Goal: Task Accomplishment & Management: Manage account settings

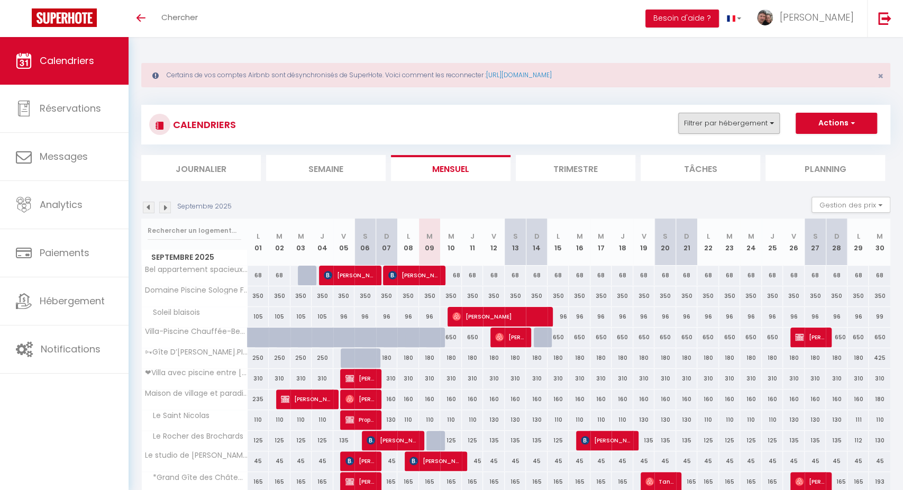
click at [717, 128] on button "Filtrer par hébergement" at bounding box center [729, 123] width 102 height 21
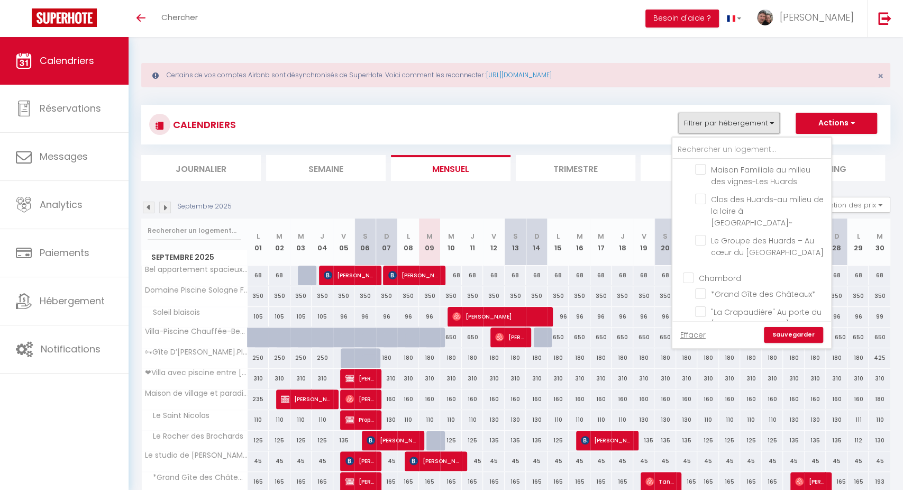
scroll to position [1022, 0]
drag, startPoint x: 715, startPoint y: 233, endPoint x: 763, endPoint y: 280, distance: 67.3
click at [715, 335] on input "*La douce étape des Châteaux *" at bounding box center [761, 340] width 132 height 11
checkbox input "true"
checkbox input "false"
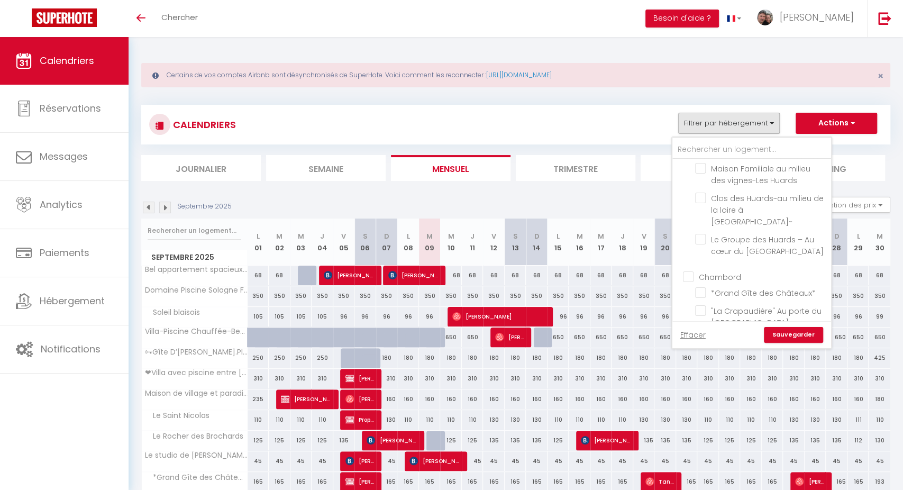
checkbox input "false"
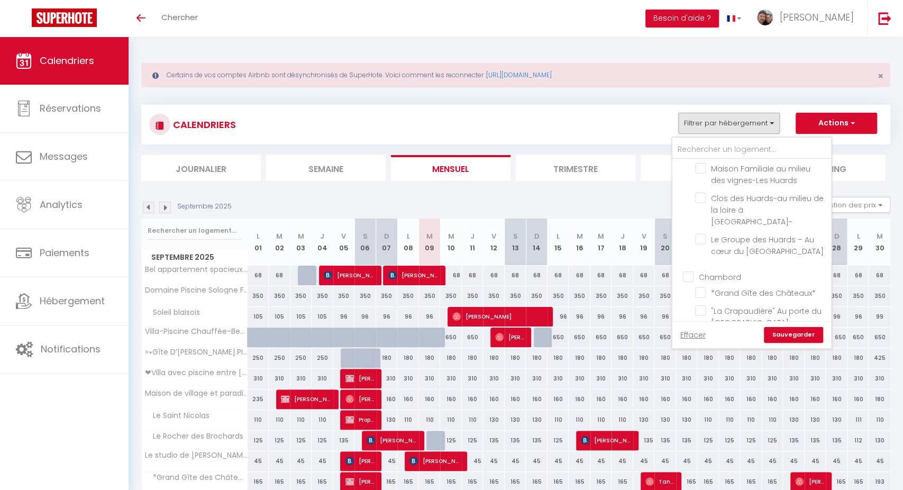
checkbox input "false"
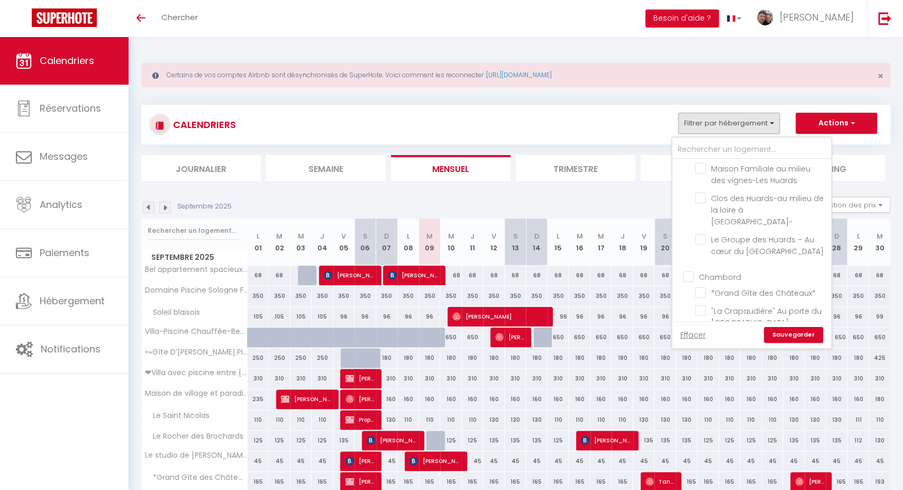
checkbox input "false"
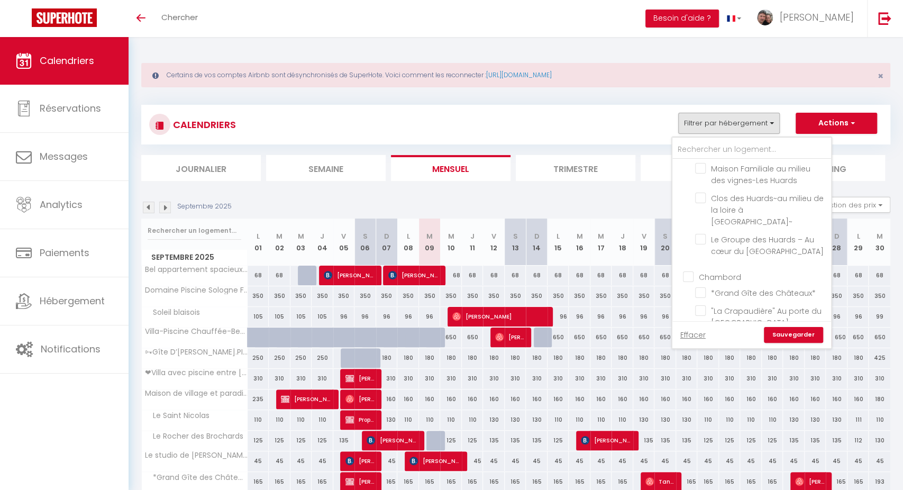
checkbox input "false"
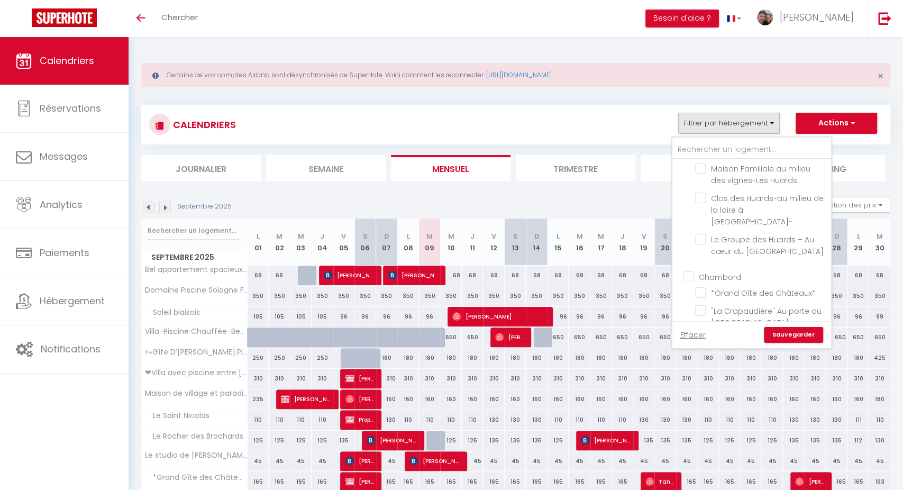
checkbox input "false"
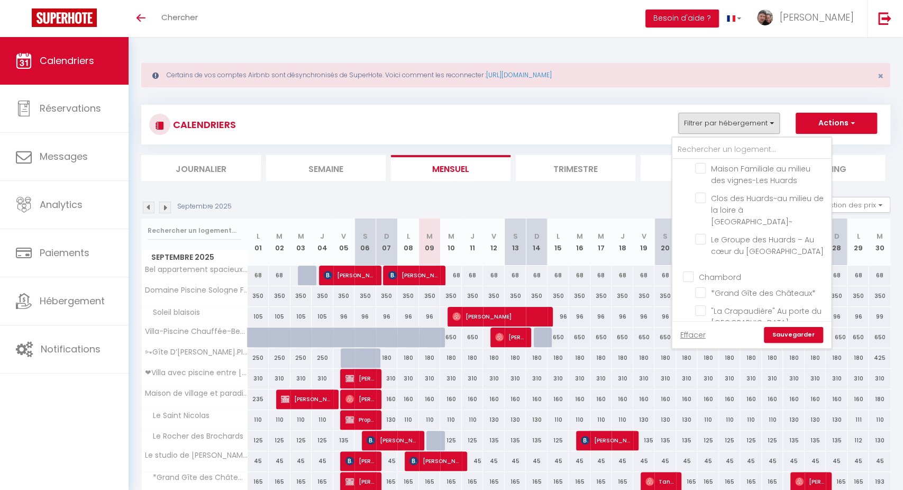
checkbox input "false"
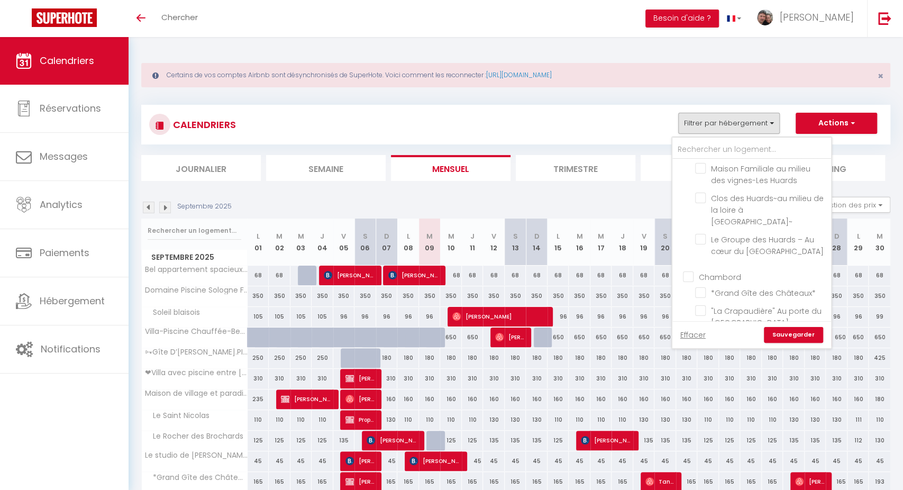
checkbox input "false"
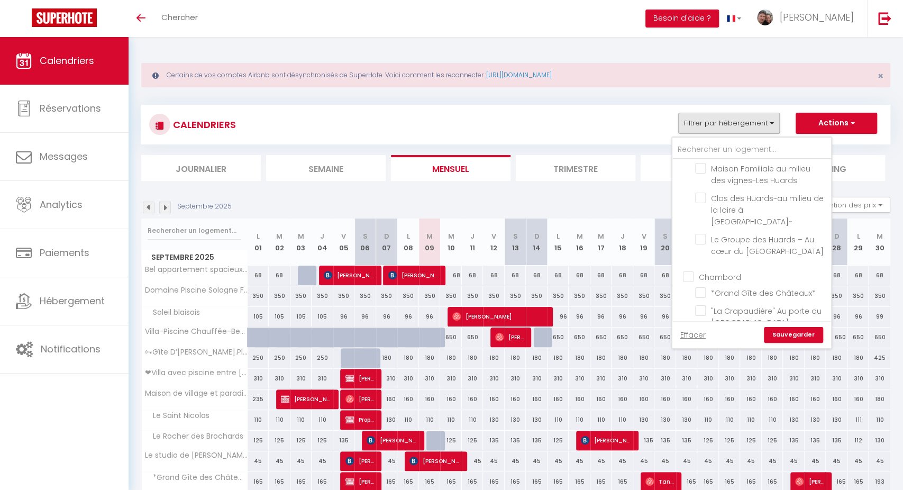
checkbox input "false"
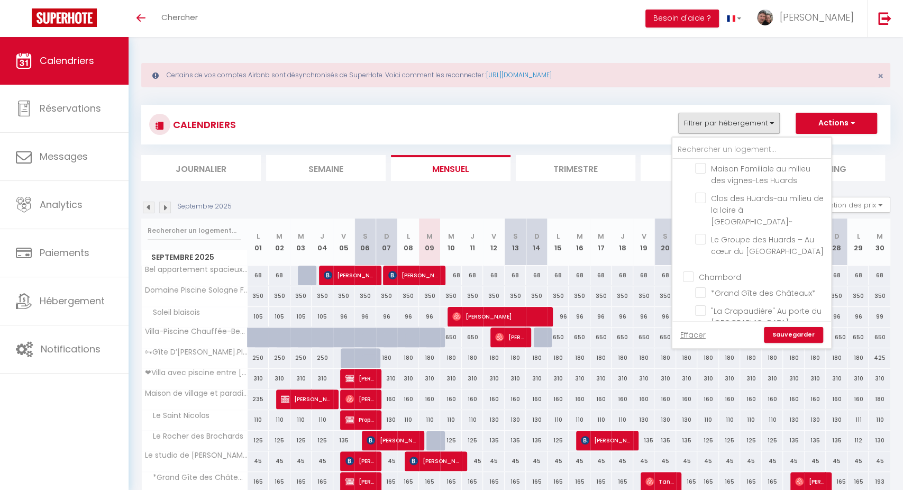
checkbox input "false"
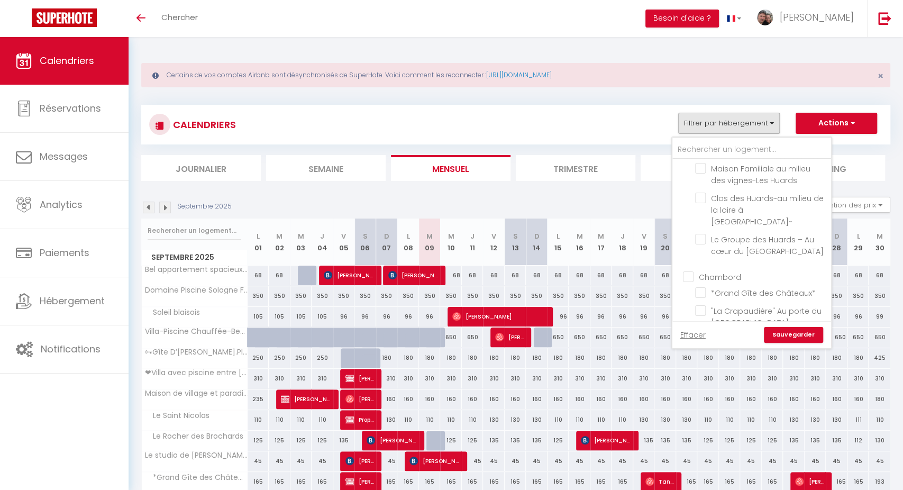
checkbox input "false"
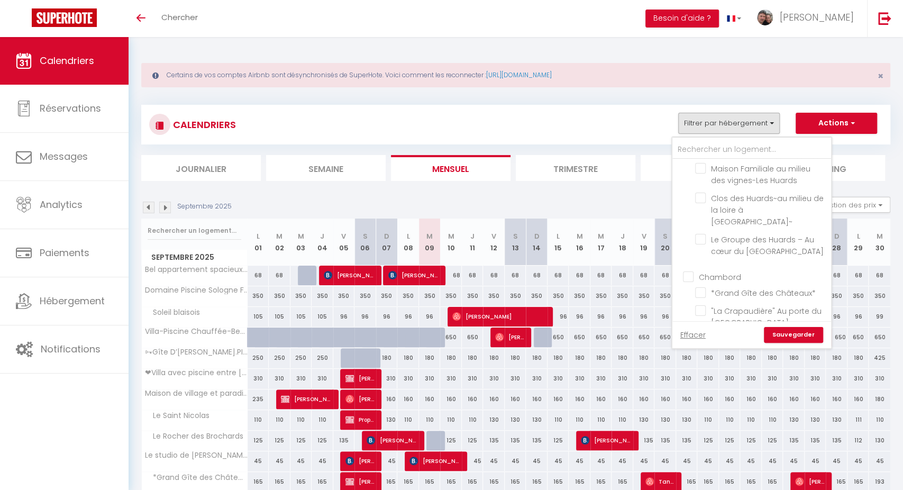
checkbox input "false"
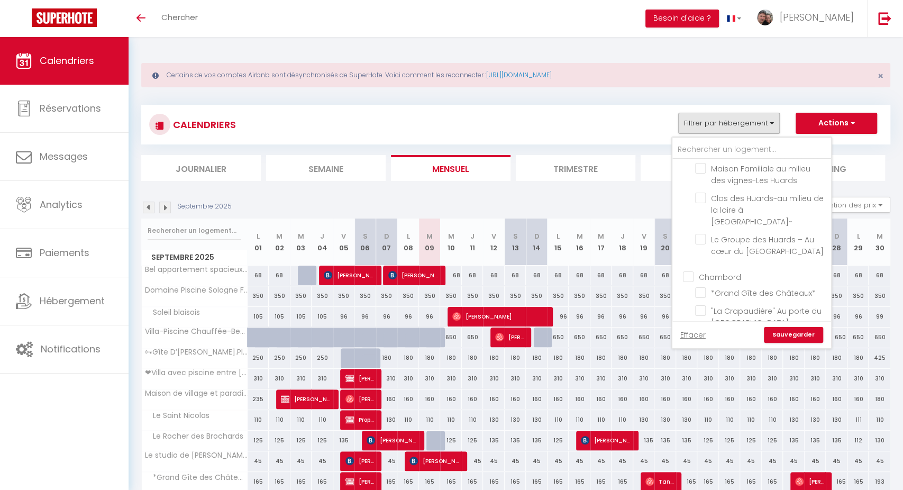
checkbox input "false"
click at [786, 339] on link "Sauvegarder" at bounding box center [793, 335] width 59 height 16
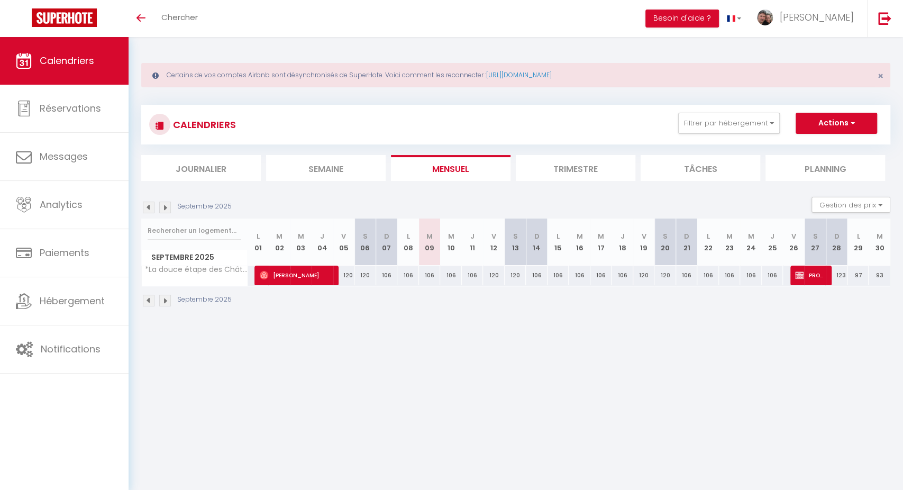
click at [818, 274] on span "PROPRIO PROPRIETAIRE" at bounding box center [809, 275] width 29 height 20
select select "OK"
select select "KO"
select select "0"
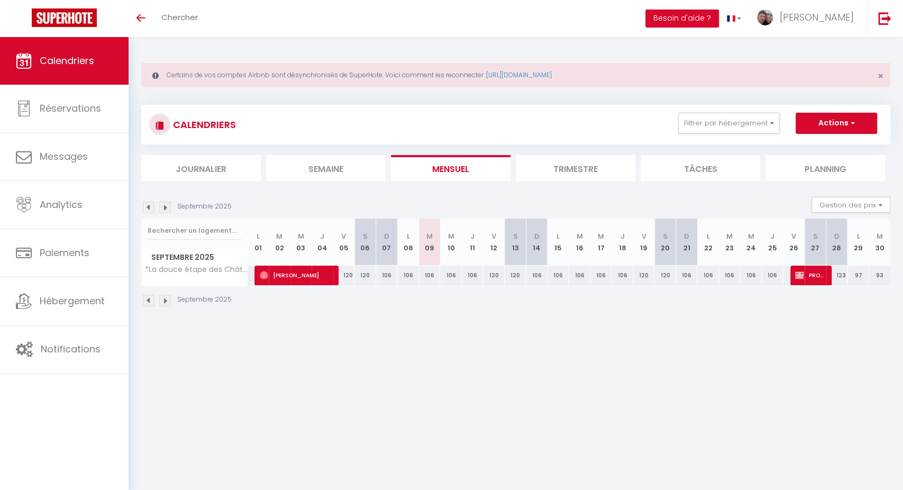
select select "1"
select select
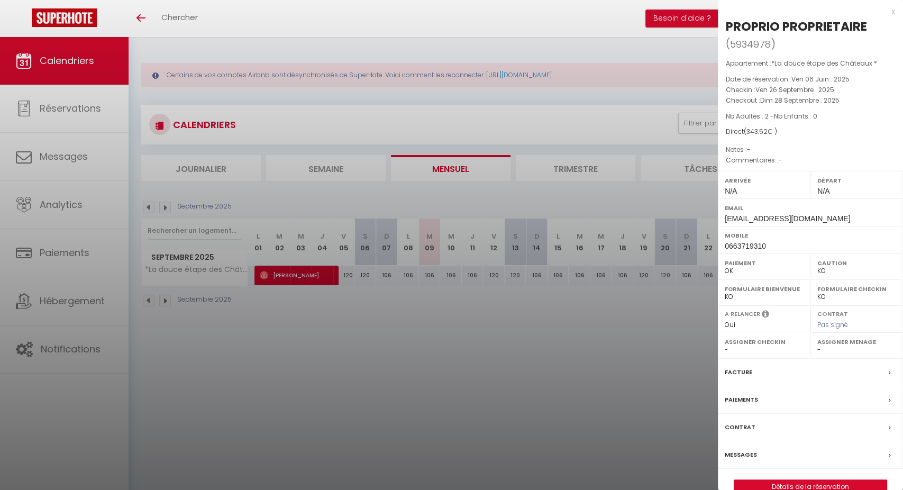
select select "46517"
select select
click at [611, 348] on div at bounding box center [451, 245] width 903 height 490
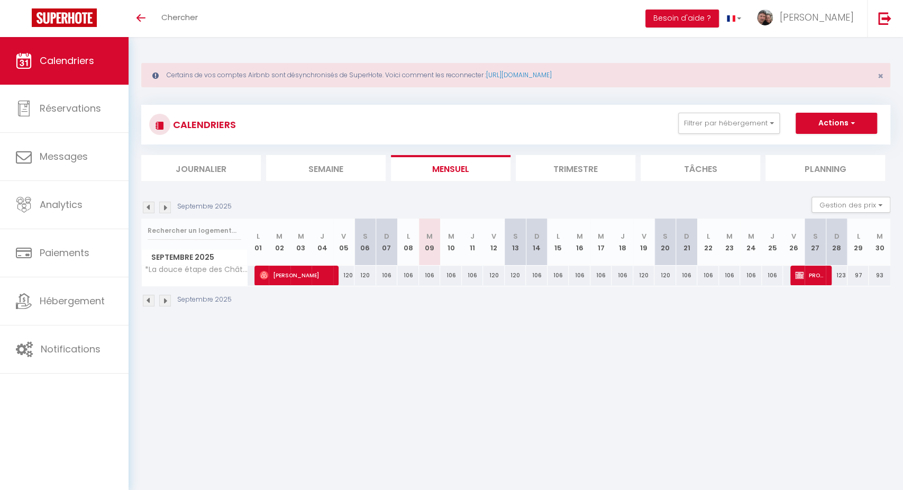
scroll to position [0, 0]
click at [738, 137] on div "CALENDRIERS Filtrer par hébergement CHEMERY La Riolle ★ Zoo de Beauval -Château…" at bounding box center [515, 125] width 749 height 40
click at [738, 134] on div "CALENDRIERS Filtrer par hébergement CHEMERY La Riolle ★ Zoo de Beauval -Château…" at bounding box center [515, 125] width 733 height 24
click at [736, 124] on button "Filtrer par hébergement" at bounding box center [729, 123] width 102 height 21
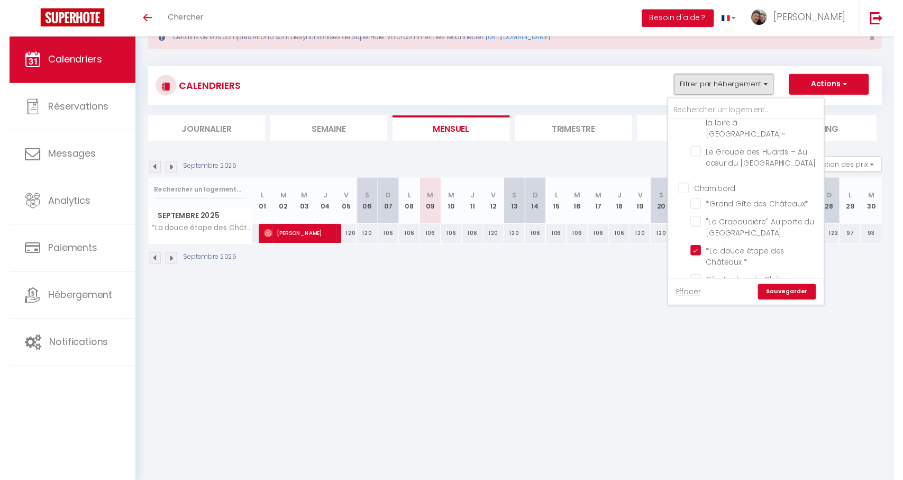
scroll to position [1095, 0]
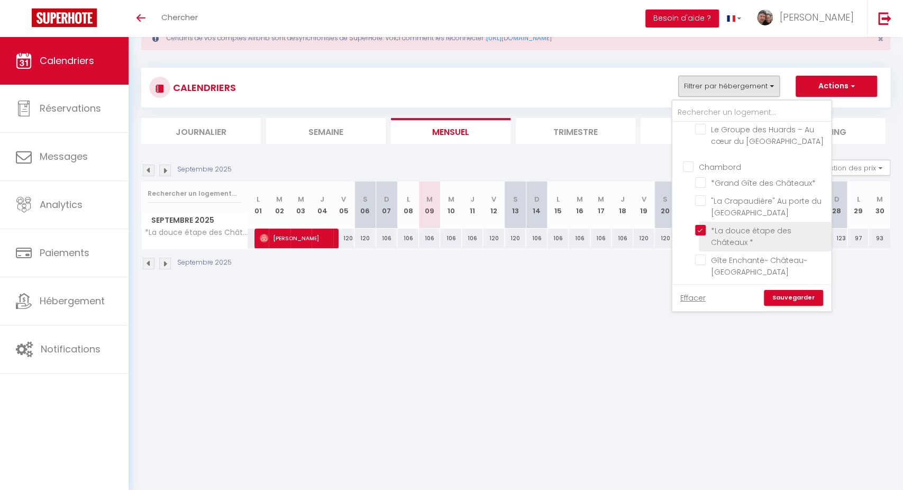
click at [701, 225] on input "*La douce étape des Châteaux *" at bounding box center [761, 230] width 132 height 11
checkbox input "false"
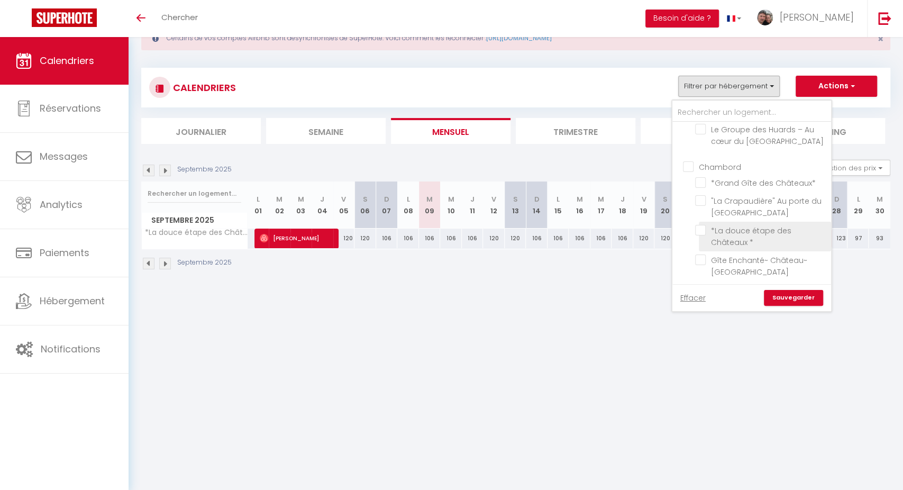
checkbox input "false"
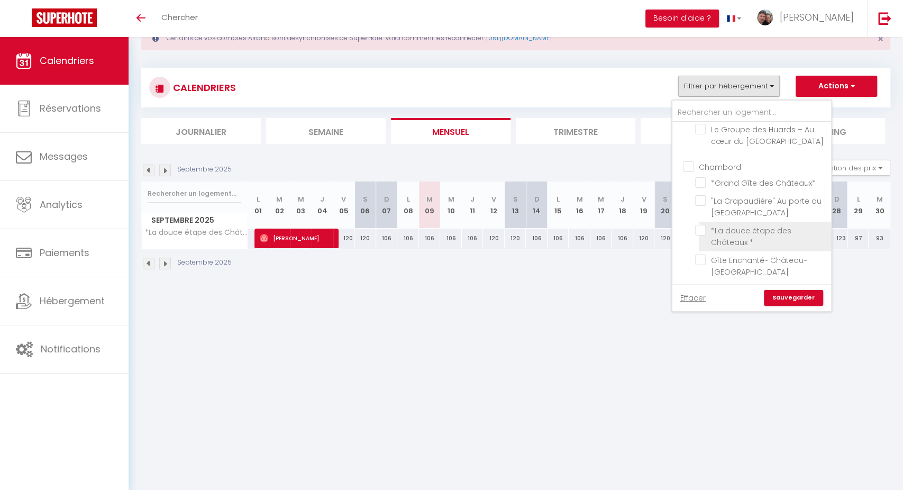
checkbox input "false"
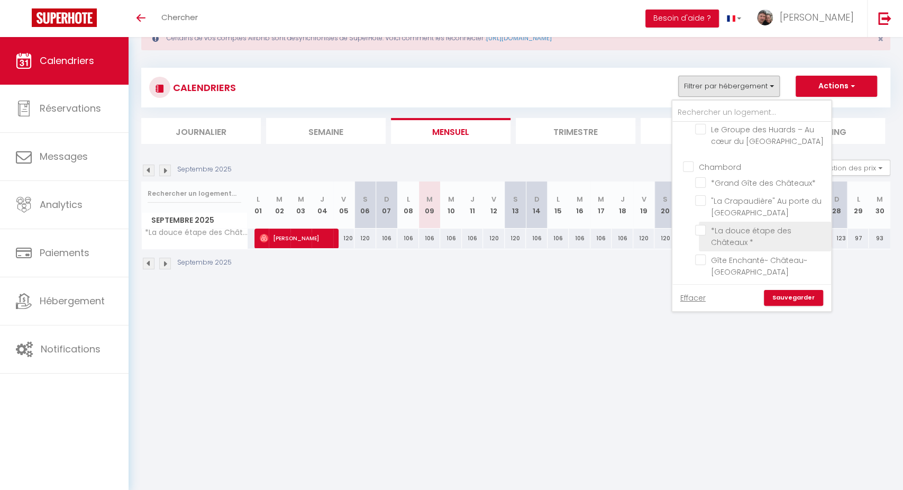
checkbox input "false"
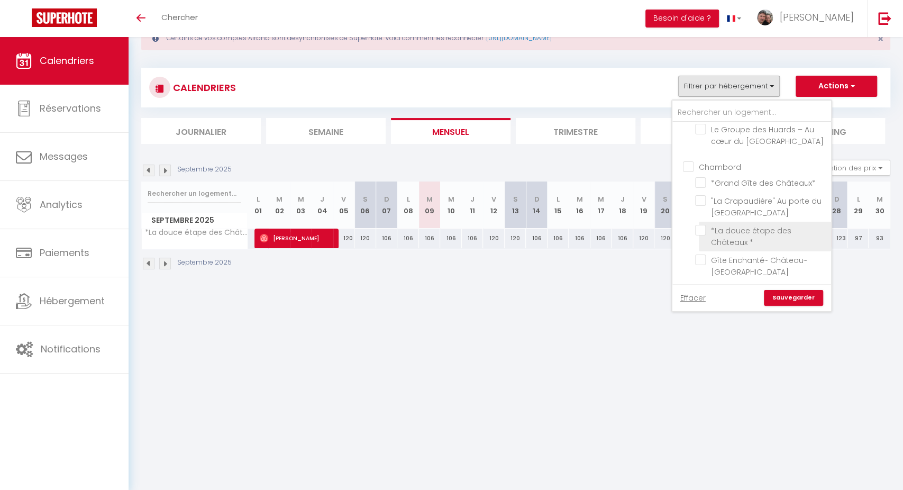
checkbox input "false"
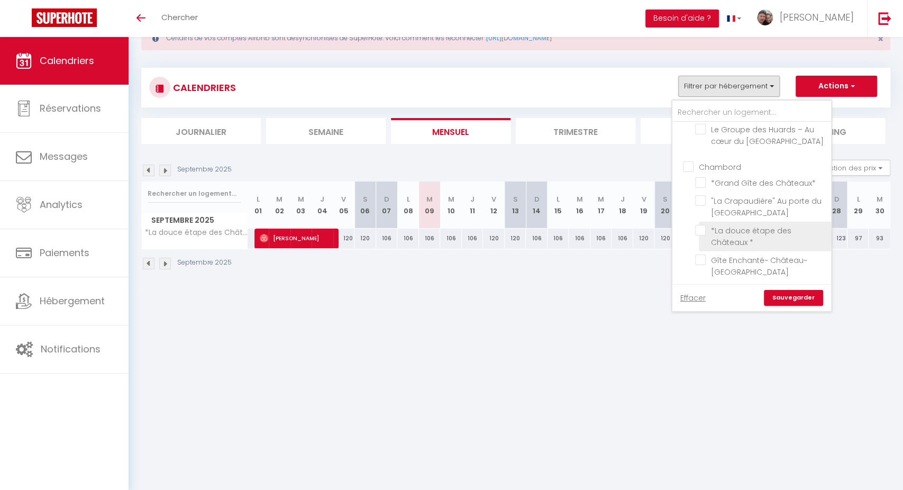
checkbox input "false"
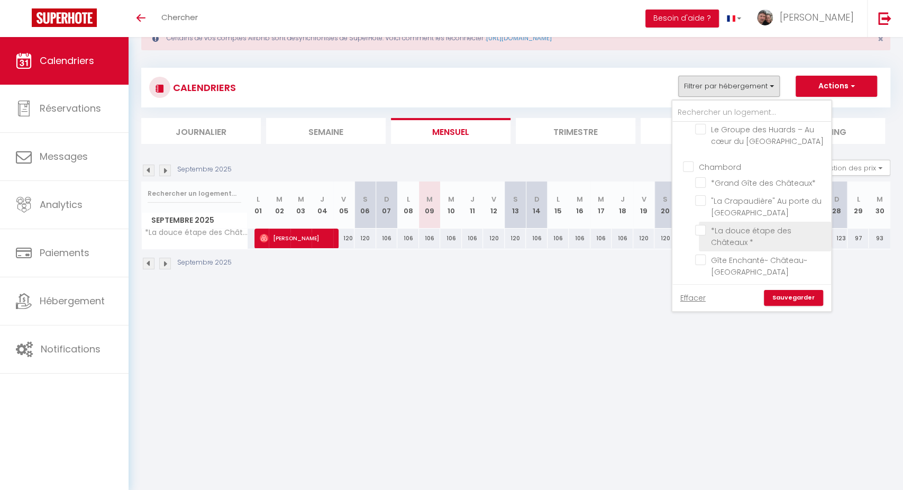
checkbox input "false"
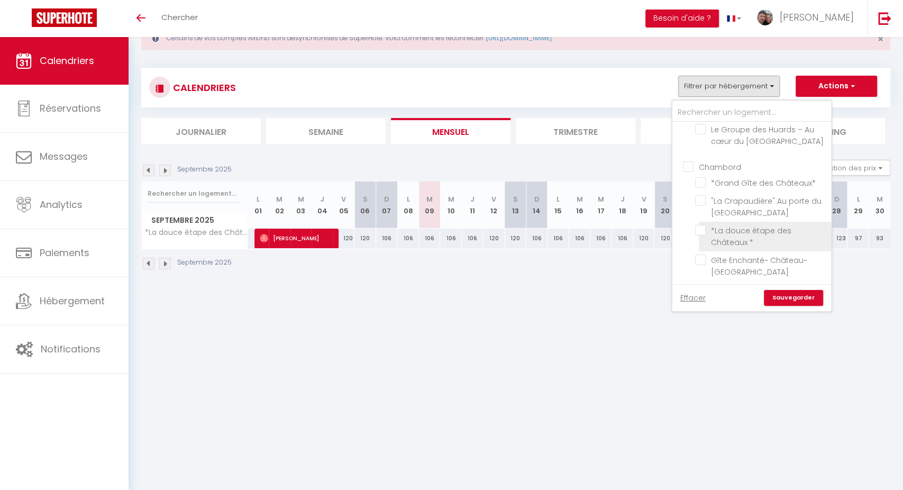
checkbox input "false"
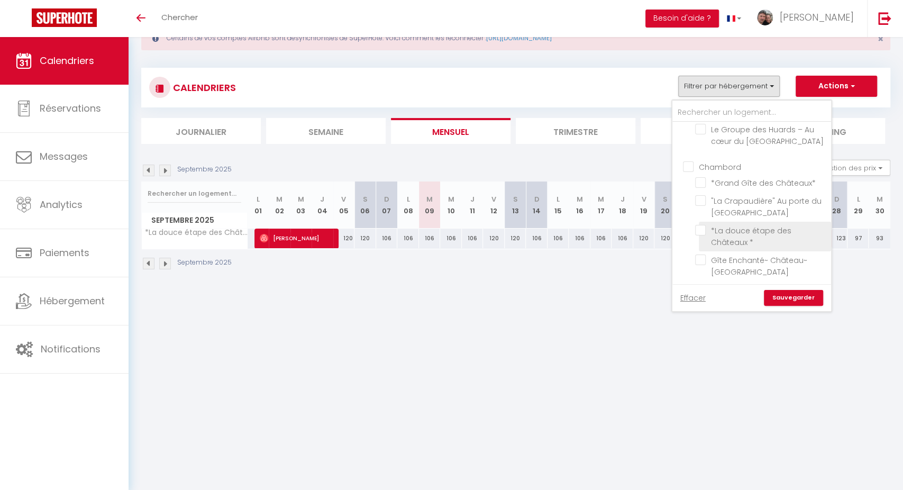
checkbox input "false"
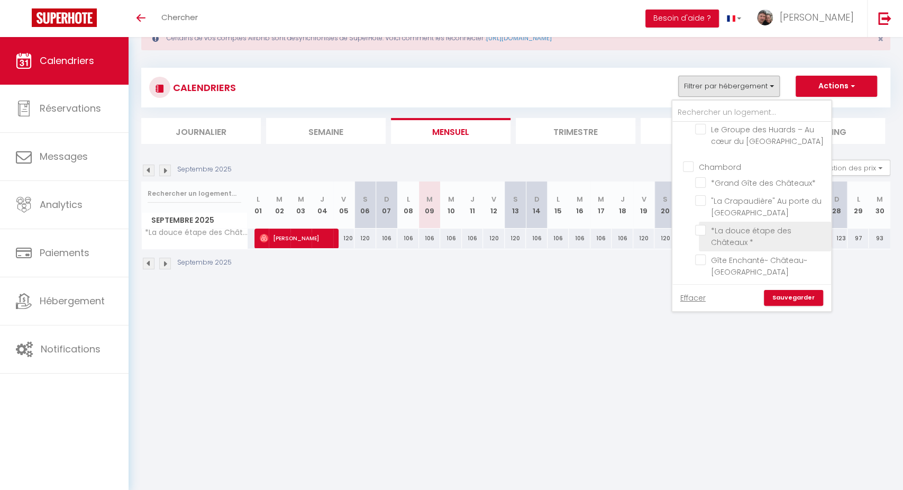
checkbox input "false"
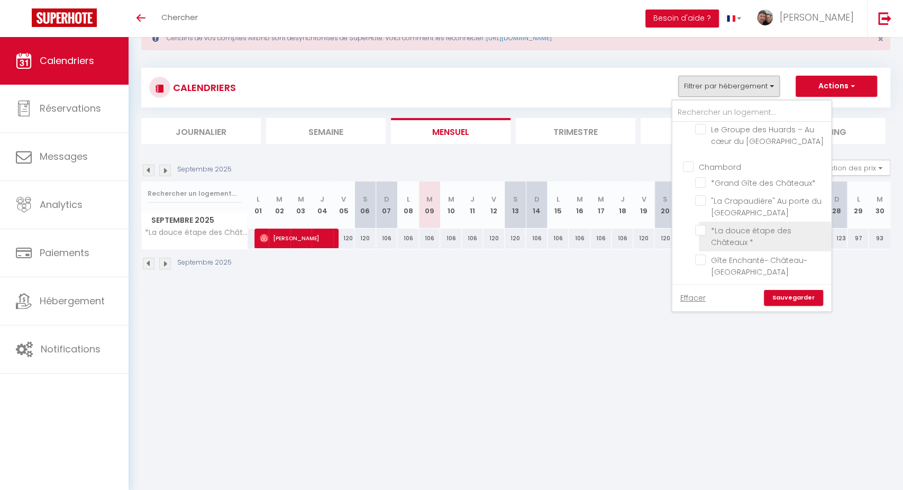
checkbox input "false"
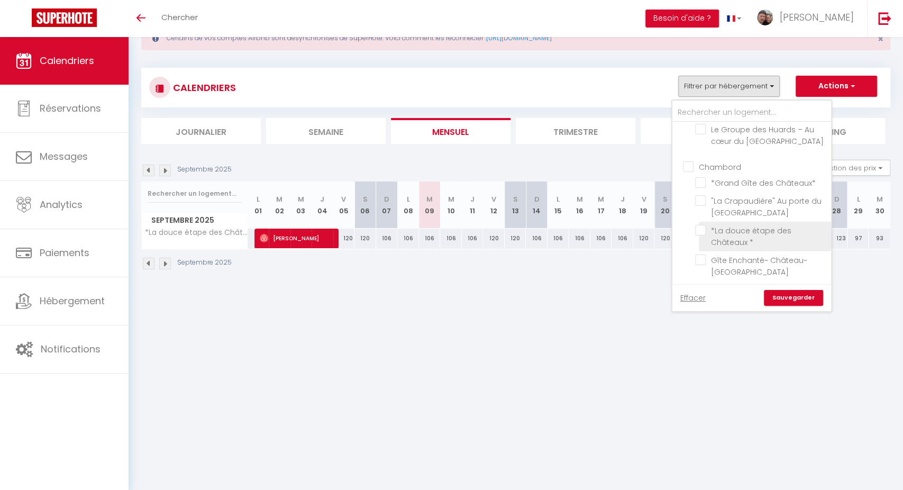
checkbox input "false"
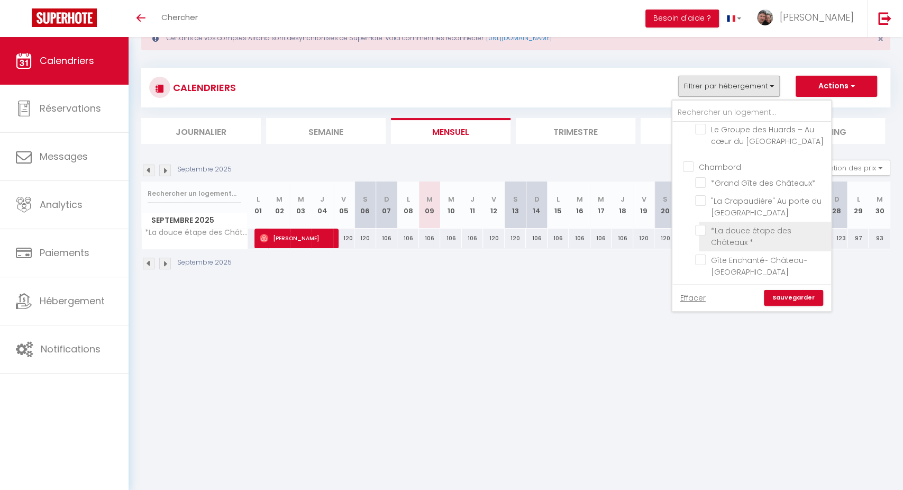
checkbox input "false"
drag, startPoint x: 782, startPoint y: 303, endPoint x: 784, endPoint y: 296, distance: 7.7
click at [783, 302] on link "Sauvegarder" at bounding box center [793, 298] width 59 height 16
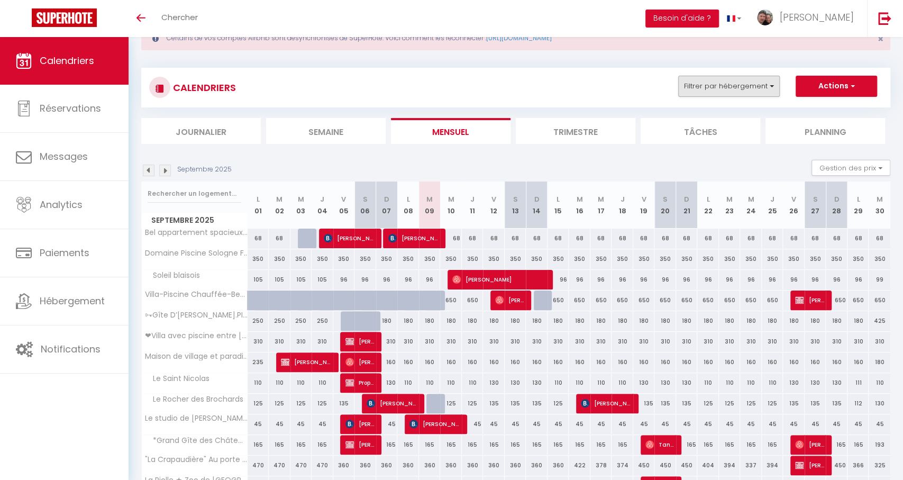
click at [752, 90] on button "Filtrer par hébergement" at bounding box center [729, 86] width 102 height 21
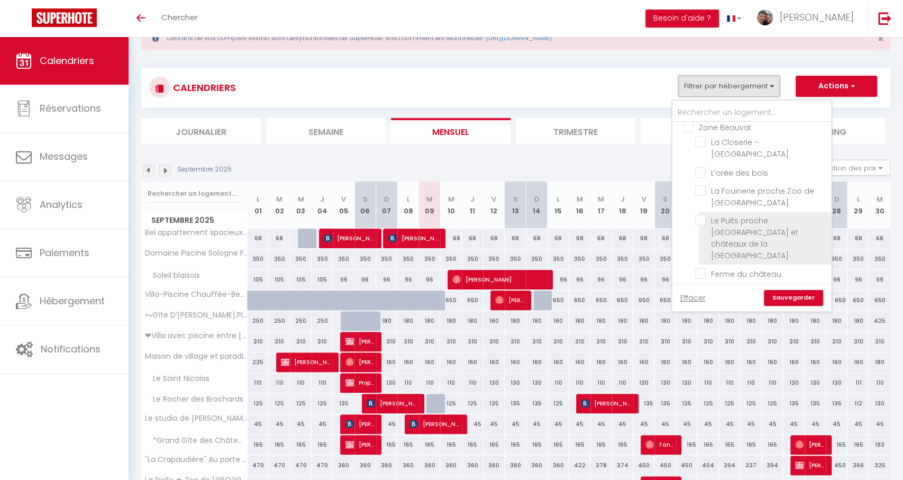
scroll to position [351, 0]
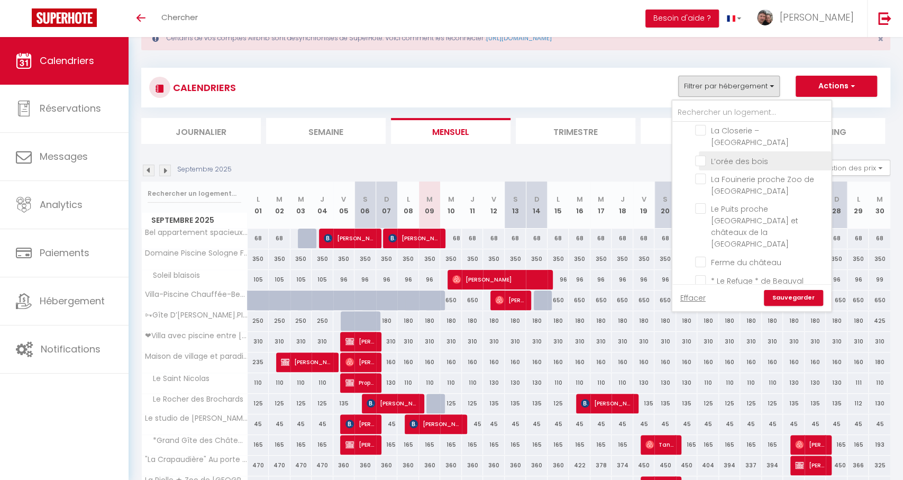
click at [696, 154] on input "L’orée des bois" at bounding box center [761, 159] width 132 height 11
checkbox input "true"
checkbox input "false"
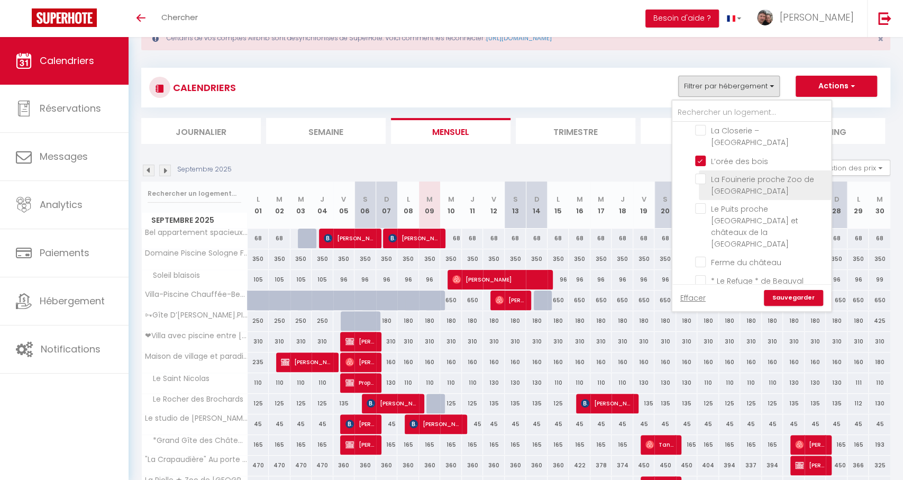
checkbox input "false"
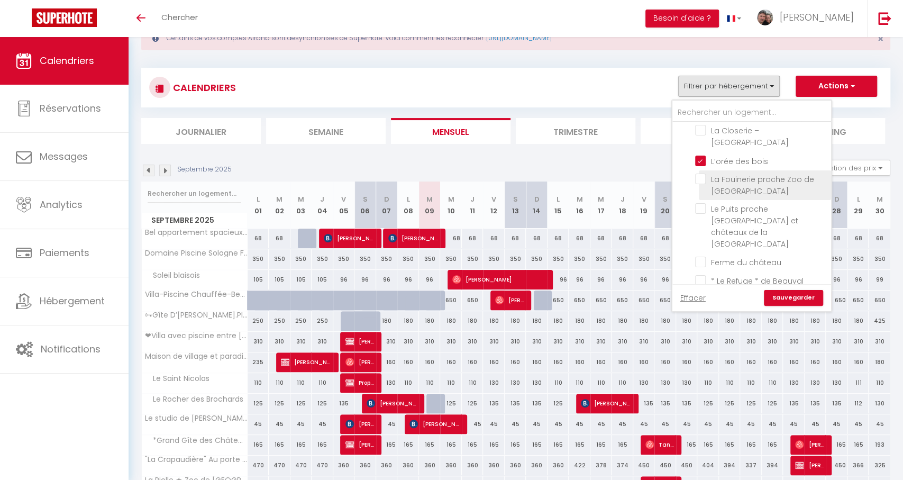
checkbox input "false"
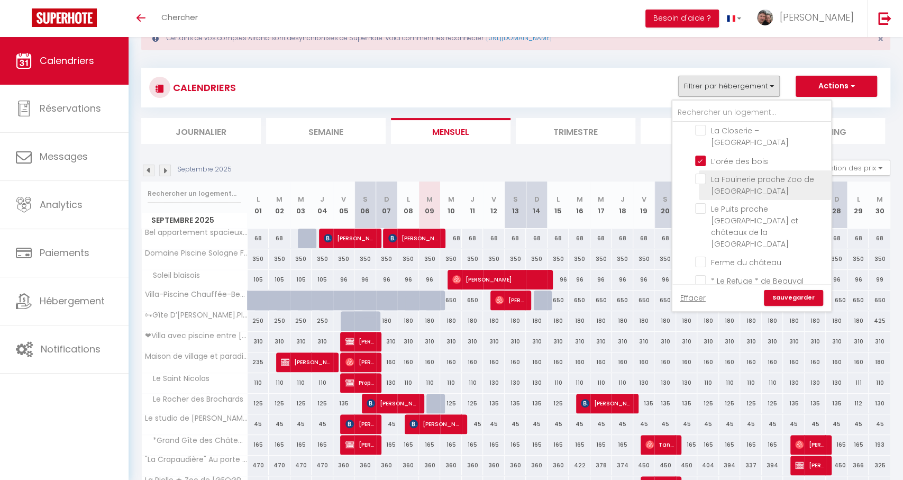
checkbox input "false"
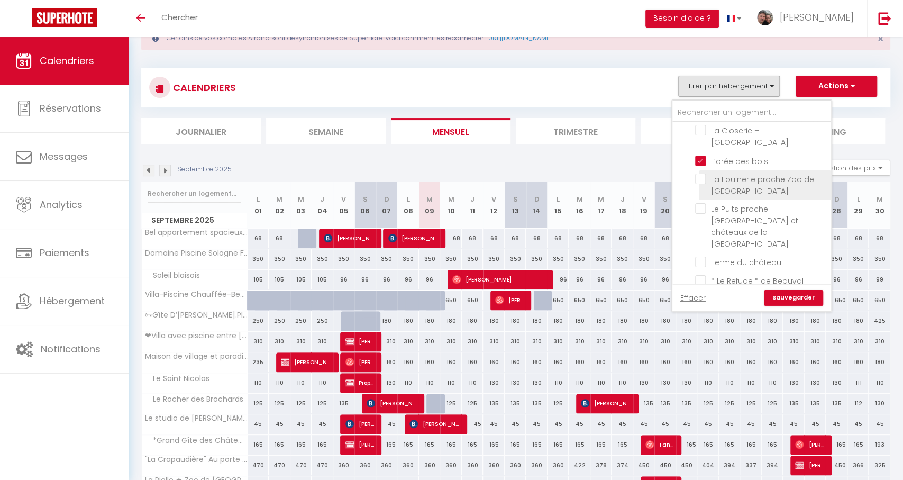
checkbox input "false"
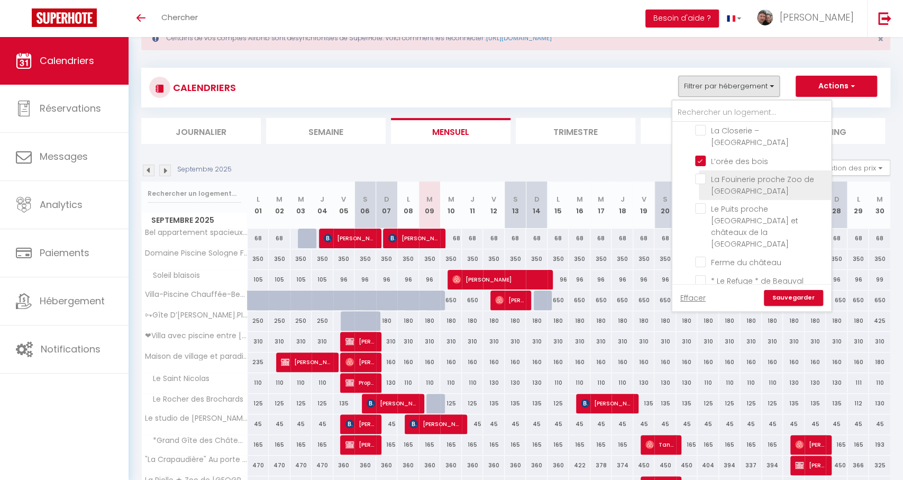
checkbox input "false"
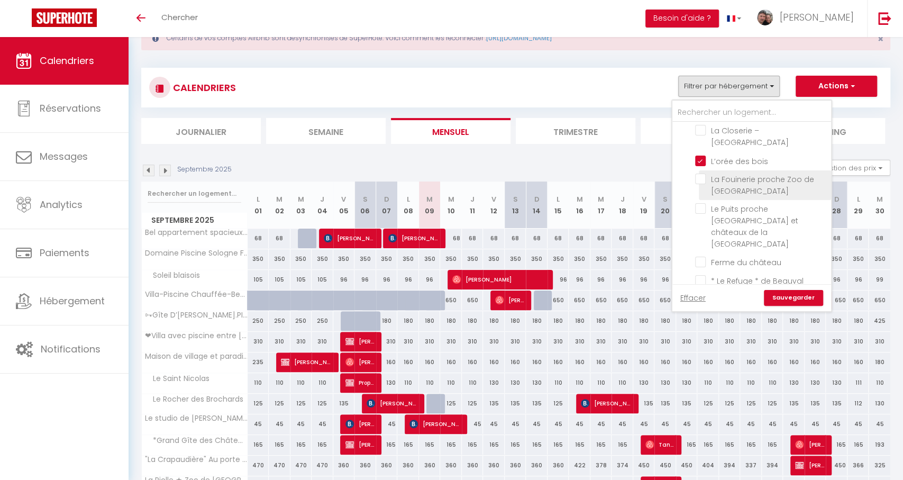
checkbox input "false"
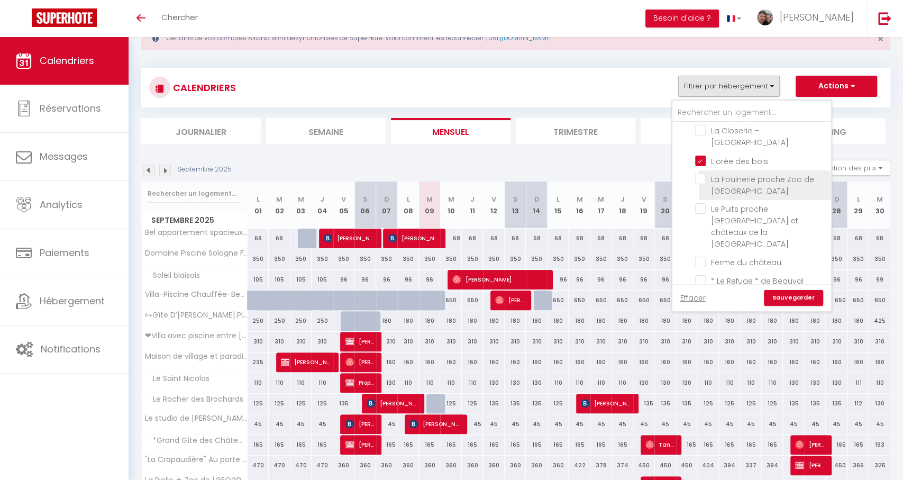
checkbox input "false"
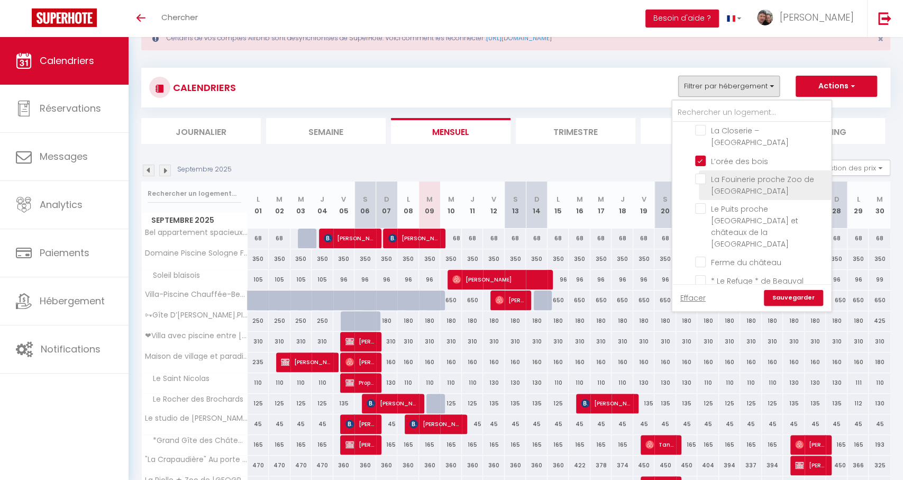
checkbox input "false"
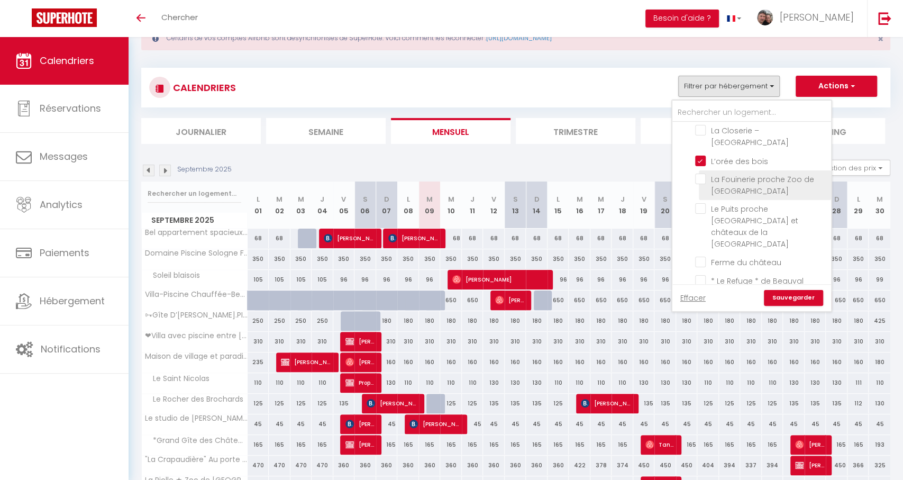
checkbox input "false"
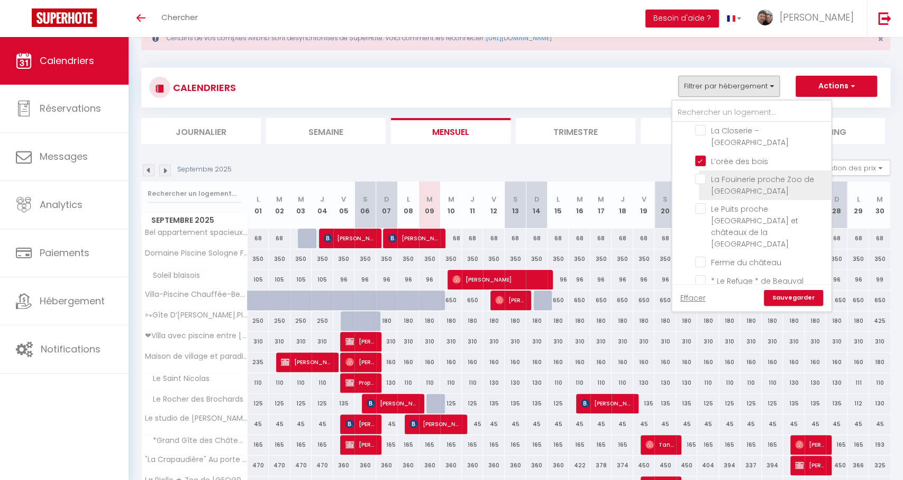
checkbox input "false"
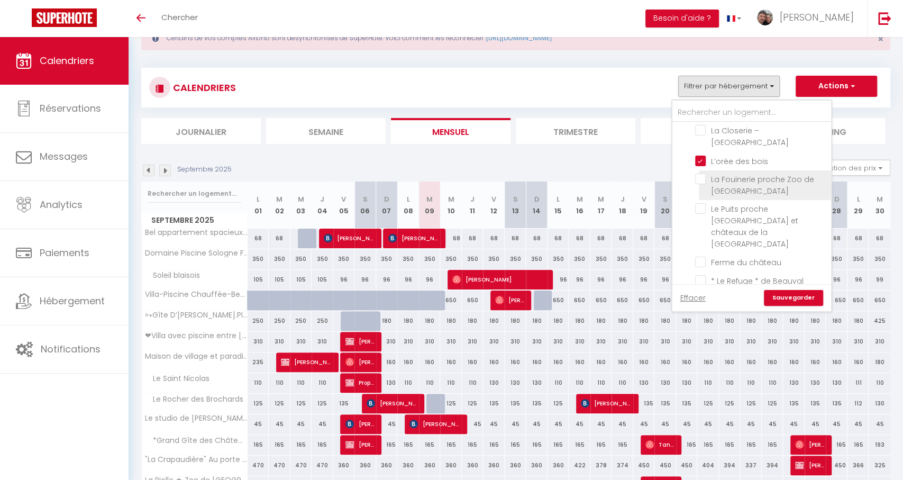
checkbox input "false"
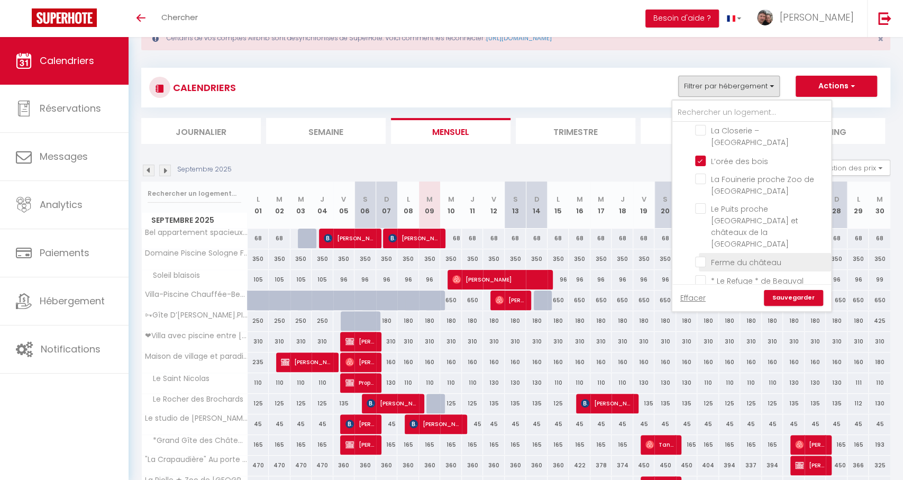
click at [707, 256] on input "Ferme du château" at bounding box center [761, 261] width 132 height 11
checkbox input "true"
checkbox input "false"
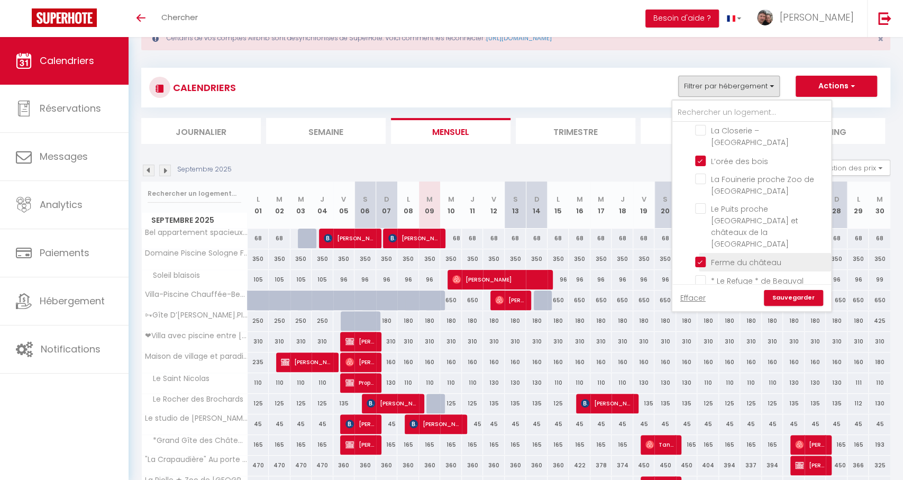
checkbox input "false"
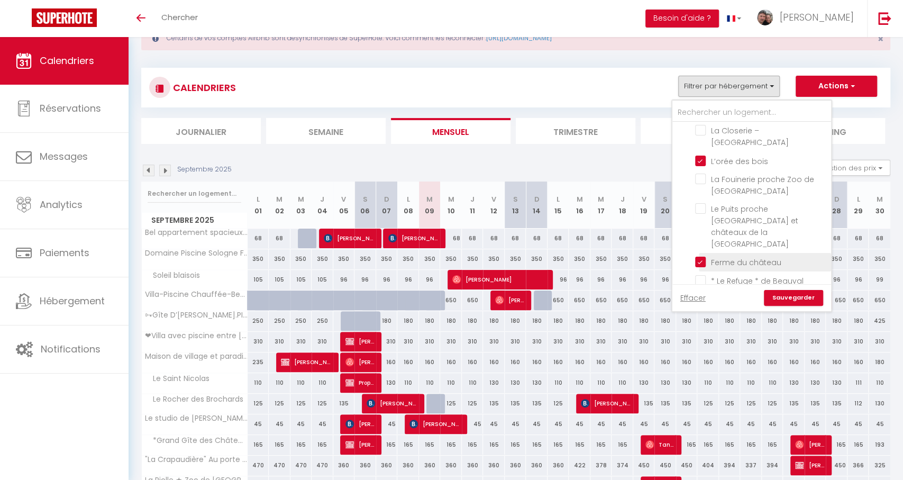
checkbox input "false"
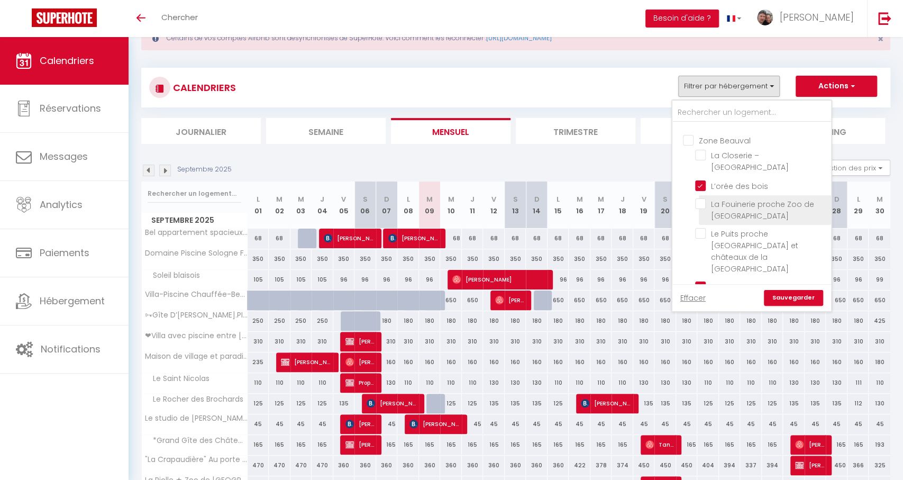
scroll to position [301, 0]
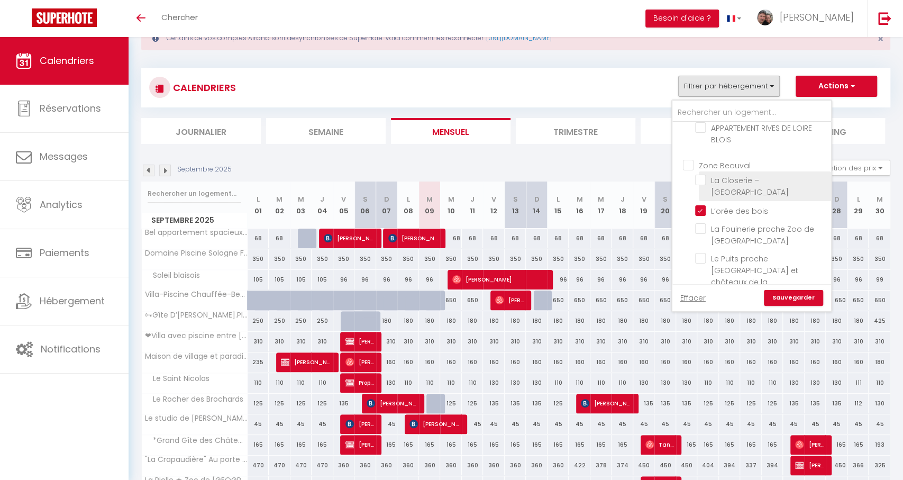
click at [700, 175] on input "La Closerie – [GEOGRAPHIC_DATA]" at bounding box center [761, 180] width 132 height 11
click at [799, 296] on link "Sauvegarder" at bounding box center [793, 298] width 59 height 16
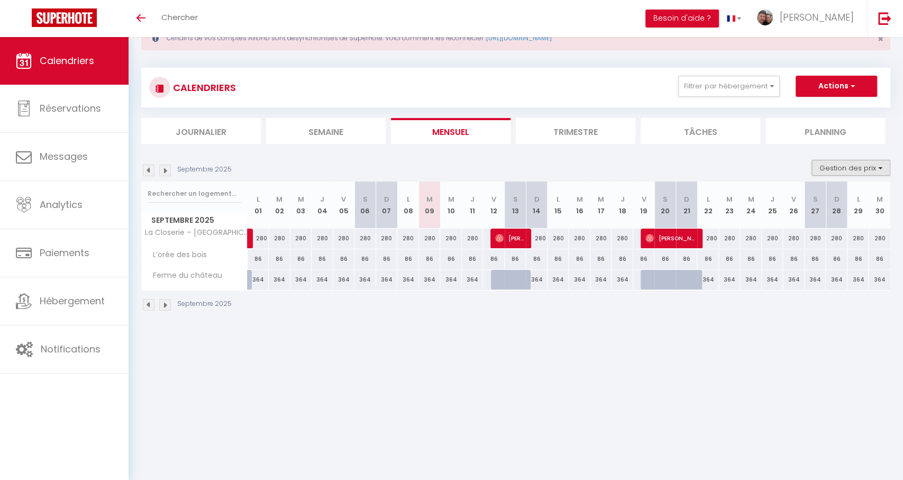
click at [848, 173] on button "Gestion des prix" at bounding box center [850, 168] width 79 height 16
click at [826, 199] on input "Nb Nuits minimum" at bounding box center [841, 200] width 95 height 11
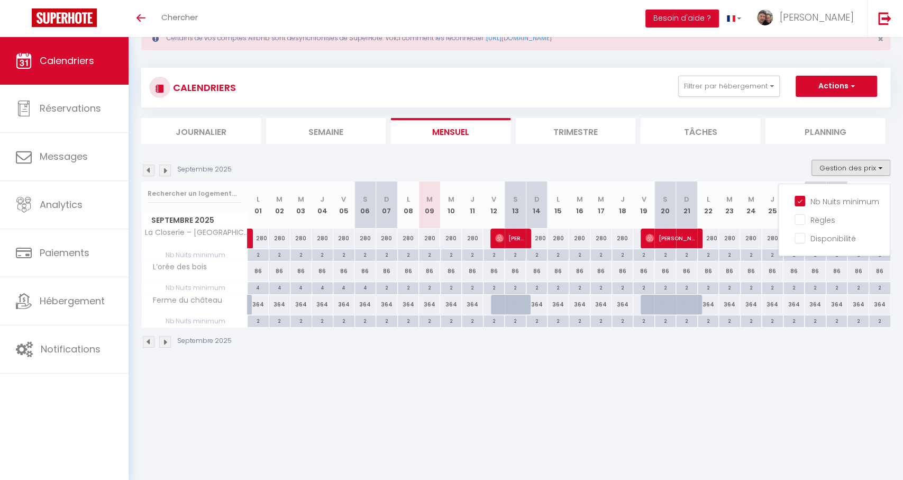
click at [166, 167] on img at bounding box center [165, 171] width 12 height 12
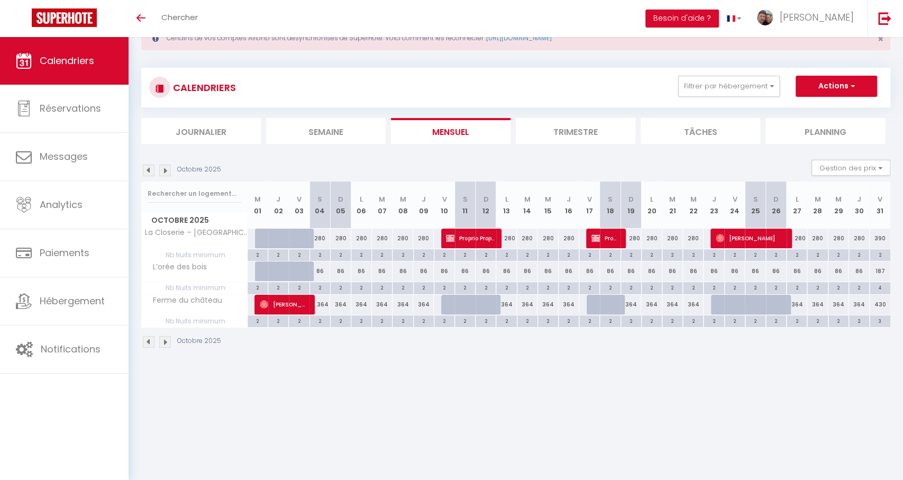
click at [163, 169] on img at bounding box center [165, 171] width 12 height 12
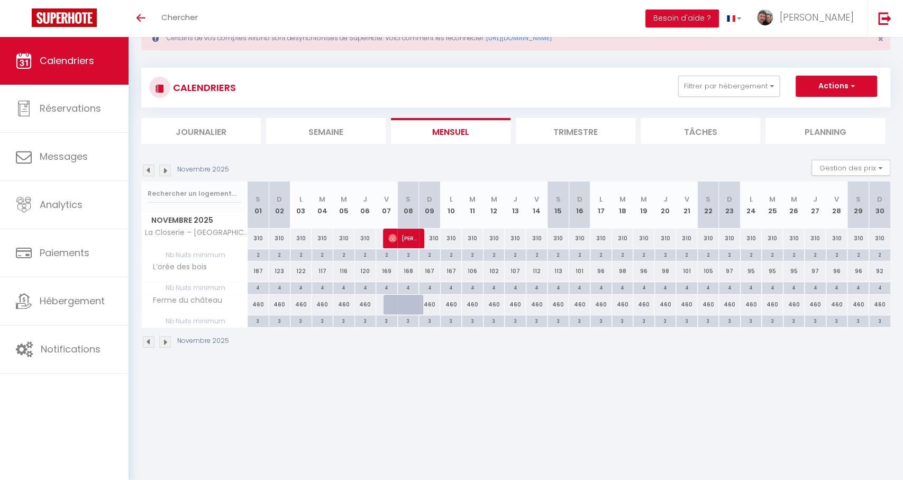
click at [163, 169] on img at bounding box center [165, 171] width 12 height 12
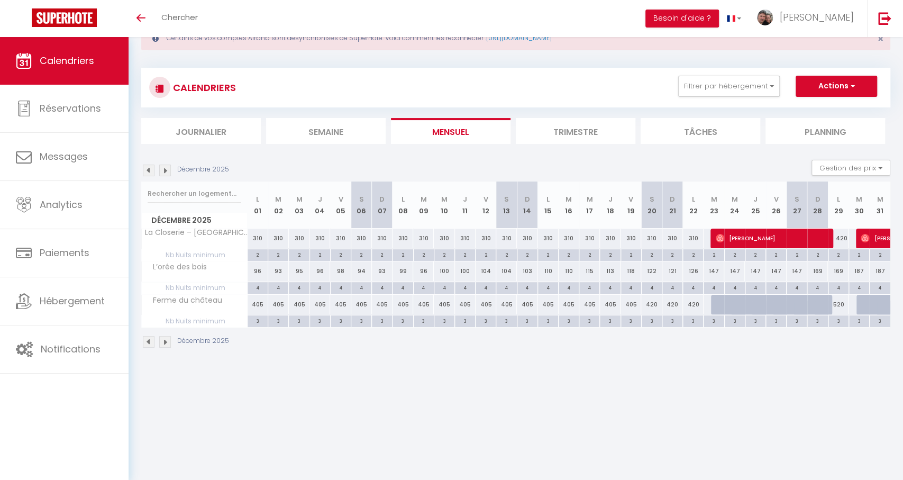
click at [163, 169] on img at bounding box center [165, 171] width 12 height 12
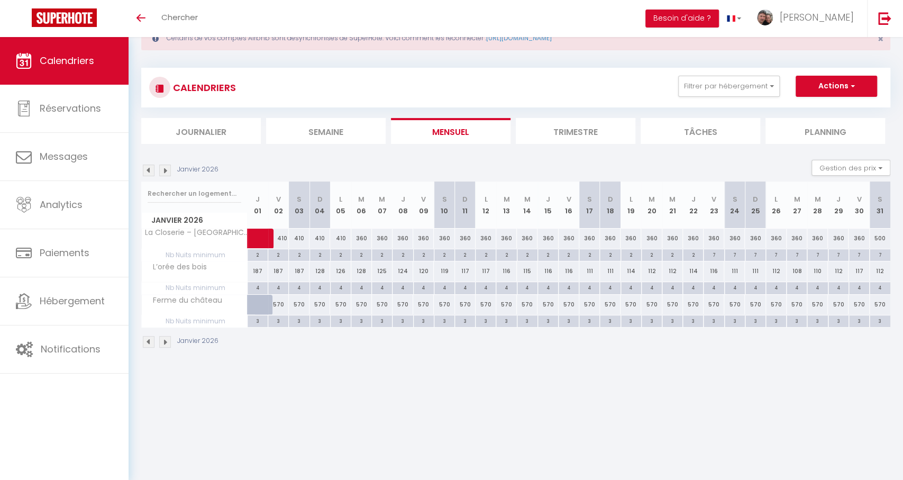
click at [163, 169] on img at bounding box center [165, 171] width 12 height 12
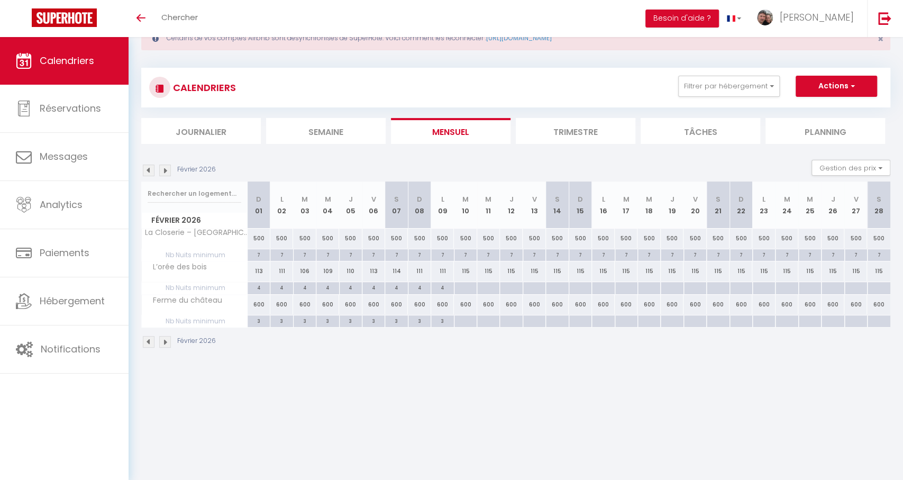
click at [163, 169] on img at bounding box center [165, 171] width 12 height 12
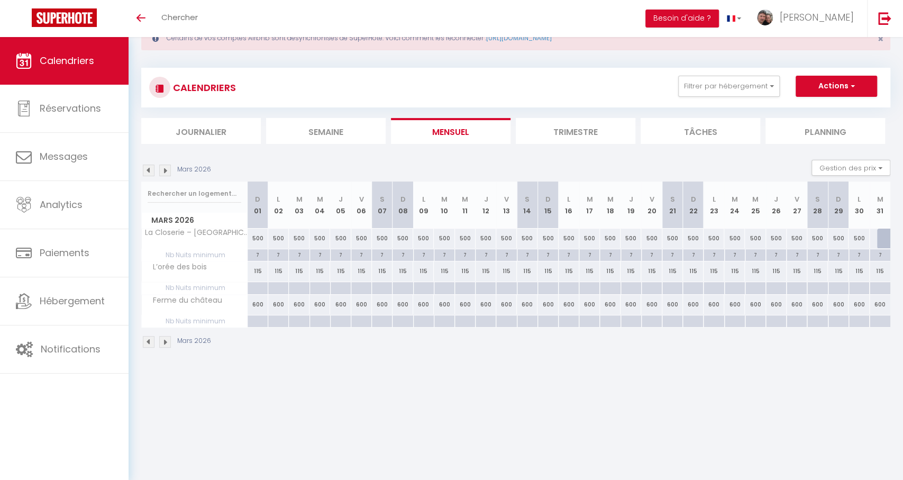
click at [163, 169] on img at bounding box center [165, 171] width 12 height 12
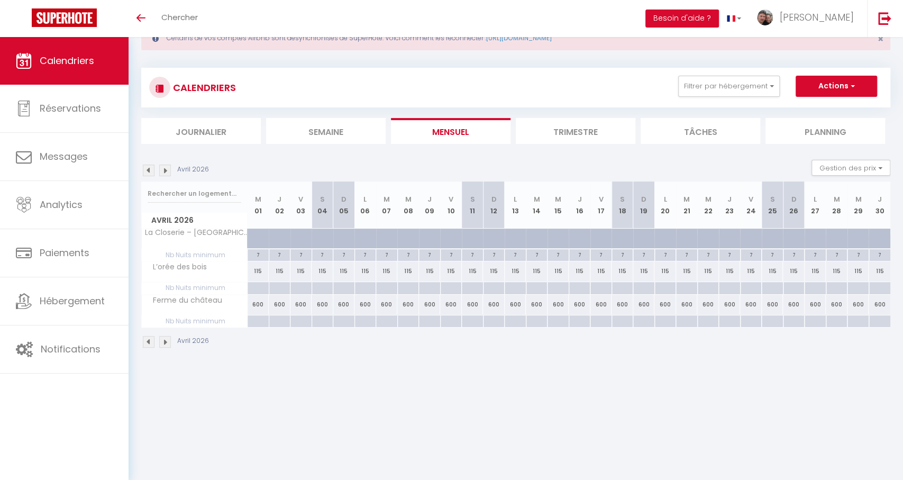
click at [149, 171] on img at bounding box center [149, 171] width 12 height 12
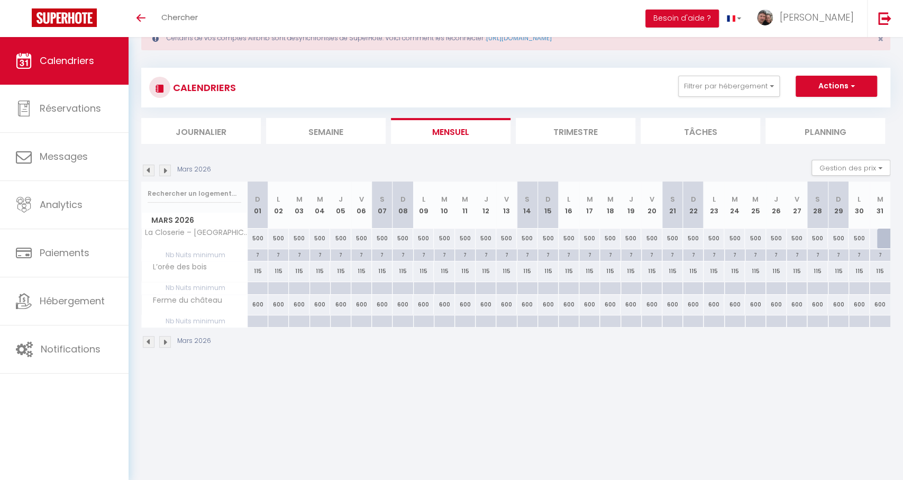
click at [149, 171] on img at bounding box center [149, 171] width 12 height 12
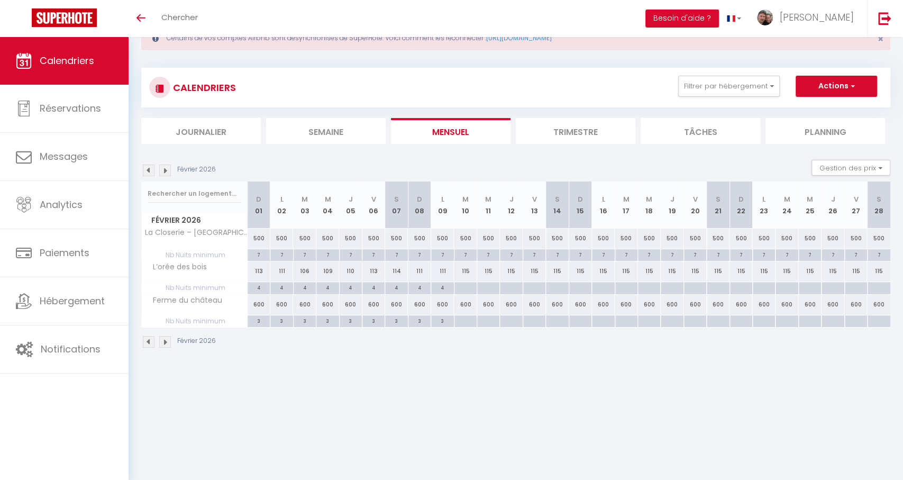
click at [471, 289] on div at bounding box center [465, 288] width 23 height 12
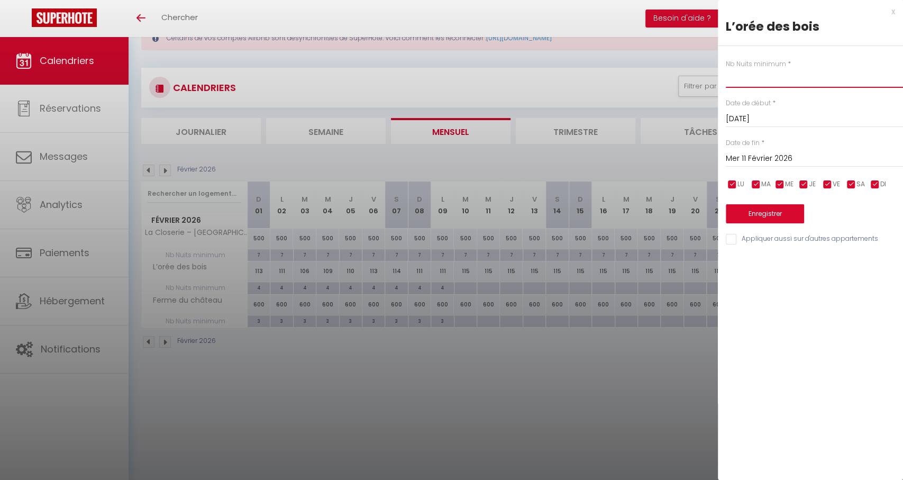
click at [765, 85] on input "text" at bounding box center [814, 78] width 177 height 19
click at [753, 154] on input "Mer 11 Février 2026" at bounding box center [814, 159] width 177 height 14
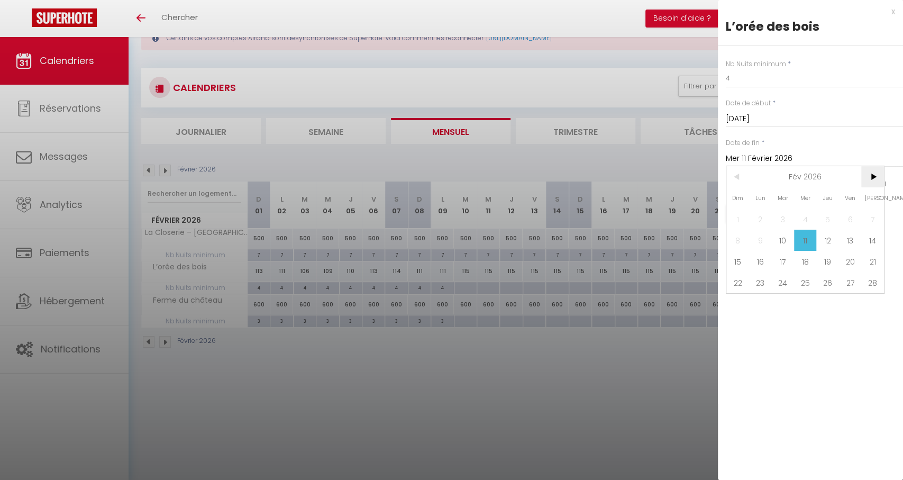
click at [867, 178] on span ">" at bounding box center [872, 176] width 23 height 21
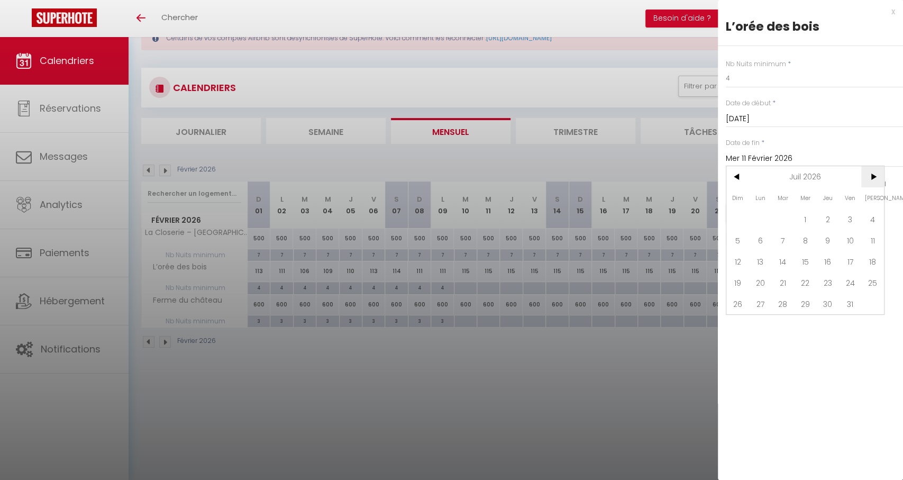
click at [867, 178] on span ">" at bounding box center [872, 176] width 23 height 21
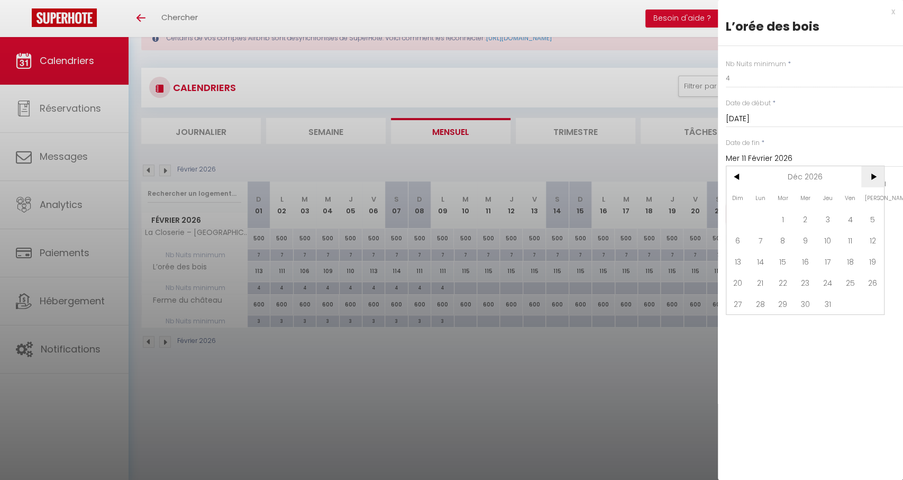
click at [867, 178] on span ">" at bounding box center [872, 176] width 23 height 21
click at [809, 299] on span "31" at bounding box center [805, 303] width 23 height 21
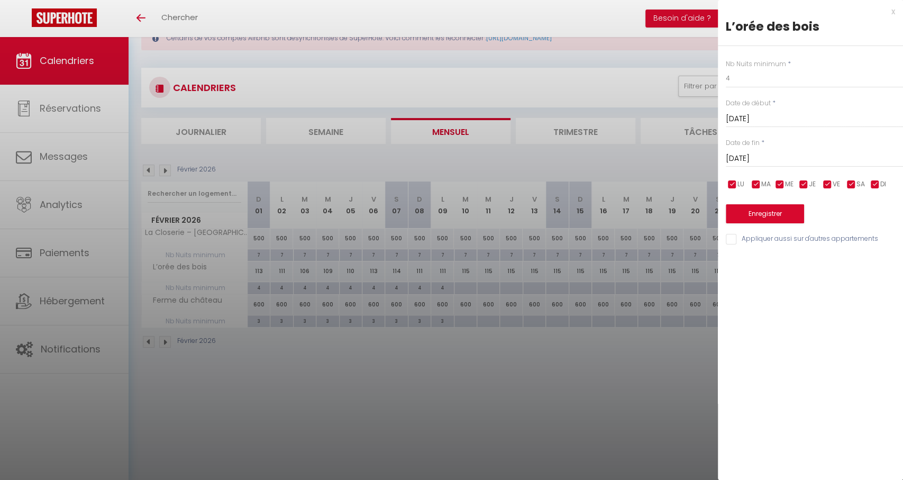
click at [761, 213] on button "Enregistrer" at bounding box center [765, 213] width 78 height 19
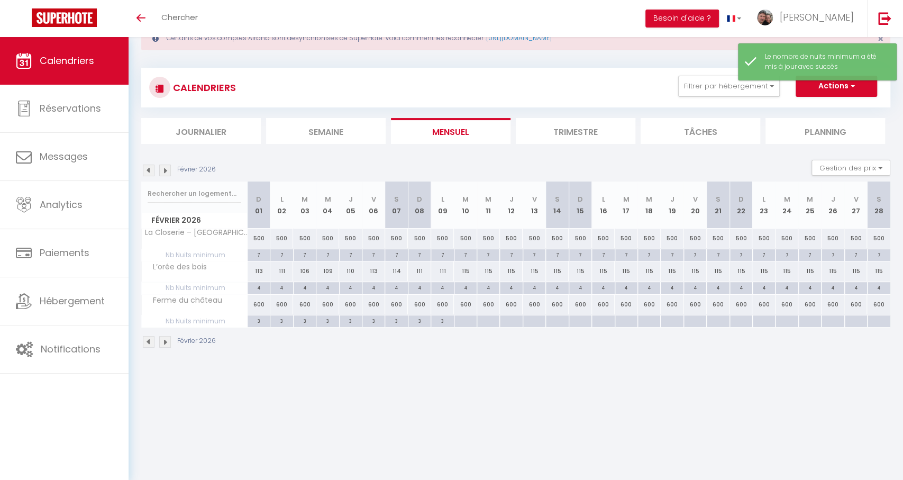
click at [465, 321] on div at bounding box center [465, 321] width 23 height 12
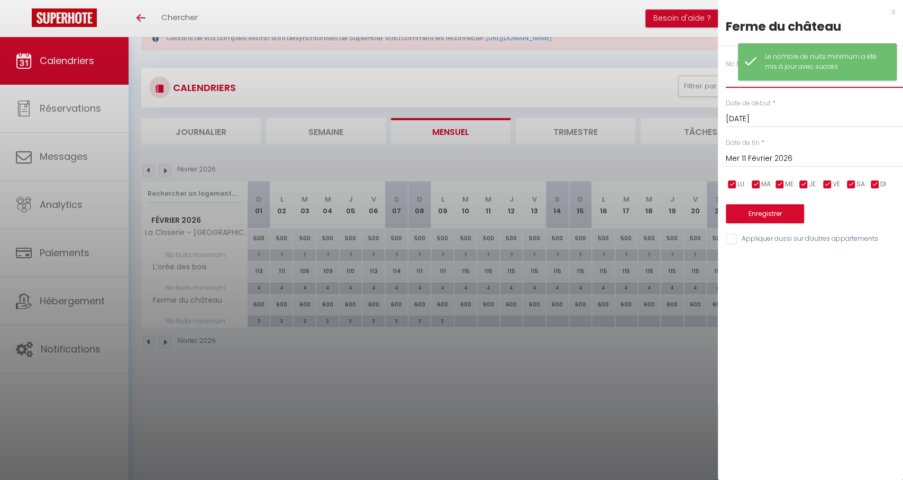
click at [730, 80] on input "text" at bounding box center [814, 78] width 177 height 19
click at [746, 156] on input "Mer 11 Février 2026" at bounding box center [814, 159] width 177 height 14
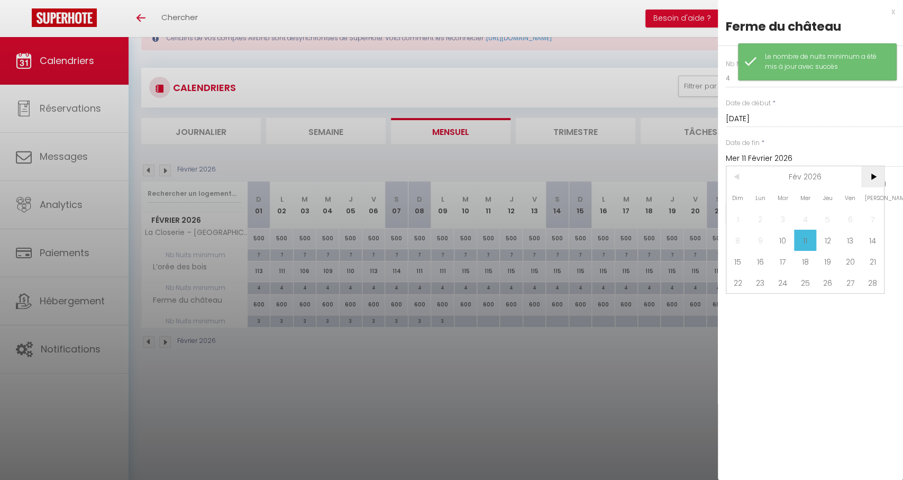
click at [863, 177] on span ">" at bounding box center [872, 176] width 23 height 21
click at [862, 178] on span ">" at bounding box center [872, 176] width 23 height 21
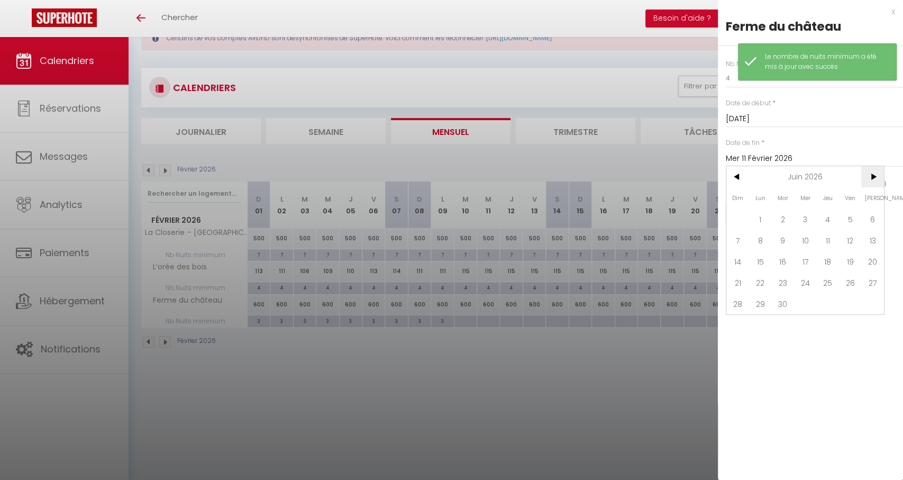
click at [862, 178] on span ">" at bounding box center [872, 176] width 23 height 21
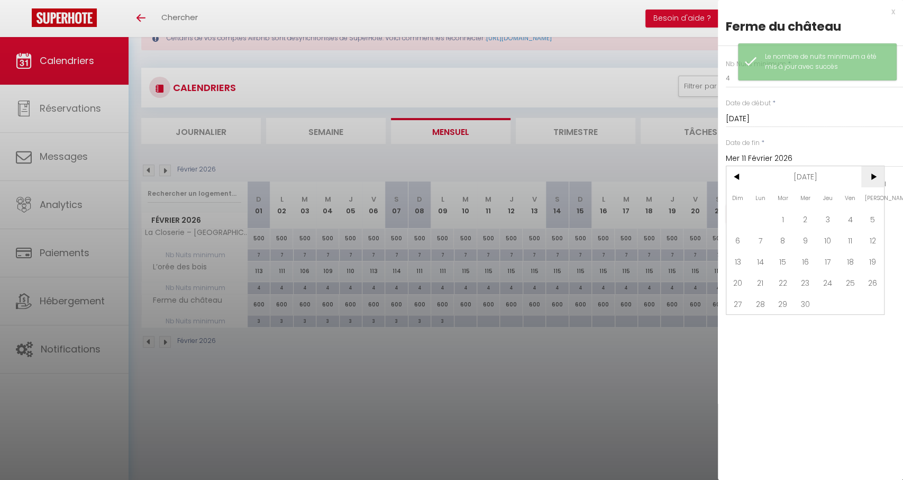
click at [861, 178] on span ">" at bounding box center [872, 176] width 23 height 21
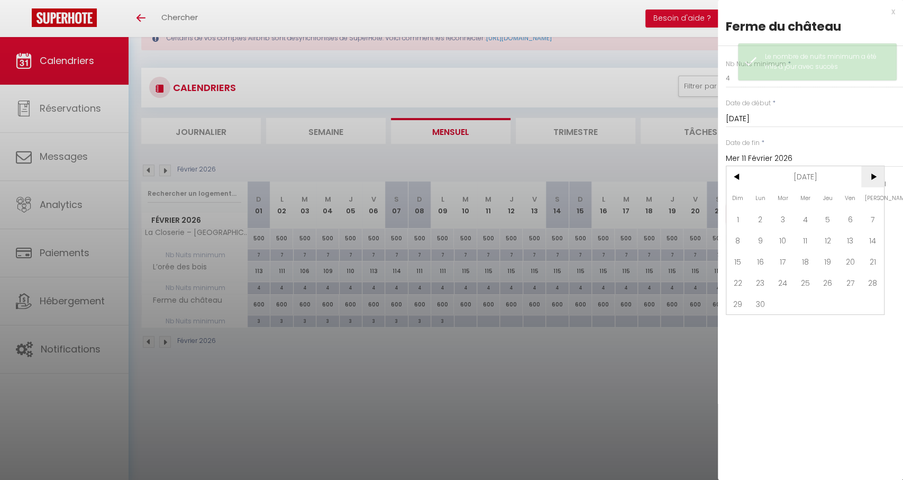
click at [861, 178] on span ">" at bounding box center [872, 176] width 23 height 21
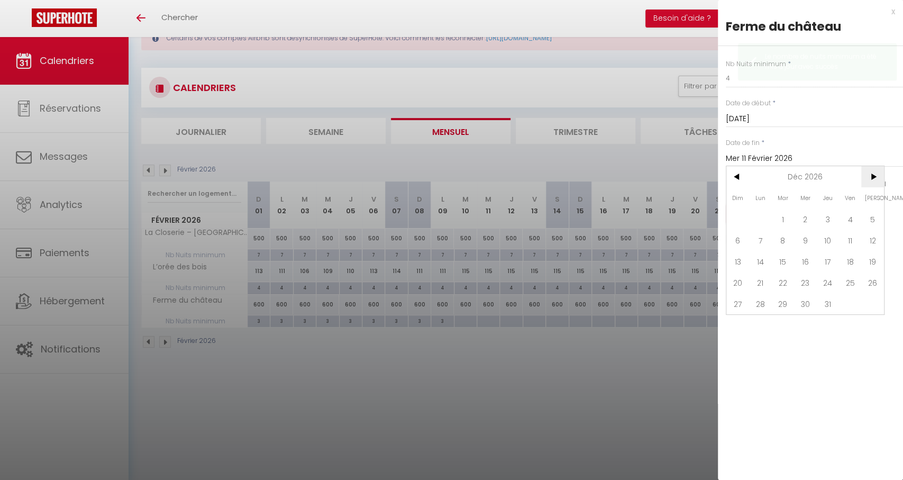
click at [861, 178] on span ">" at bounding box center [872, 176] width 23 height 21
click at [861, 178] on span "Déc 2026" at bounding box center [805, 176] width 113 height 21
click at [861, 178] on span ">" at bounding box center [872, 176] width 23 height 21
click at [835, 239] on span "Septembre" at bounding box center [857, 240] width 52 height 21
click at [824, 238] on span "9" at bounding box center [827, 240] width 23 height 21
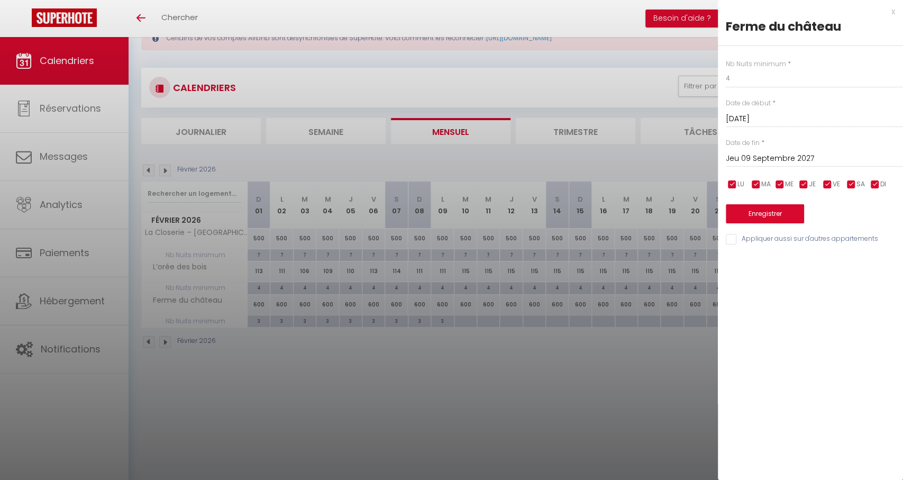
click at [773, 218] on button "Enregistrer" at bounding box center [765, 213] width 78 height 19
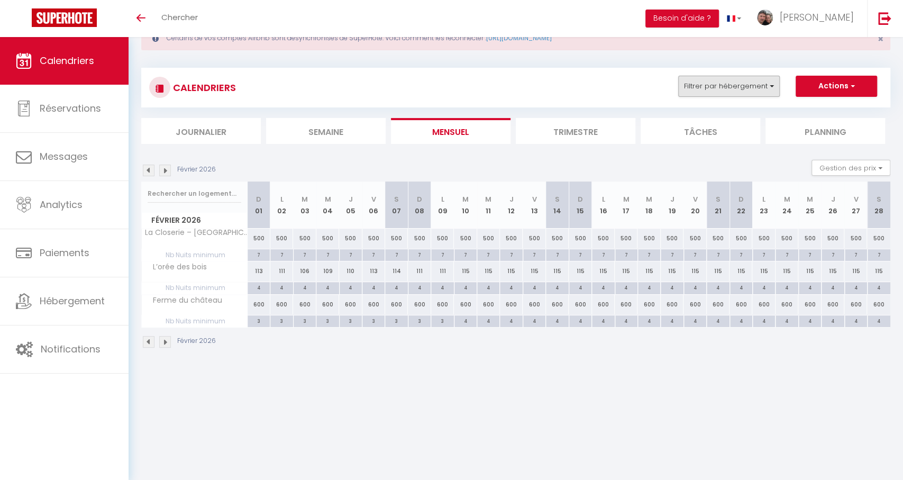
click at [707, 85] on button "Filtrer par hébergement" at bounding box center [729, 86] width 102 height 21
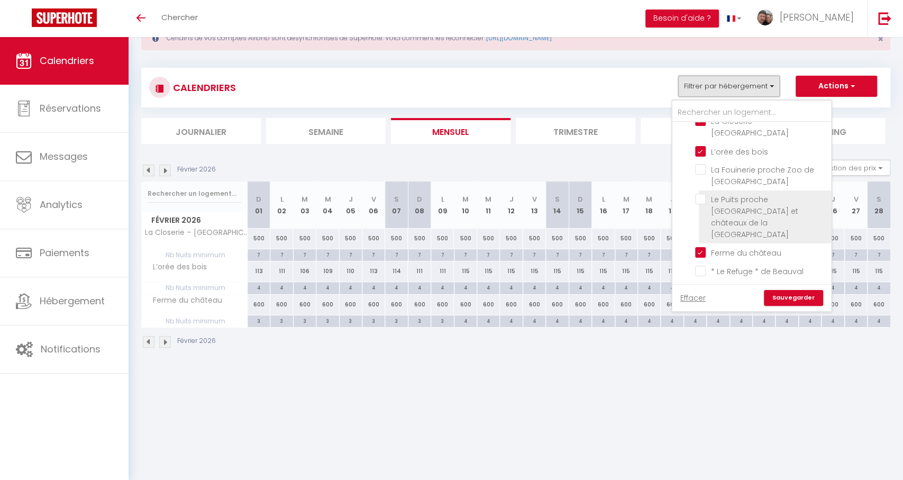
scroll to position [353, 0]
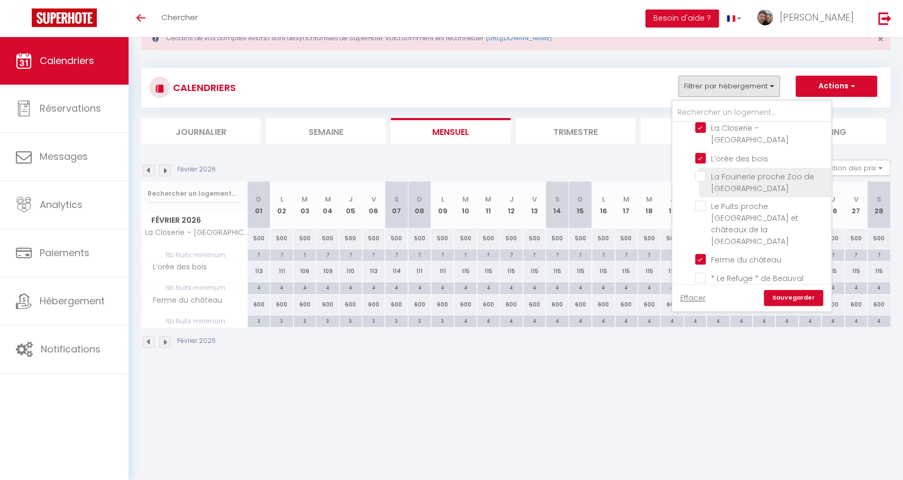
drag, startPoint x: 703, startPoint y: 130, endPoint x: 699, endPoint y: 163, distance: 33.6
click at [703, 152] on input "L’orée des bois" at bounding box center [761, 157] width 132 height 11
click at [700, 253] on input "Ferme du château" at bounding box center [761, 258] width 132 height 11
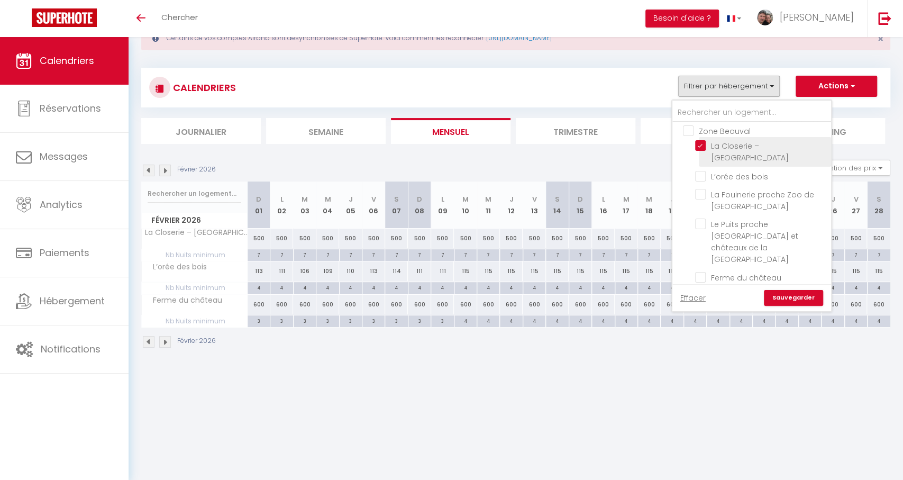
scroll to position [289, 0]
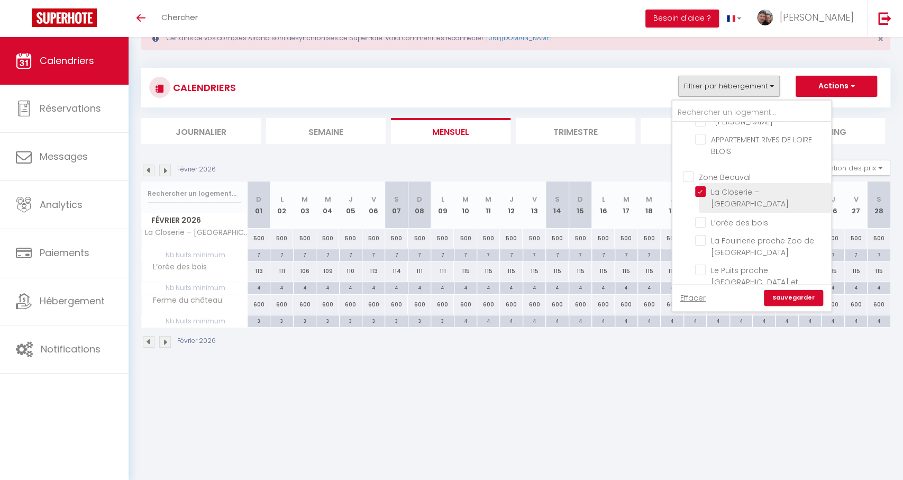
click at [703, 186] on input "La Closerie – [GEOGRAPHIC_DATA]" at bounding box center [761, 191] width 132 height 11
click at [809, 291] on link "Sauvegarder" at bounding box center [793, 298] width 59 height 16
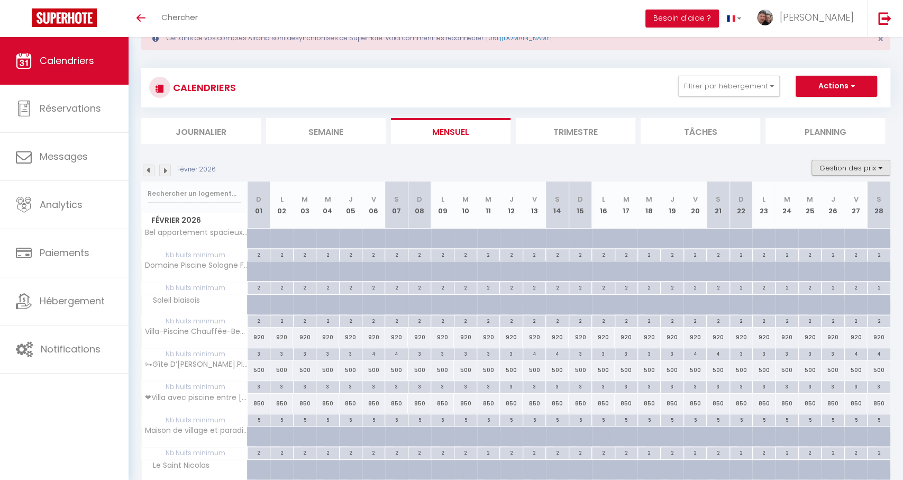
drag, startPoint x: 842, startPoint y: 164, endPoint x: 841, endPoint y: 171, distance: 7.5
click at [842, 165] on button "Gestion des prix" at bounding box center [850, 168] width 79 height 16
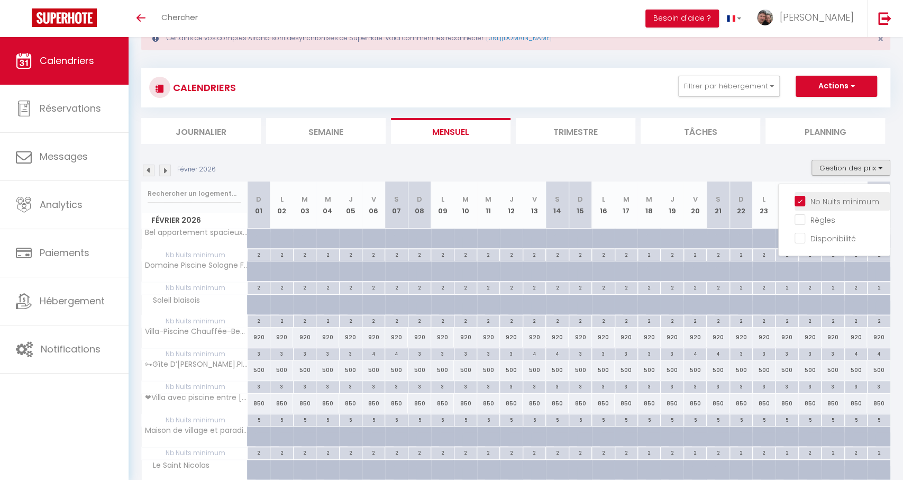
click at [812, 204] on input "Nb Nuits minimum" at bounding box center [841, 200] width 95 height 11
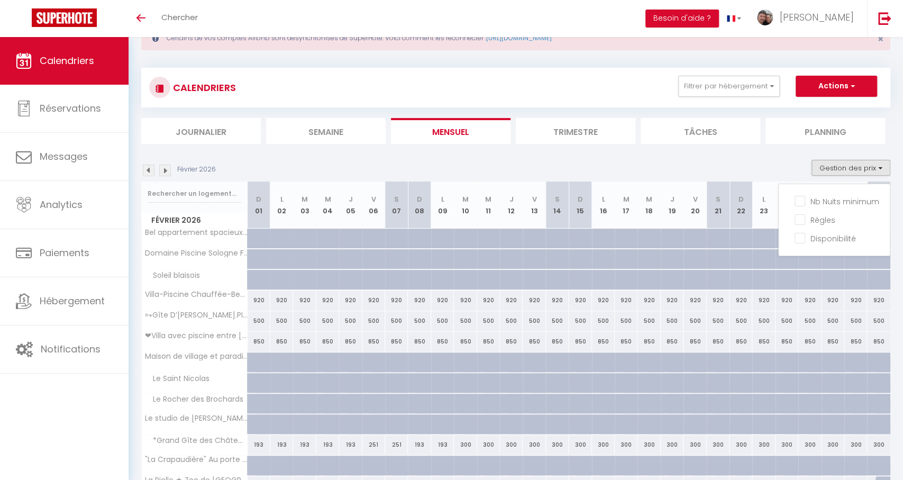
click at [506, 133] on li "Mensuel" at bounding box center [451, 131] width 120 height 26
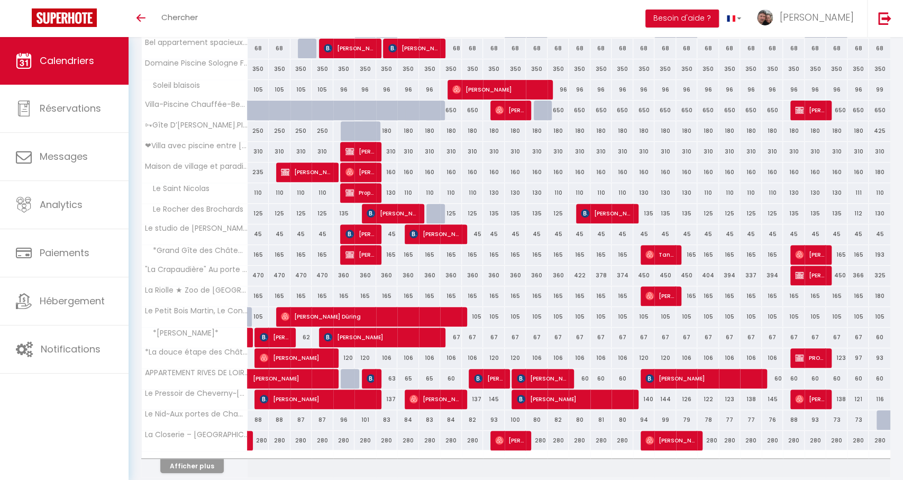
scroll to position [230, 0]
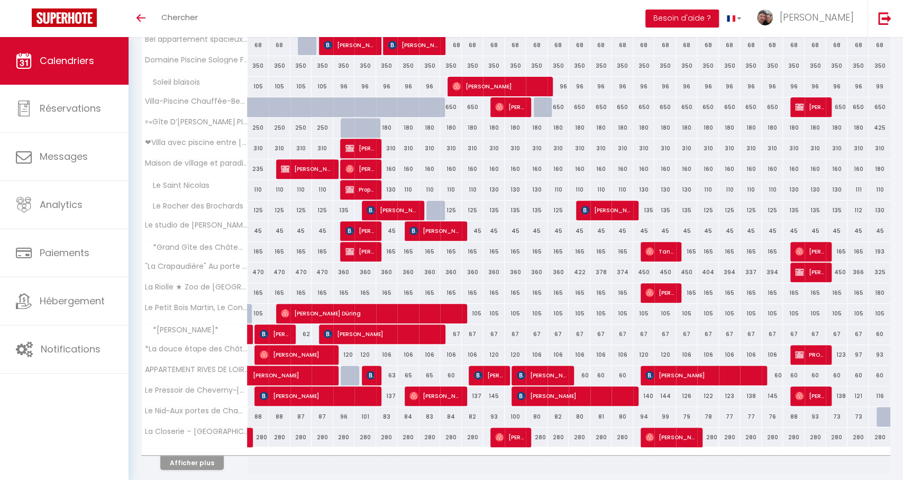
click at [392, 166] on div "160" at bounding box center [387, 169] width 22 height 20
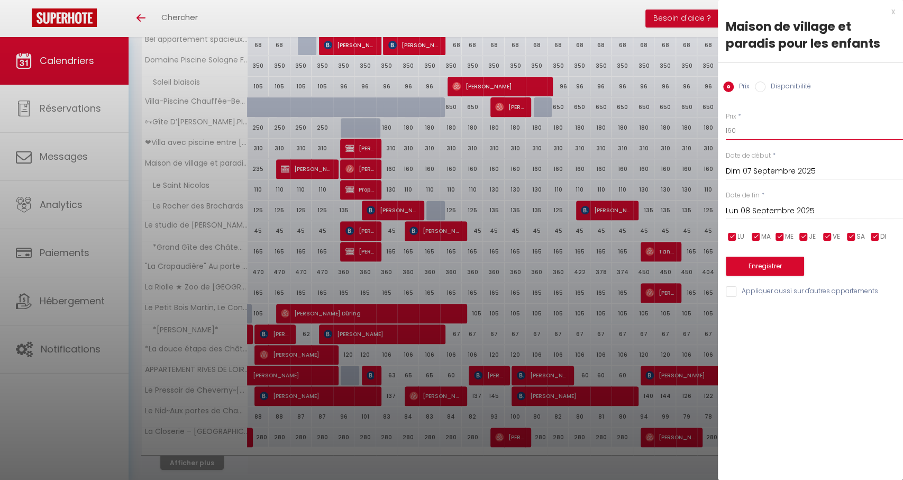
drag, startPoint x: 734, startPoint y: 137, endPoint x: 726, endPoint y: 134, distance: 8.5
click at [726, 134] on input "160" at bounding box center [814, 130] width 177 height 19
click at [828, 210] on input "Lun 08 Septembre 2025" at bounding box center [814, 211] width 177 height 14
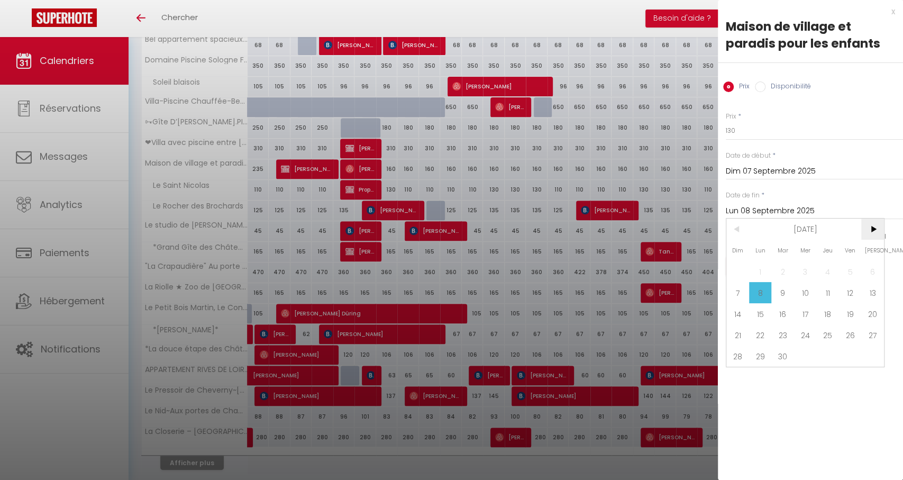
click at [882, 235] on span ">" at bounding box center [872, 228] width 23 height 21
click at [814, 270] on span "1" at bounding box center [805, 271] width 23 height 21
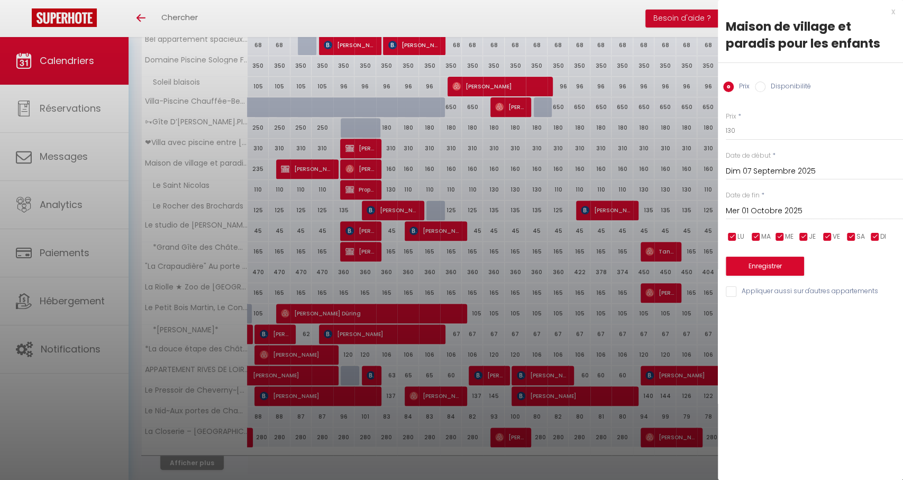
click at [792, 262] on button "Enregistrer" at bounding box center [765, 266] width 78 height 19
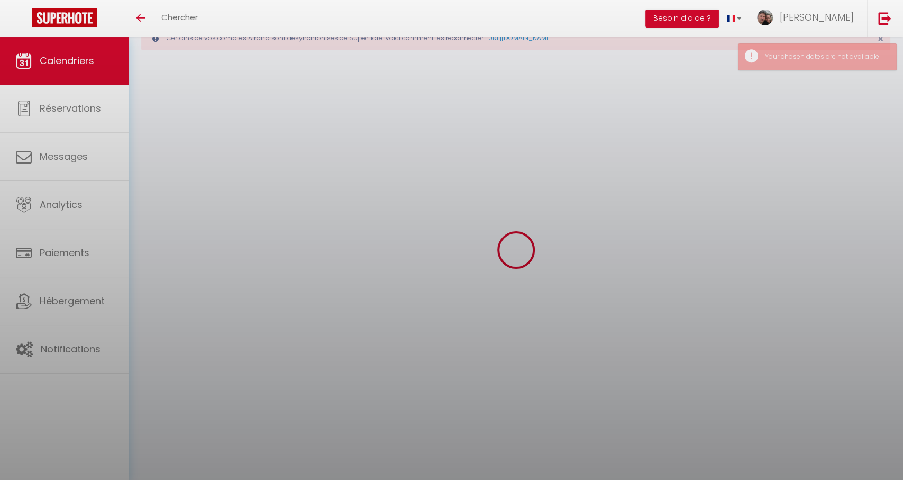
scroll to position [37, 0]
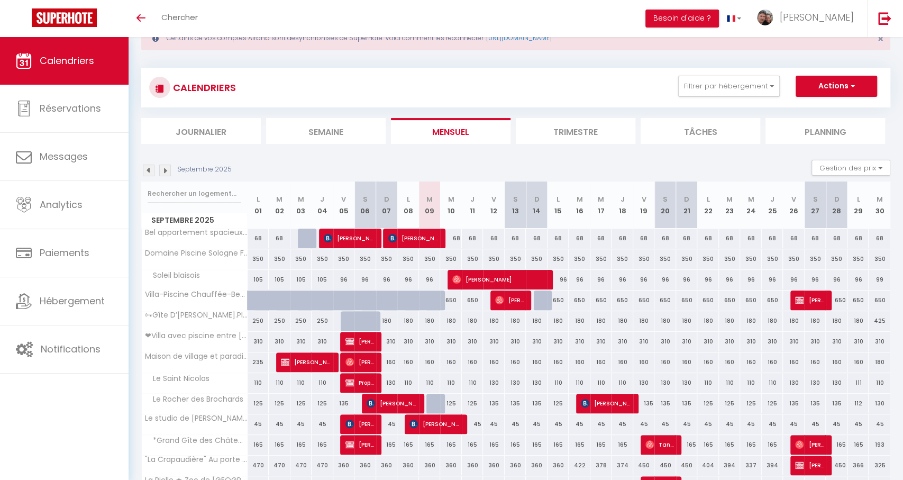
click at [454, 362] on div "160" at bounding box center [451, 362] width 22 height 20
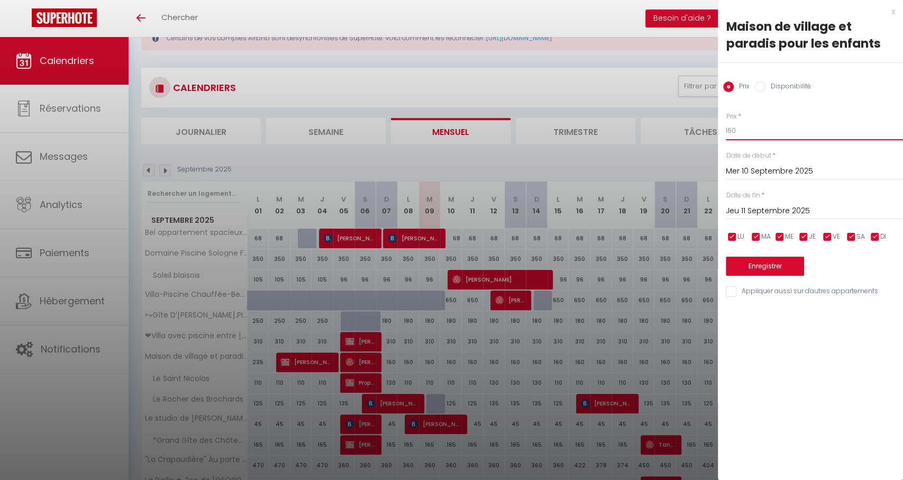
click at [741, 134] on input "160" at bounding box center [814, 130] width 177 height 19
click at [824, 212] on input "Jeu 11 Septembre 2025" at bounding box center [814, 211] width 177 height 14
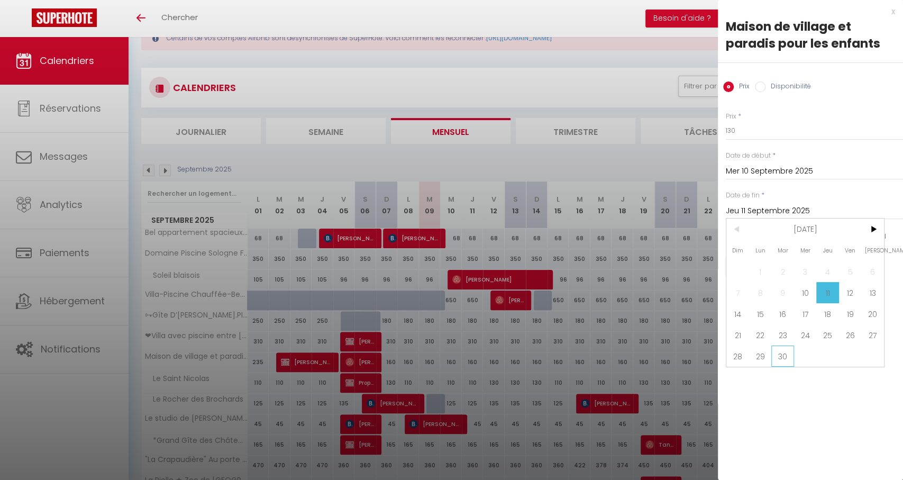
click at [782, 359] on span "30" at bounding box center [782, 355] width 23 height 21
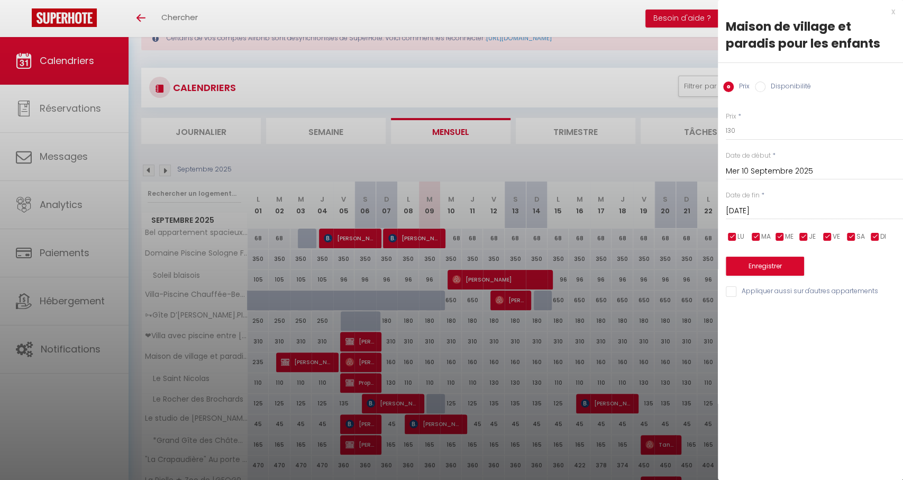
click at [775, 168] on input "Mer 10 Septembre 2025" at bounding box center [814, 172] width 177 height 14
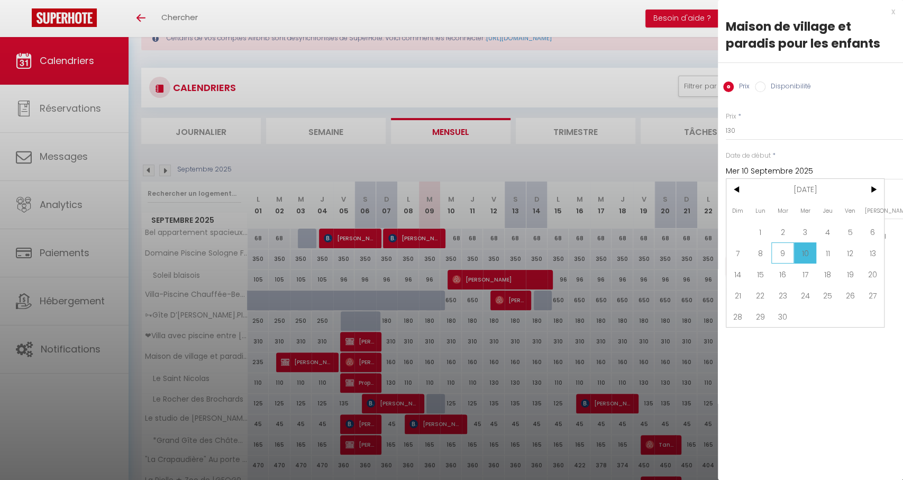
click at [787, 259] on span "9" at bounding box center [782, 252] width 23 height 21
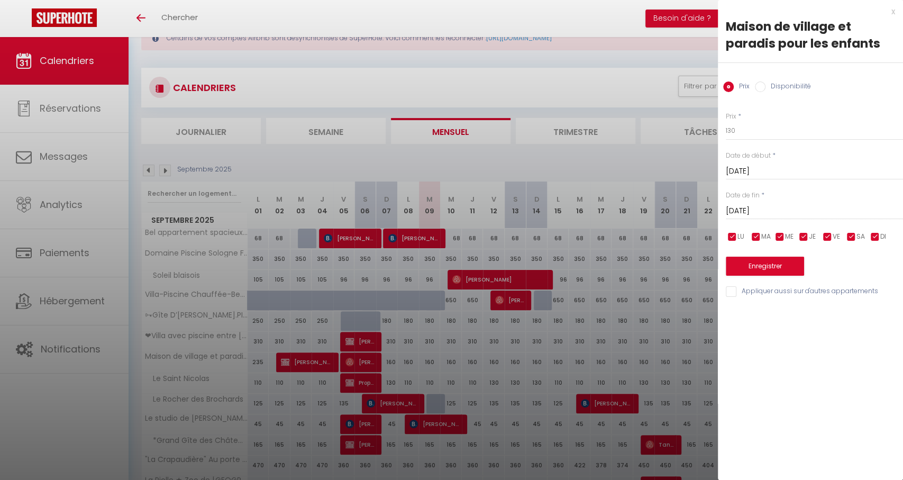
click at [765, 258] on button "Enregistrer" at bounding box center [765, 266] width 78 height 19
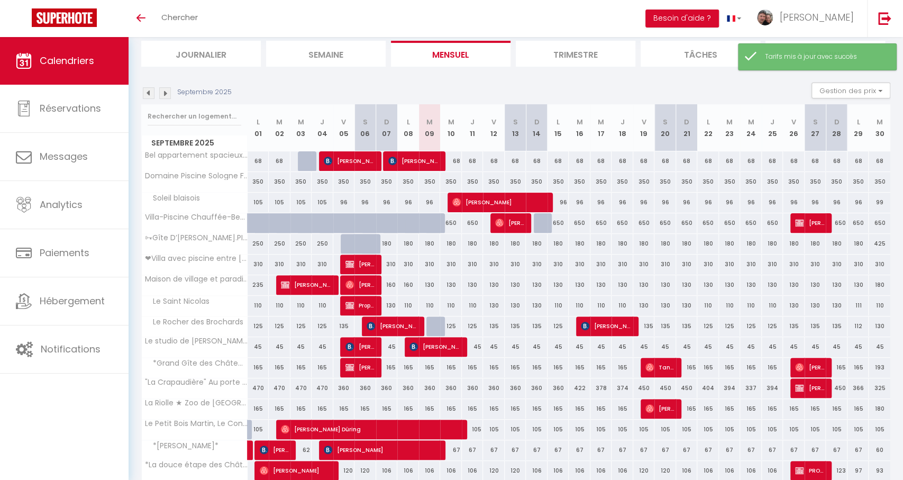
scroll to position [115, 0]
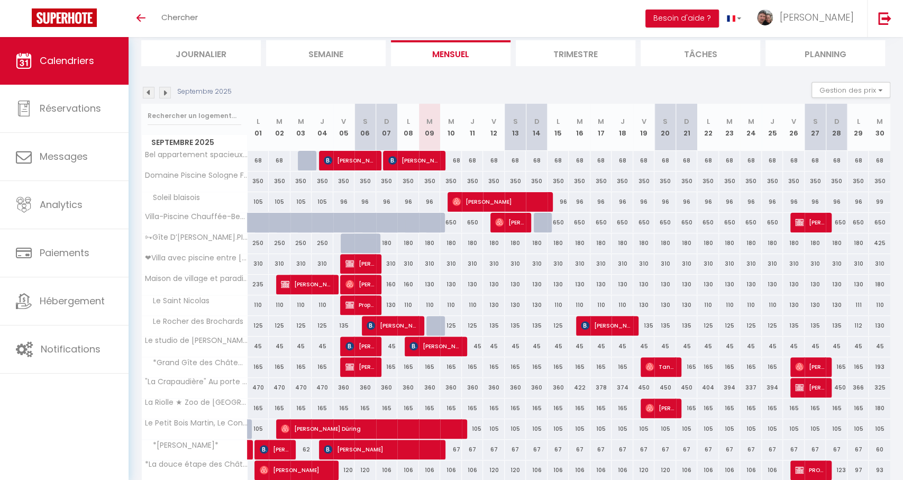
click at [437, 304] on div "110" at bounding box center [430, 305] width 22 height 20
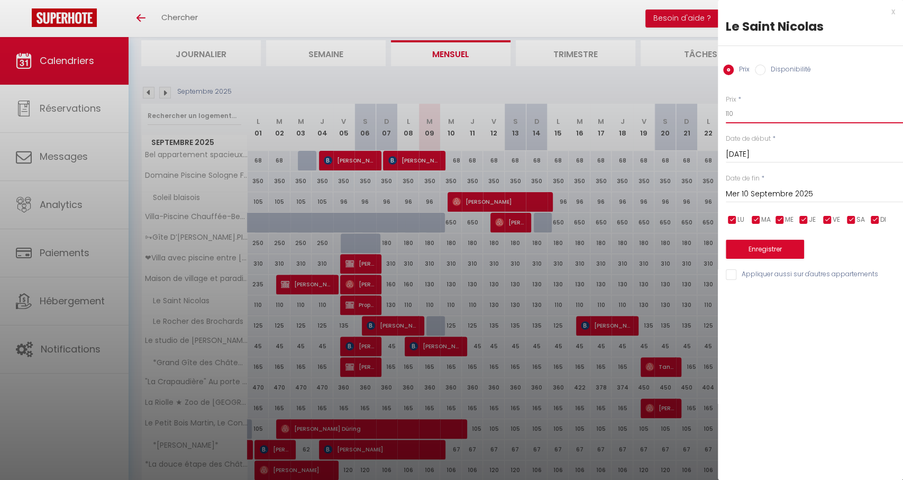
drag, startPoint x: 756, startPoint y: 112, endPoint x: 715, endPoint y: 111, distance: 40.7
click at [715, 111] on body "🟢 Des questions ou besoin d'assistance pour la migration AirBnB? Connectez-vous…" at bounding box center [451, 277] width 903 height 711
click at [791, 193] on input "Mer 10 Septembre 2025" at bounding box center [814, 194] width 177 height 14
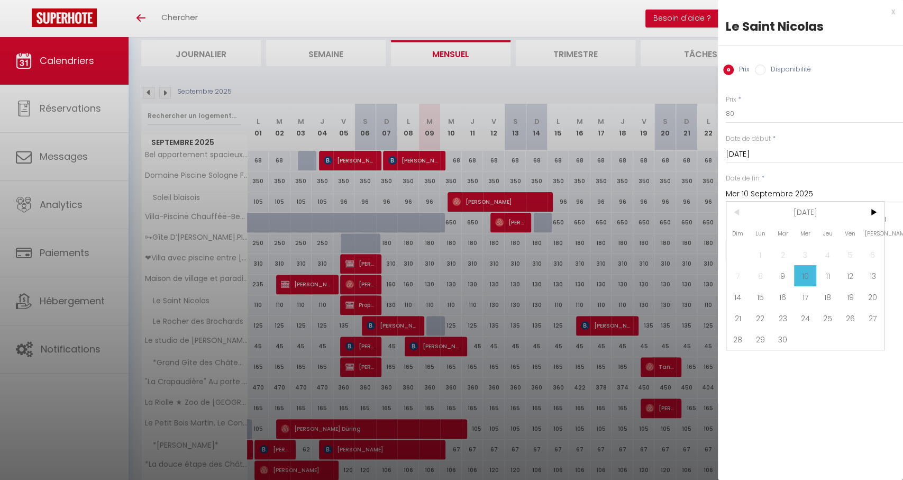
click at [782, 339] on span "30" at bounding box center [782, 338] width 23 height 21
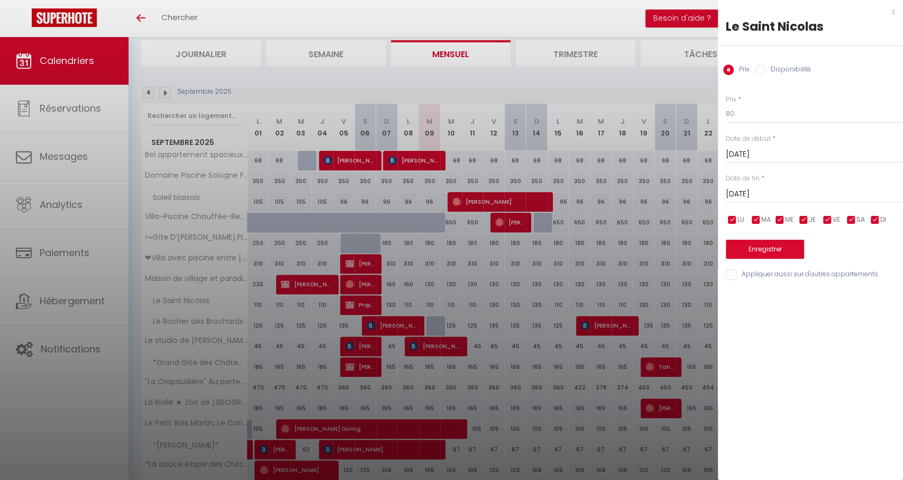
click at [773, 253] on button "Enregistrer" at bounding box center [765, 249] width 78 height 19
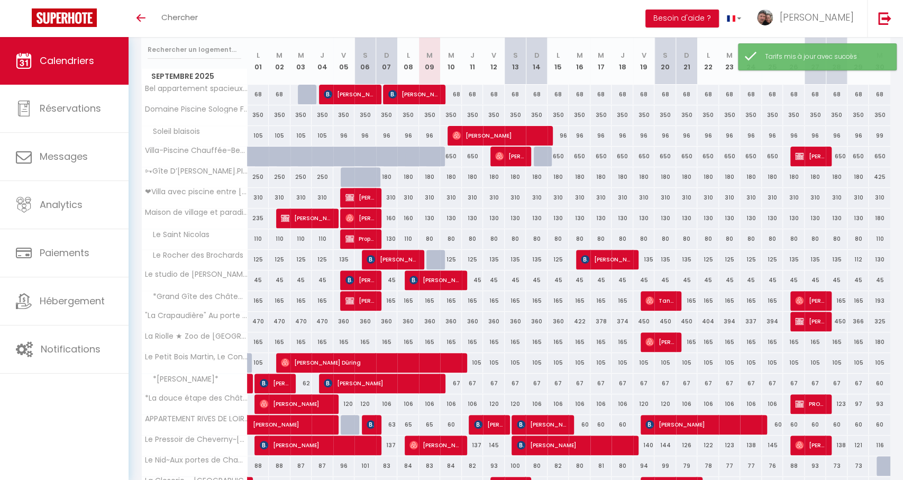
scroll to position [181, 0]
click at [457, 261] on div "125" at bounding box center [451, 260] width 22 height 20
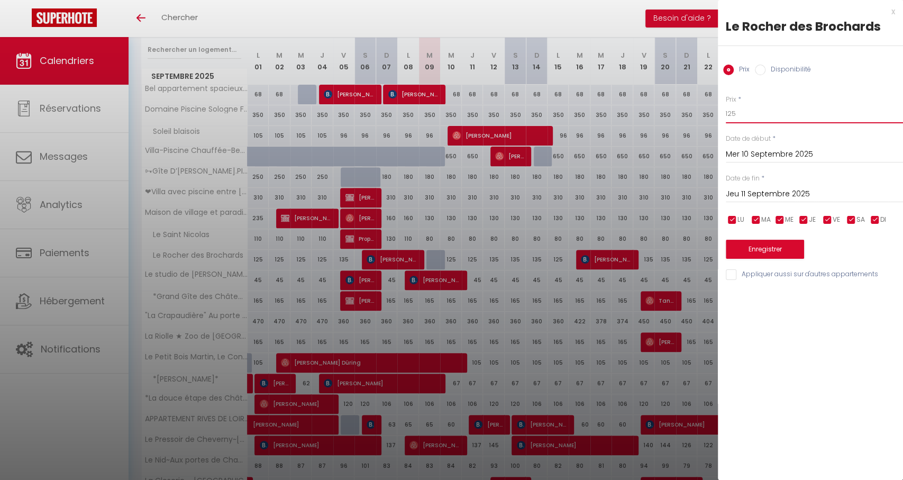
drag, startPoint x: 750, startPoint y: 116, endPoint x: 686, endPoint y: 115, distance: 64.5
click at [686, 115] on body "🟢 Des questions ou besoin d'assistance pour la migration AirBnB? Connectez-vous…" at bounding box center [451, 211] width 903 height 711
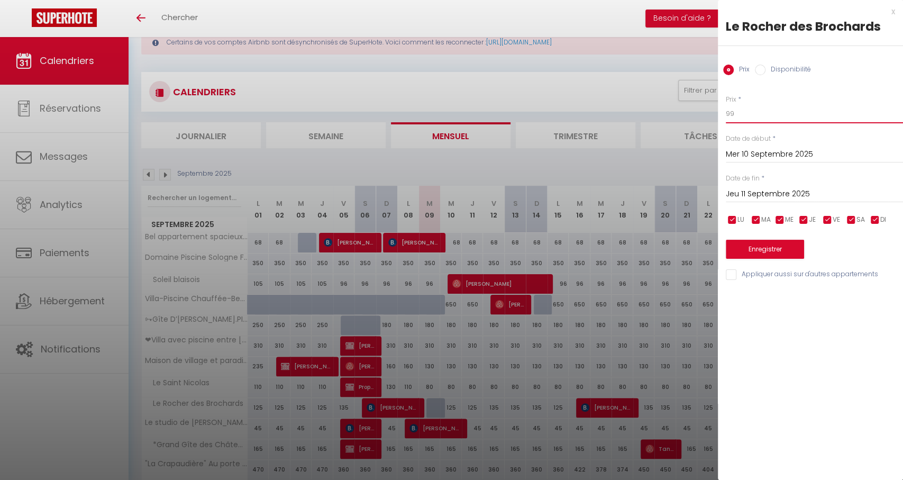
scroll to position [33, 0]
click at [782, 189] on input "Jeu 11 Septembre 2025" at bounding box center [814, 194] width 177 height 14
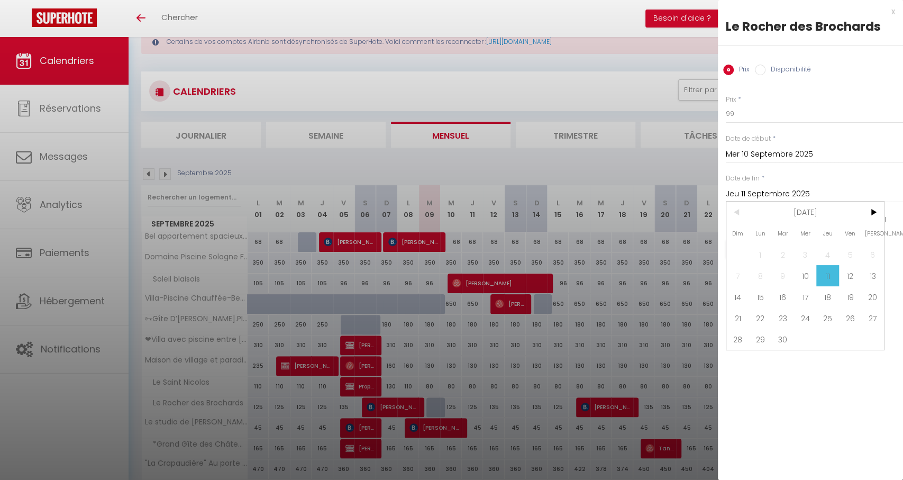
click at [785, 340] on span "30" at bounding box center [782, 338] width 23 height 21
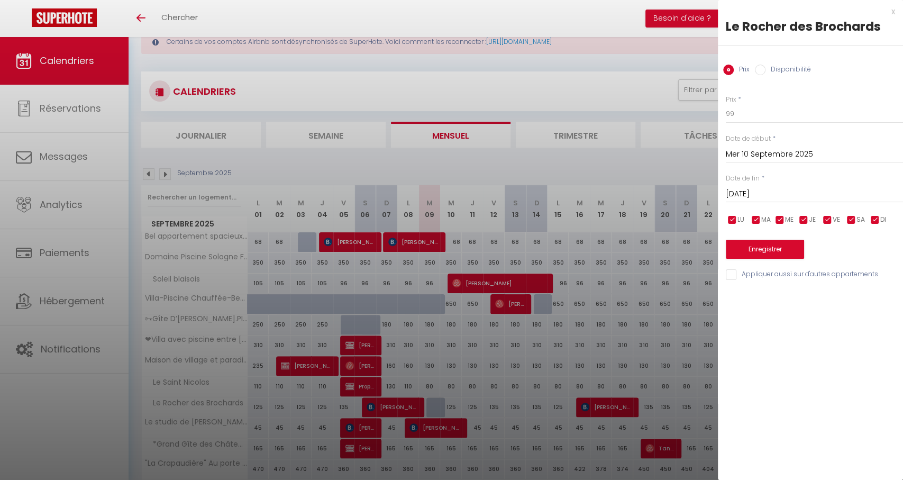
click at [765, 244] on button "Enregistrer" at bounding box center [765, 249] width 78 height 19
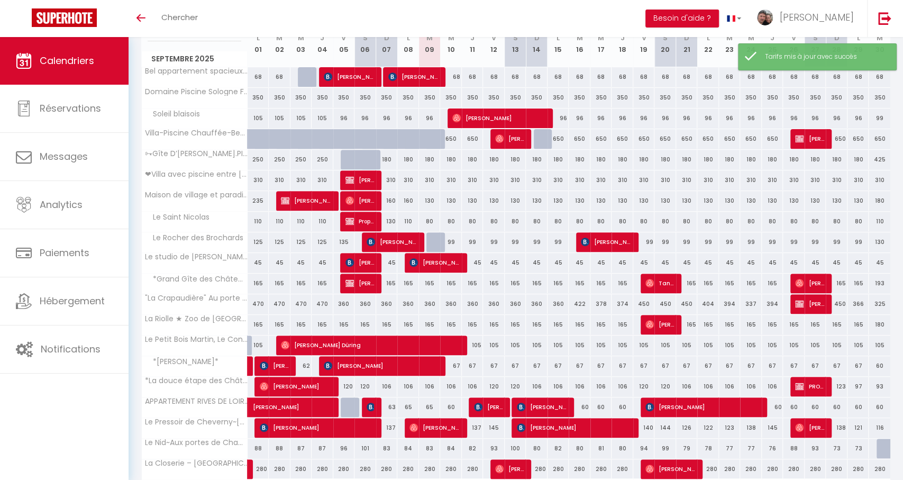
scroll to position [198, 0]
click at [474, 264] on div "45" at bounding box center [473, 263] width 22 height 20
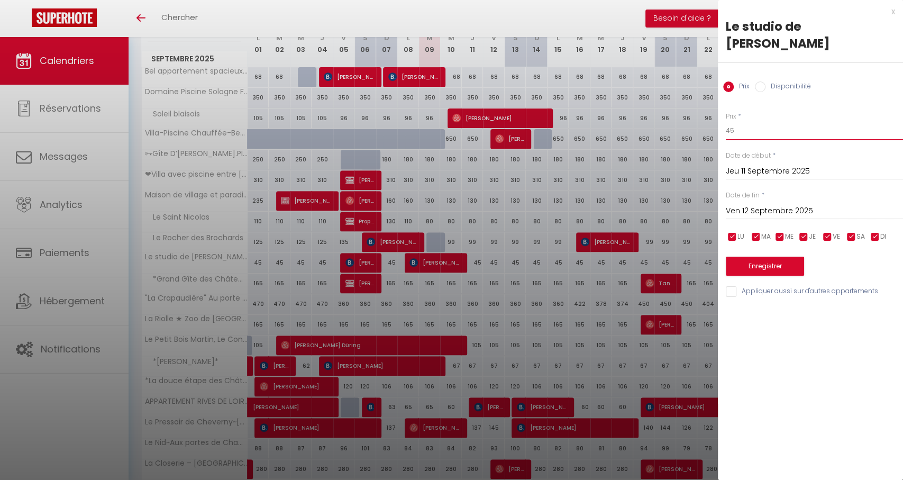
drag, startPoint x: 737, startPoint y: 130, endPoint x: 714, endPoint y: 130, distance: 22.7
click at [714, 130] on body "🟢 Des questions ou besoin d'assistance pour la migration AirBnB? Connectez-vous…" at bounding box center [451, 194] width 903 height 711
click at [765, 218] on input "Ven 12 Septembre 2025" at bounding box center [814, 211] width 177 height 14
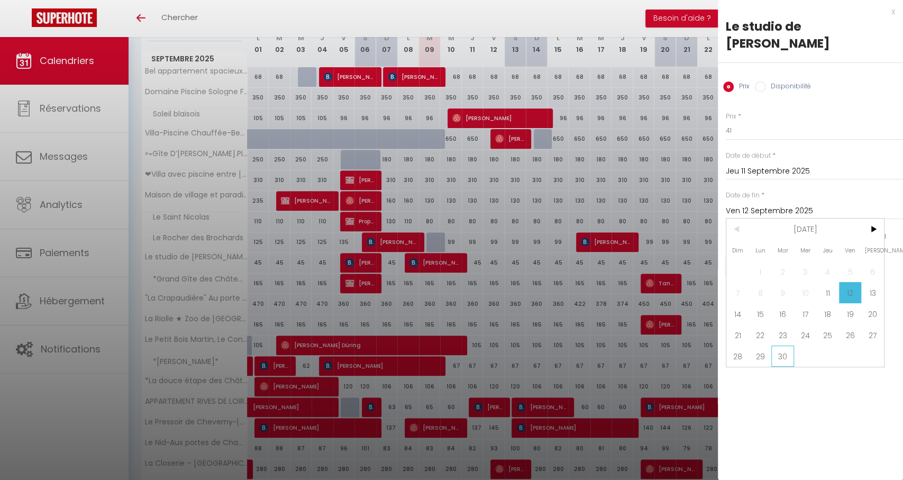
click at [780, 360] on span "30" at bounding box center [782, 355] width 23 height 21
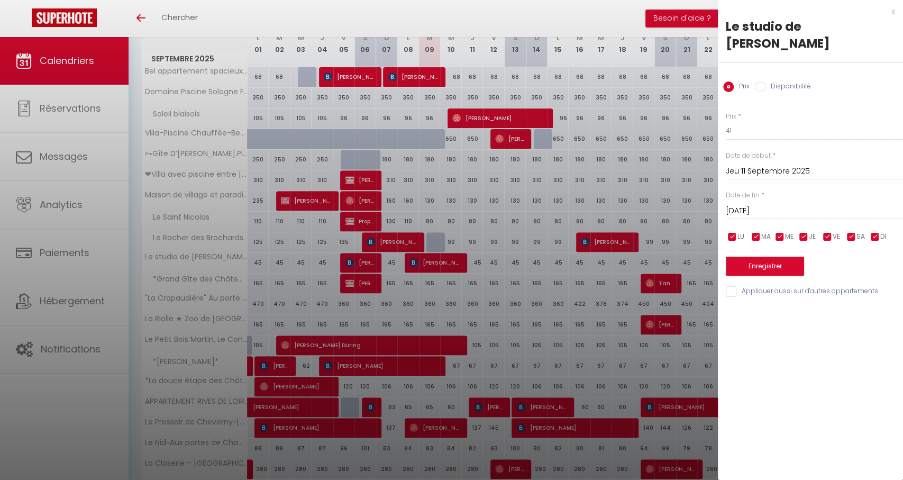
click at [754, 262] on button "Enregistrer" at bounding box center [765, 266] width 78 height 19
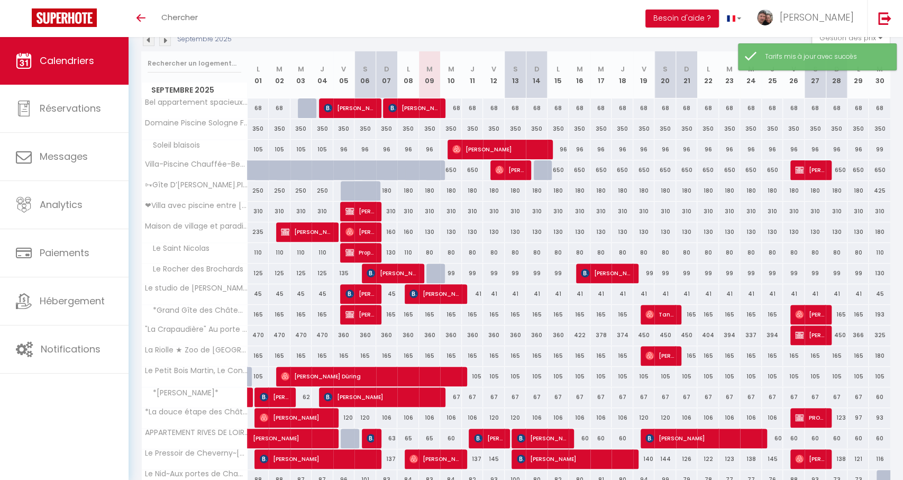
scroll to position [171, 0]
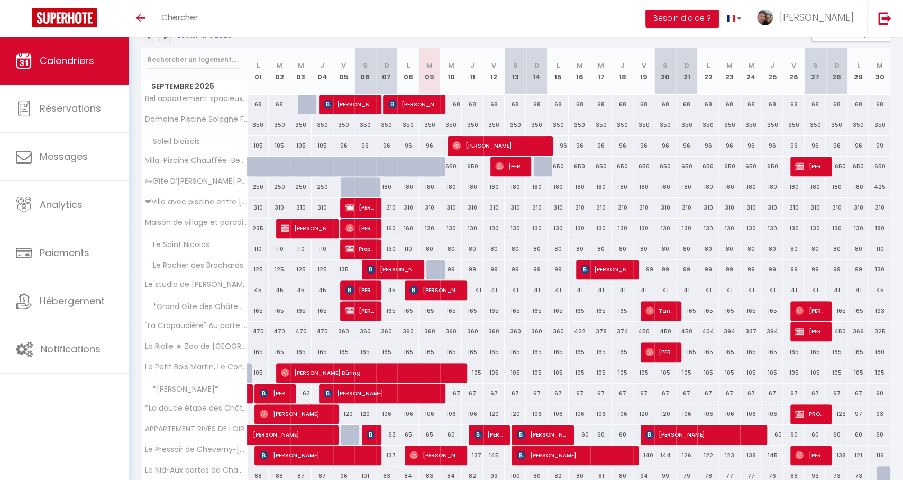
click at [428, 312] on div "165" at bounding box center [430, 311] width 22 height 20
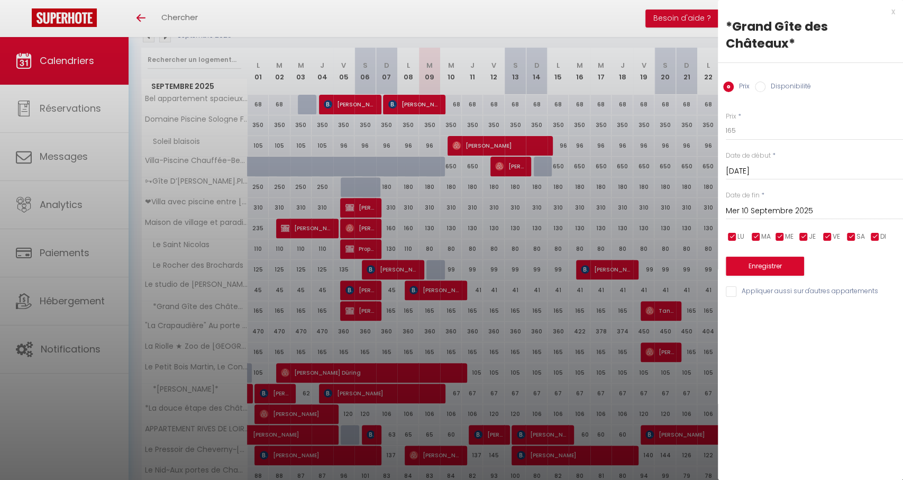
drag, startPoint x: 721, startPoint y: 133, endPoint x: 729, endPoint y: 130, distance: 8.4
click at [728, 130] on div "Prix * 165 Statut * Disponible Indisponible Date de début * Mar 09 Septembre 20…" at bounding box center [810, 198] width 185 height 200
click at [729, 130] on input "165" at bounding box center [814, 130] width 177 height 19
drag, startPoint x: 789, startPoint y: 213, endPoint x: 804, endPoint y: 218, distance: 15.6
click at [789, 213] on input "Mer 10 Septembre 2025" at bounding box center [814, 211] width 177 height 14
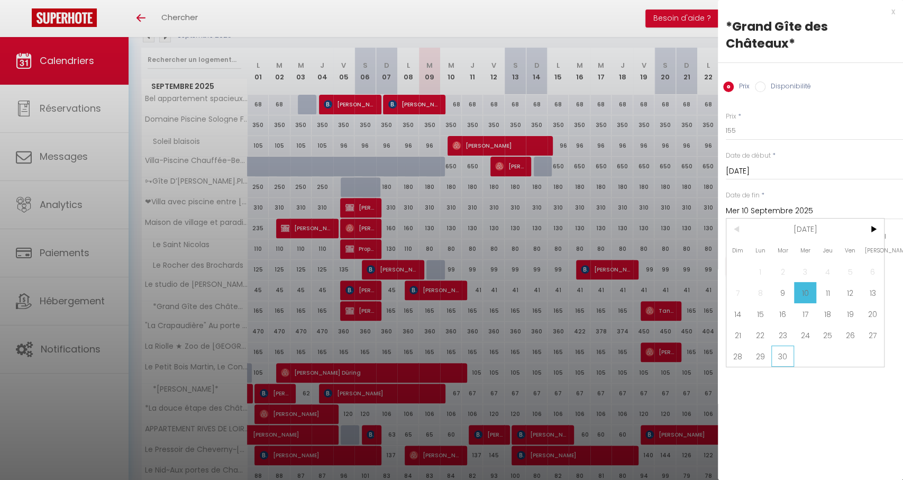
click at [784, 352] on span "30" at bounding box center [782, 355] width 23 height 21
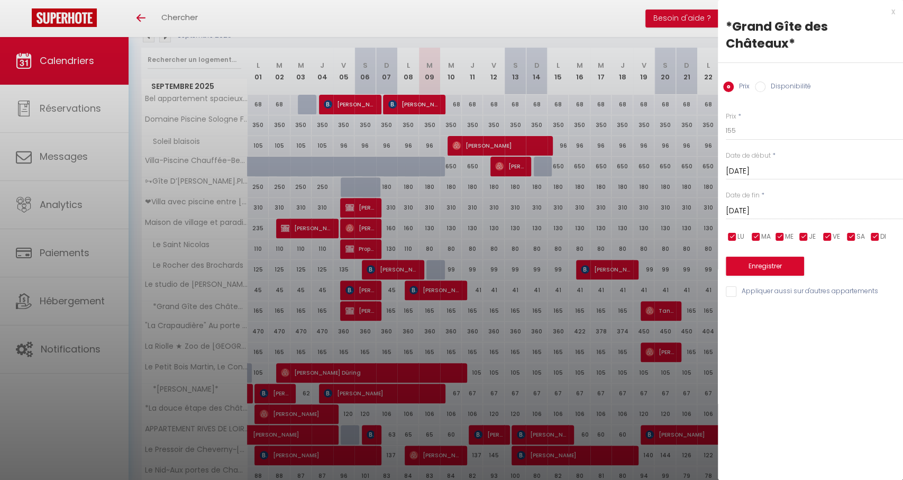
click at [765, 270] on button "Enregistrer" at bounding box center [765, 266] width 78 height 19
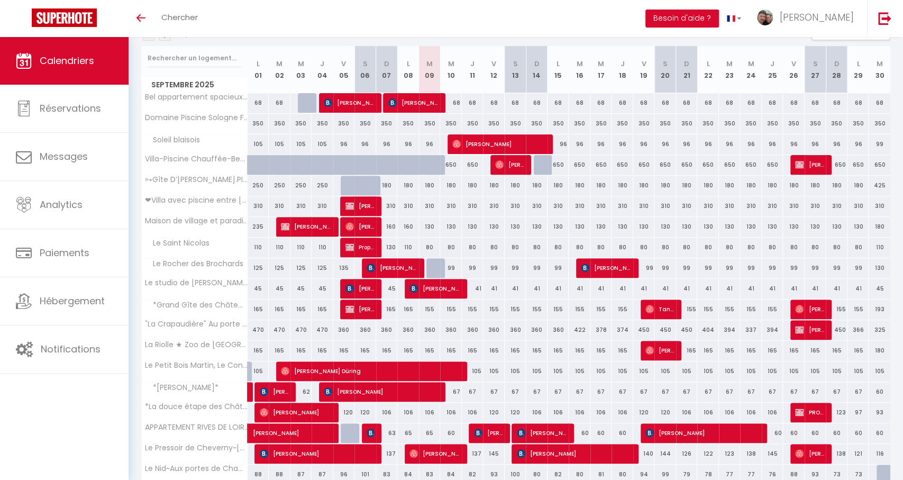
scroll to position [173, 0]
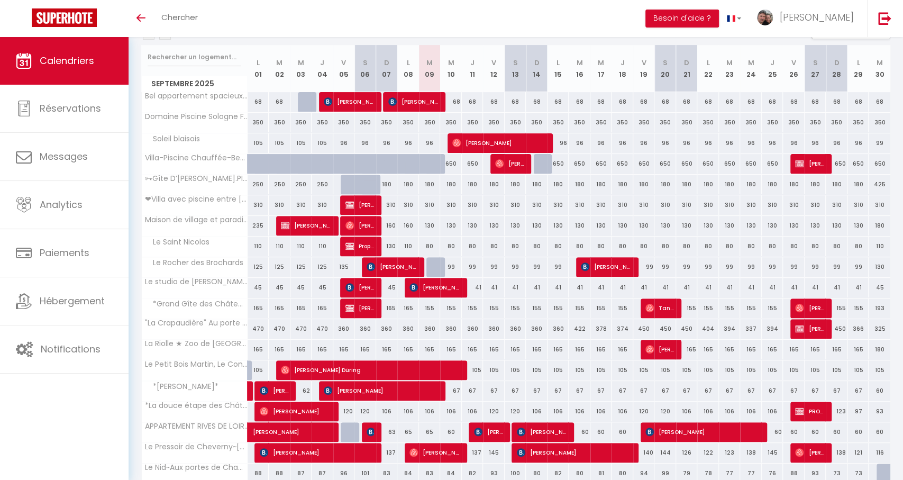
click at [433, 330] on div "360" at bounding box center [430, 329] width 22 height 20
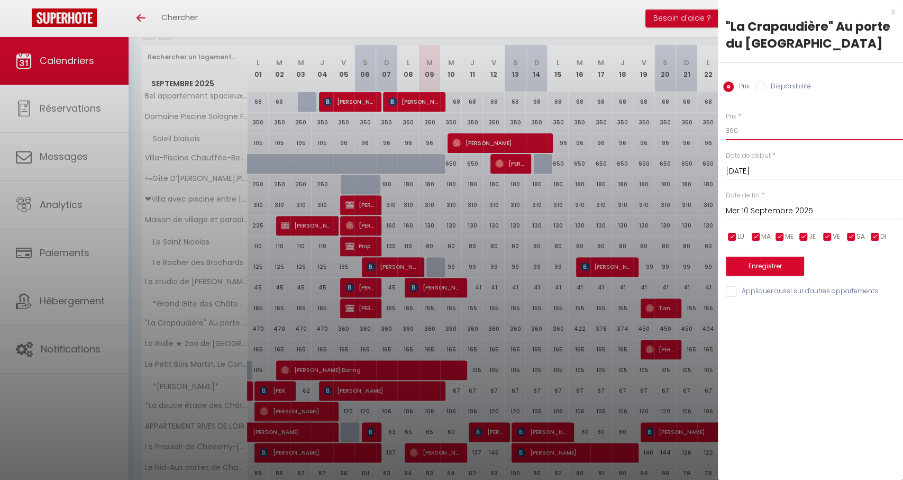
click at [736, 134] on input "360" at bounding box center [814, 130] width 177 height 19
click at [733, 133] on input "360" at bounding box center [814, 130] width 177 height 19
click at [764, 221] on div "Prix * 299 Statut * Disponible Indisponible Date de début * Mar 09 Septembre 20…" at bounding box center [810, 198] width 185 height 200
click at [767, 213] on input "Mer 10 Septembre 2025" at bounding box center [814, 211] width 177 height 14
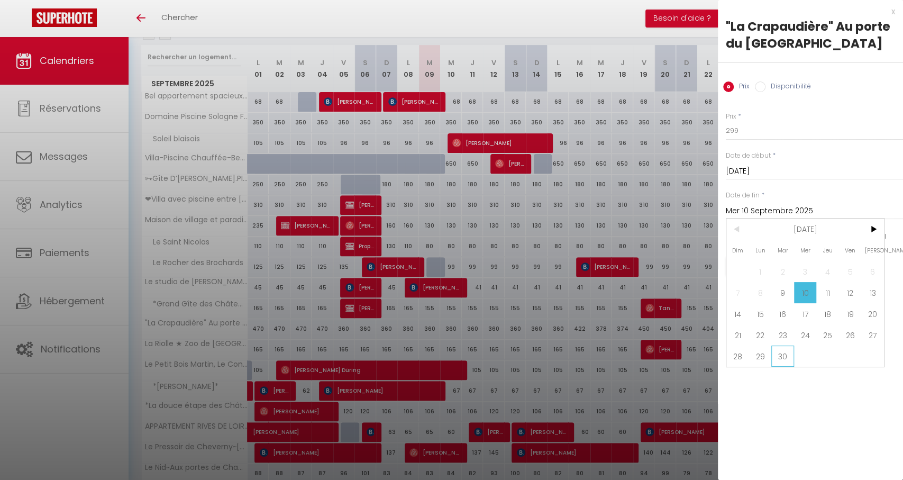
click at [782, 361] on span "30" at bounding box center [782, 355] width 23 height 21
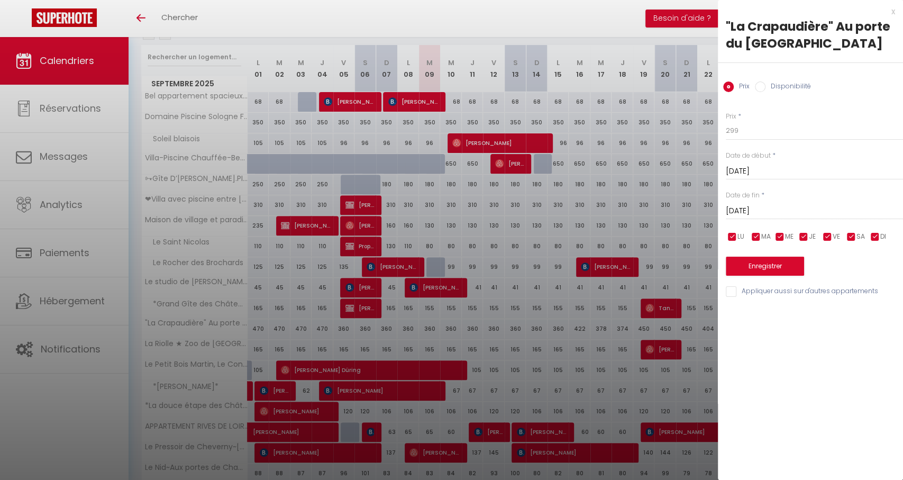
click at [754, 262] on button "Enregistrer" at bounding box center [765, 266] width 78 height 19
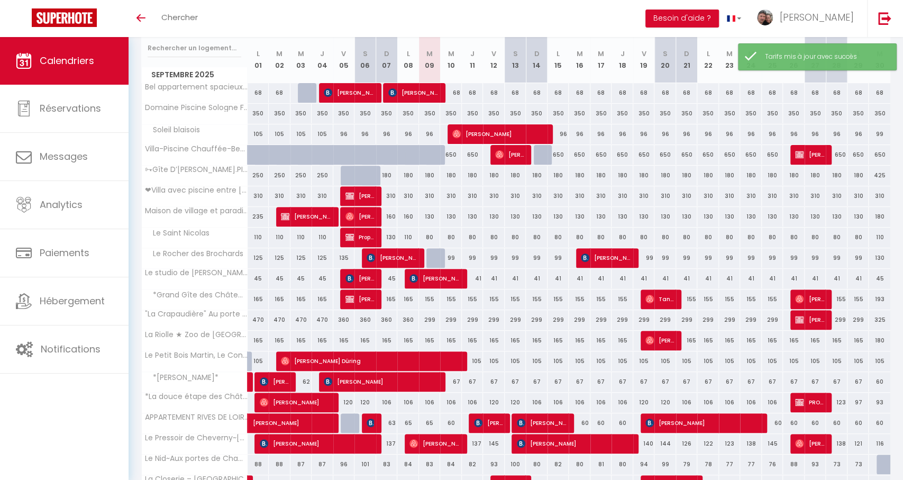
scroll to position [183, 0]
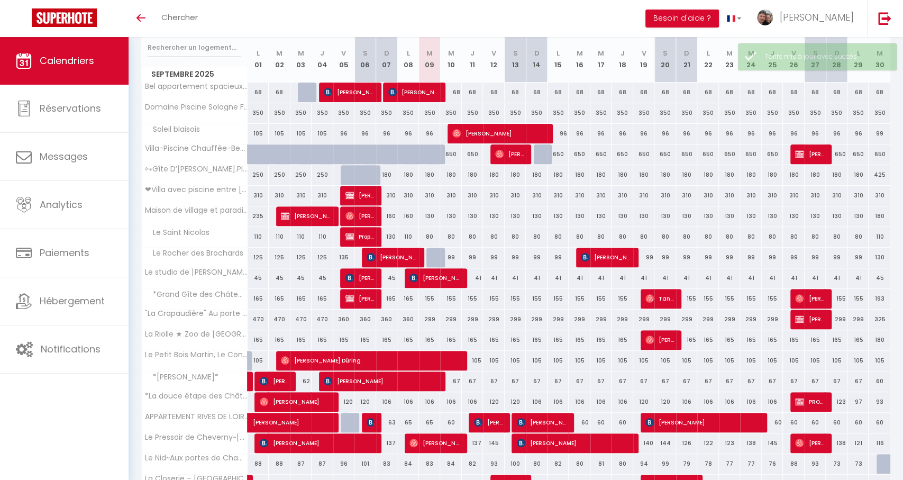
click at [451, 342] on div "165" at bounding box center [451, 340] width 22 height 20
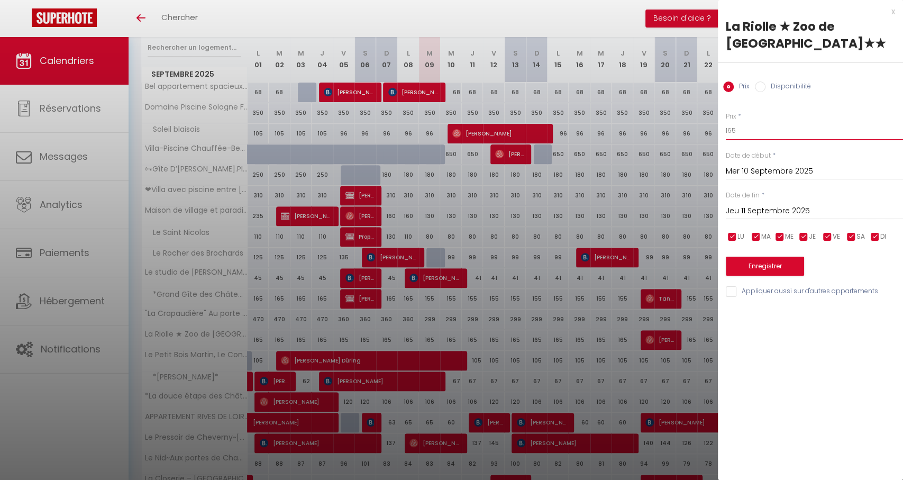
click at [734, 132] on input "165" at bounding box center [814, 130] width 177 height 19
click at [733, 132] on input "165" at bounding box center [814, 130] width 177 height 19
click at [754, 206] on input "Jeu 11 Septembre 2025" at bounding box center [814, 211] width 177 height 14
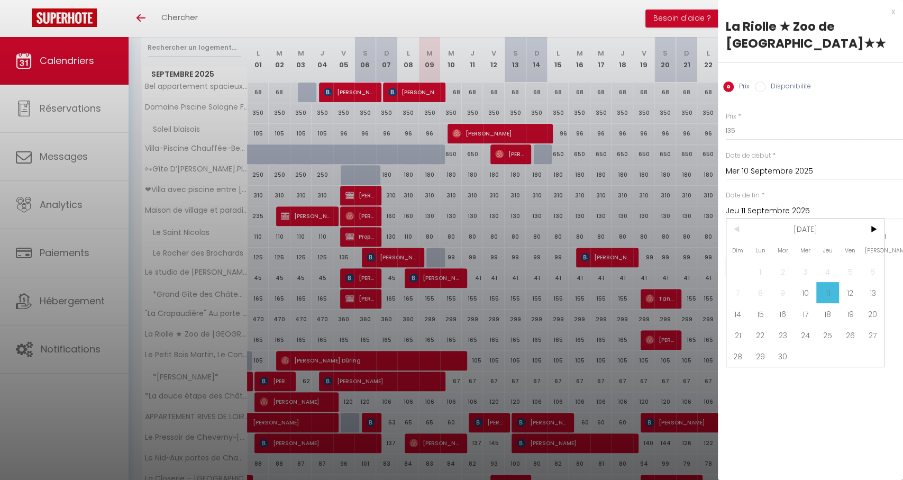
drag, startPoint x: 787, startPoint y: 359, endPoint x: 787, endPoint y: 346, distance: 12.7
click at [787, 359] on span "30" at bounding box center [782, 355] width 23 height 21
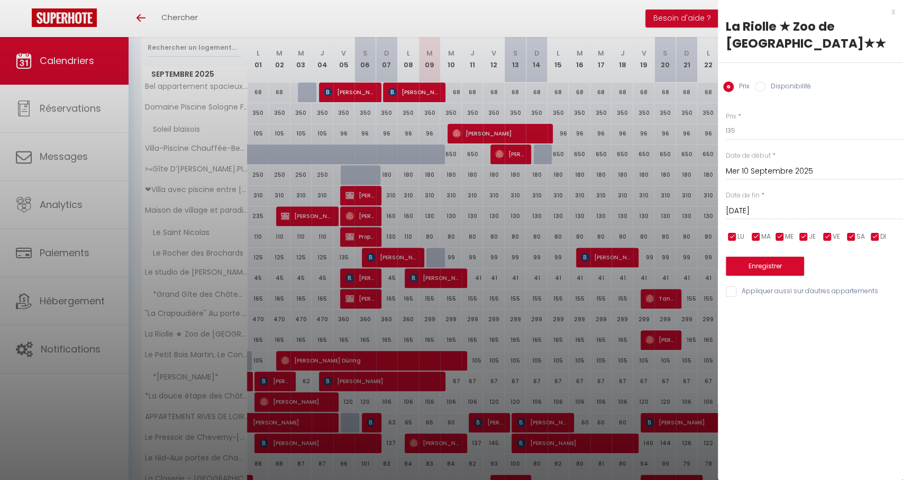
click at [765, 270] on button "Enregistrer" at bounding box center [765, 266] width 78 height 19
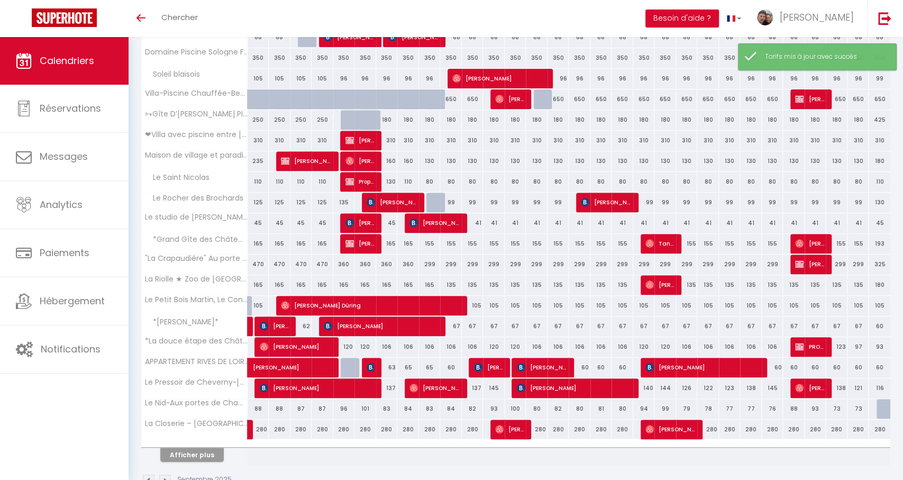
scroll to position [240, 0]
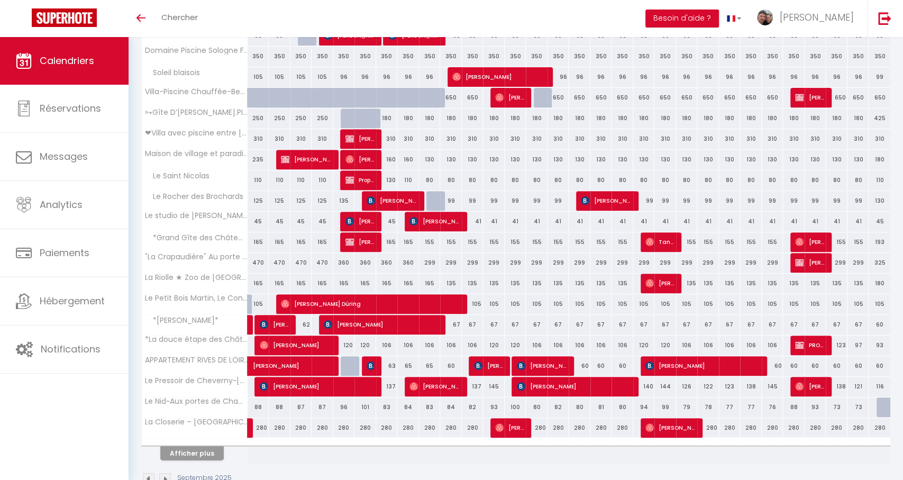
click at [436, 305] on span "[PERSON_NAME] Düring" at bounding box center [371, 304] width 181 height 20
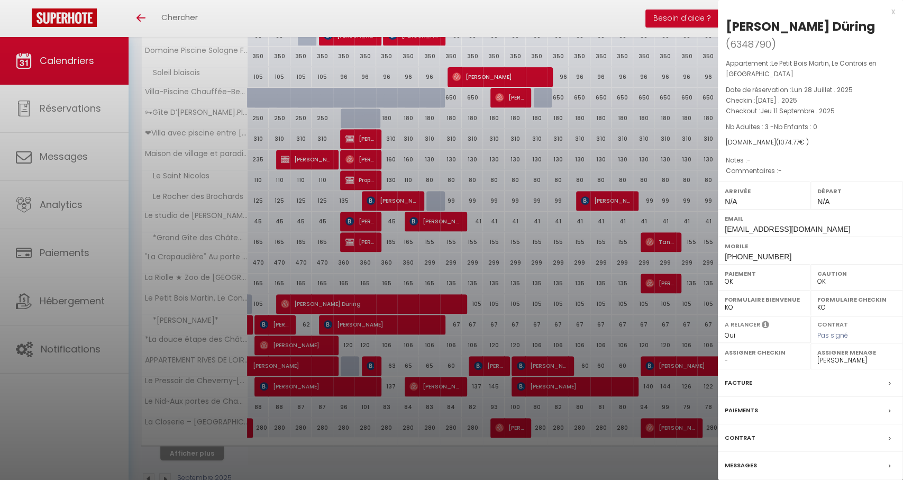
click at [436, 305] on div at bounding box center [451, 240] width 903 height 480
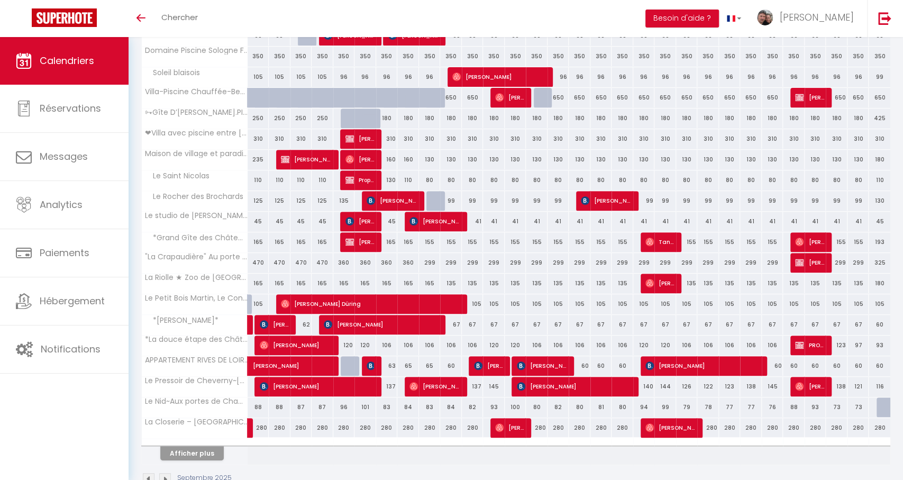
click at [479, 306] on div "105" at bounding box center [473, 304] width 22 height 20
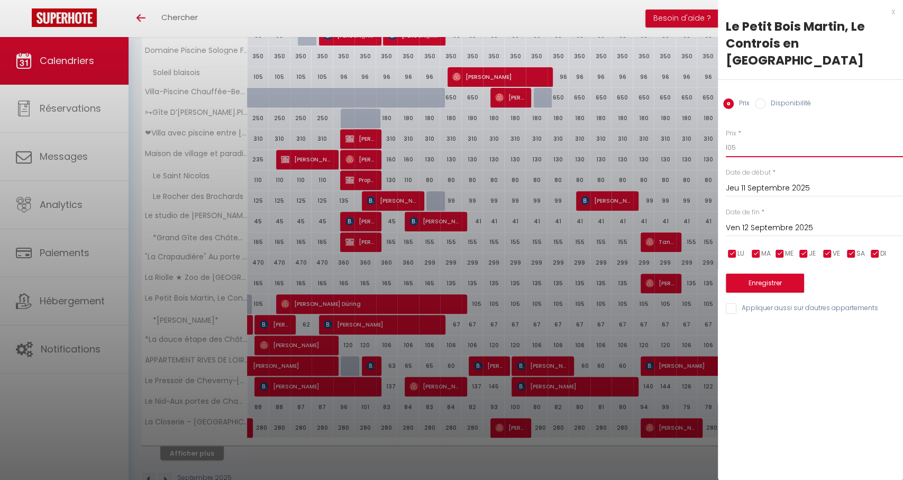
drag, startPoint x: 756, startPoint y: 134, endPoint x: 710, endPoint y: 133, distance: 46.0
click at [710, 133] on body "🟢 Des questions ou besoin d'assistance pour la migration AirBnB? Connectez-vous…" at bounding box center [451, 152] width 903 height 711
click at [785, 221] on input "Ven 12 Septembre 2025" at bounding box center [814, 228] width 177 height 14
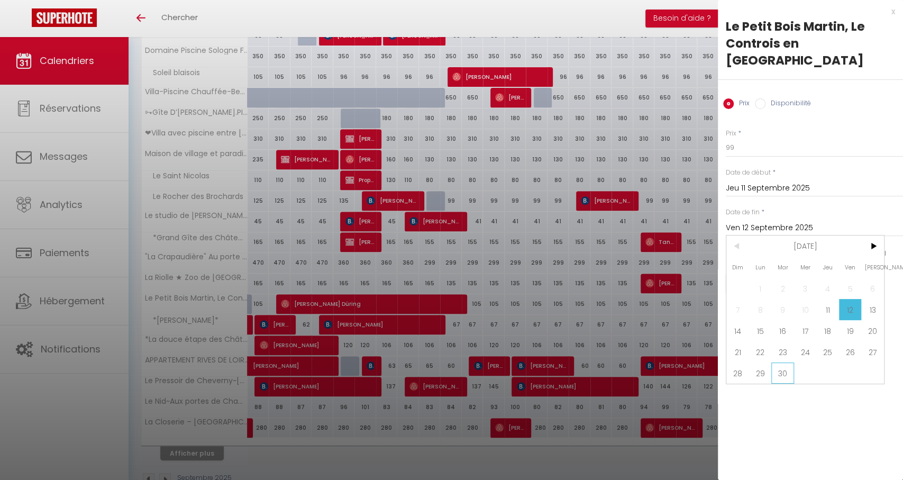
click at [785, 362] on span "30" at bounding box center [782, 372] width 23 height 21
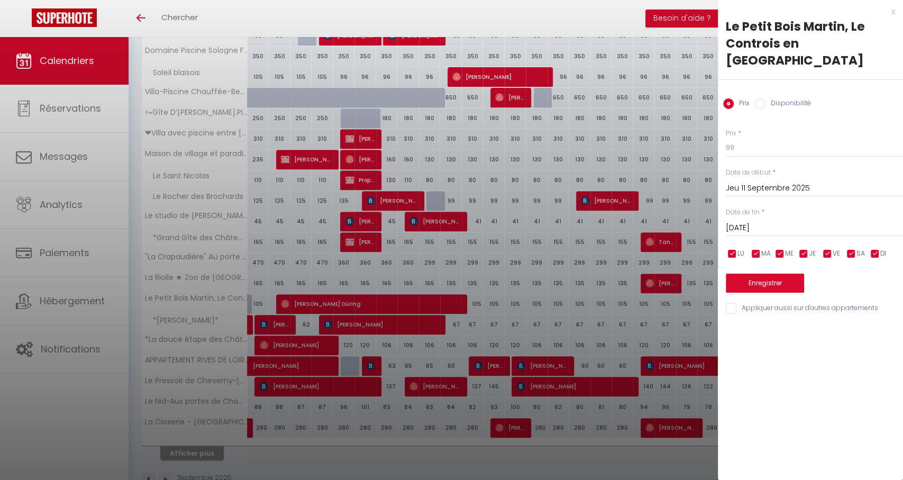
click at [755, 273] on button "Enregistrer" at bounding box center [765, 282] width 78 height 19
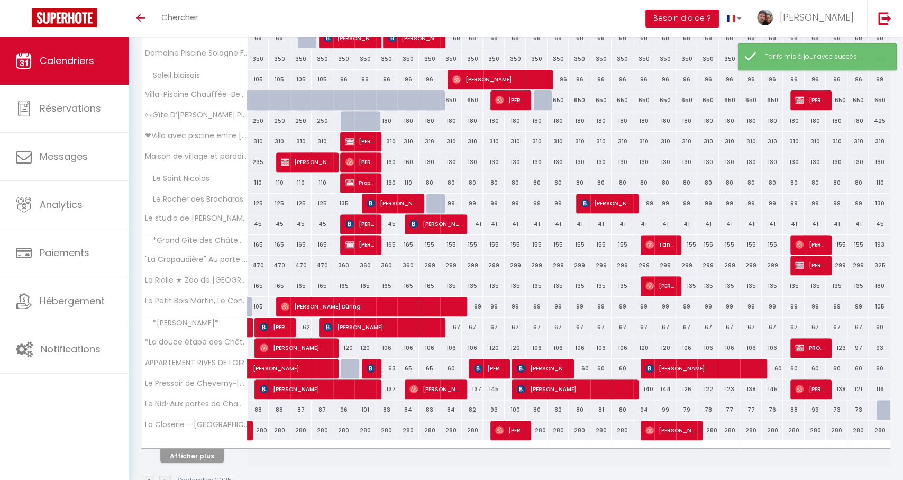
scroll to position [237, 0]
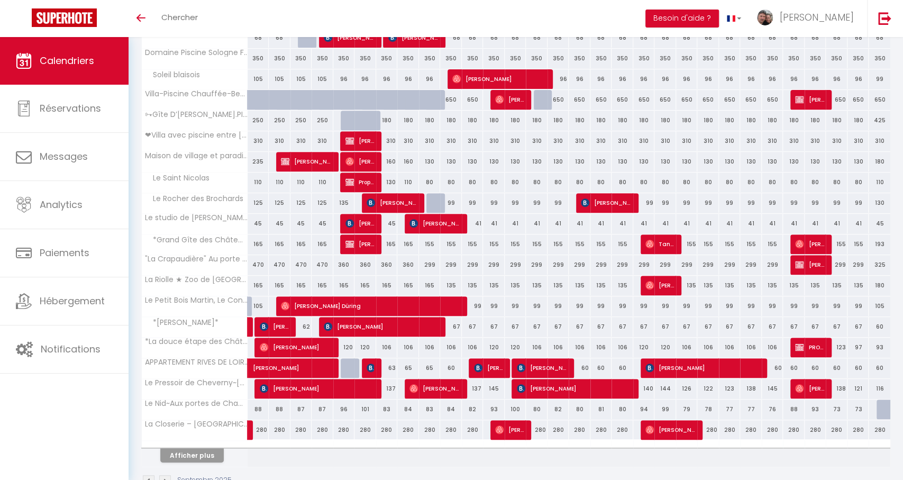
click at [475, 326] on div "67" at bounding box center [473, 327] width 22 height 20
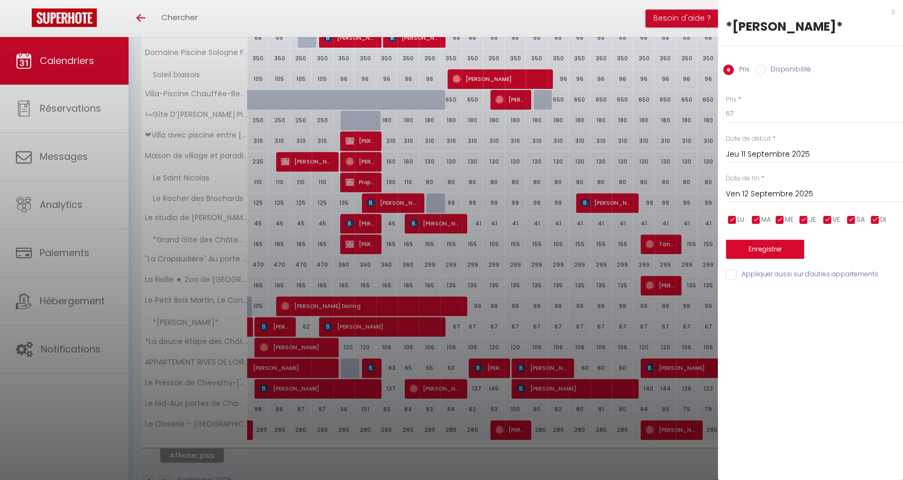
click at [452, 329] on div at bounding box center [451, 240] width 903 height 480
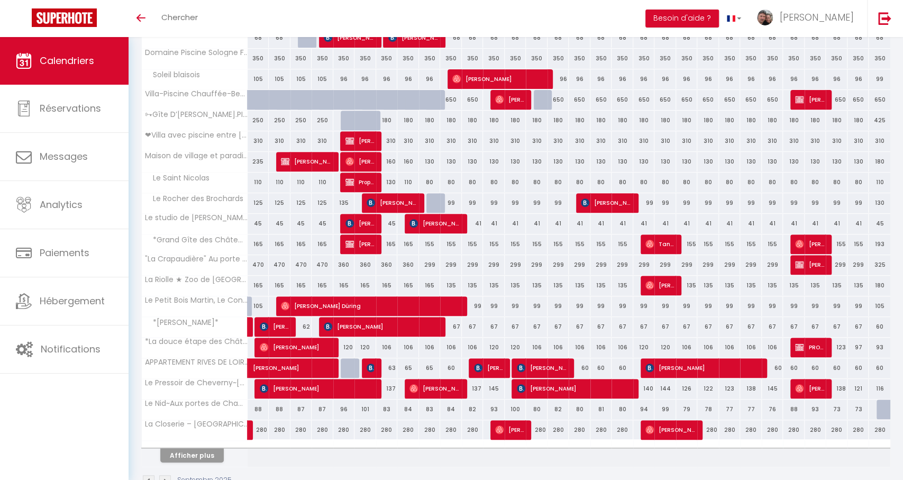
click at [454, 327] on div "67" at bounding box center [451, 327] width 22 height 20
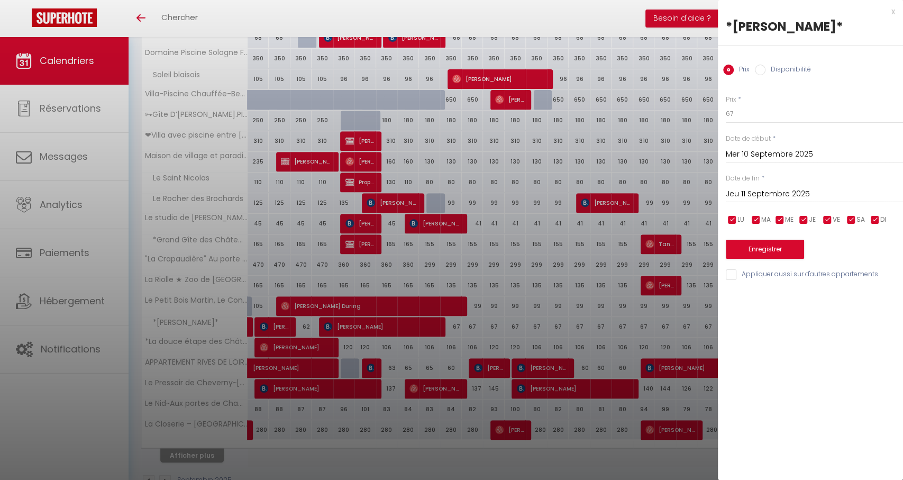
click at [730, 105] on div "Prix * 67" at bounding box center [814, 109] width 177 height 29
click at [730, 112] on input "67" at bounding box center [814, 113] width 177 height 19
click at [749, 191] on input "Jeu 11 Septembre 2025" at bounding box center [814, 194] width 177 height 14
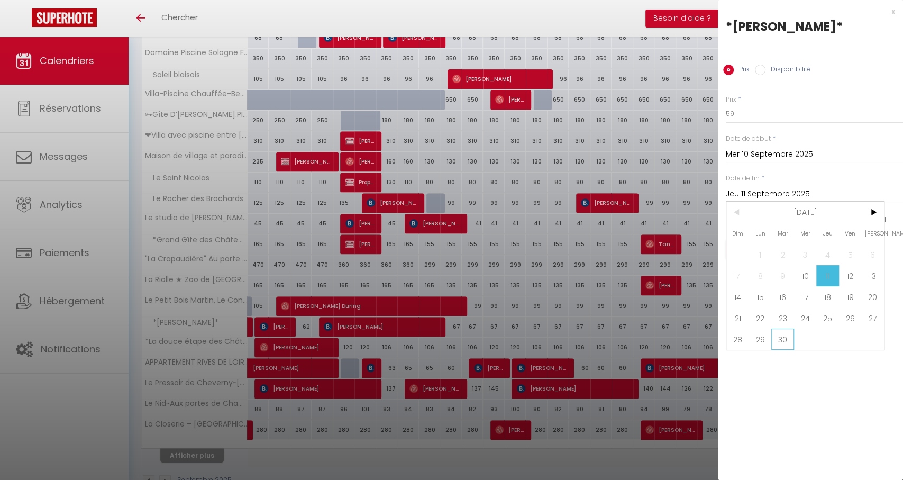
click at [787, 332] on span "30" at bounding box center [782, 338] width 23 height 21
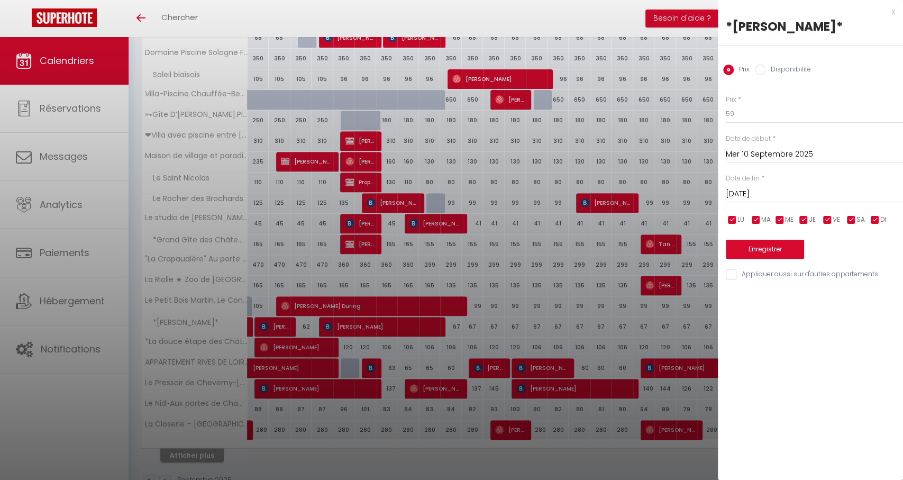
click at [757, 244] on button "Enregistrer" at bounding box center [765, 249] width 78 height 19
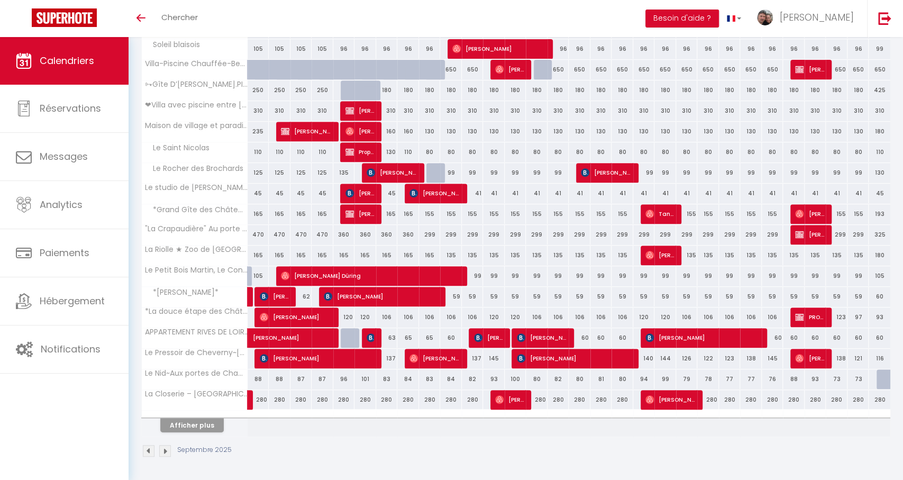
scroll to position [267, 0]
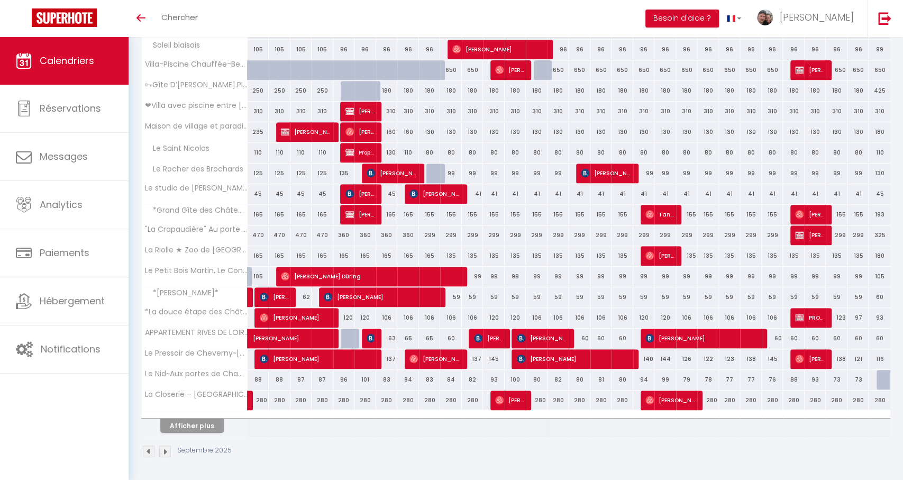
click at [459, 319] on div "106" at bounding box center [451, 318] width 22 height 20
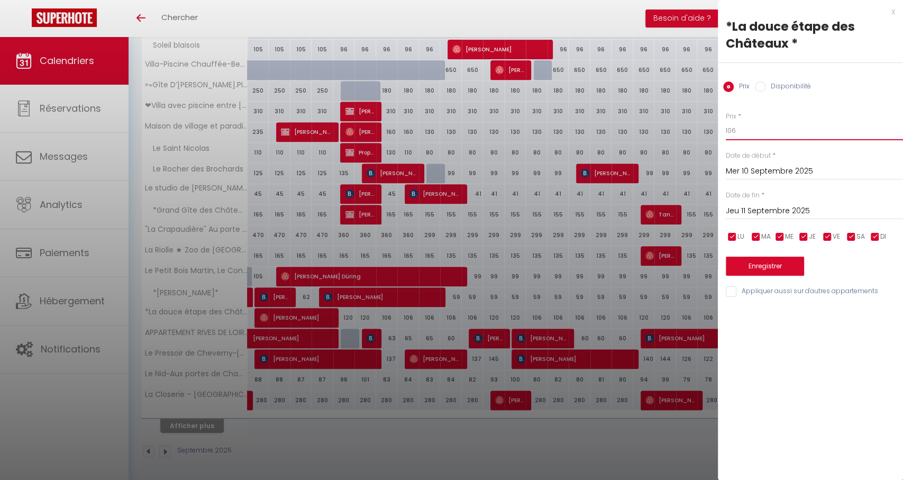
drag, startPoint x: 747, startPoint y: 131, endPoint x: 716, endPoint y: 133, distance: 31.3
click at [716, 133] on body "🟢 Des questions ou besoin d'assistance pour la migration AirBnB? Connectez-vous…" at bounding box center [451, 125] width 903 height 711
click at [771, 210] on input "Jeu 11 Septembre 2025" at bounding box center [814, 211] width 177 height 14
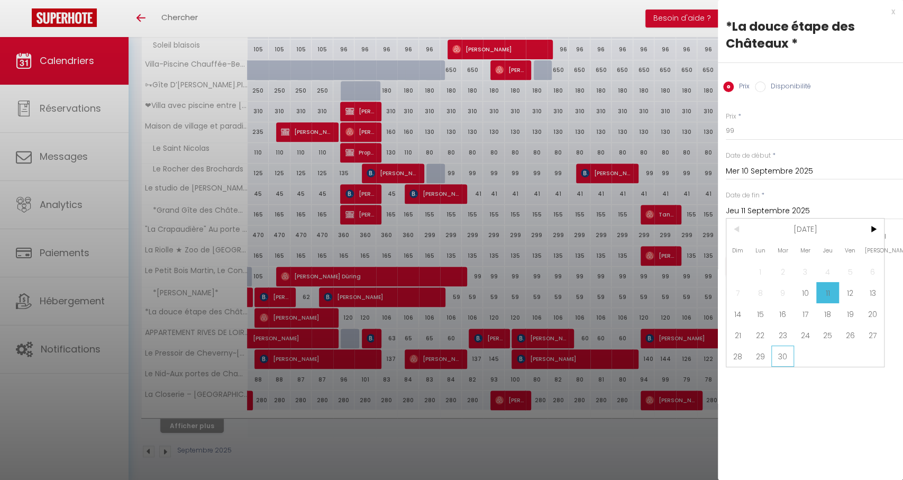
click at [781, 359] on span "30" at bounding box center [782, 355] width 23 height 21
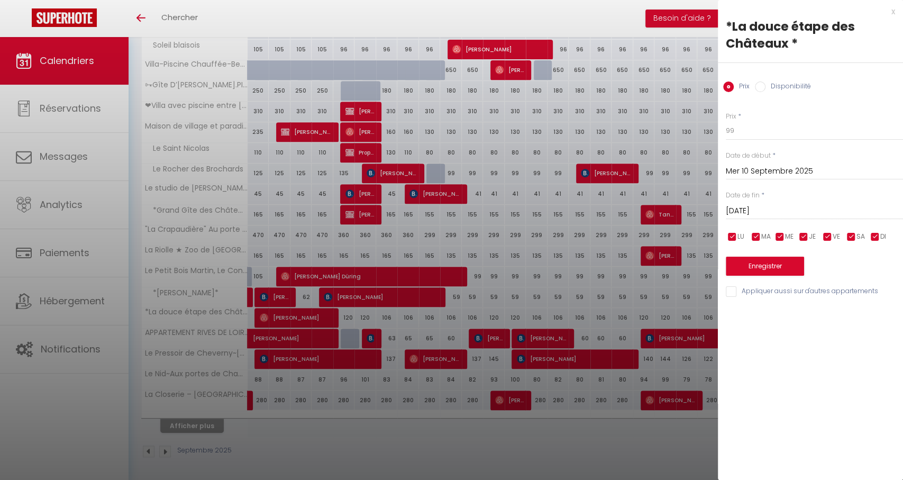
click at [782, 265] on button "Enregistrer" at bounding box center [765, 266] width 78 height 19
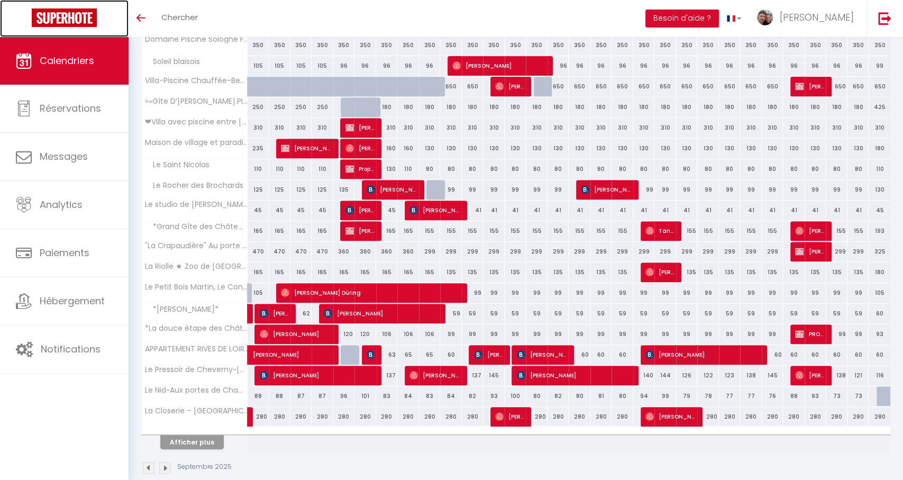
scroll to position [249, 0]
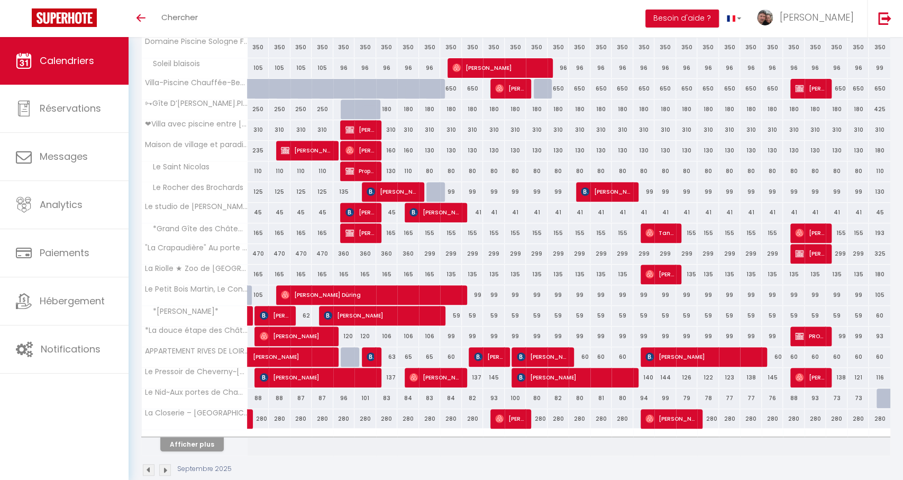
click at [445, 358] on div "60" at bounding box center [451, 357] width 22 height 20
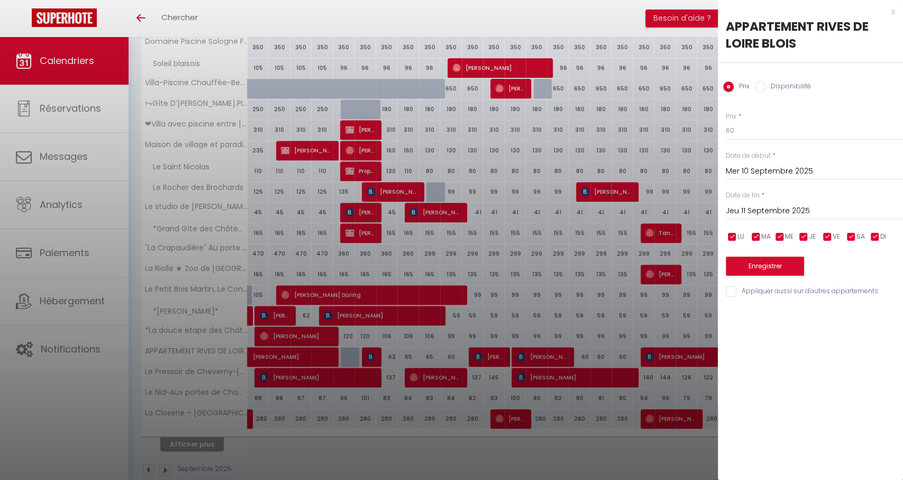
click at [445, 358] on div at bounding box center [451, 240] width 903 height 480
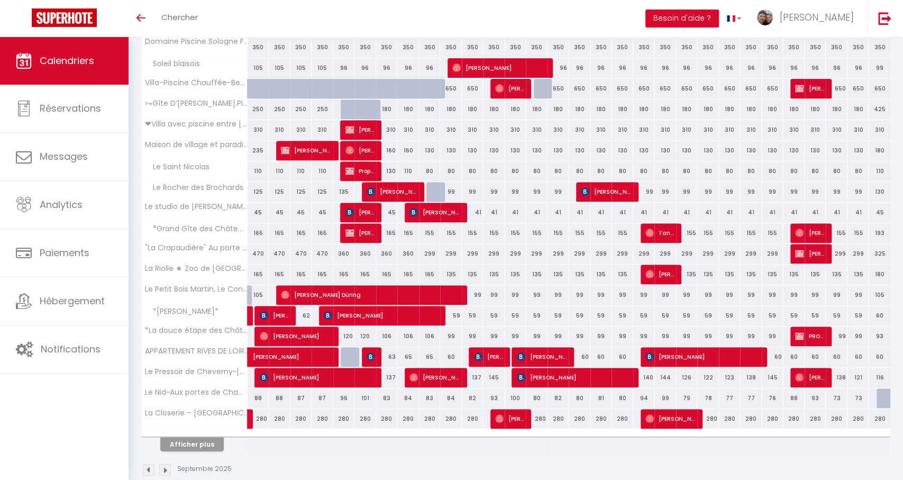
click at [474, 381] on div "137" at bounding box center [473, 378] width 22 height 20
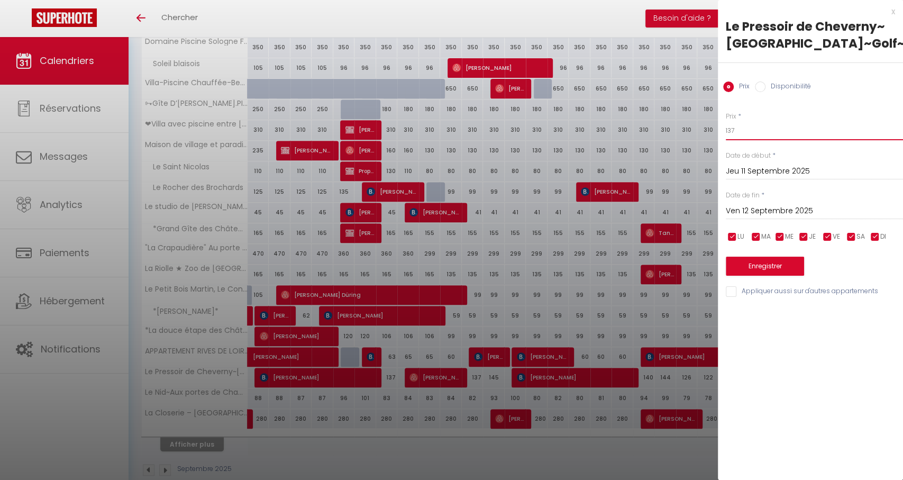
click at [732, 134] on input "137" at bounding box center [814, 130] width 177 height 19
click at [793, 211] on input "Ven 12 Septembre 2025" at bounding box center [814, 211] width 177 height 14
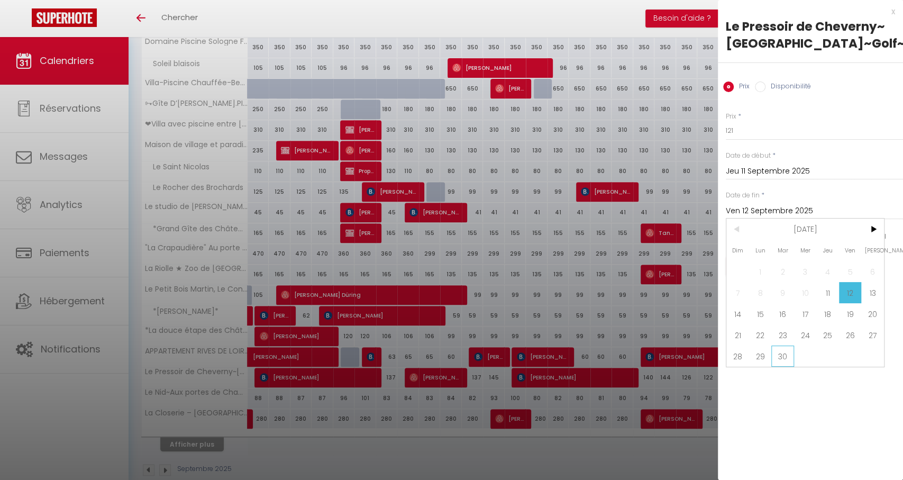
click at [792, 357] on span "30" at bounding box center [782, 355] width 23 height 21
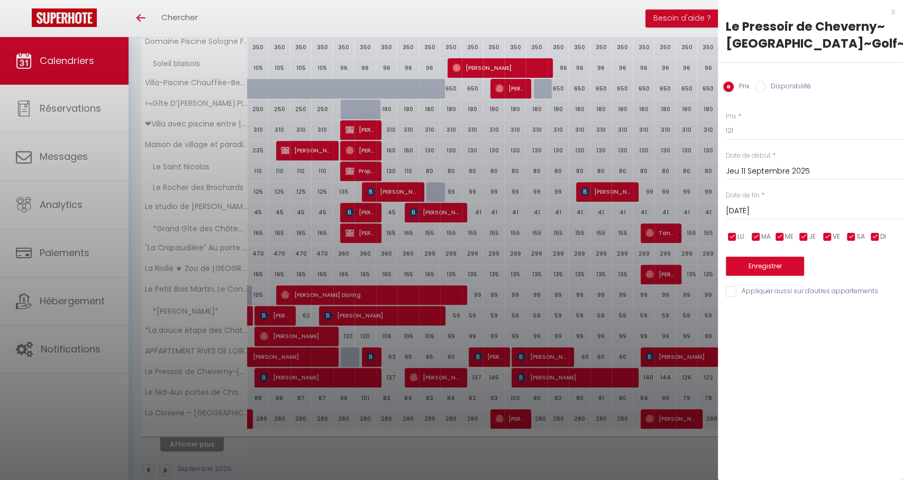
click at [773, 270] on button "Enregistrer" at bounding box center [765, 266] width 78 height 19
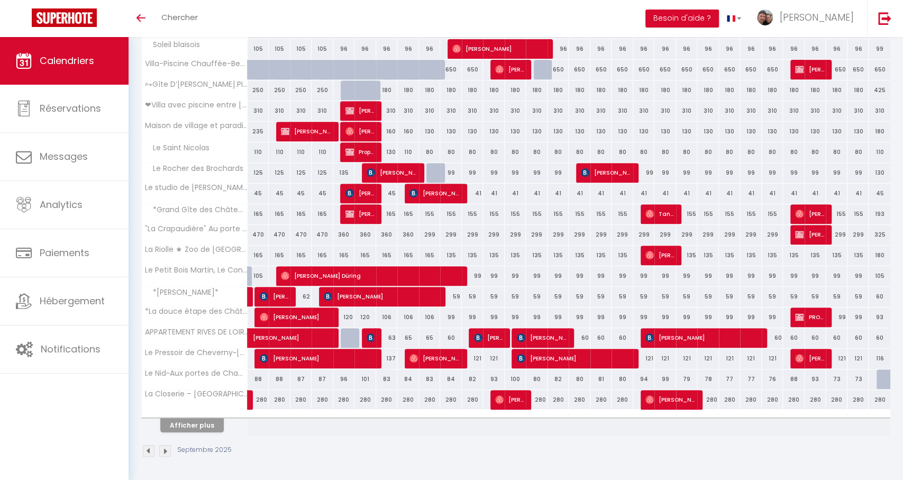
scroll to position [267, 0]
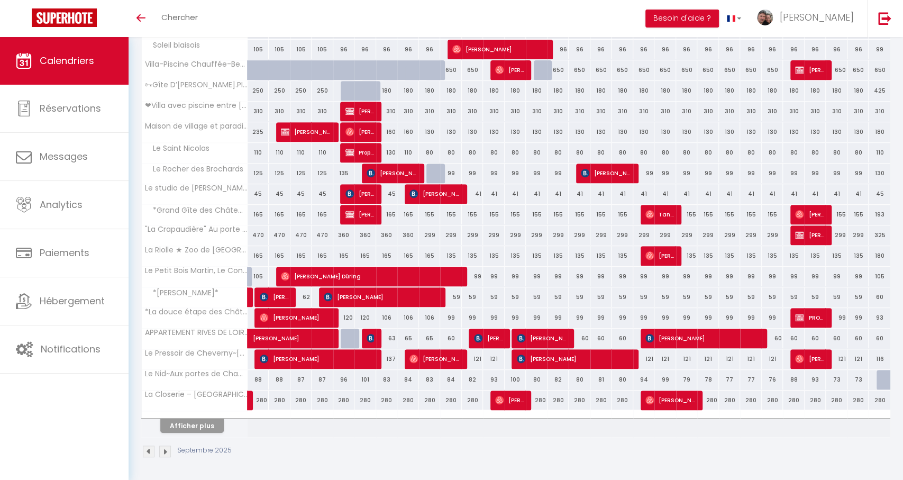
click at [471, 400] on div "280" at bounding box center [473, 400] width 22 height 20
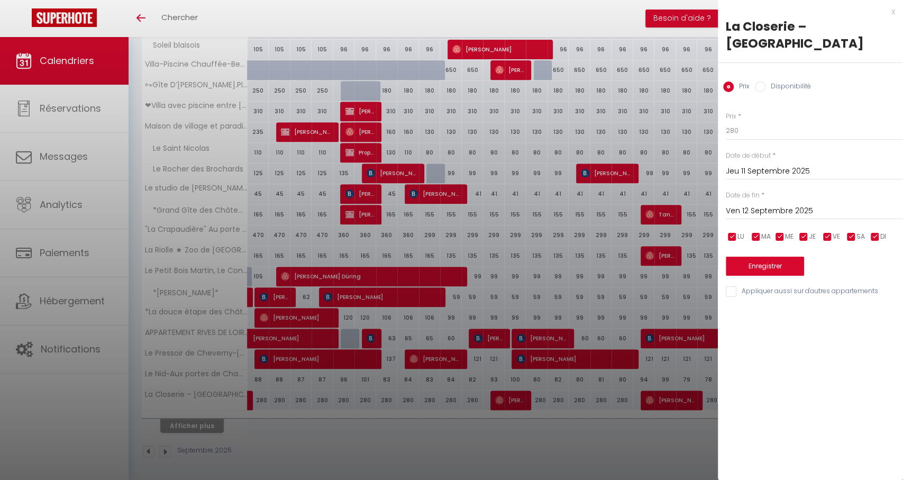
click at [429, 400] on div at bounding box center [451, 240] width 903 height 480
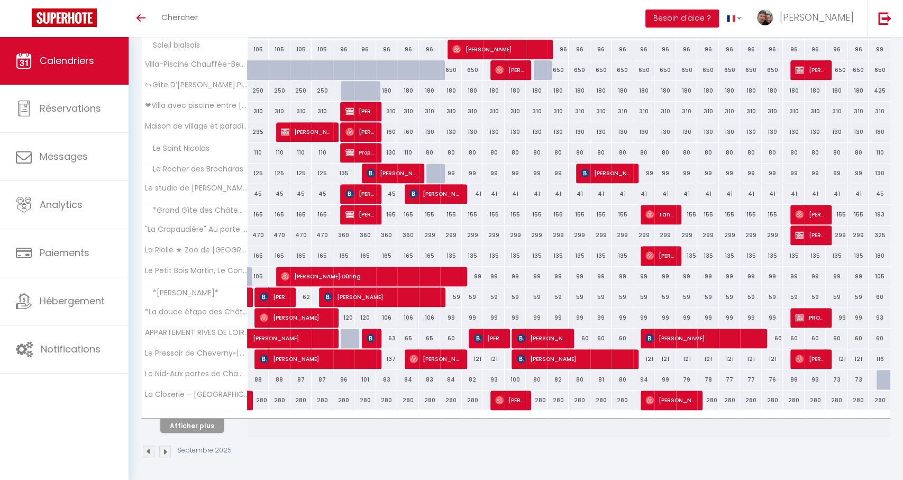
click at [429, 400] on div "280" at bounding box center [430, 400] width 22 height 20
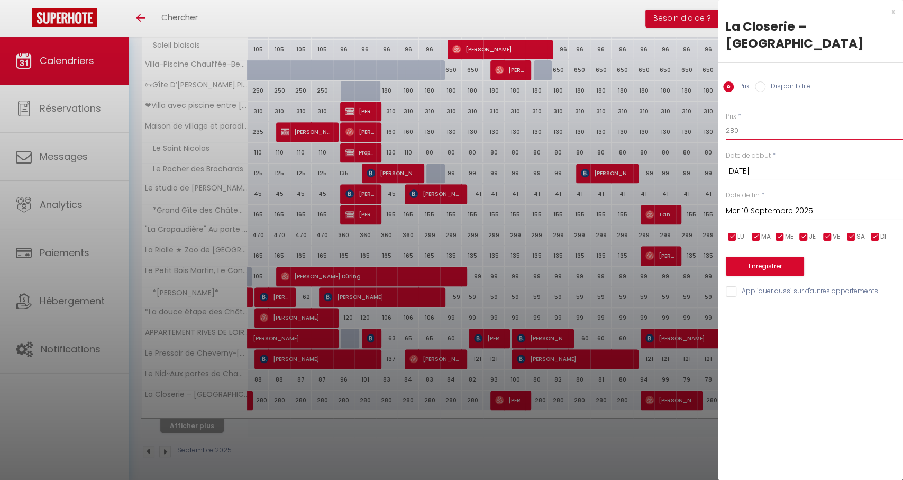
drag, startPoint x: 745, startPoint y: 125, endPoint x: 763, endPoint y: 133, distance: 19.7
click at [757, 132] on input "280" at bounding box center [814, 130] width 177 height 19
click at [808, 209] on input "Mer 10 Septembre 2025" at bounding box center [814, 211] width 177 height 14
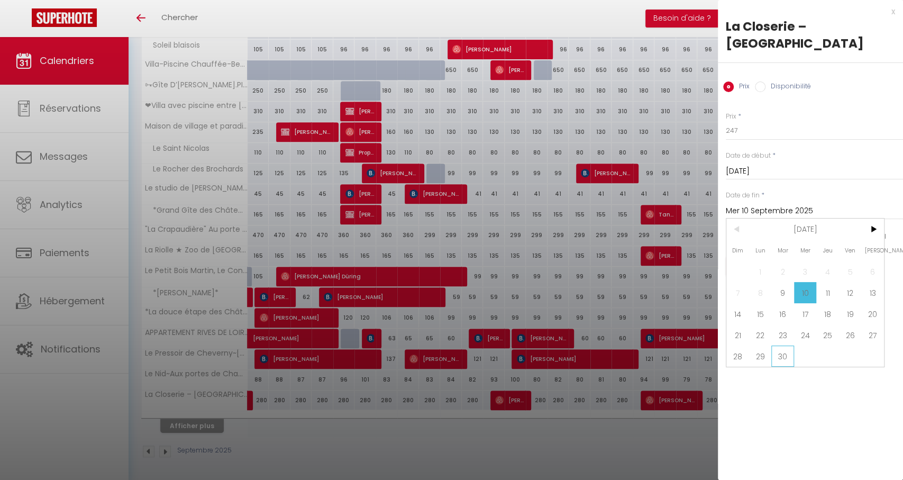
click at [781, 364] on span "30" at bounding box center [782, 355] width 23 height 21
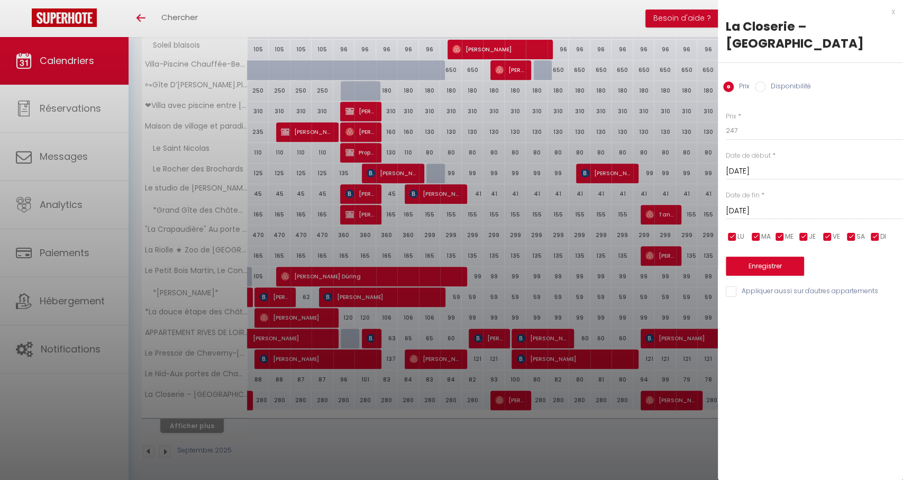
click at [761, 275] on div "Prix * 247 Statut * Disponible Indisponible Date de début * Mar 09 Septembre 20…" at bounding box center [810, 198] width 185 height 200
click at [769, 270] on button "Enregistrer" at bounding box center [765, 266] width 78 height 19
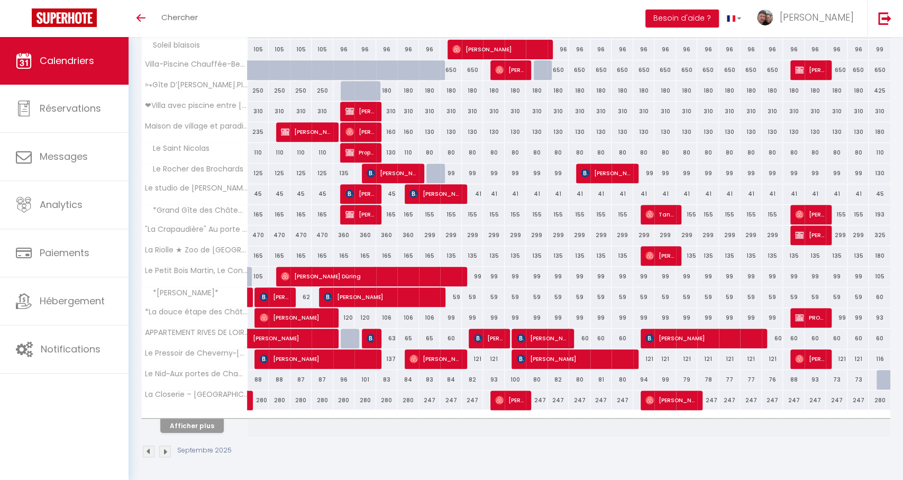
click at [215, 427] on button "Afficher plus" at bounding box center [191, 425] width 63 height 14
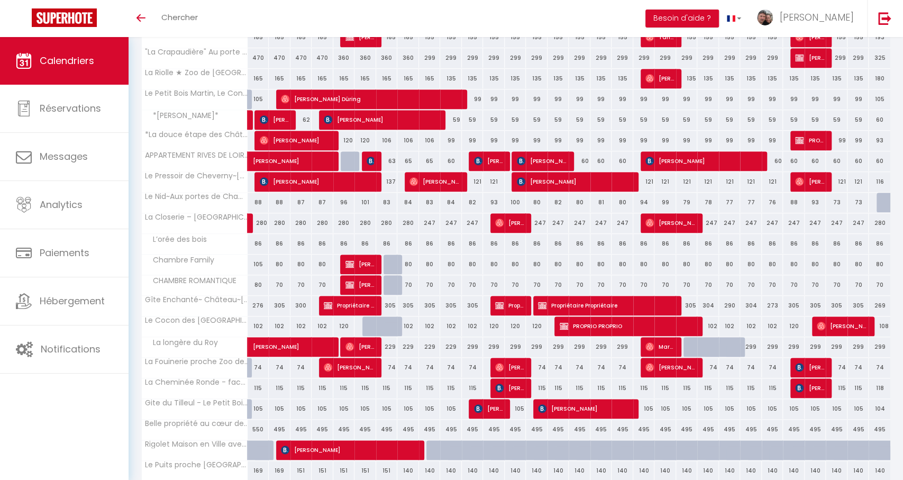
scroll to position [444, 0]
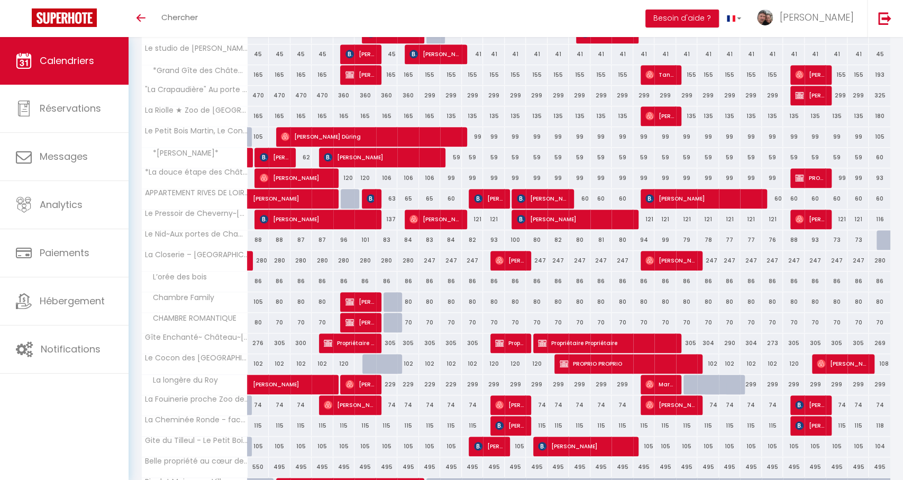
click at [438, 279] on div "86" at bounding box center [430, 281] width 22 height 20
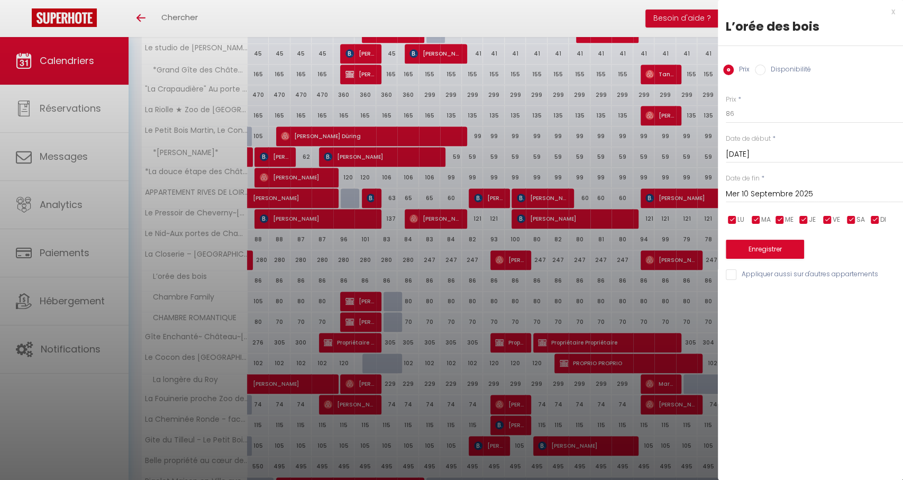
scroll to position [407, 0]
drag, startPoint x: 762, startPoint y: 117, endPoint x: 690, endPoint y: 113, distance: 71.5
click at [690, 113] on body "🟢 Des questions ou besoin d'assistance pour la migration AirBnB? Connectez-vous…" at bounding box center [451, 191] width 903 height 1123
click at [783, 199] on input "Mer 10 Septembre 2025" at bounding box center [814, 194] width 177 height 14
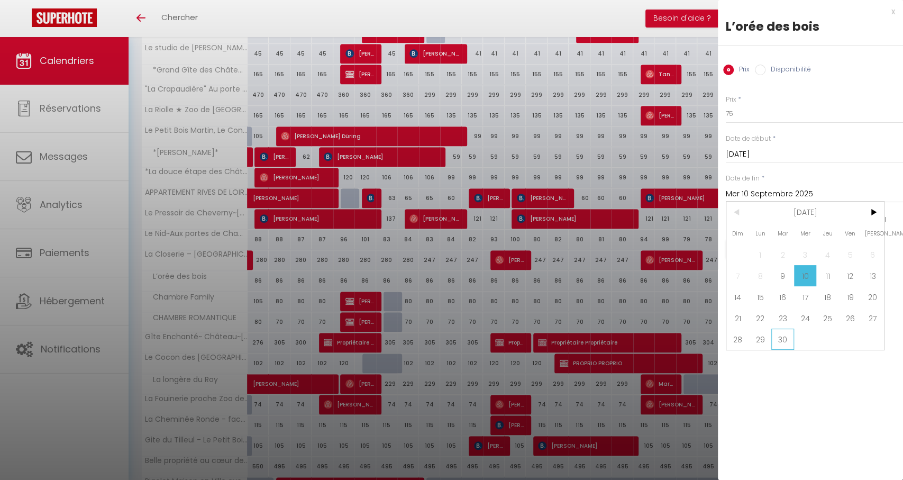
click at [784, 342] on span "30" at bounding box center [782, 338] width 23 height 21
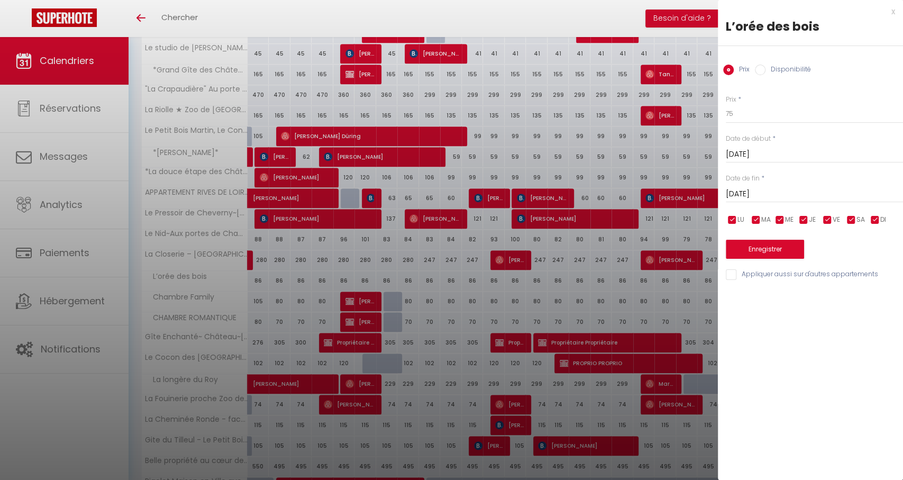
click at [741, 245] on button "Enregistrer" at bounding box center [765, 249] width 78 height 19
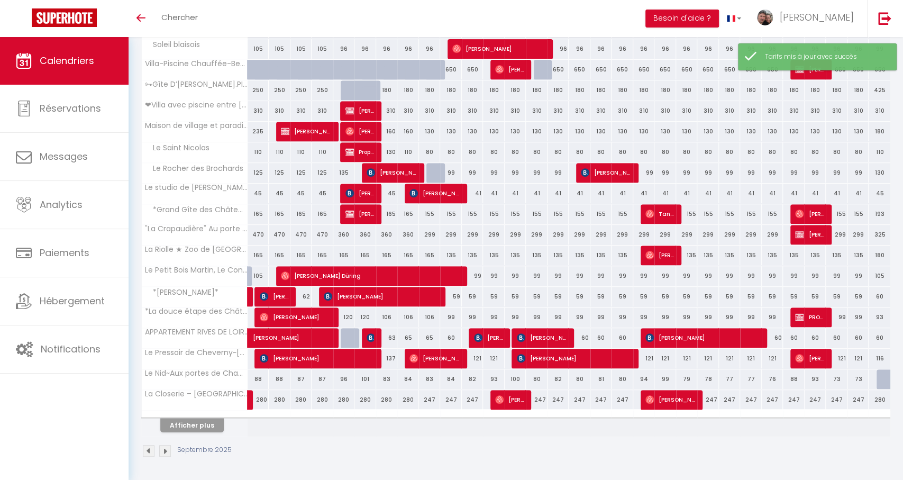
scroll to position [267, 0]
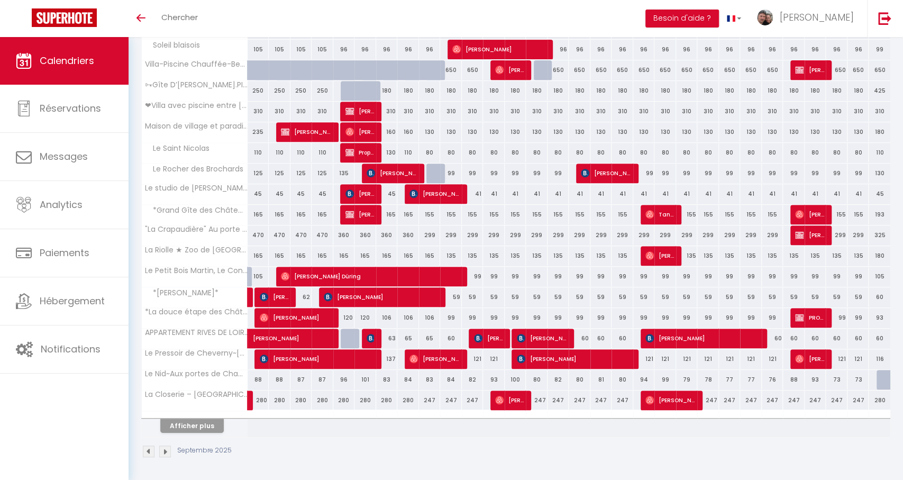
click at [211, 428] on button "Afficher plus" at bounding box center [191, 425] width 63 height 14
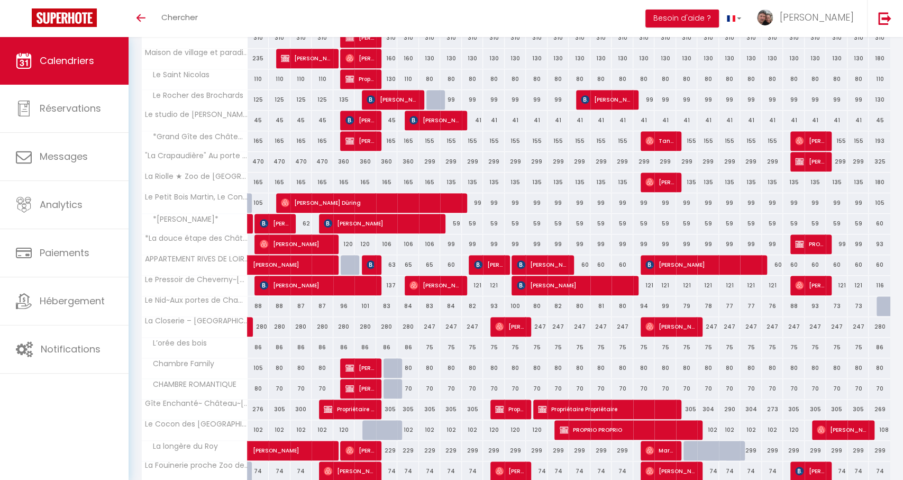
scroll to position [345, 0]
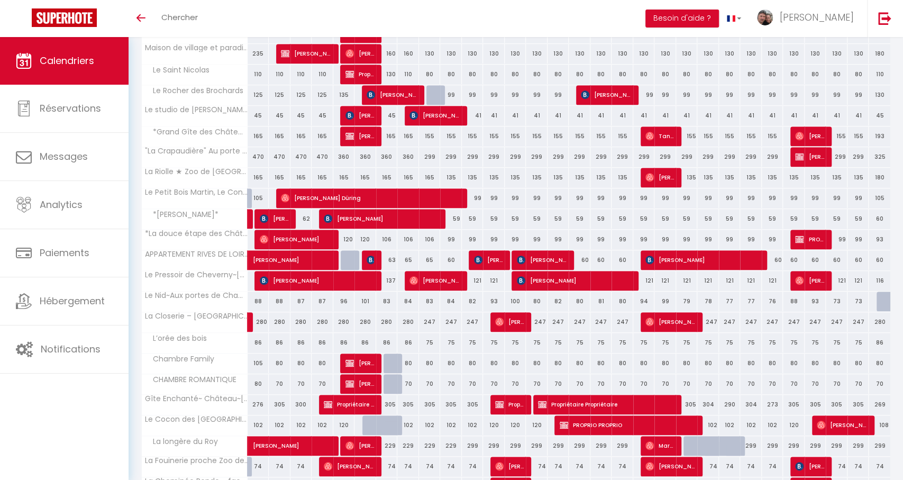
click at [438, 323] on div "247" at bounding box center [430, 322] width 22 height 20
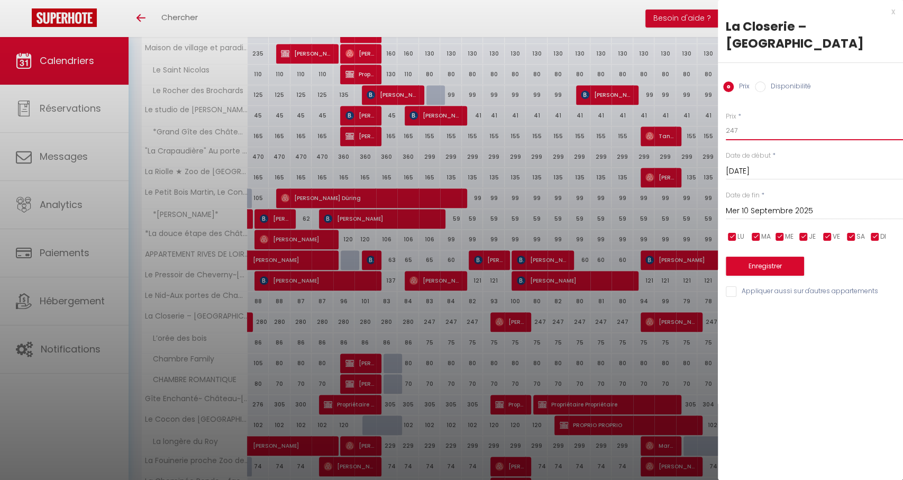
click at [735, 129] on input "247" at bounding box center [814, 130] width 177 height 19
click at [781, 205] on input "Mer 10 Septembre 2025" at bounding box center [814, 211] width 177 height 14
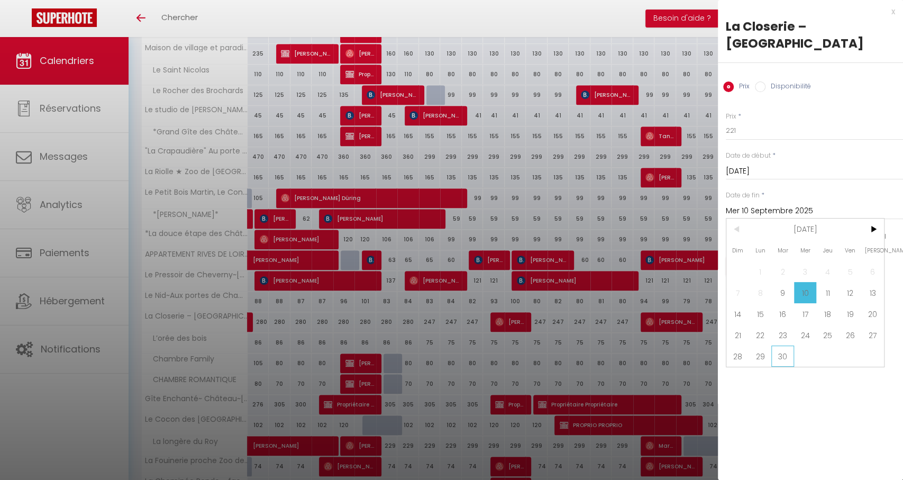
click at [787, 362] on span "30" at bounding box center [782, 355] width 23 height 21
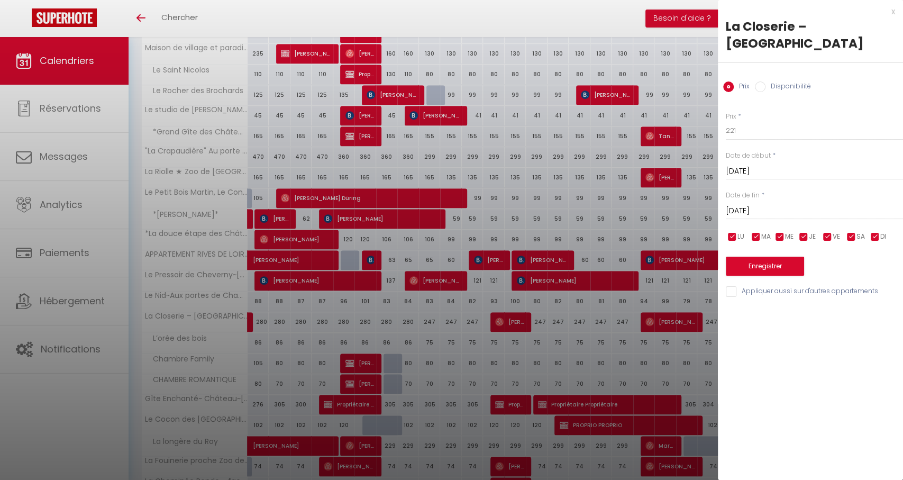
click at [772, 268] on button "Enregistrer" at bounding box center [765, 266] width 78 height 19
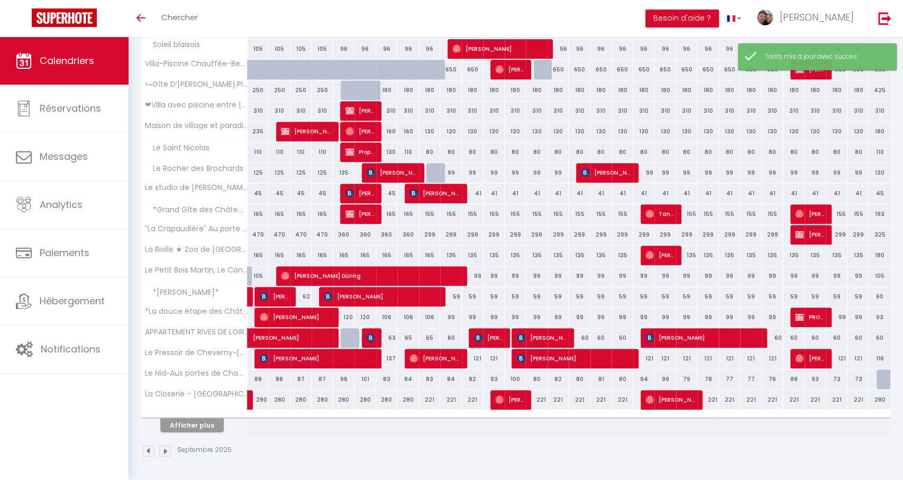
scroll to position [267, 0]
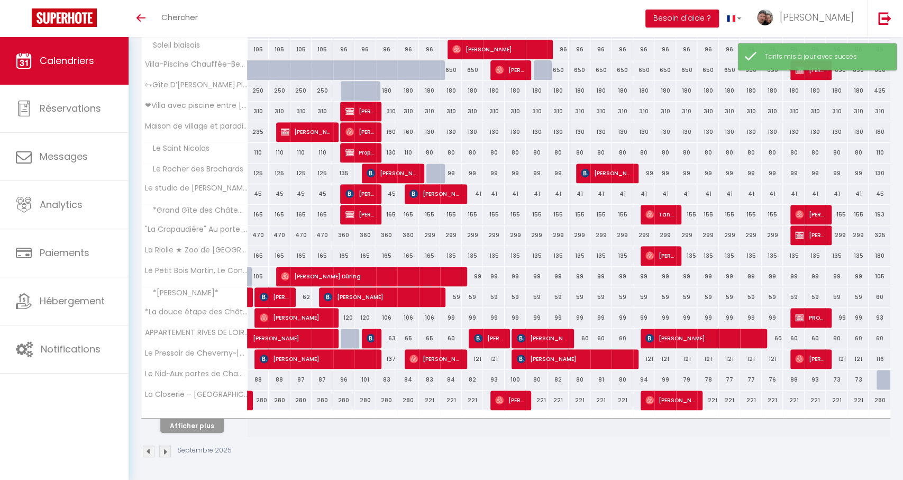
click at [214, 422] on button "Afficher plus" at bounding box center [191, 425] width 63 height 14
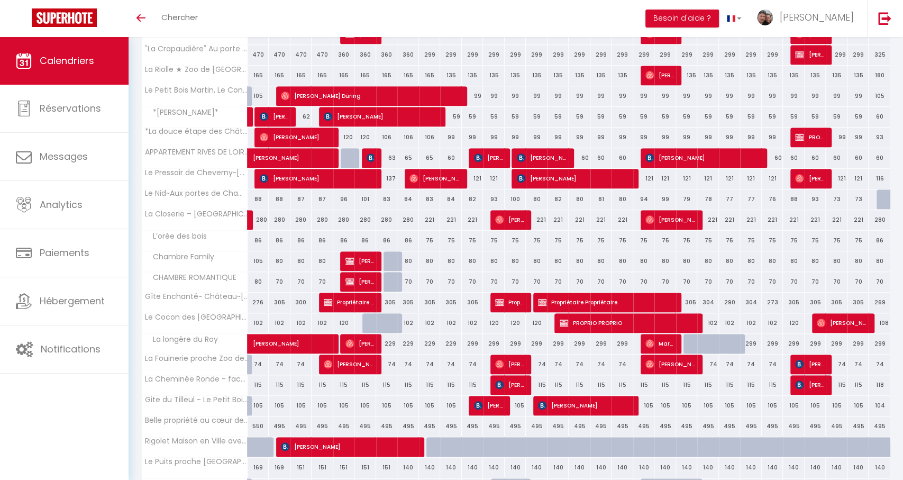
scroll to position [449, 0]
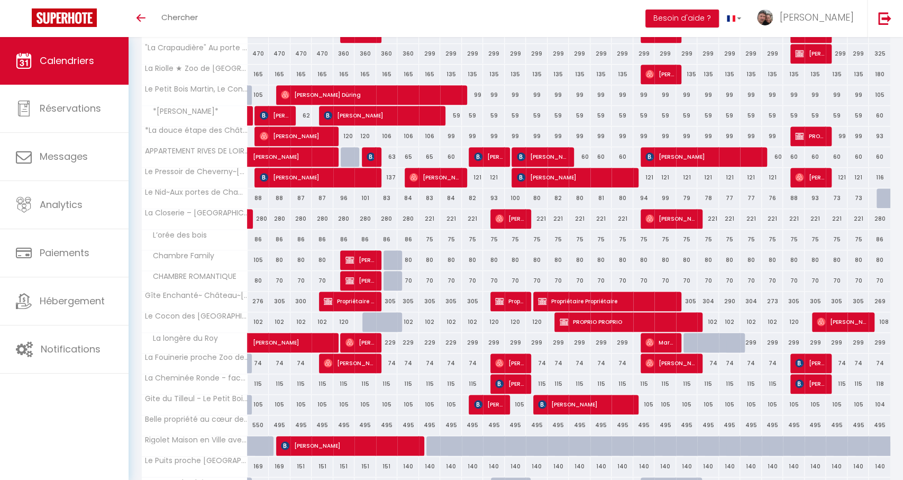
click at [694, 300] on div "305" at bounding box center [687, 301] width 22 height 20
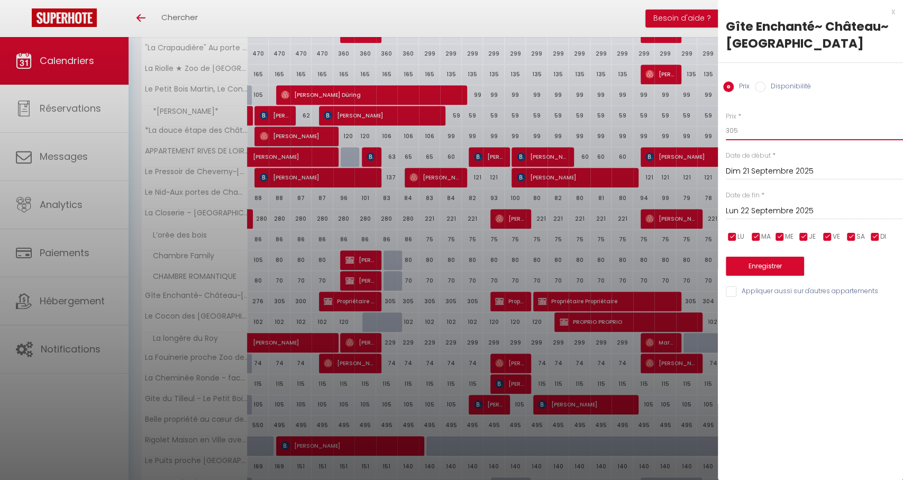
drag, startPoint x: 747, startPoint y: 155, endPoint x: 718, endPoint y: 150, distance: 29.0
click at [719, 150] on div "Prix * 305 Statut * Disponible Indisponible Date de début * Dim 21 Septembre 20…" at bounding box center [810, 198] width 185 height 200
click at [733, 178] on input "Dim 21 Septembre 2025" at bounding box center [814, 172] width 177 height 14
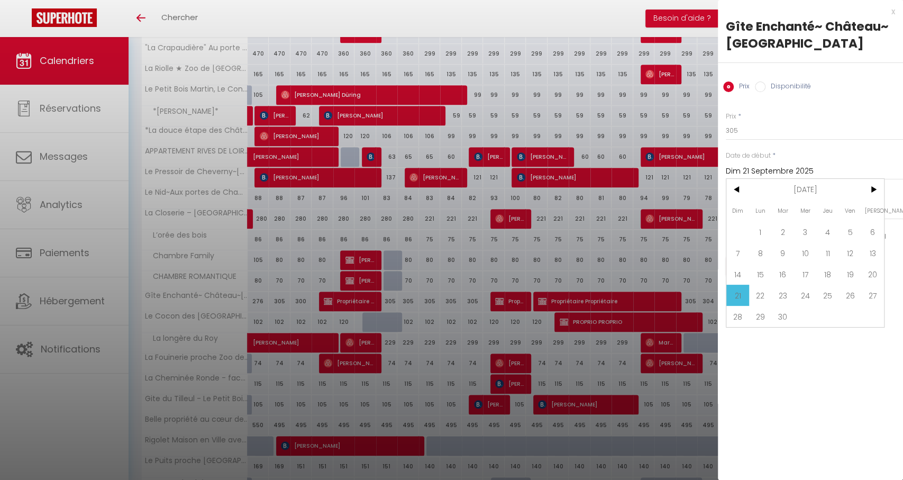
click at [745, 127] on div "Prix * 305 Statut * Disponible Indisponible Date de début * Dim 21 Septembre 20…" at bounding box center [810, 198] width 185 height 200
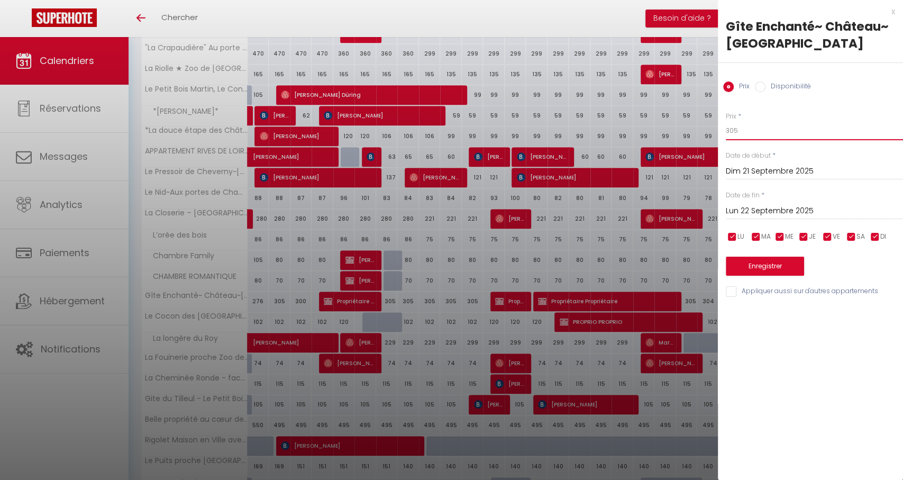
drag, startPoint x: 733, startPoint y: 151, endPoint x: 720, endPoint y: 150, distance: 12.2
click at [720, 150] on div "Prix * 305 Statut * Disponible Indisponible Date de début * Dim 21 Septembre 20…" at bounding box center [810, 198] width 185 height 200
drag, startPoint x: 739, startPoint y: 147, endPoint x: 720, endPoint y: 148, distance: 19.6
click at [720, 148] on div "Prix * 305 Statut * Disponible Indisponible Date de début * Dim 21 Septembre 20…" at bounding box center [810, 198] width 185 height 200
click at [755, 218] on input "Lun 22 Septembre 2025" at bounding box center [814, 211] width 177 height 14
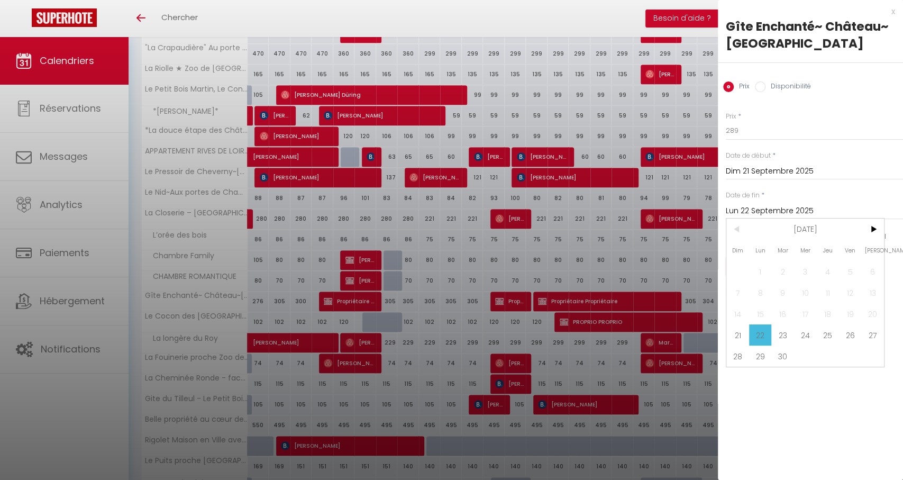
drag, startPoint x: 782, startPoint y: 374, endPoint x: 776, endPoint y: 353, distance: 21.8
click at [782, 367] on span "30" at bounding box center [782, 355] width 23 height 21
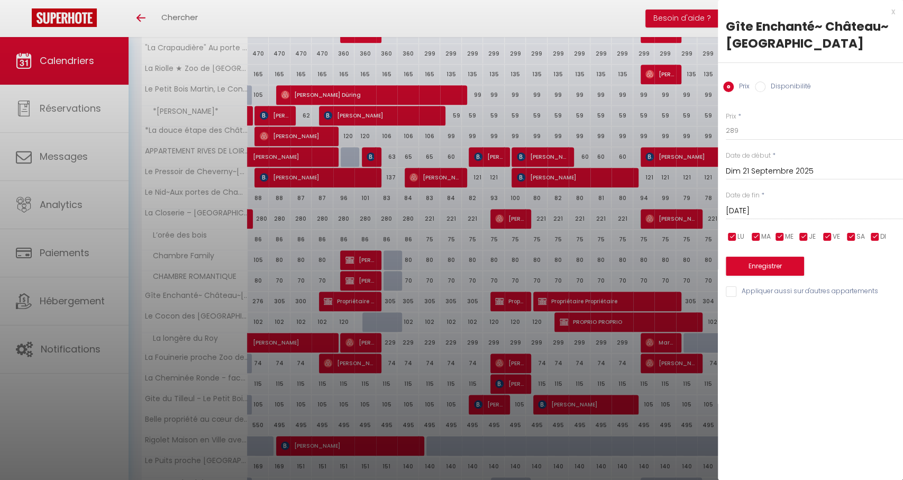
click at [768, 276] on button "Enregistrer" at bounding box center [765, 266] width 78 height 19
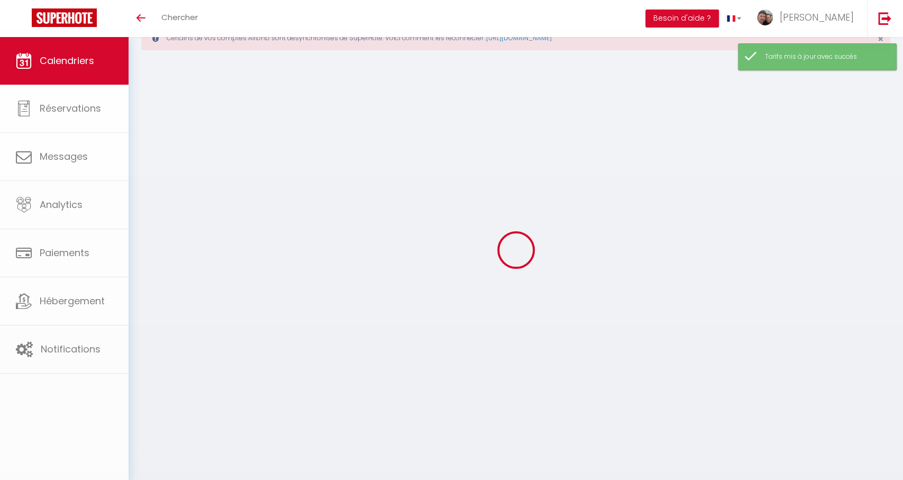
scroll to position [37, 0]
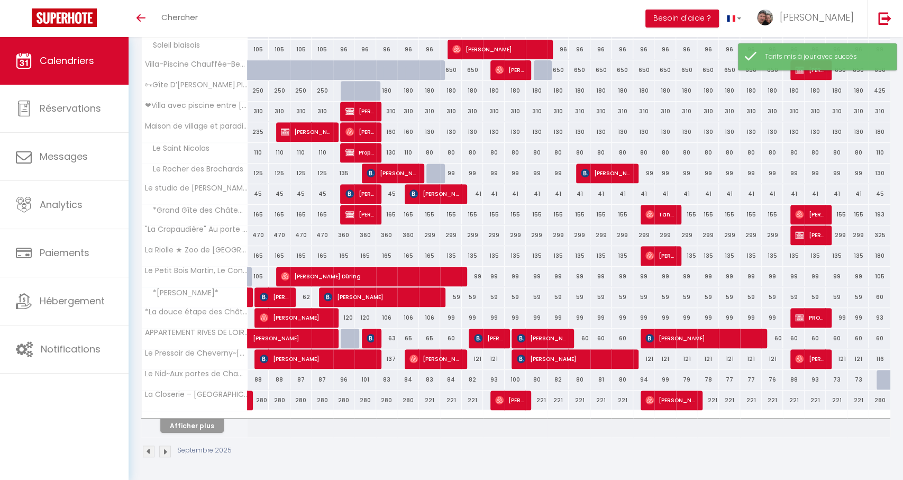
click at [176, 426] on button "Afficher plus" at bounding box center [191, 425] width 63 height 14
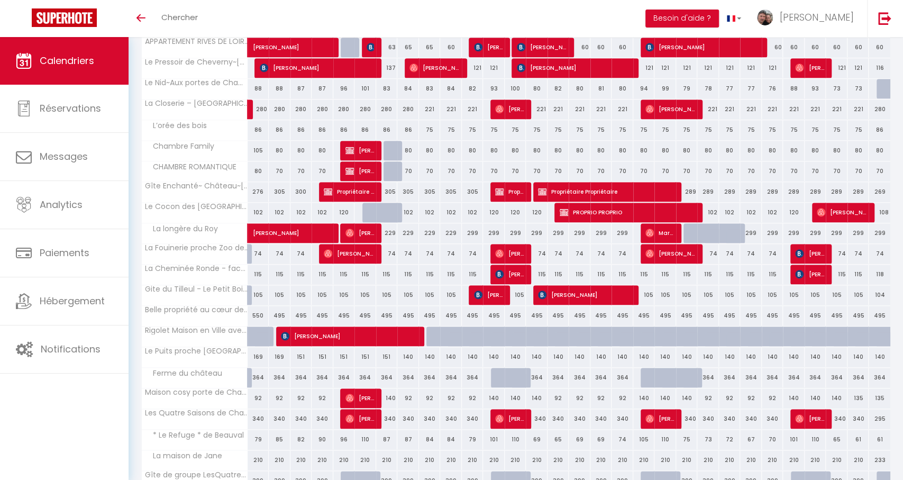
scroll to position [562, 0]
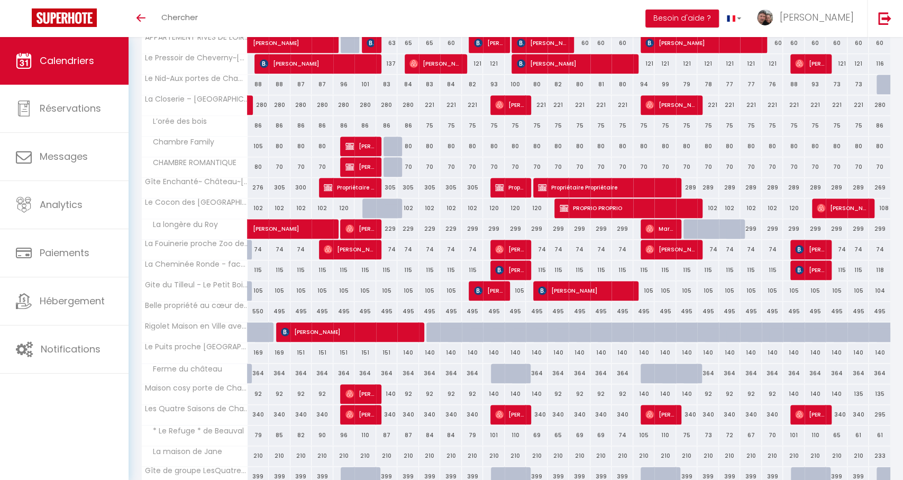
click at [443, 250] on div "74" at bounding box center [451, 250] width 22 height 20
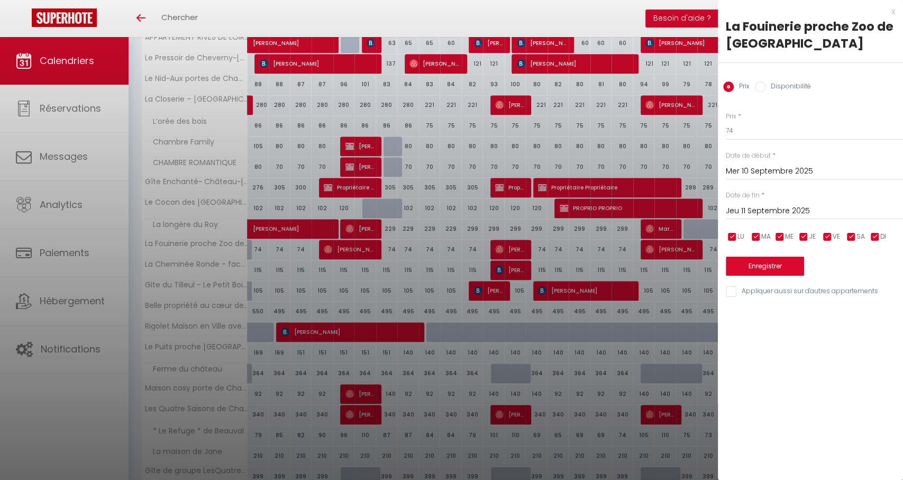
click at [428, 251] on div at bounding box center [451, 240] width 903 height 480
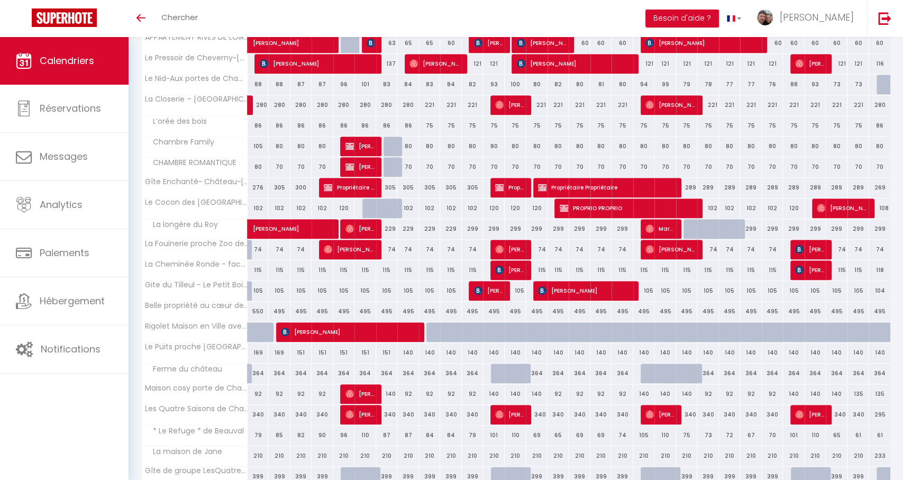
click at [430, 251] on div "74" at bounding box center [430, 250] width 22 height 20
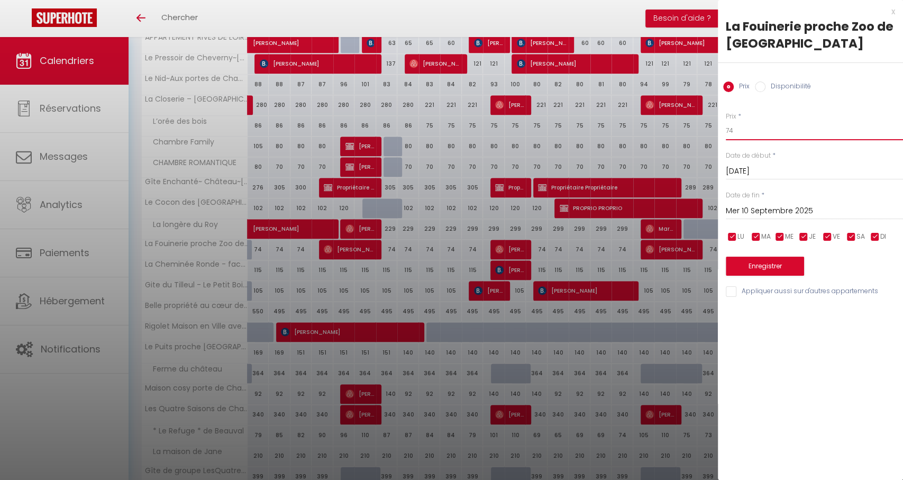
drag, startPoint x: 746, startPoint y: 122, endPoint x: 750, endPoint y: 133, distance: 11.9
click at [748, 133] on input "74" at bounding box center [814, 130] width 177 height 19
click at [777, 214] on input "Mer 10 Septembre 2025" at bounding box center [814, 211] width 177 height 14
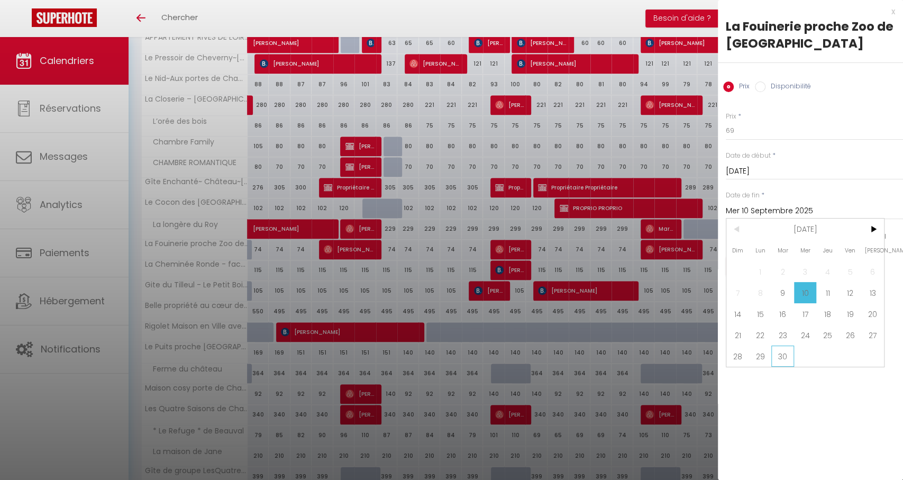
click at [775, 360] on span "30" at bounding box center [782, 355] width 23 height 21
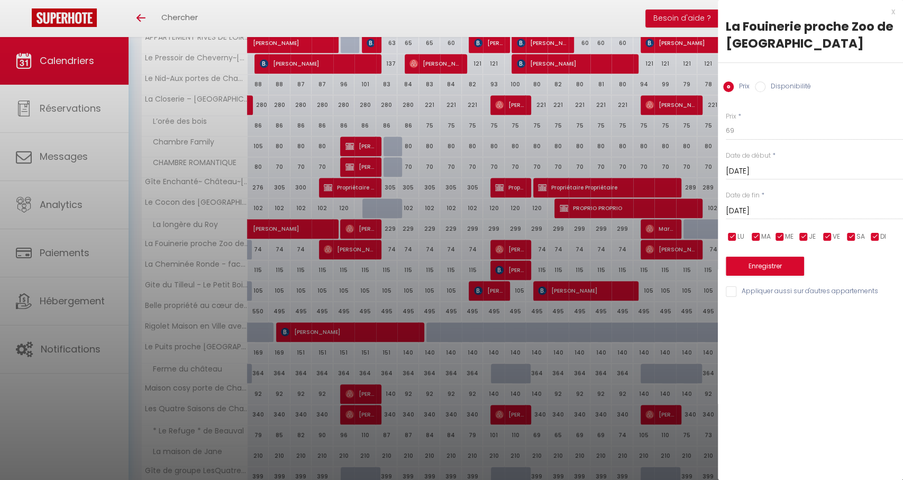
drag, startPoint x: 785, startPoint y: 271, endPoint x: 585, endPoint y: 332, distance: 209.0
click at [785, 271] on button "Enregistrer" at bounding box center [765, 266] width 78 height 19
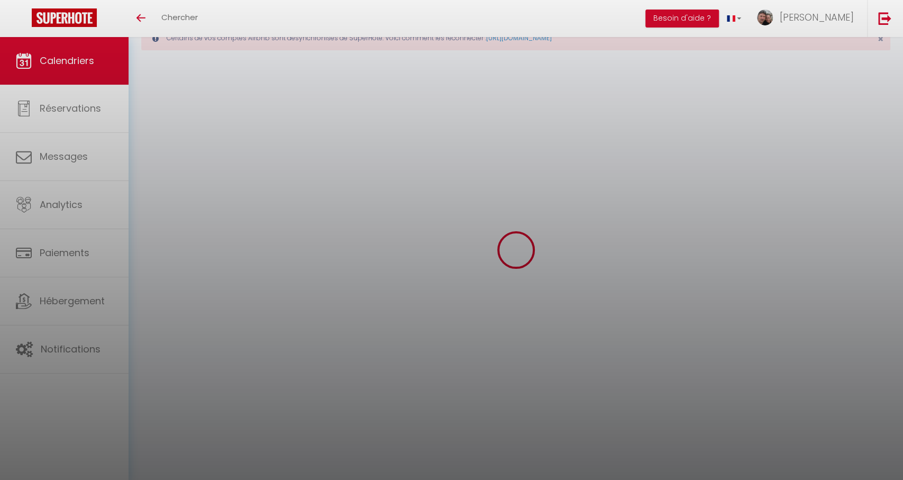
scroll to position [37, 0]
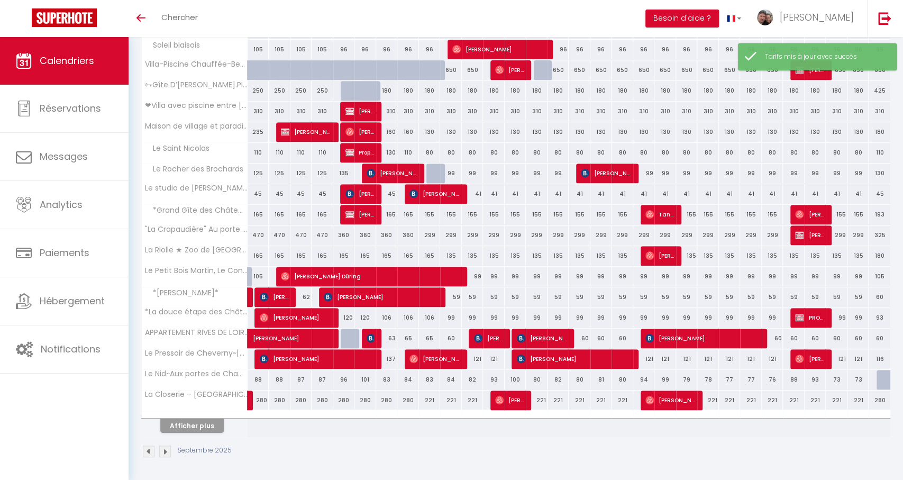
click at [172, 427] on button "Afficher plus" at bounding box center [191, 425] width 63 height 14
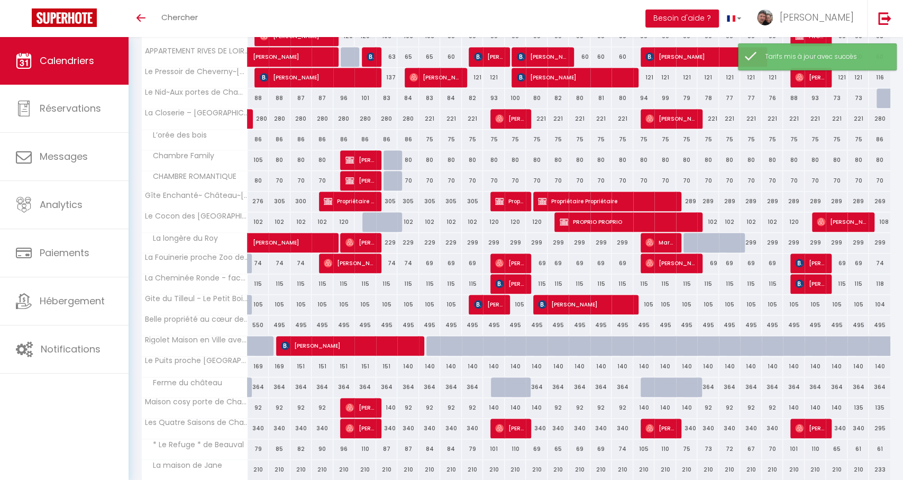
scroll to position [549, 0]
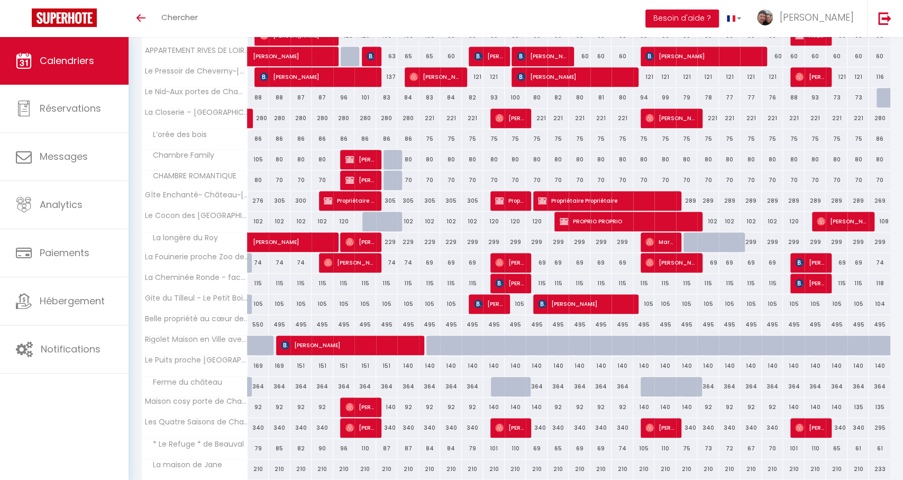
click at [434, 284] on div "115" at bounding box center [430, 283] width 22 height 20
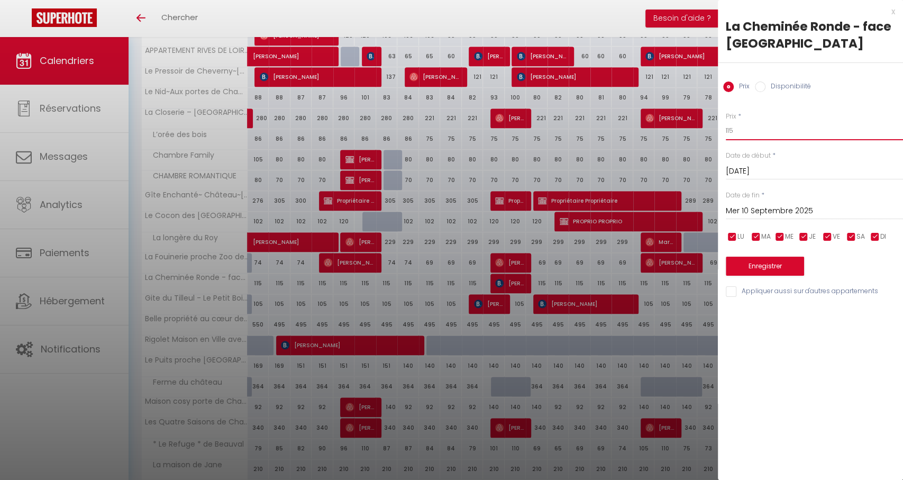
drag, startPoint x: 733, startPoint y: 130, endPoint x: 691, endPoint y: 129, distance: 41.8
click at [696, 129] on body "🟢 Des questions ou besoin d'assistance pour la migration AirBnB? Connectez-vous…" at bounding box center [451, 49] width 903 height 1123
click at [781, 216] on input "Mer 10 Septembre 2025" at bounding box center [814, 211] width 177 height 14
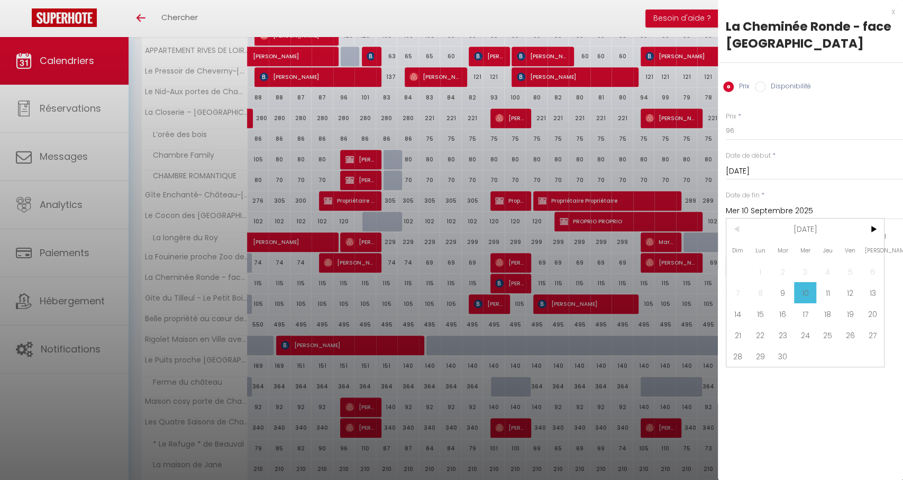
click at [781, 352] on span "30" at bounding box center [782, 355] width 23 height 21
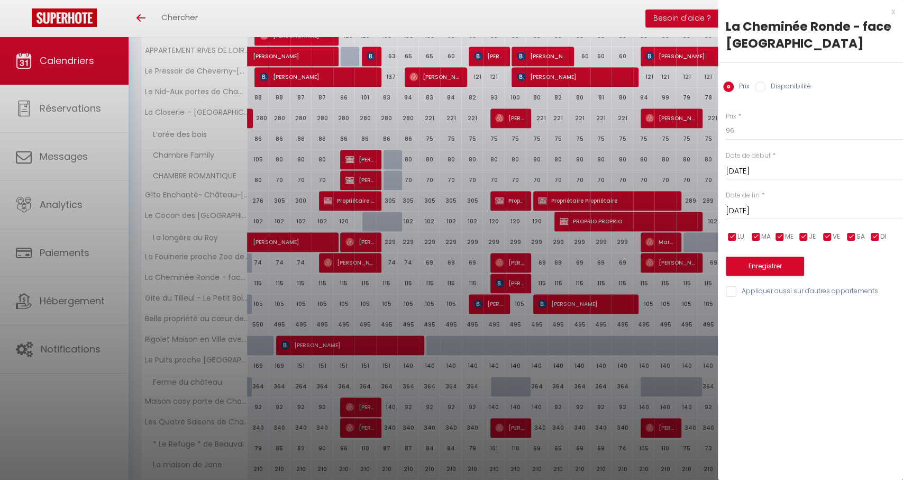
scroll to position [558, 0]
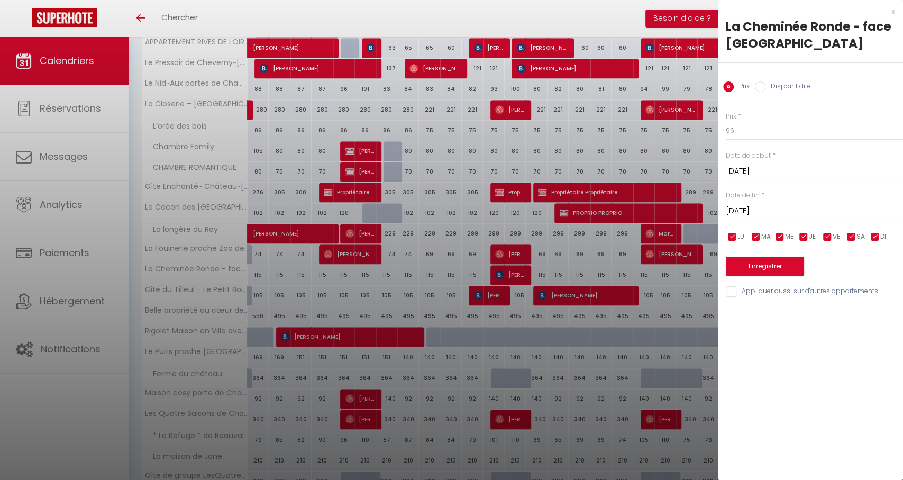
click at [765, 270] on button "Enregistrer" at bounding box center [765, 266] width 78 height 19
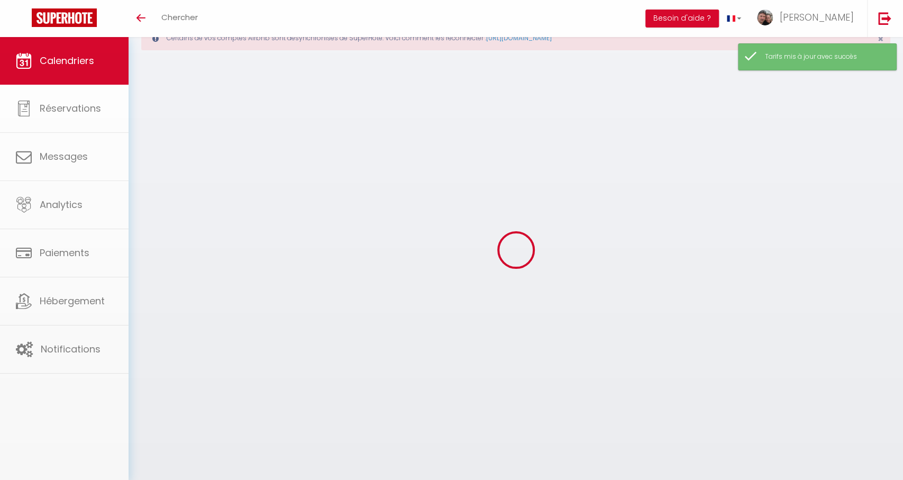
scroll to position [37, 0]
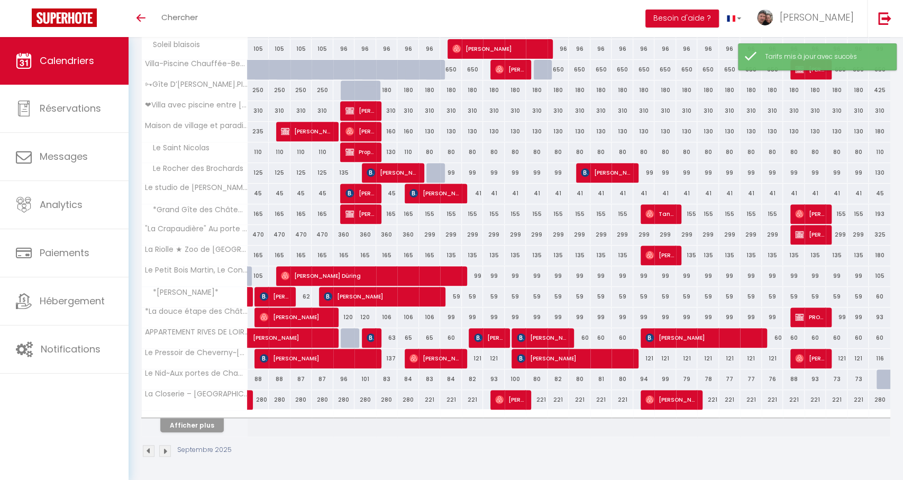
click at [211, 419] on button "Afficher plus" at bounding box center [191, 425] width 63 height 14
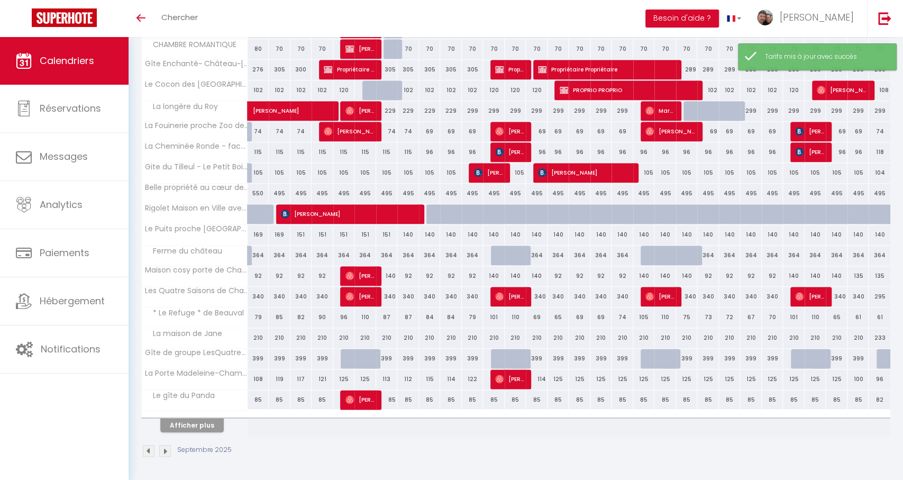
scroll to position [680, 0]
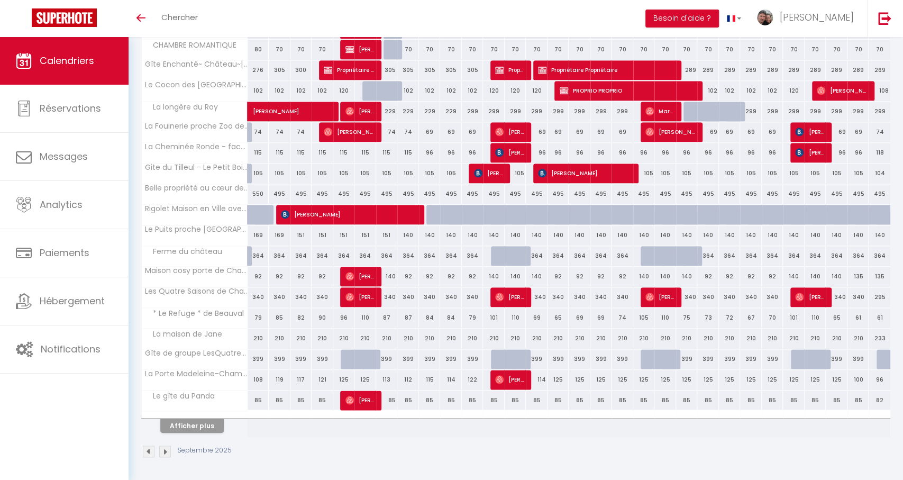
click at [436, 234] on div "140" at bounding box center [430, 235] width 22 height 20
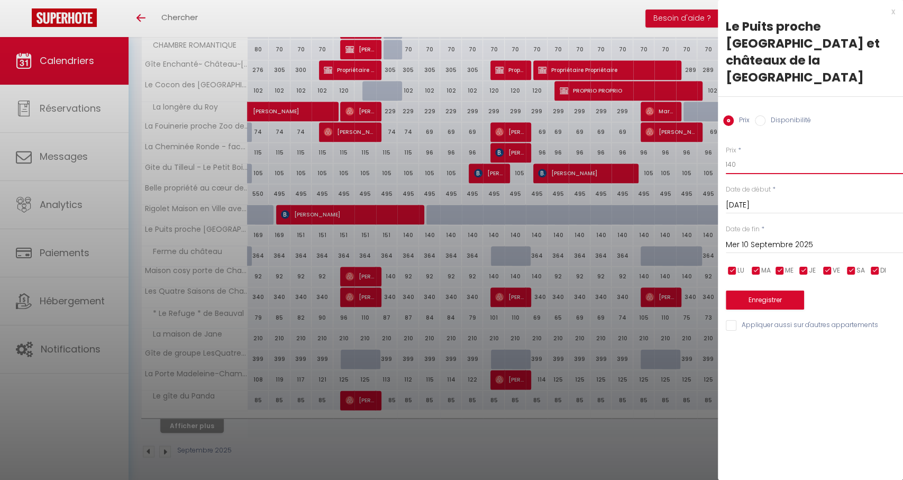
drag, startPoint x: 746, startPoint y: 133, endPoint x: 711, endPoint y: 132, distance: 34.9
click at [742, 221] on div "Prix * 125 Statut * Disponible Indisponible Date de début * Mar 09 Septembre 20…" at bounding box center [810, 232] width 185 height 200
click at [753, 238] on input "Mer 10 Septembre 2025" at bounding box center [814, 245] width 177 height 14
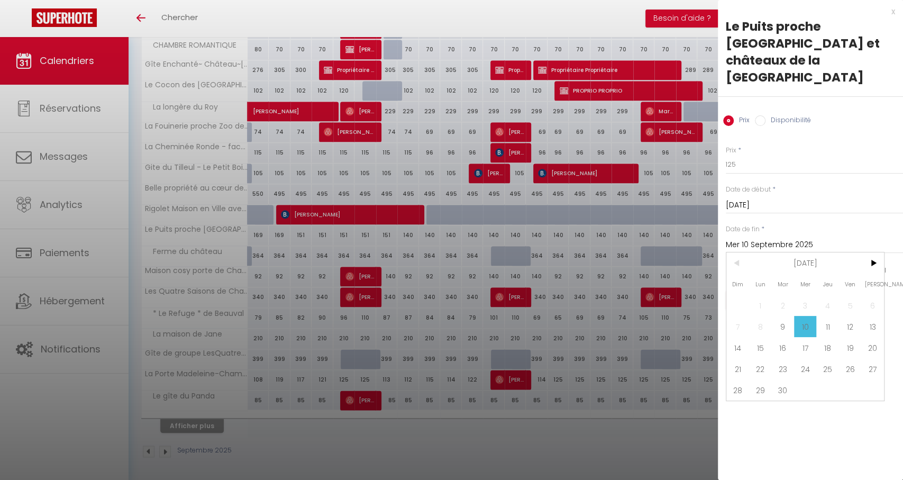
drag, startPoint x: 788, startPoint y: 354, endPoint x: 763, endPoint y: 356, distance: 24.9
click at [788, 379] on span "30" at bounding box center [782, 389] width 23 height 21
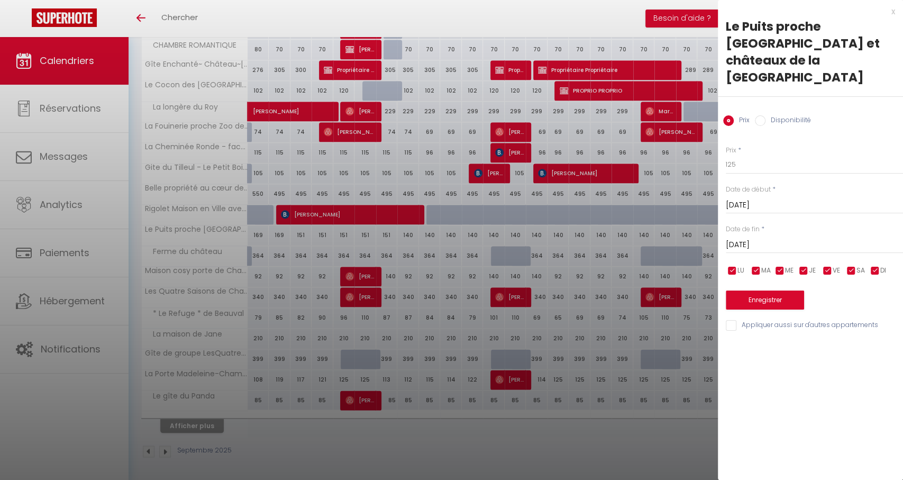
click at [764, 290] on button "Enregistrer" at bounding box center [765, 299] width 78 height 19
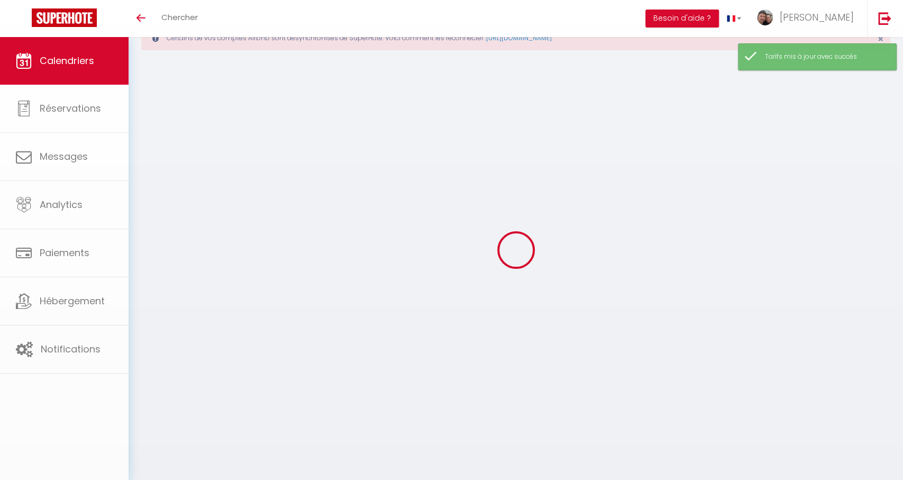
scroll to position [37, 0]
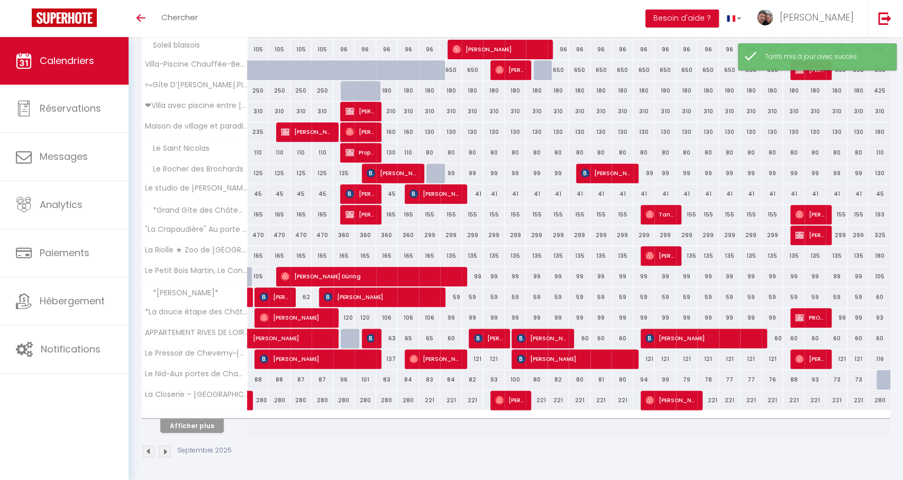
click at [181, 422] on button "Afficher plus" at bounding box center [191, 425] width 63 height 14
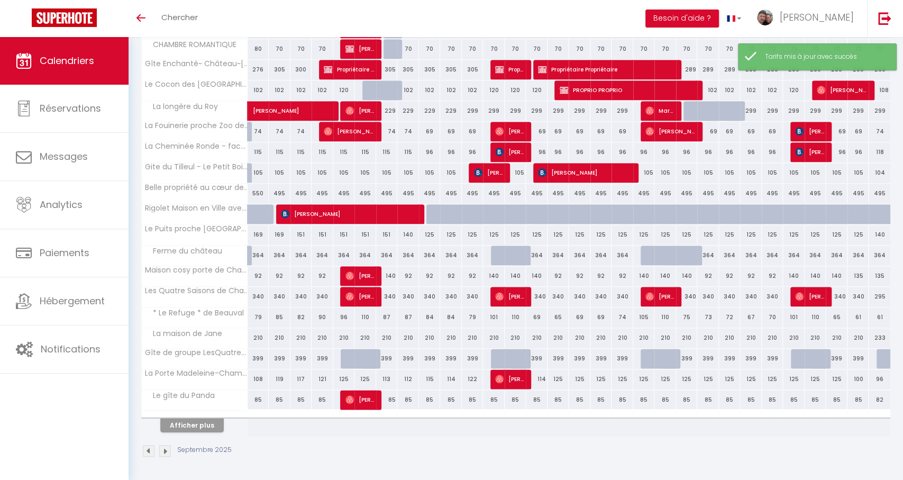
scroll to position [680, 0]
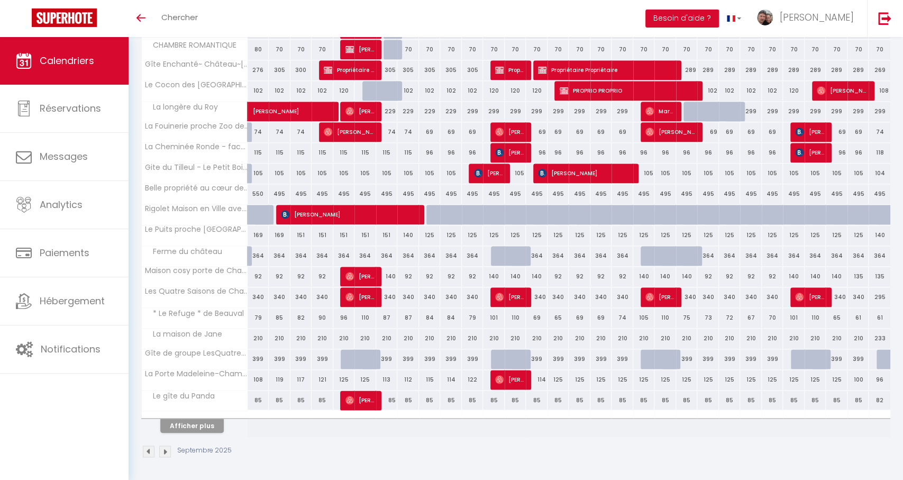
click at [432, 254] on div "364" at bounding box center [430, 256] width 22 height 20
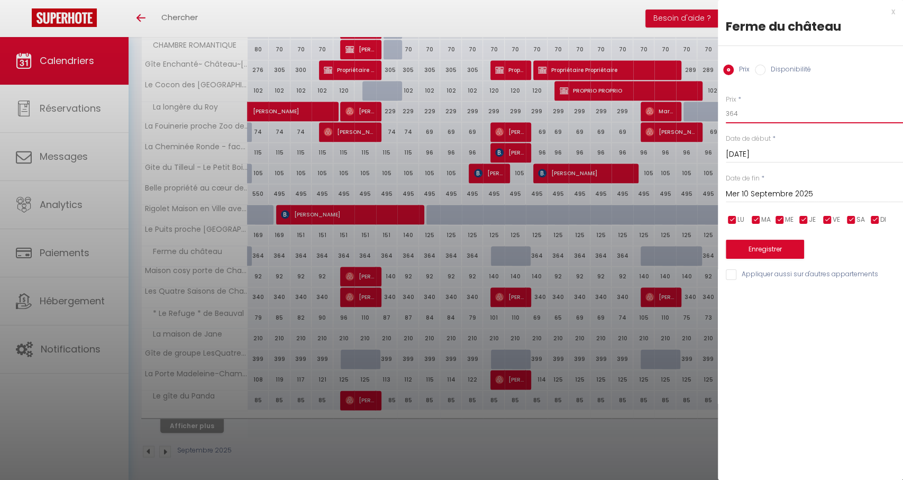
drag, startPoint x: 750, startPoint y: 115, endPoint x: 728, endPoint y: 116, distance: 22.3
click at [728, 116] on input "364" at bounding box center [814, 113] width 177 height 19
click at [768, 196] on input "Mer 10 Septembre 2025" at bounding box center [814, 194] width 177 height 14
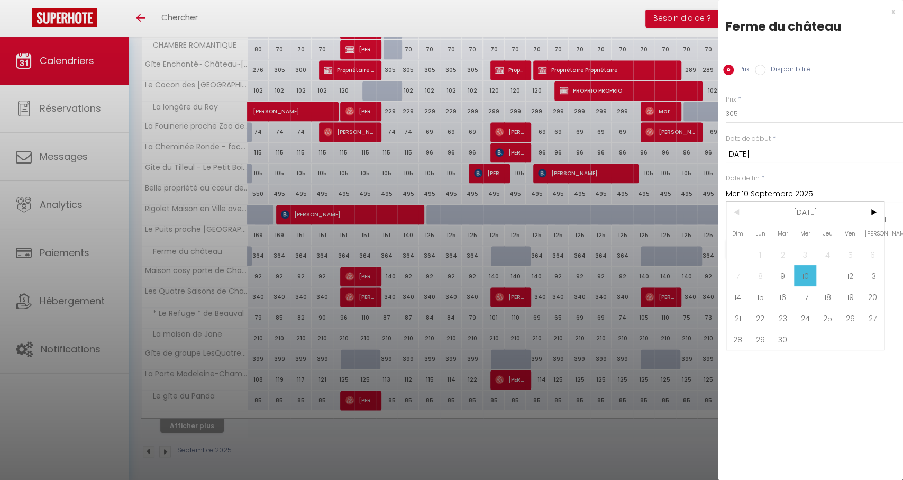
click at [778, 346] on span "30" at bounding box center [782, 338] width 23 height 21
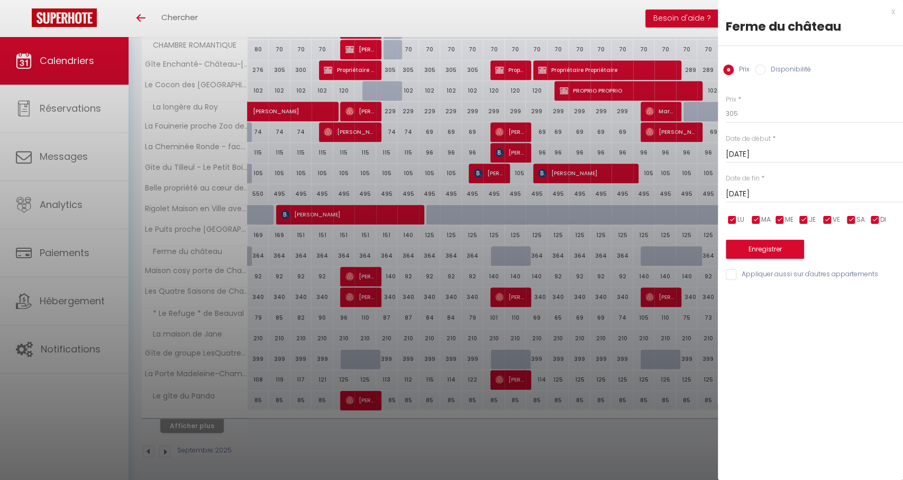
click at [769, 256] on button "Enregistrer" at bounding box center [765, 249] width 78 height 19
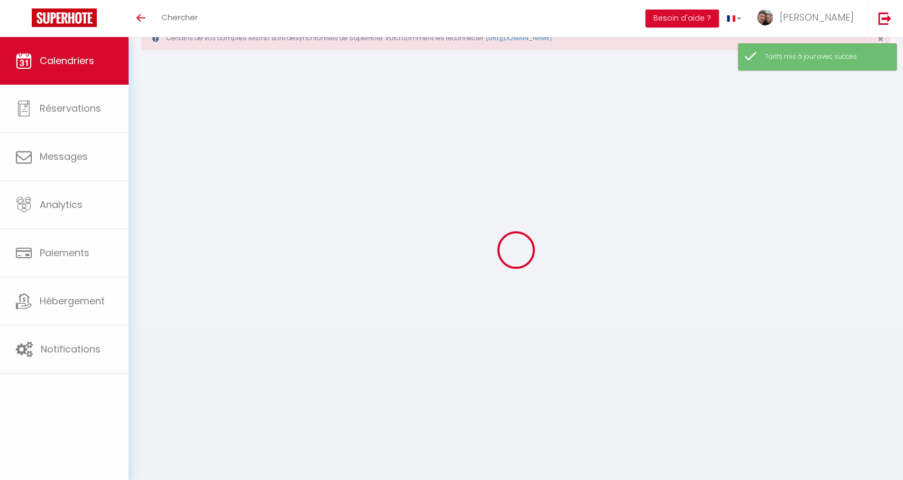
scroll to position [37, 0]
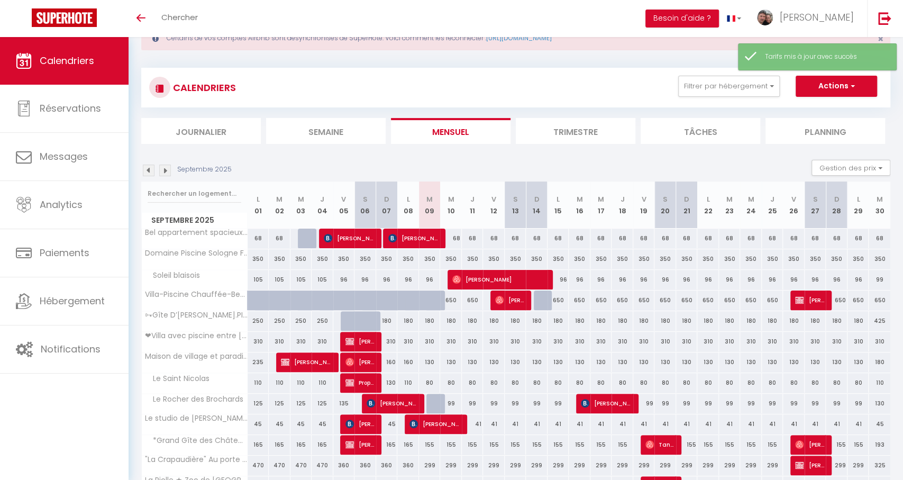
click at [431, 335] on div "310" at bounding box center [430, 342] width 22 height 20
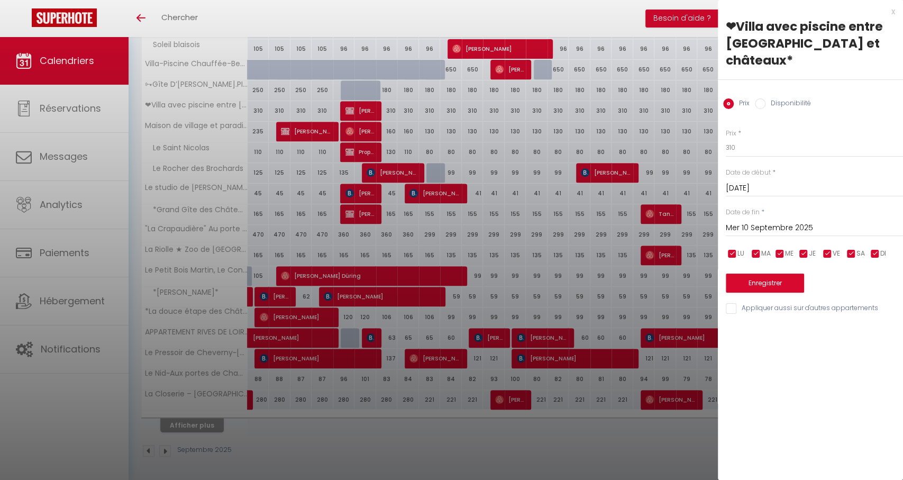
click at [349, 373] on div at bounding box center [451, 240] width 903 height 480
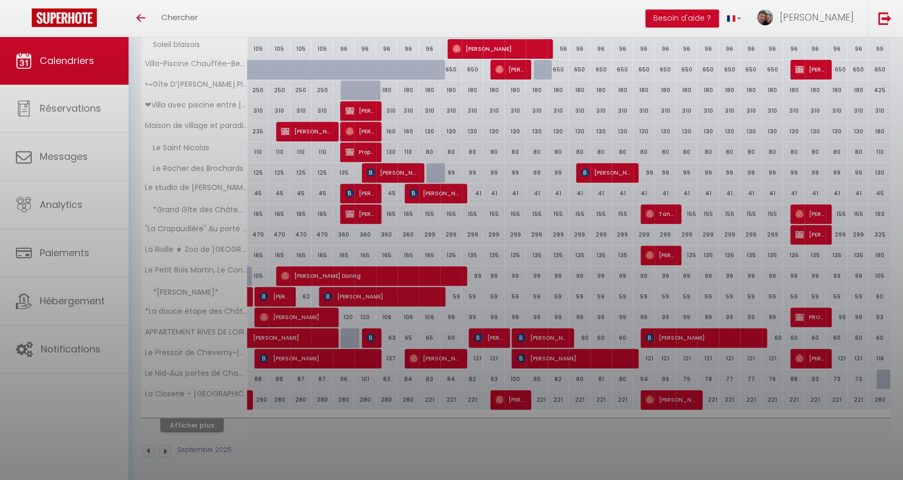
scroll to position [267, 0]
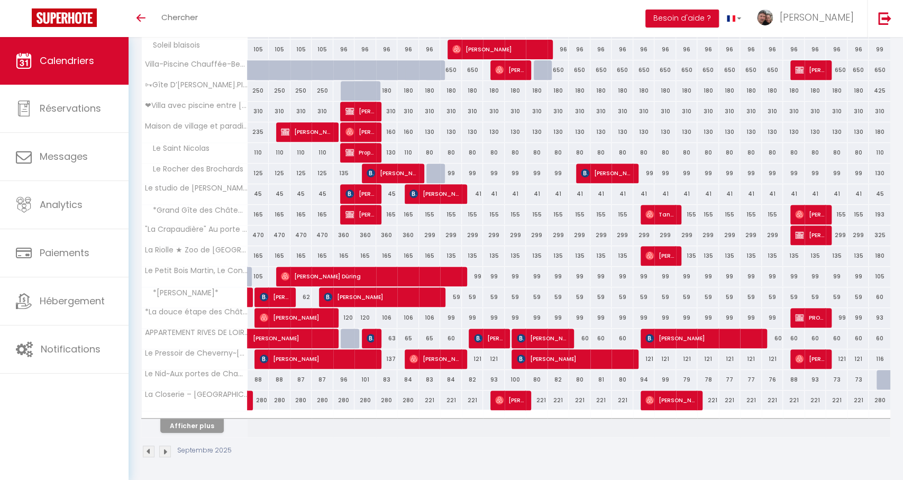
click at [200, 427] on button "Afficher plus" at bounding box center [191, 425] width 63 height 14
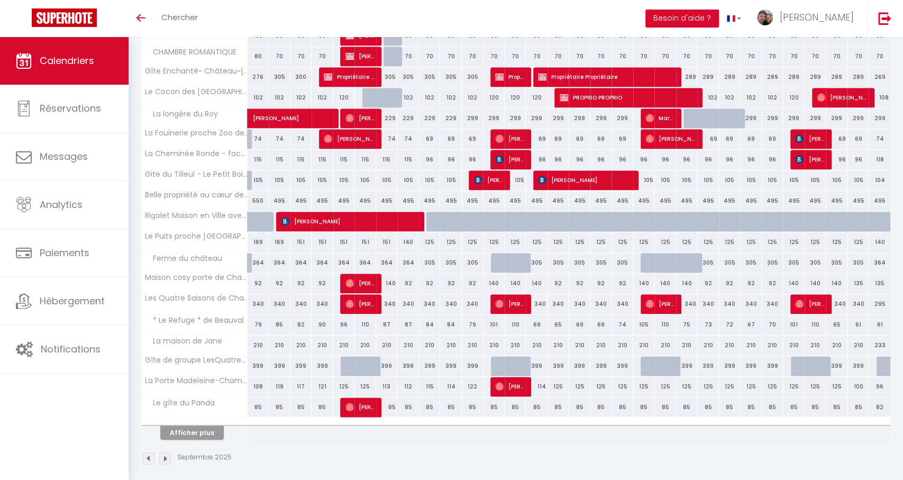
scroll to position [673, 0]
click at [470, 284] on div "92" at bounding box center [473, 283] width 22 height 20
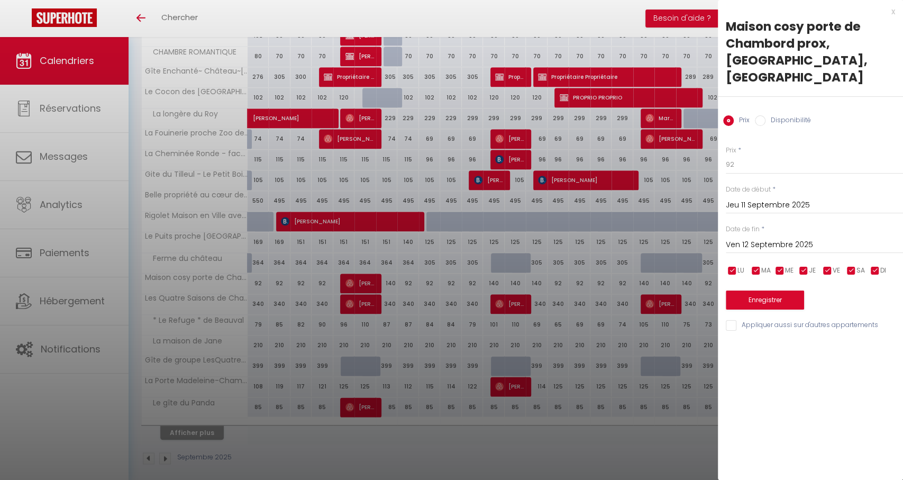
click at [470, 284] on div at bounding box center [451, 240] width 903 height 480
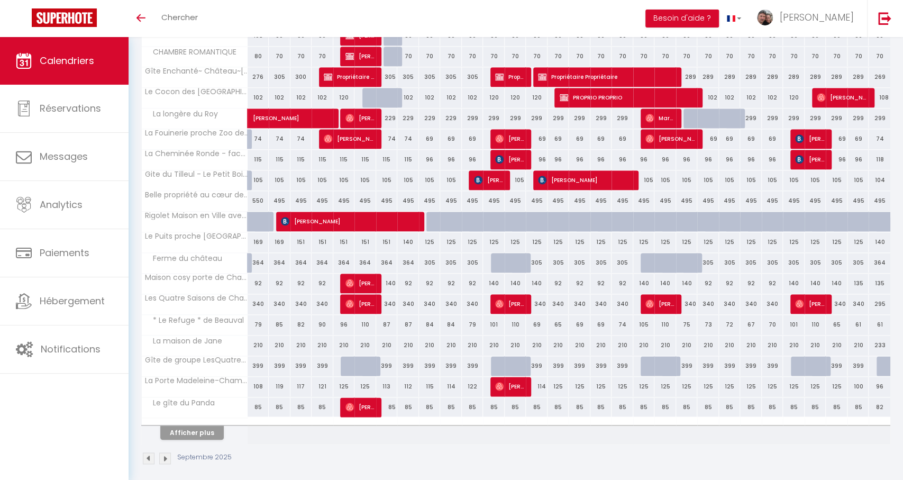
click at [418, 286] on div "92" at bounding box center [429, 283] width 22 height 20
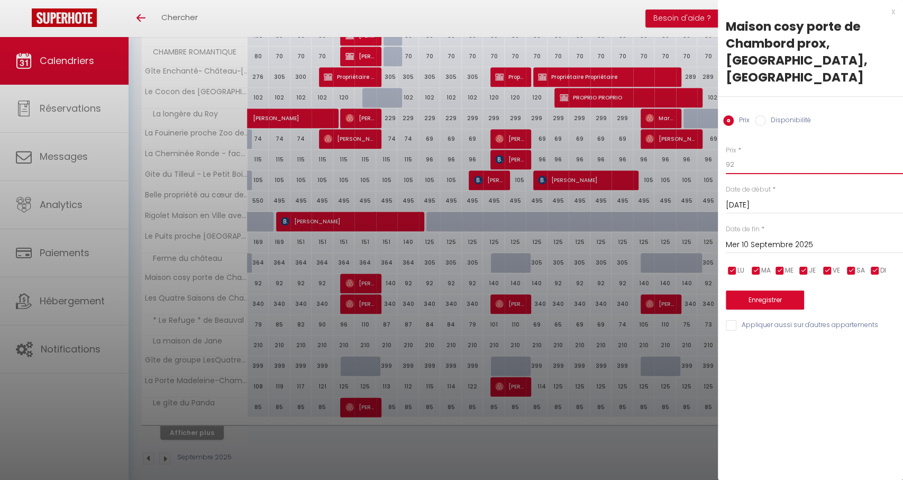
drag, startPoint x: 765, startPoint y: 154, endPoint x: 710, endPoint y: 152, distance: 55.1
click at [782, 238] on input "Mer 10 Septembre 2025" at bounding box center [814, 245] width 177 height 14
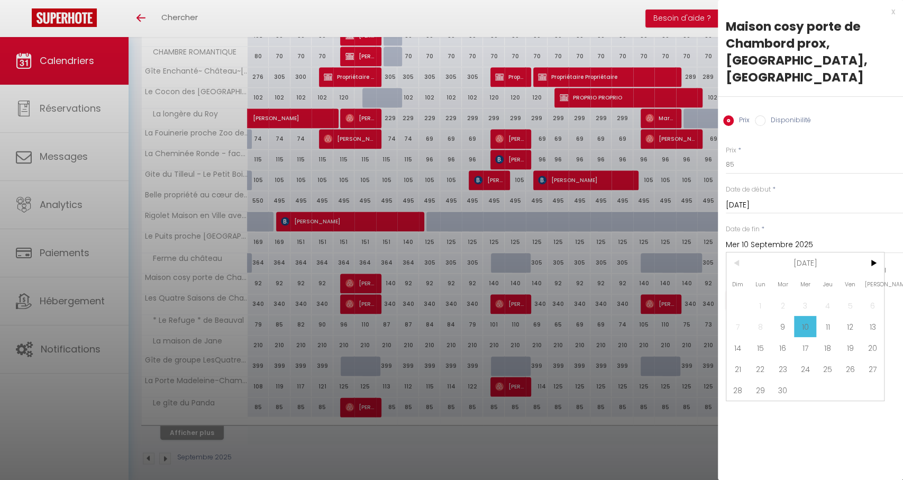
click at [784, 379] on span "30" at bounding box center [782, 389] width 23 height 21
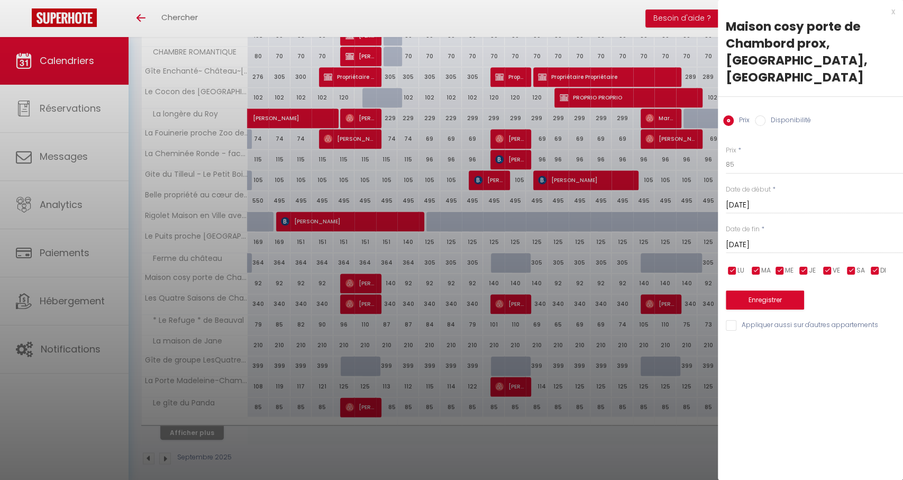
click at [737, 290] on button "Enregistrer" at bounding box center [765, 299] width 78 height 19
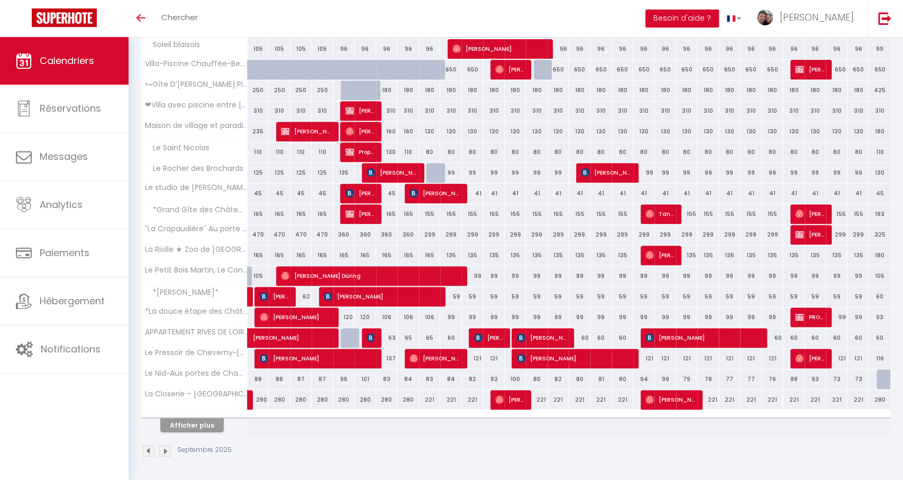
scroll to position [267, 0]
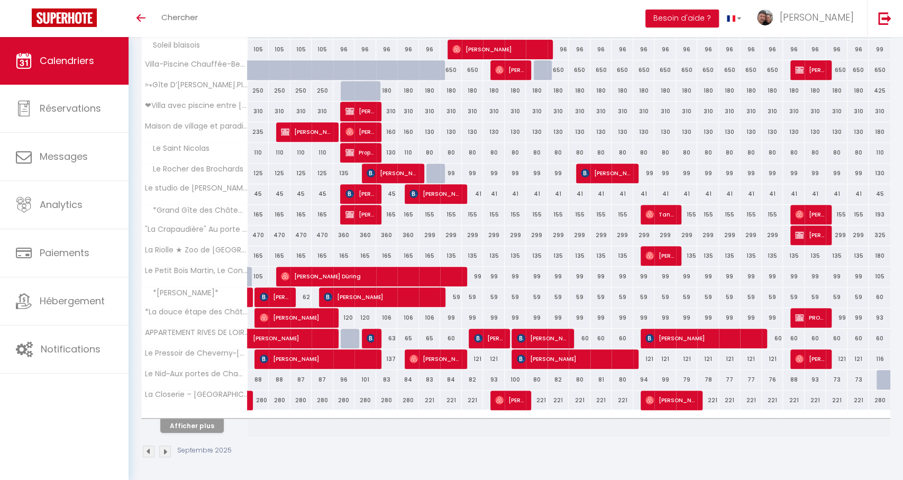
click at [181, 426] on button "Afficher plus" at bounding box center [191, 425] width 63 height 14
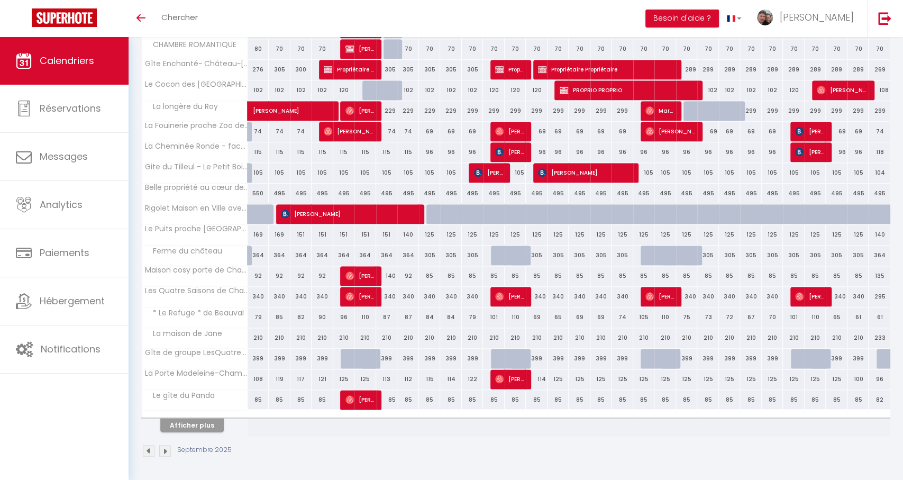
scroll to position [680, 0]
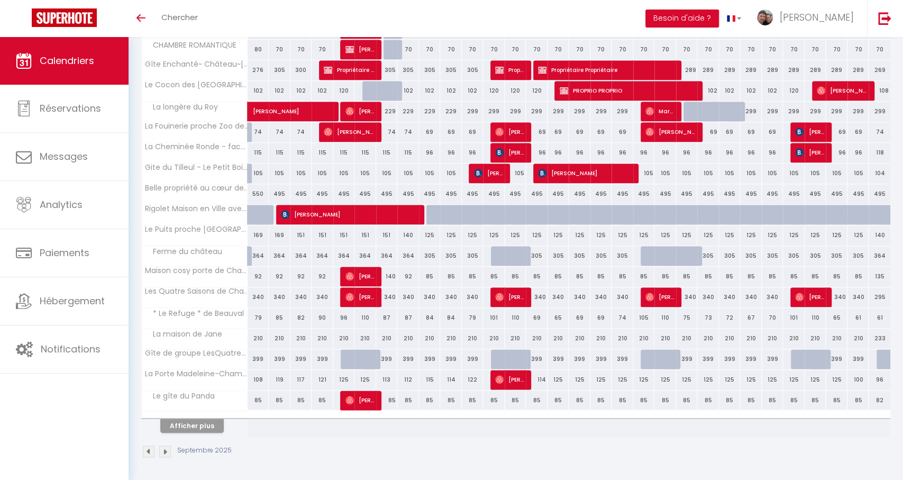
click at [452, 299] on div "340" at bounding box center [451, 297] width 22 height 20
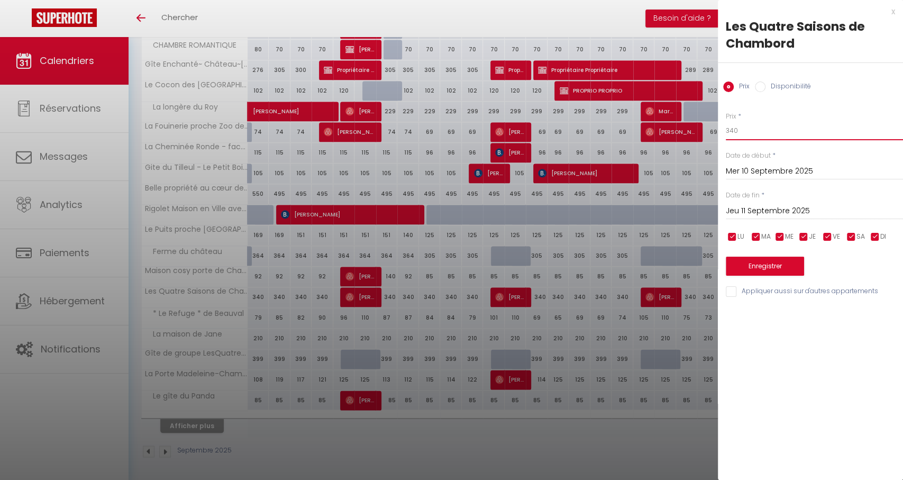
drag, startPoint x: 753, startPoint y: 134, endPoint x: 695, endPoint y: 128, distance: 58.5
drag, startPoint x: 782, startPoint y: 214, endPoint x: 790, endPoint y: 260, distance: 46.2
click at [783, 214] on input "Jeu 11 Septembre 2025" at bounding box center [814, 211] width 177 height 14
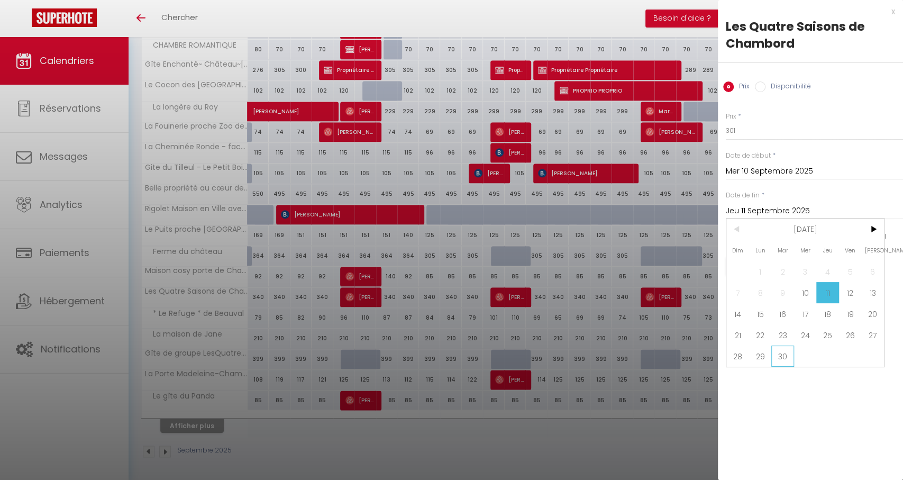
click at [790, 352] on span "30" at bounding box center [782, 355] width 23 height 21
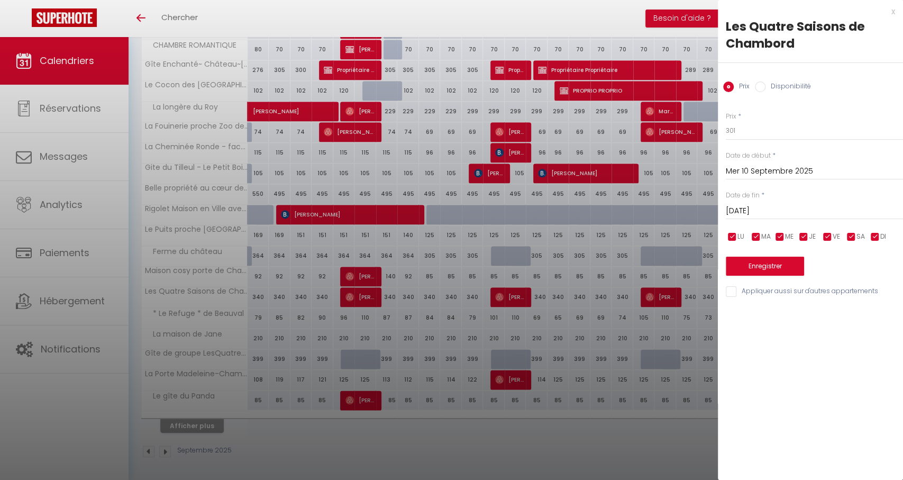
click at [762, 249] on div "Enregistrer" at bounding box center [814, 259] width 177 height 32
click at [755, 266] on button "Enregistrer" at bounding box center [765, 266] width 78 height 19
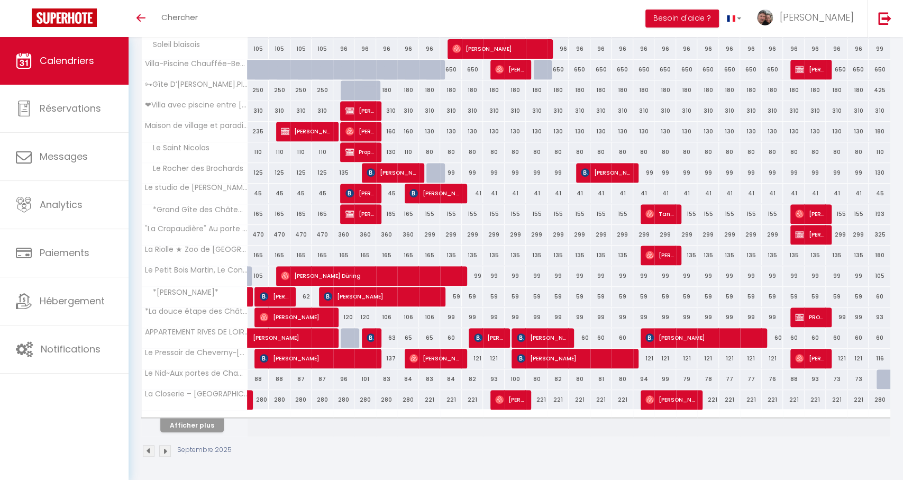
scroll to position [267, 0]
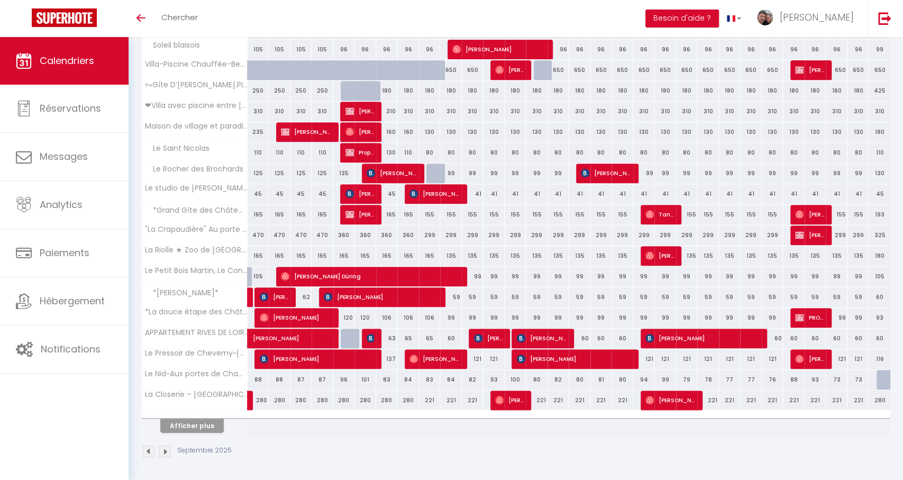
click at [213, 422] on button "Afficher plus" at bounding box center [191, 425] width 63 height 14
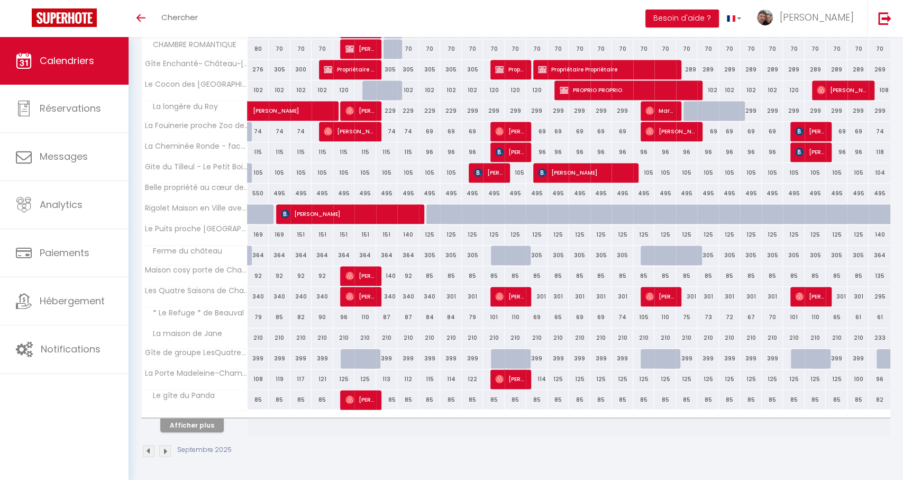
scroll to position [680, 0]
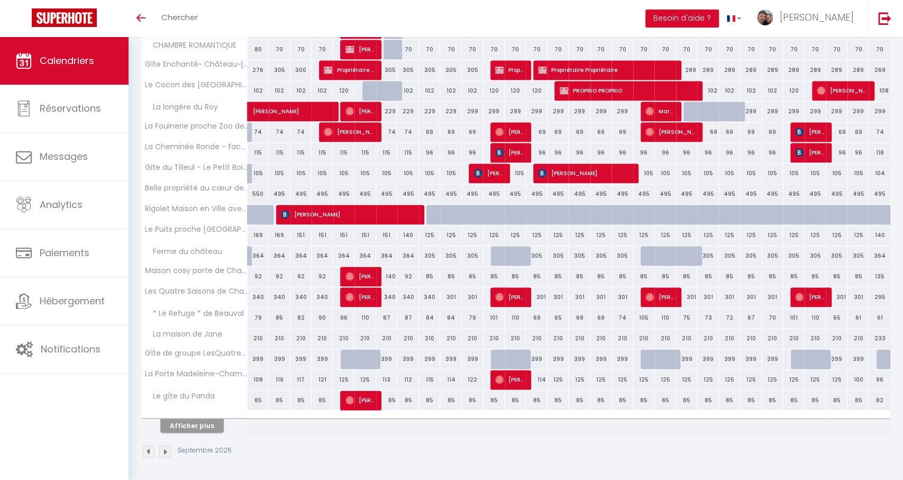
click at [440, 317] on div "84" at bounding box center [451, 318] width 22 height 20
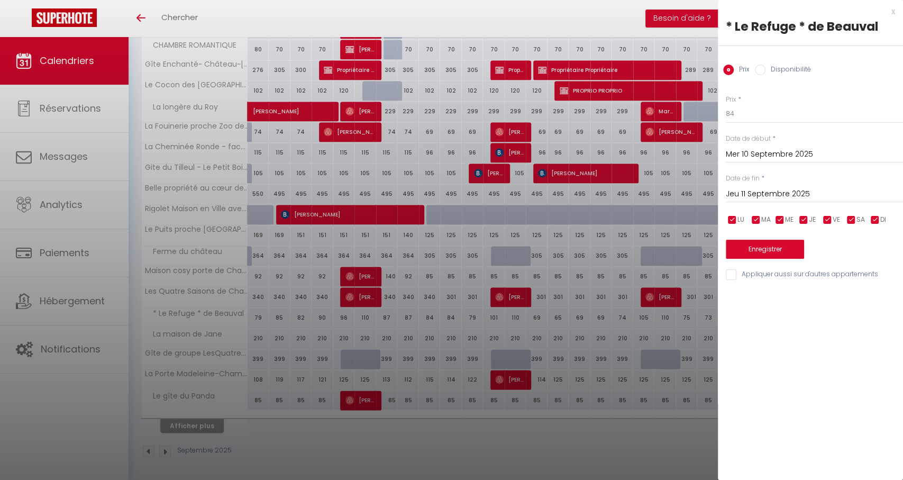
click at [440, 317] on div at bounding box center [451, 240] width 903 height 480
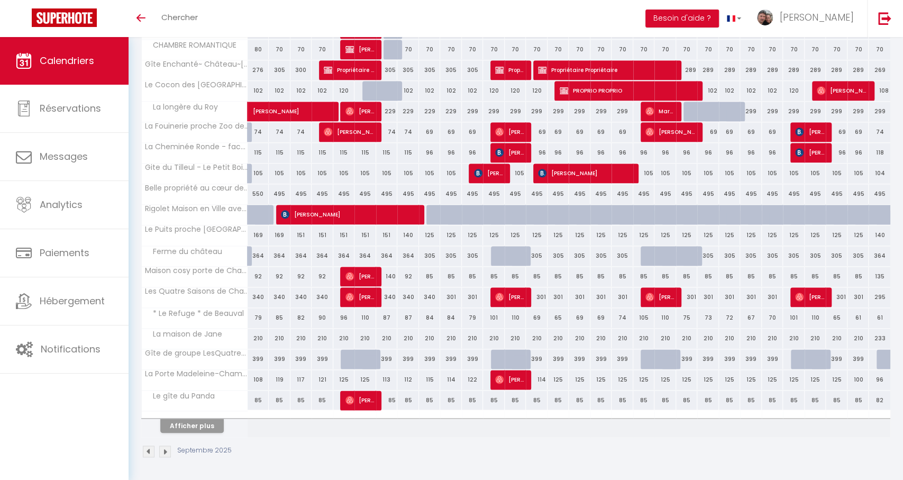
click at [433, 318] on div "84" at bounding box center [430, 318] width 22 height 20
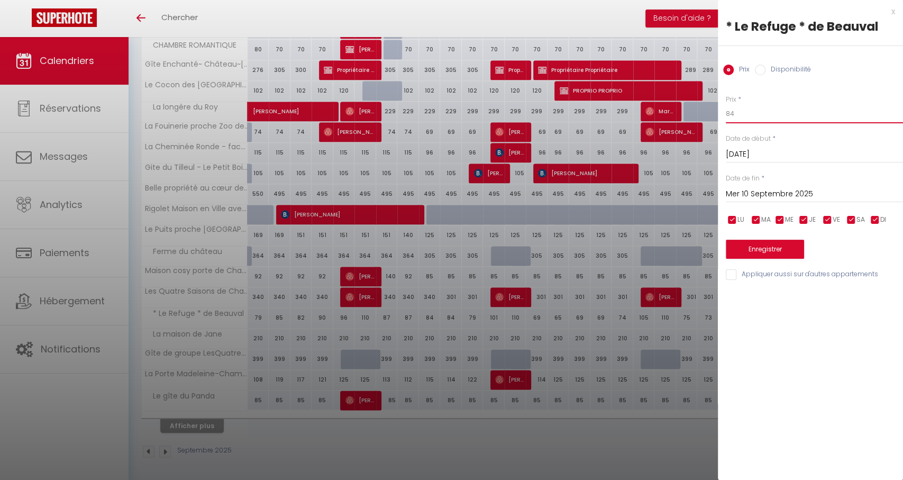
drag, startPoint x: 736, startPoint y: 112, endPoint x: 721, endPoint y: 115, distance: 15.1
click at [721, 115] on div "Prix * 84 Statut * Disponible Indisponible Date de début * Mar 09 Septembre 202…" at bounding box center [810, 181] width 185 height 200
click at [790, 195] on input "Mer 10 Septembre 2025" at bounding box center [814, 194] width 177 height 14
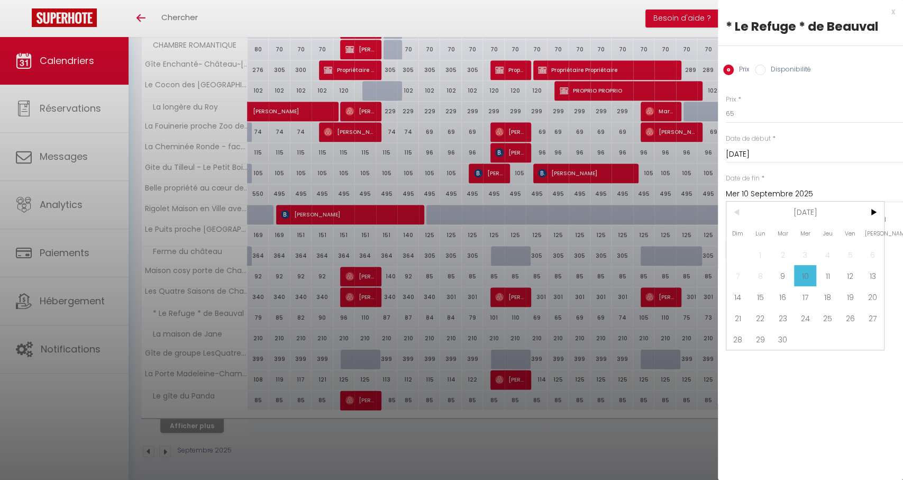
click at [787, 344] on span "30" at bounding box center [782, 338] width 23 height 21
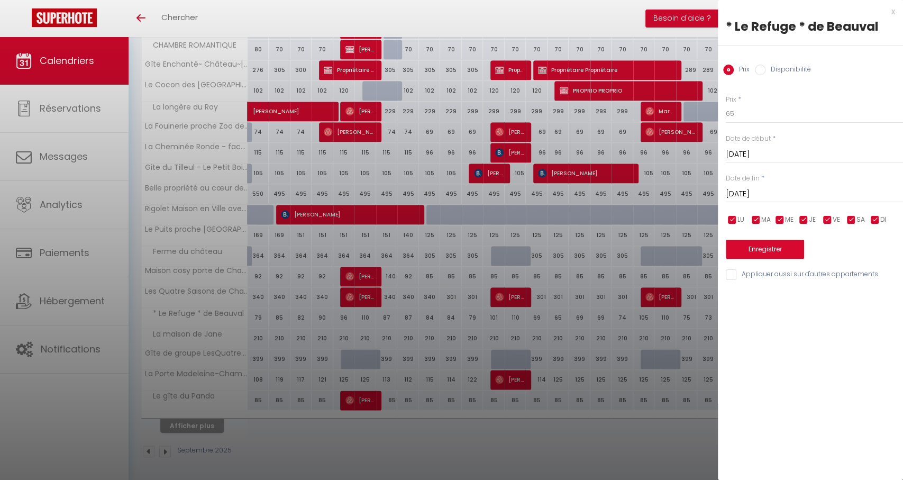
click at [770, 252] on button "Enregistrer" at bounding box center [765, 249] width 78 height 19
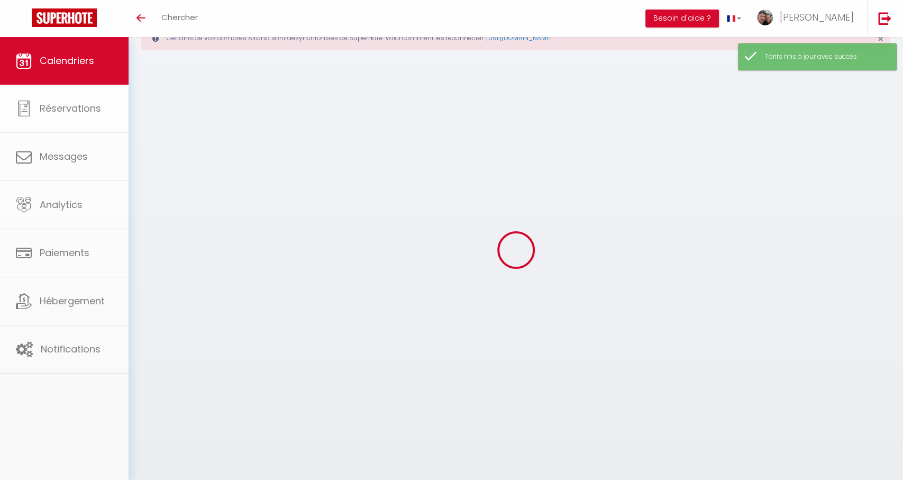
scroll to position [37, 0]
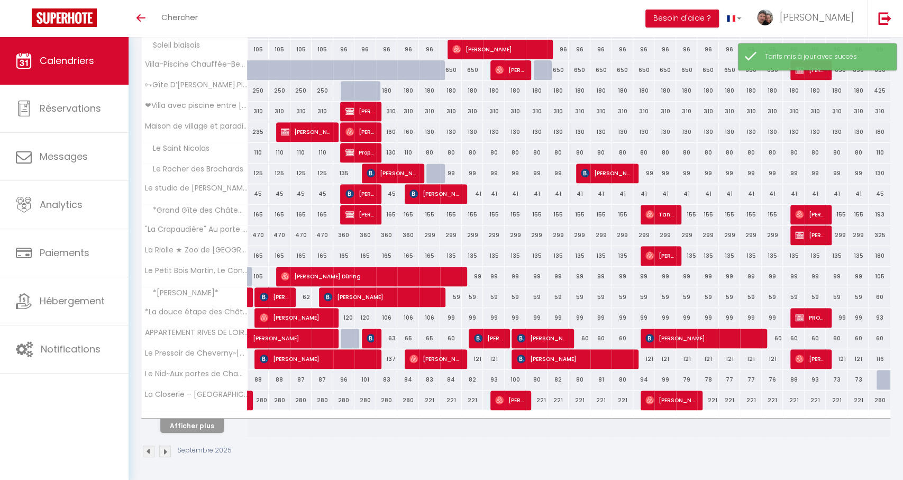
click at [206, 421] on button "Afficher plus" at bounding box center [191, 425] width 63 height 14
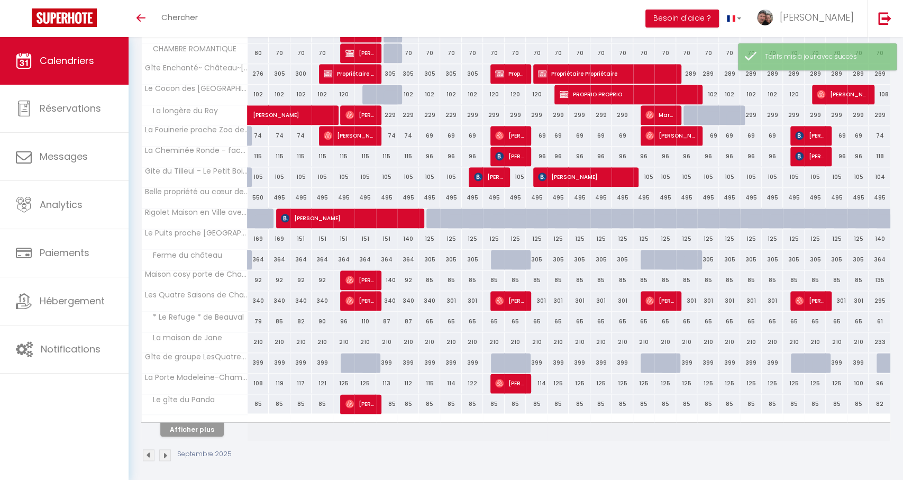
scroll to position [676, 0]
click at [455, 342] on div "210" at bounding box center [451, 342] width 22 height 20
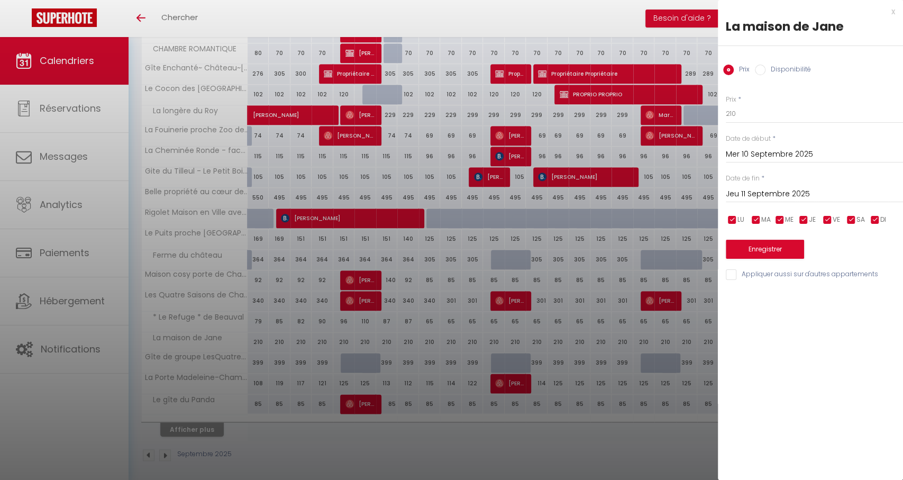
click at [435, 342] on div at bounding box center [451, 240] width 903 height 480
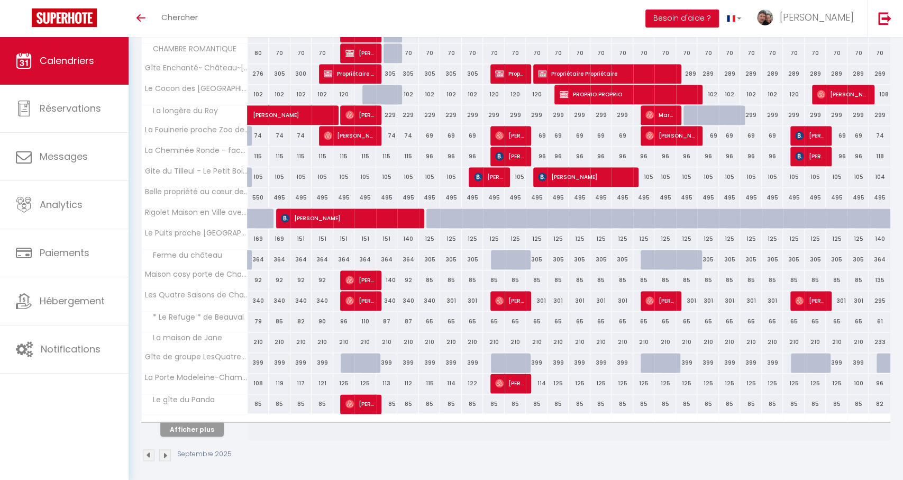
click at [427, 341] on div "210" at bounding box center [430, 342] width 22 height 20
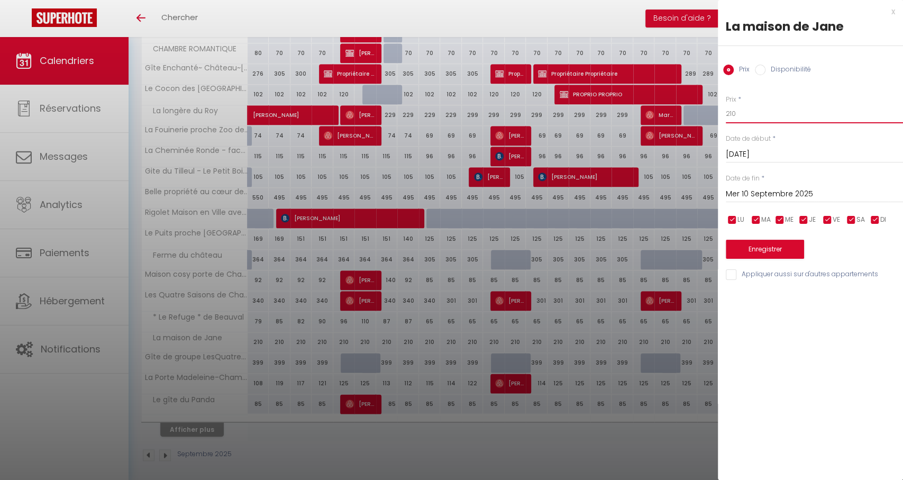
drag, startPoint x: 782, startPoint y: 120, endPoint x: 679, endPoint y: 113, distance: 103.9
click at [785, 190] on input "Mer 10 Septembre 2025" at bounding box center [814, 194] width 177 height 14
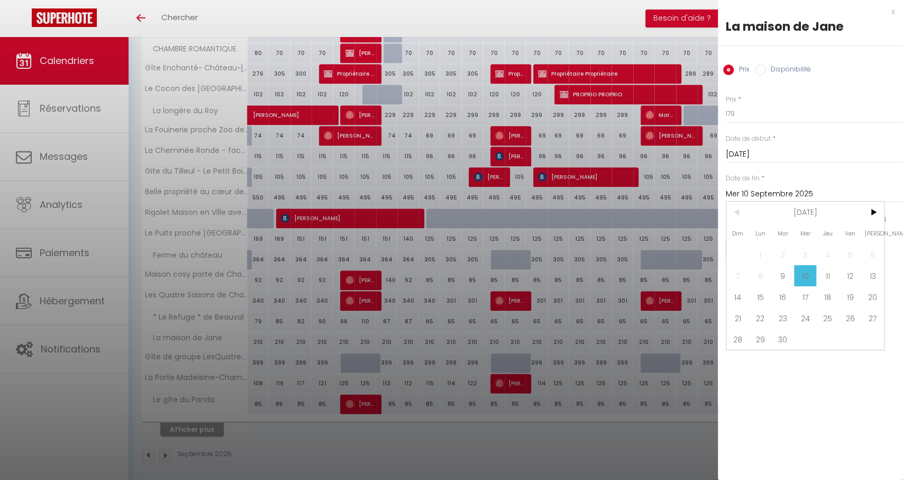
click at [776, 345] on span "30" at bounding box center [782, 338] width 23 height 21
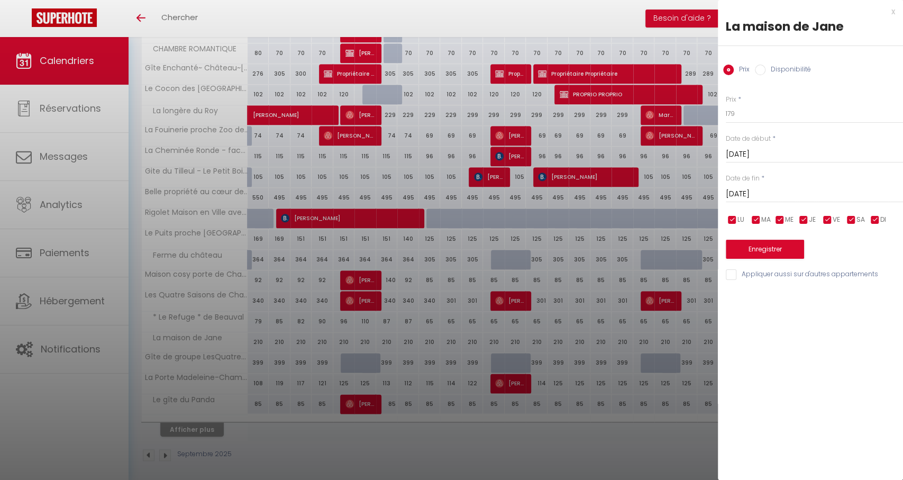
click at [748, 244] on button "Enregistrer" at bounding box center [765, 249] width 78 height 19
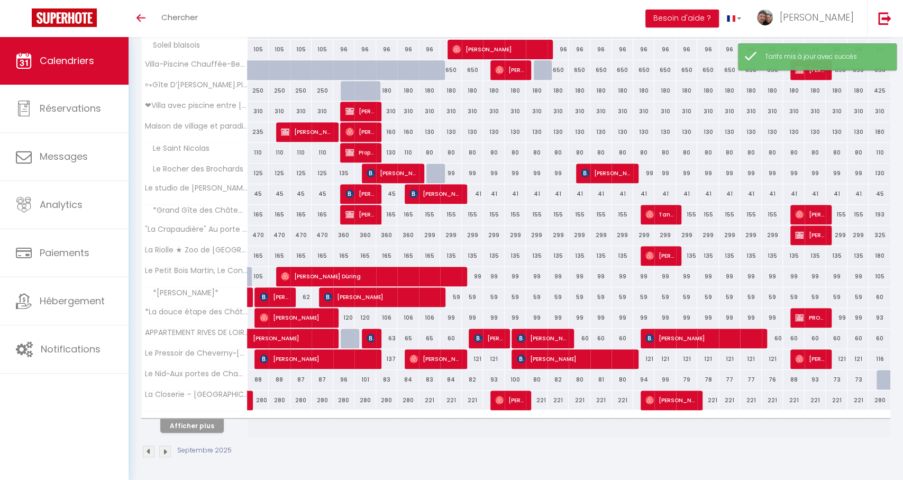
click at [182, 424] on button "Afficher plus" at bounding box center [191, 425] width 63 height 14
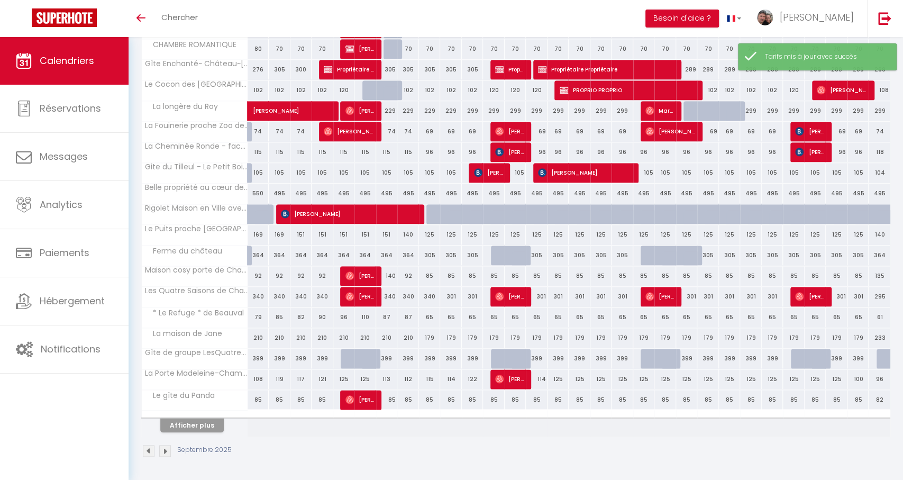
scroll to position [680, 0]
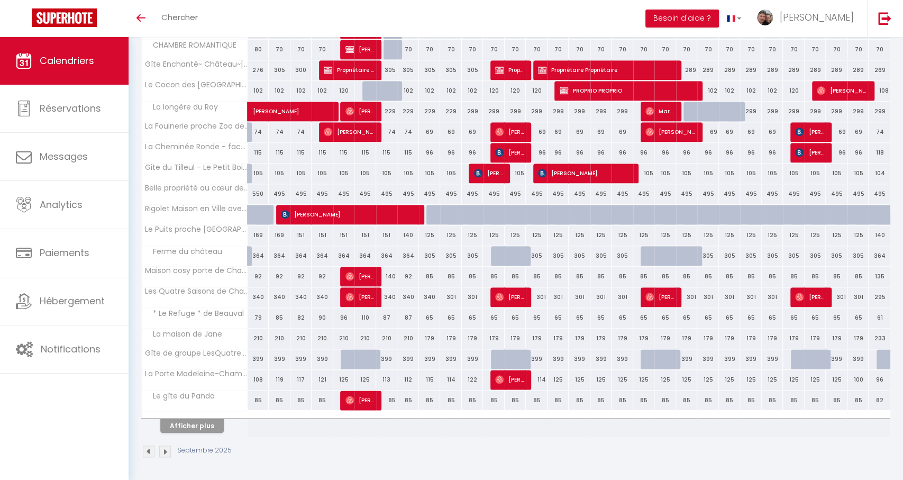
click at [426, 359] on div "399" at bounding box center [430, 359] width 22 height 20
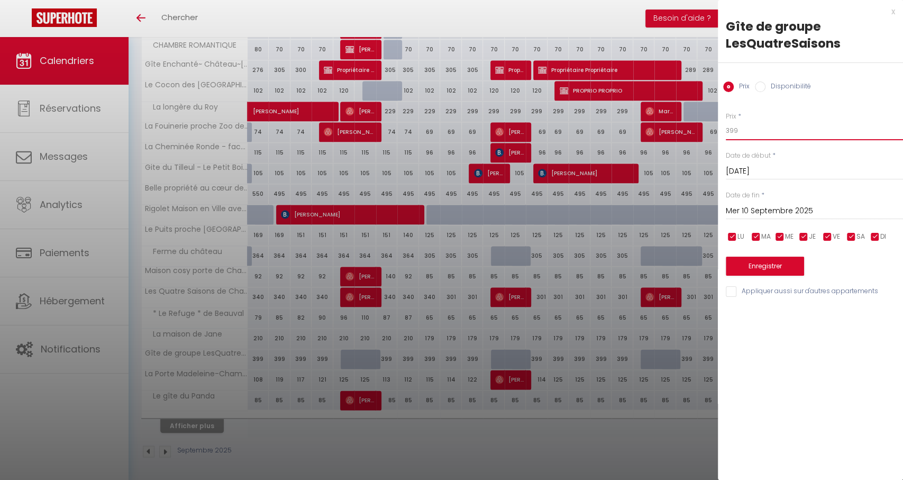
drag, startPoint x: 744, startPoint y: 132, endPoint x: 727, endPoint y: 134, distance: 17.1
click at [727, 134] on input "399" at bounding box center [814, 130] width 177 height 19
click at [766, 213] on input "Mer 10 Septembre 2025" at bounding box center [814, 211] width 177 height 14
drag, startPoint x: 746, startPoint y: 131, endPoint x: 727, endPoint y: 132, distance: 19.1
click at [727, 132] on input "319" at bounding box center [814, 130] width 177 height 19
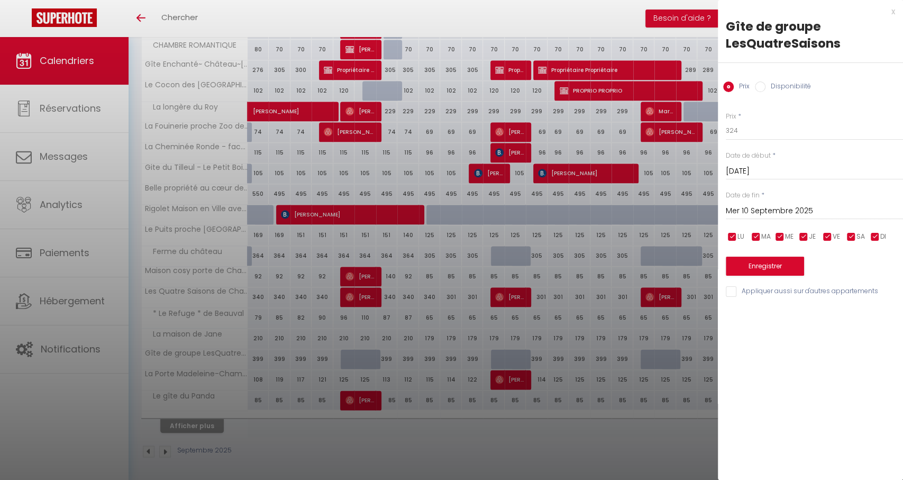
click at [772, 213] on input "Mer 10 Septembre 2025" at bounding box center [814, 211] width 177 height 14
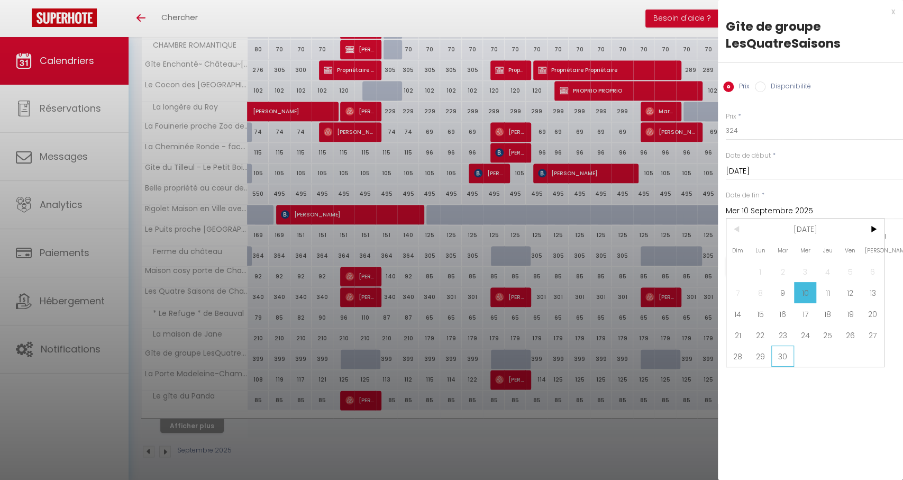
click at [780, 354] on span "30" at bounding box center [782, 355] width 23 height 21
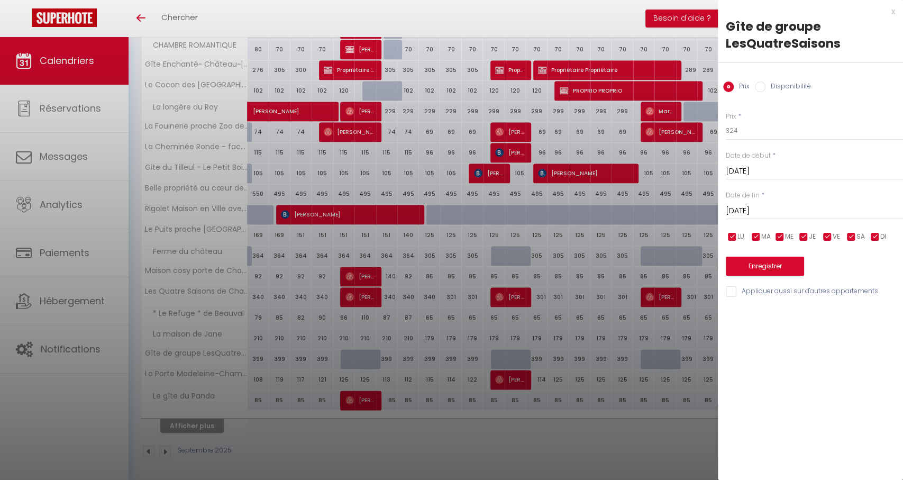
click at [772, 270] on button "Enregistrer" at bounding box center [765, 266] width 78 height 19
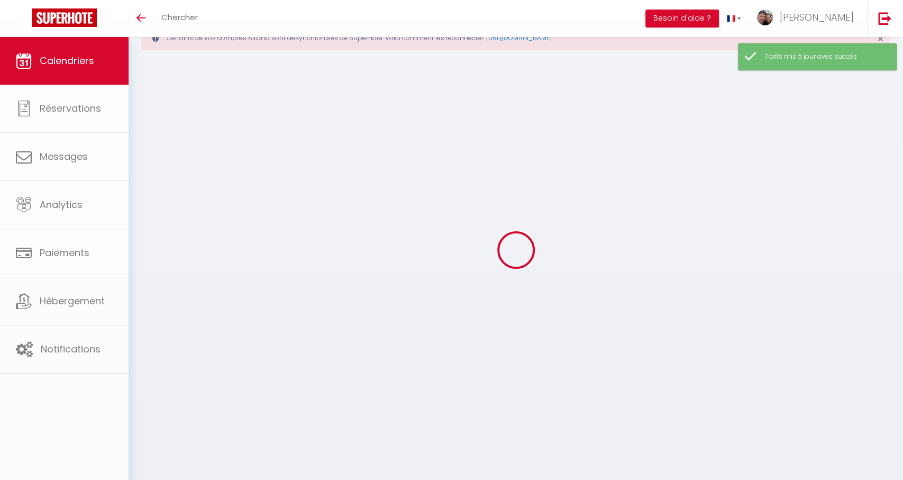
scroll to position [37, 0]
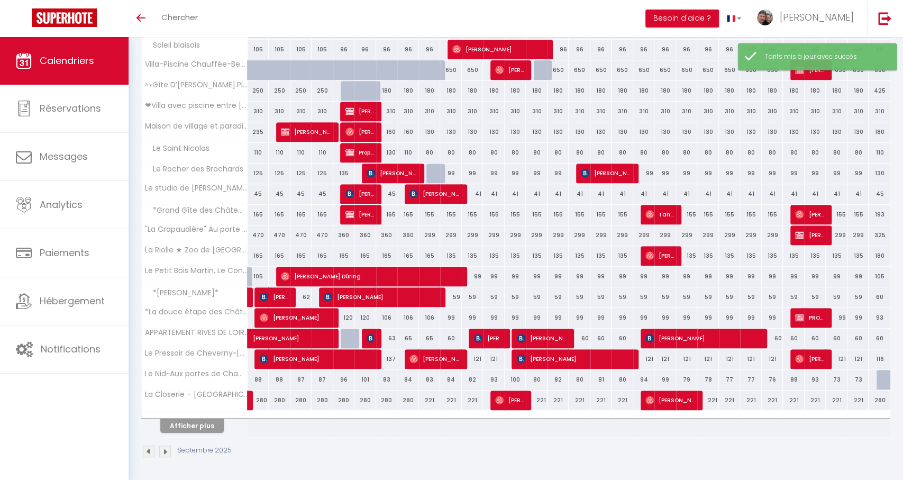
click at [202, 418] on button "Afficher plus" at bounding box center [191, 425] width 63 height 14
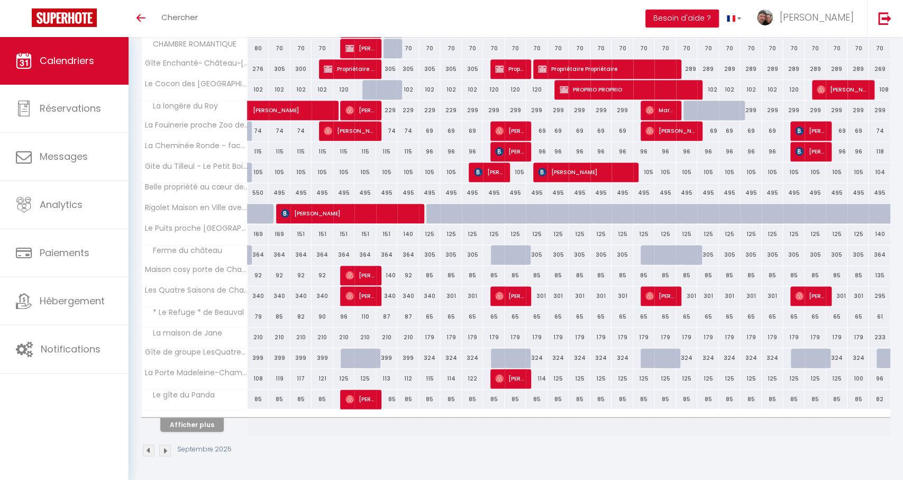
scroll to position [680, 0]
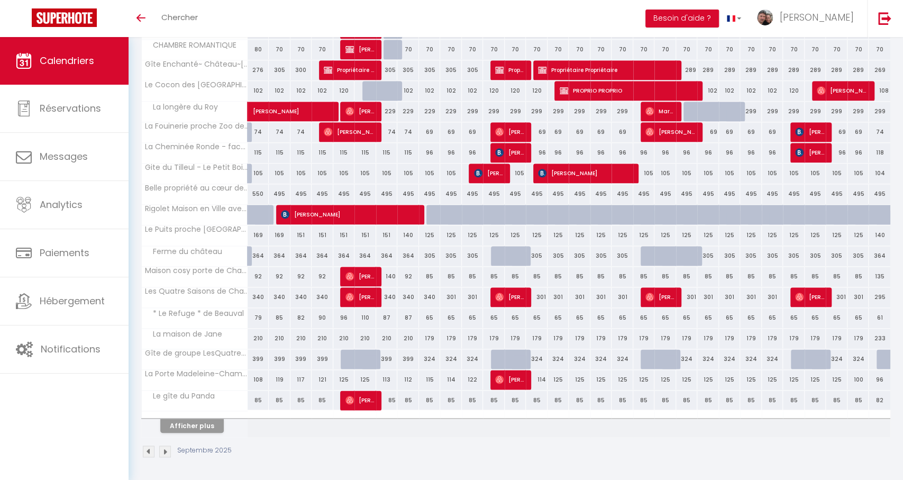
click at [542, 379] on div "114" at bounding box center [537, 380] width 22 height 20
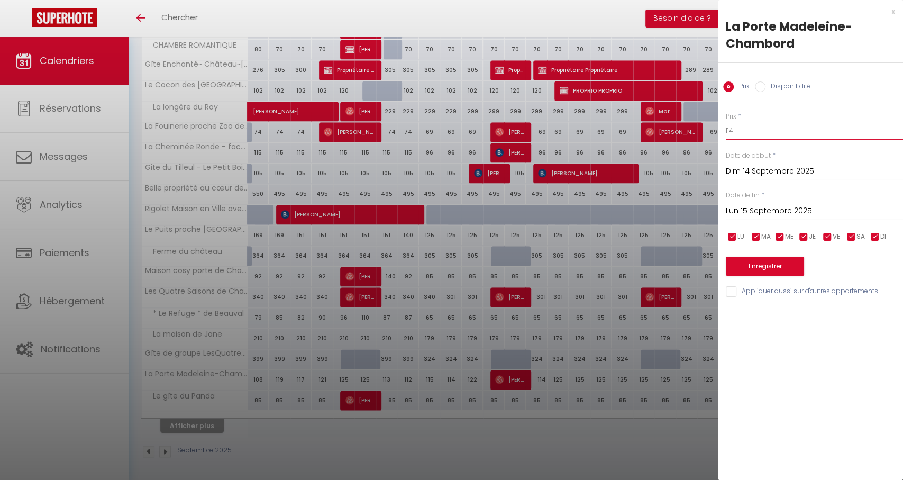
drag, startPoint x: 734, startPoint y: 136, endPoint x: 718, endPoint y: 135, distance: 15.9
click at [718, 135] on div "Prix * 114 Statut * Disponible Indisponible Date de début * Dim 14 Septembre 20…" at bounding box center [810, 198] width 185 height 200
click at [746, 211] on input "Lun 15 Septembre 2025" at bounding box center [814, 211] width 177 height 14
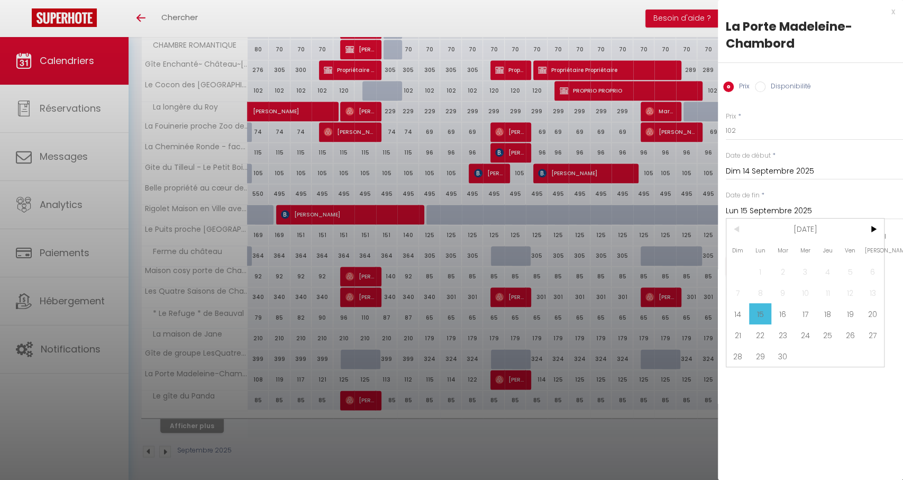
click at [782, 358] on span "30" at bounding box center [782, 355] width 23 height 21
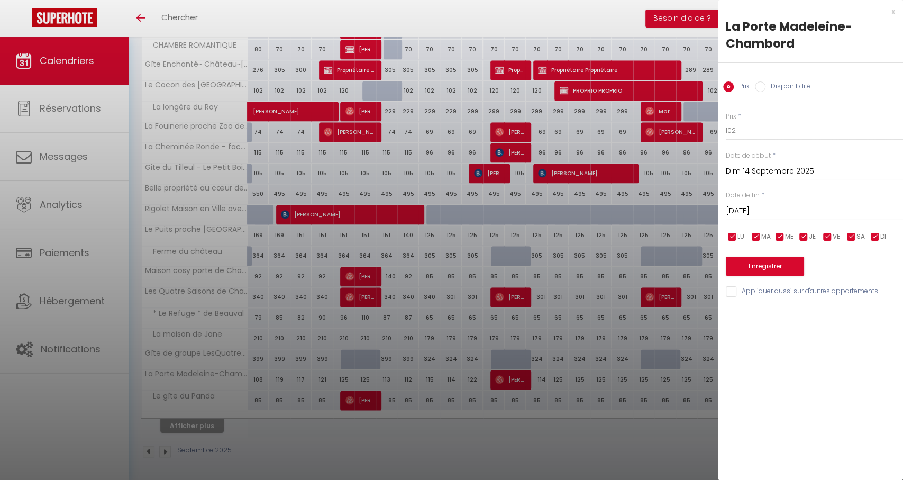
click at [758, 263] on button "Enregistrer" at bounding box center [765, 266] width 78 height 19
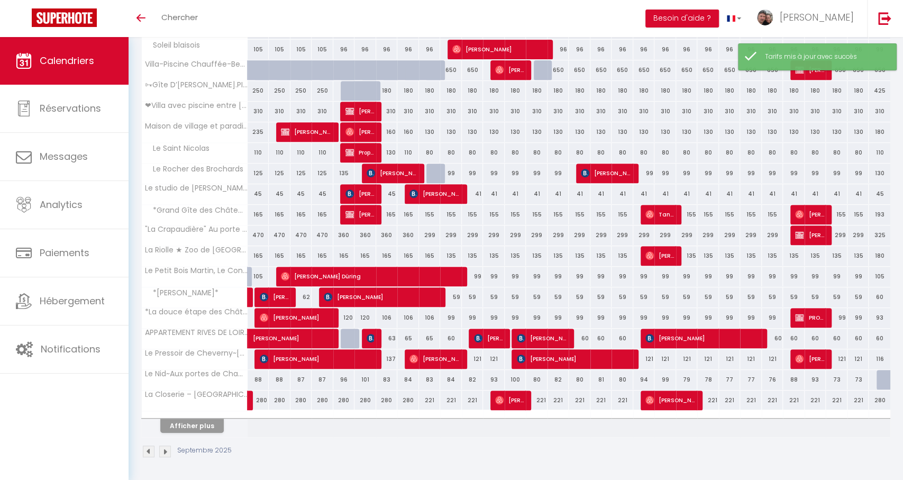
click at [188, 425] on button "Afficher plus" at bounding box center [191, 425] width 63 height 14
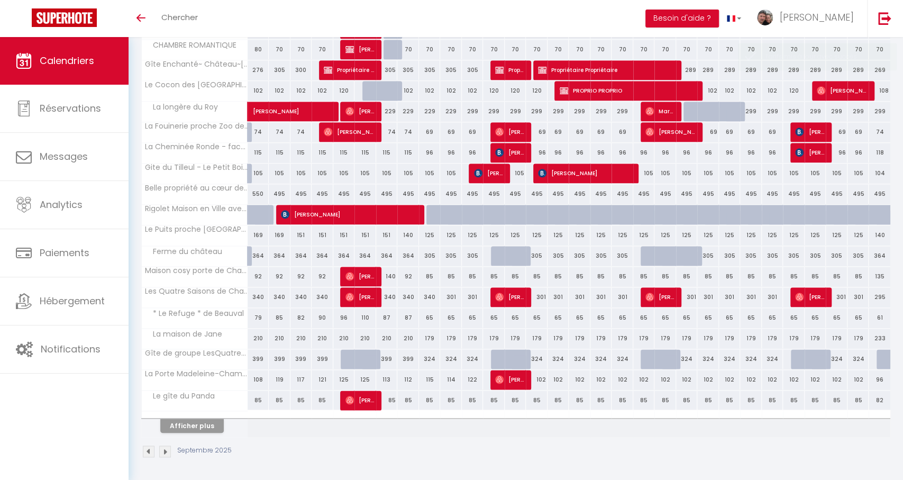
click at [500, 399] on div "85" at bounding box center [494, 400] width 22 height 20
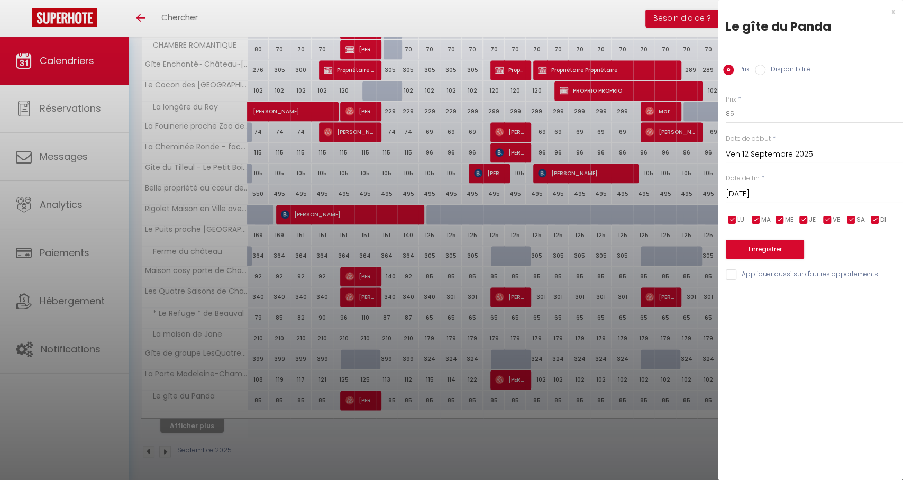
click at [446, 400] on div at bounding box center [451, 240] width 903 height 480
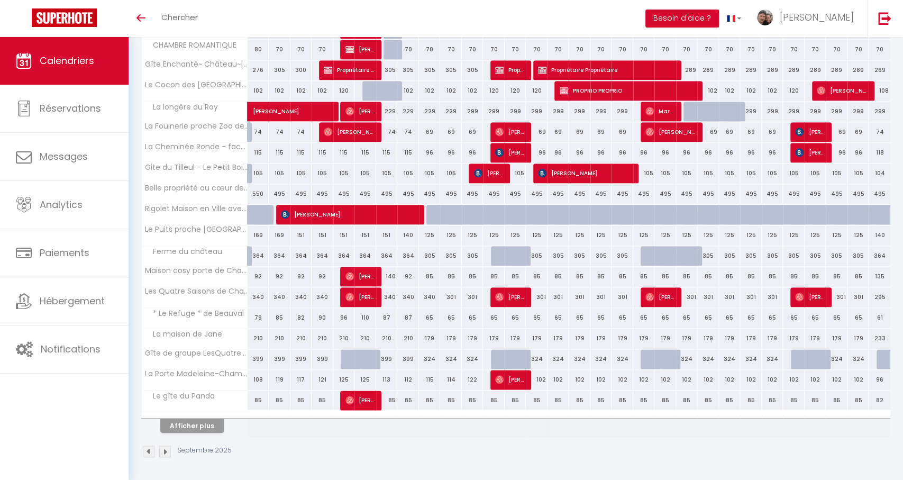
click at [431, 399] on div "85" at bounding box center [430, 400] width 22 height 20
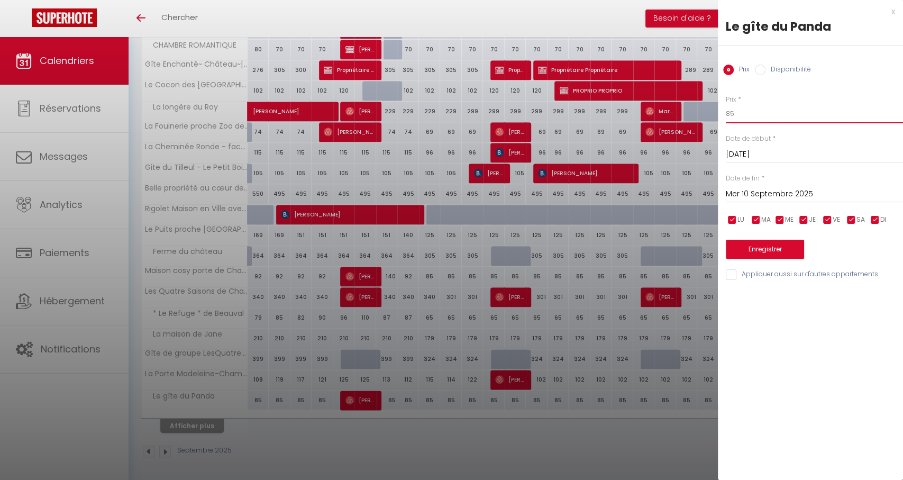
drag, startPoint x: 729, startPoint y: 117, endPoint x: 714, endPoint y: 117, distance: 15.3
click at [763, 198] on input "Mer 10 Septembre 2025" at bounding box center [814, 194] width 177 height 14
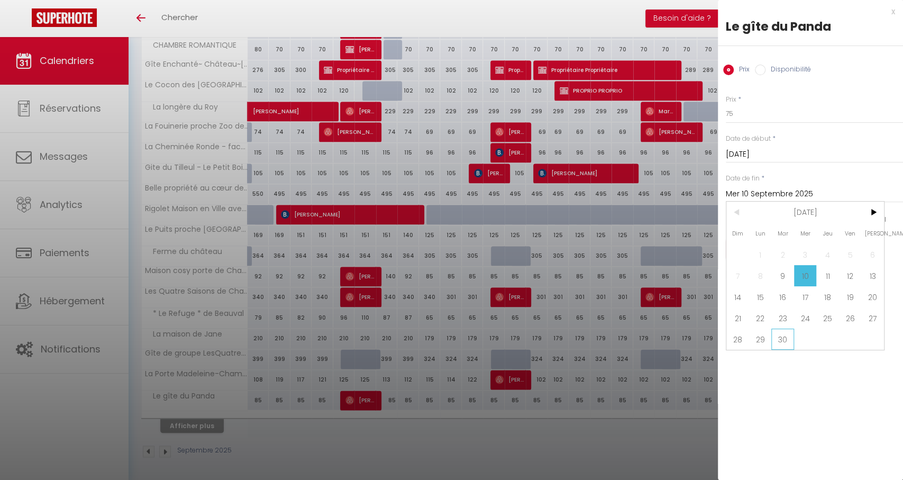
drag, startPoint x: 794, startPoint y: 343, endPoint x: 788, endPoint y: 342, distance: 6.4
click at [793, 343] on div "Dim Lun Mar Mer Jeu Ven Sam 1 2 3 4 5 6 7 8 9 10 11 12 13 14 15 16 17 18 19 20 …" at bounding box center [805, 276] width 158 height 148
click at [788, 341] on span "30" at bounding box center [782, 338] width 23 height 21
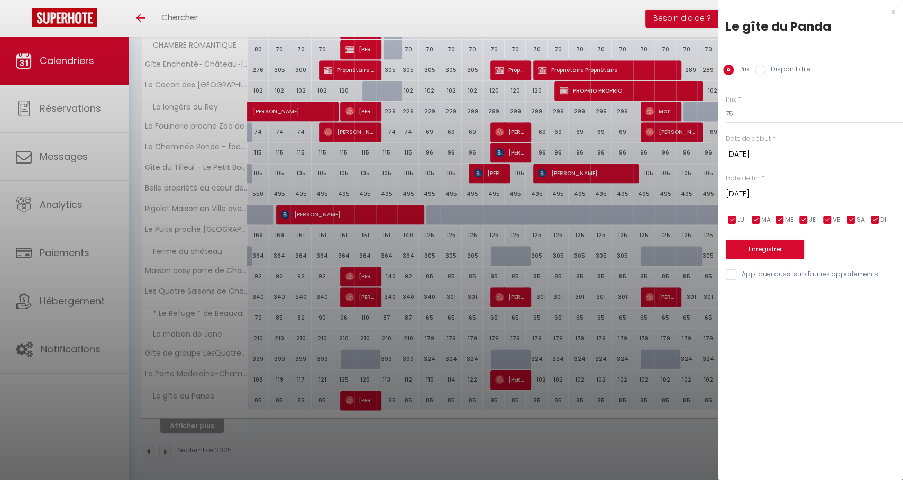
click at [752, 246] on button "Enregistrer" at bounding box center [765, 249] width 78 height 19
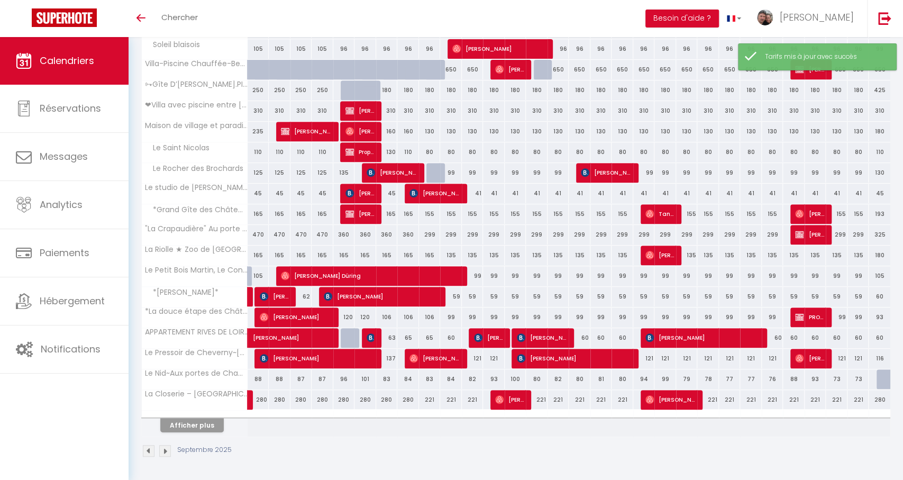
scroll to position [267, 0]
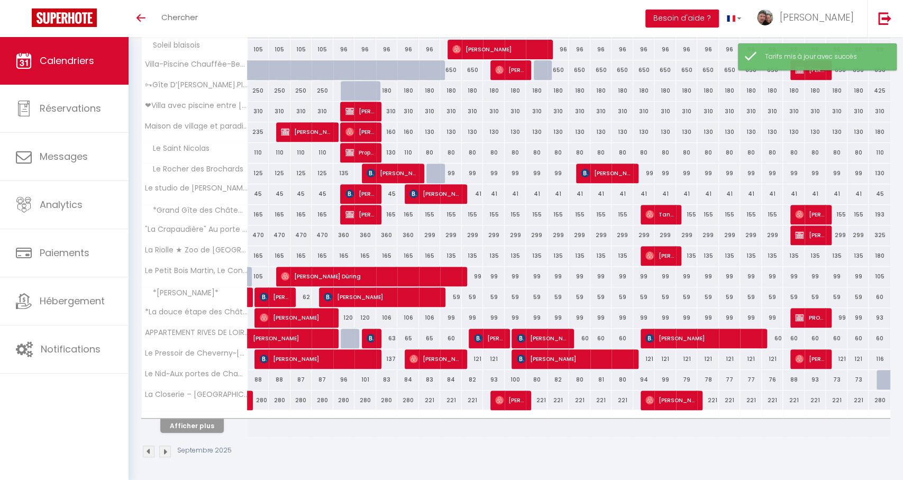
drag, startPoint x: 180, startPoint y: 432, endPoint x: 186, endPoint y: 430, distance: 5.5
click at [181, 431] on th "Afficher plus" at bounding box center [195, 423] width 106 height 26
click at [191, 429] on button "Afficher plus" at bounding box center [191, 425] width 63 height 14
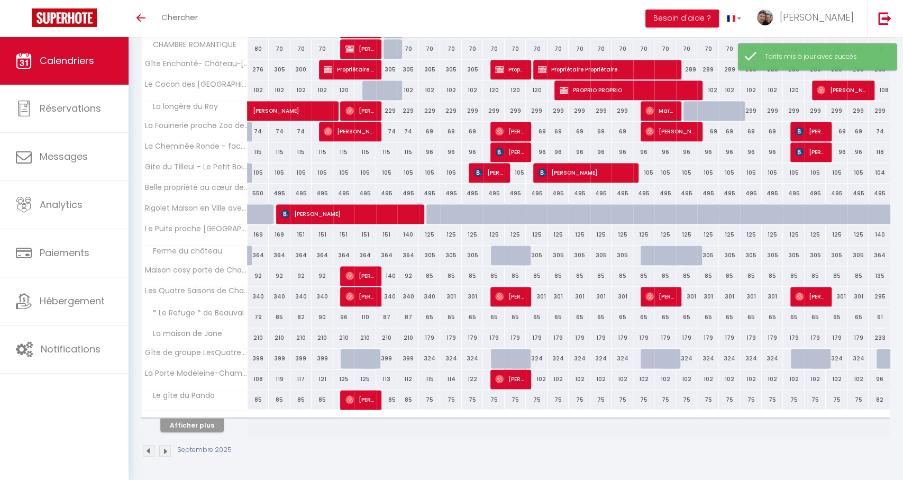
scroll to position [680, 0]
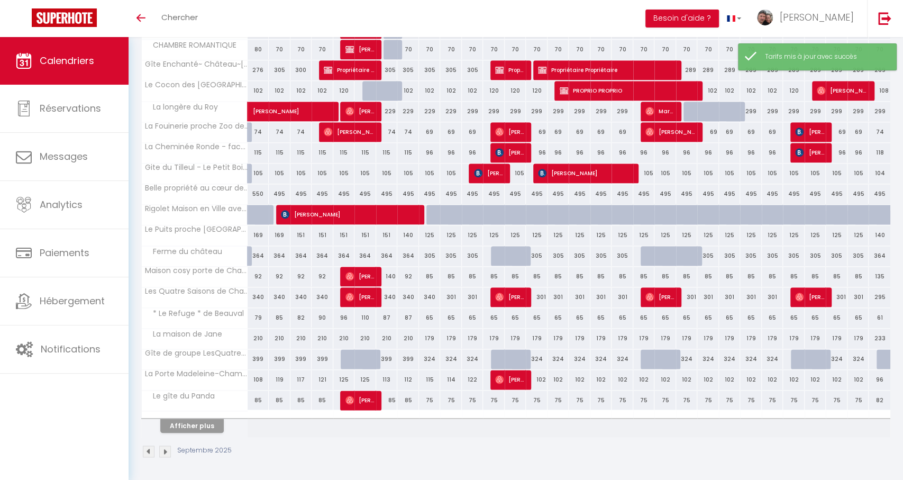
drag, startPoint x: 184, startPoint y: 421, endPoint x: 327, endPoint y: 405, distance: 144.3
click at [184, 421] on button "Afficher plus" at bounding box center [191, 425] width 63 height 14
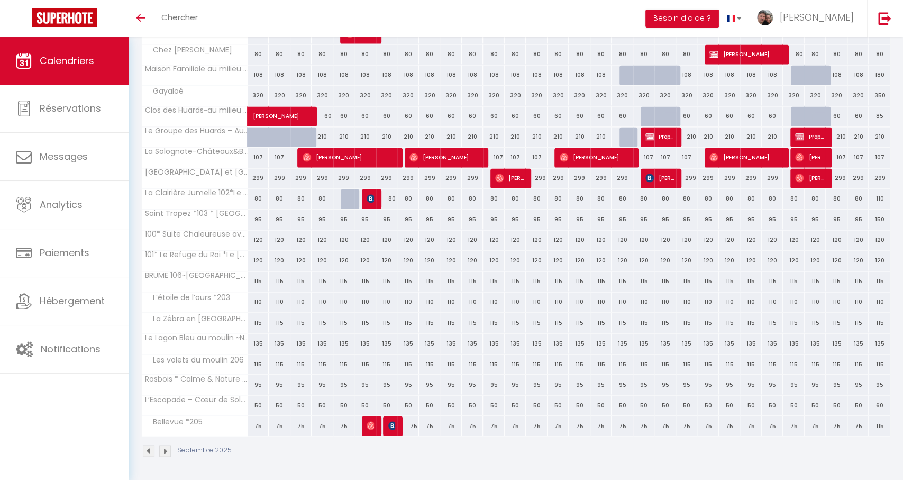
scroll to position [1046, 0]
click at [410, 53] on div "80" at bounding box center [408, 54] width 22 height 20
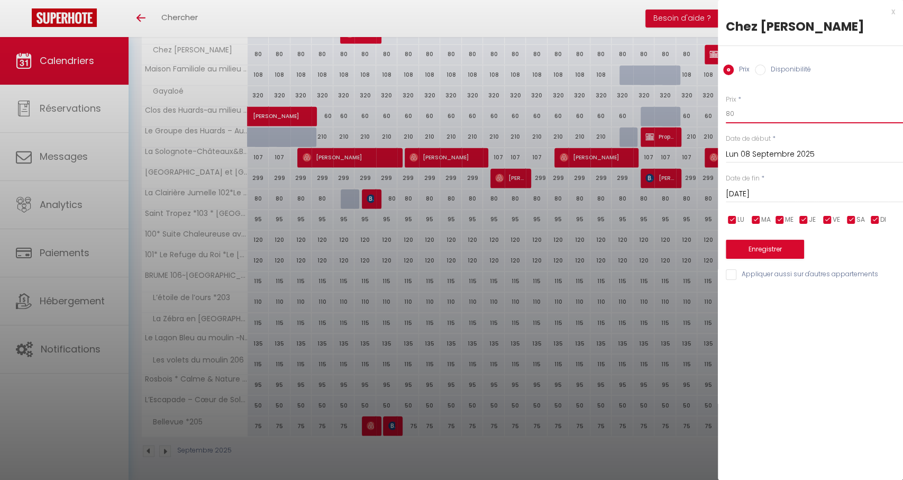
drag, startPoint x: 742, startPoint y: 116, endPoint x: 725, endPoint y: 116, distance: 16.9
click at [725, 116] on div "Prix * 80 Statut * Disponible Indisponible Date de début * Lun 08 Septembre 202…" at bounding box center [810, 181] width 185 height 200
click at [761, 153] on input "Lun 08 Septembre 2025" at bounding box center [814, 155] width 177 height 14
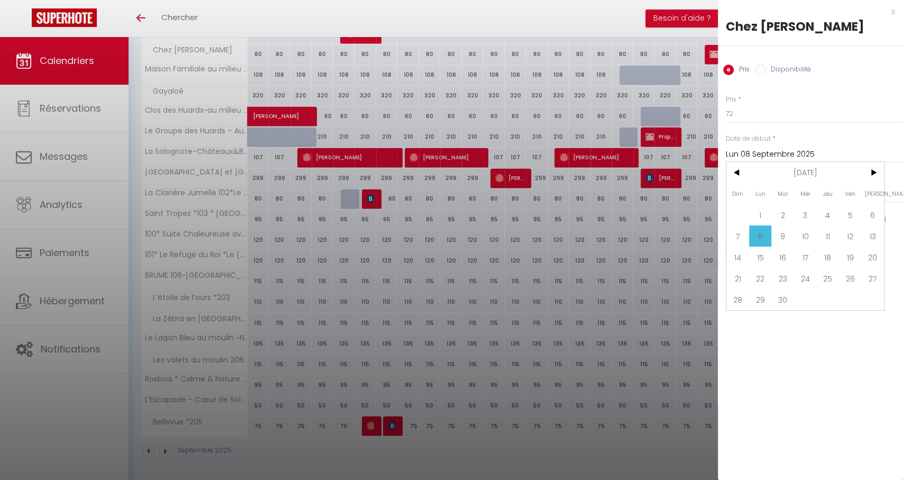
click at [776, 242] on span "9" at bounding box center [782, 235] width 23 height 21
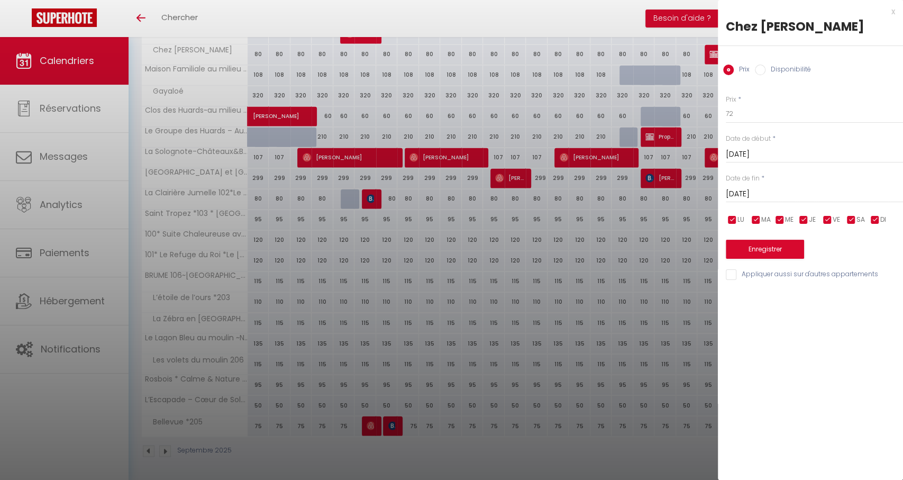
click at [755, 193] on input "Mar 09 Septembre 2025" at bounding box center [814, 194] width 177 height 14
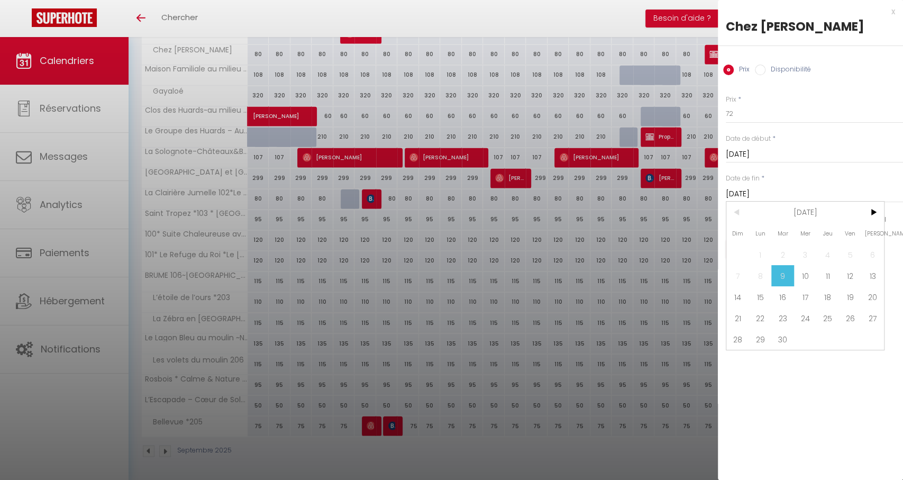
click at [778, 345] on span "30" at bounding box center [782, 338] width 23 height 21
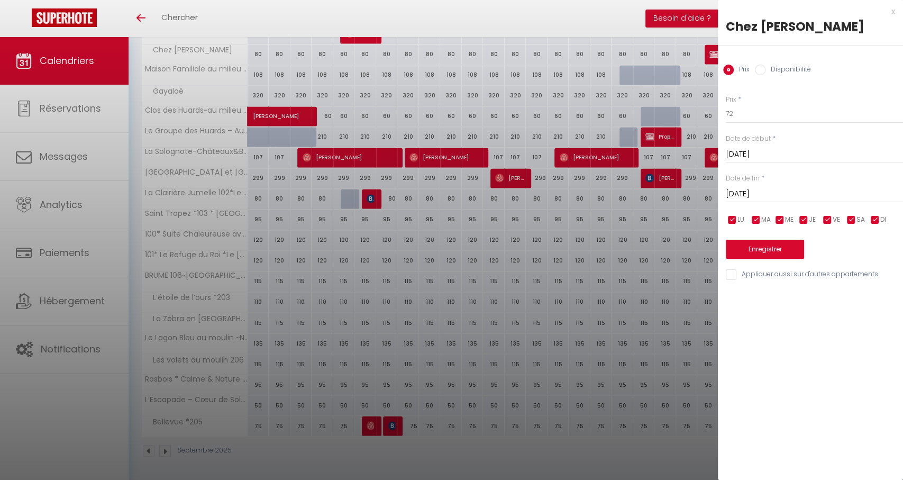
click at [758, 250] on button "Enregistrer" at bounding box center [765, 249] width 78 height 19
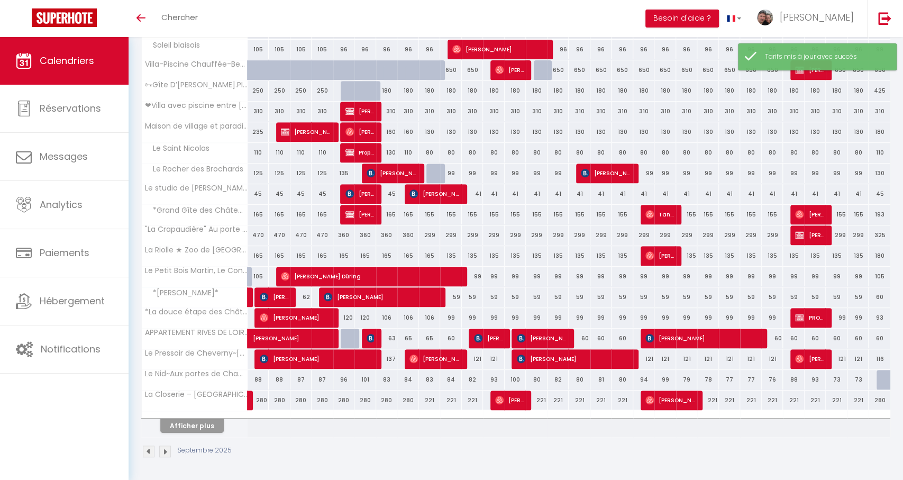
click at [175, 425] on button "Afficher plus" at bounding box center [191, 425] width 63 height 14
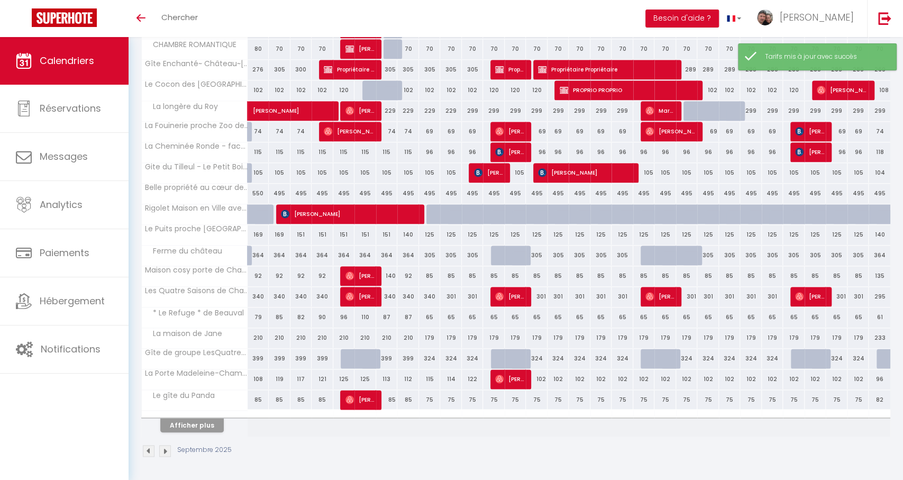
scroll to position [680, 0]
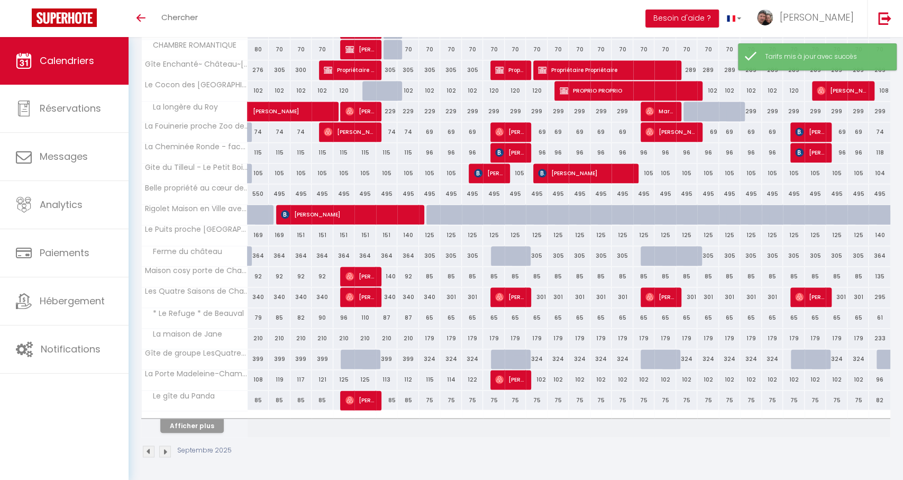
click at [197, 424] on button "Afficher plus" at bounding box center [191, 425] width 63 height 14
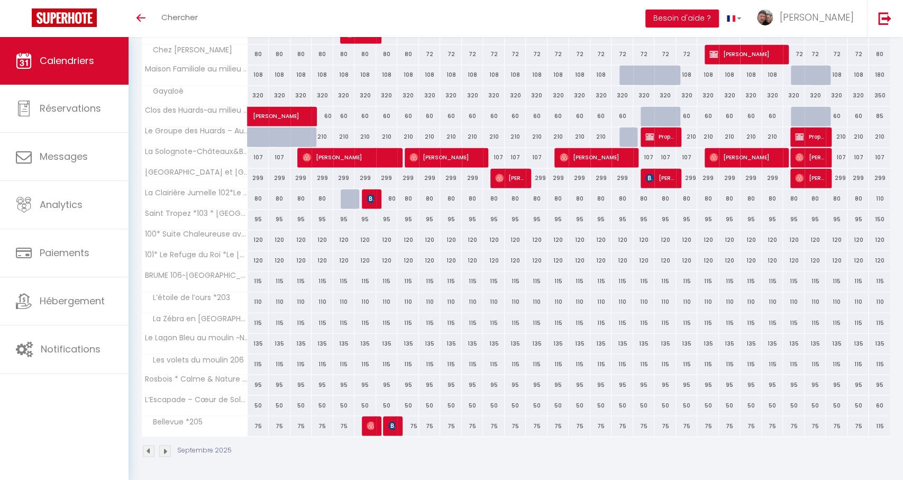
scroll to position [1046, 0]
click at [433, 74] on div "108" at bounding box center [430, 75] width 22 height 20
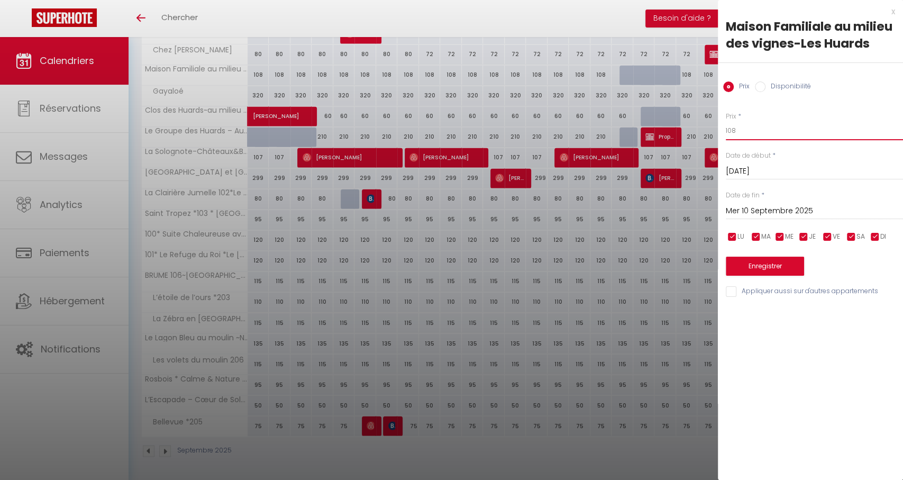
drag, startPoint x: 784, startPoint y: 136, endPoint x: 683, endPoint y: 134, distance: 101.1
click at [793, 214] on input "Mer 10 Septembre 2025" at bounding box center [814, 211] width 177 height 14
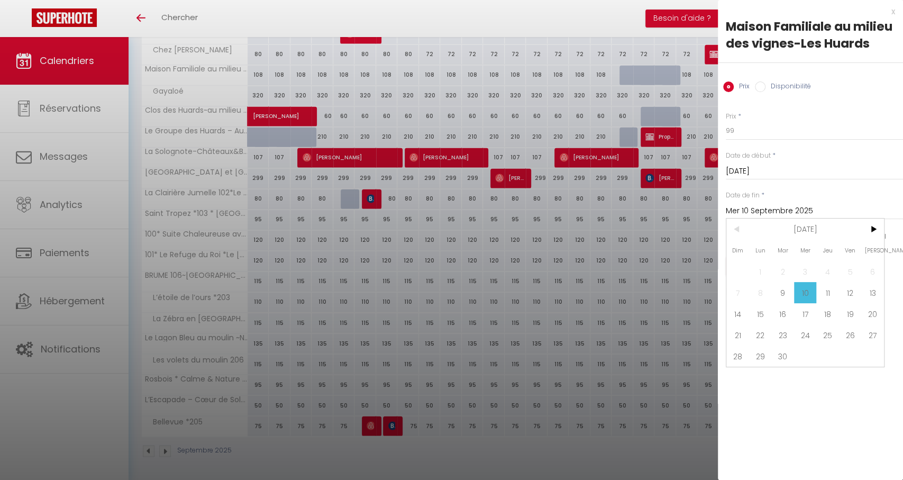
click at [782, 354] on span "30" at bounding box center [782, 355] width 23 height 21
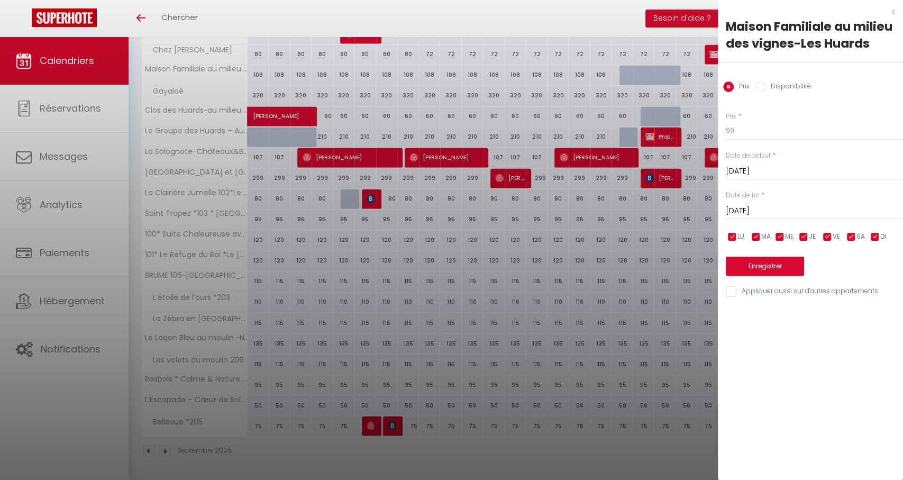
click at [747, 278] on div "Prix * 99 Statut * Disponible Indisponible Date de début * Mar 09 Septembre 202…" at bounding box center [810, 198] width 185 height 200
click at [762, 267] on button "Enregistrer" at bounding box center [765, 266] width 78 height 19
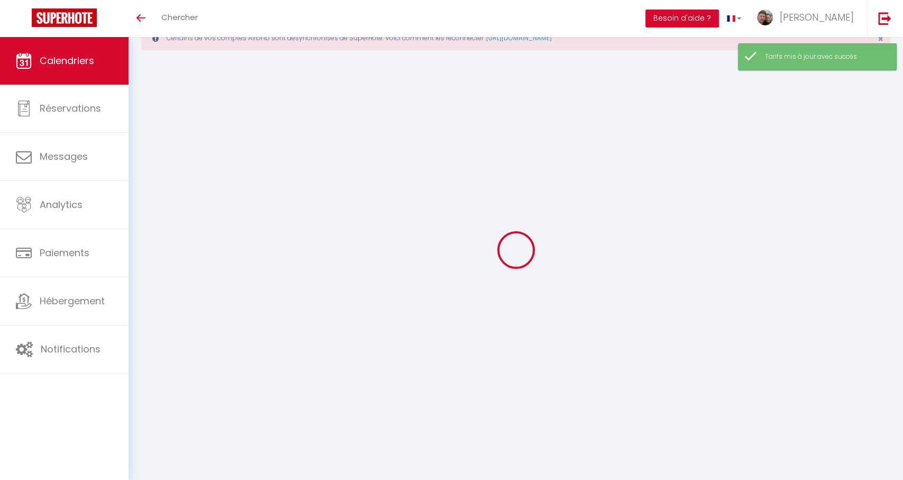
scroll to position [37, 0]
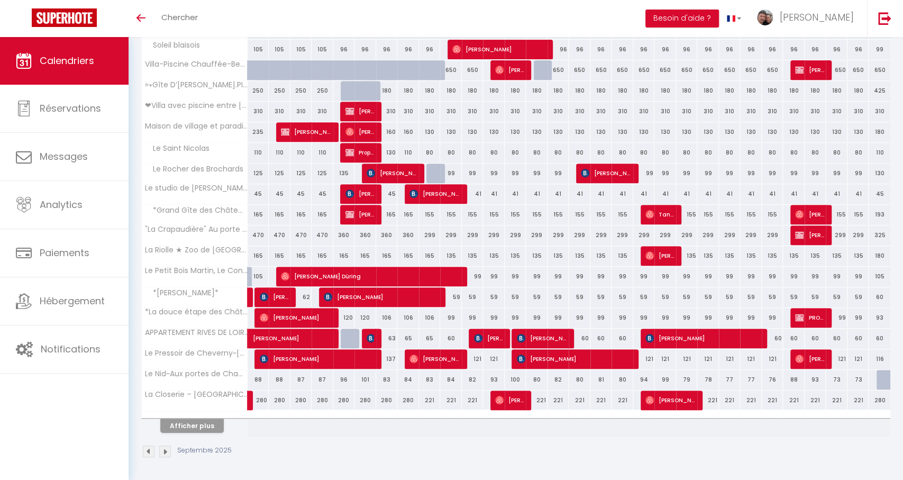
click at [188, 424] on button "Afficher plus" at bounding box center [191, 425] width 63 height 14
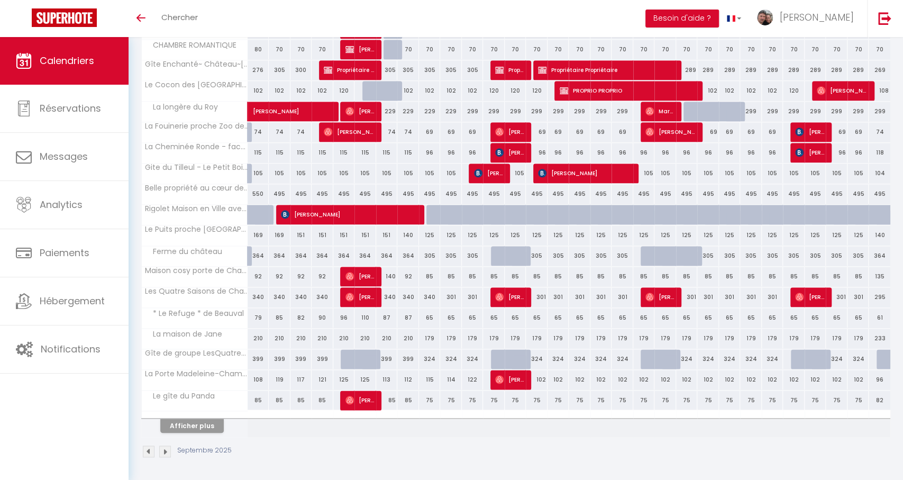
click at [197, 426] on button "Afficher plus" at bounding box center [191, 425] width 63 height 14
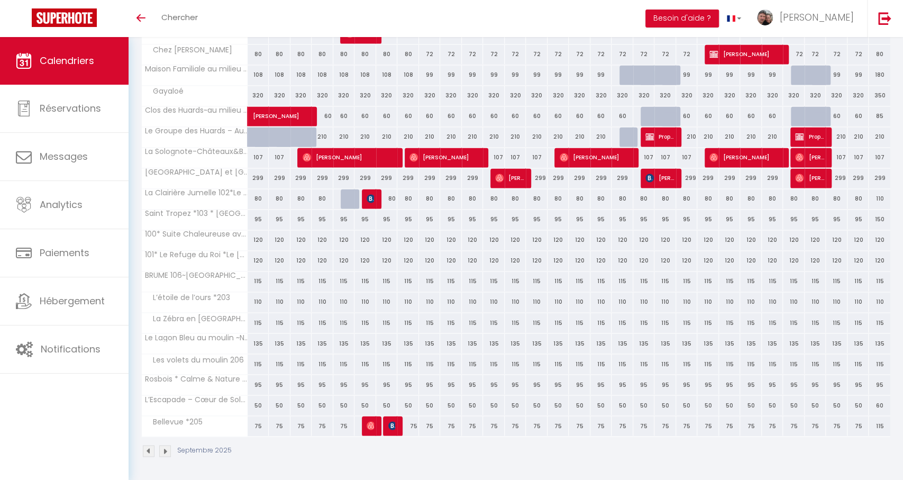
scroll to position [1046, 0]
click at [425, 94] on div "320" at bounding box center [430, 96] width 22 height 20
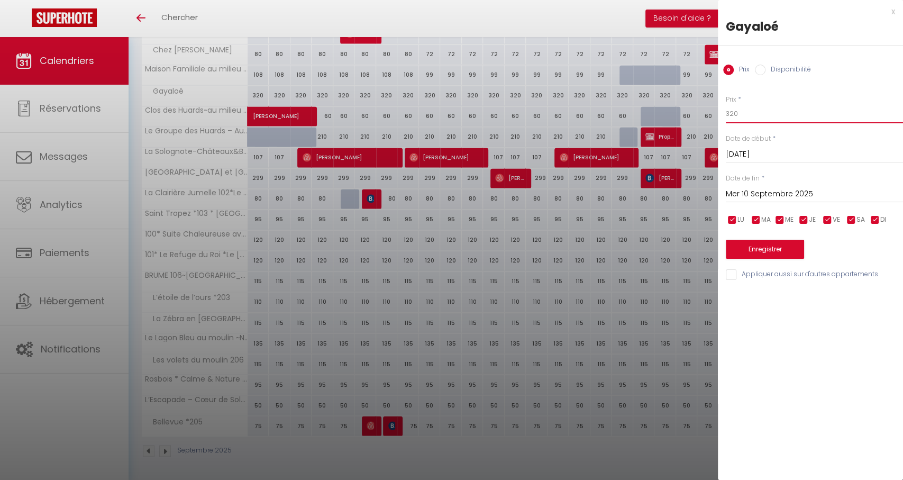
drag, startPoint x: 732, startPoint y: 114, endPoint x: 683, endPoint y: 111, distance: 48.8
click at [741, 191] on input "Mer 10 Septembre 2025" at bounding box center [814, 194] width 177 height 14
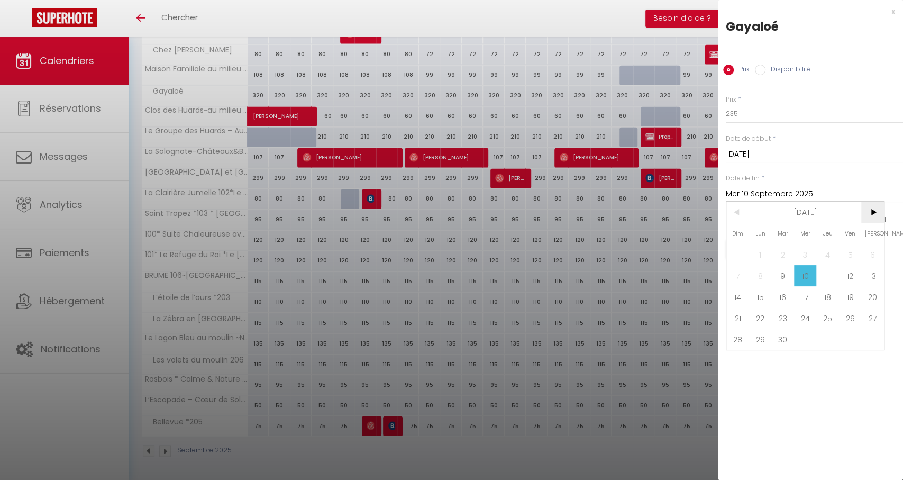
click at [870, 218] on span ">" at bounding box center [872, 212] width 23 height 21
click at [826, 300] on span "16" at bounding box center [827, 296] width 23 height 21
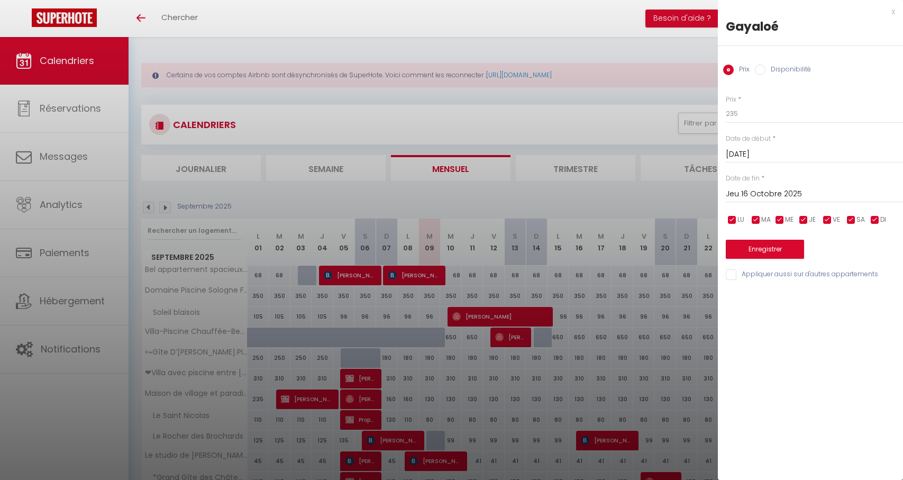
click at [767, 190] on input "Jeu 16 Octobre 2025" at bounding box center [814, 194] width 177 height 14
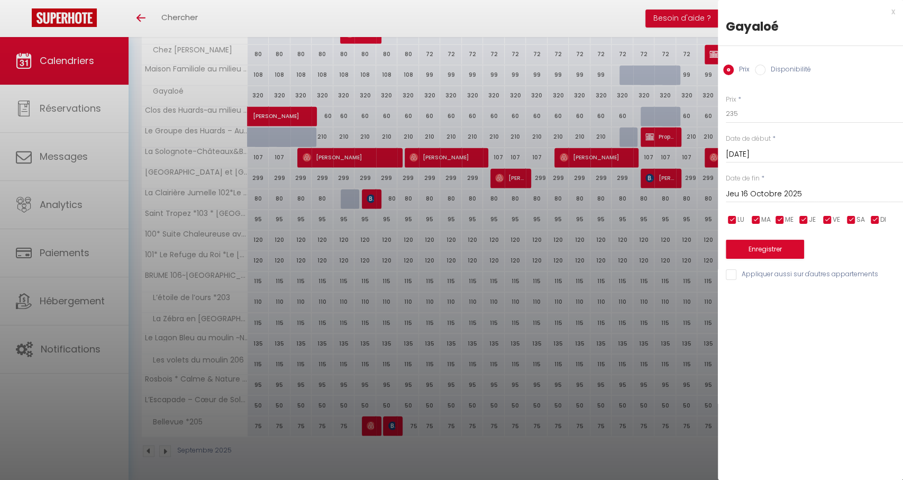
scroll to position [1046, 0]
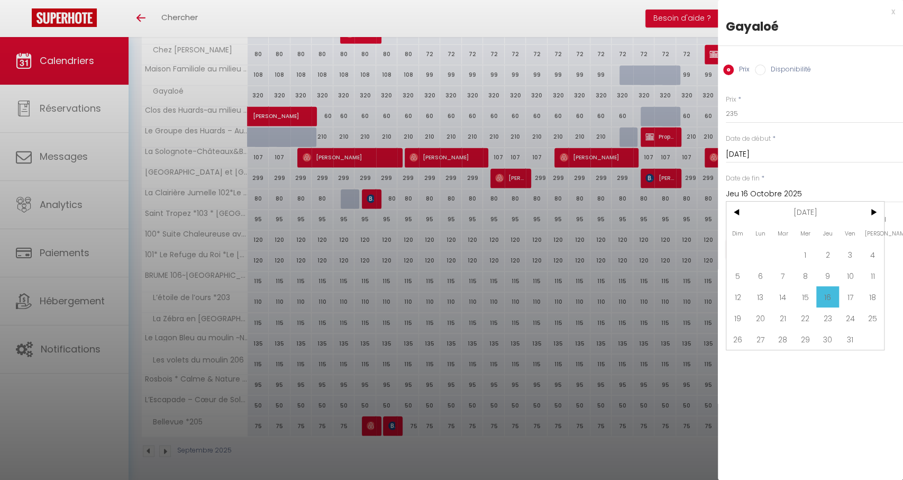
drag, startPoint x: 742, startPoint y: 293, endPoint x: 745, endPoint y: 261, distance: 31.3
click at [742, 293] on span "12" at bounding box center [737, 296] width 23 height 21
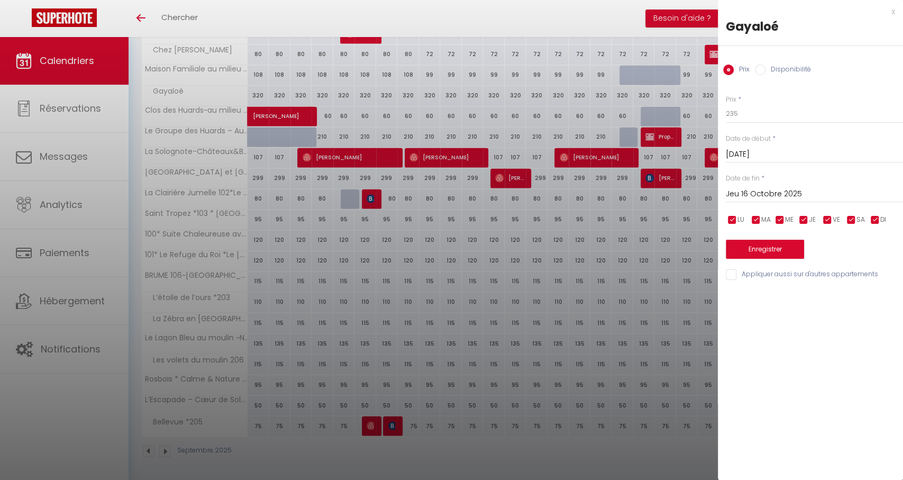
type input "Dim 12 Octobre 2025"
click at [749, 246] on button "Enregistrer" at bounding box center [765, 249] width 78 height 19
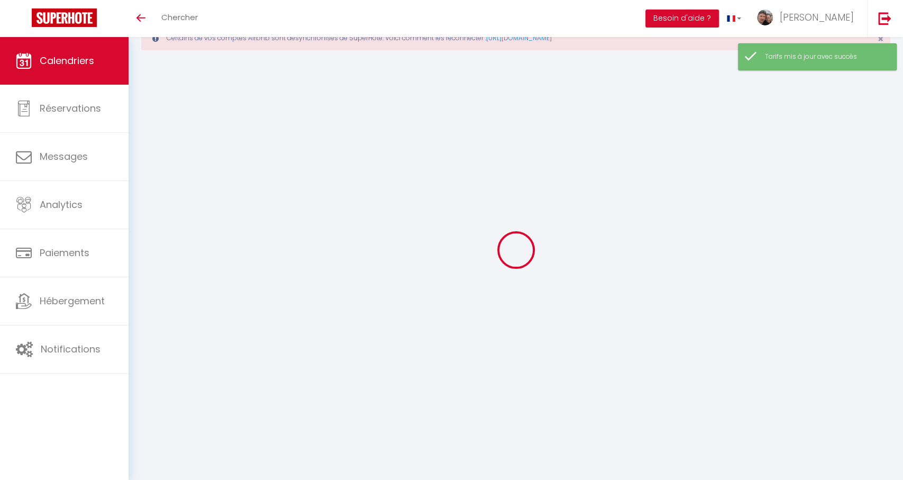
scroll to position [37, 0]
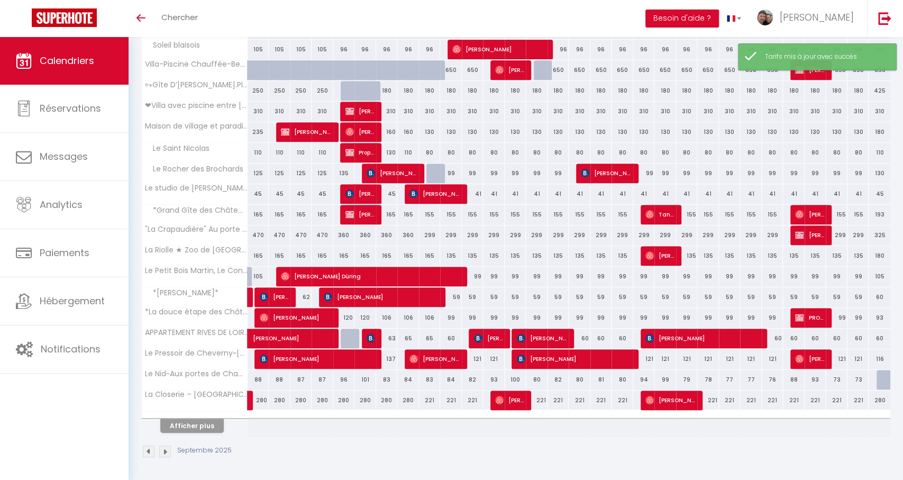
click at [208, 431] on button "Afficher plus" at bounding box center [191, 425] width 63 height 14
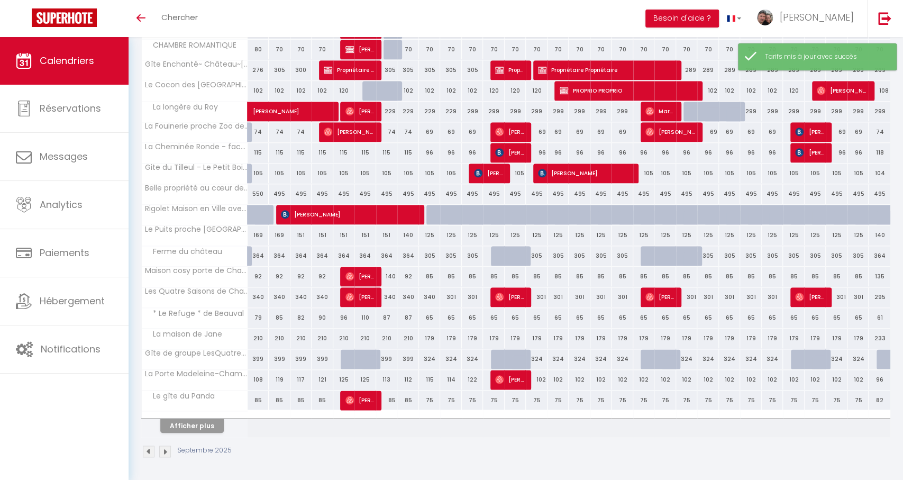
click at [211, 429] on button "Afficher plus" at bounding box center [191, 425] width 63 height 14
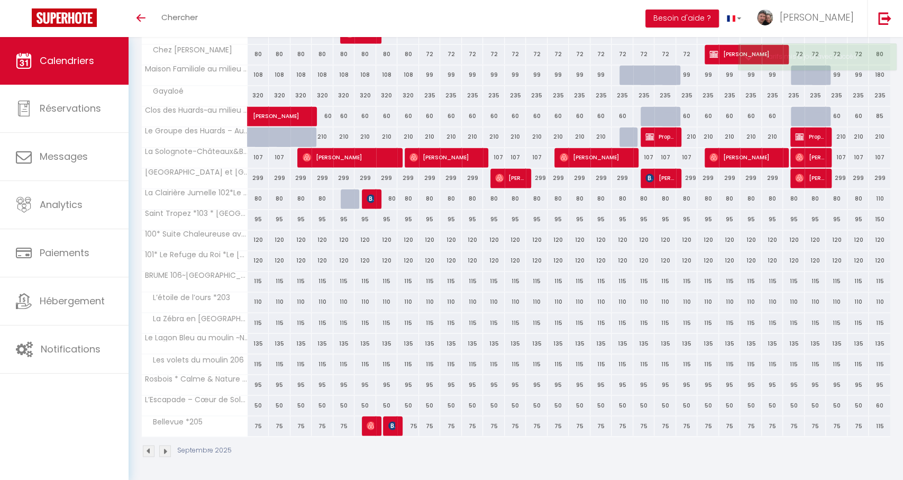
scroll to position [1046, 0]
click at [446, 114] on div "60" at bounding box center [451, 116] width 22 height 20
type input "60"
type input "Mer 10 Septembre 2025"
type input "Jeu 11 Septembre 2025"
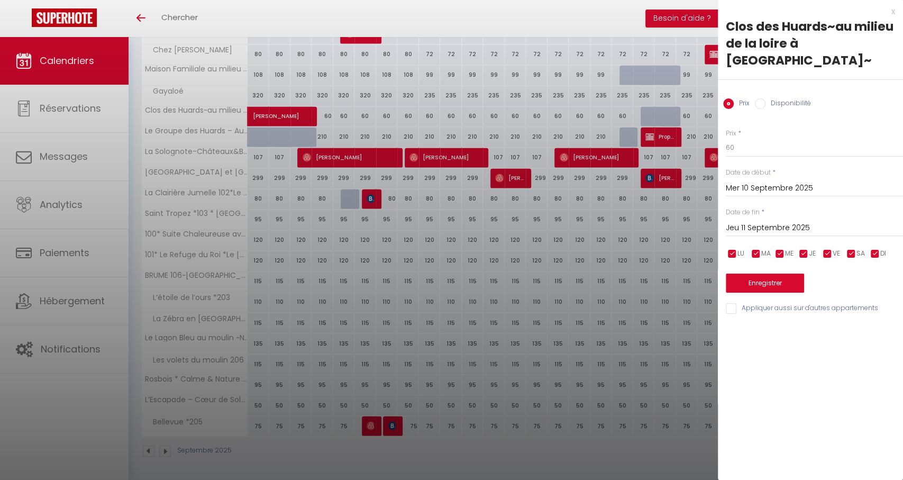
click at [441, 114] on div at bounding box center [451, 240] width 903 height 480
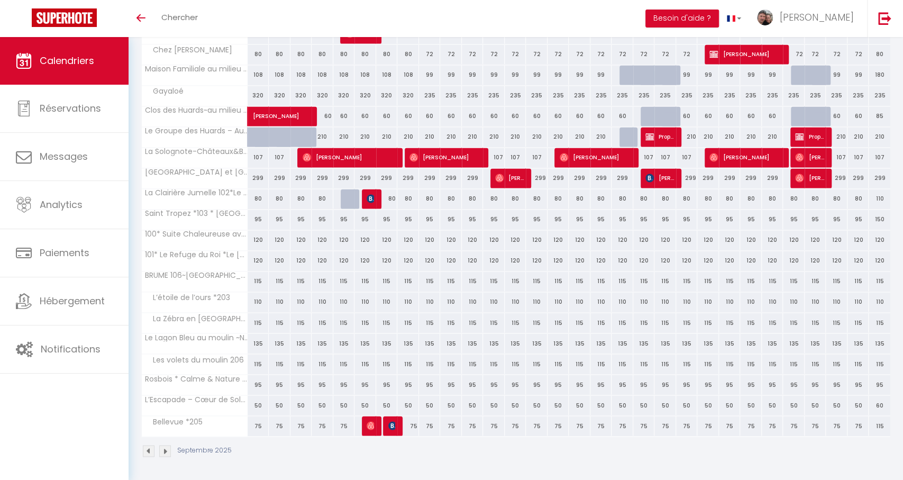
click at [426, 115] on div "60" at bounding box center [430, 116] width 22 height 20
type input "60"
type input "[DATE]"
type input "Mer 10 Septembre 2025"
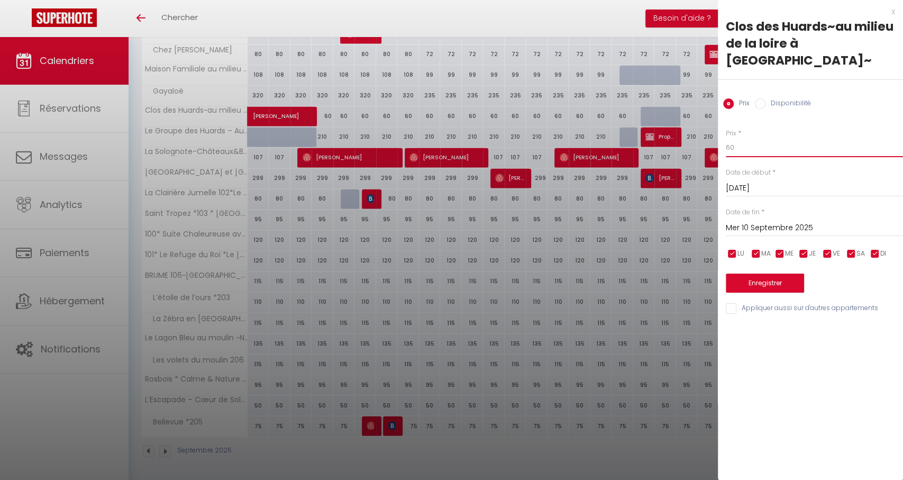
drag, startPoint x: 762, startPoint y: 129, endPoint x: 713, endPoint y: 133, distance: 48.8
type input "51"
click at [773, 221] on input "Mer 10 Septembre 2025" at bounding box center [814, 228] width 177 height 14
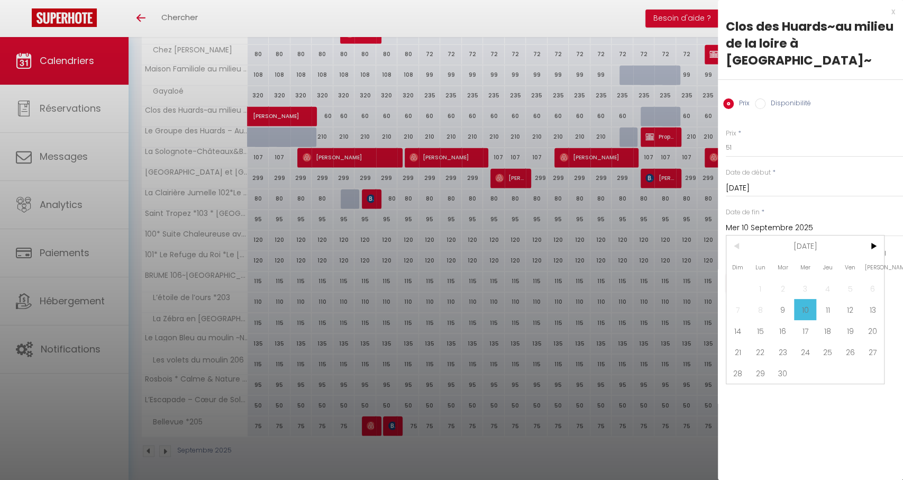
click at [791, 362] on span "30" at bounding box center [782, 372] width 23 height 21
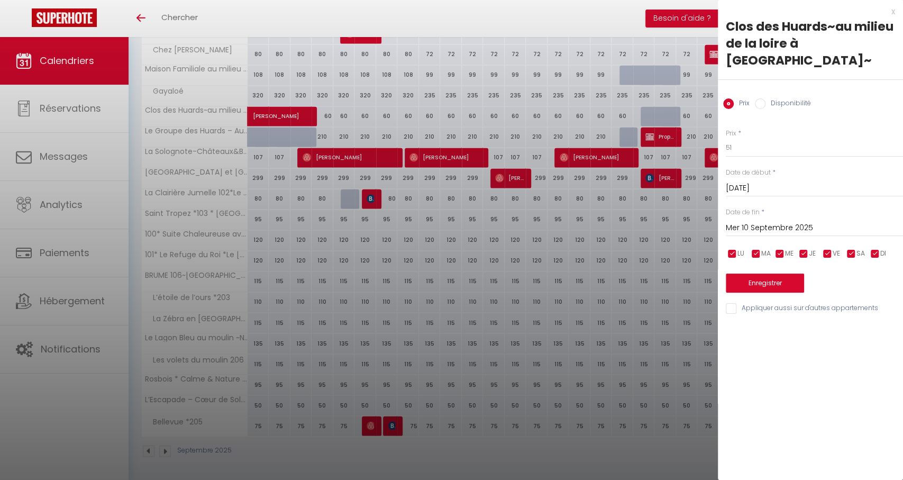
type input "[DATE]"
click at [750, 273] on button "Enregistrer" at bounding box center [765, 282] width 78 height 19
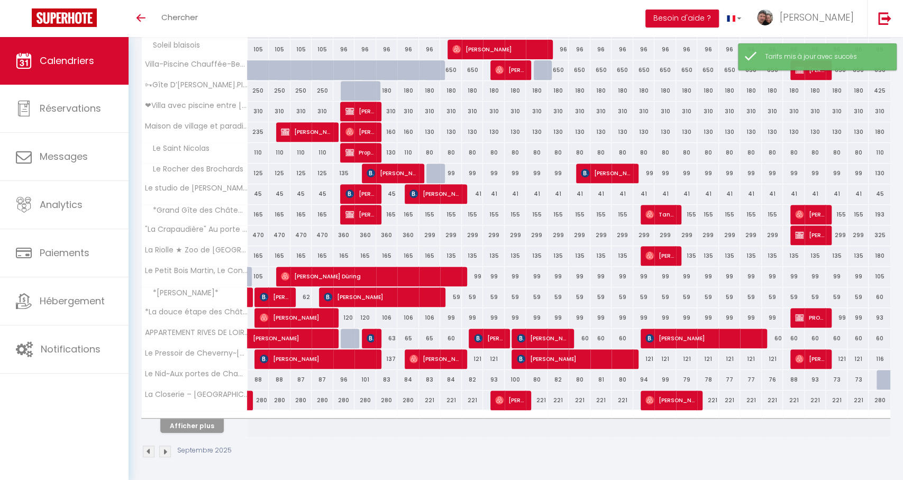
click at [208, 427] on button "Afficher plus" at bounding box center [191, 425] width 63 height 14
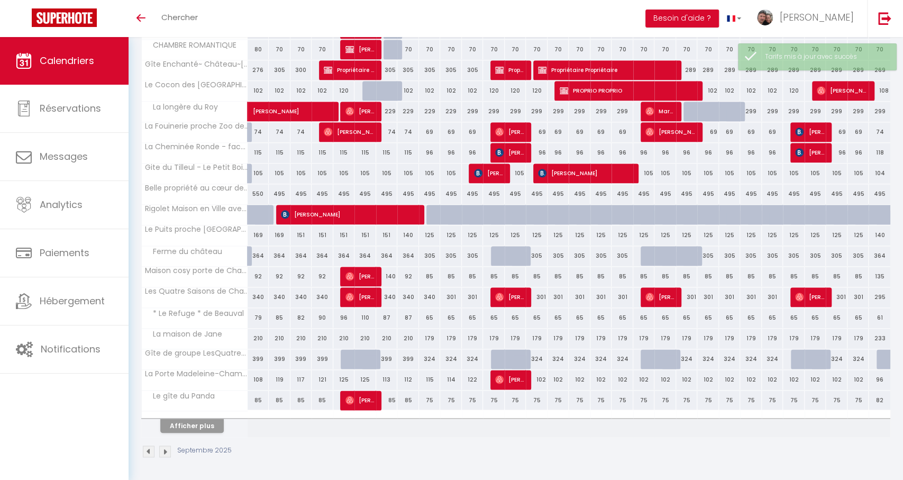
click at [190, 422] on button "Afficher plus" at bounding box center [191, 425] width 63 height 14
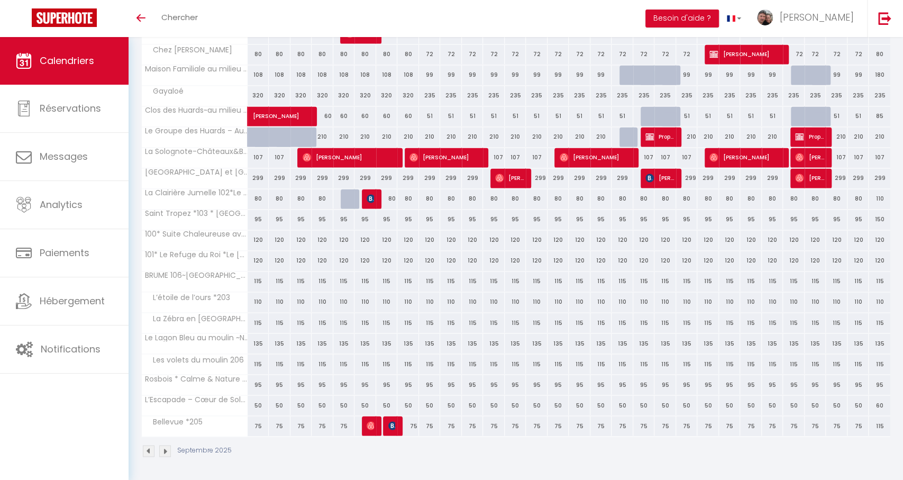
click at [431, 139] on div "210" at bounding box center [430, 137] width 22 height 20
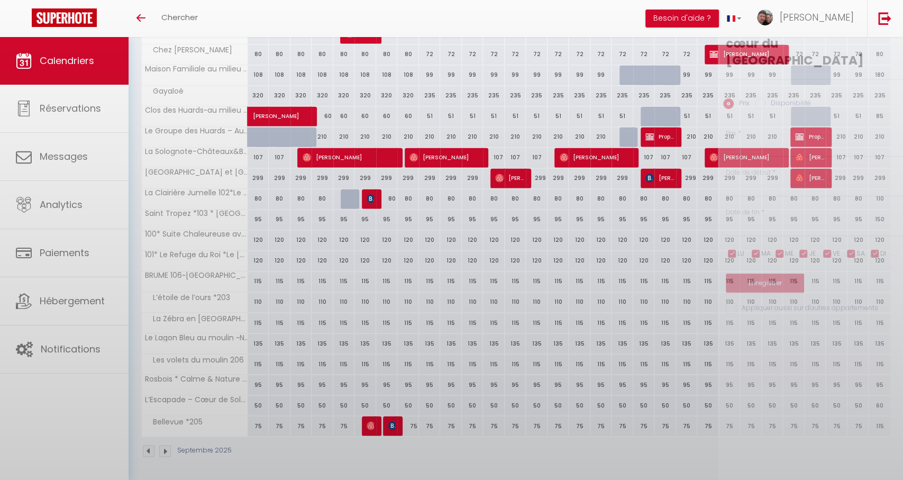
type input "210"
type input "[DATE]"
type input "Mer 10 Septembre 2025"
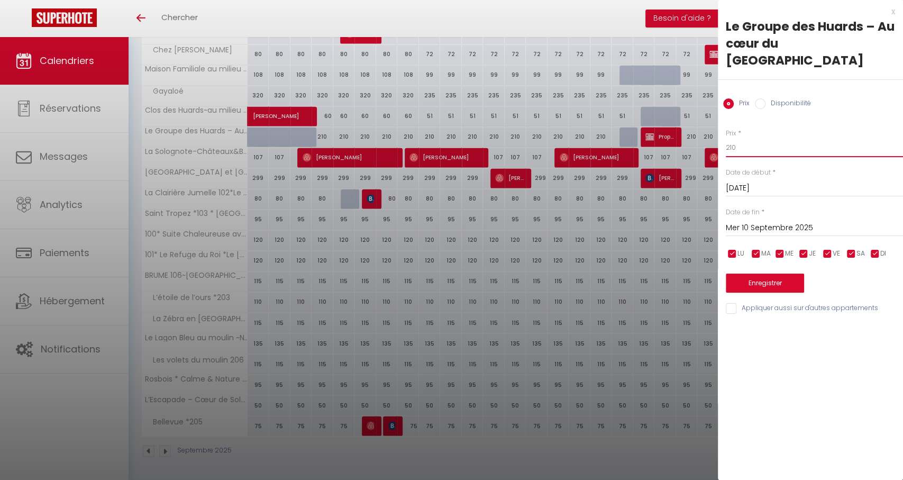
drag, startPoint x: 770, startPoint y: 128, endPoint x: 714, endPoint y: 130, distance: 56.1
type input "150"
drag, startPoint x: 783, startPoint y: 211, endPoint x: 778, endPoint y: 213, distance: 5.7
click at [783, 221] on input "Mer 10 Septembre 2025" at bounding box center [814, 228] width 177 height 14
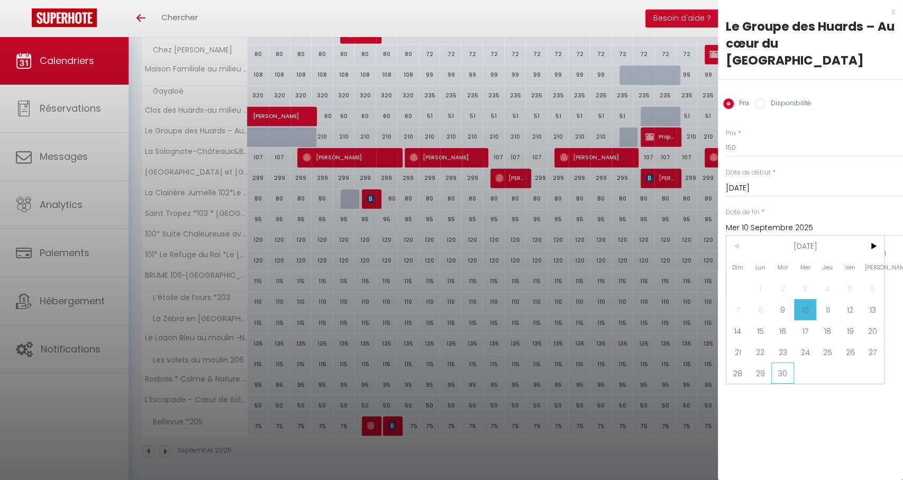
click at [779, 362] on span "30" at bounding box center [782, 372] width 23 height 21
type input "[DATE]"
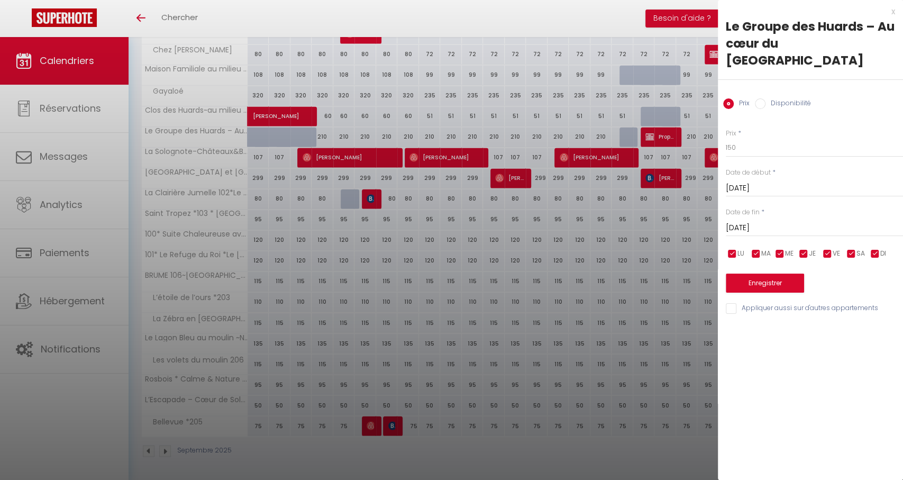
click at [764, 273] on button "Enregistrer" at bounding box center [765, 282] width 78 height 19
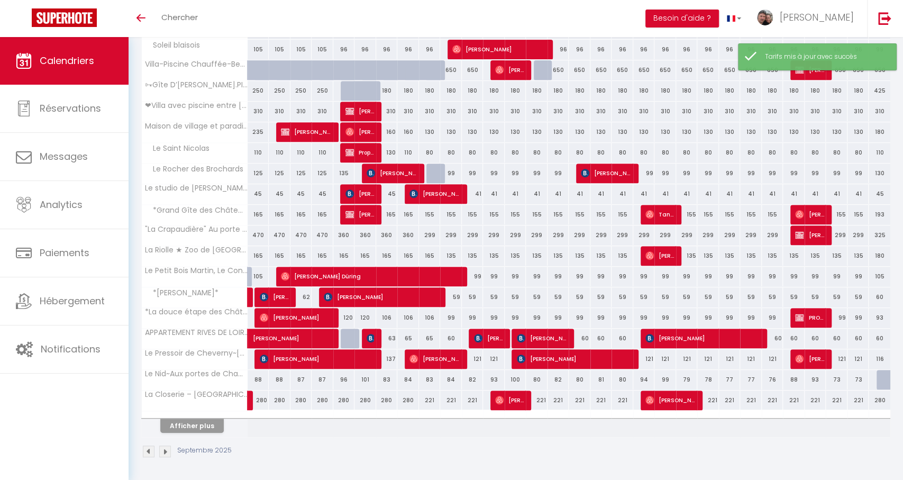
click at [205, 422] on button "Afficher plus" at bounding box center [191, 425] width 63 height 14
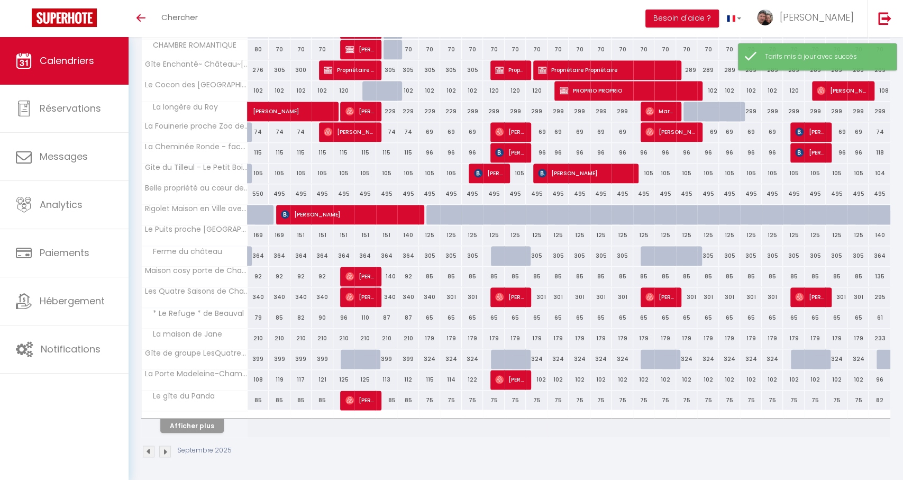
click at [173, 424] on button "Afficher plus" at bounding box center [191, 425] width 63 height 14
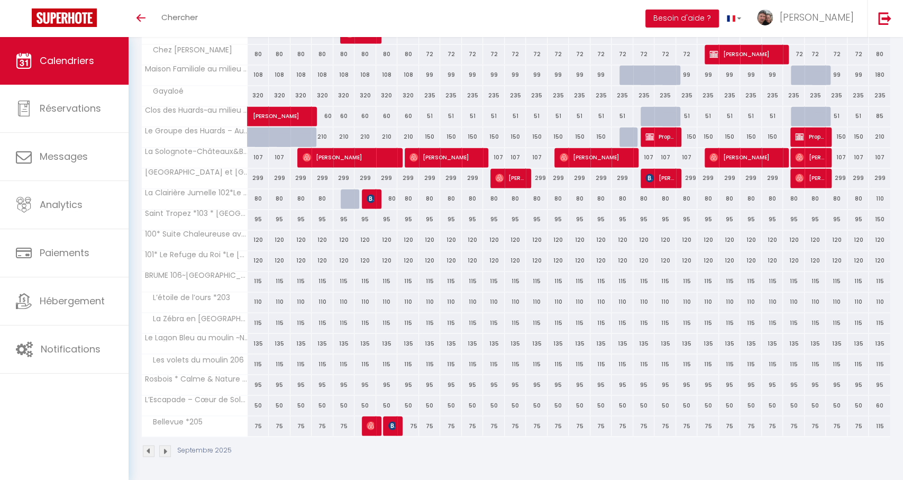
click at [409, 179] on div "299" at bounding box center [408, 178] width 22 height 20
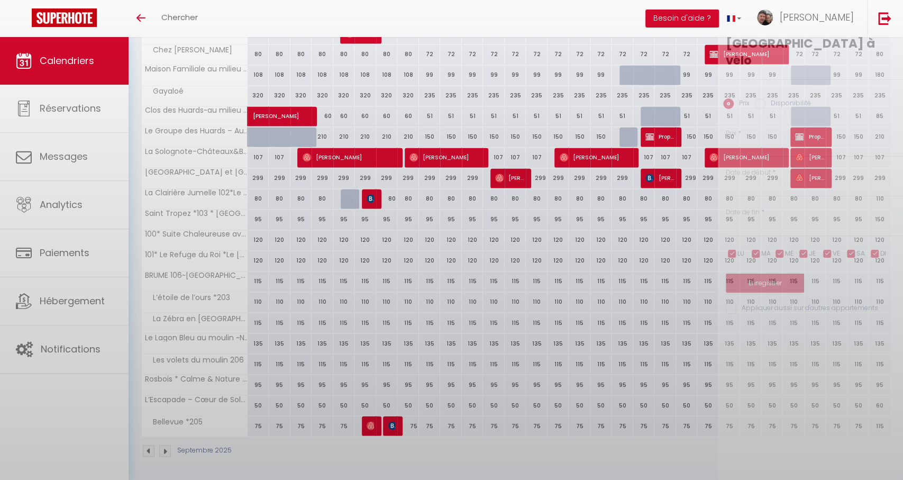
type input "299"
type input "Lun 08 Septembre 2025"
type input "[DATE]"
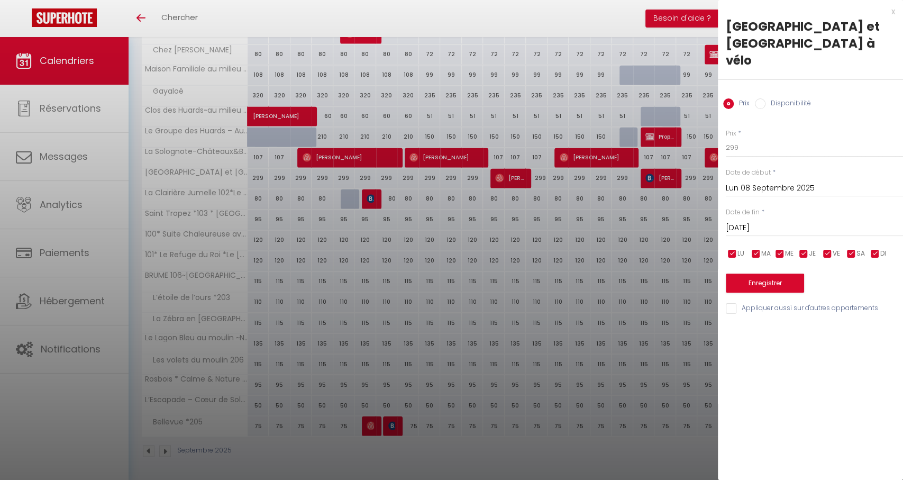
click at [426, 178] on div at bounding box center [451, 240] width 903 height 480
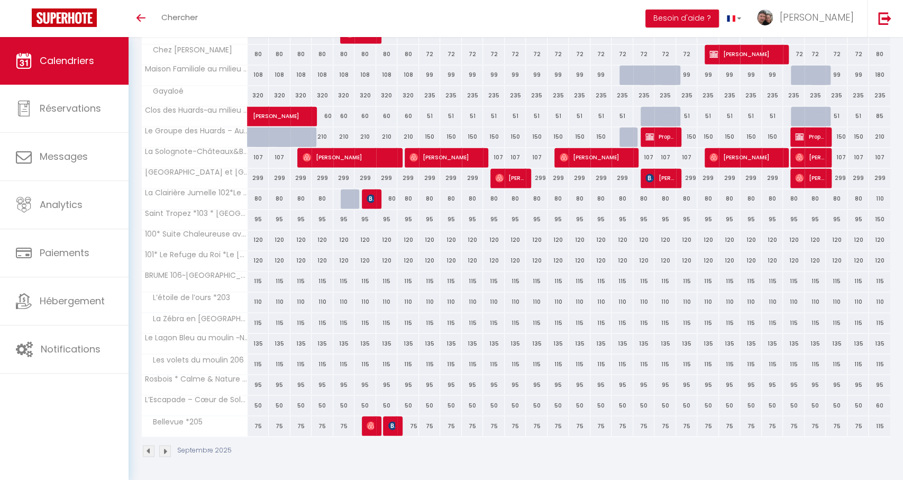
click at [426, 178] on div "299" at bounding box center [430, 178] width 22 height 20
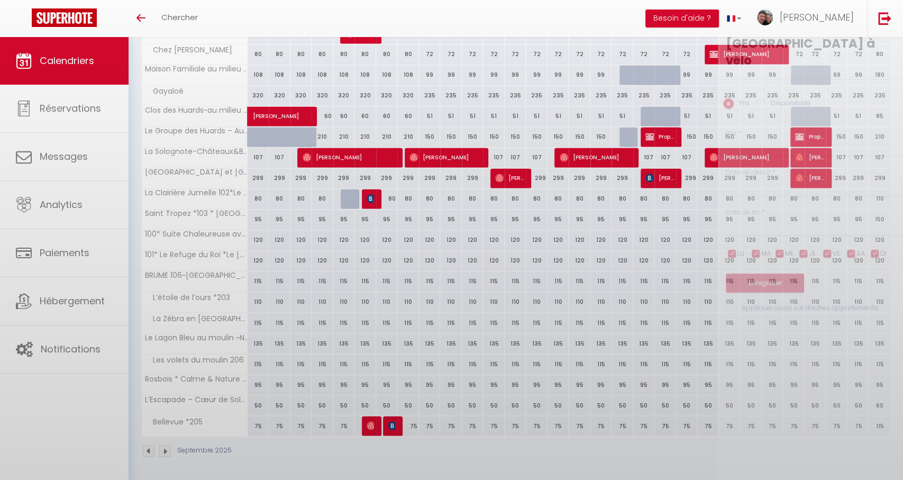
type input "299"
type input "[DATE]"
type input "Mer 10 Septembre 2025"
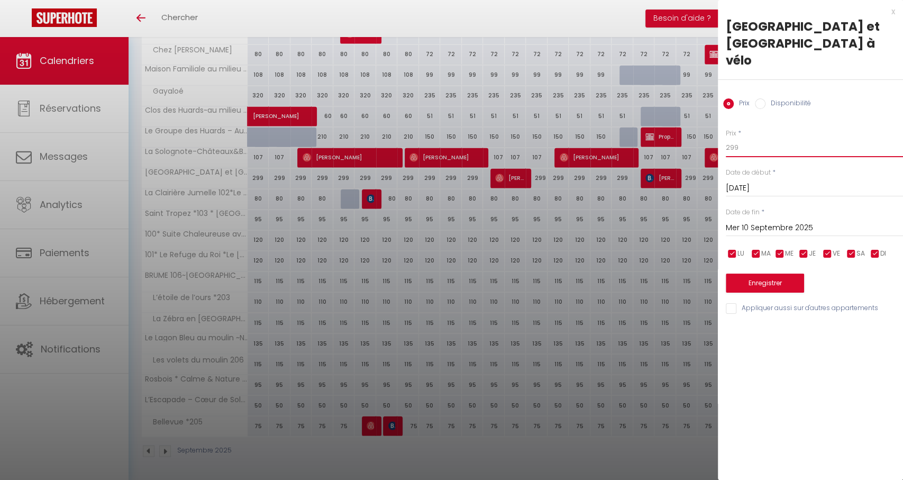
drag, startPoint x: 740, startPoint y: 128, endPoint x: 730, endPoint y: 130, distance: 10.3
click at [730, 138] on input "299" at bounding box center [814, 147] width 177 height 19
type input "266"
click at [769, 221] on input "Mer 10 Septembre 2025" at bounding box center [814, 228] width 177 height 14
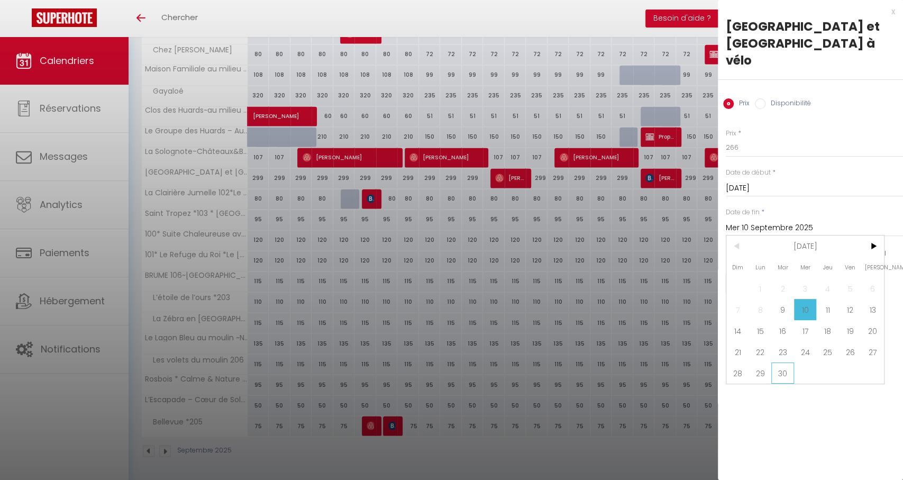
click at [791, 362] on span "30" at bounding box center [782, 372] width 23 height 21
type input "[DATE]"
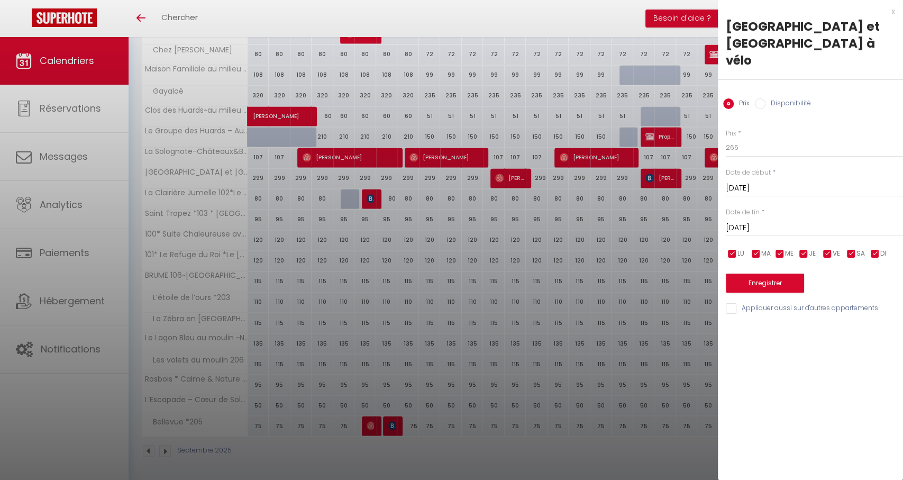
click at [729, 273] on button "Enregistrer" at bounding box center [765, 282] width 78 height 19
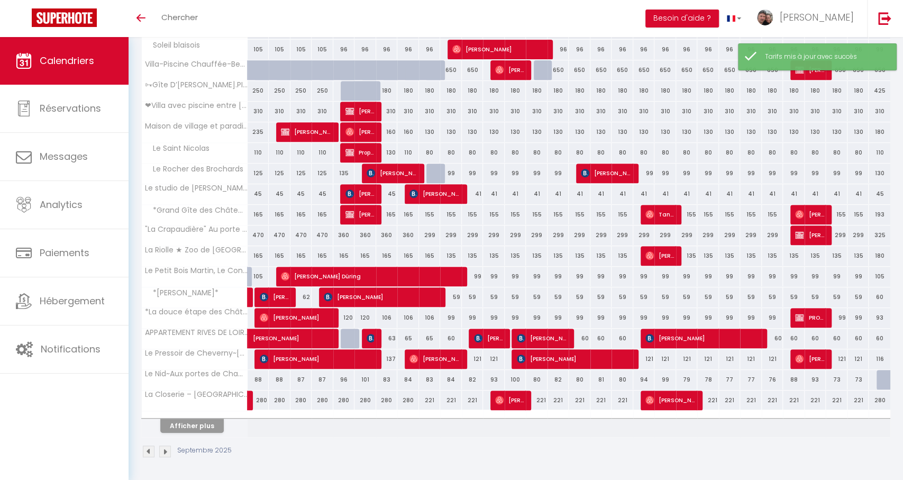
click at [191, 425] on button "Afficher plus" at bounding box center [191, 425] width 63 height 14
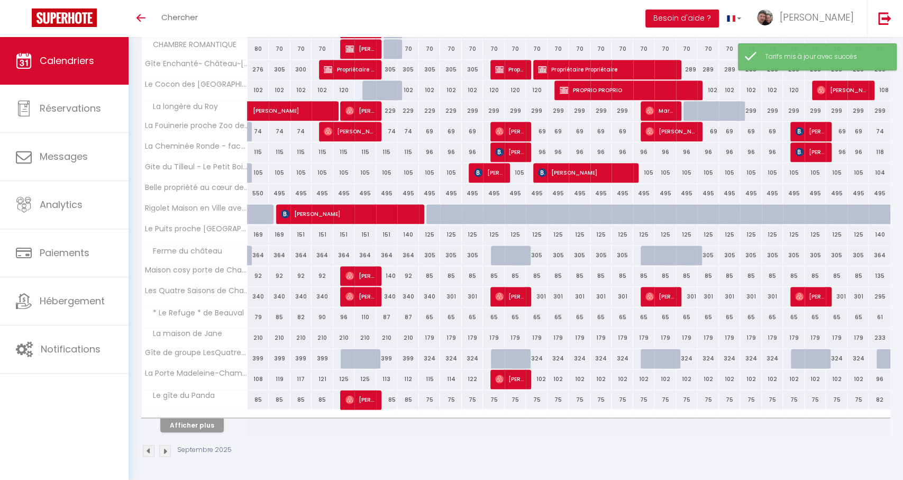
click at [207, 422] on button "Afficher plus" at bounding box center [191, 425] width 63 height 14
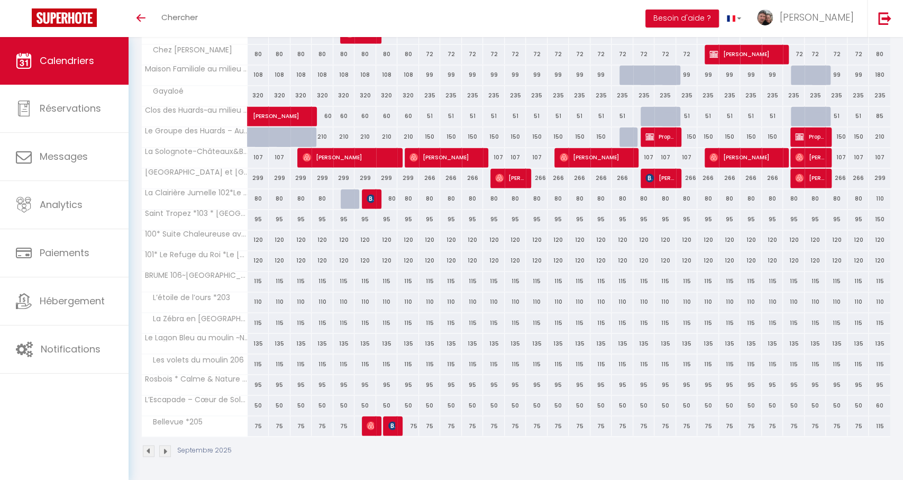
click at [429, 406] on div "50" at bounding box center [430, 405] width 22 height 20
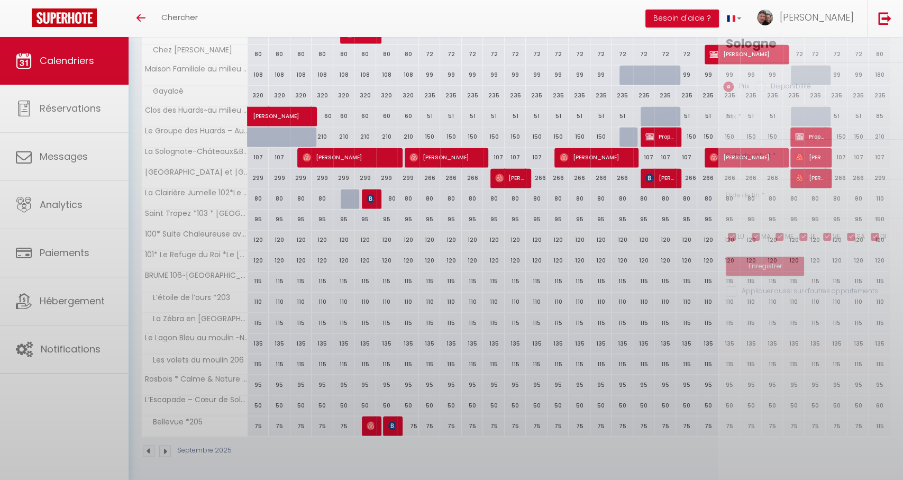
type input "50"
type input "[DATE]"
type input "Mer 10 Septembre 2025"
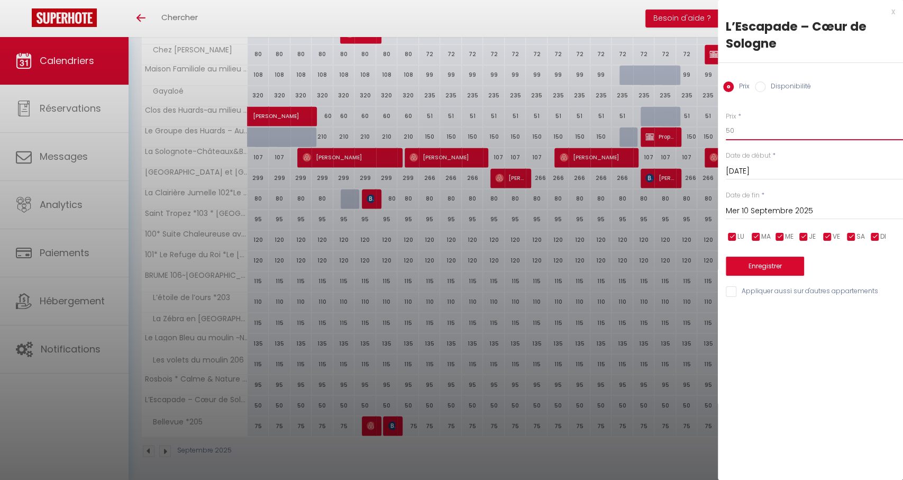
drag, startPoint x: 764, startPoint y: 127, endPoint x: 721, endPoint y: 132, distance: 43.1
click at [721, 132] on div "Prix * 50 Statut * Disponible Indisponible Date de début * [DATE] < [DATE] > Di…" at bounding box center [810, 198] width 185 height 200
type input "42"
click at [763, 213] on input "Mer 10 Septembre 2025" at bounding box center [814, 211] width 177 height 14
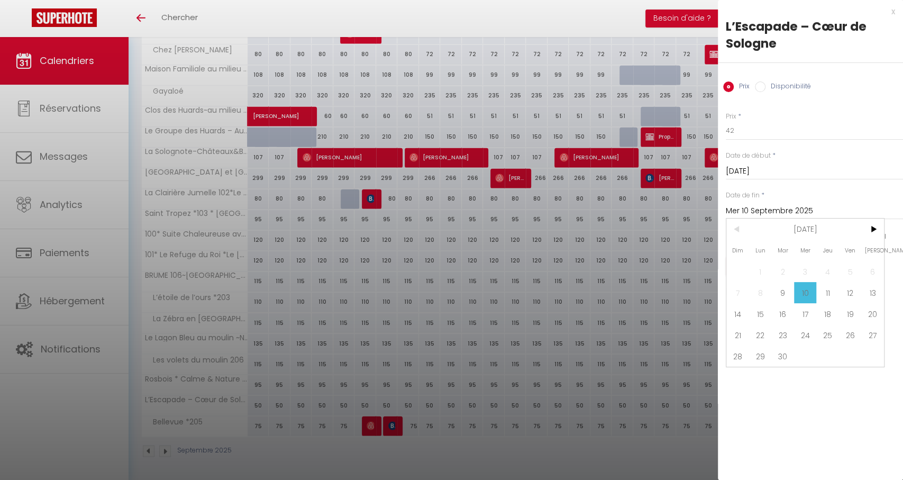
click at [779, 354] on span "30" at bounding box center [782, 355] width 23 height 21
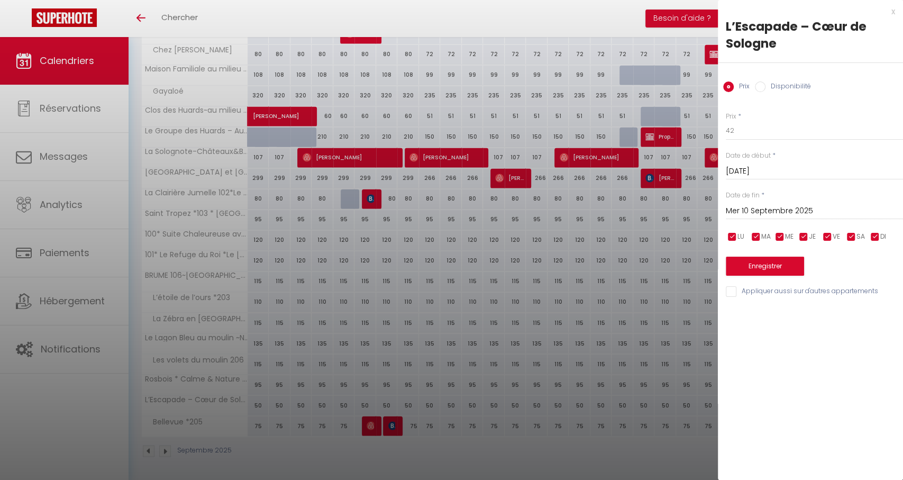
type input "[DATE]"
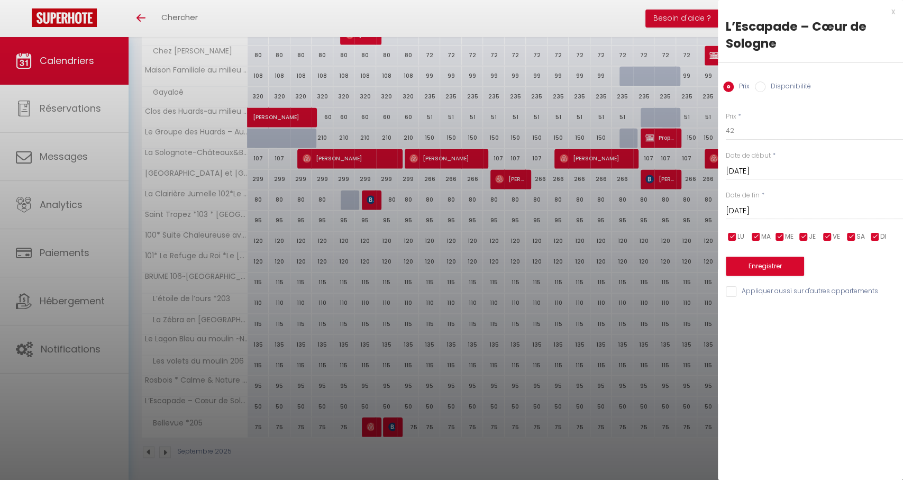
click at [755, 260] on button "Enregistrer" at bounding box center [765, 266] width 78 height 19
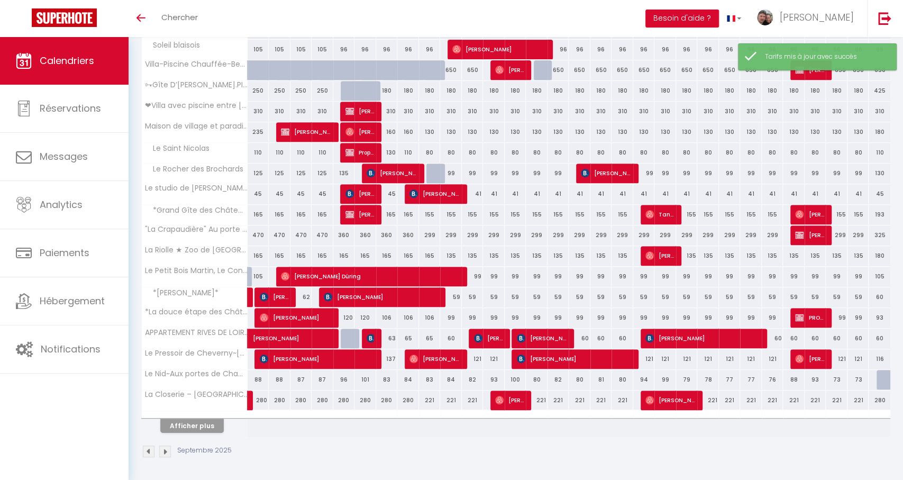
click at [182, 423] on button "Afficher plus" at bounding box center [191, 425] width 63 height 14
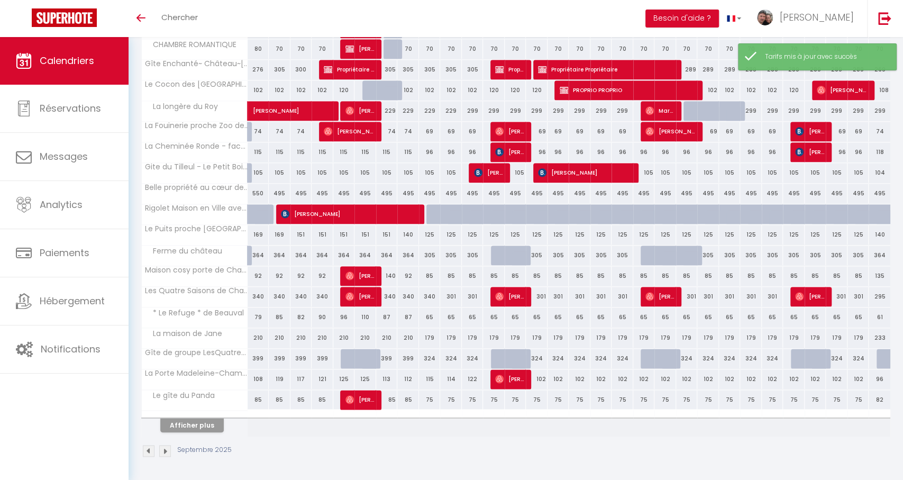
click at [183, 423] on button "Afficher plus" at bounding box center [191, 425] width 63 height 14
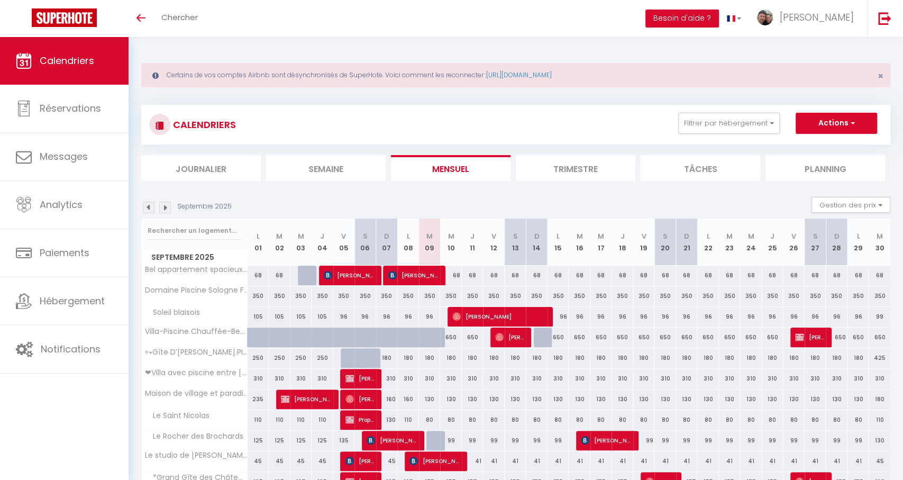
scroll to position [0, 0]
drag, startPoint x: 849, startPoint y: 202, endPoint x: 843, endPoint y: 209, distance: 9.8
click at [849, 202] on button "Gestion des prix" at bounding box center [850, 205] width 79 height 16
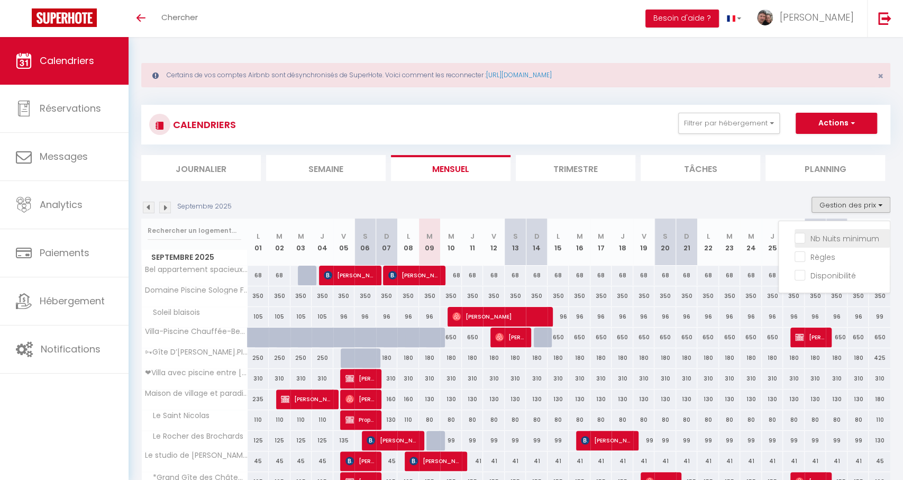
click at [802, 235] on input "Nb Nuits minimum" at bounding box center [841, 237] width 95 height 11
checkbox input "true"
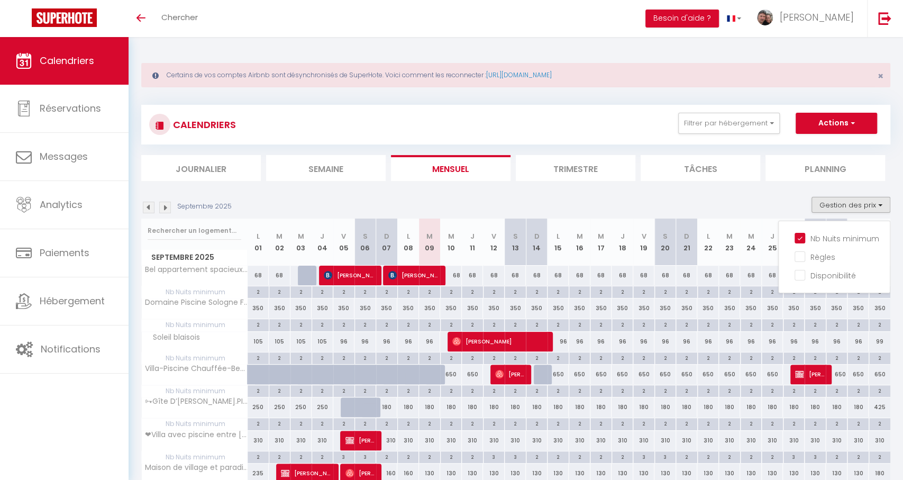
drag, startPoint x: 845, startPoint y: 243, endPoint x: 397, endPoint y: 189, distance: 451.8
click at [843, 243] on label "Nb Nuits minimum" at bounding box center [842, 239] width 74 height 12
click at [843, 243] on input "Nb Nuits minimum" at bounding box center [841, 237] width 95 height 11
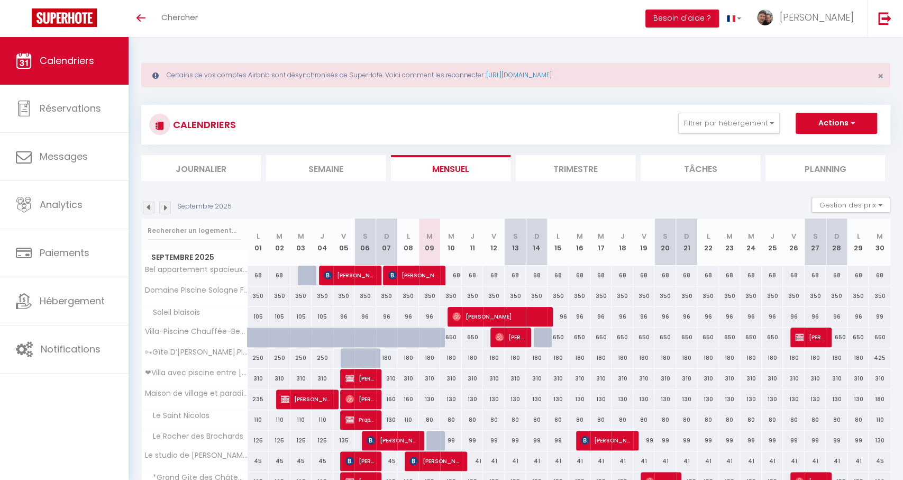
click at [593, 168] on li "Trimestre" at bounding box center [576, 168] width 120 height 26
click at [839, 209] on button "Gestion des prix" at bounding box center [850, 205] width 79 height 16
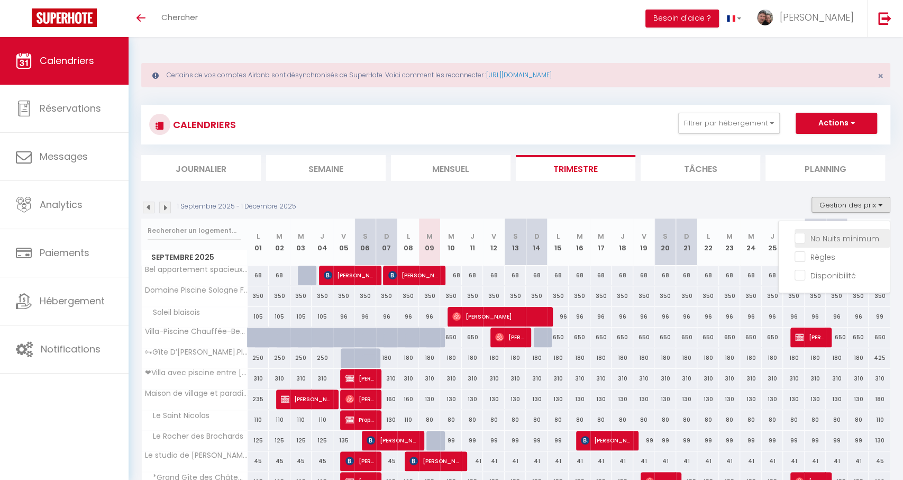
drag, startPoint x: 815, startPoint y: 232, endPoint x: 801, endPoint y: 240, distance: 15.9
click at [814, 232] on input "Nb Nuits minimum" at bounding box center [841, 237] width 95 height 11
checkbox input "true"
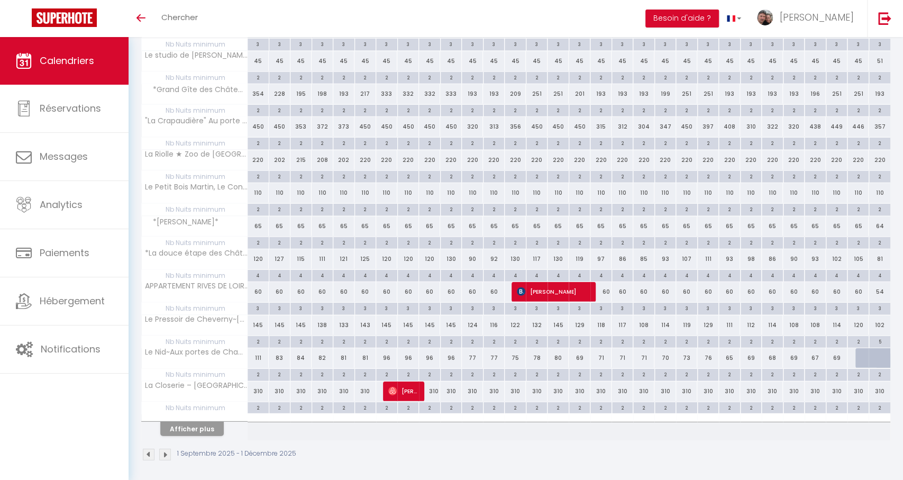
click at [161, 451] on img at bounding box center [165, 455] width 12 height 12
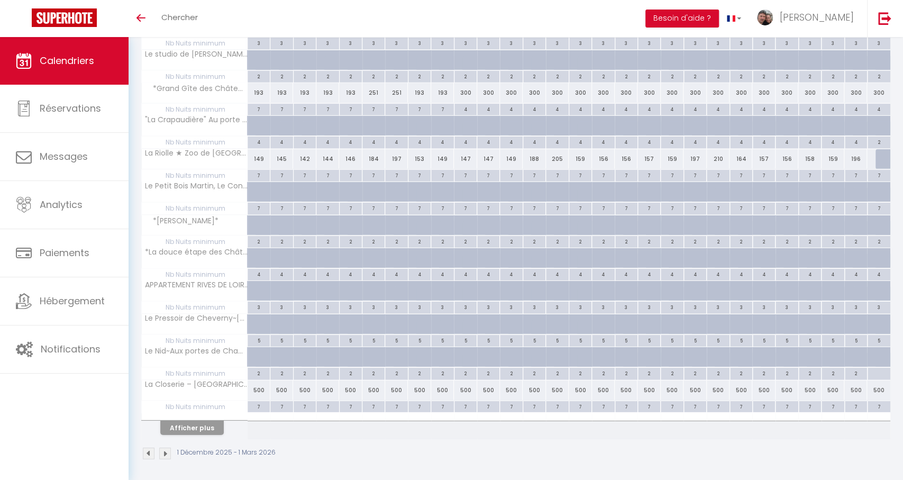
scroll to position [1949, 0]
click at [164, 453] on img at bounding box center [165, 455] width 12 height 12
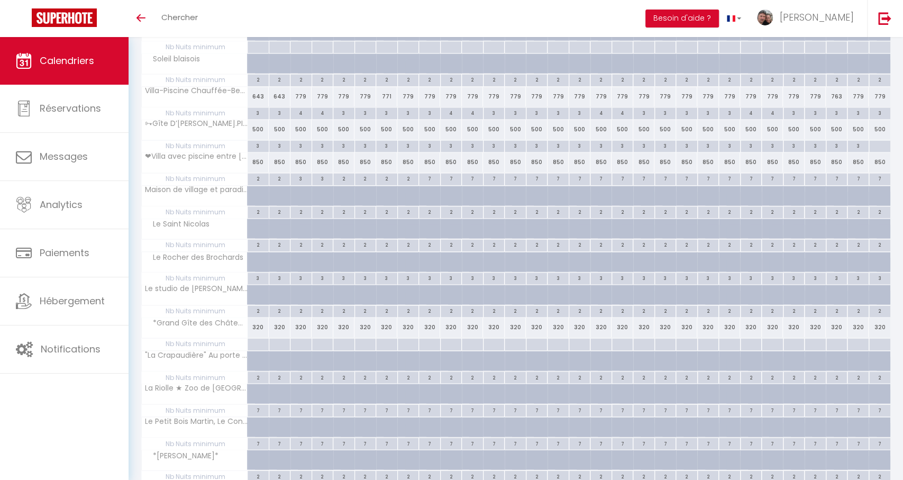
scroll to position [997, 0]
click at [263, 342] on div at bounding box center [258, 343] width 22 height 12
type input "Mer 01 Avril 2026"
type input "Jeu 02 Avril 2026"
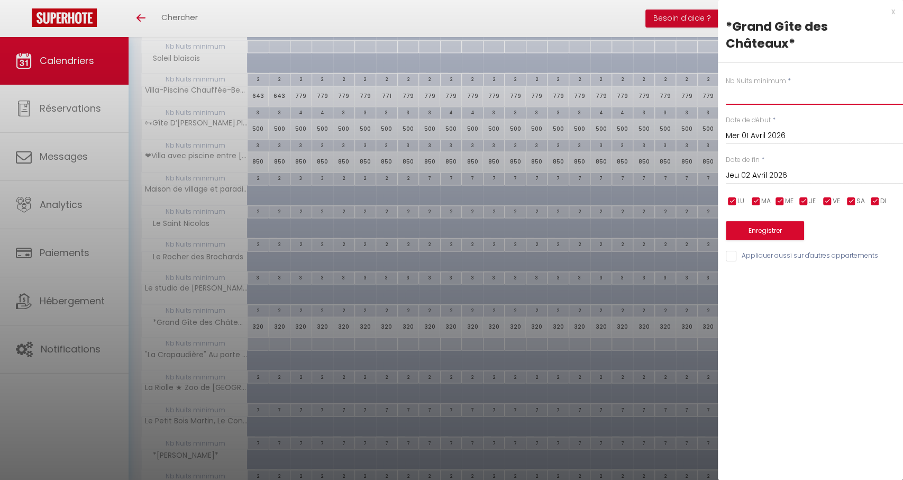
click at [752, 92] on input "text" at bounding box center [814, 95] width 177 height 19
type input "3"
click at [748, 173] on input "Jeu 02 Avril 2026" at bounding box center [814, 176] width 177 height 14
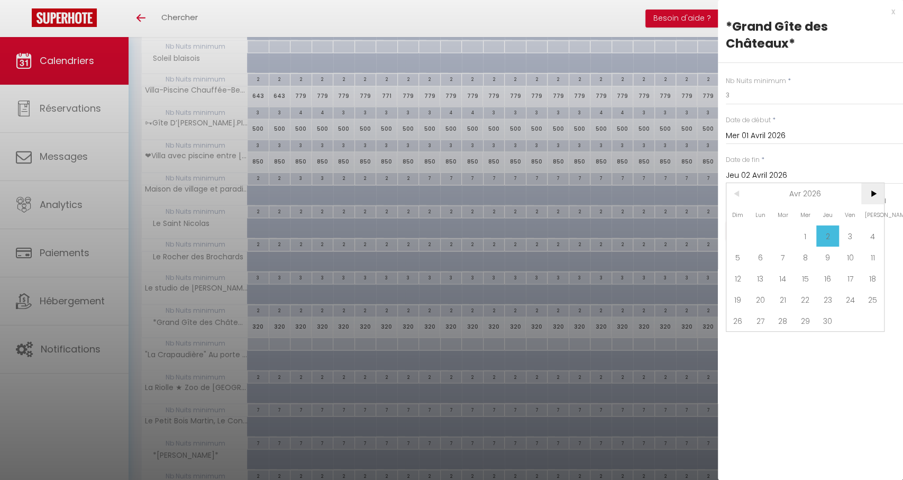
click at [867, 191] on span ">" at bounding box center [872, 193] width 23 height 21
click at [871, 192] on span ">" at bounding box center [872, 193] width 23 height 21
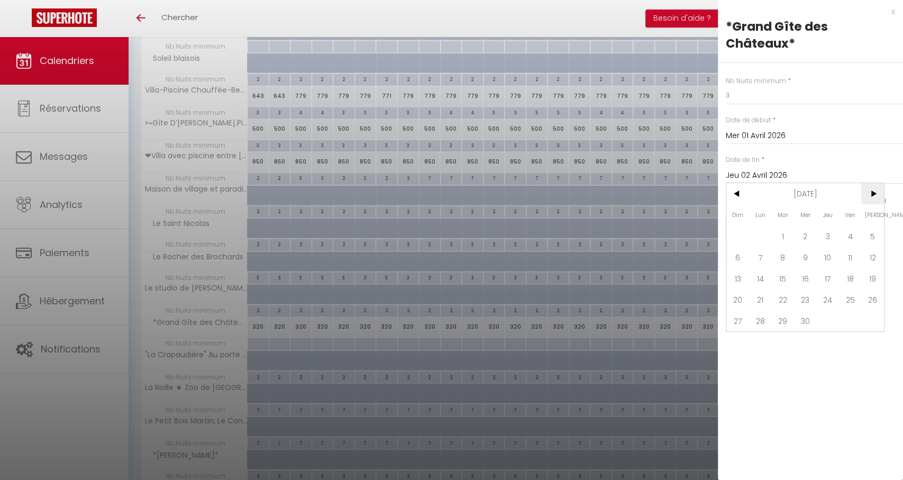
click at [871, 192] on span ">" at bounding box center [872, 193] width 23 height 21
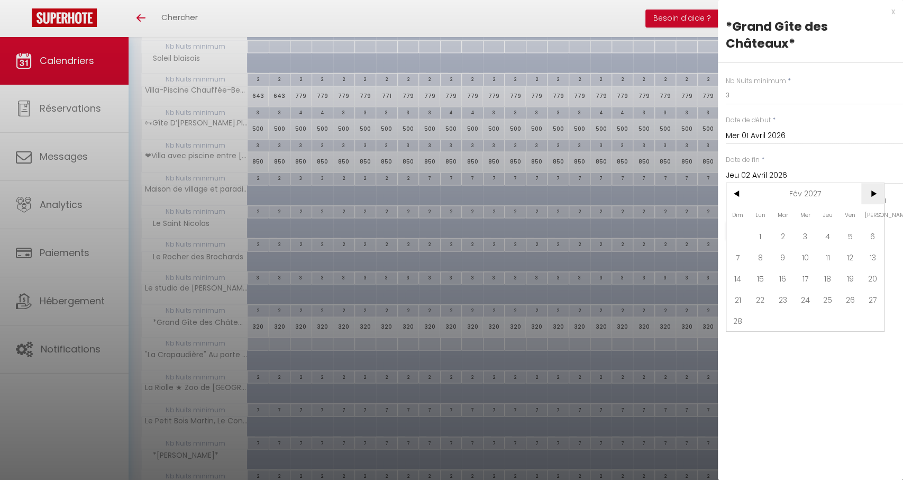
click at [871, 192] on span ">" at bounding box center [872, 193] width 23 height 21
click at [814, 321] on span "31" at bounding box center [805, 320] width 23 height 21
type input "Mer 31 Mars 2027"
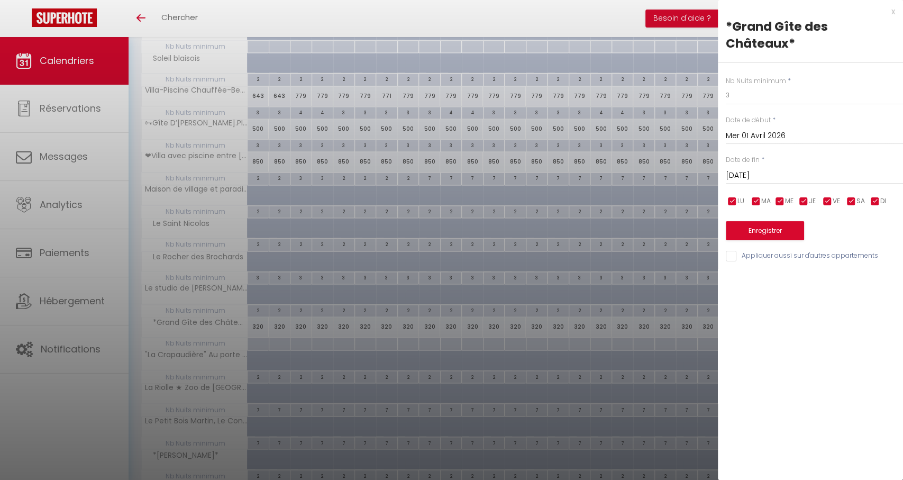
click at [769, 227] on button "Enregistrer" at bounding box center [765, 230] width 78 height 19
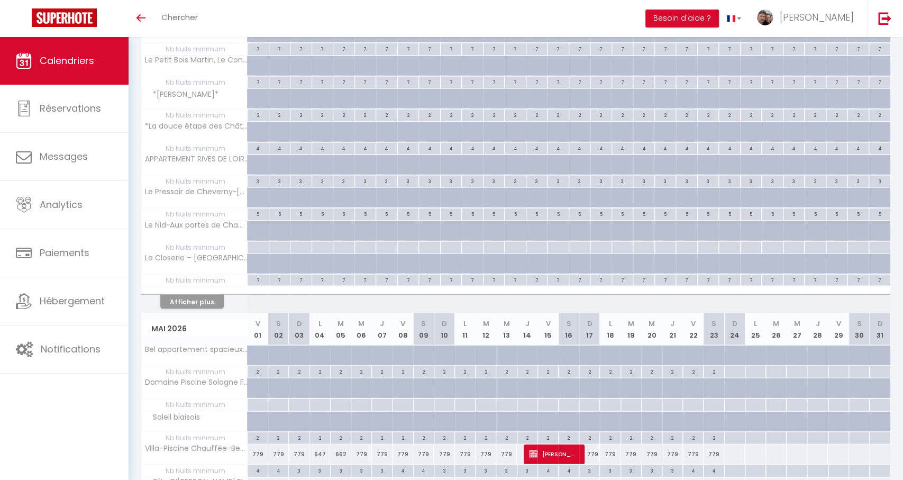
scroll to position [1524, 0]
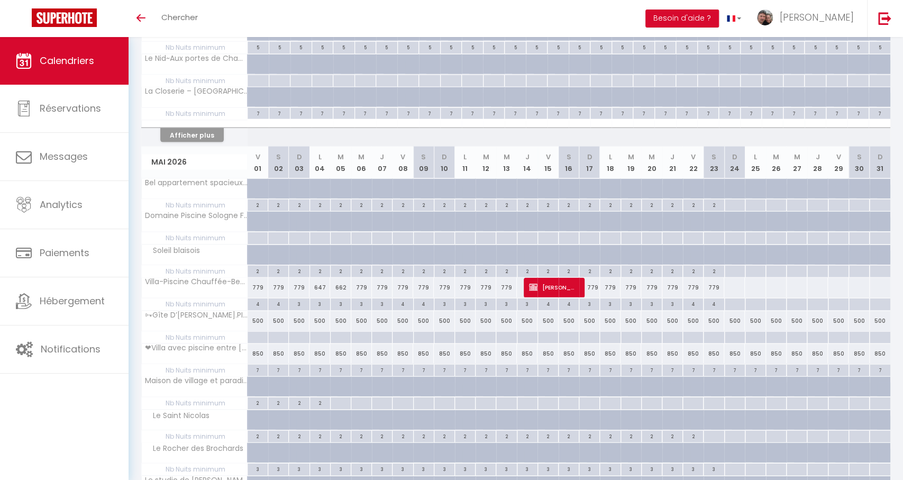
click at [176, 135] on button "Afficher plus" at bounding box center [191, 135] width 63 height 14
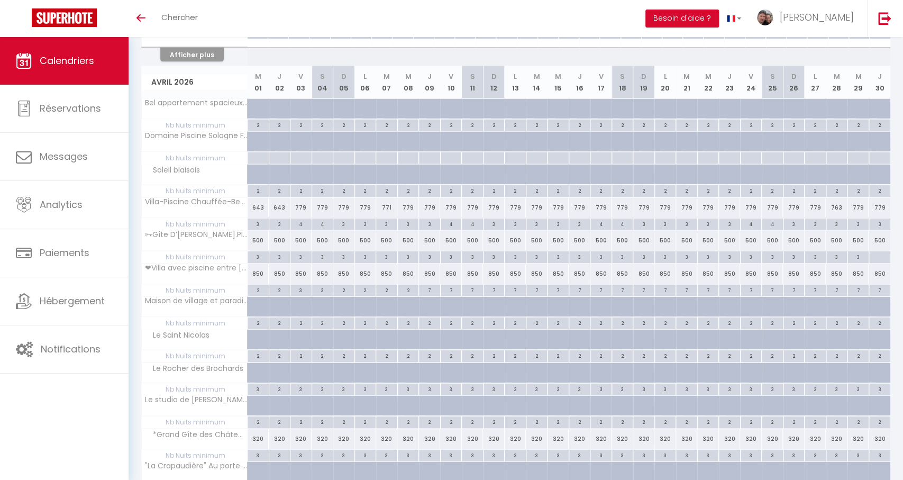
scroll to position [1374, 0]
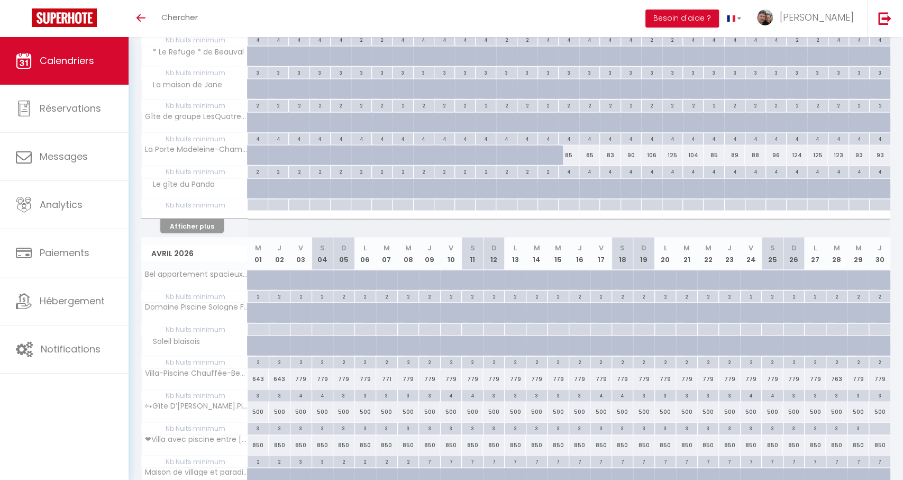
click at [193, 231] on th "Afficher plus" at bounding box center [195, 225] width 106 height 26
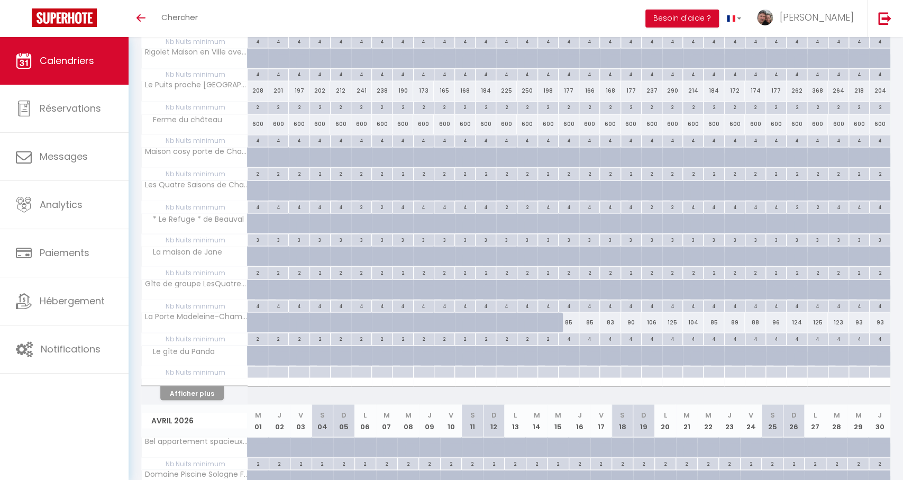
click at [255, 369] on div at bounding box center [257, 372] width 21 height 12
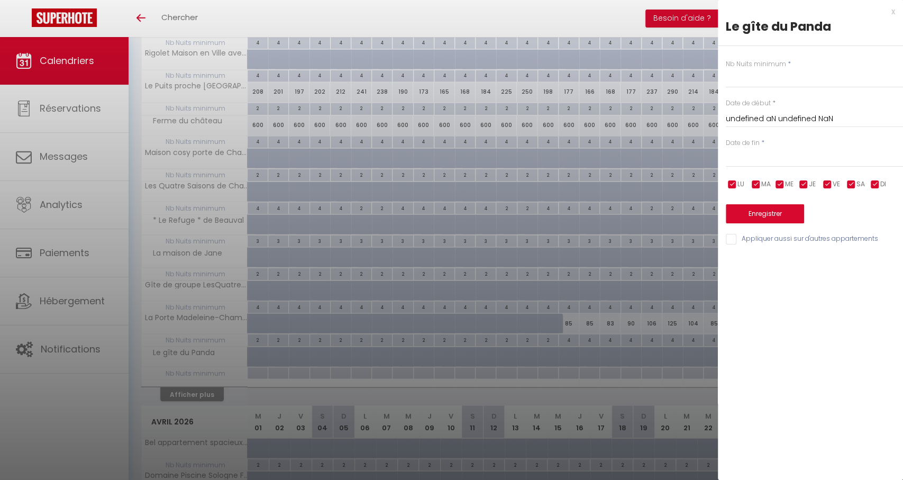
type input "Dim 01 Mars 2026"
type input "Lun 02 Mars 2026"
click at [733, 84] on input "text" at bounding box center [814, 78] width 177 height 19
type input "2"
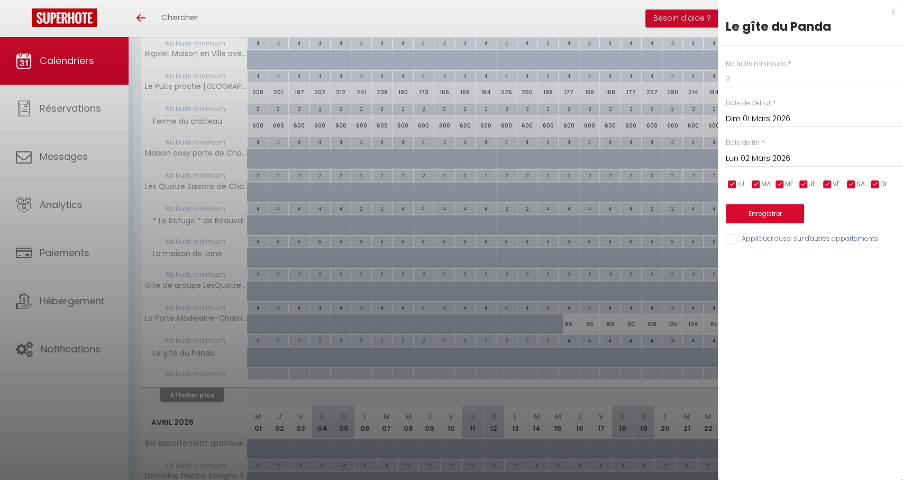
click at [781, 153] on input "Lun 02 Mars 2026" at bounding box center [814, 159] width 177 height 14
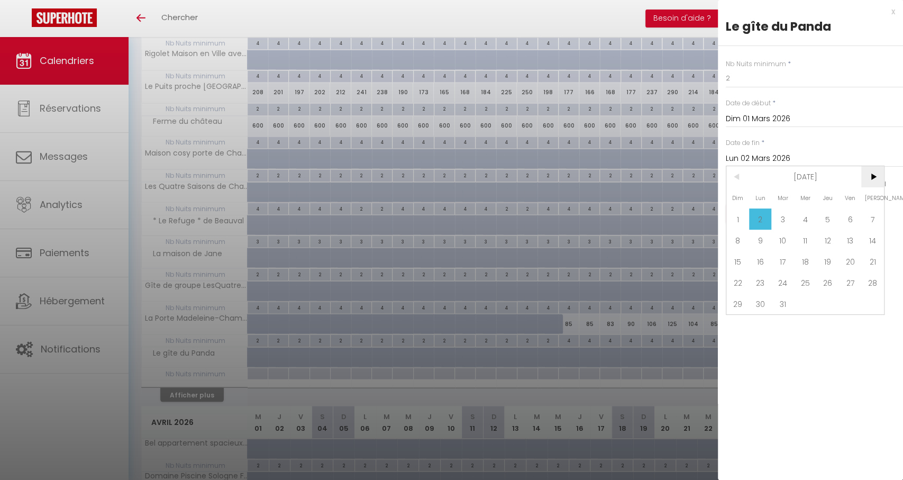
click at [866, 180] on span ">" at bounding box center [872, 176] width 23 height 21
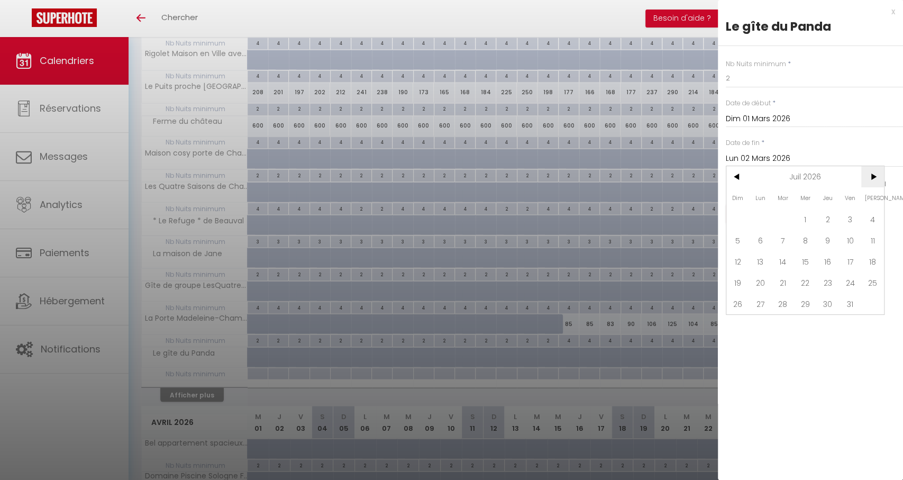
click at [866, 180] on span ">" at bounding box center [872, 176] width 23 height 21
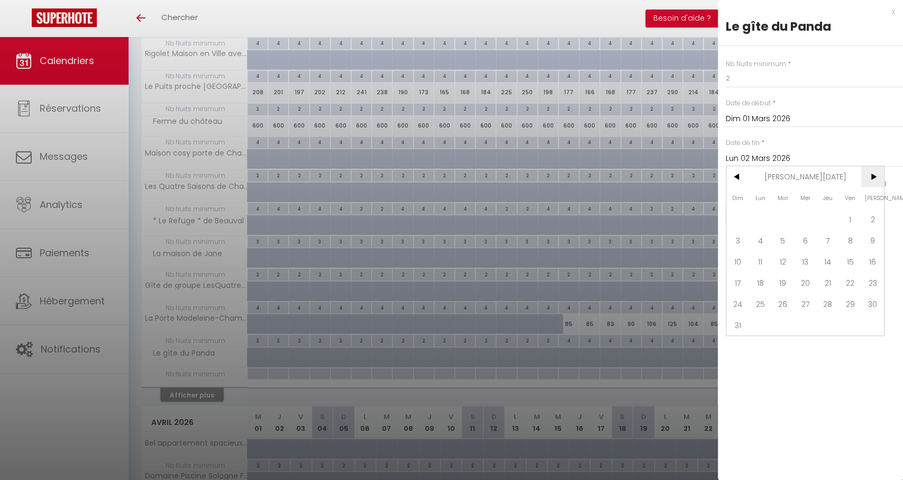
click at [866, 180] on span ">" at bounding box center [872, 176] width 23 height 21
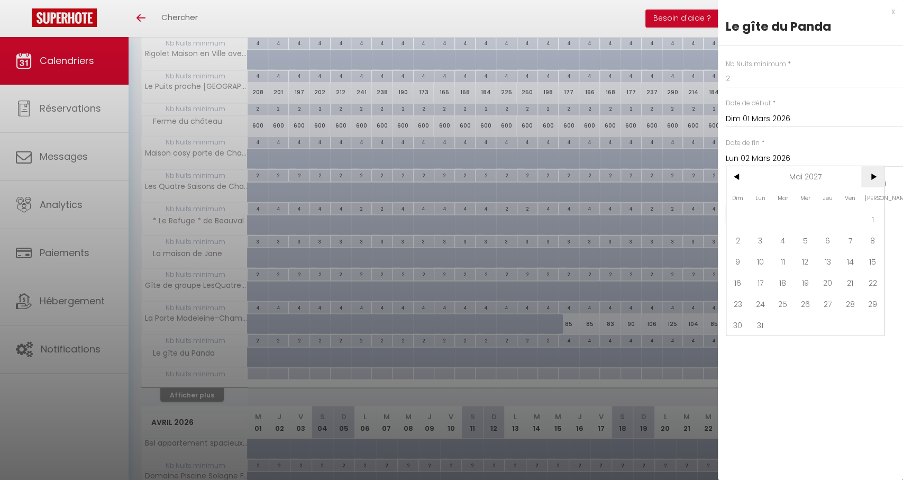
click at [866, 180] on span ">" at bounding box center [872, 176] width 23 height 21
click at [788, 305] on span "31" at bounding box center [782, 303] width 23 height 21
type input "Mar 31 Août 2027"
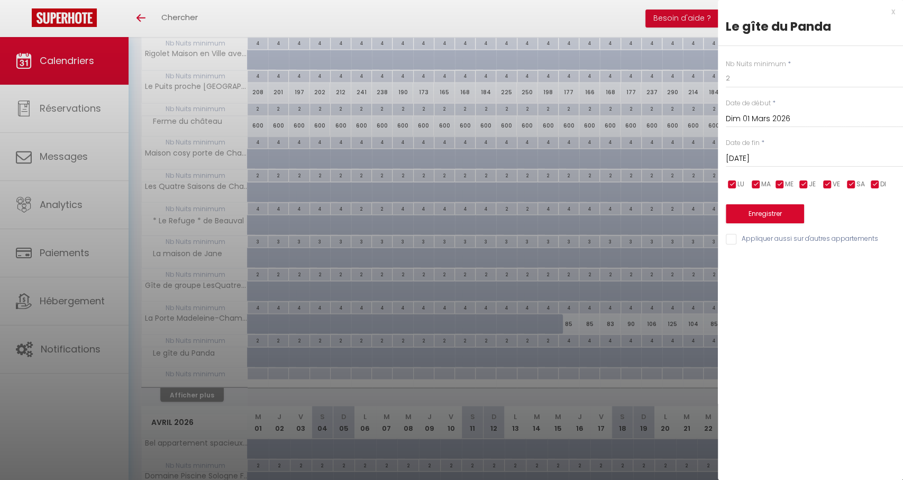
click at [765, 211] on button "Enregistrer" at bounding box center [765, 213] width 78 height 19
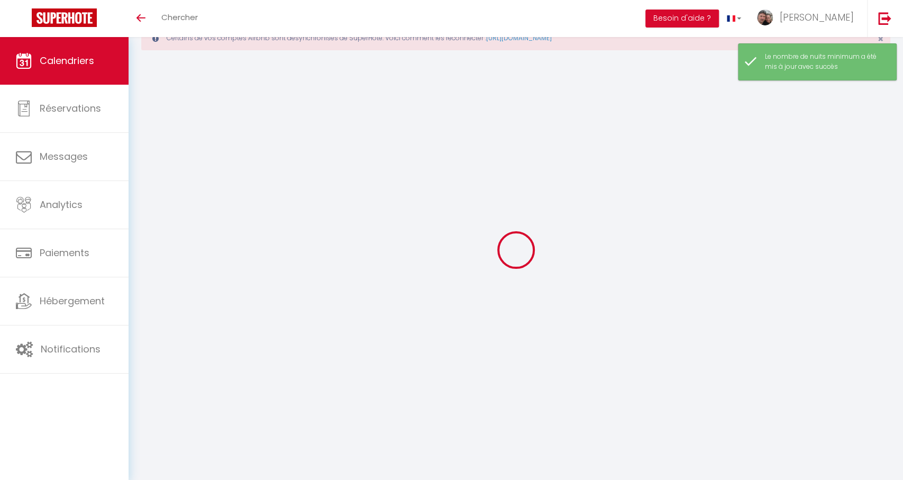
scroll to position [1397, 0]
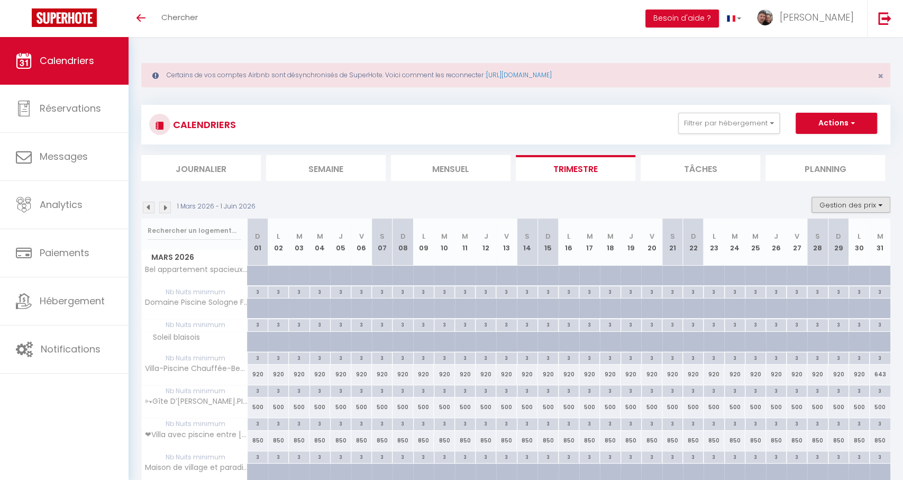
click at [833, 202] on button "Gestion des prix" at bounding box center [850, 205] width 79 height 16
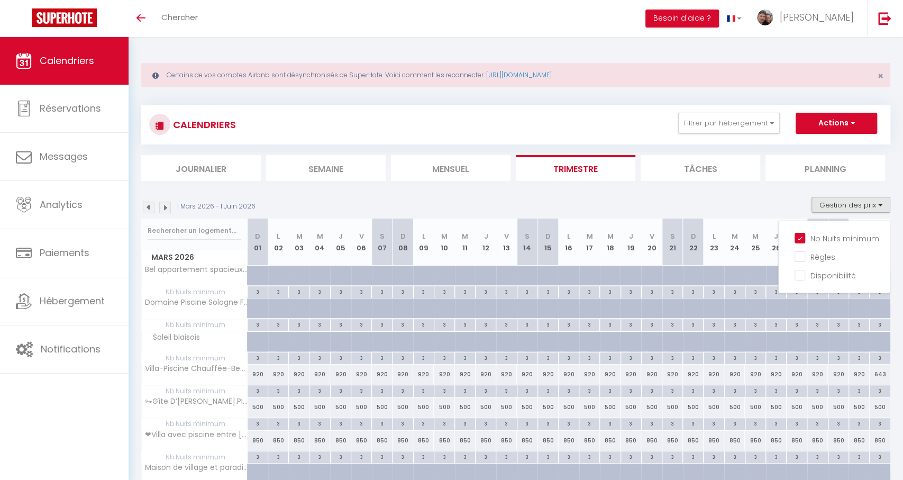
click at [818, 228] on div "Nb Nuits minimum Règles Disponibilité" at bounding box center [834, 257] width 112 height 73
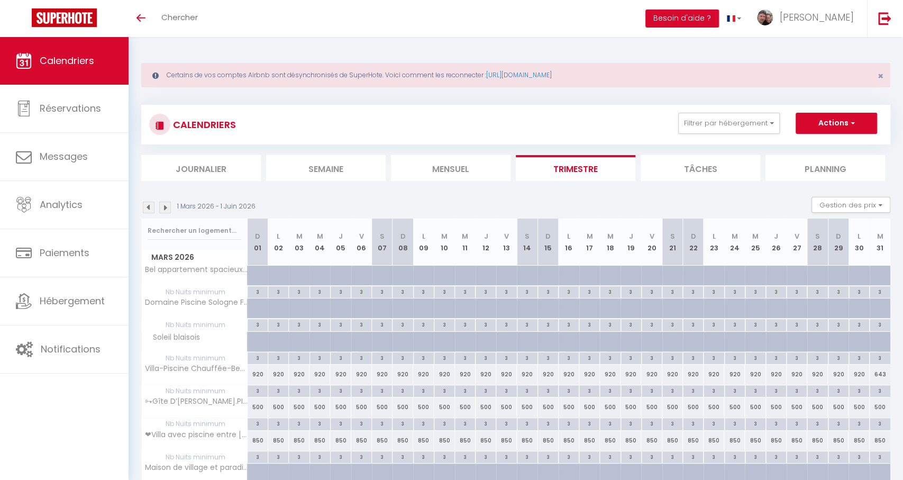
drag, startPoint x: 813, startPoint y: 235, endPoint x: 823, endPoint y: 213, distance: 24.9
click at [813, 235] on th "S 28" at bounding box center [817, 241] width 21 height 47
click at [830, 199] on button "Gestion des prix" at bounding box center [850, 205] width 79 height 16
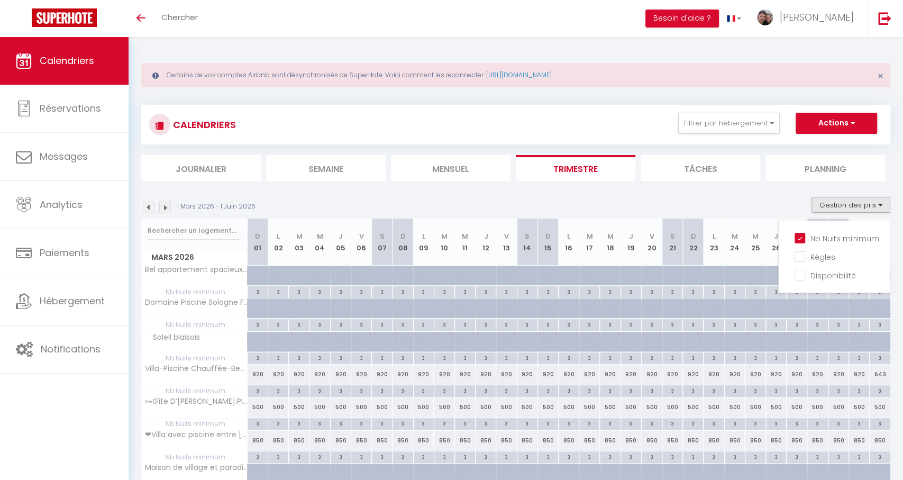
click at [802, 245] on li "Nb Nuits minimum" at bounding box center [841, 238] width 95 height 19
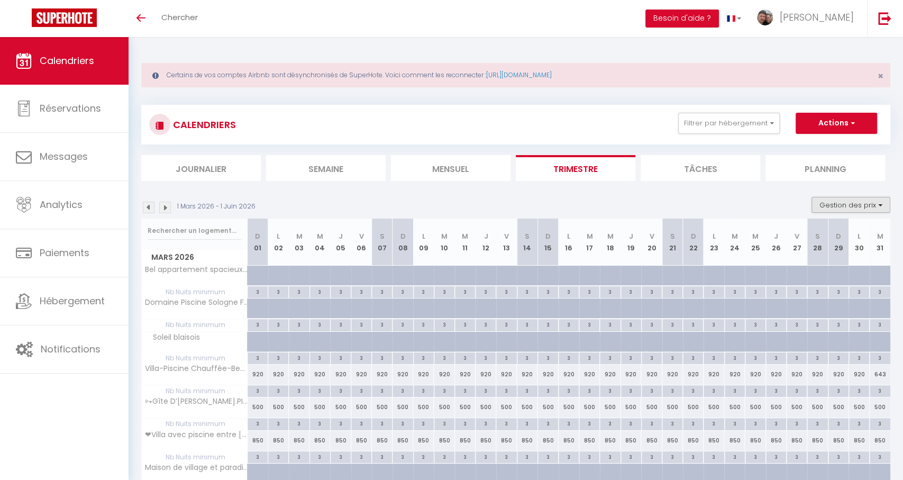
drag, startPoint x: 834, startPoint y: 186, endPoint x: 830, endPoint y: 202, distance: 16.2
click at [830, 202] on button "Gestion des prix" at bounding box center [850, 205] width 79 height 16
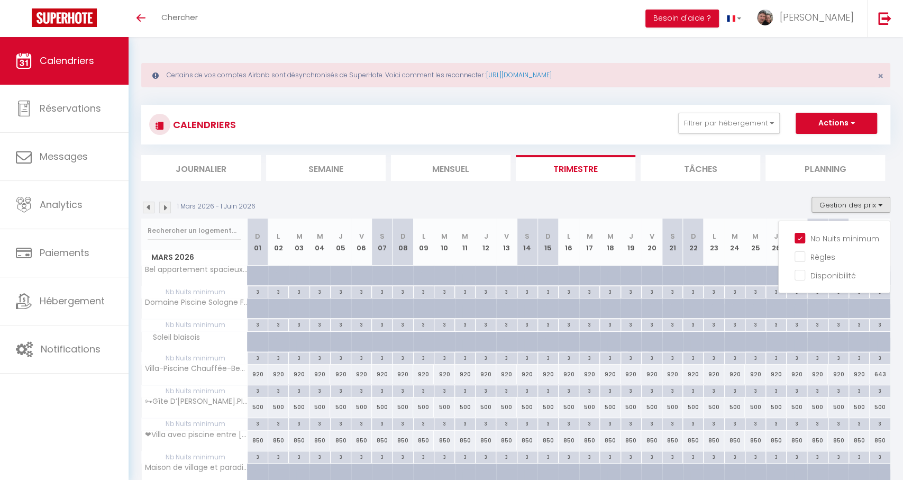
drag, startPoint x: 801, startPoint y: 240, endPoint x: 565, endPoint y: 199, distance: 239.5
click at [801, 240] on input "Nb Nuits minimum" at bounding box center [841, 237] width 95 height 11
checkbox input "false"
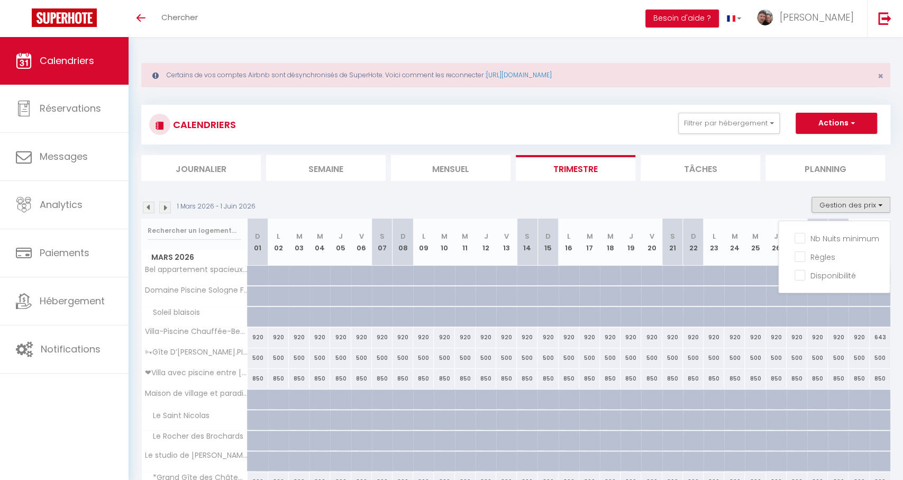
click at [442, 172] on li "Mensuel" at bounding box center [451, 168] width 120 height 26
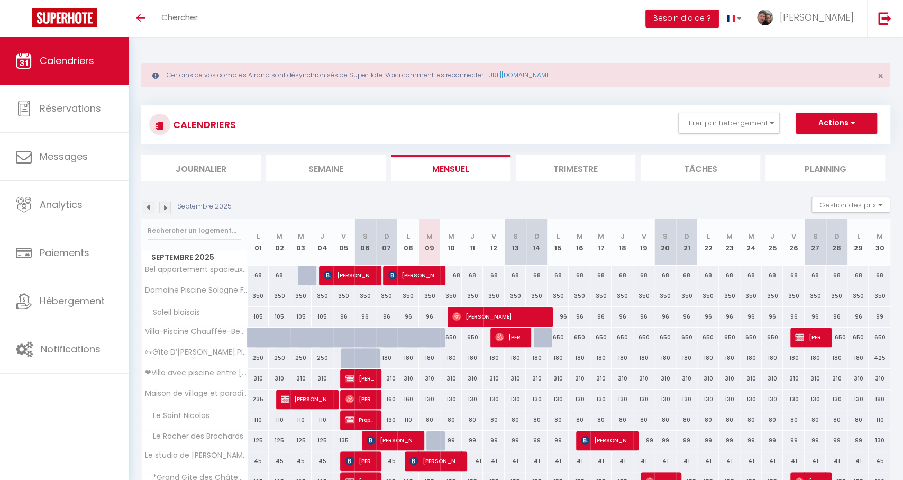
click at [166, 207] on img at bounding box center [165, 208] width 12 height 12
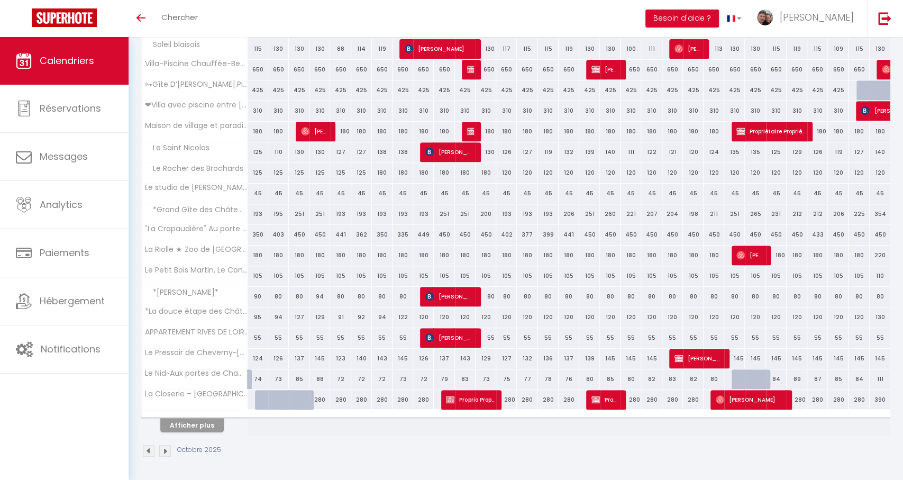
scroll to position [267, 0]
click at [195, 418] on button "Afficher plus" at bounding box center [191, 425] width 63 height 14
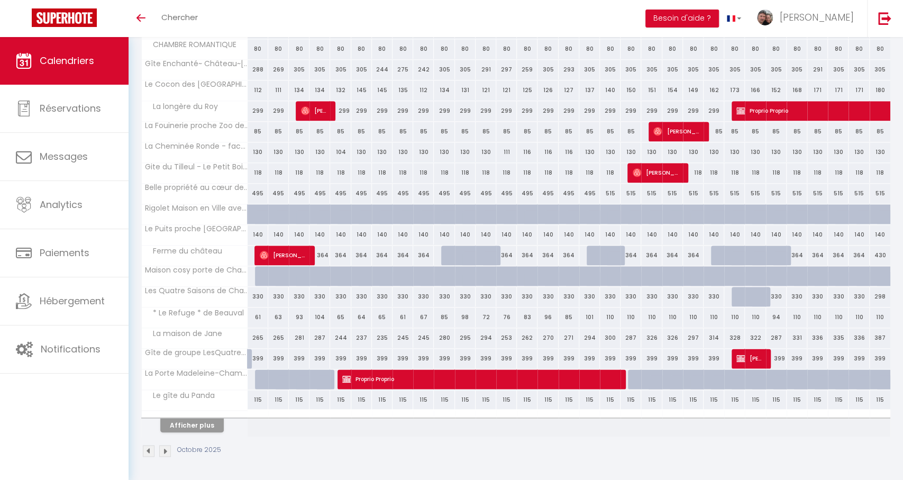
scroll to position [680, 0]
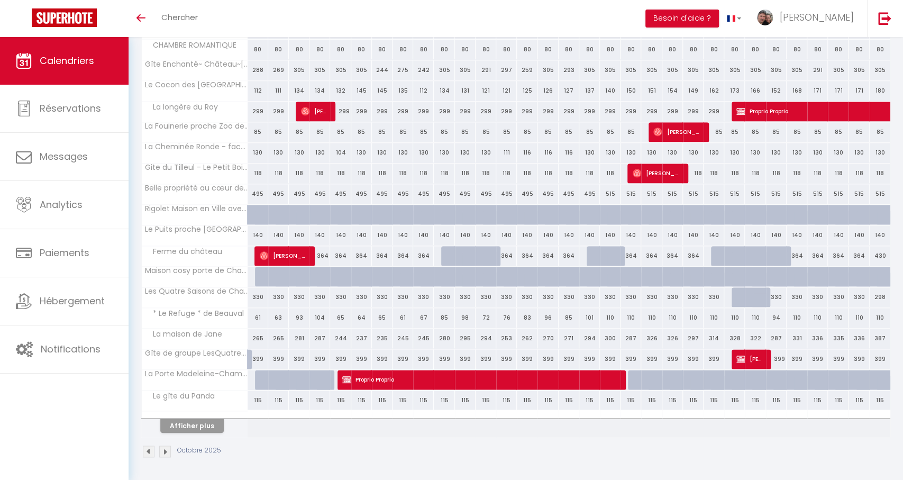
click at [187, 428] on button "Afficher plus" at bounding box center [191, 425] width 63 height 14
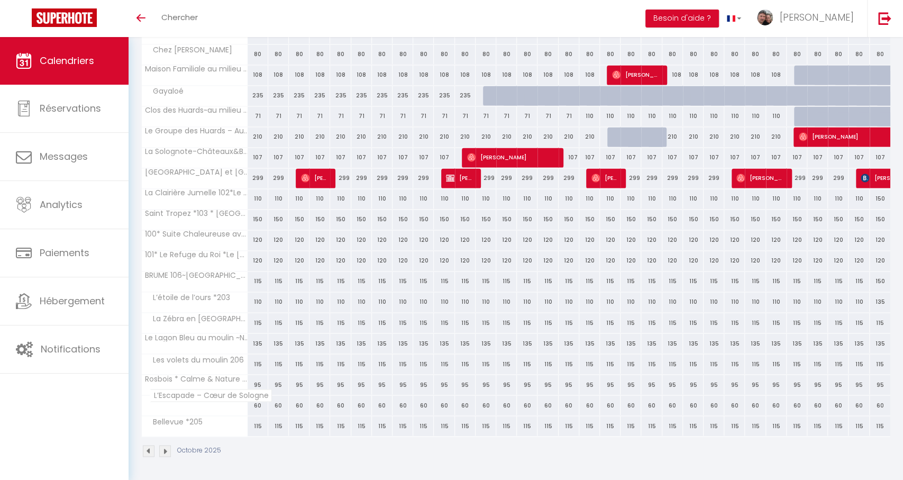
scroll to position [1046, 0]
click at [164, 450] on img at bounding box center [165, 451] width 12 height 12
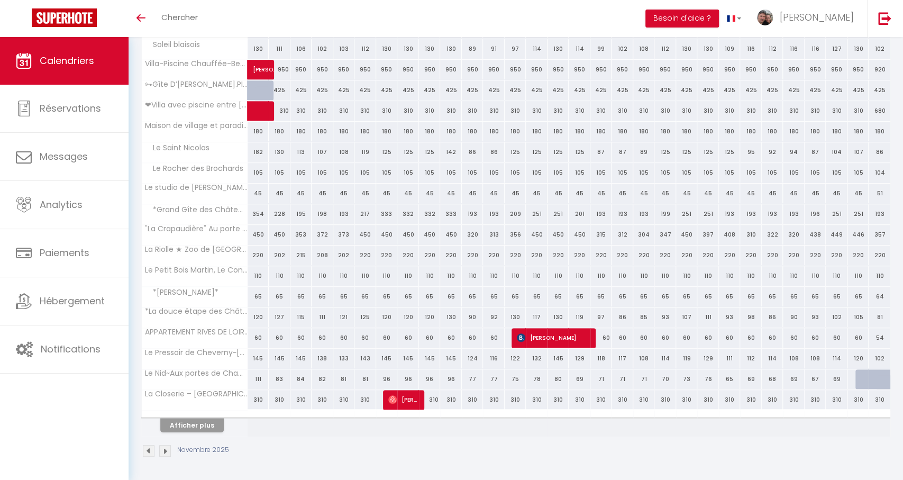
scroll to position [267, 0]
click at [188, 428] on button "Afficher plus" at bounding box center [191, 425] width 63 height 14
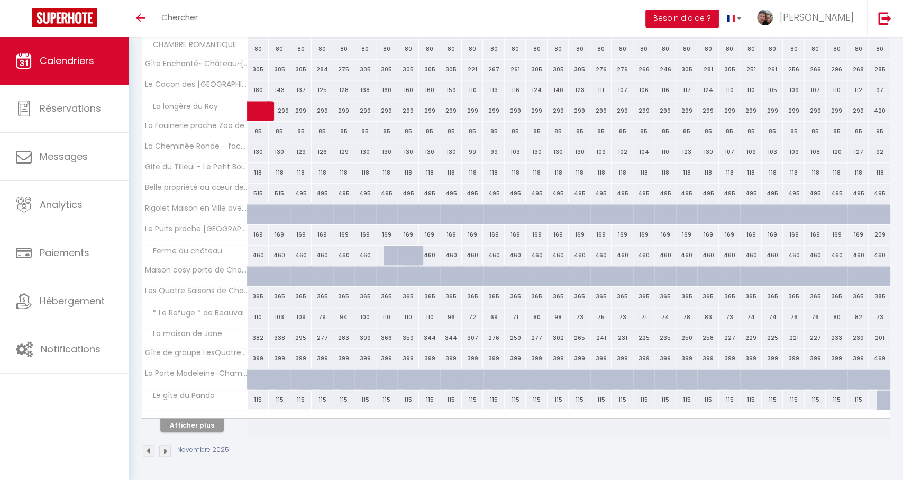
scroll to position [680, 0]
click at [209, 427] on button "Afficher plus" at bounding box center [191, 425] width 63 height 14
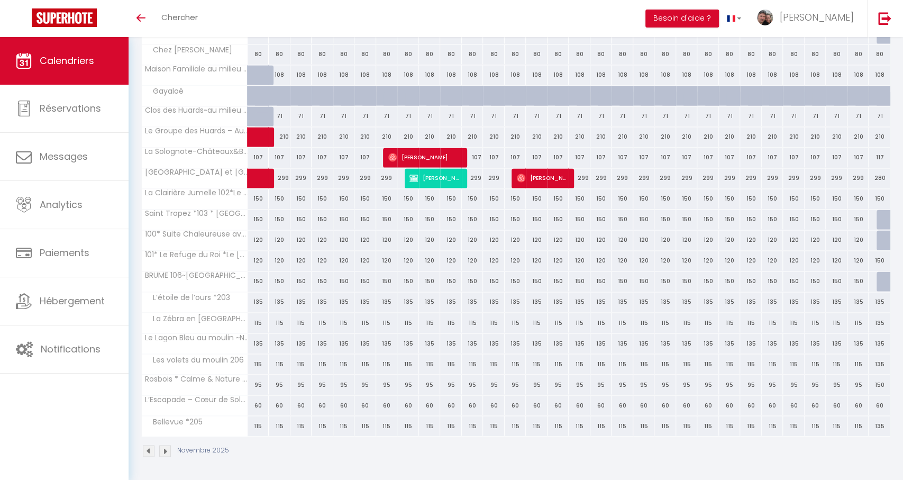
scroll to position [1046, 0]
click at [168, 454] on img at bounding box center [165, 451] width 12 height 12
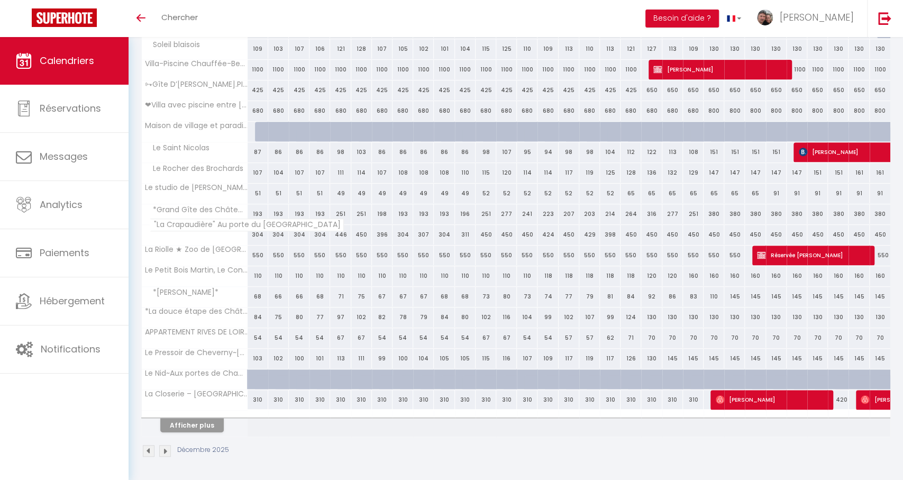
scroll to position [267, 0]
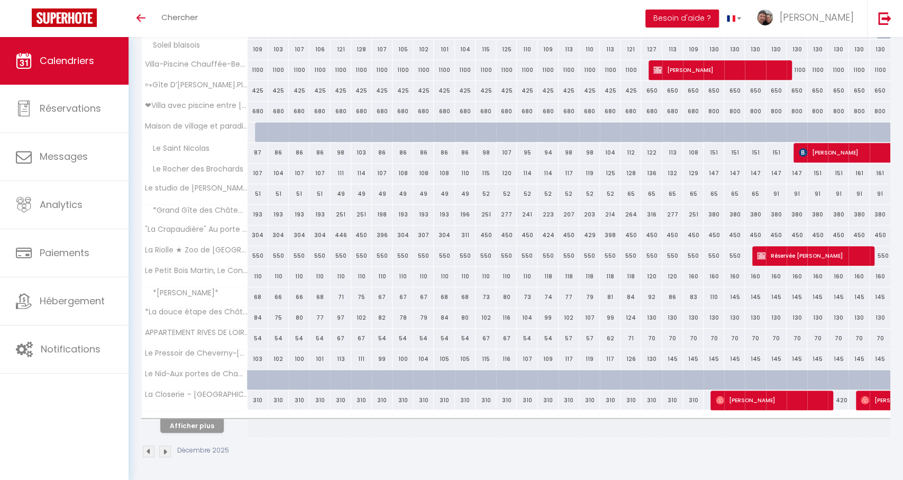
click at [195, 425] on button "Afficher plus" at bounding box center [191, 425] width 63 height 14
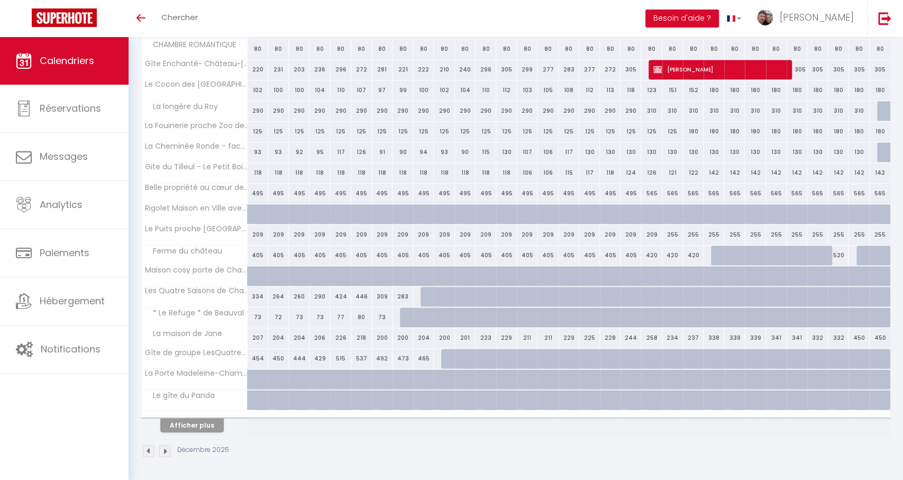
scroll to position [680, 0]
click at [189, 426] on button "Afficher plus" at bounding box center [191, 425] width 63 height 14
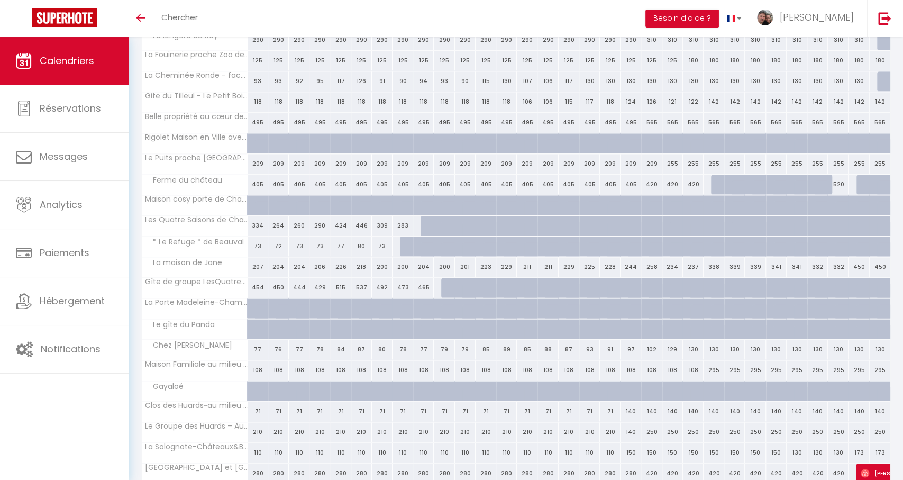
scroll to position [752, 0]
click at [425, 221] on div at bounding box center [431, 225] width 21 height 20
type input "350"
select select "1"
type input "Mar 09 Décembre 2025"
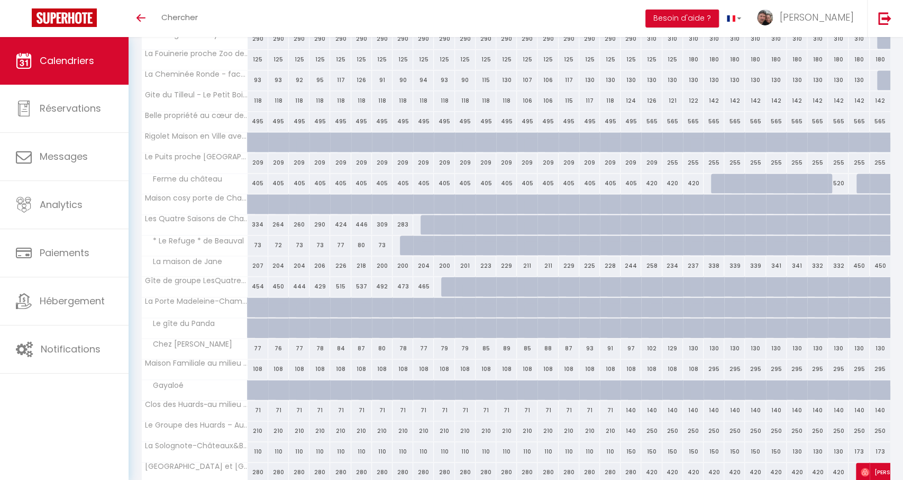
type input "Mer 10 Décembre 2025"
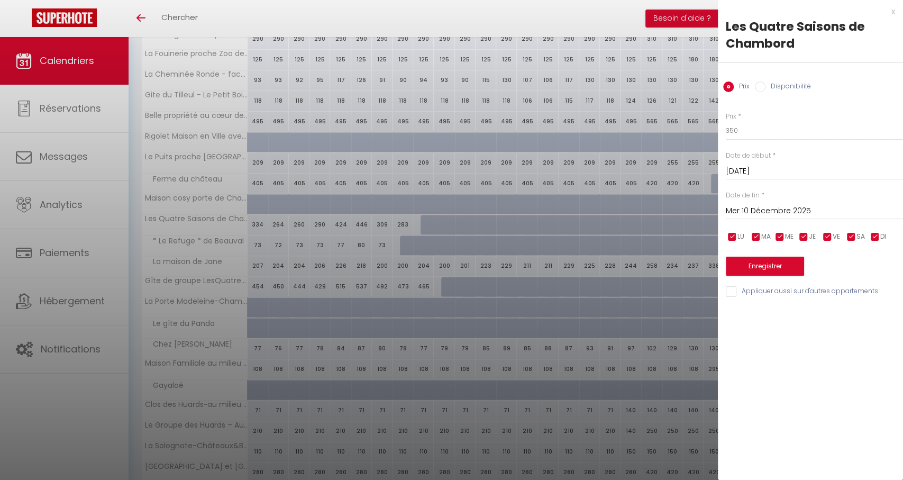
click at [775, 88] on label "Disponibilité" at bounding box center [787, 87] width 45 height 12
click at [765, 88] on input "Disponibilité" at bounding box center [760, 86] width 11 height 11
radio input "true"
radio input "false"
click at [769, 214] on input "Mer 10 Décembre 2025" at bounding box center [814, 212] width 177 height 14
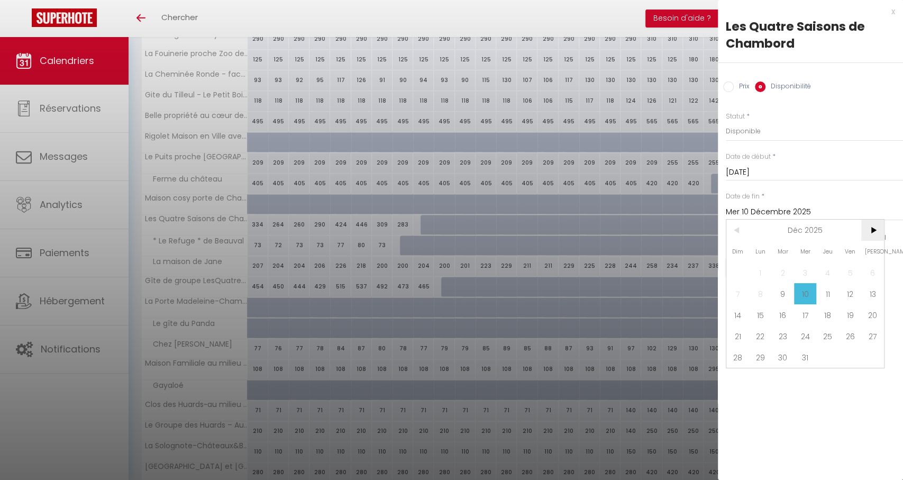
click at [867, 226] on span ">" at bounding box center [872, 230] width 23 height 21
click at [867, 227] on span ">" at bounding box center [872, 230] width 23 height 21
drag, startPoint x: 808, startPoint y: 277, endPoint x: 792, endPoint y: 273, distance: 16.3
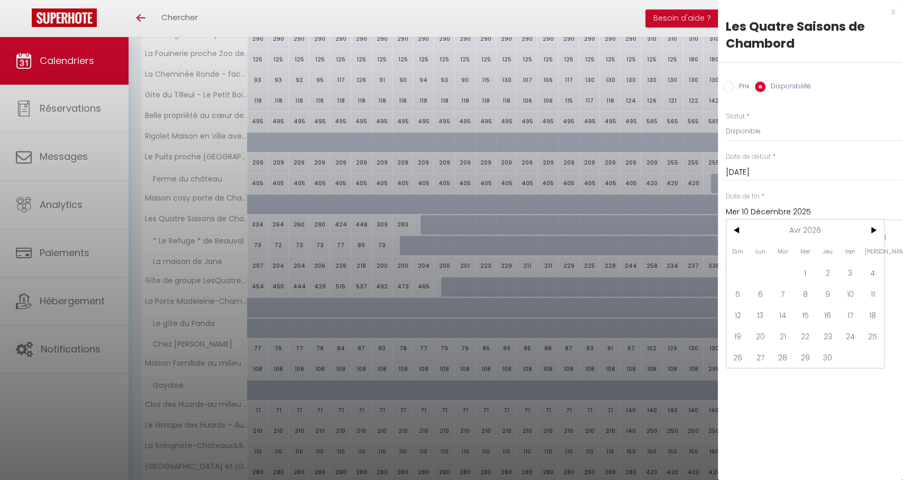
click at [808, 277] on span "1" at bounding box center [805, 272] width 23 height 21
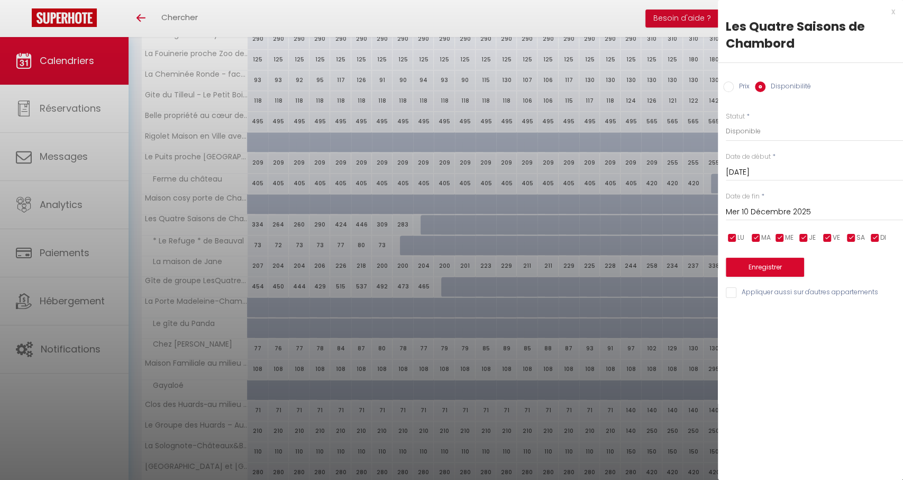
type input "Mer 01 Avril 2026"
click at [745, 264] on button "Enregistrer" at bounding box center [765, 267] width 78 height 19
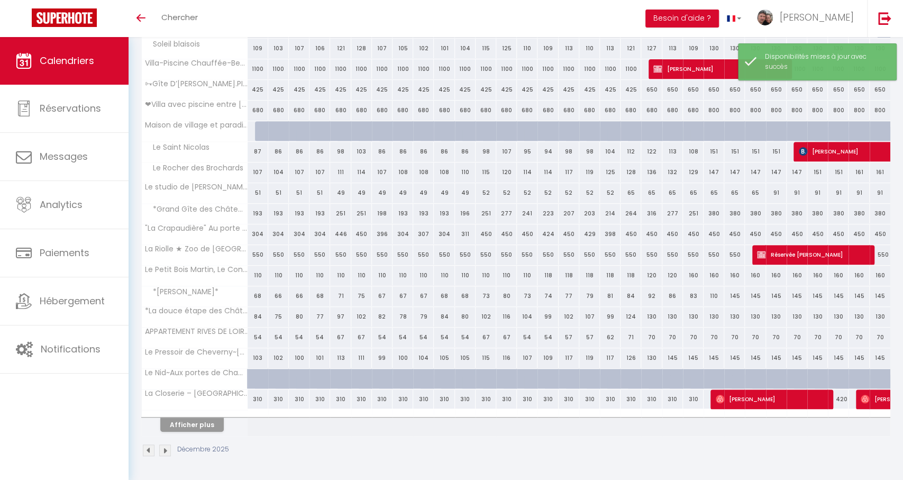
scroll to position [267, 0]
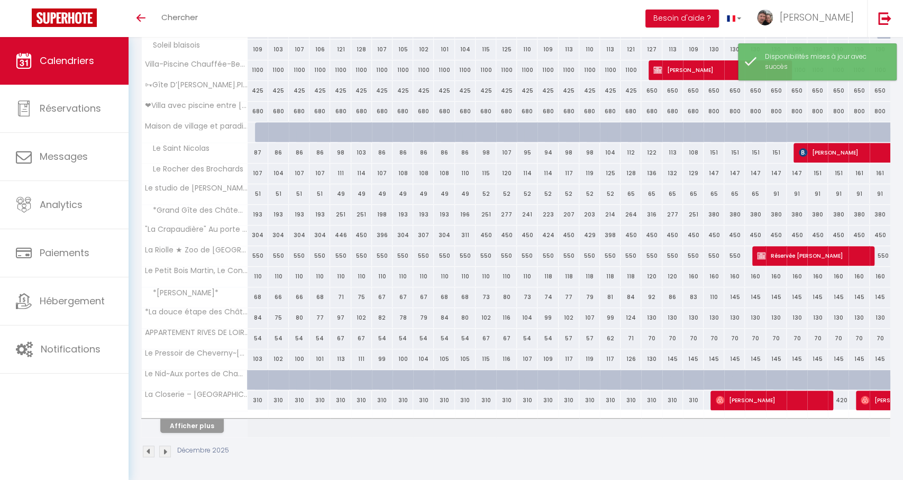
click at [179, 430] on button "Afficher plus" at bounding box center [191, 425] width 63 height 14
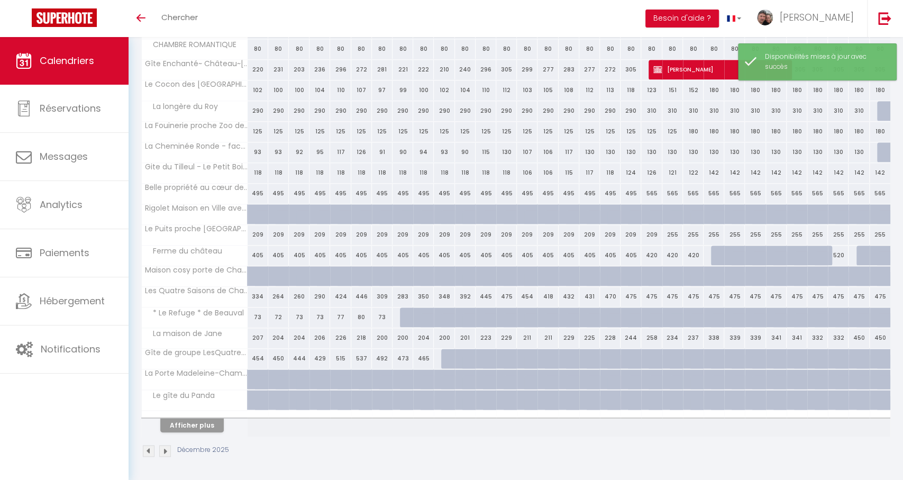
scroll to position [680, 0]
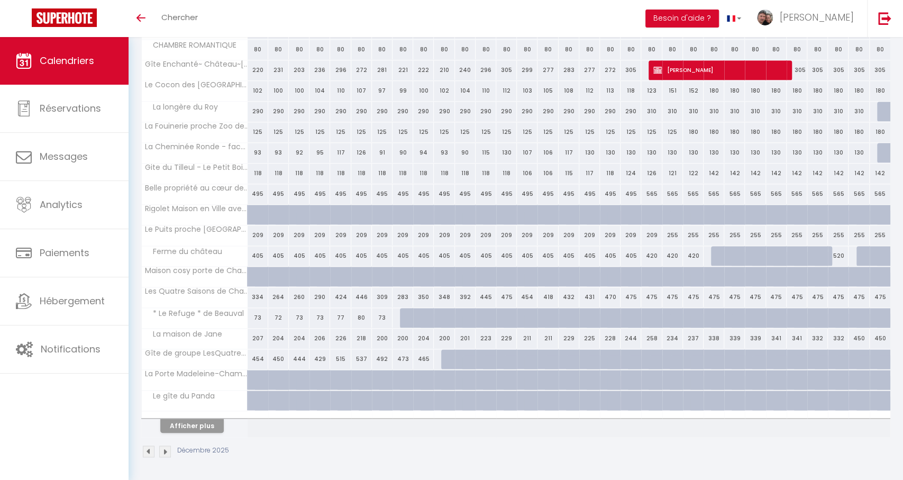
click at [409, 319] on div at bounding box center [410, 318] width 21 height 20
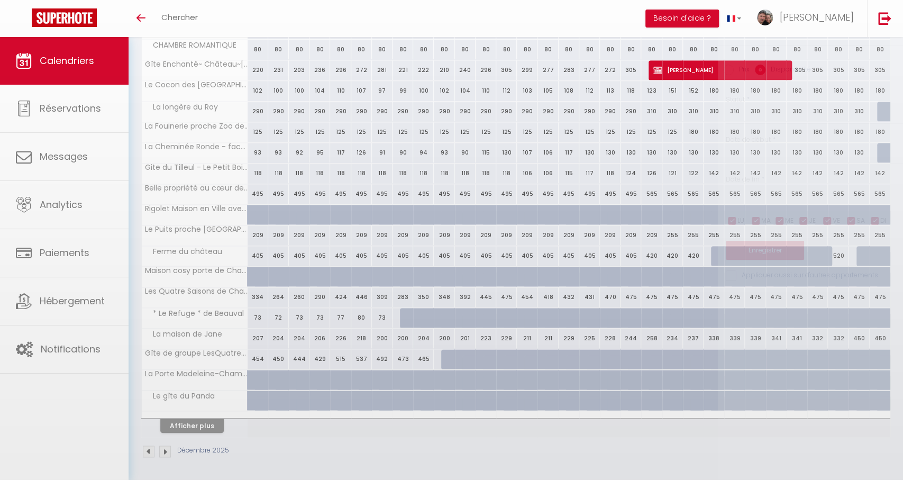
select select "1"
type input "Lun 08 Décembre 2025"
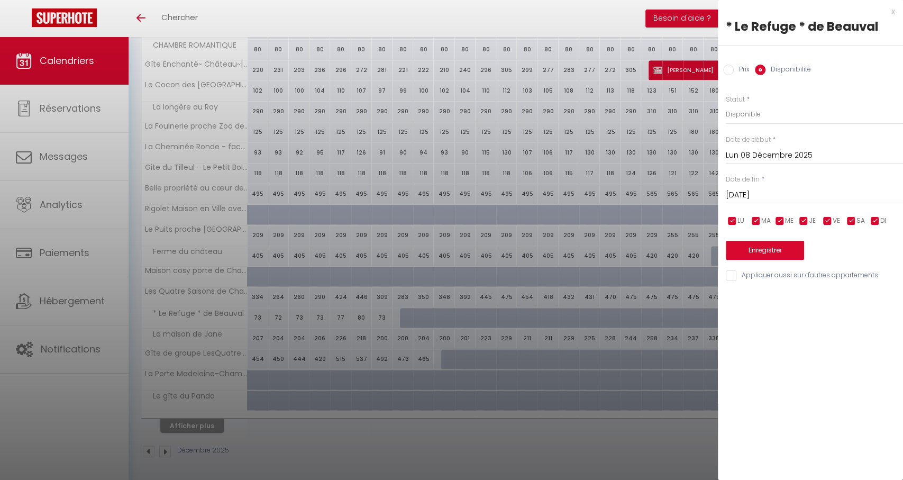
click at [765, 196] on input "Mar 09 Décembre 2025" at bounding box center [814, 195] width 177 height 14
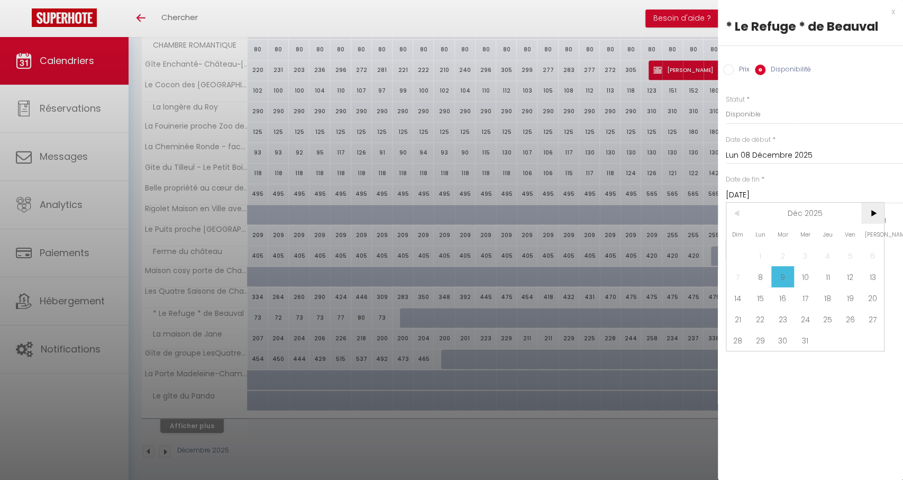
click at [882, 211] on span ">" at bounding box center [872, 213] width 23 height 21
click at [806, 262] on span "1" at bounding box center [805, 255] width 23 height 21
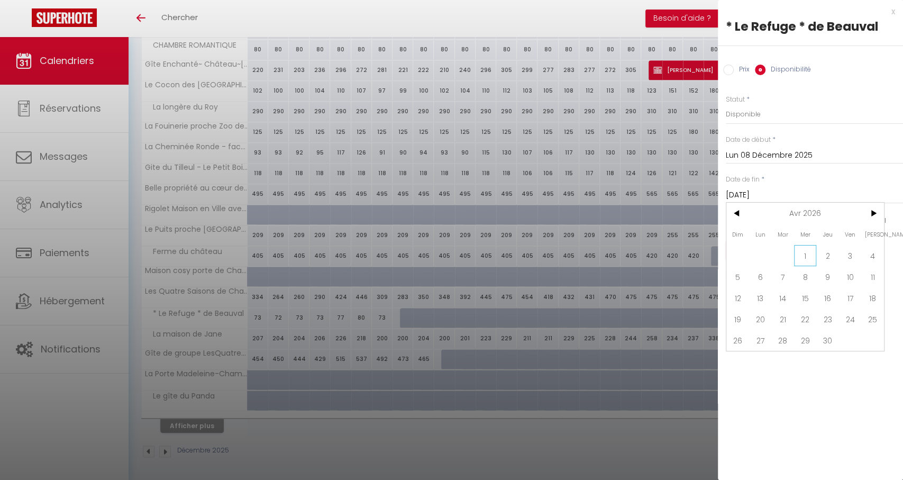
type input "Mer 01 Avril 2026"
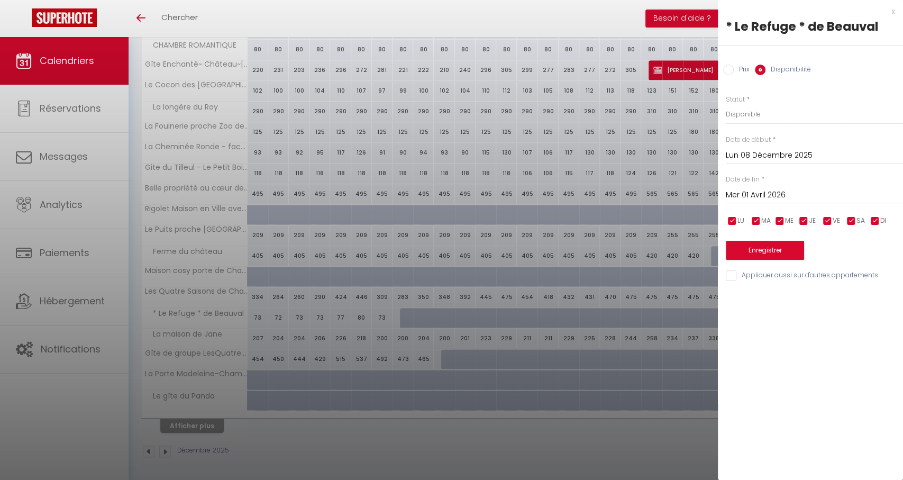
click at [774, 255] on button "Enregistrer" at bounding box center [765, 250] width 78 height 19
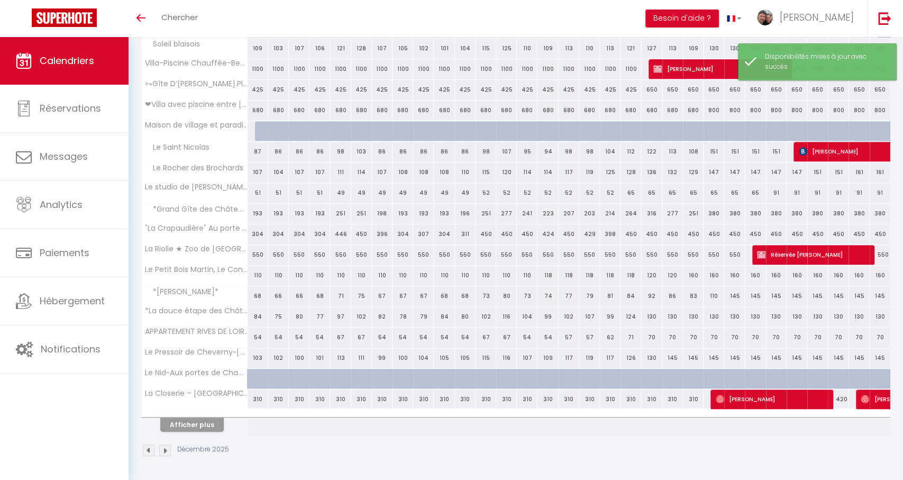
scroll to position [267, 0]
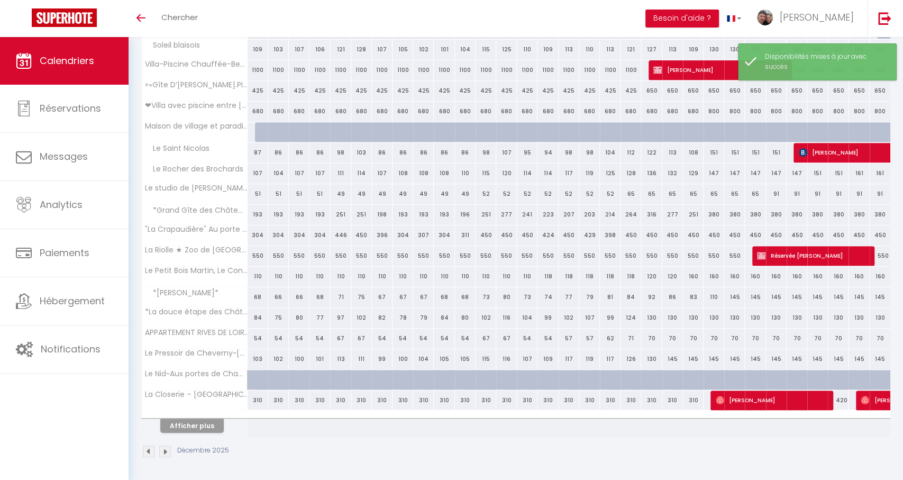
click at [209, 426] on button "Afficher plus" at bounding box center [191, 425] width 63 height 14
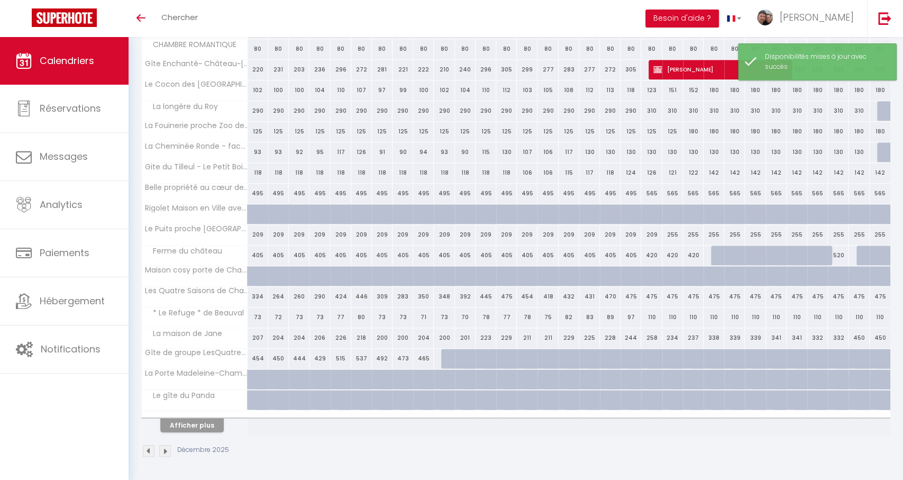
scroll to position [680, 0]
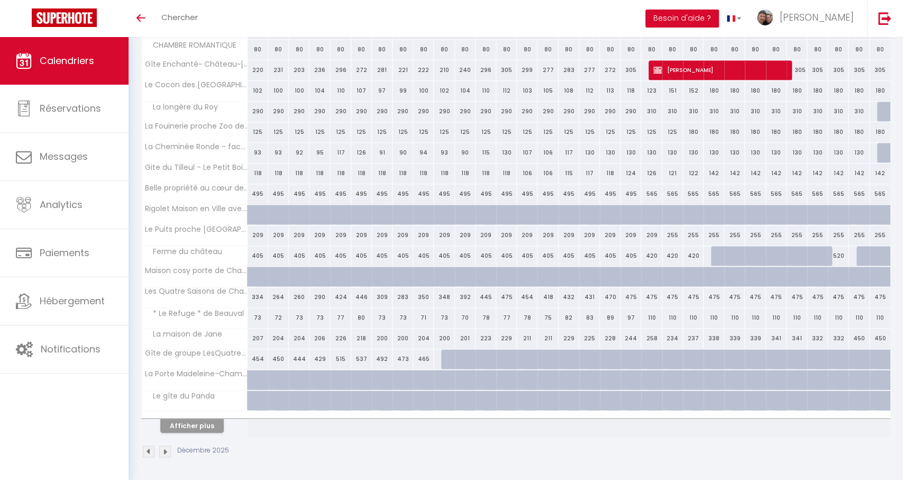
click at [448, 360] on div at bounding box center [451, 359] width 21 height 20
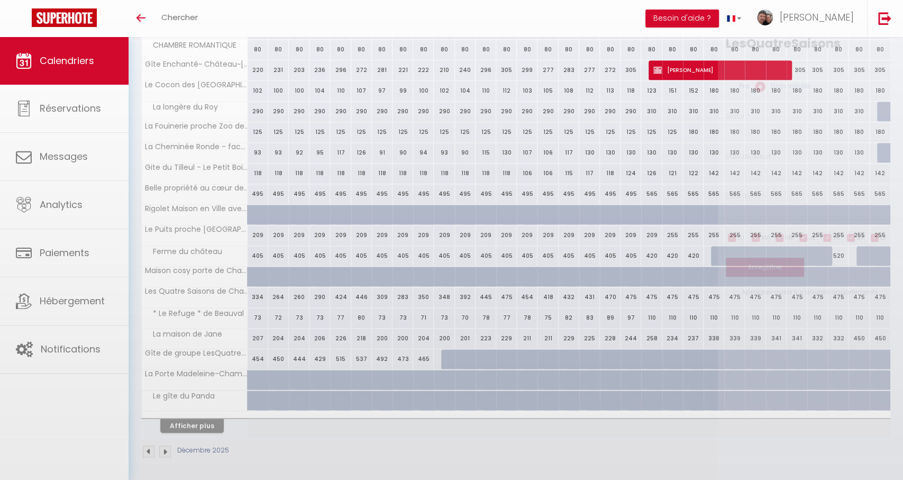
select select "1"
type input "Mer 10 Décembre 2025"
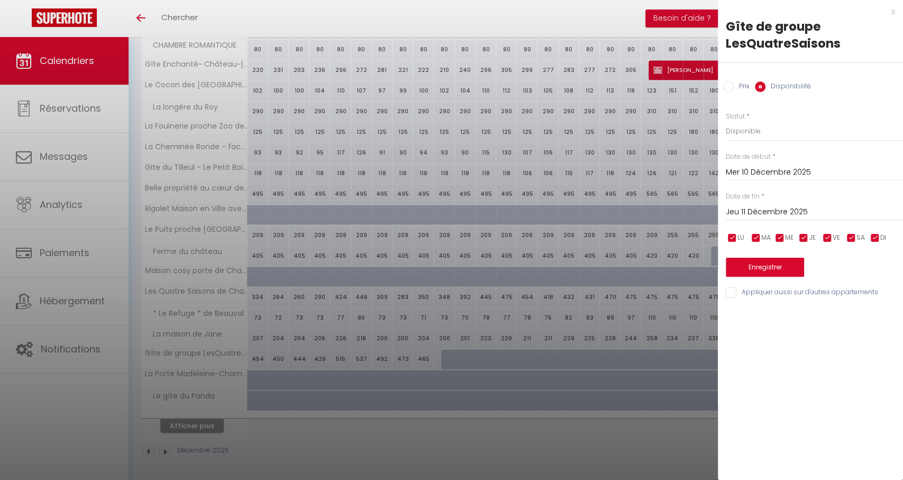
click at [754, 214] on input "Jeu 11 Décembre 2025" at bounding box center [814, 212] width 177 height 14
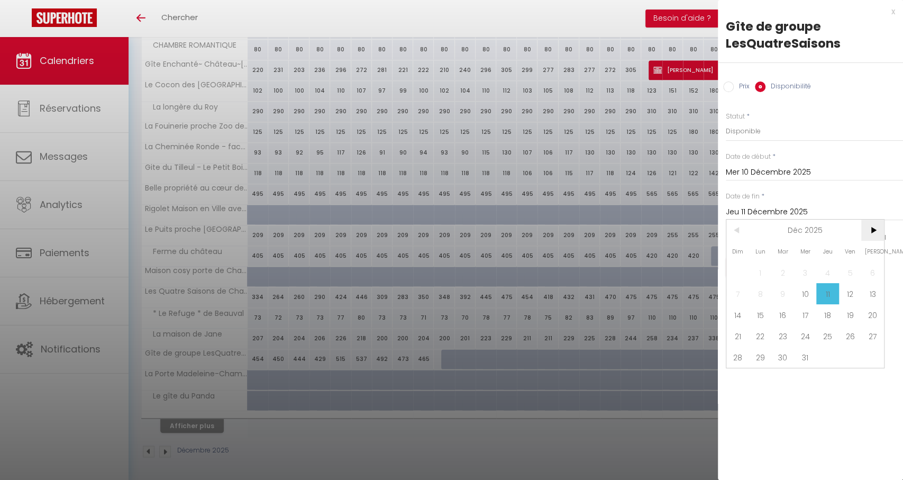
click at [873, 233] on span ">" at bounding box center [872, 230] width 23 height 21
click at [805, 269] on span "1" at bounding box center [805, 272] width 23 height 21
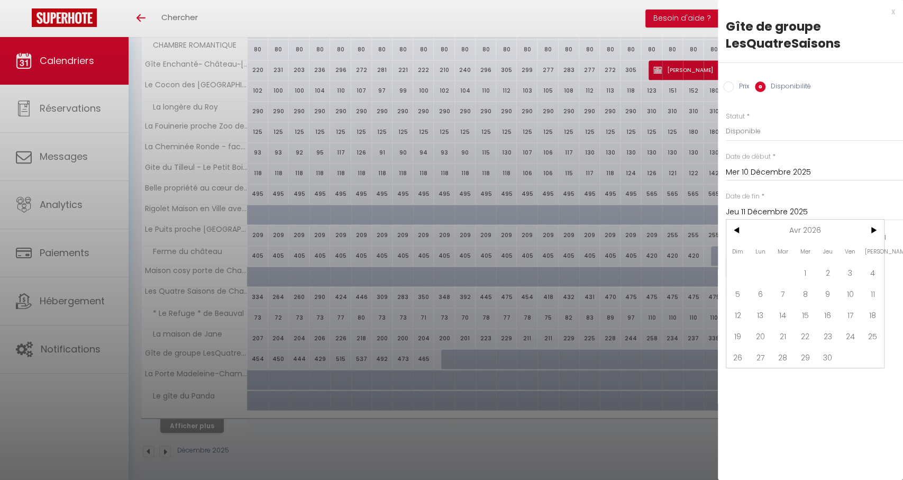
type input "Mer 01 Avril 2026"
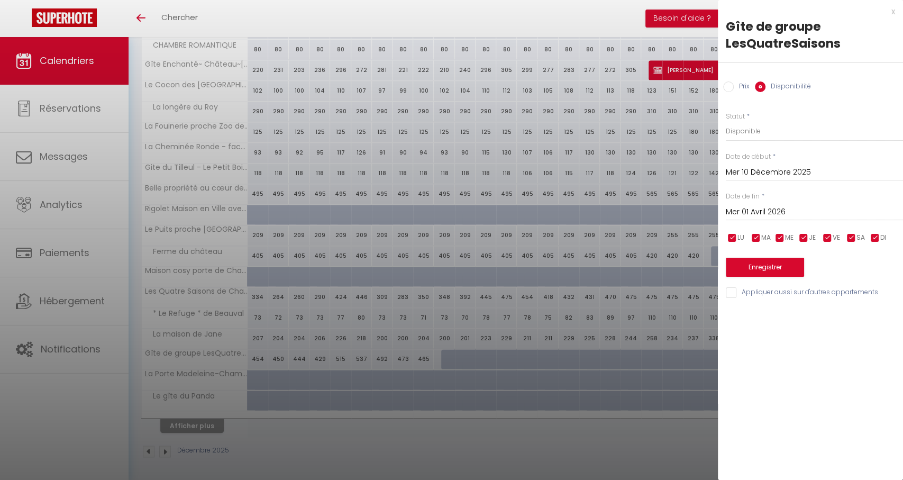
click at [761, 264] on button "Enregistrer" at bounding box center [765, 267] width 78 height 19
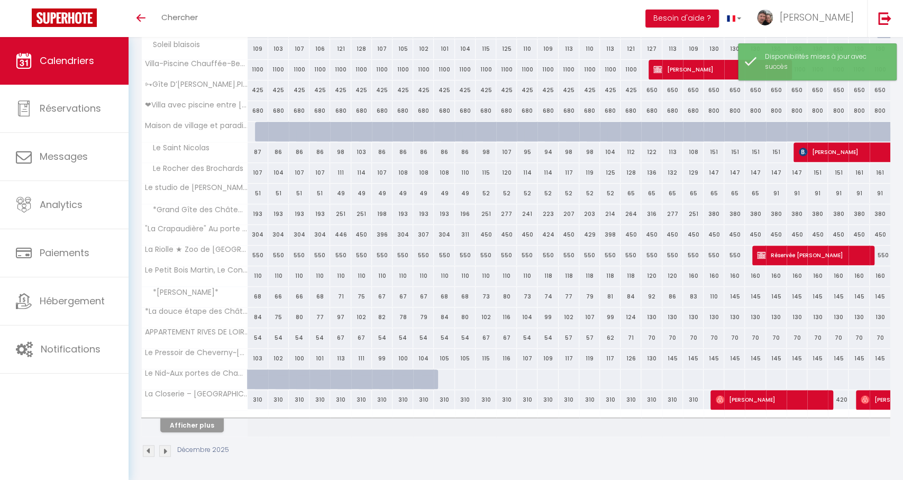
scroll to position [267, 0]
click at [201, 424] on button "Afficher plus" at bounding box center [191, 425] width 63 height 14
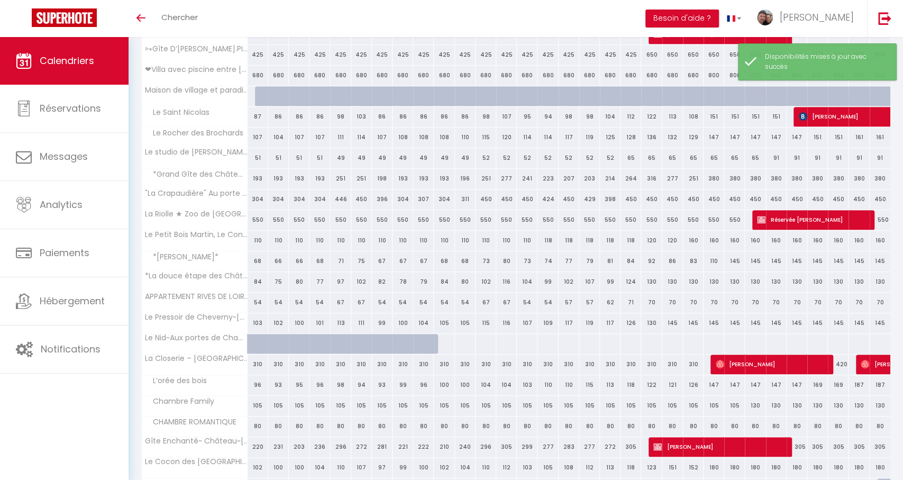
scroll to position [305, 0]
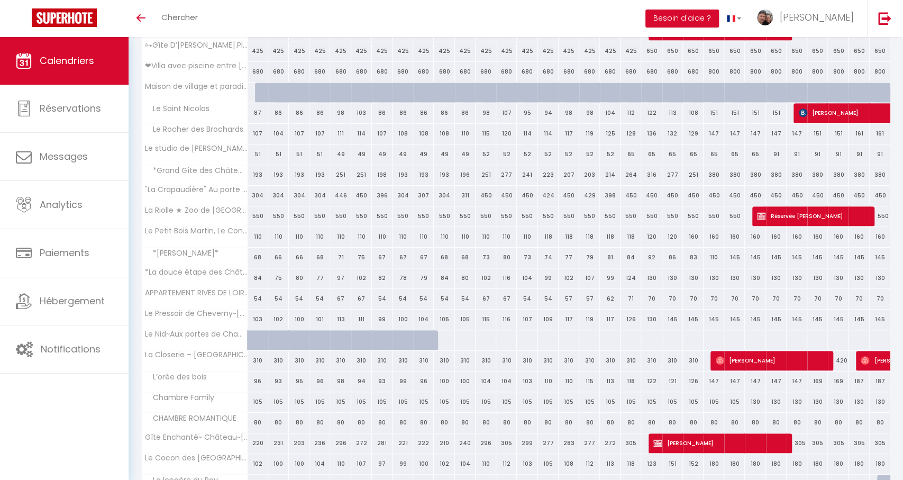
click at [444, 337] on div at bounding box center [443, 340] width 21 height 20
select select "1"
type input "Mer 10 Décembre 2025"
type input "Jeu 11 Décembre 2025"
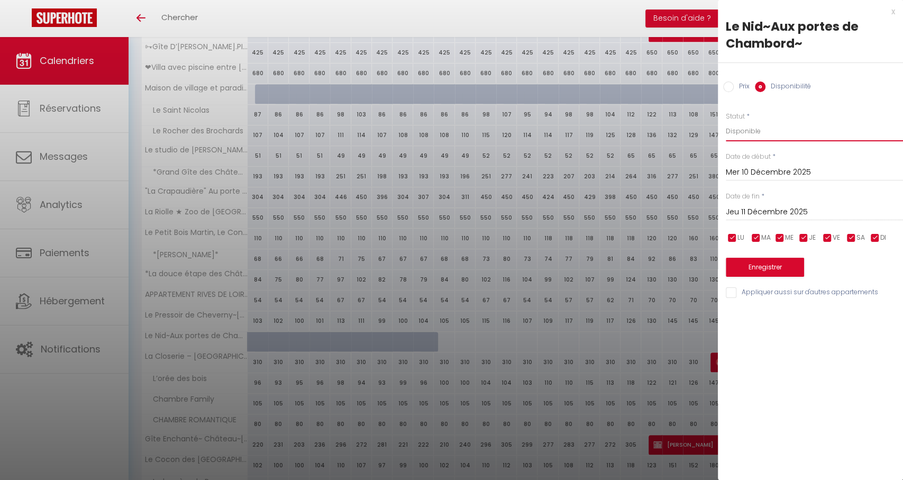
select select "0"
click at [754, 212] on input "Jeu 11 Décembre 2025" at bounding box center [814, 212] width 177 height 14
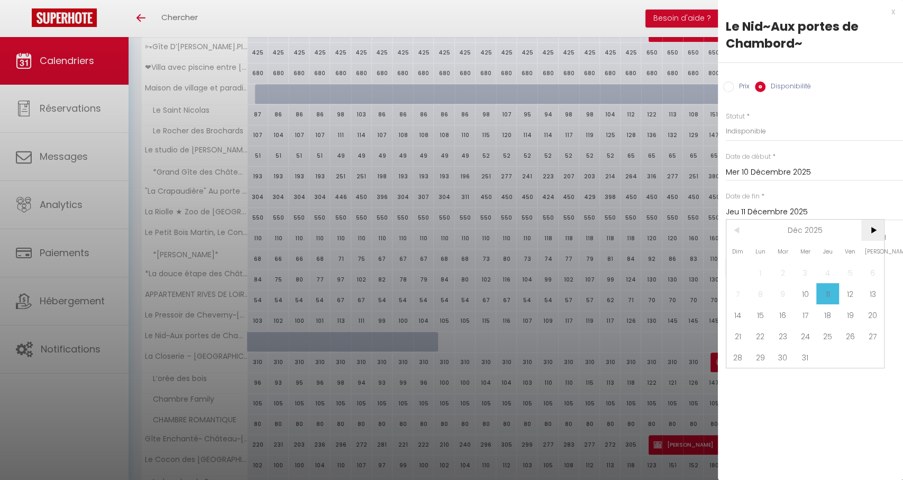
click at [877, 228] on span ">" at bounding box center [872, 230] width 23 height 21
drag, startPoint x: 825, startPoint y: 363, endPoint x: 816, endPoint y: 350, distance: 16.3
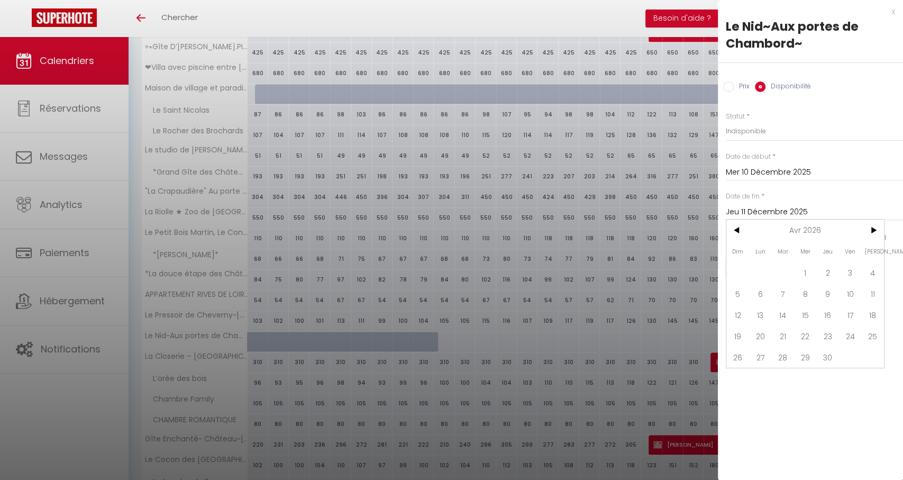
click at [825, 363] on span "30" at bounding box center [827, 356] width 23 height 21
type input "Jeu 30 Avril 2026"
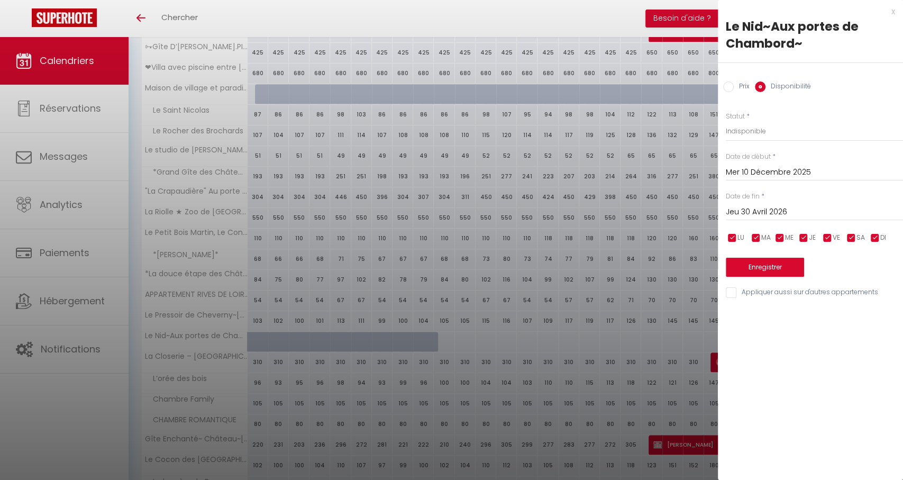
click at [765, 267] on button "Enregistrer" at bounding box center [765, 267] width 78 height 19
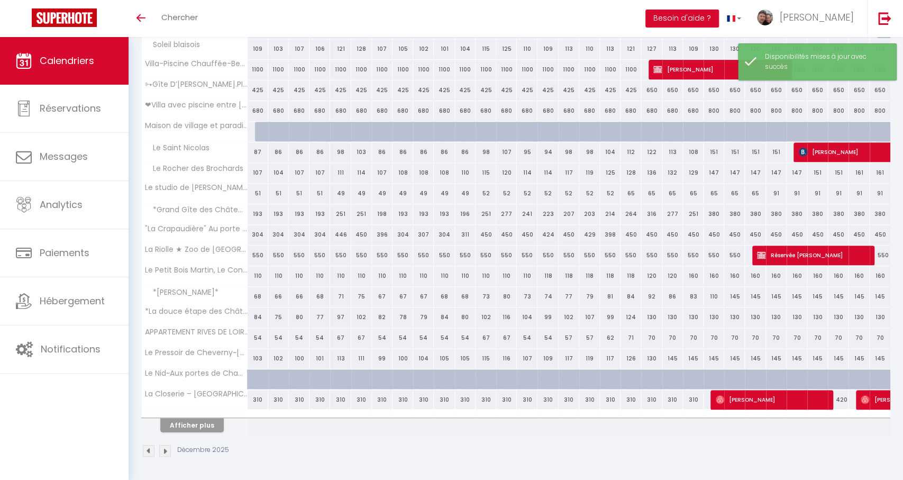
scroll to position [267, 0]
click at [188, 427] on button "Afficher plus" at bounding box center [191, 425] width 63 height 14
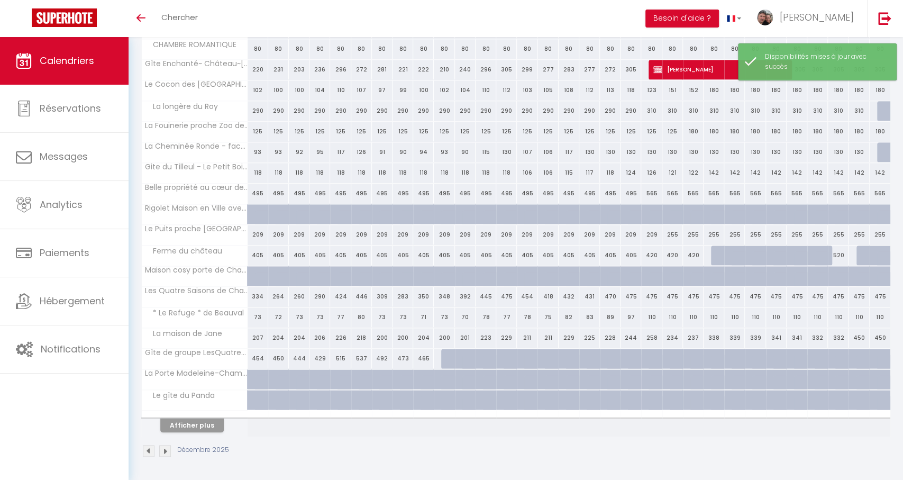
scroll to position [680, 0]
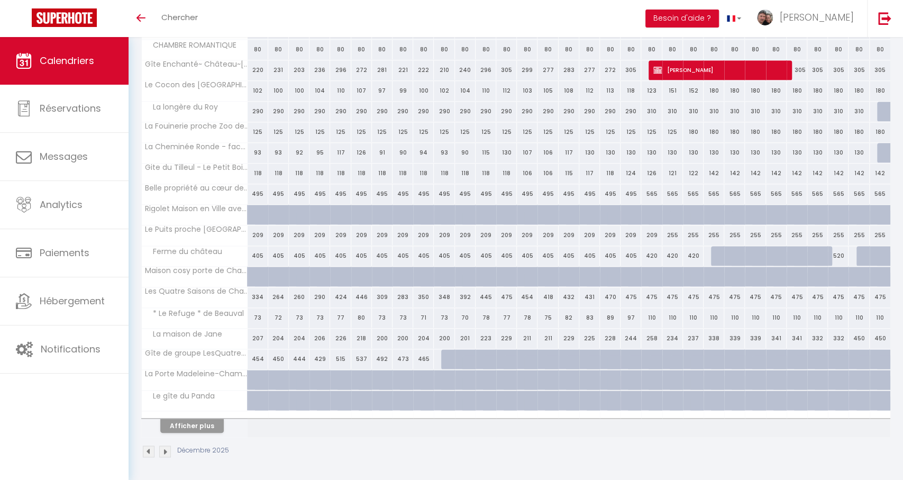
click at [446, 360] on div at bounding box center [451, 359] width 21 height 20
select select "1"
type input "Mer 10 Décembre 2025"
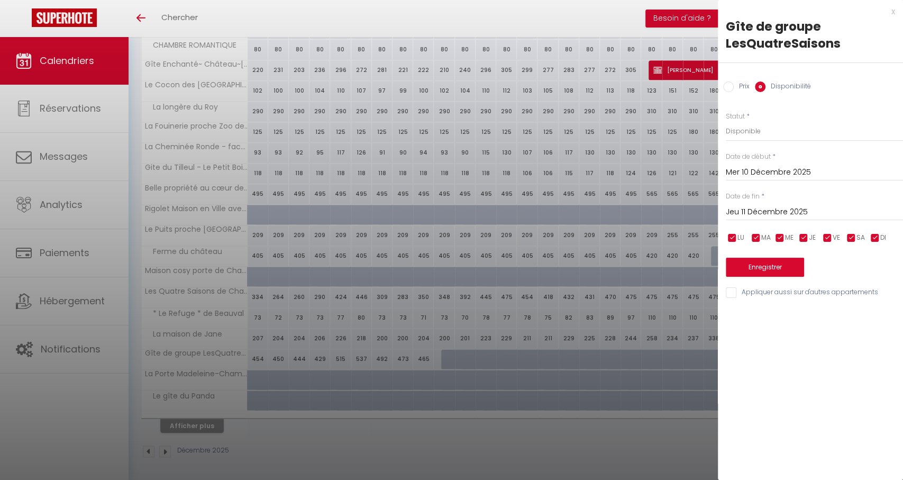
click at [775, 208] on input "Jeu 11 Décembre 2025" at bounding box center [814, 212] width 177 height 14
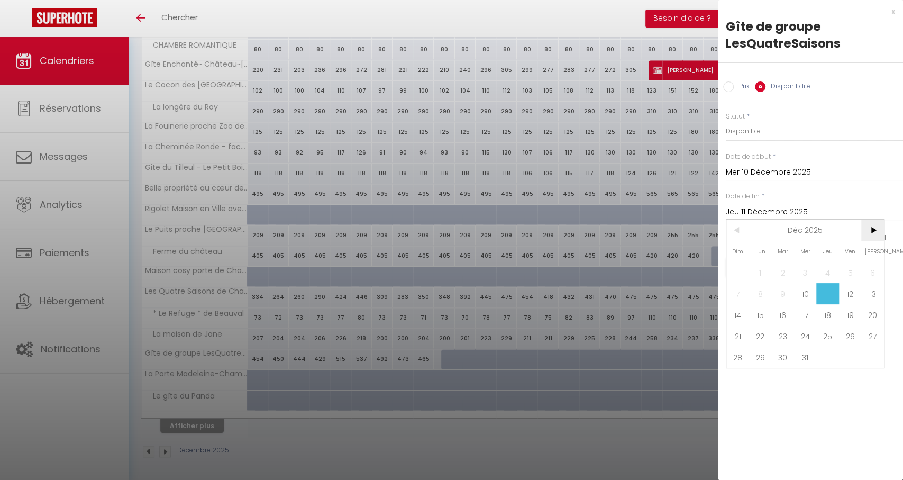
click at [865, 230] on span ">" at bounding box center [872, 230] width 23 height 21
click at [813, 268] on span "1" at bounding box center [805, 272] width 23 height 21
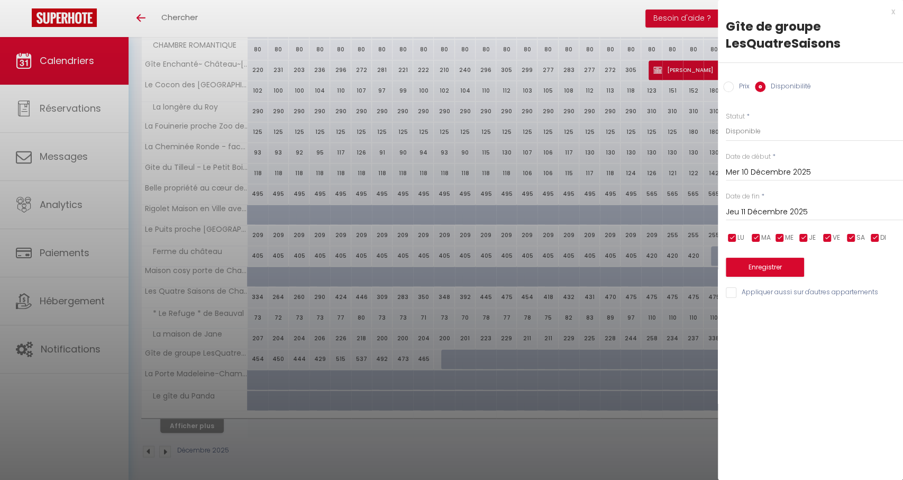
type input "Mer 01 Avril 2026"
click at [775, 267] on button "Enregistrer" at bounding box center [765, 267] width 78 height 19
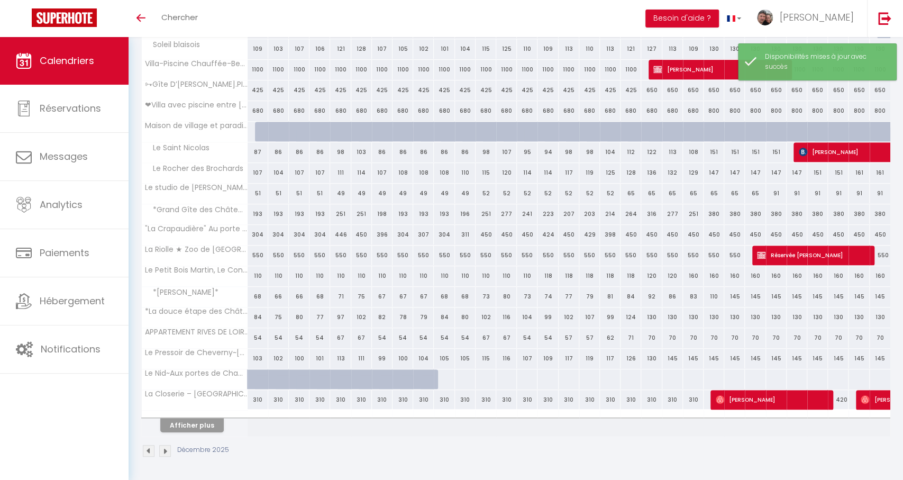
scroll to position [267, 0]
click at [206, 423] on button "Afficher plus" at bounding box center [191, 425] width 63 height 14
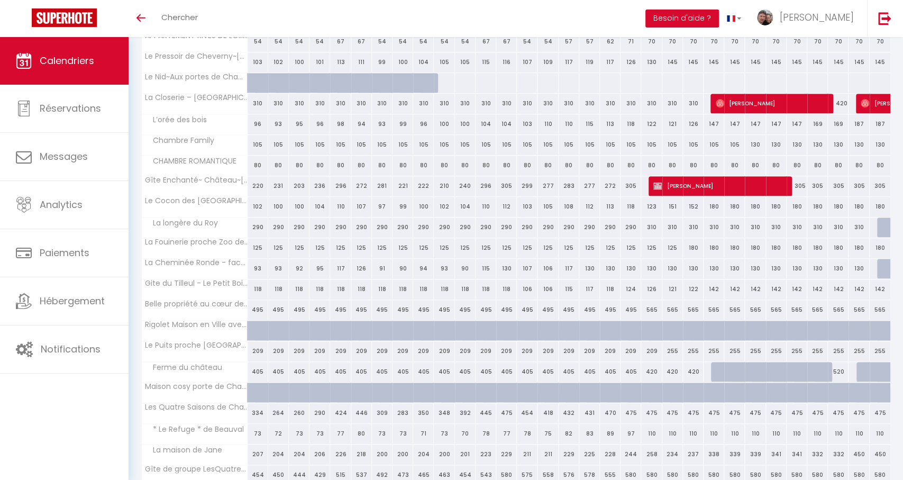
scroll to position [559, 0]
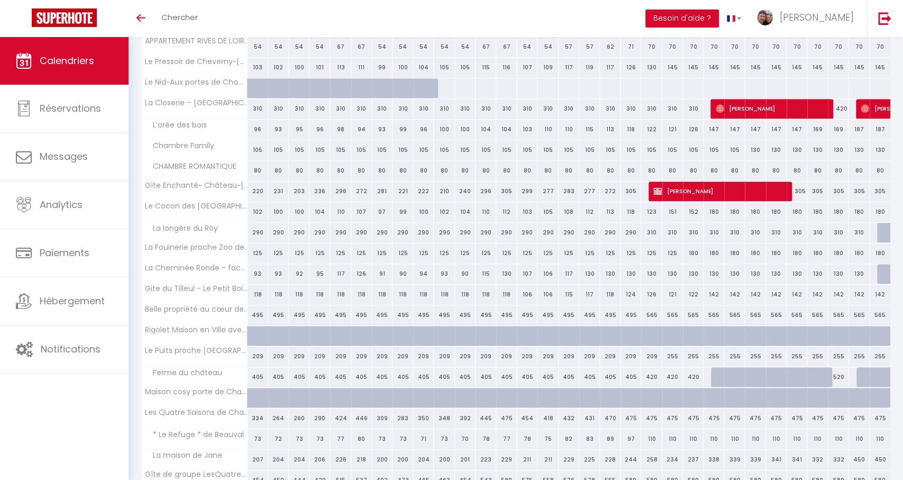
click at [447, 86] on div at bounding box center [443, 88] width 21 height 20
select select "1"
type input "Mer 10 Décembre 2025"
type input "Jeu 11 Décembre 2025"
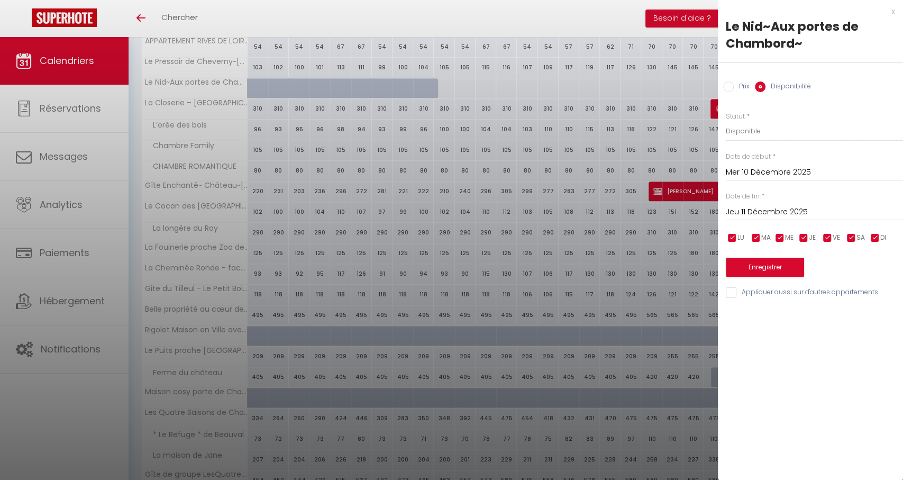
click at [741, 84] on label "Prix" at bounding box center [742, 87] width 16 height 12
click at [734, 84] on input "Prix" at bounding box center [728, 86] width 11 height 11
radio input "true"
radio input "false"
click at [761, 126] on input "Prix" at bounding box center [814, 130] width 177 height 19
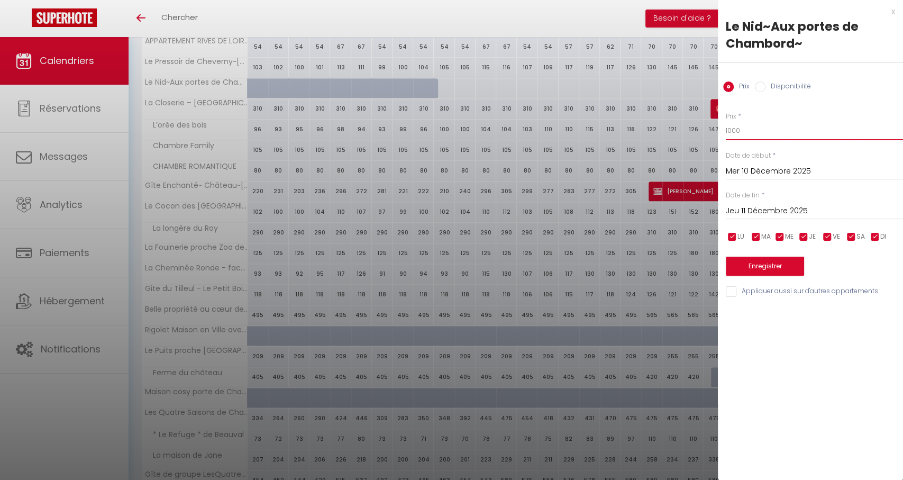
type input "1000"
click at [789, 211] on input "Jeu 11 Décembre 2025" at bounding box center [814, 211] width 177 height 14
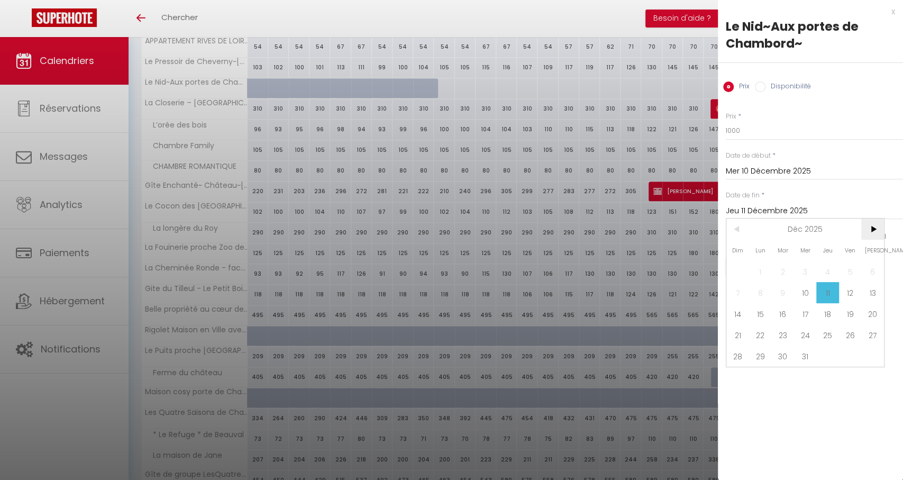
click at [866, 233] on span ">" at bounding box center [872, 228] width 23 height 21
click at [865, 233] on span ">" at bounding box center [872, 228] width 23 height 21
click at [804, 265] on span "1" at bounding box center [805, 271] width 23 height 21
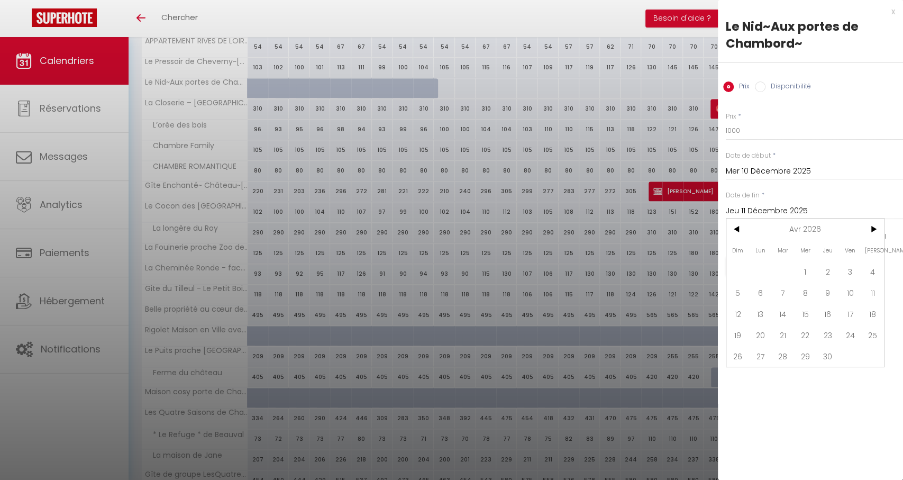
type input "Mer 01 Avril 2026"
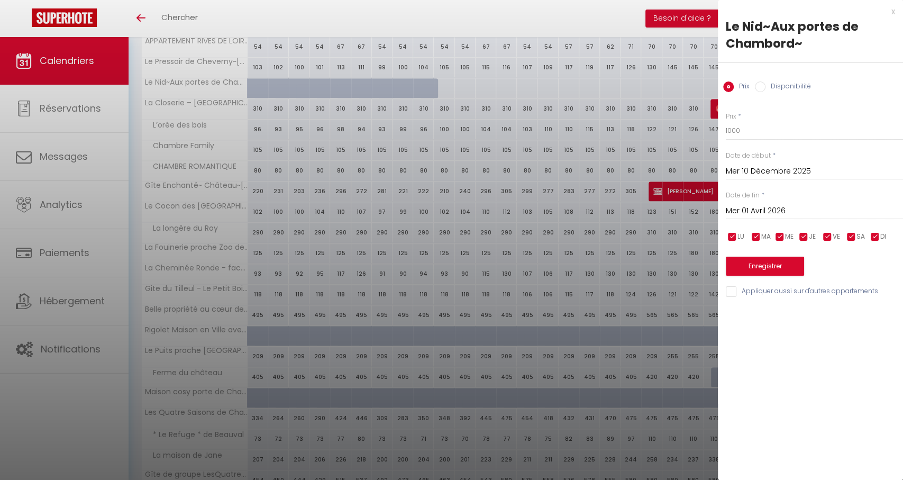
click at [745, 260] on button "Enregistrer" at bounding box center [765, 266] width 78 height 19
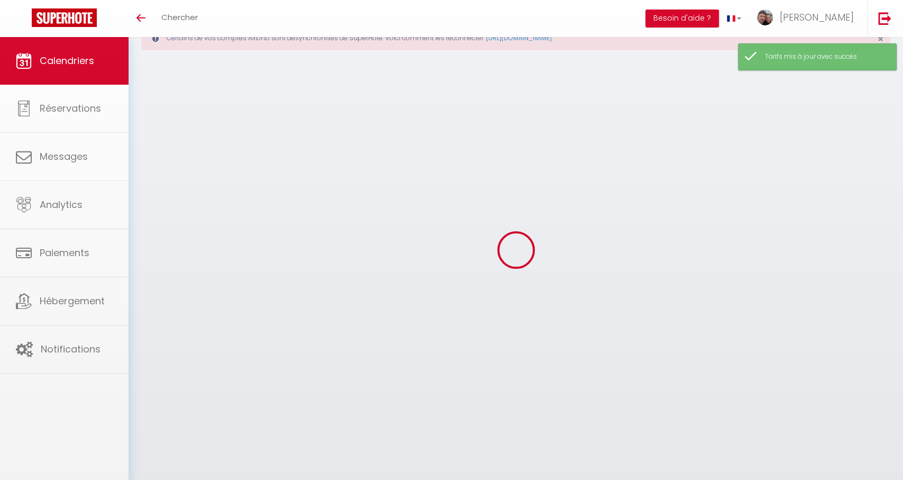
scroll to position [37, 0]
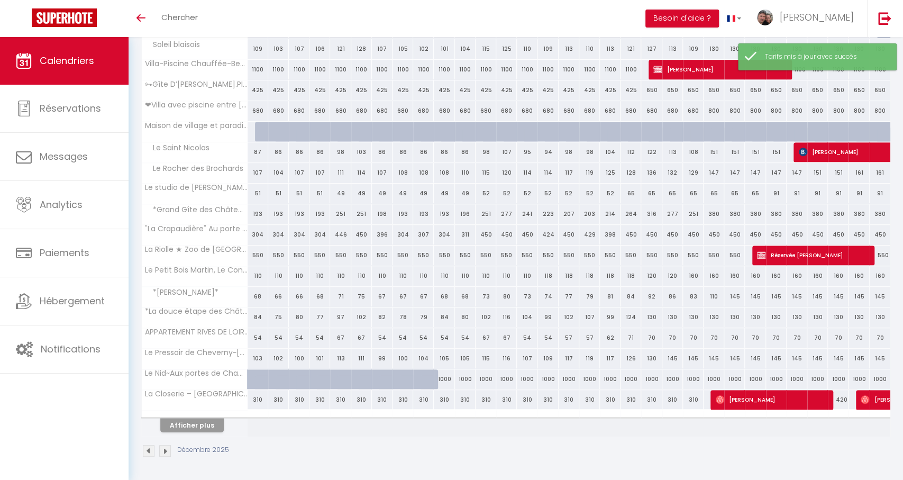
click at [203, 423] on button "Afficher plus" at bounding box center [191, 425] width 63 height 14
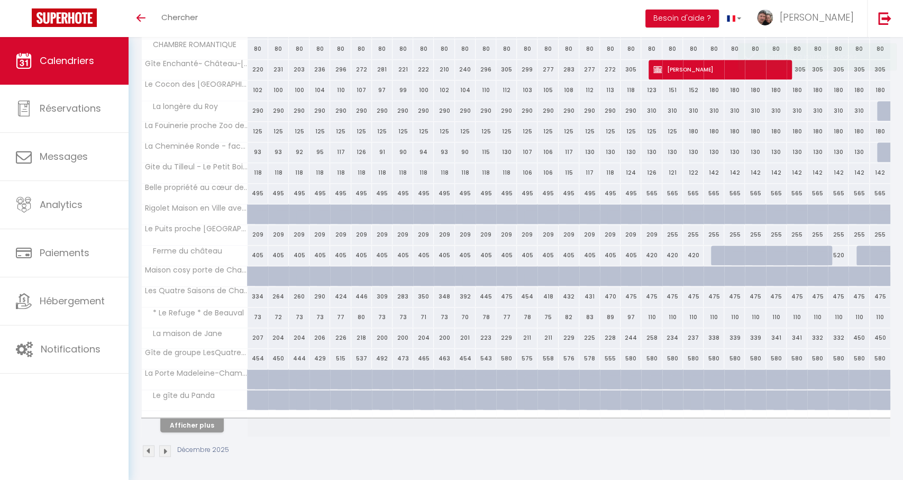
scroll to position [680, 0]
click at [249, 396] on div at bounding box center [258, 400] width 21 height 20
type input "Lun 01 Décembre 2025"
type input "Mar 02 Décembre 2025"
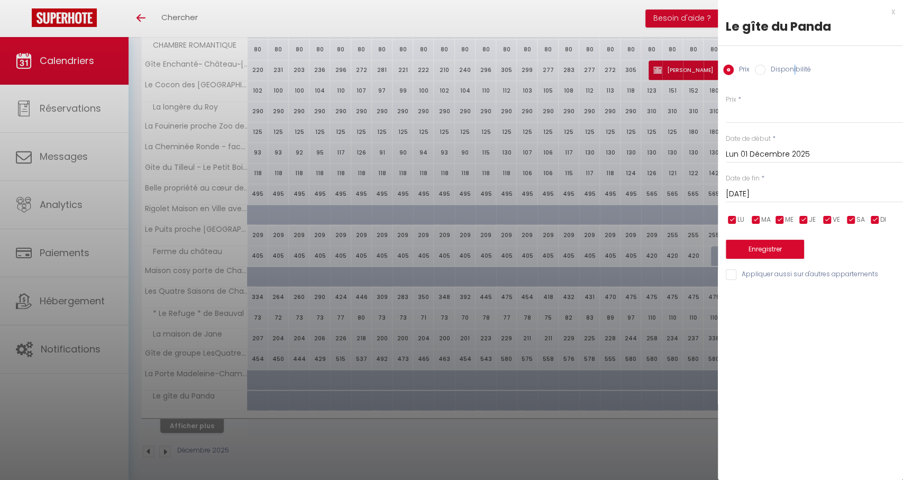
click at [792, 72] on label "Disponibilité" at bounding box center [787, 71] width 45 height 12
click at [765, 72] on input "Disponibilité" at bounding box center [760, 70] width 11 height 11
radio input "true"
radio input "false"
click at [751, 193] on input "Mar 02 Décembre 2025" at bounding box center [814, 195] width 177 height 14
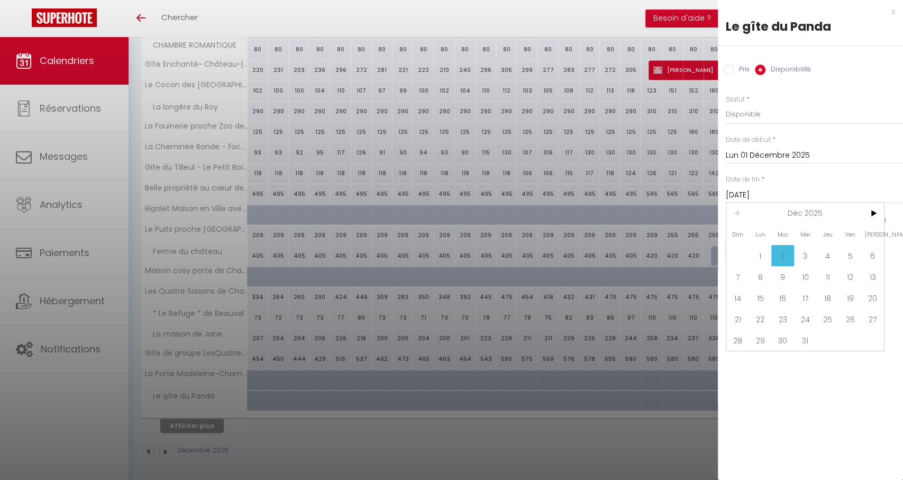
click at [751, 193] on input "Mar 02 Décembre 2025" at bounding box center [814, 195] width 177 height 14
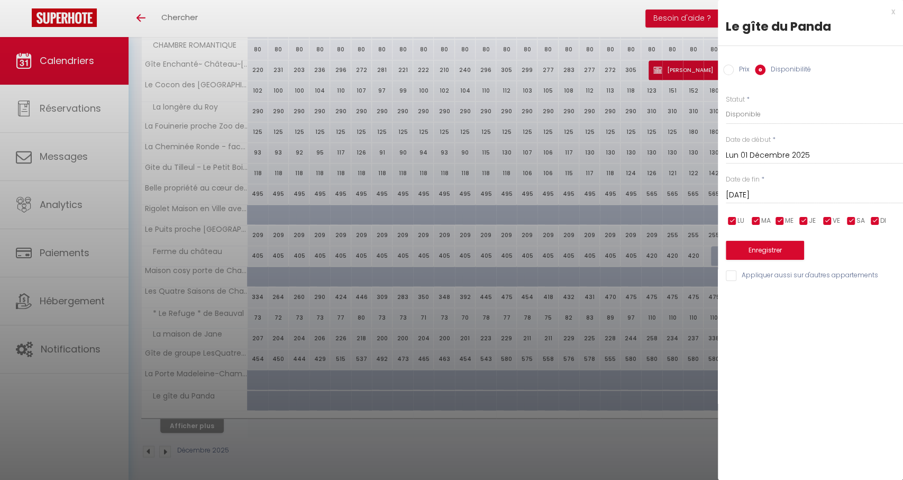
click at [751, 193] on input "Mar 02 Décembre 2025" at bounding box center [814, 195] width 177 height 14
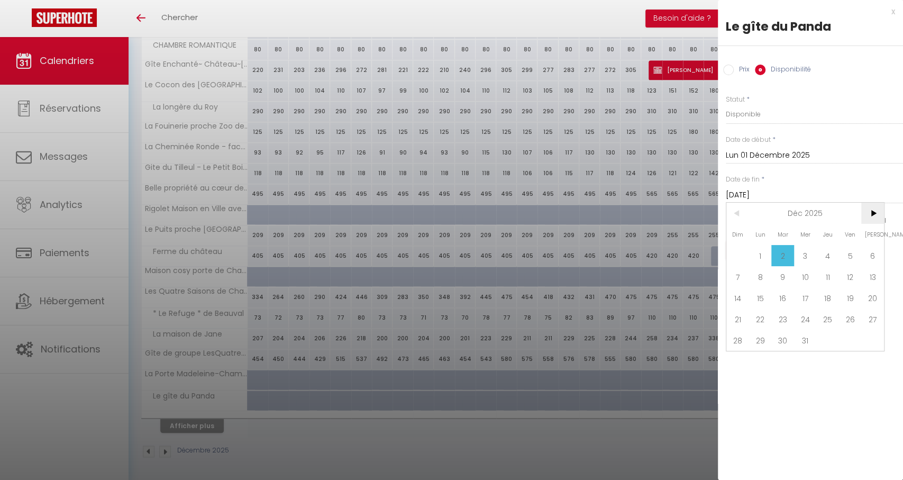
click at [875, 208] on span ">" at bounding box center [872, 213] width 23 height 21
drag, startPoint x: 806, startPoint y: 248, endPoint x: 799, endPoint y: 248, distance: 6.3
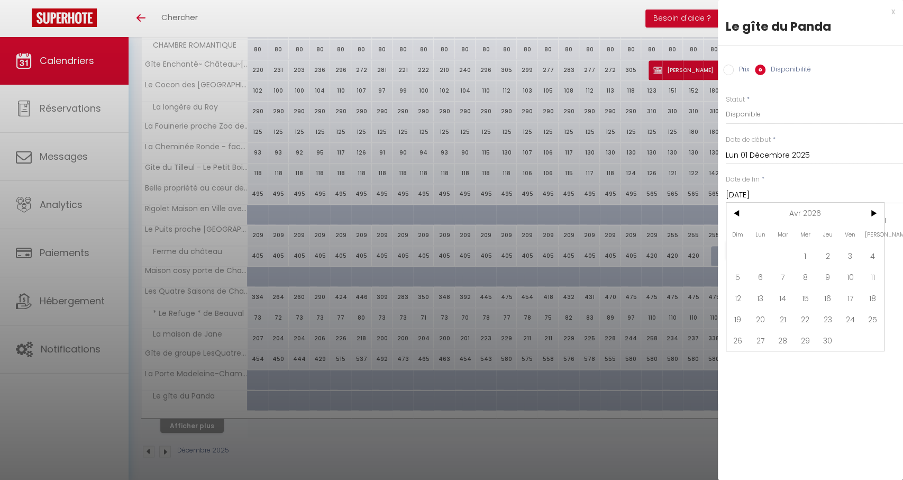
click at [805, 248] on span "1" at bounding box center [805, 255] width 23 height 21
type input "Mer 01 Avril 2026"
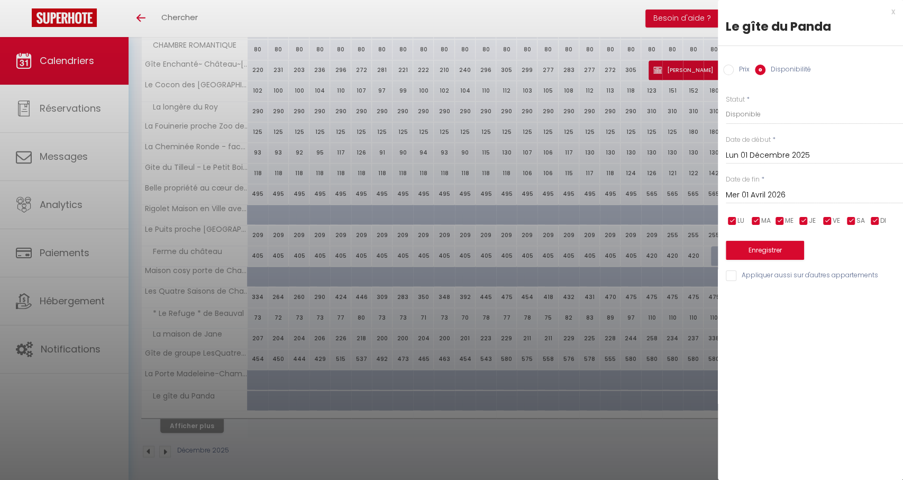
click at [752, 250] on button "Enregistrer" at bounding box center [765, 250] width 78 height 19
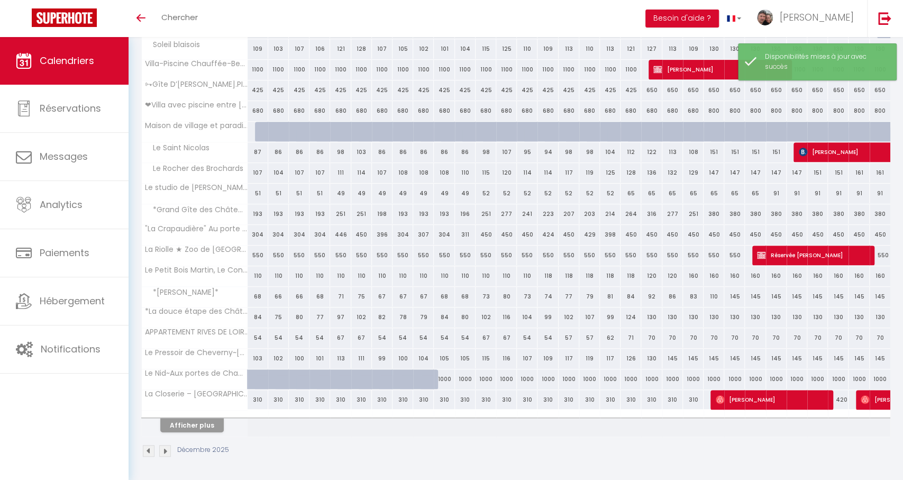
scroll to position [267, 0]
click at [187, 423] on button "Afficher plus" at bounding box center [191, 425] width 63 height 14
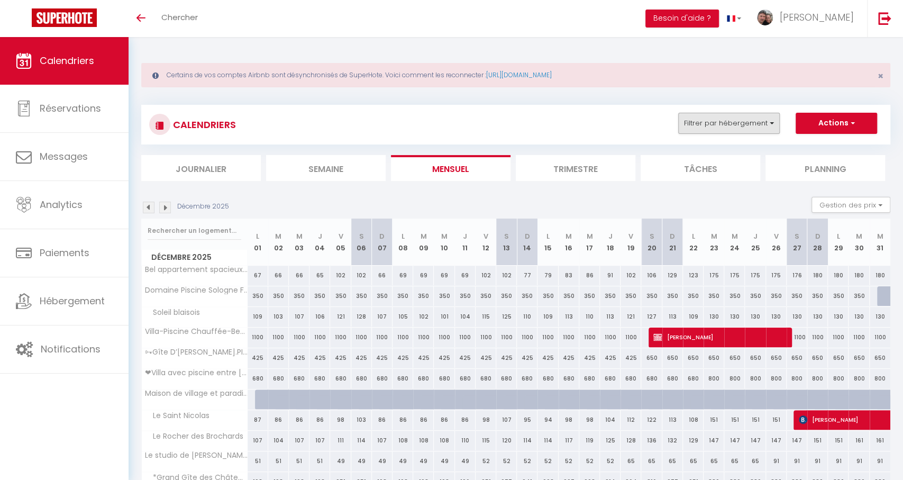
scroll to position [0, 0]
drag, startPoint x: 700, startPoint y: 118, endPoint x: 689, endPoint y: 124, distance: 13.0
click at [700, 118] on button "Filtrer par hébergement" at bounding box center [729, 123] width 102 height 21
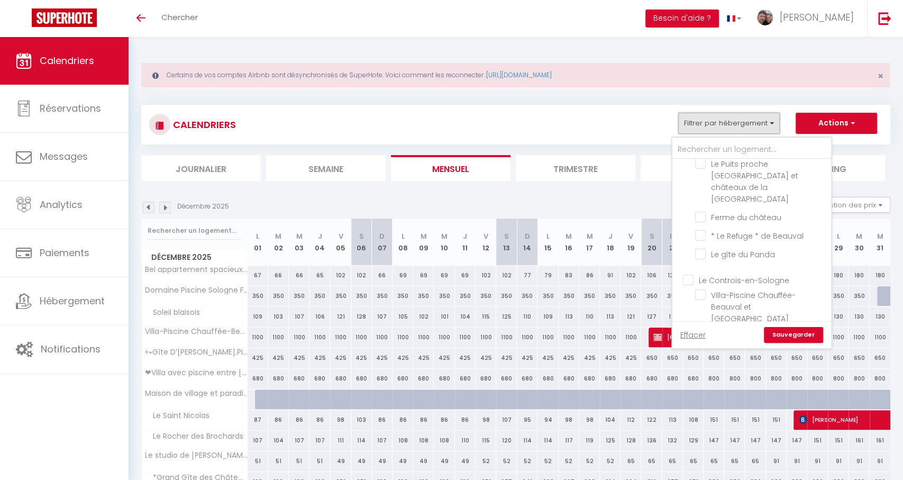
scroll to position [444, 0]
click at [743, 236] on input "Le gîte du Panda" at bounding box center [761, 241] width 132 height 11
checkbox input "true"
checkbox input "false"
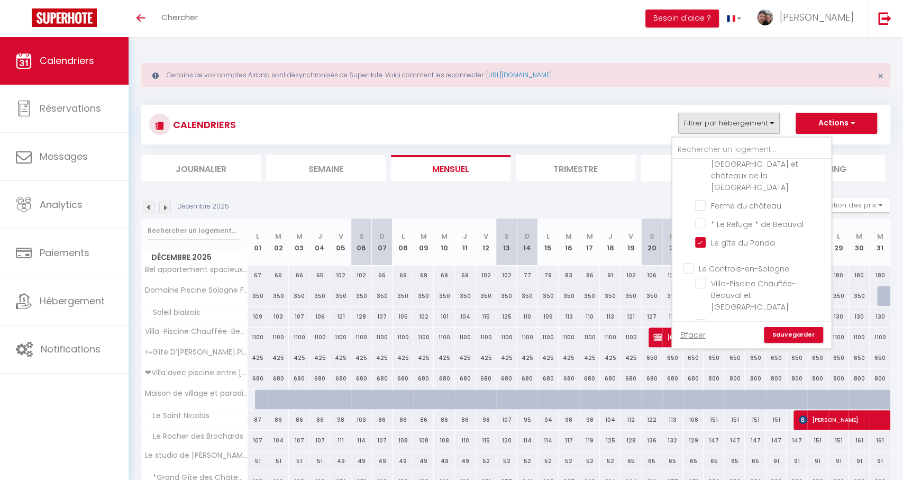
checkbox input "false"
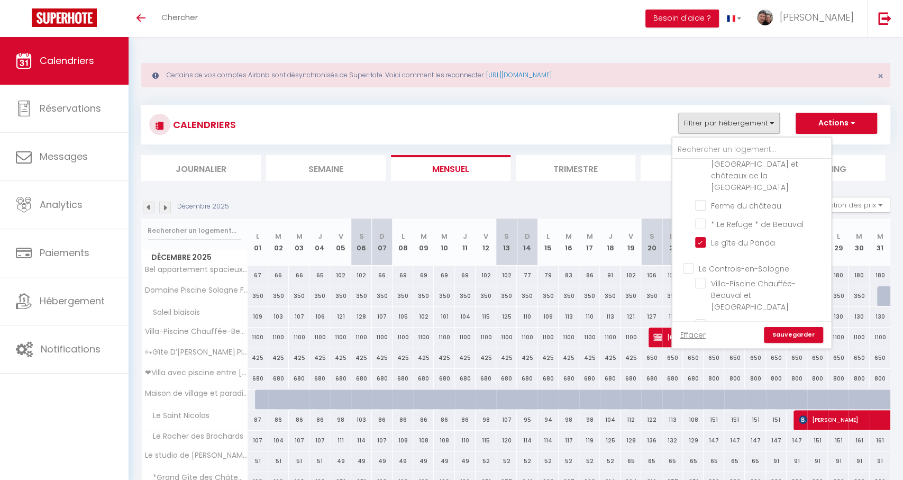
checkbox input "false"
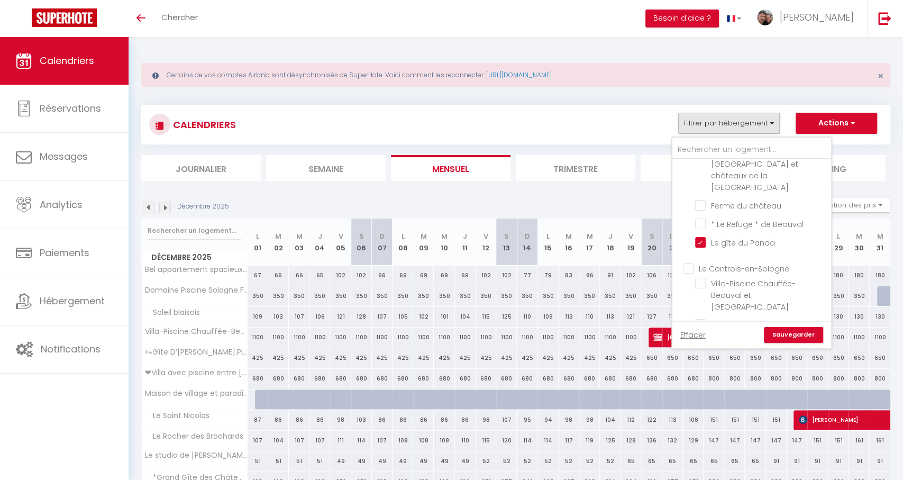
checkbox input "false"
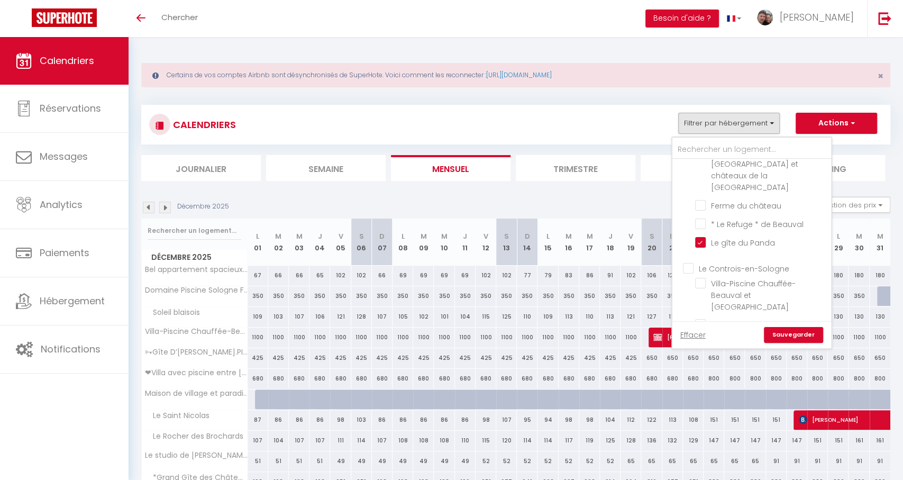
checkbox input "false"
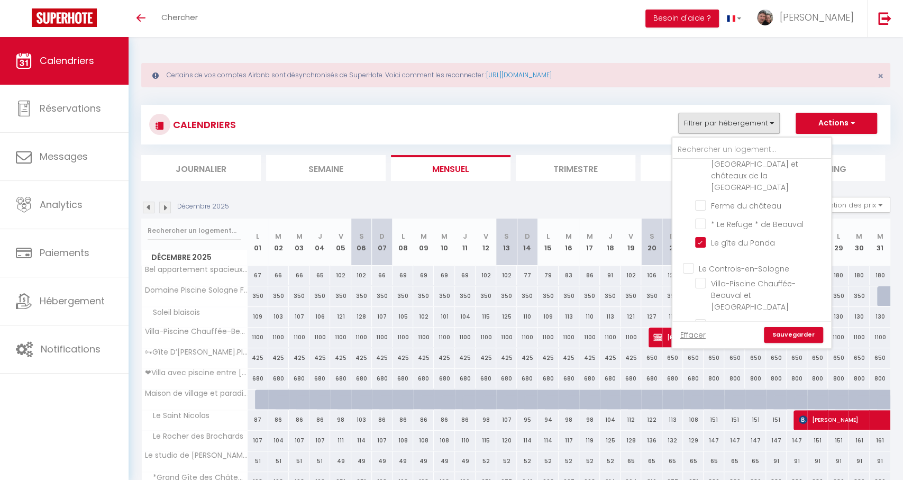
checkbox input "false"
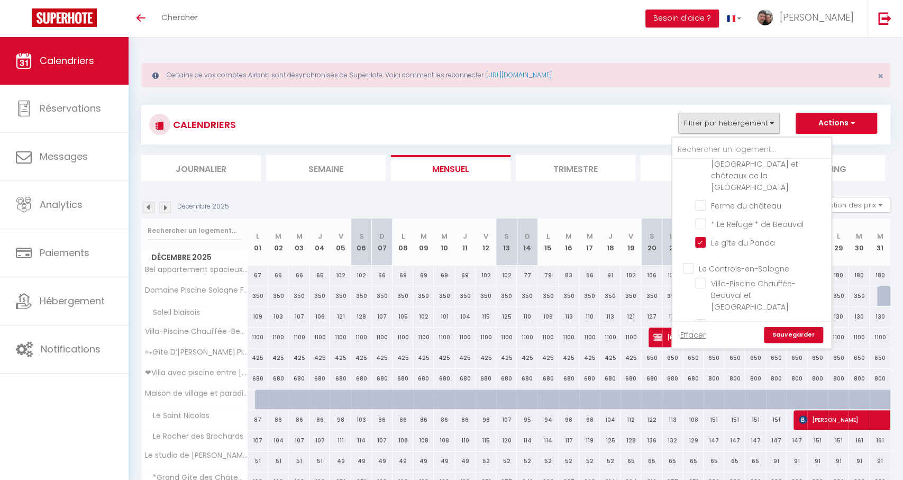
checkbox input "false"
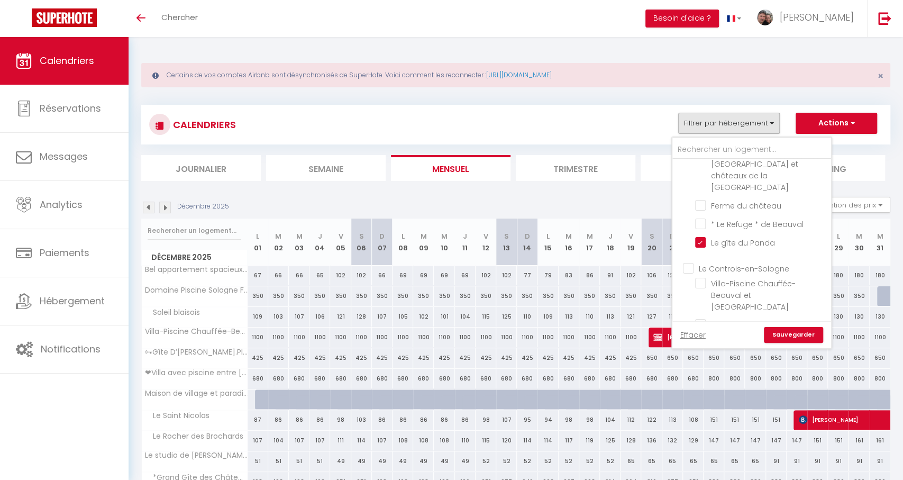
checkbox input "false"
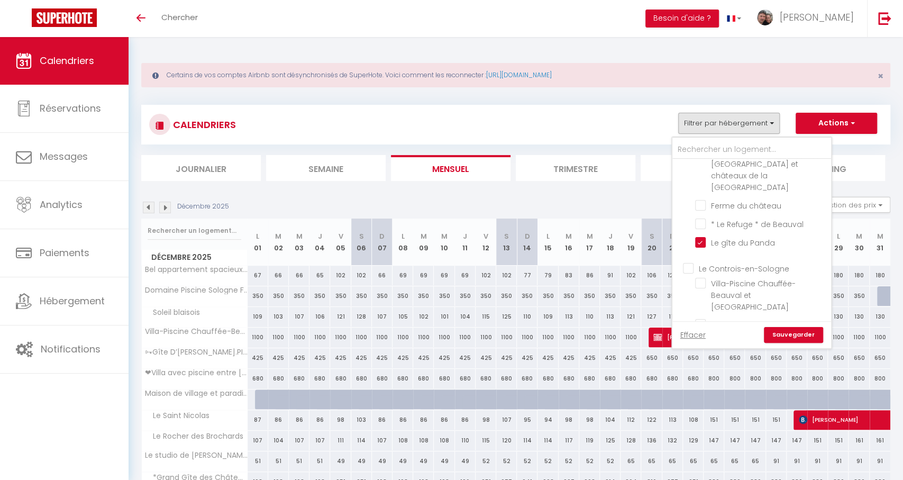
checkbox input "false"
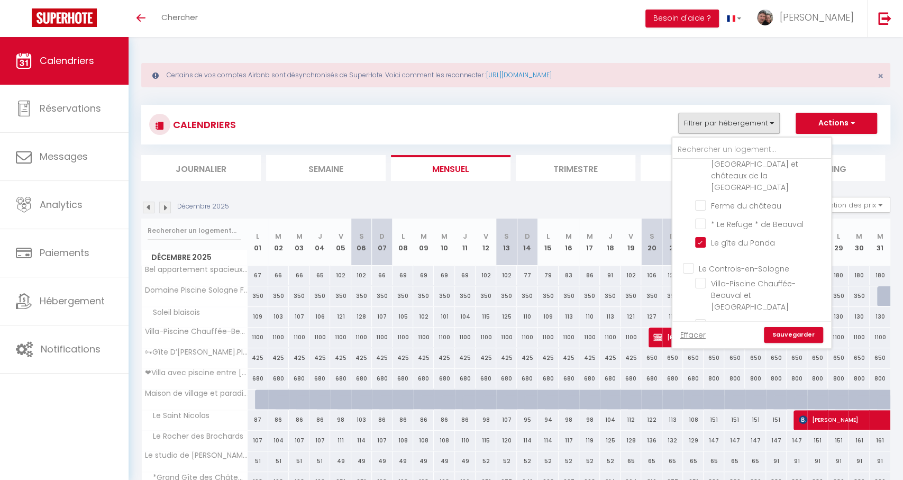
checkbox input "false"
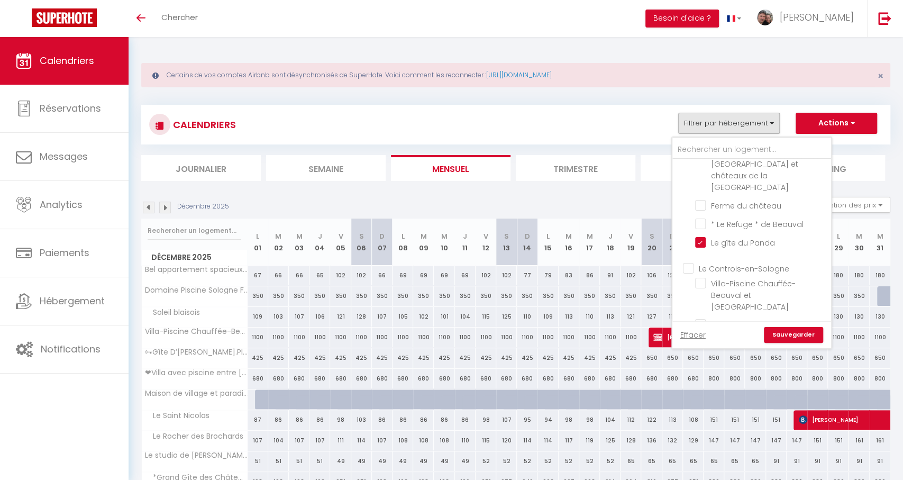
checkbox input "false"
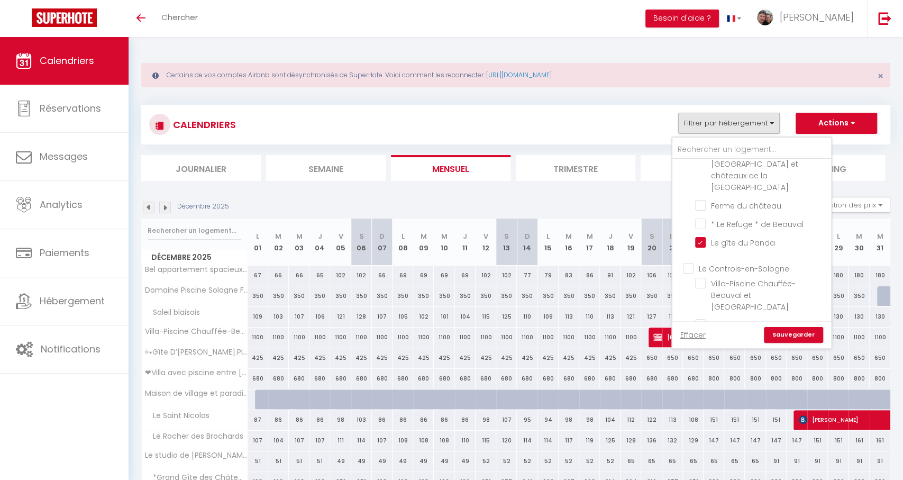
checkbox input "false"
click at [775, 333] on link "Sauvegarder" at bounding box center [793, 335] width 59 height 16
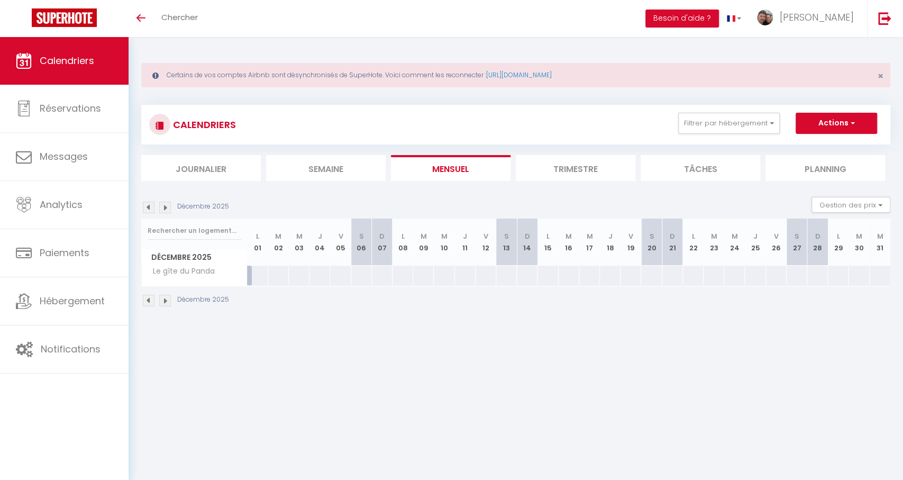
click at [305, 161] on li "Semaine" at bounding box center [326, 168] width 120 height 26
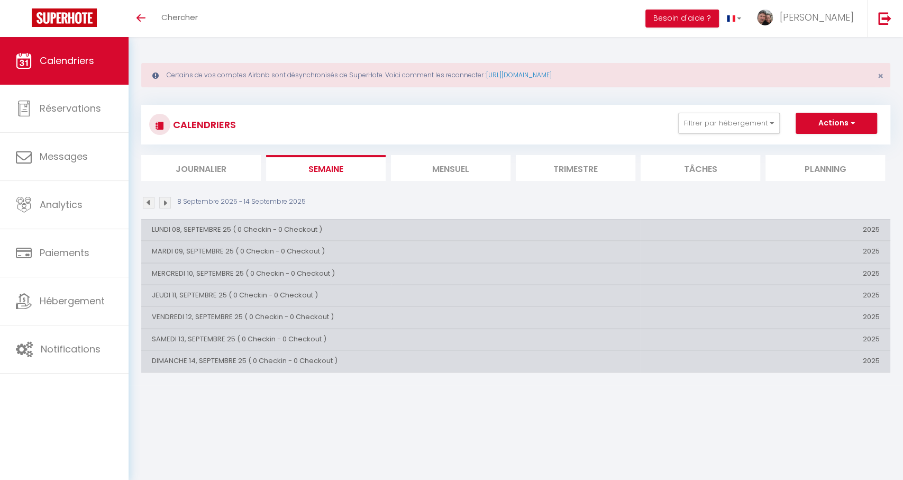
click at [527, 168] on li "Trimestre" at bounding box center [576, 168] width 120 height 26
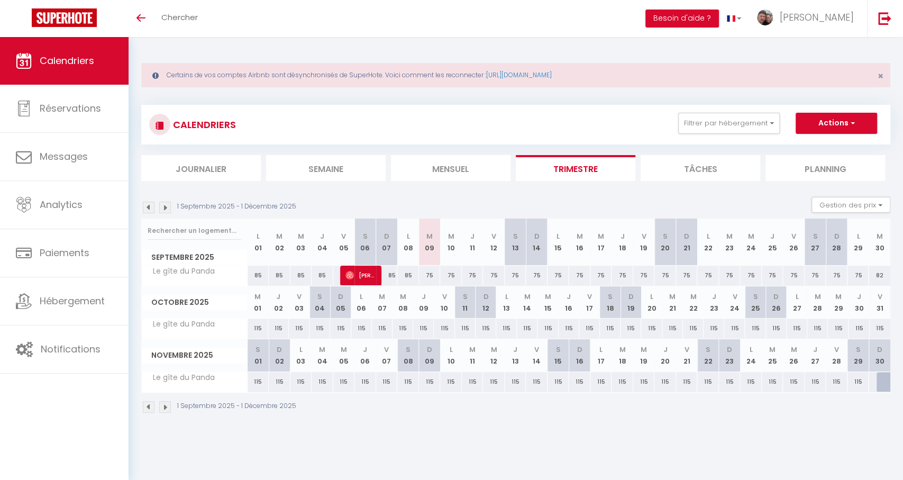
click at [164, 207] on img at bounding box center [165, 208] width 12 height 12
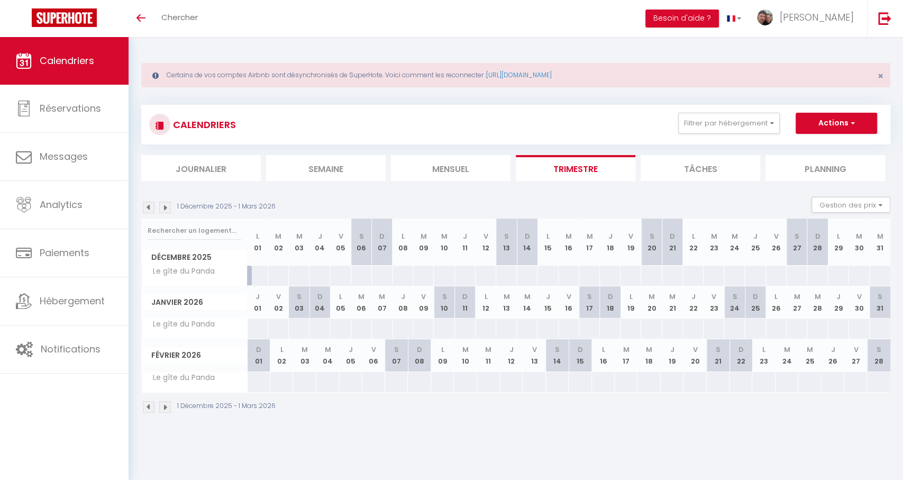
click at [150, 208] on img at bounding box center [149, 208] width 12 height 12
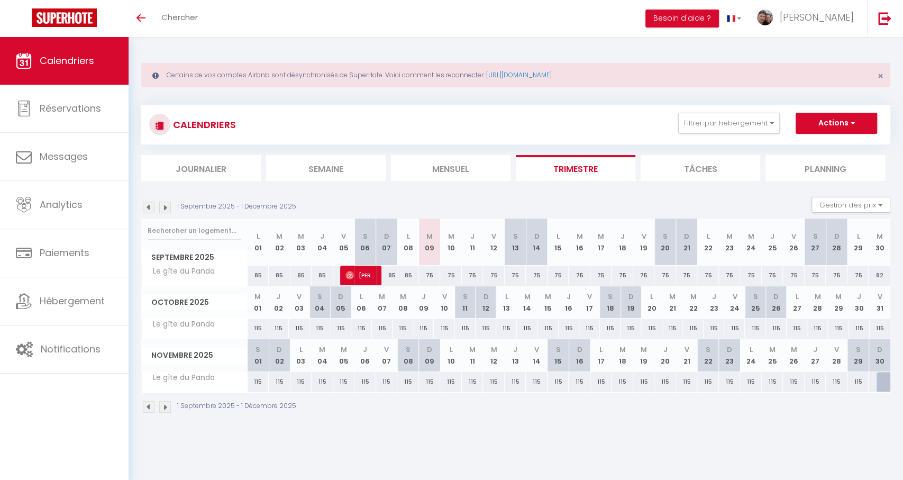
click at [883, 383] on div at bounding box center [887, 382] width 22 height 20
select select "1"
type input "Dim 30 Novembre 2025"
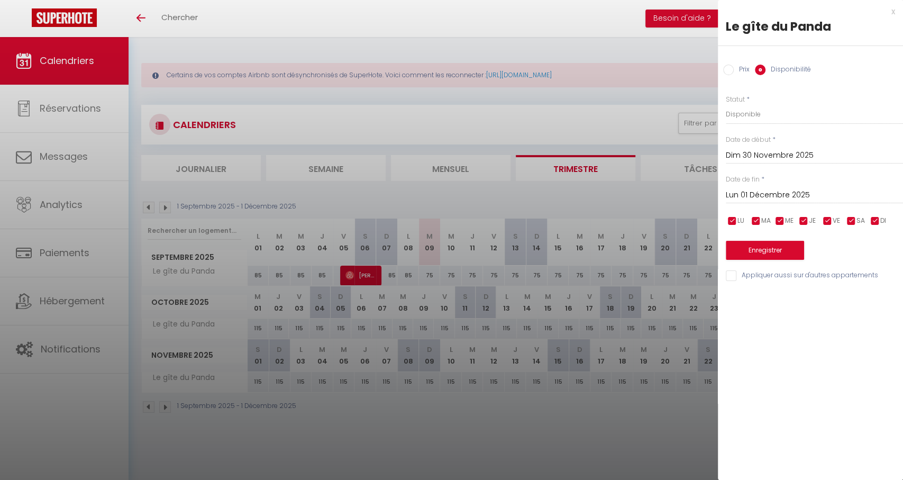
click at [761, 204] on div "Prix * Statut * Disponible Indisponible Date de début * Dim 30 Novembre 2025 < …" at bounding box center [810, 181] width 185 height 201
click at [766, 198] on input "Lun 01 Décembre 2025" at bounding box center [814, 195] width 177 height 14
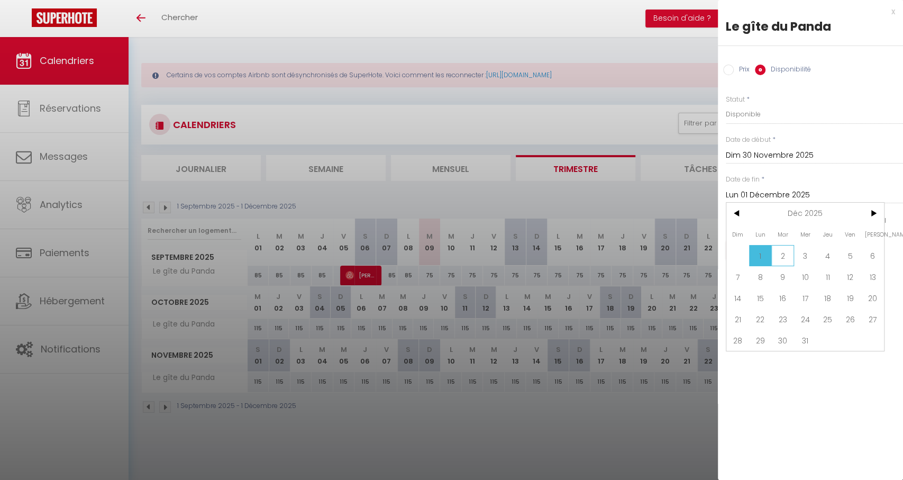
click at [784, 250] on span "2" at bounding box center [782, 255] width 23 height 21
type input "Mar 02 Décembre 2025"
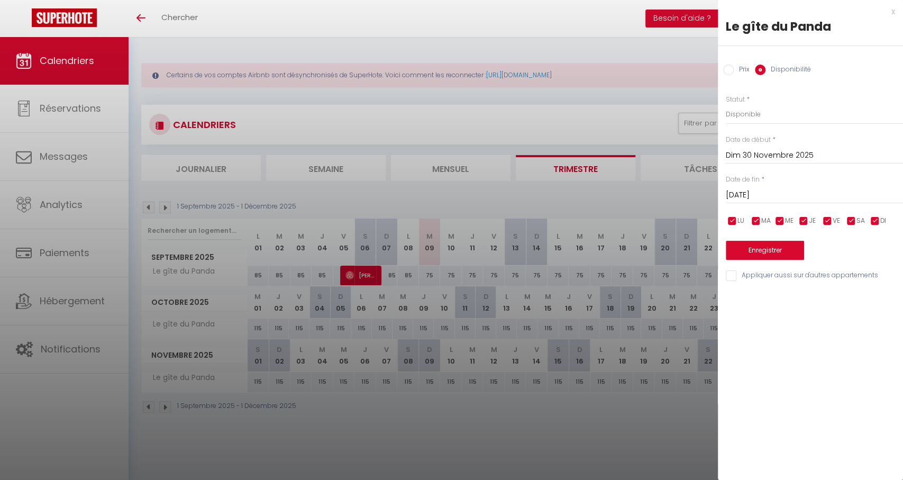
click at [781, 251] on button "Enregistrer" at bounding box center [765, 250] width 78 height 19
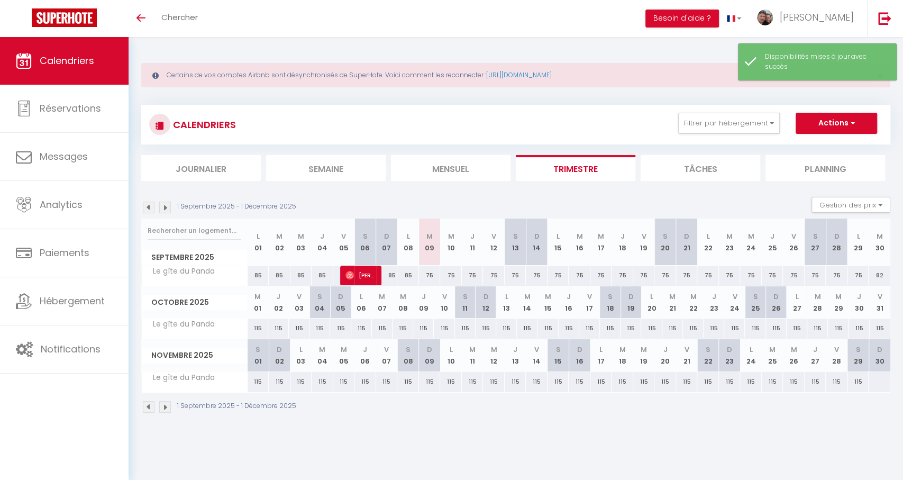
click at [883, 379] on div at bounding box center [879, 382] width 22 height 20
select select "1"
type input "Dim 30 Novembre 2025"
type input "Lun 01 Décembre 2025"
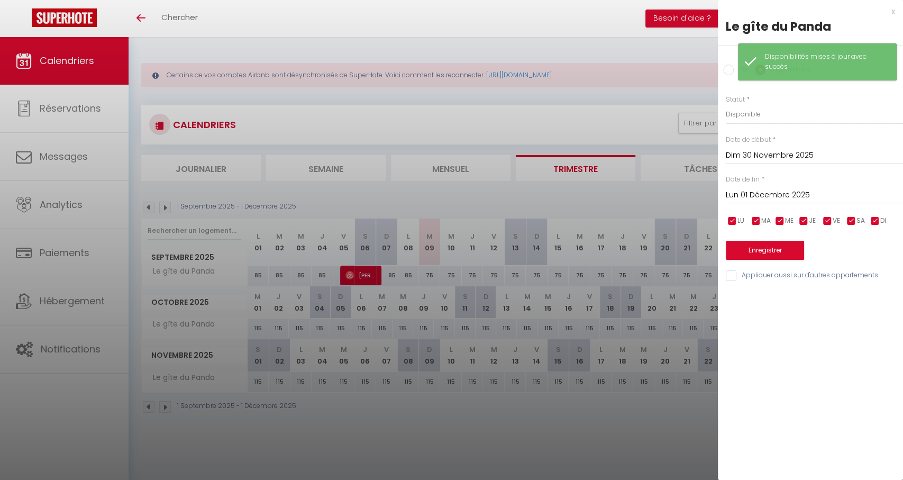
click at [727, 71] on input "Prix" at bounding box center [728, 70] width 11 height 11
radio input "true"
radio input "false"
click at [744, 114] on input "Prix" at bounding box center [814, 113] width 177 height 19
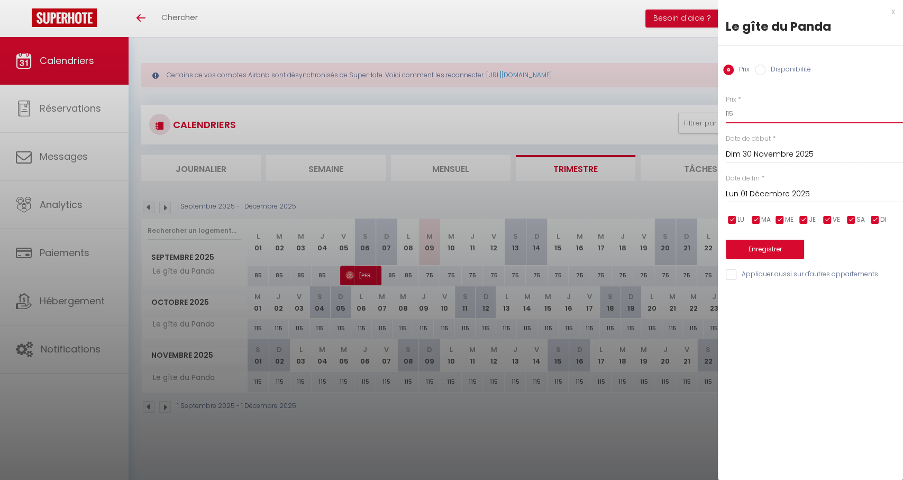
type input "115"
click at [744, 189] on input "Lun 01 Décembre 2025" at bounding box center [814, 194] width 177 height 14
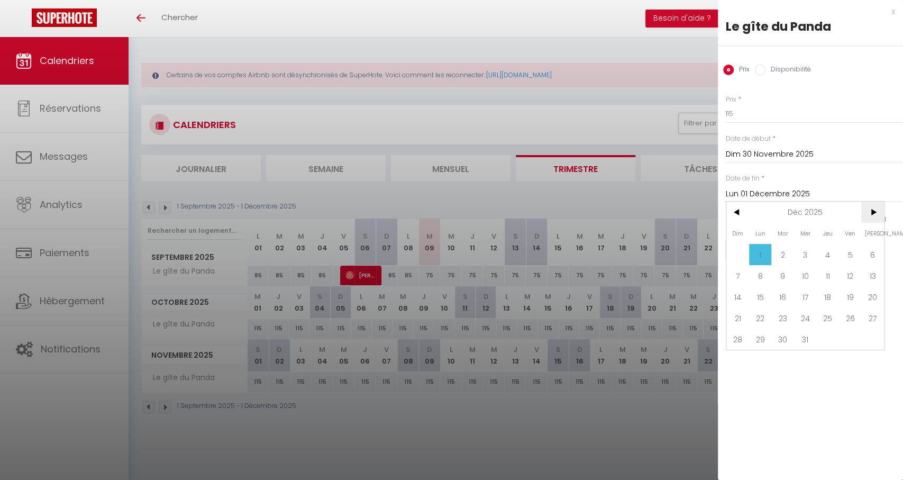
click at [863, 206] on span ">" at bounding box center [872, 212] width 23 height 21
click at [867, 208] on span ">" at bounding box center [872, 212] width 23 height 21
click at [864, 209] on span ">" at bounding box center [872, 212] width 23 height 21
click at [864, 210] on span ">" at bounding box center [872, 212] width 23 height 21
click at [801, 253] on span "1" at bounding box center [805, 254] width 23 height 21
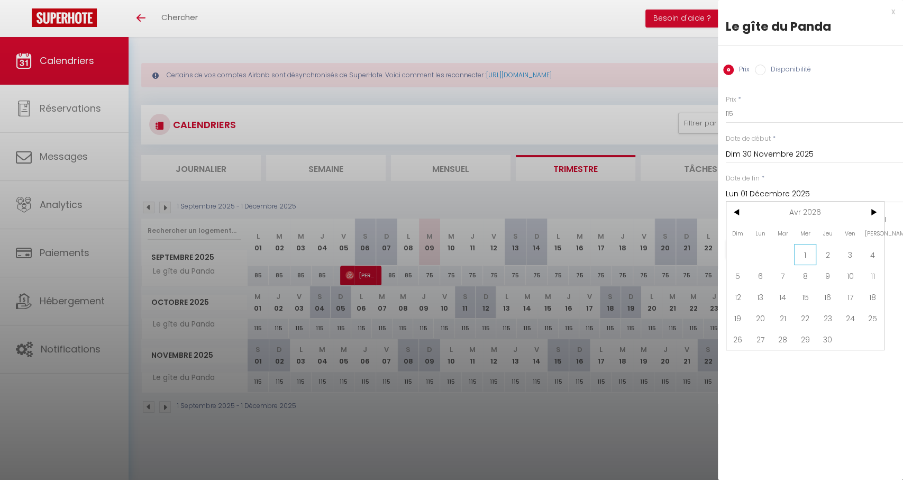
type input "Mer 01 Avril 2026"
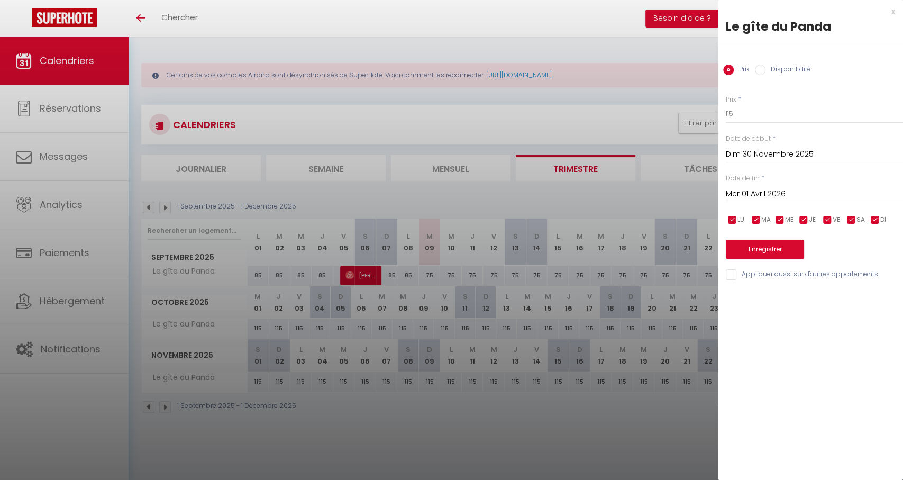
click at [772, 243] on button "Enregistrer" at bounding box center [765, 249] width 78 height 19
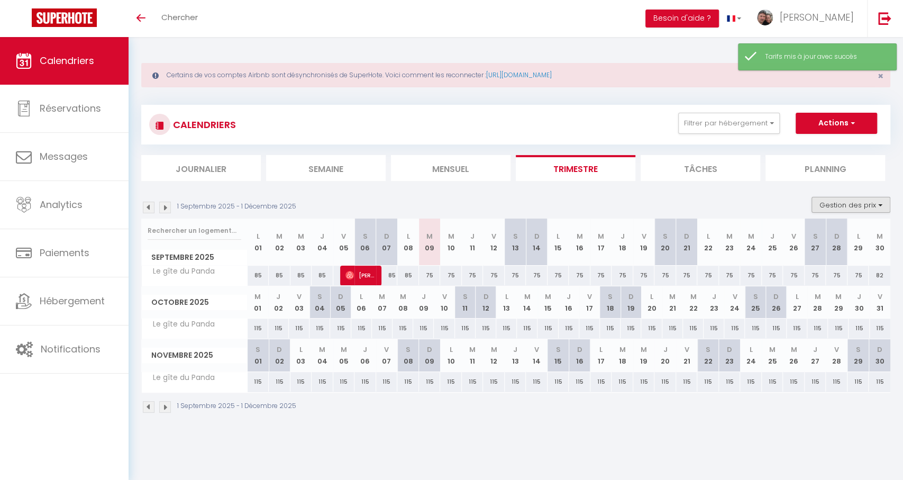
click at [842, 203] on button "Gestion des prix" at bounding box center [850, 205] width 79 height 16
click at [802, 238] on input "Nb Nuits minimum" at bounding box center [841, 237] width 95 height 11
checkbox input "true"
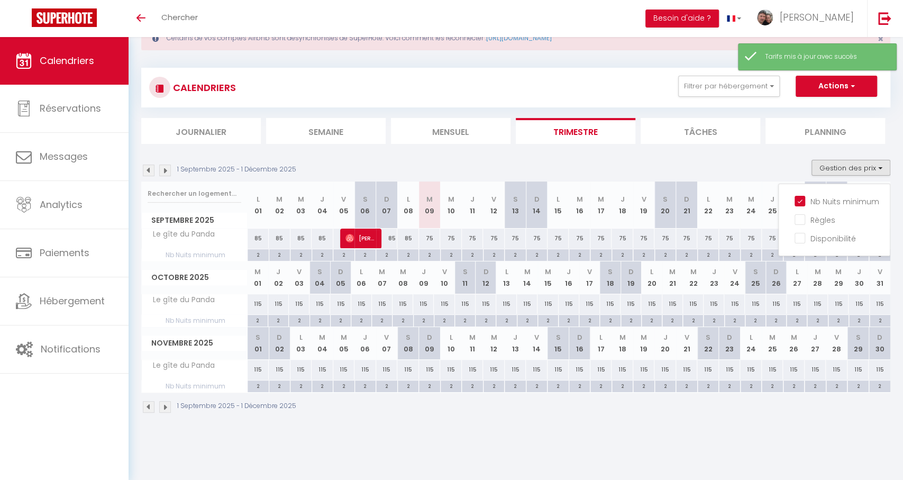
scroll to position [37, 0]
click at [165, 409] on img at bounding box center [165, 407] width 12 height 12
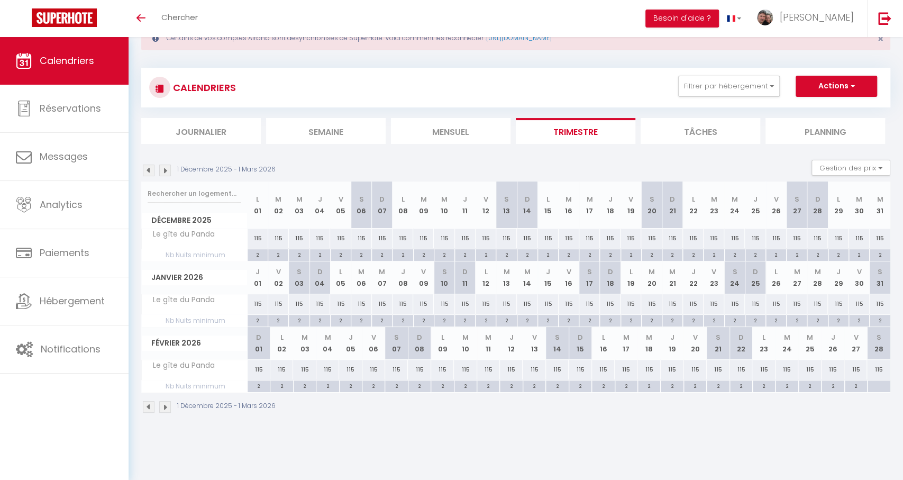
click at [885, 383] on div at bounding box center [878, 386] width 23 height 12
type input "Sam 28 Février 2026"
type input "Dim 01 Mars 2026"
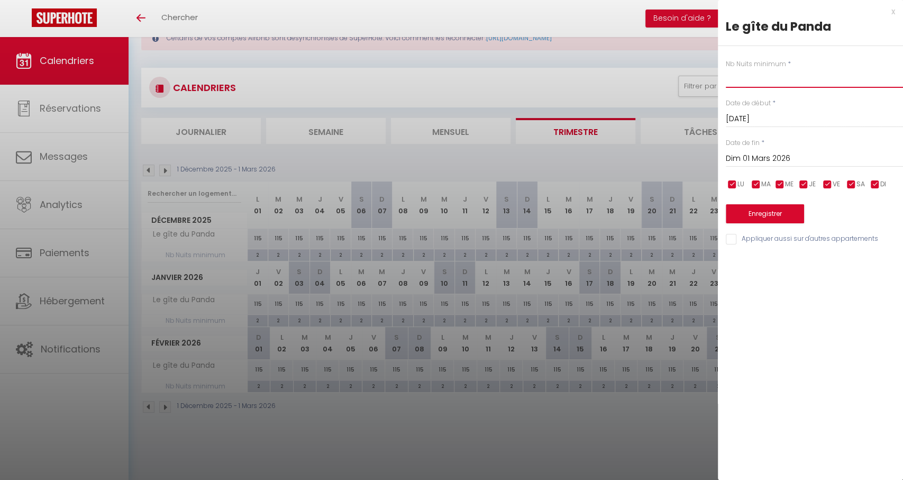
click at [763, 78] on input "text" at bounding box center [814, 78] width 177 height 19
type input "2"
click at [766, 169] on div "Nb Nuits minimum * 2 Date de début * Sam 28 Février 2026 < Fév 2026 > Dim Lun M…" at bounding box center [810, 146] width 185 height 200
click at [772, 163] on input "Dim 01 Mars 2026" at bounding box center [814, 159] width 177 height 14
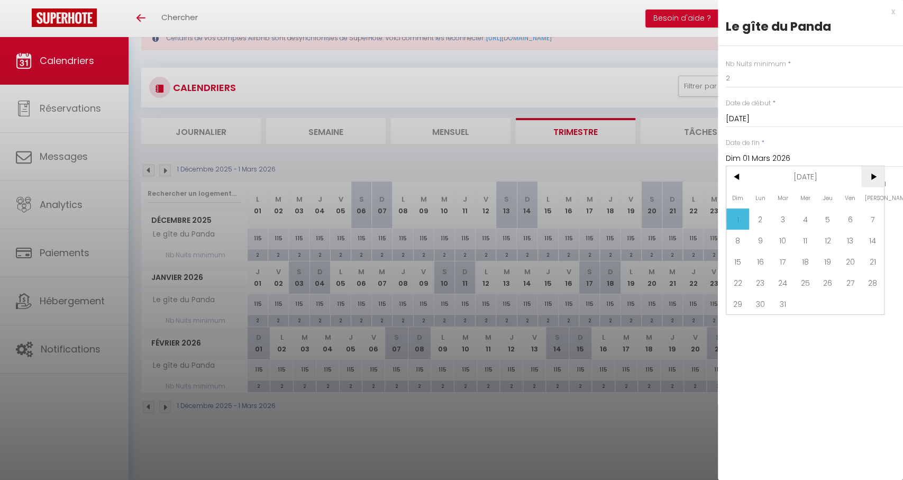
click at [878, 178] on span ">" at bounding box center [872, 176] width 23 height 21
click at [807, 215] on span "1" at bounding box center [805, 218] width 23 height 21
type input "Mer 01 Avril 2026"
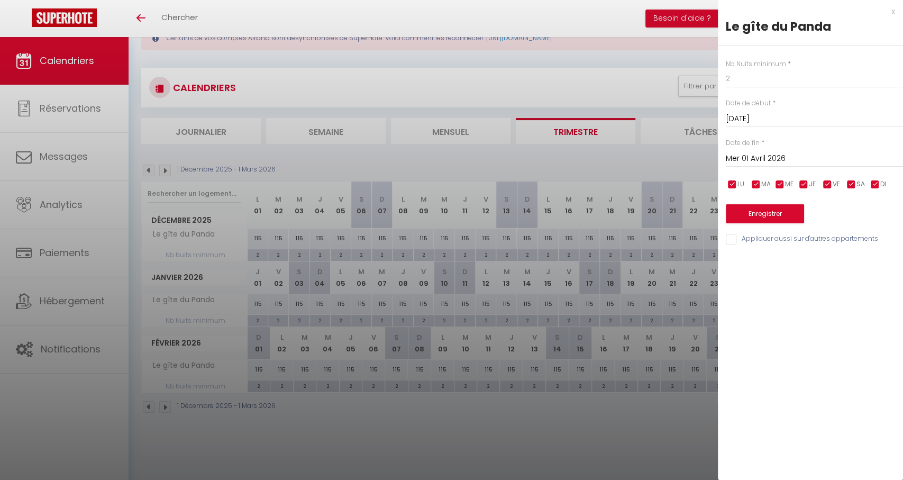
click at [752, 208] on button "Enregistrer" at bounding box center [765, 213] width 78 height 19
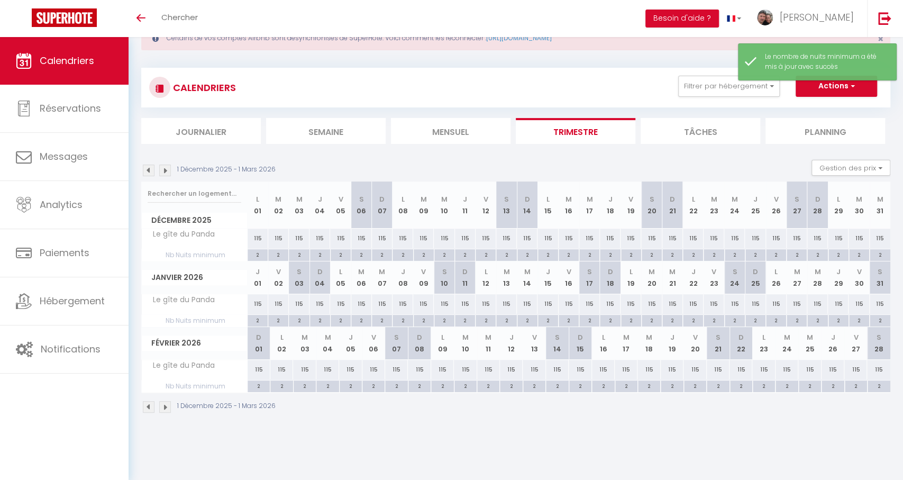
click at [167, 173] on img at bounding box center [165, 171] width 12 height 12
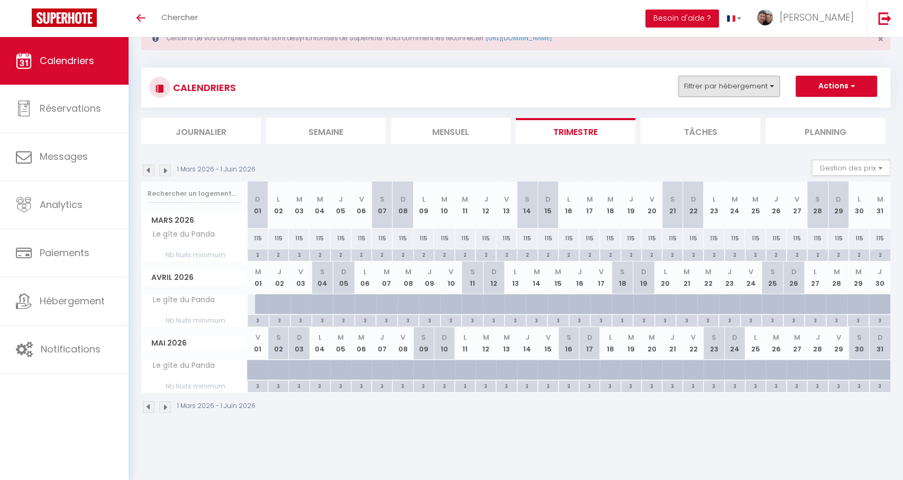
click at [758, 92] on button "Filtrer par hébergement" at bounding box center [729, 86] width 102 height 21
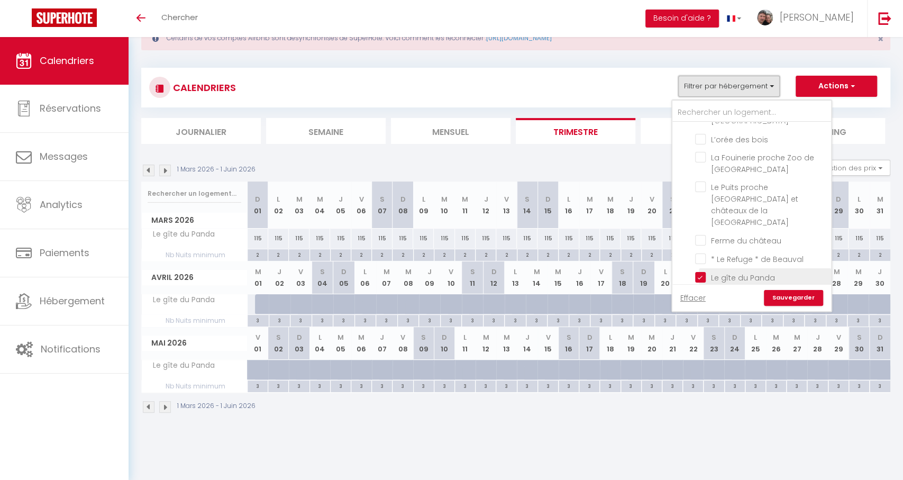
scroll to position [376, 0]
click at [724, 268] on input "Le gîte du Panda" at bounding box center [761, 273] width 132 height 11
checkbox input "false"
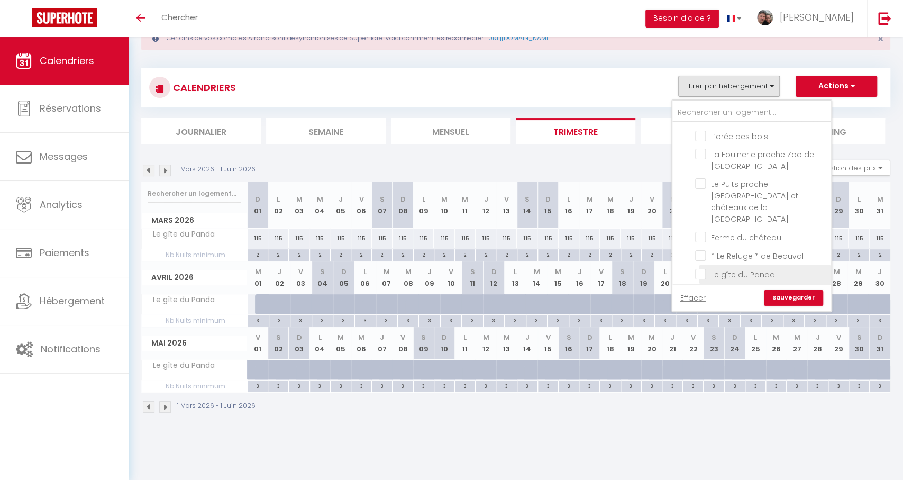
checkbox input "false"
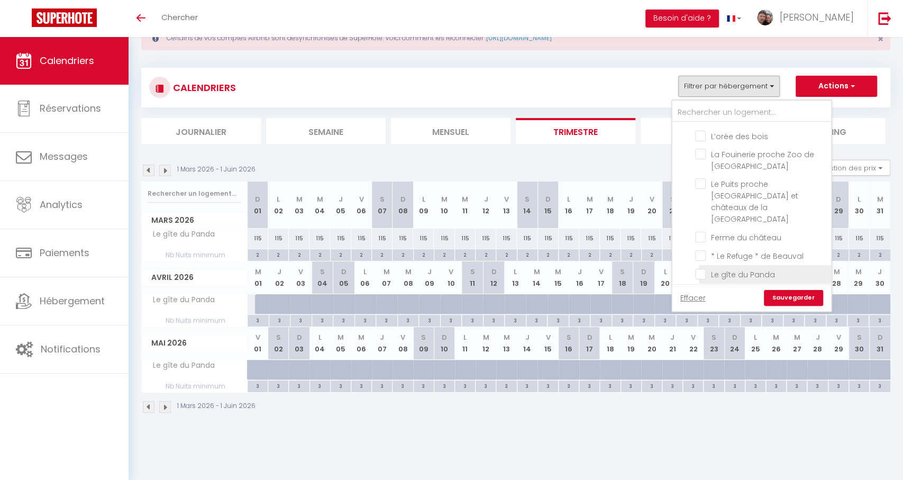
checkbox input "false"
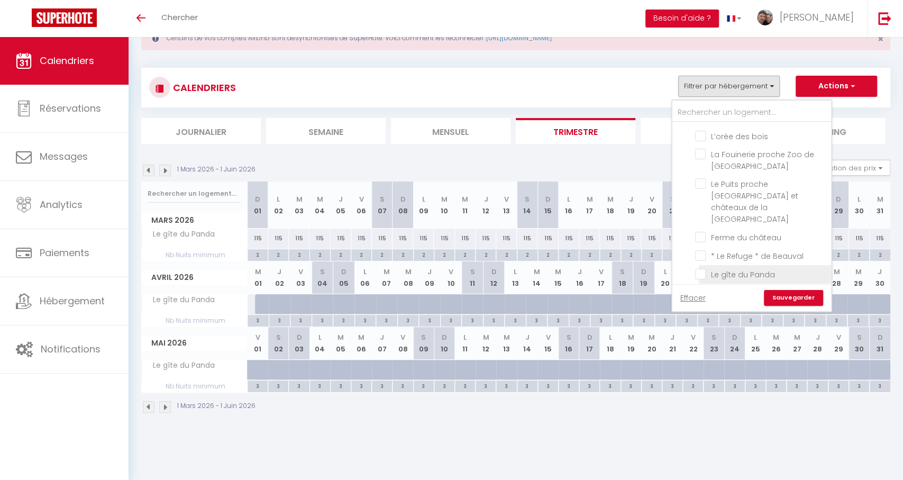
checkbox input "false"
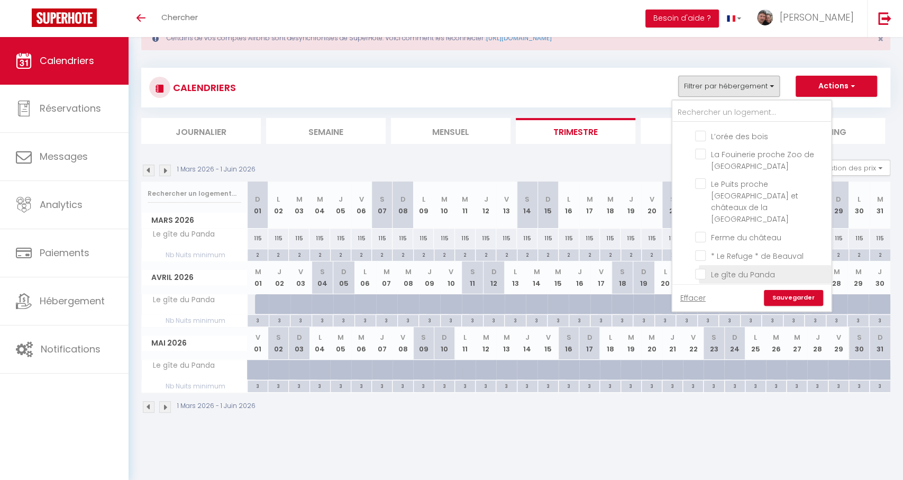
checkbox input "false"
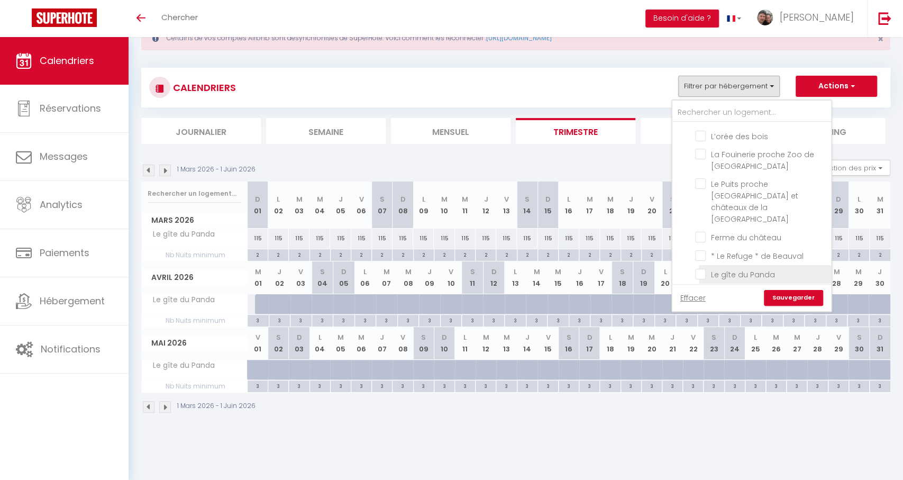
checkbox input "false"
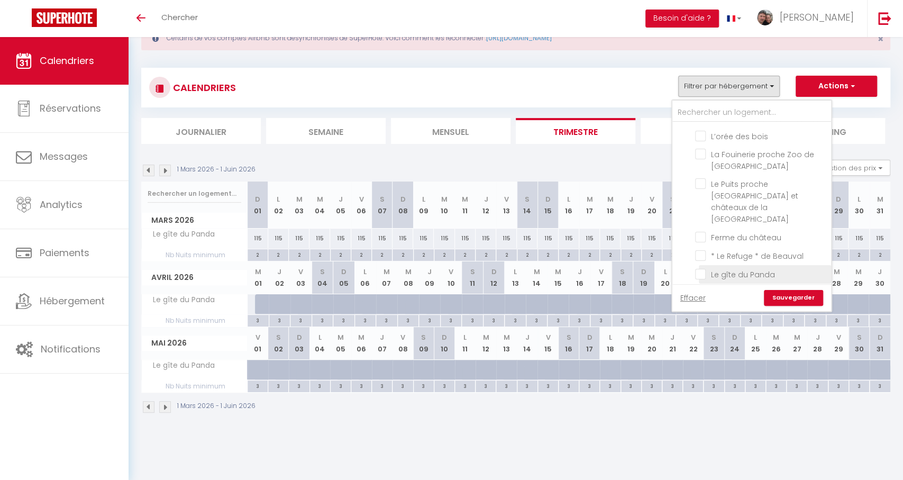
checkbox input "false"
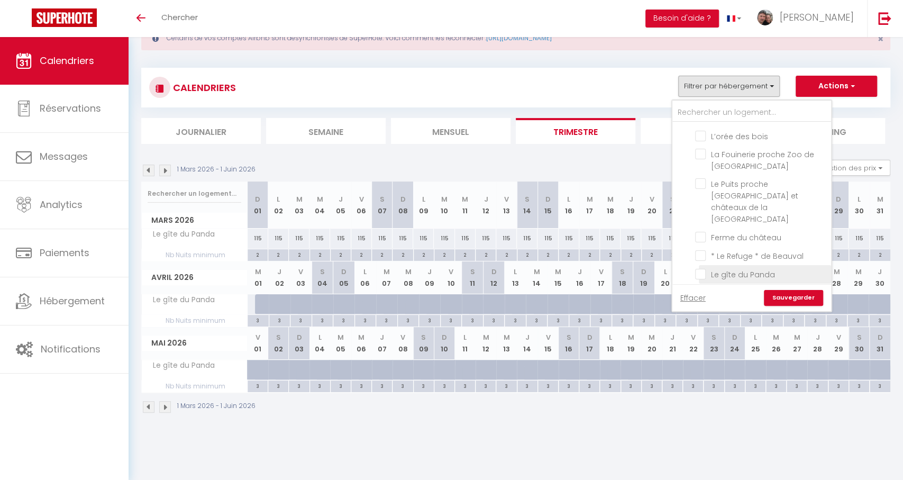
checkbox input "false"
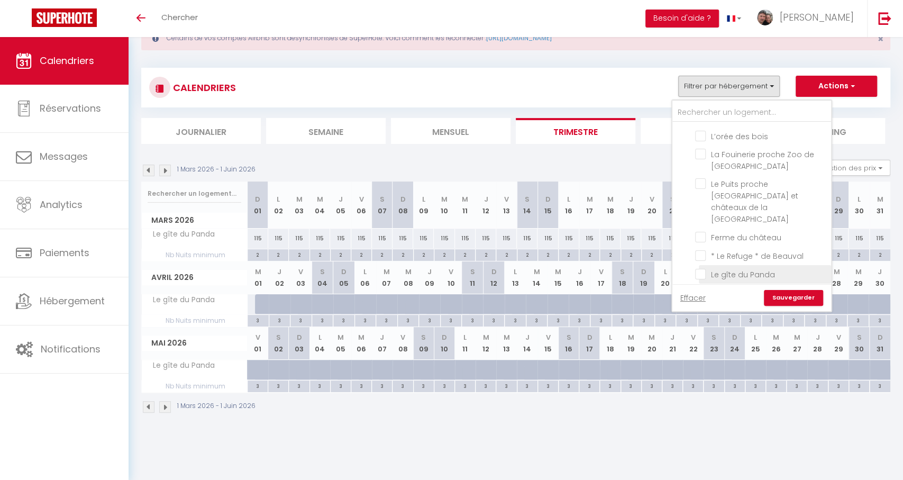
checkbox input "false"
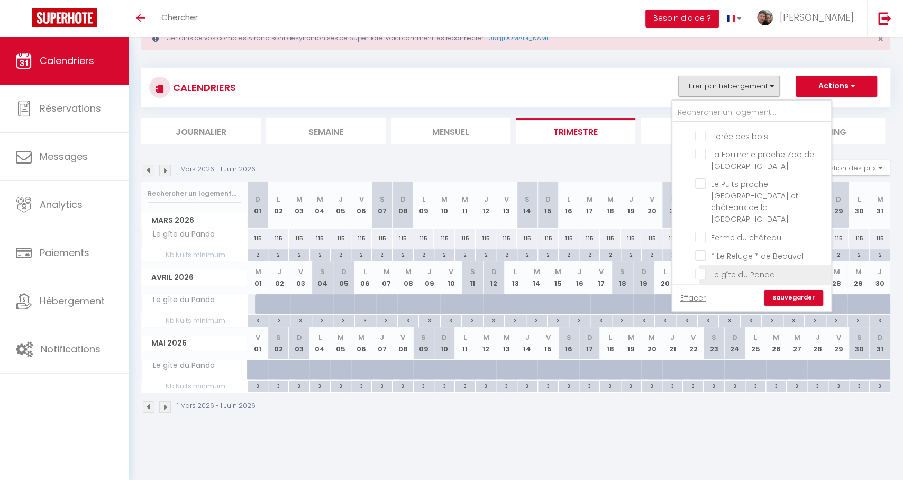
checkbox input "false"
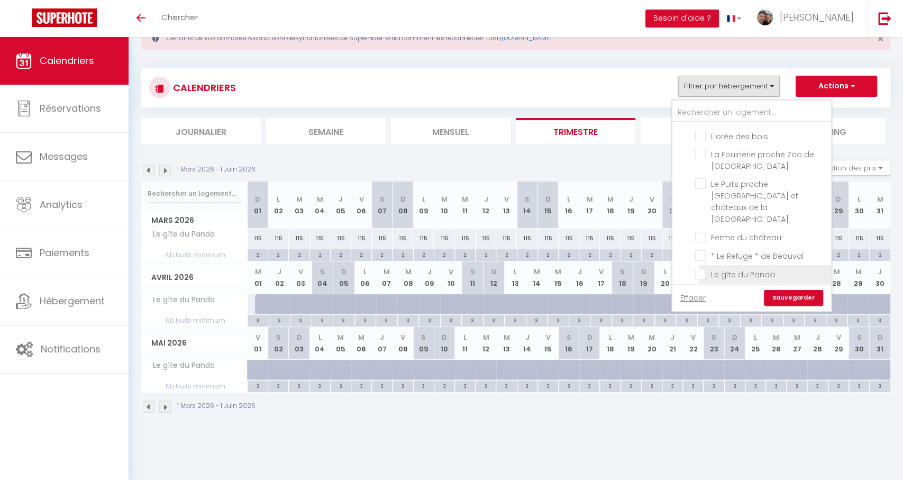
checkbox input "false"
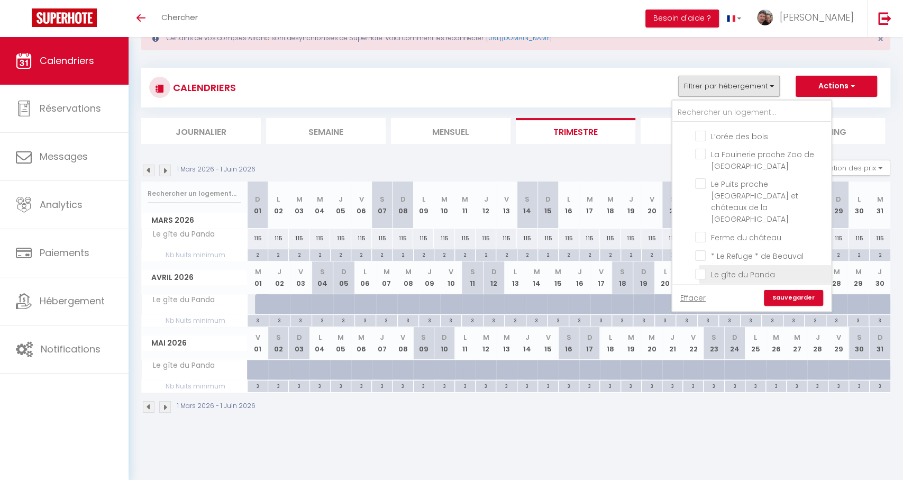
checkbox input "false"
click at [792, 296] on link "Sauvegarder" at bounding box center [793, 298] width 59 height 16
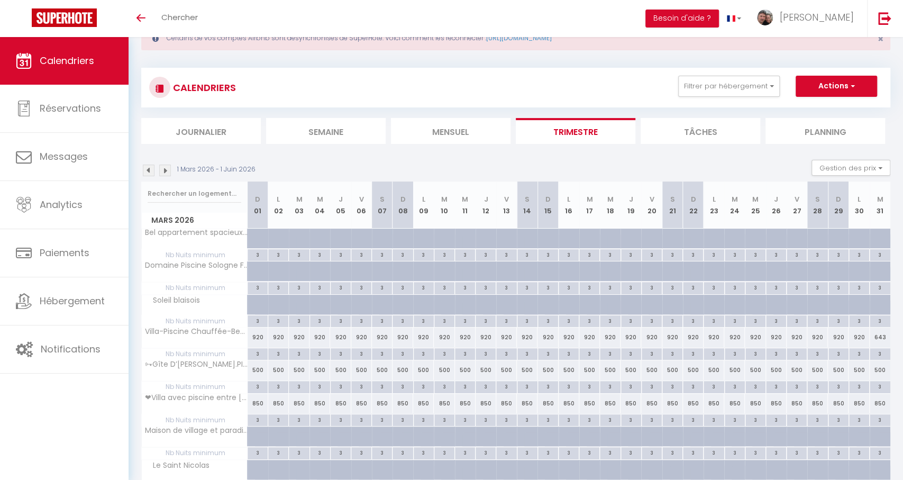
click at [149, 169] on img at bounding box center [149, 171] width 12 height 12
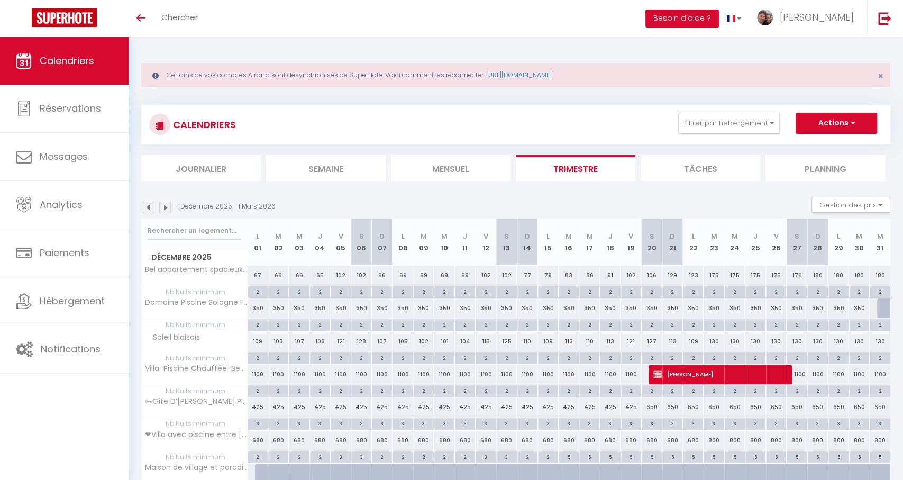
scroll to position [0, 0]
click at [425, 162] on li "Mensuel" at bounding box center [451, 168] width 120 height 26
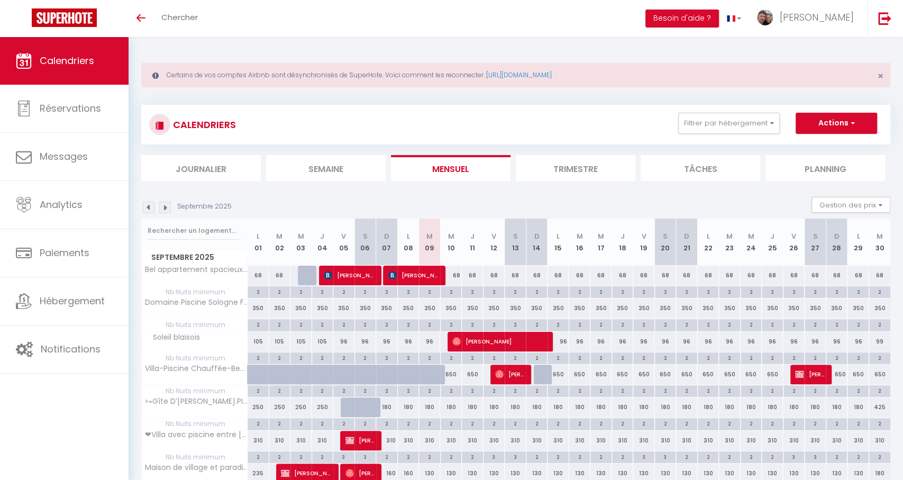
click at [167, 204] on img at bounding box center [165, 208] width 12 height 12
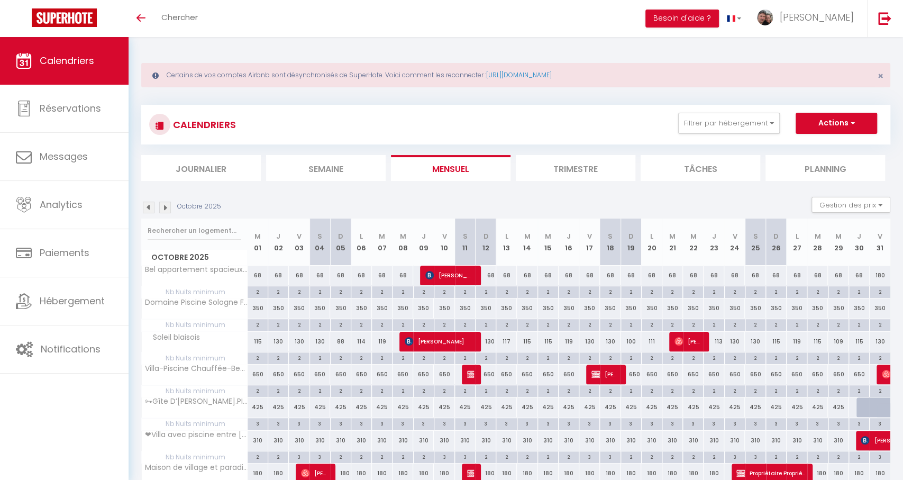
click at [163, 208] on img at bounding box center [165, 208] width 12 height 12
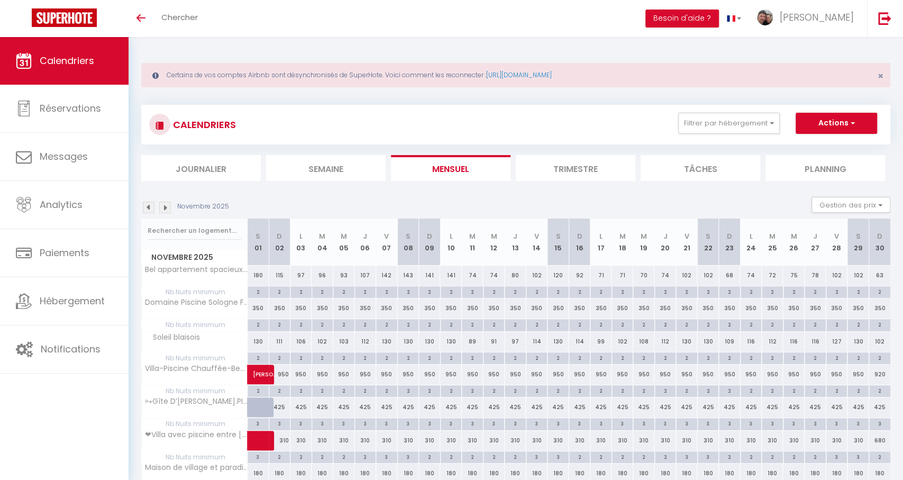
click at [163, 208] on img at bounding box center [165, 208] width 12 height 12
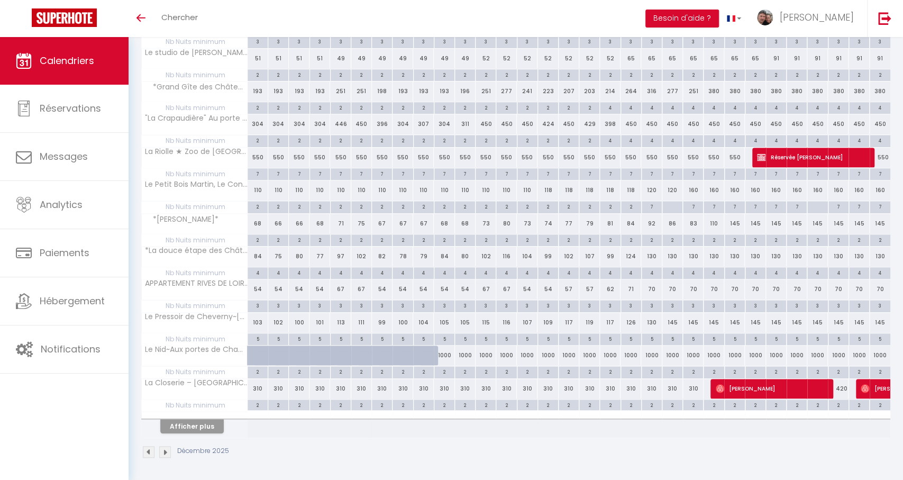
scroll to position [514, 0]
click at [203, 425] on button "Afficher plus" at bounding box center [191, 426] width 63 height 14
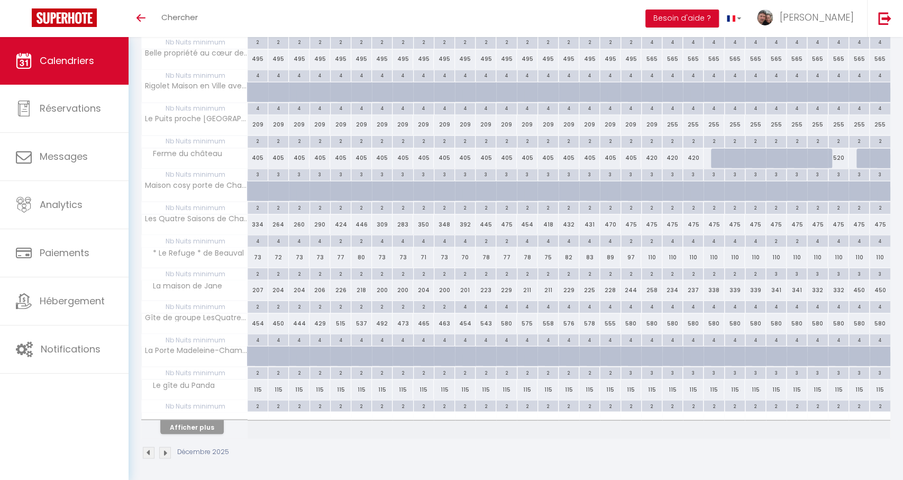
scroll to position [1173, 0]
click at [197, 429] on button "Afficher plus" at bounding box center [191, 427] width 63 height 14
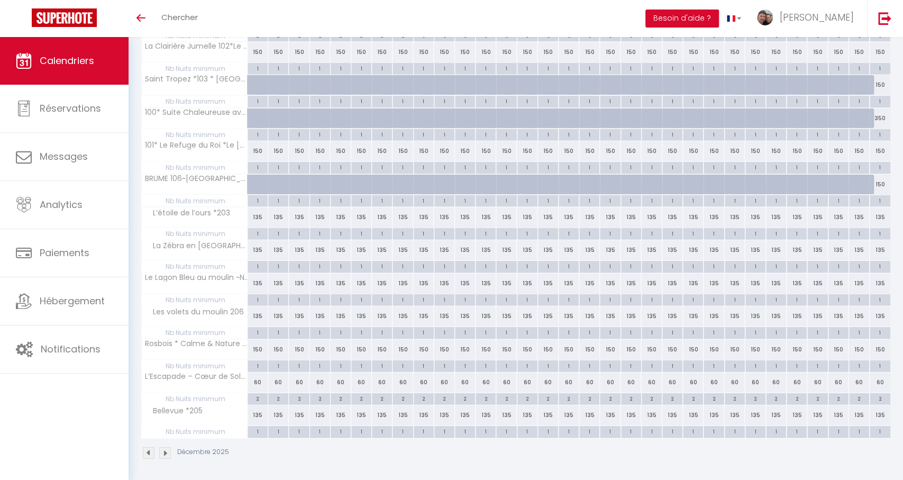
scroll to position [1774, 0]
click at [150, 450] on img at bounding box center [149, 453] width 12 height 12
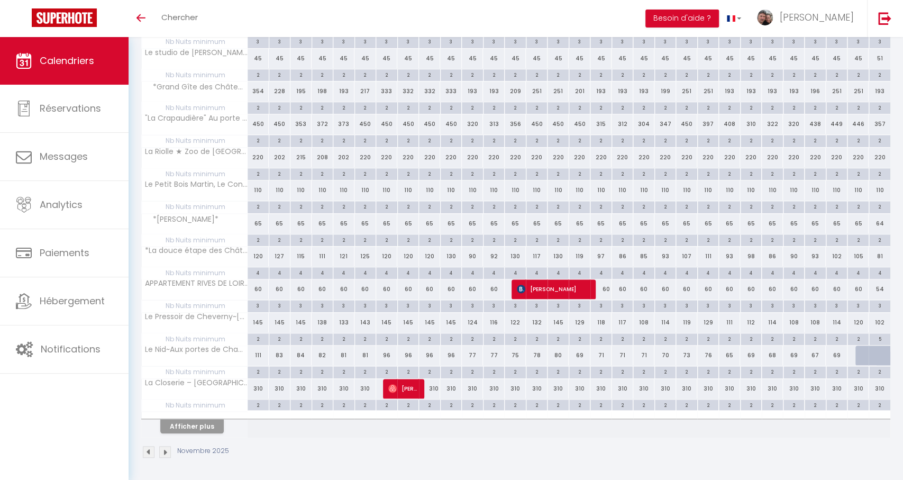
click at [212, 426] on button "Afficher plus" at bounding box center [191, 426] width 63 height 14
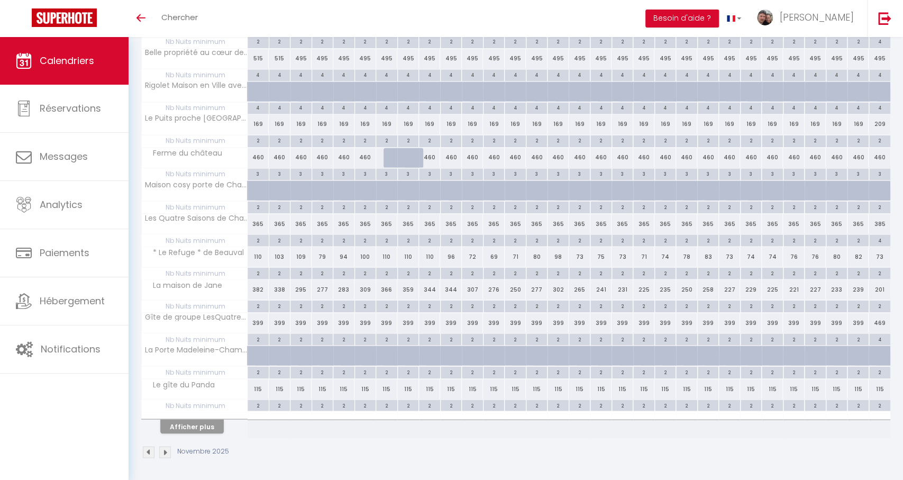
scroll to position [1173, 0]
click at [212, 428] on button "Afficher plus" at bounding box center [191, 427] width 63 height 14
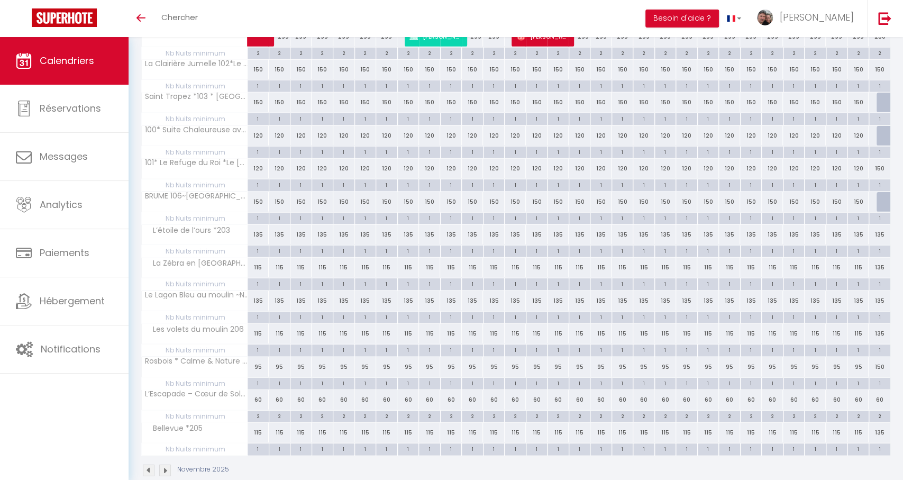
scroll to position [1755, 0]
click at [880, 101] on div at bounding box center [887, 105] width 22 height 20
type input "150"
select select "1"
type input "Dim 30 Novembre 2025"
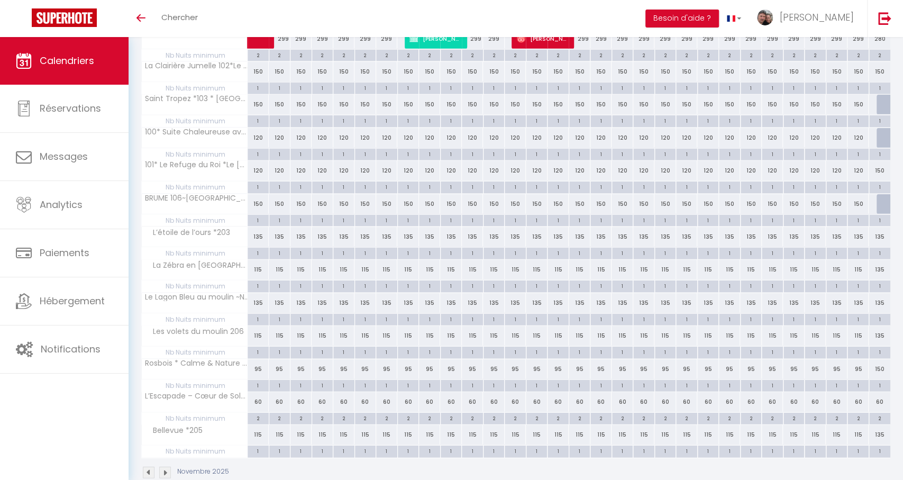
type input "Lun 01 Décembre 2025"
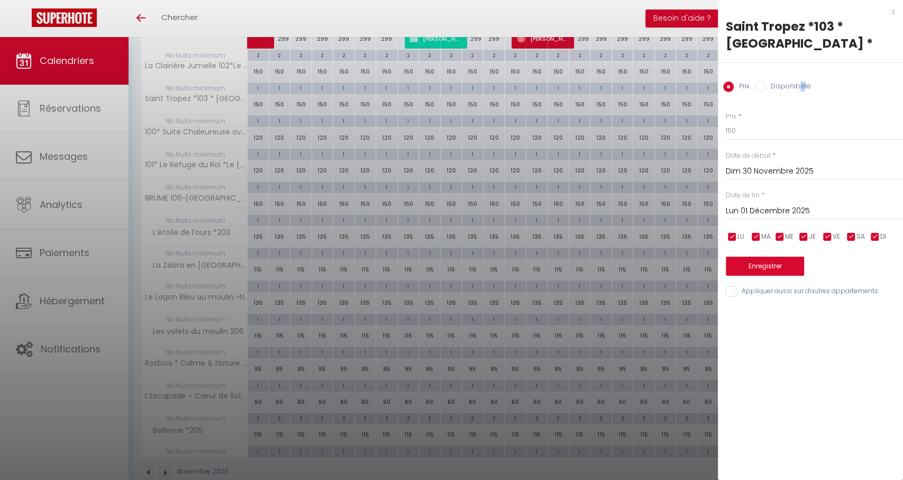
click at [798, 86] on label "Disponibilité" at bounding box center [787, 87] width 45 height 12
click at [765, 86] on input "Disponibilité" at bounding box center [760, 86] width 11 height 11
radio input "true"
radio input "false"
click at [762, 209] on input "Lun 01 Décembre 2025" at bounding box center [814, 212] width 177 height 14
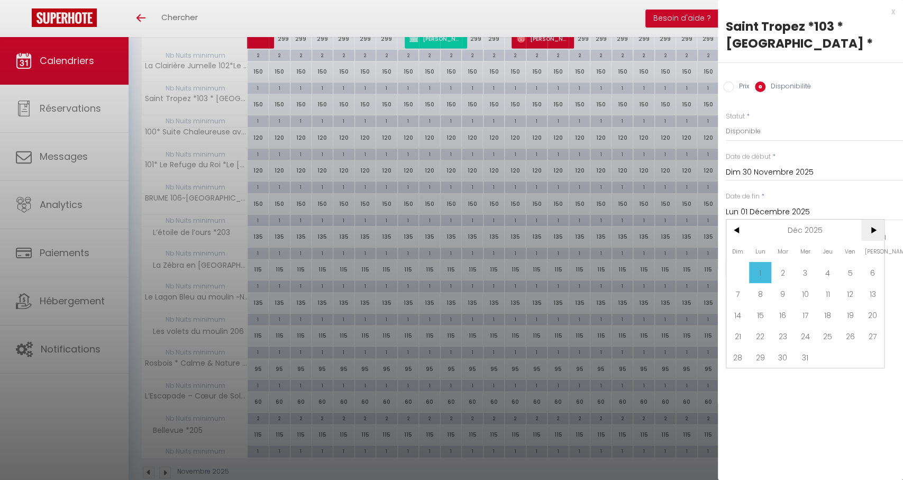
click at [867, 233] on span ">" at bounding box center [872, 230] width 23 height 21
click at [814, 270] on span "1" at bounding box center [805, 272] width 23 height 21
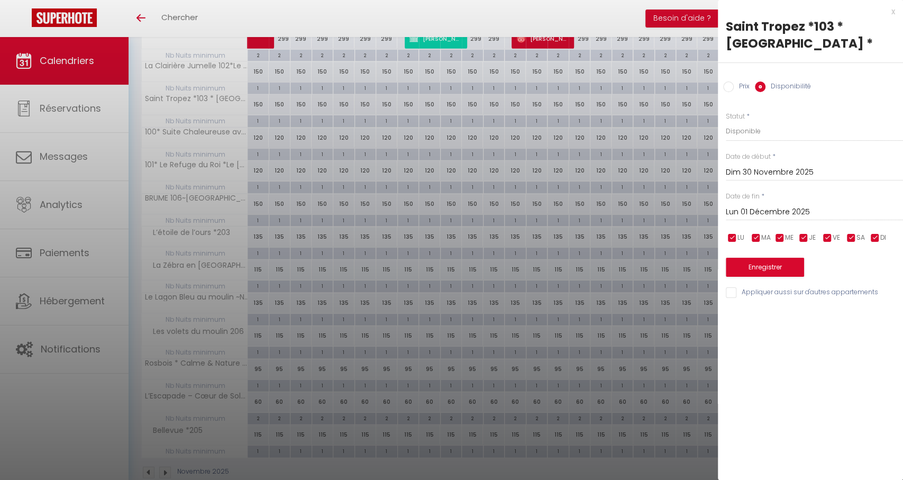
type input "Mer 01 Avril 2026"
click at [764, 289] on input "Appliquer aussi sur d'autres appartements" at bounding box center [814, 292] width 177 height 11
checkbox input "true"
click at [759, 266] on button "Enregistrer" at bounding box center [765, 267] width 78 height 19
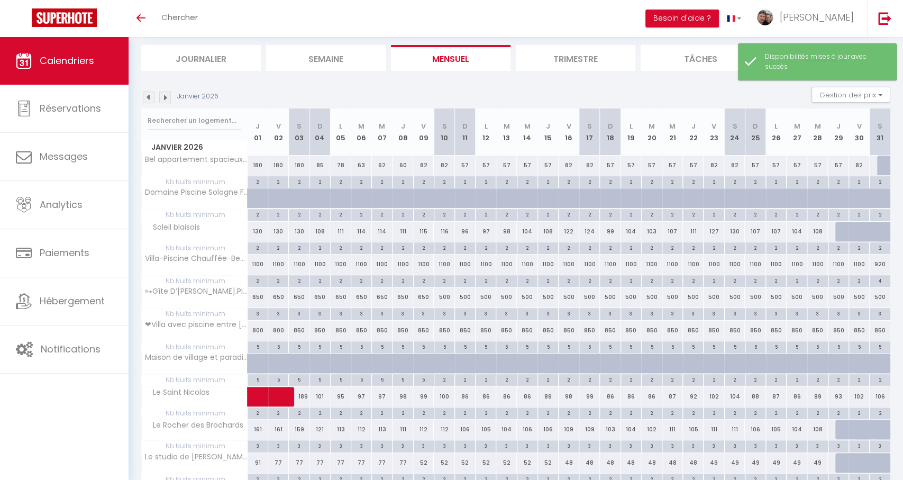
click at [880, 165] on div at bounding box center [887, 166] width 21 height 20
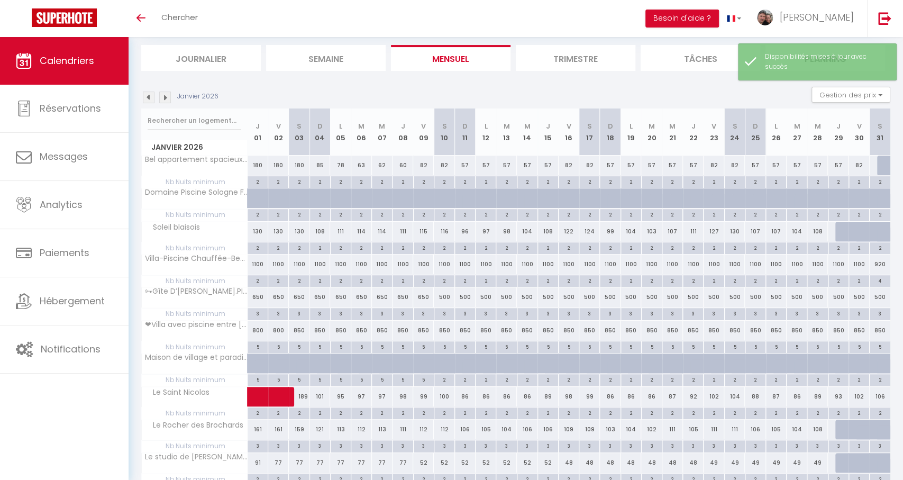
select select "1"
type input "Sam 31 Janvier 2026"
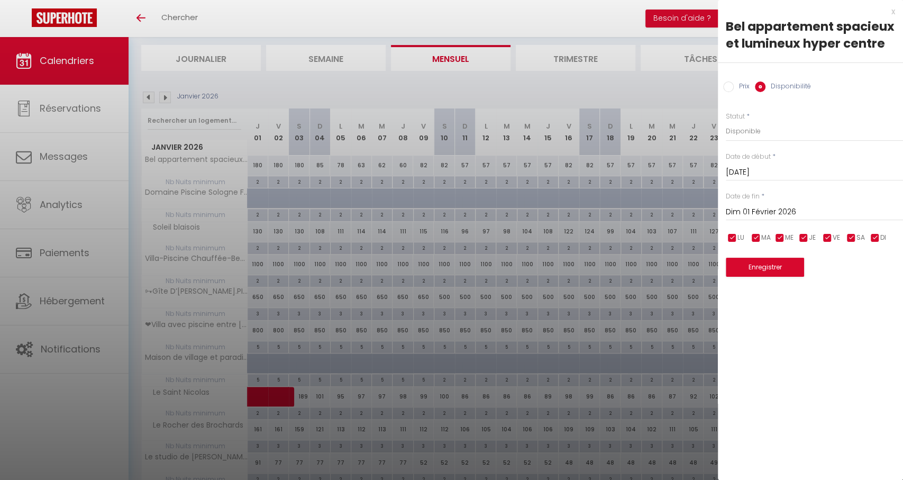
click at [771, 211] on input "Dim 01 Février 2026" at bounding box center [814, 212] width 177 height 14
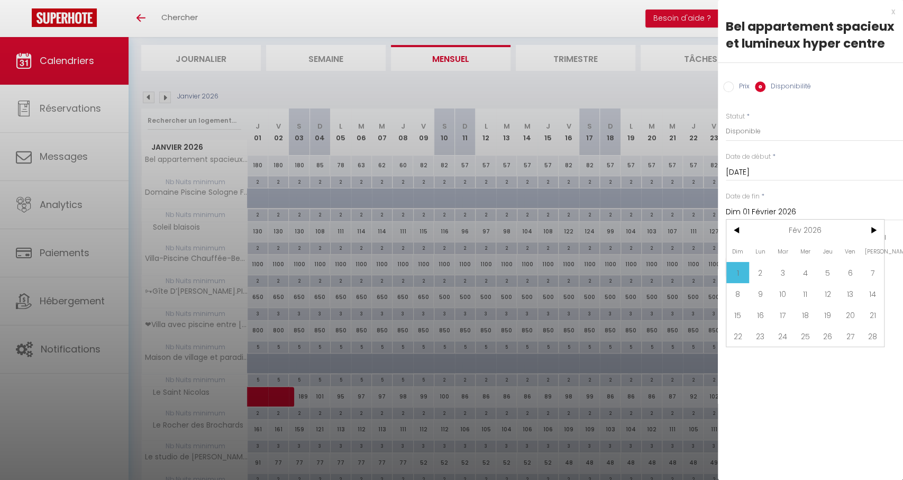
click at [892, 236] on div "LU MA ME JE VE SA DI" at bounding box center [814, 237] width 191 height 13
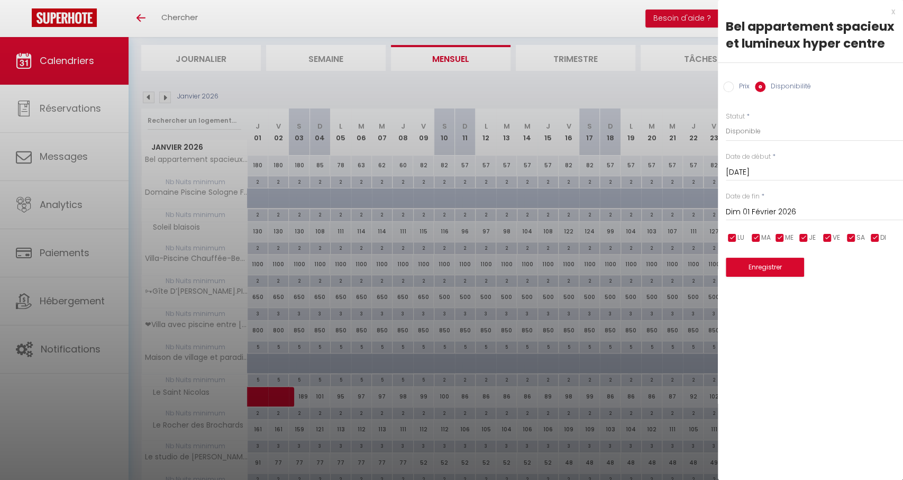
click at [778, 204] on div "Dim 01 Février 2026 < Fév 2026 > Dim Lun Mar Mer Jeu Ven Sam 1 2 3 4 5 6 7 8 9 …" at bounding box center [814, 211] width 177 height 19
click at [778, 210] on input "Dim 01 Février 2026" at bounding box center [814, 212] width 177 height 14
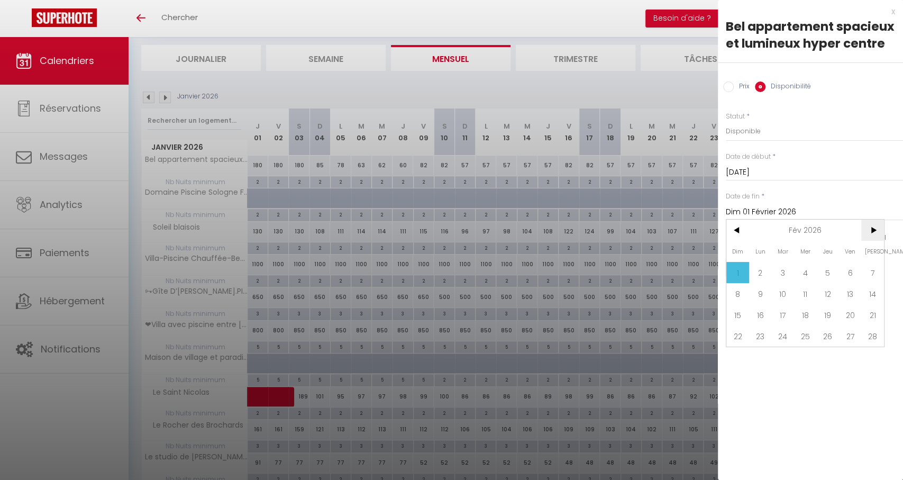
click at [877, 226] on span ">" at bounding box center [872, 230] width 23 height 21
drag, startPoint x: 877, startPoint y: 226, endPoint x: 870, endPoint y: 227, distance: 7.5
click at [877, 226] on span ">" at bounding box center [872, 230] width 23 height 21
click at [806, 275] on span "1" at bounding box center [805, 272] width 23 height 21
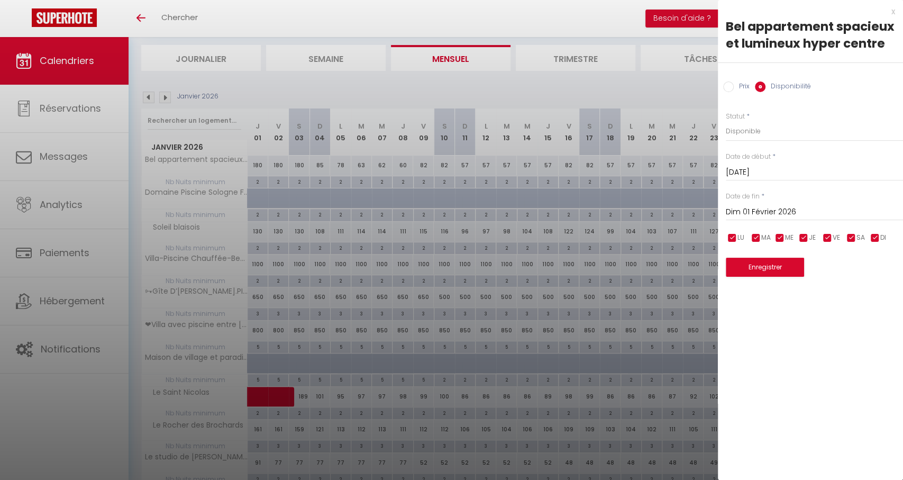
type input "Mer 01 Avril 2026"
click at [760, 269] on button "Enregistrer" at bounding box center [765, 267] width 78 height 19
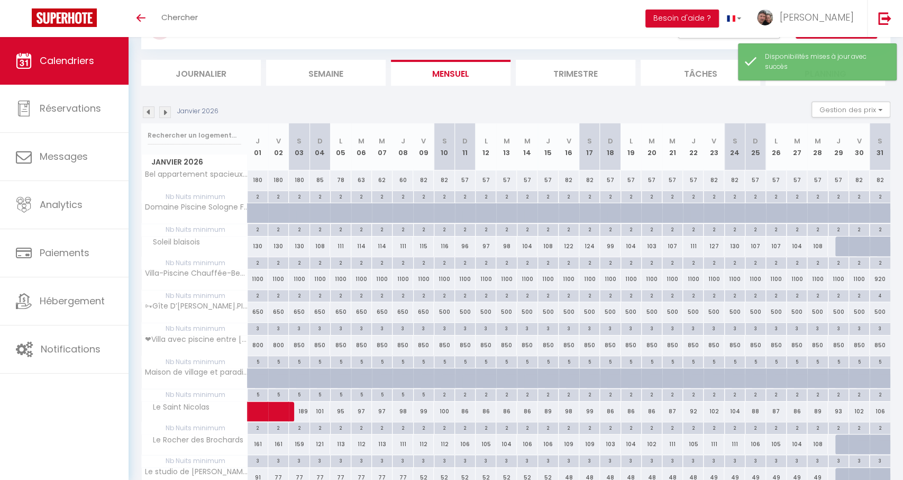
scroll to position [96, 0]
click at [840, 245] on div at bounding box center [845, 246] width 21 height 20
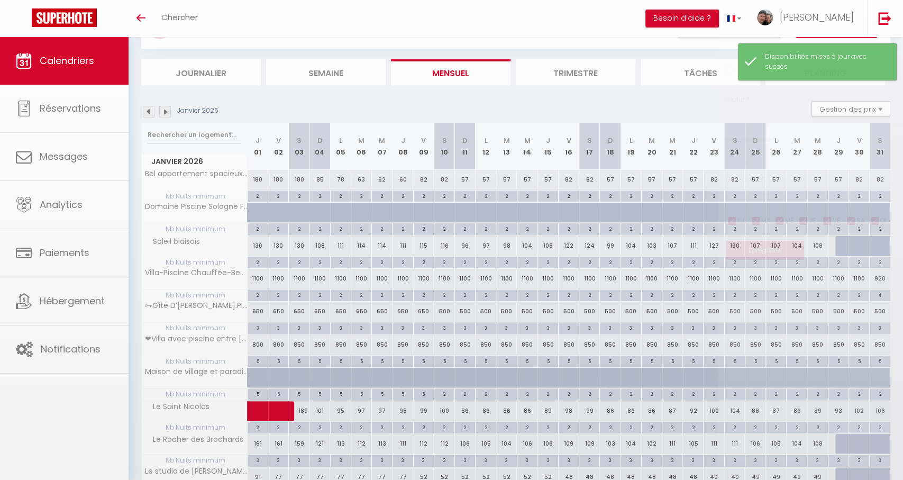
select select "1"
type input "Jeu 29 Janvier 2026"
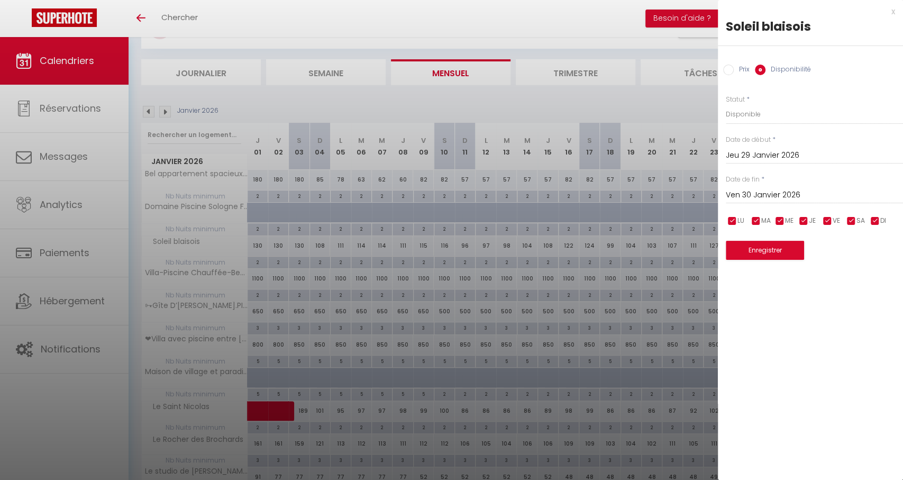
click at [800, 195] on input "Ven 30 Janvier 2026" at bounding box center [814, 195] width 177 height 14
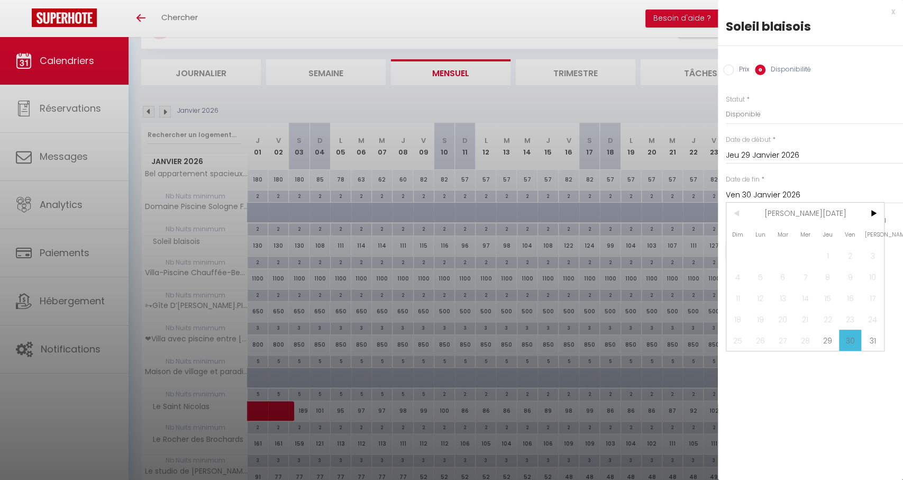
drag, startPoint x: 838, startPoint y: 211, endPoint x: 856, endPoint y: 213, distance: 17.7
click at [842, 211] on span "Jan 2026" at bounding box center [805, 213] width 113 height 21
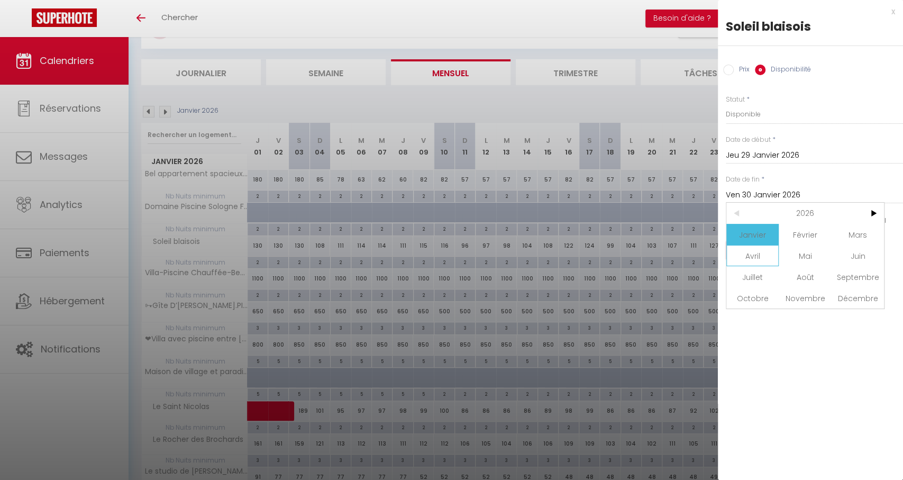
click at [762, 257] on span "Avril" at bounding box center [752, 255] width 52 height 21
click at [798, 252] on span "1" at bounding box center [805, 255] width 23 height 21
type input "Mer 01 Avril 2026"
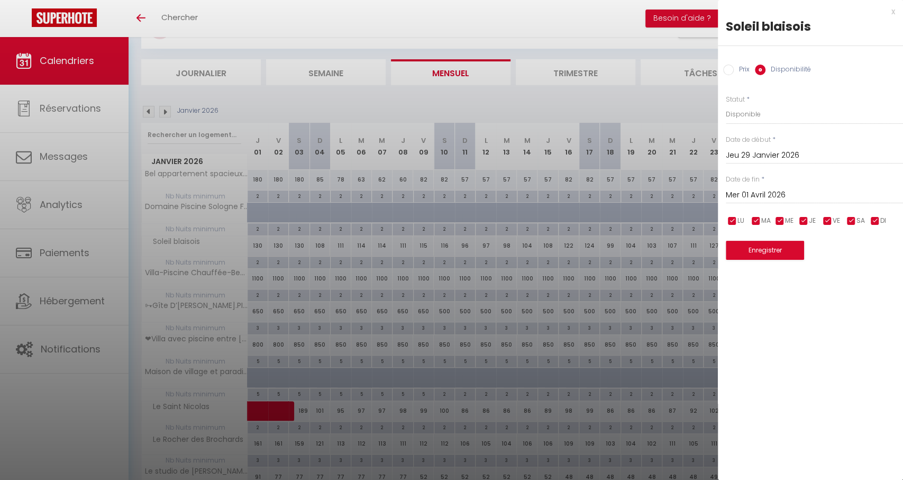
click at [738, 250] on button "Enregistrer" at bounding box center [765, 250] width 78 height 19
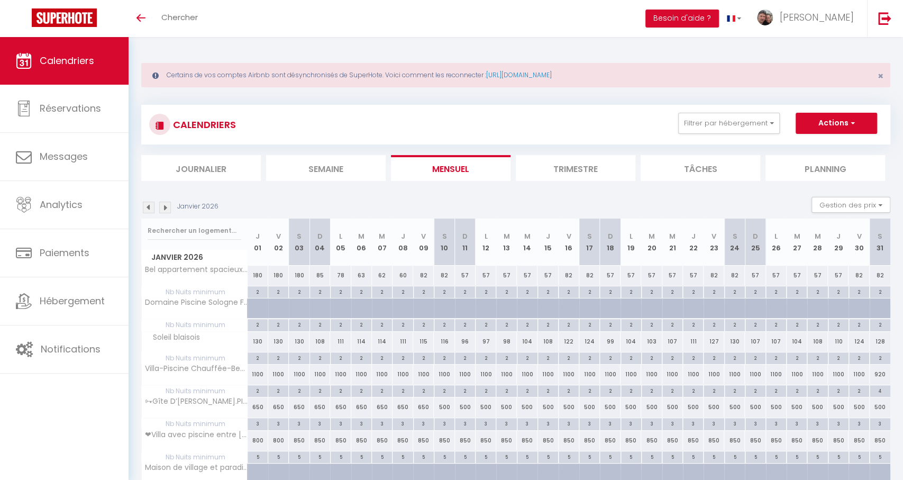
scroll to position [0, 0]
click at [143, 207] on img at bounding box center [149, 208] width 12 height 12
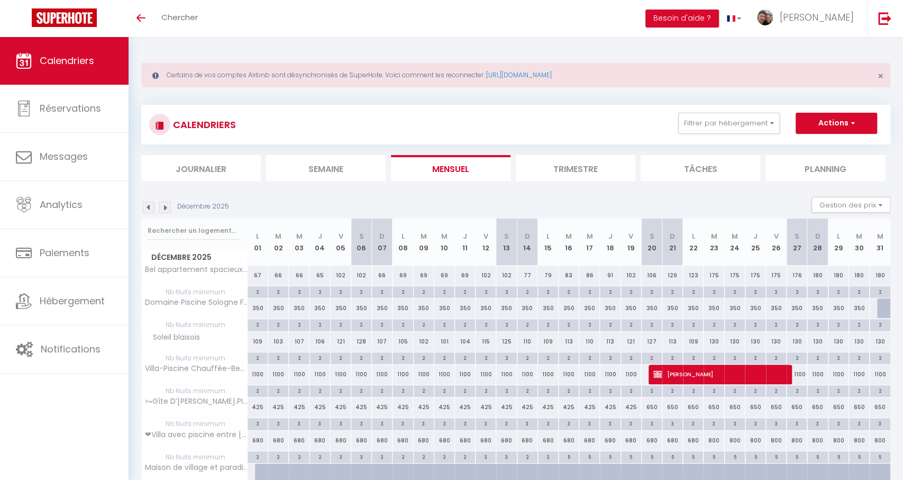
click at [881, 311] on div at bounding box center [887, 308] width 21 height 20
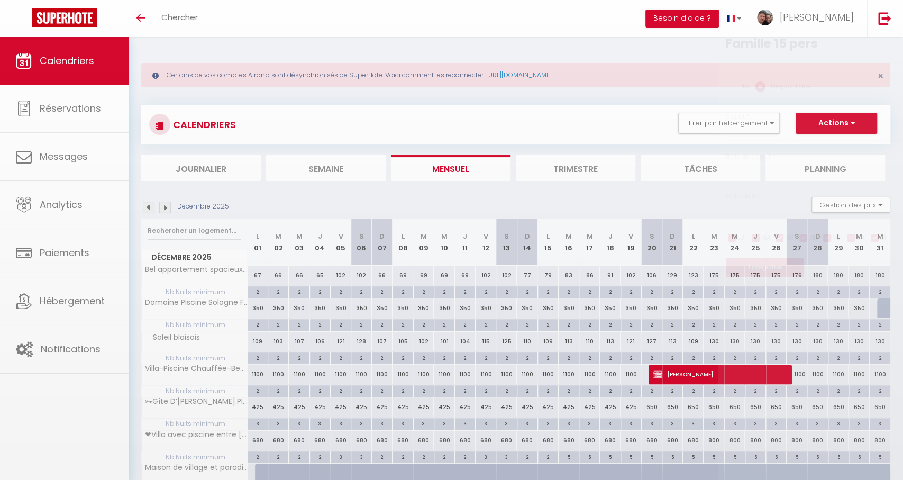
select select "1"
type input "Mer 31 Décembre 2025"
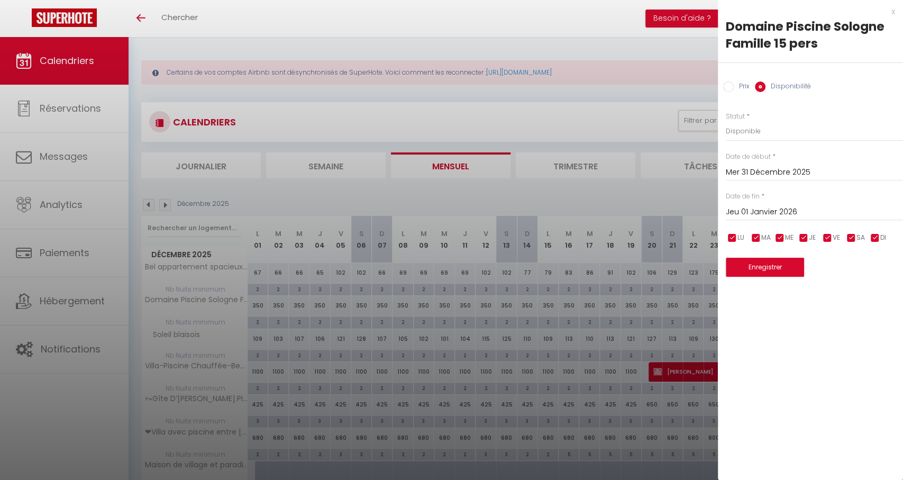
scroll to position [4, 0]
click at [749, 213] on input "Jeu 01 Janvier 2026" at bounding box center [814, 212] width 177 height 14
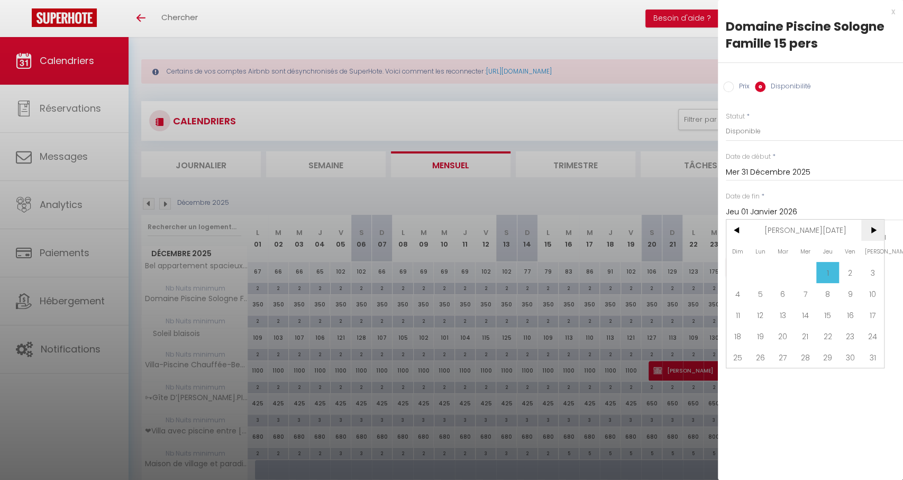
click at [872, 236] on span ">" at bounding box center [872, 230] width 23 height 21
click at [869, 240] on span ">" at bounding box center [872, 230] width 23 height 21
click at [805, 273] on span "1" at bounding box center [805, 272] width 23 height 21
type input "Mer 01 Avril 2026"
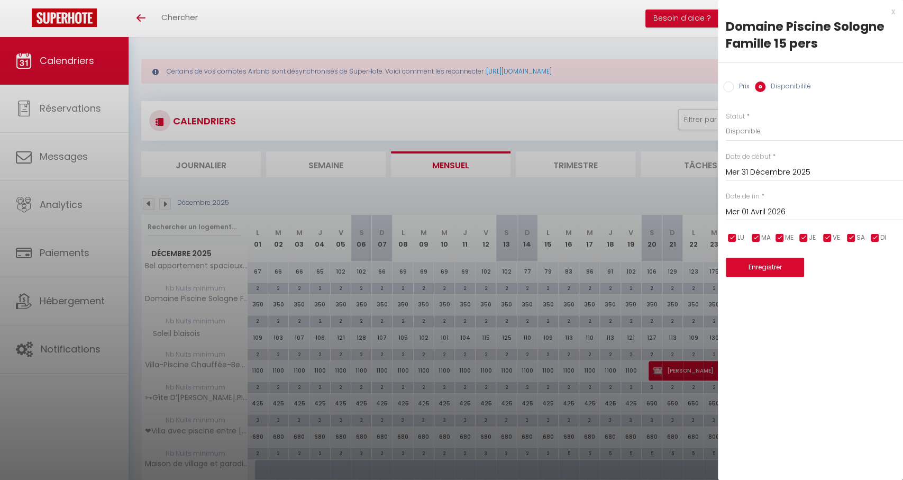
click at [774, 266] on button "Enregistrer" at bounding box center [765, 267] width 78 height 19
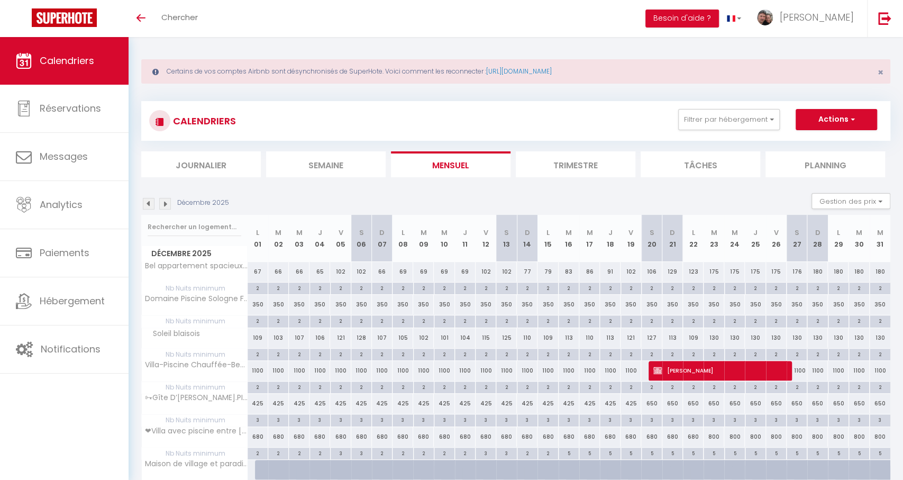
click at [696, 304] on div "350" at bounding box center [693, 305] width 21 height 20
select select "1"
type input "Lun 22 Décembre 2025"
type input "Mar 23 Décembre 2025"
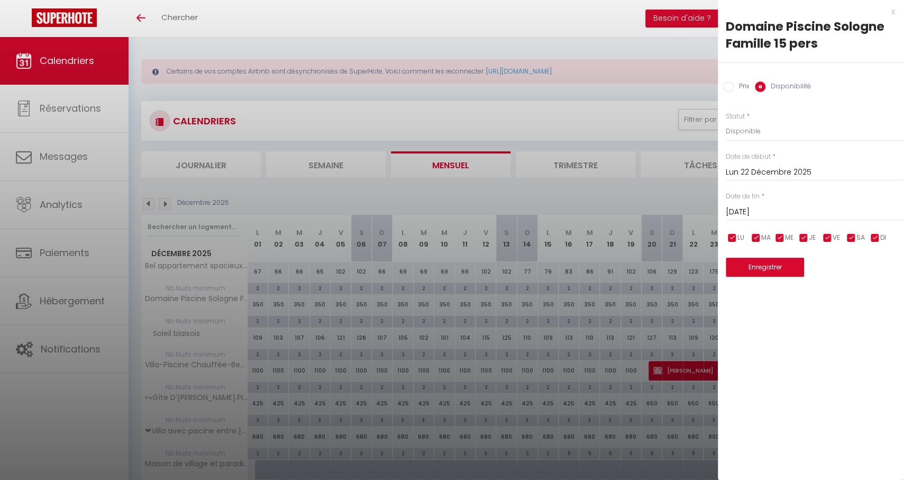
click at [725, 89] on input "Prix" at bounding box center [728, 86] width 11 height 11
radio input "true"
radio input "false"
drag, startPoint x: 756, startPoint y: 139, endPoint x: 662, endPoint y: 132, distance: 94.9
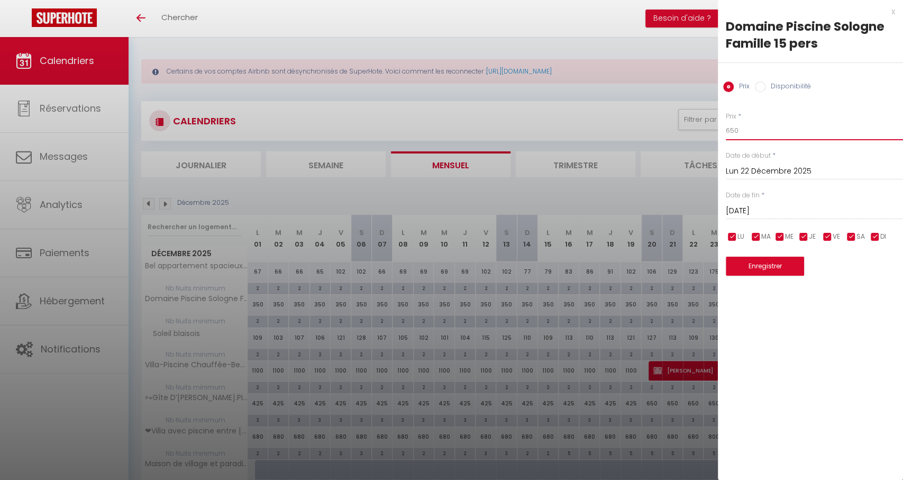
type input "650"
click at [770, 216] on input "Mar 23 Décembre 2025" at bounding box center [814, 211] width 177 height 14
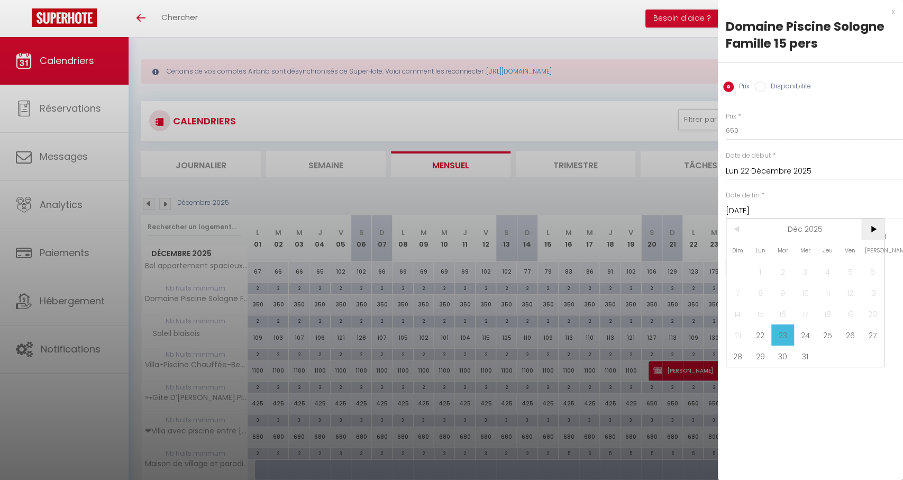
click at [871, 231] on span ">" at bounding box center [872, 228] width 23 height 21
click at [741, 291] on span "4" at bounding box center [737, 292] width 23 height 21
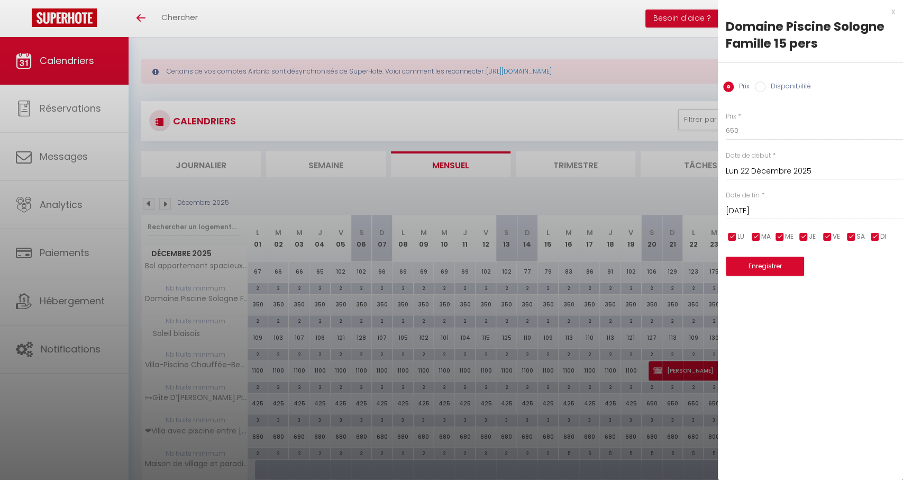
type input "Dim 04 Janvier 2026"
click at [751, 271] on button "Enregistrer" at bounding box center [765, 266] width 78 height 19
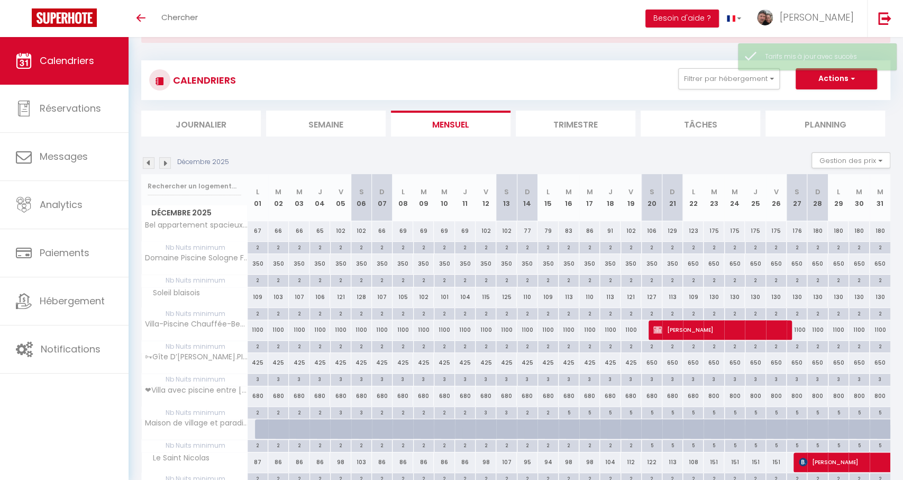
scroll to position [21, 0]
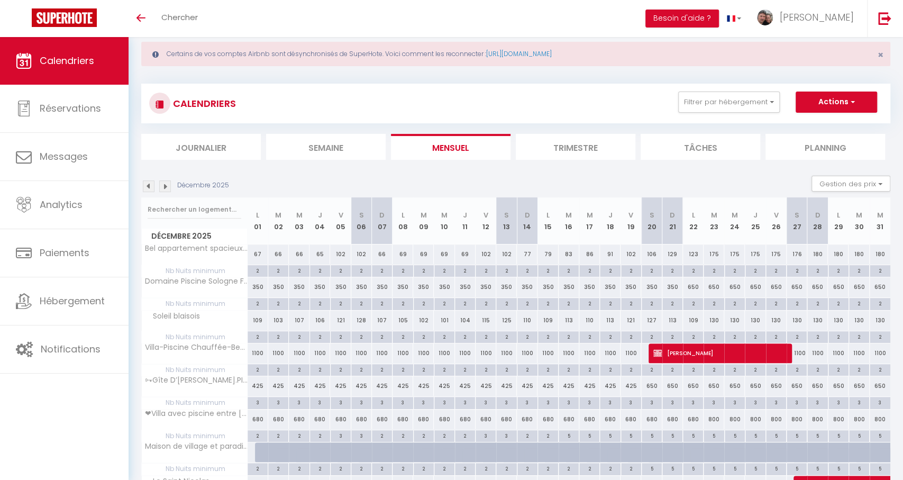
click at [166, 186] on img at bounding box center [165, 186] width 12 height 12
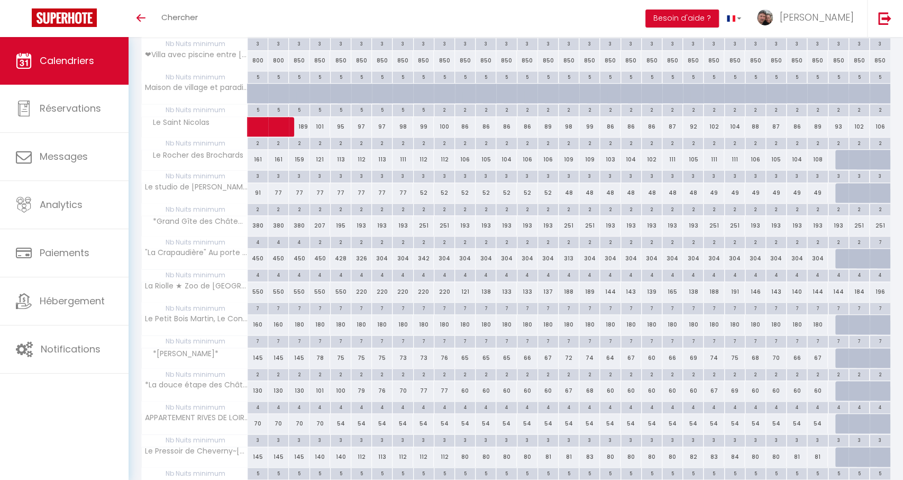
scroll to position [380, 0]
click at [839, 157] on div at bounding box center [845, 159] width 21 height 20
type input "107"
select select "1"
type input "Jeu 29 Janvier 2026"
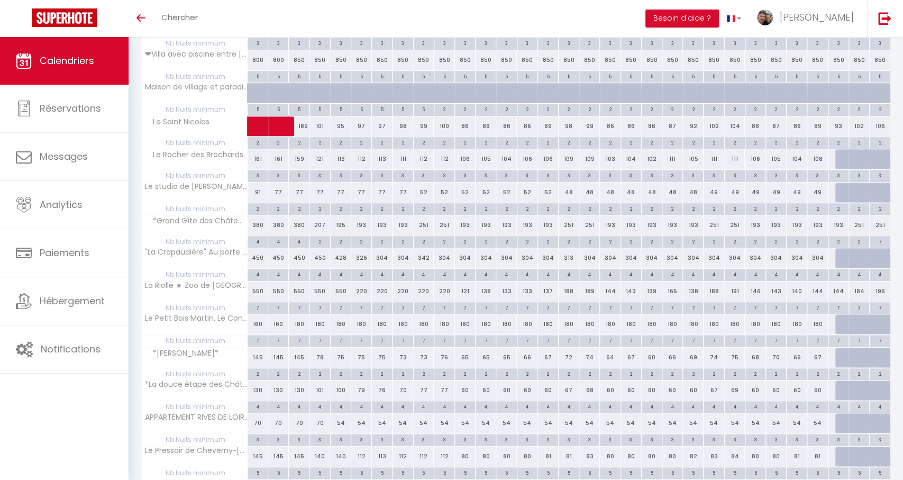
type input "Ven 30 Janvier 2026"
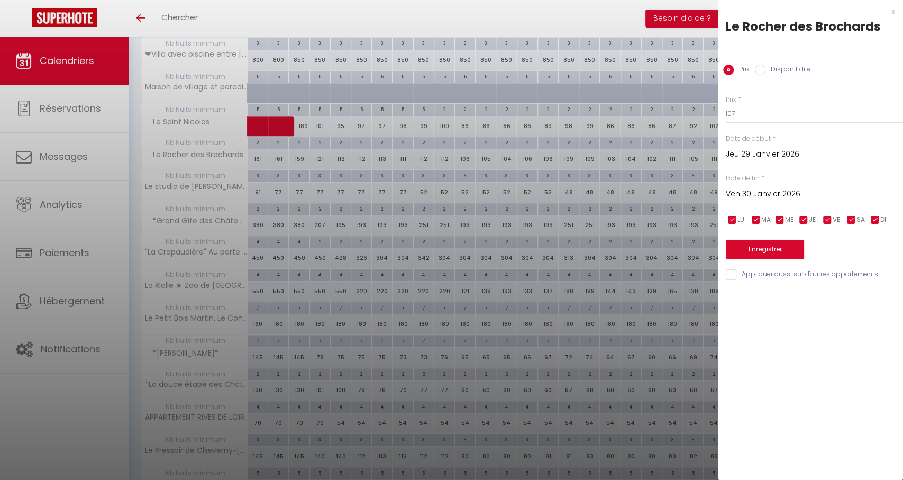
click at [755, 65] on input "Disponibilité" at bounding box center [760, 70] width 11 height 11
radio input "true"
radio input "false"
click at [739, 193] on input "Ven 30 Janvier 2026" at bounding box center [814, 195] width 177 height 14
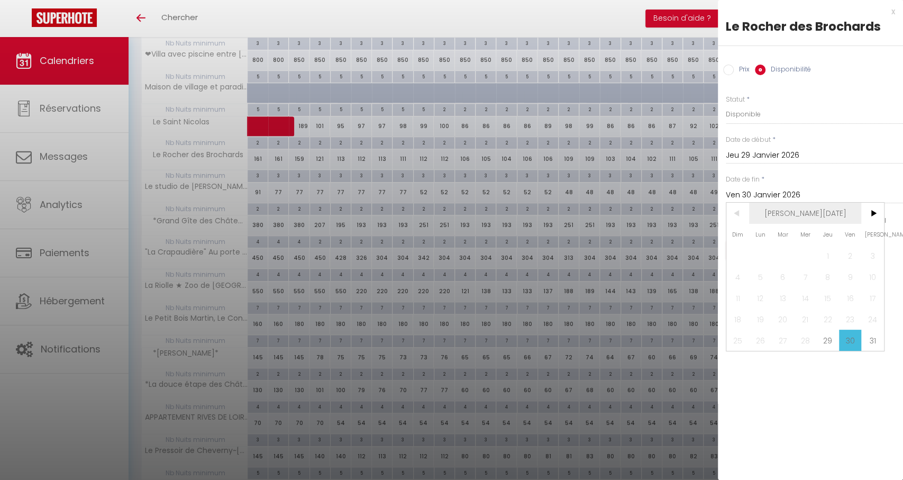
click at [850, 215] on span "Jan 2026" at bounding box center [805, 213] width 113 height 21
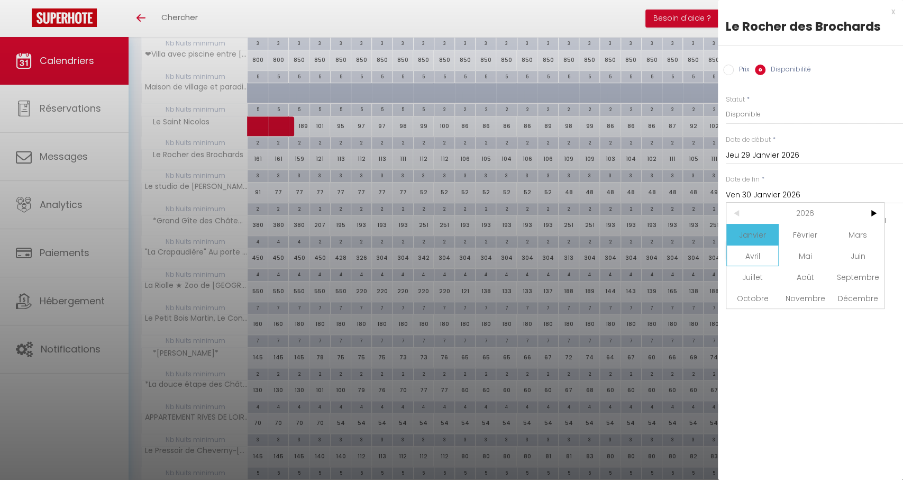
click at [758, 259] on span "Avril" at bounding box center [752, 255] width 52 height 21
click at [803, 249] on span "1" at bounding box center [805, 255] width 23 height 21
type input "Mer 01 Avril 2026"
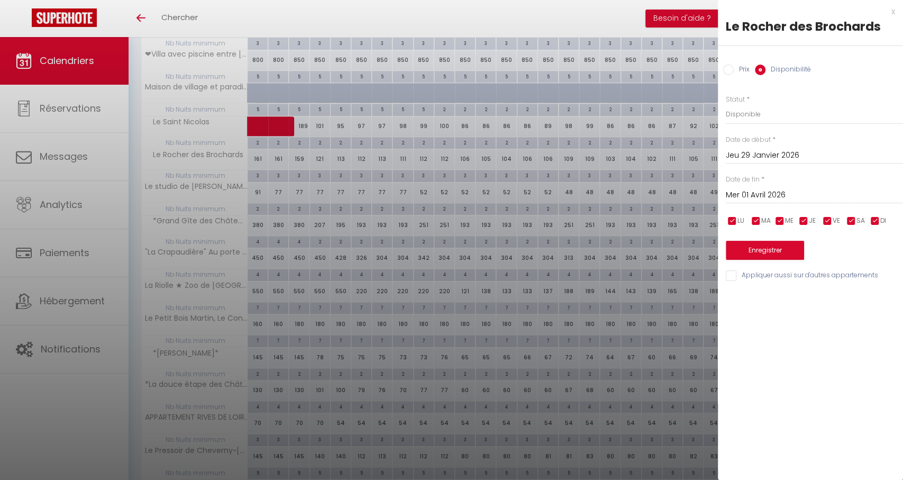
click at [740, 240] on div "Enregistrer" at bounding box center [814, 243] width 177 height 32
click at [738, 244] on button "Enregistrer" at bounding box center [765, 250] width 78 height 19
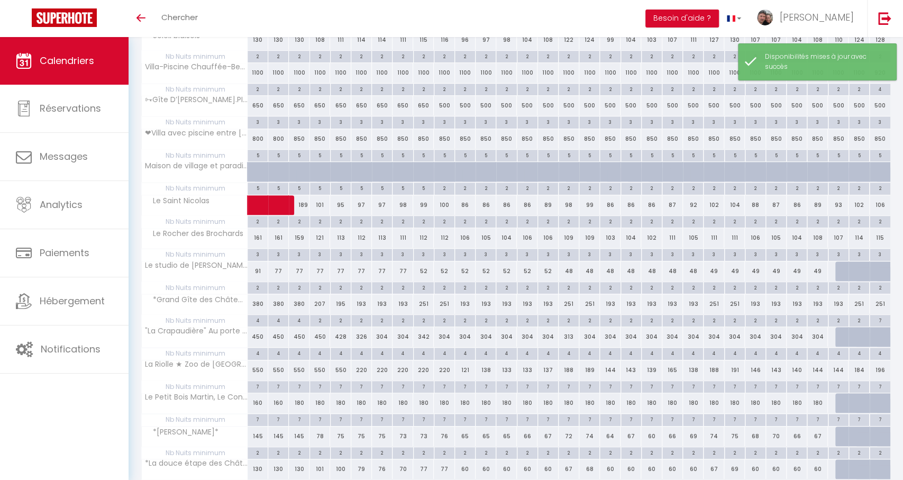
scroll to position [276, 0]
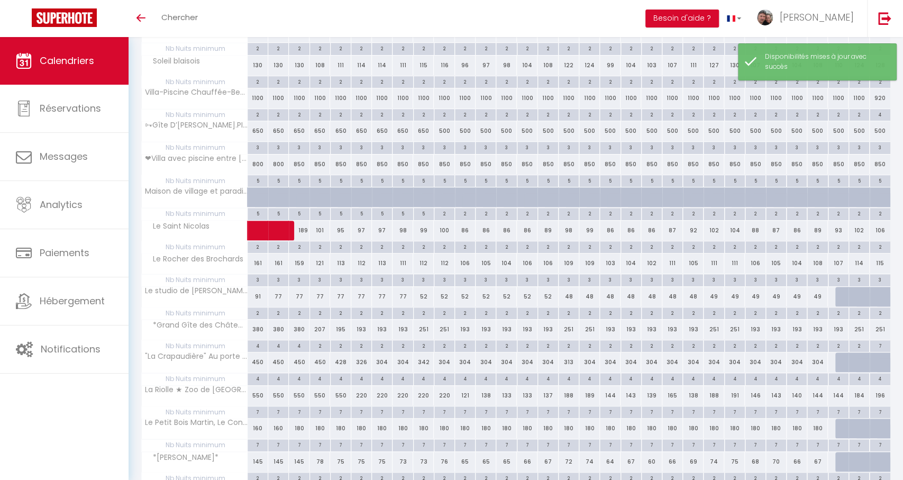
click at [842, 294] on div at bounding box center [845, 297] width 21 height 20
select select "1"
type input "Jeu 29 Janvier 2026"
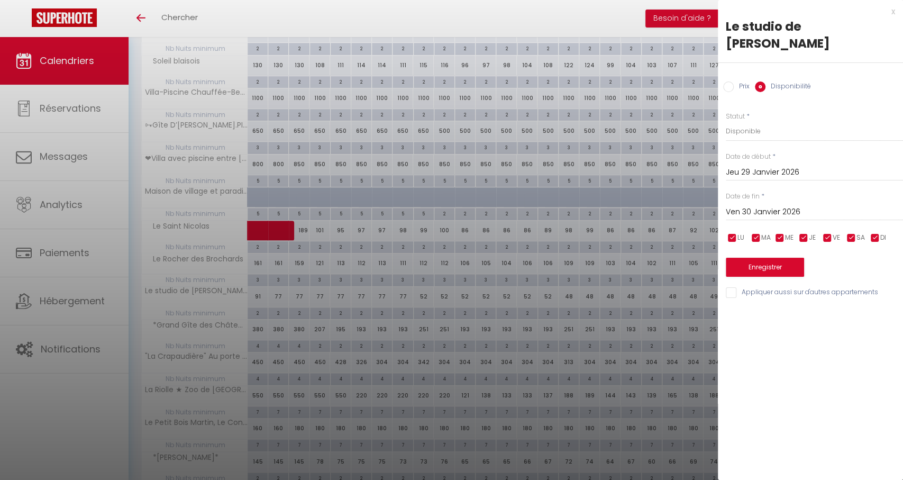
click at [765, 207] on input "Ven 30 Janvier 2026" at bounding box center [814, 212] width 177 height 14
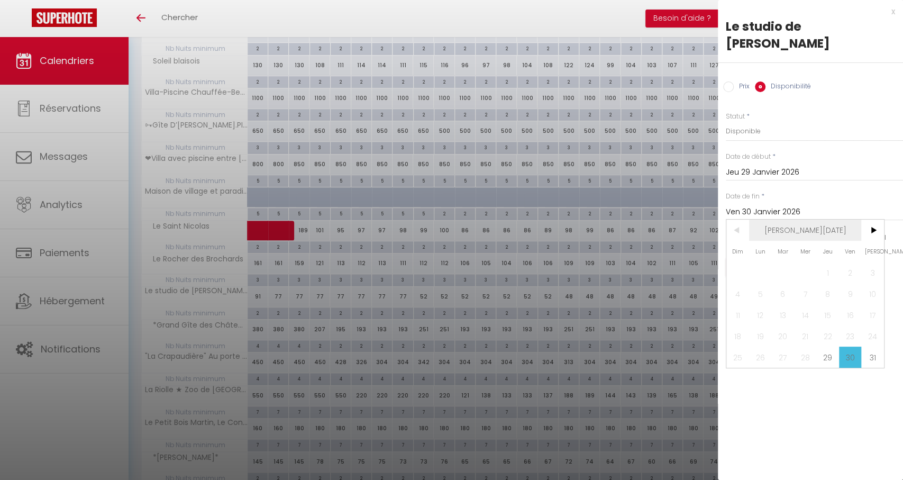
click at [814, 234] on span "Jan 2026" at bounding box center [805, 230] width 113 height 21
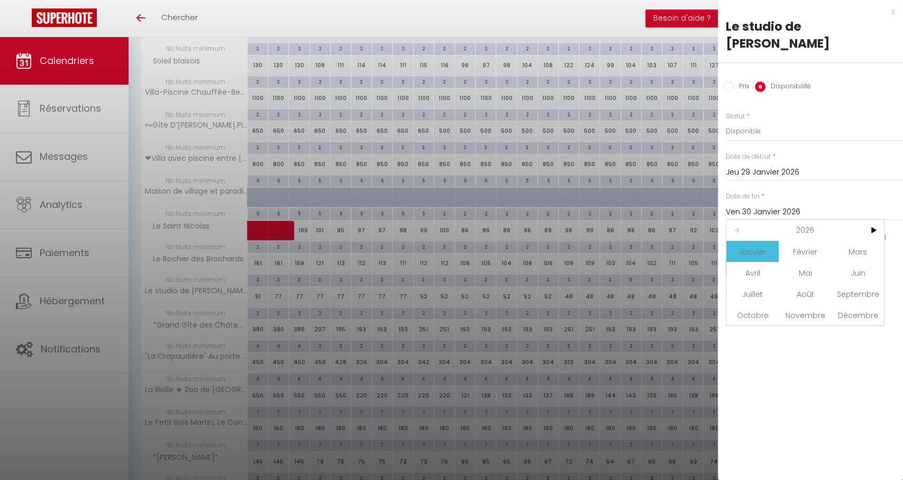
click at [777, 272] on span "Avril" at bounding box center [752, 272] width 52 height 21
click at [824, 353] on span "30" at bounding box center [827, 356] width 23 height 21
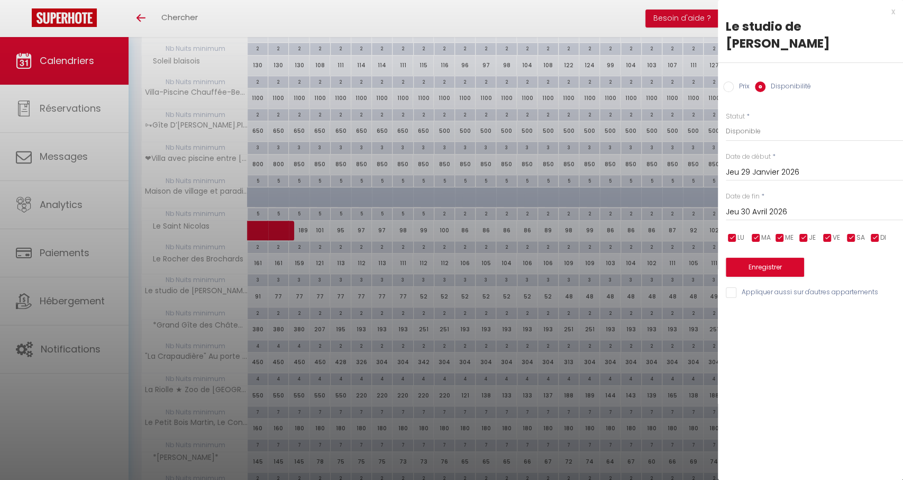
click at [762, 209] on input "Jeu 30 Avril 2026" at bounding box center [814, 212] width 177 height 14
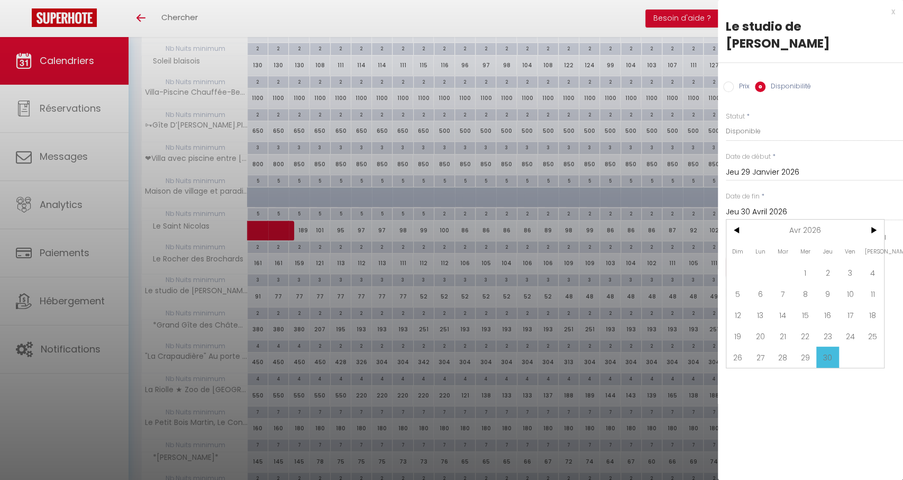
drag, startPoint x: 802, startPoint y: 270, endPoint x: 794, endPoint y: 271, distance: 8.0
click at [802, 270] on span "1" at bounding box center [805, 272] width 23 height 21
type input "Mer 01 Avril 2026"
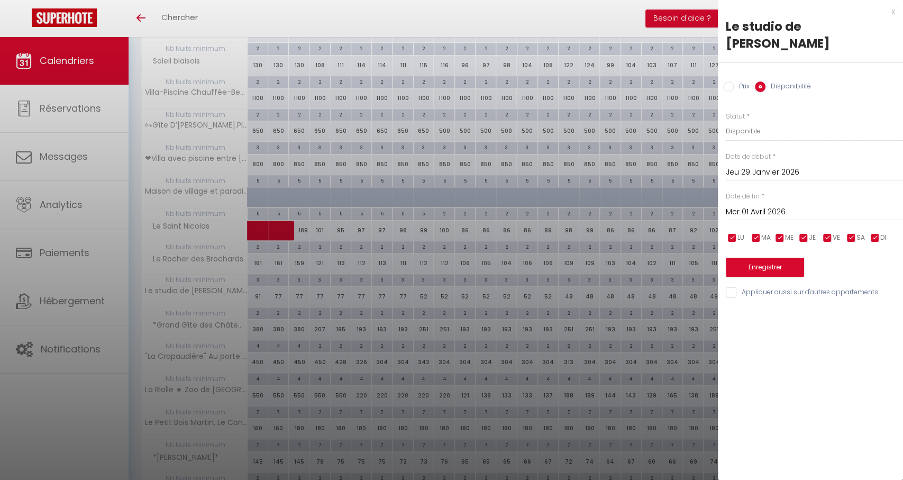
click at [742, 267] on button "Enregistrer" at bounding box center [765, 267] width 78 height 19
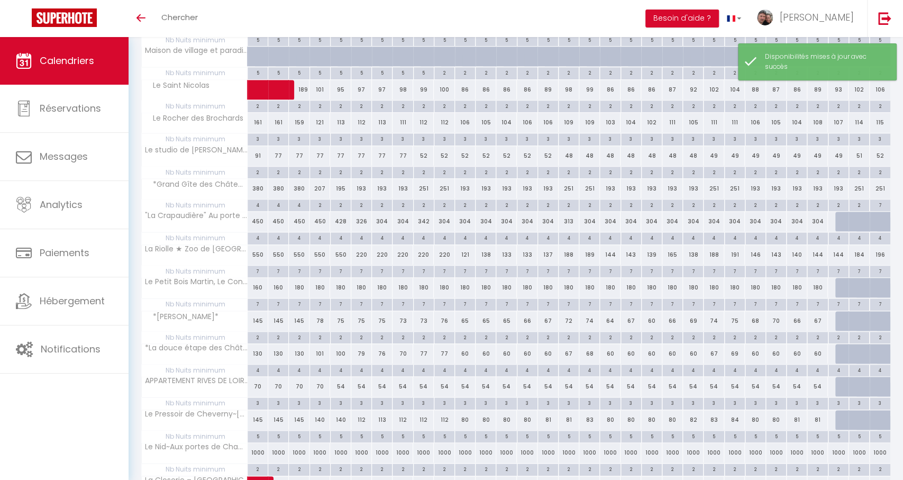
scroll to position [416, 0]
click at [838, 224] on div at bounding box center [845, 222] width 21 height 20
select select "1"
type input "Jeu 29 Janvier 2026"
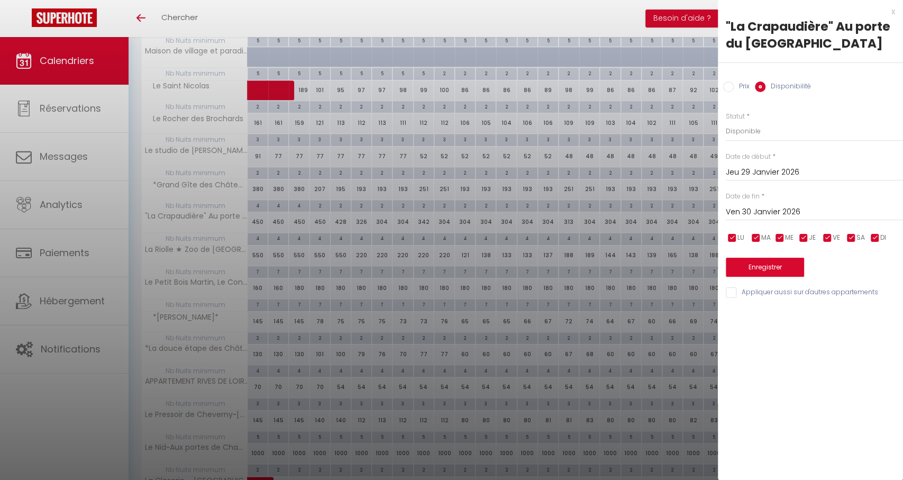
click at [753, 213] on input "Ven 30 Janvier 2026" at bounding box center [814, 212] width 177 height 14
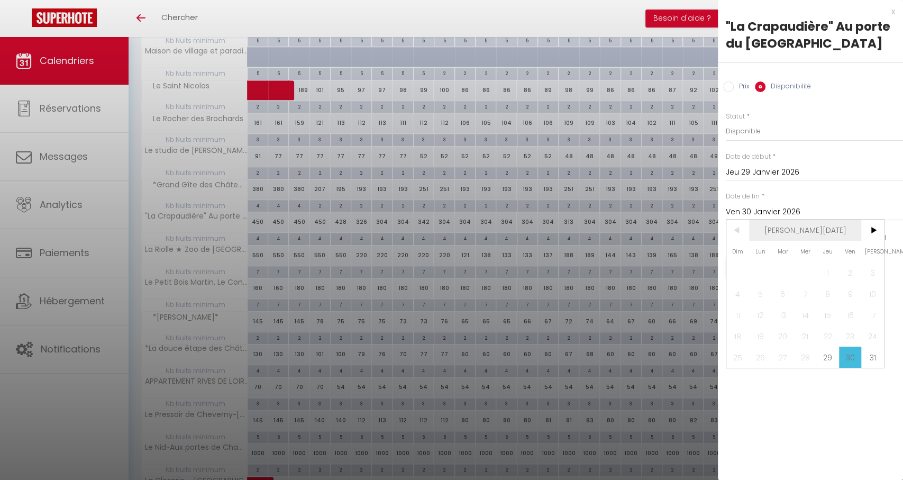
click at [817, 224] on span "Jan 2026" at bounding box center [805, 230] width 113 height 21
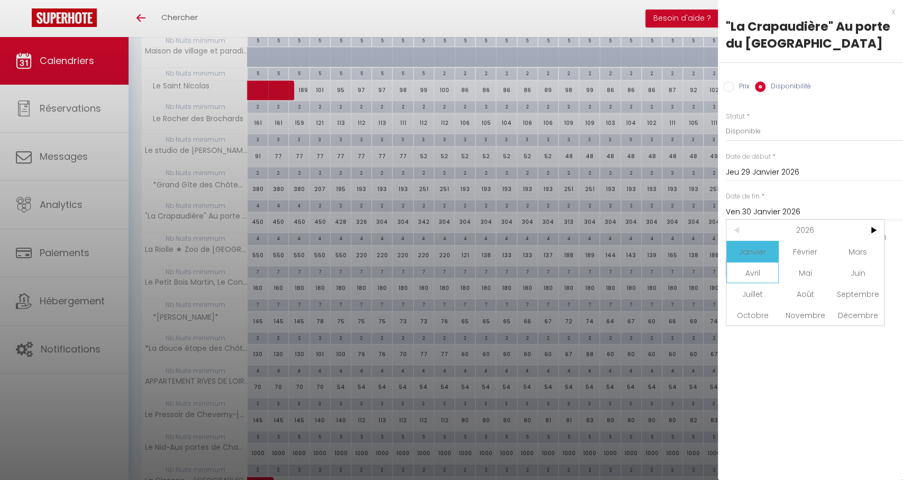
click at [760, 273] on span "Avril" at bounding box center [752, 272] width 52 height 21
click at [802, 276] on span "1" at bounding box center [805, 272] width 23 height 21
type input "Mer 01 Avril 2026"
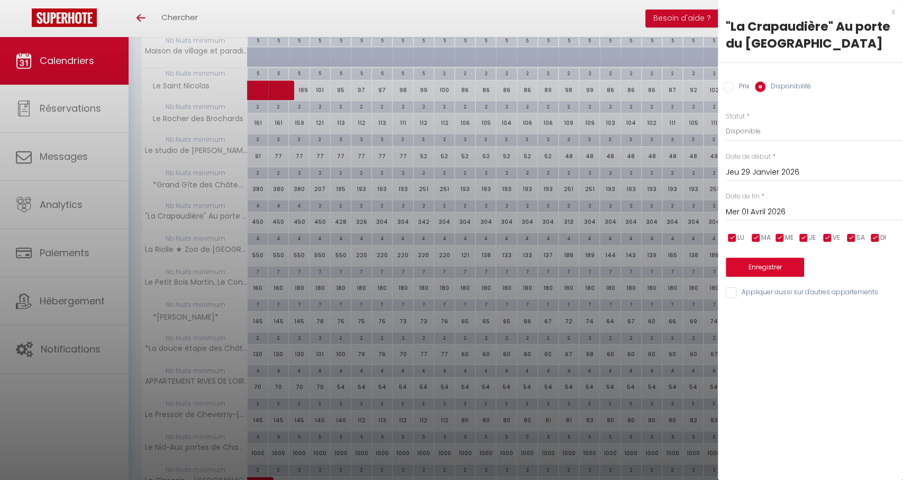
click at [803, 271] on button "Enregistrer" at bounding box center [765, 267] width 78 height 19
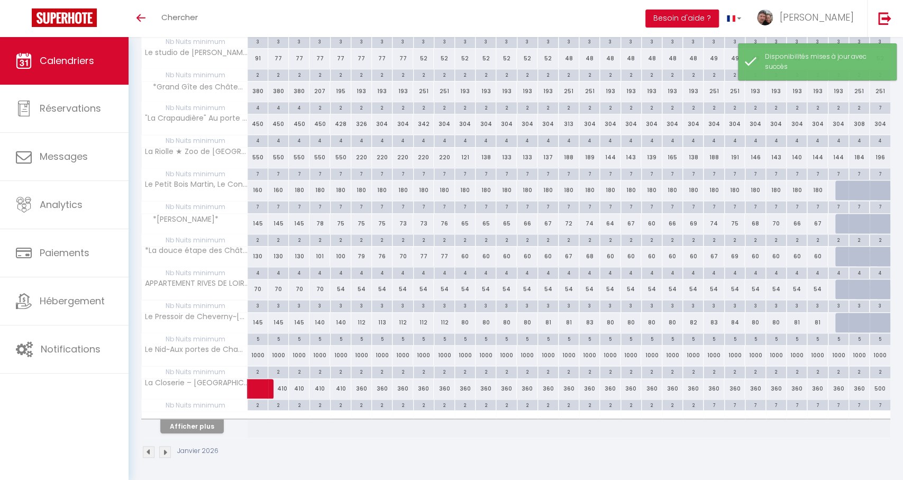
scroll to position [514, 0]
click at [843, 191] on div at bounding box center [845, 190] width 21 height 20
select select "1"
type input "Jeu 29 Janvier 2026"
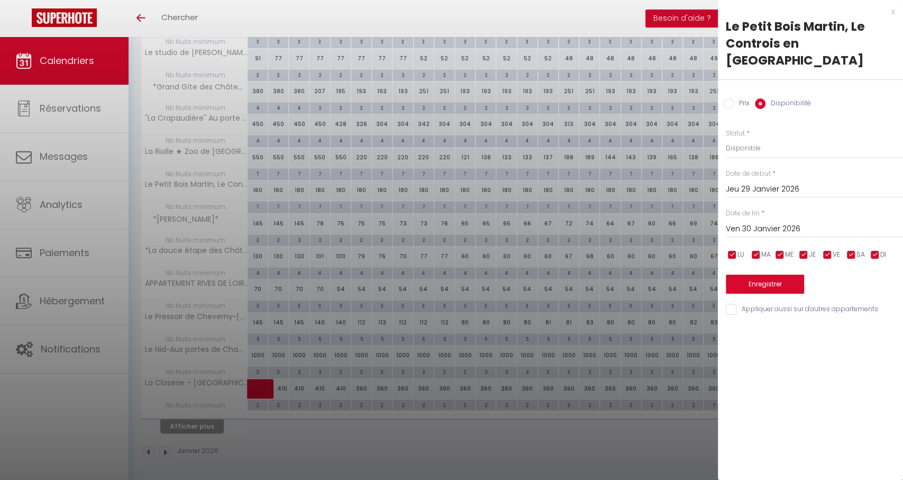
click at [779, 222] on input "Ven 30 Janvier 2026" at bounding box center [814, 229] width 177 height 14
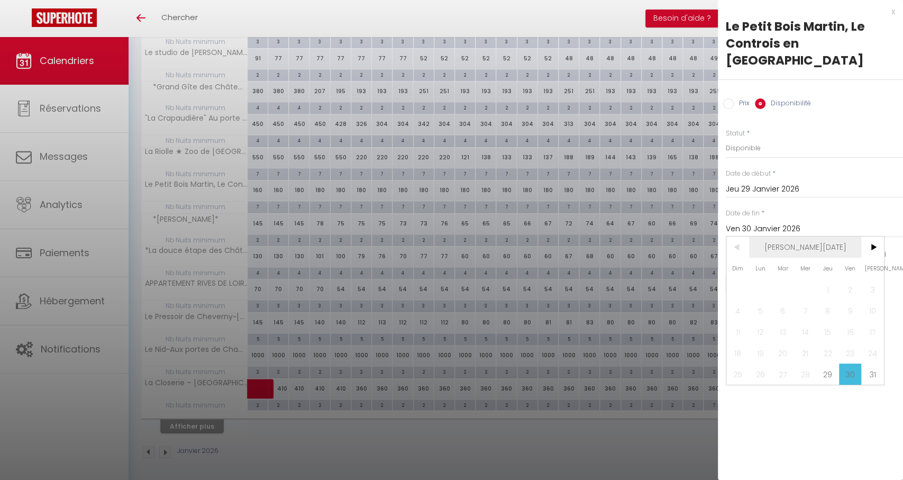
click at [839, 236] on span "Jan 2026" at bounding box center [805, 246] width 113 height 21
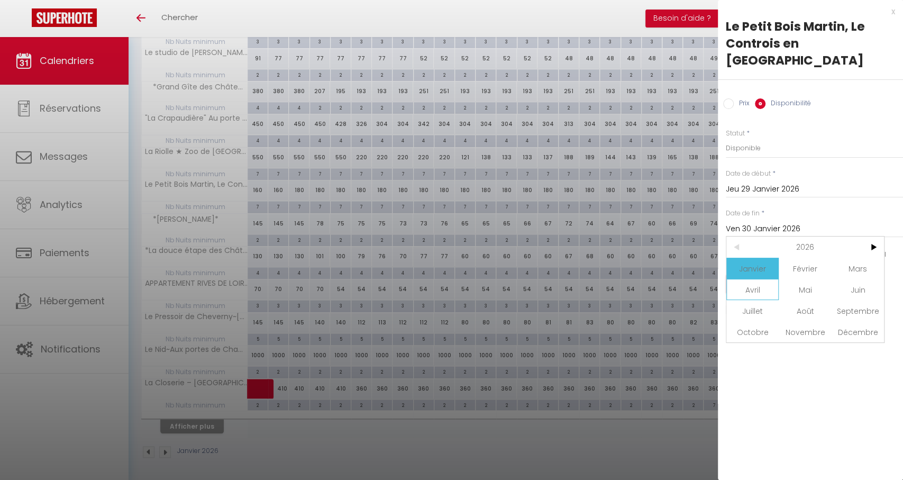
click at [753, 281] on span "Avril" at bounding box center [752, 289] width 52 height 21
click at [803, 279] on span "1" at bounding box center [805, 289] width 23 height 21
type input "Mer 01 Avril 2026"
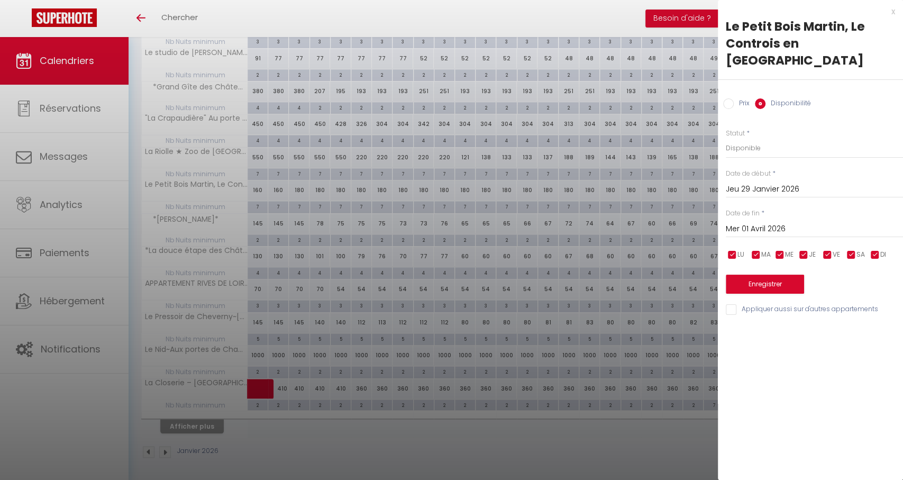
click at [755, 275] on button "Enregistrer" at bounding box center [765, 284] width 78 height 19
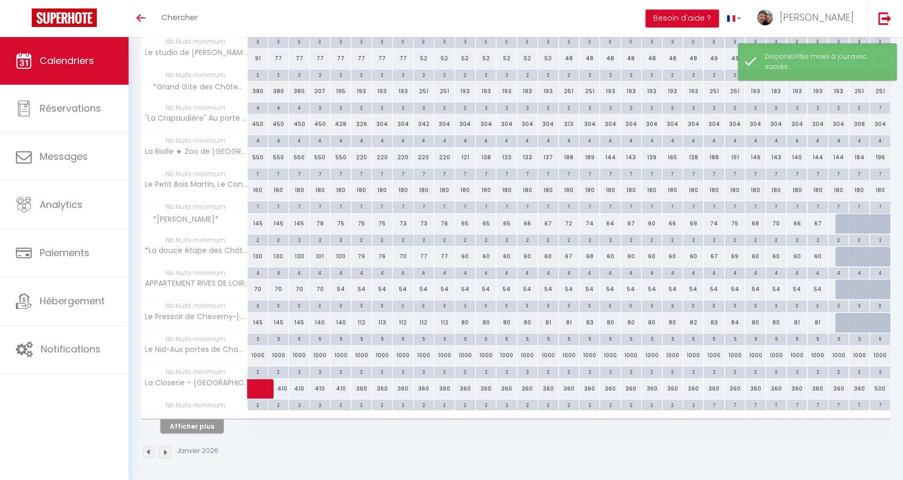
click at [843, 224] on div at bounding box center [845, 224] width 21 height 20
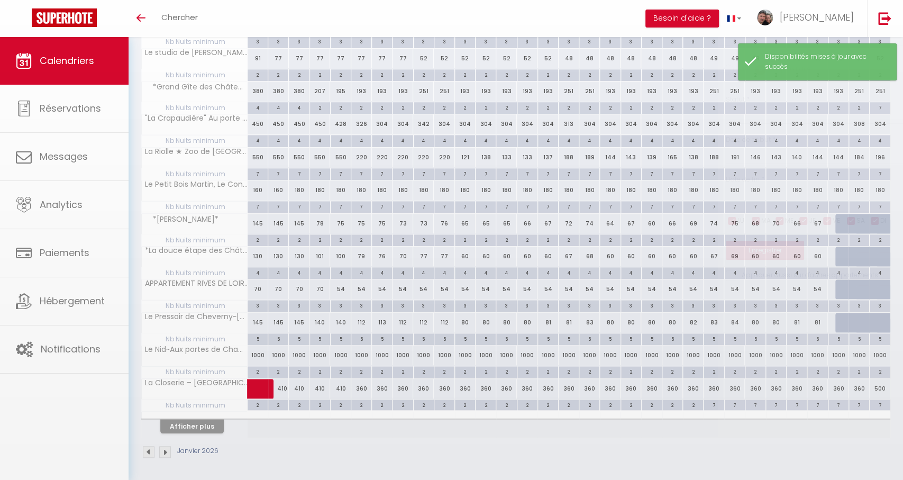
select select "1"
type input "Jeu 29 Janvier 2026"
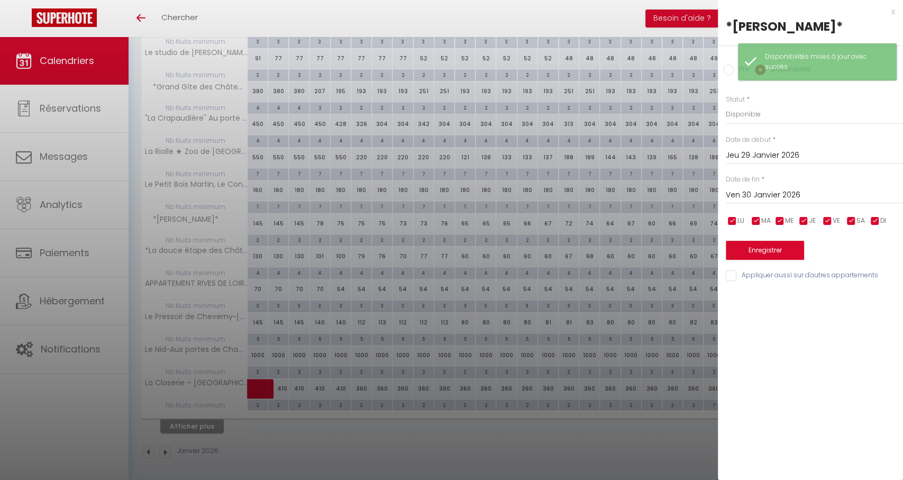
click at [738, 196] on input "Ven 30 Janvier 2026" at bounding box center [814, 195] width 177 height 14
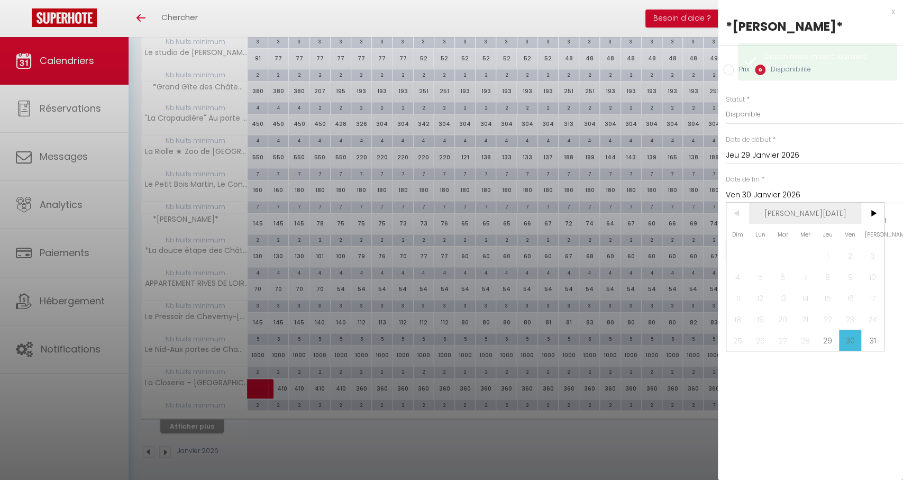
click at [810, 224] on span "Jan 2026" at bounding box center [805, 213] width 113 height 21
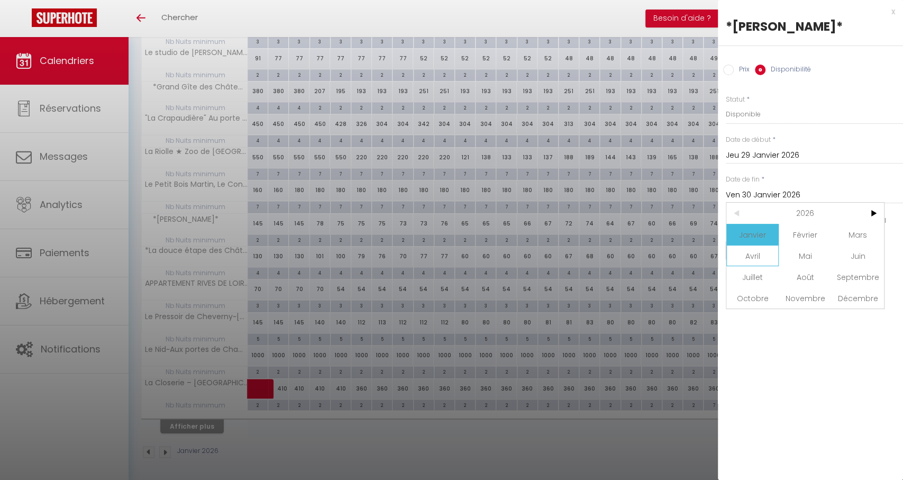
click at [760, 262] on span "Avril" at bounding box center [752, 255] width 52 height 21
click at [804, 250] on span "1" at bounding box center [805, 255] width 23 height 21
type input "Mer 01 Avril 2026"
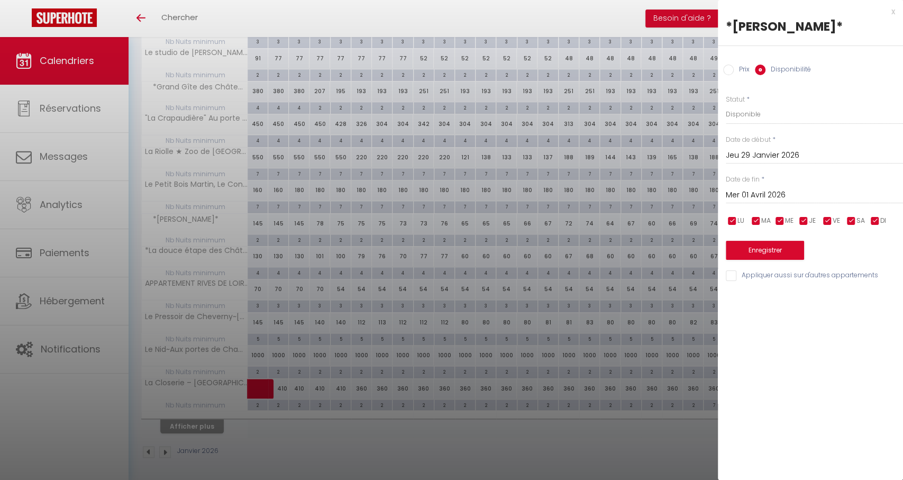
click at [740, 252] on button "Enregistrer" at bounding box center [765, 250] width 78 height 19
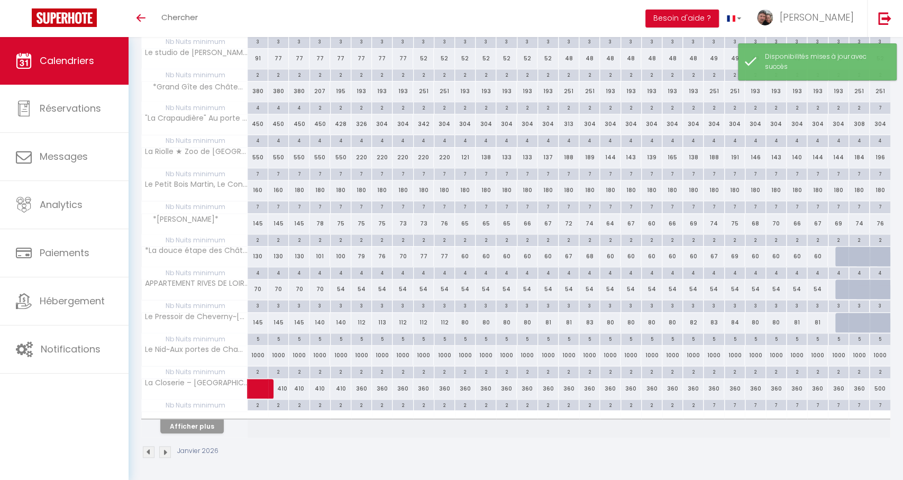
click at [843, 254] on div at bounding box center [845, 256] width 21 height 20
select select "1"
type input "Jeu 29 Janvier 2026"
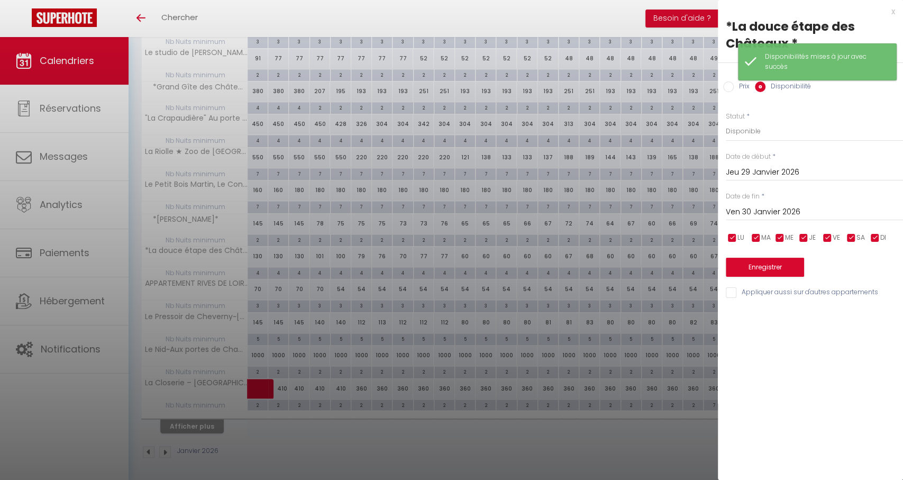
click at [741, 212] on input "Ven 30 Janvier 2026" at bounding box center [814, 212] width 177 height 14
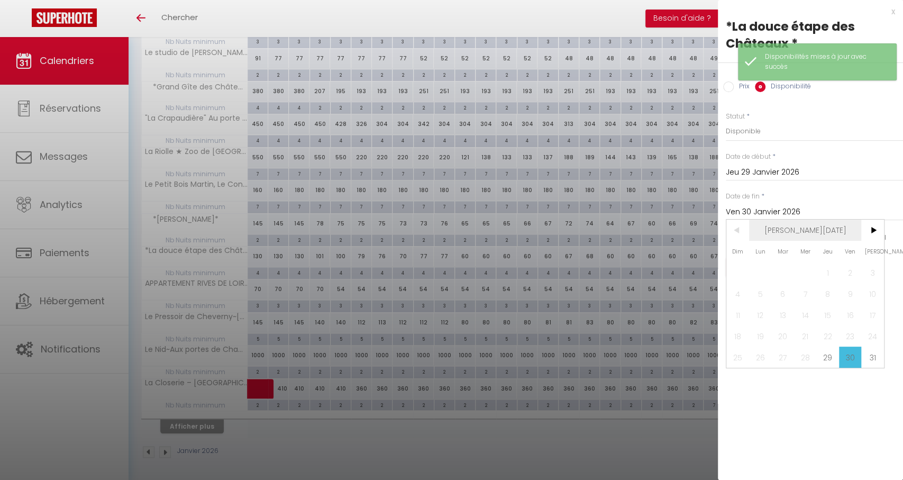
click at [796, 236] on span "Jan 2026" at bounding box center [805, 230] width 113 height 21
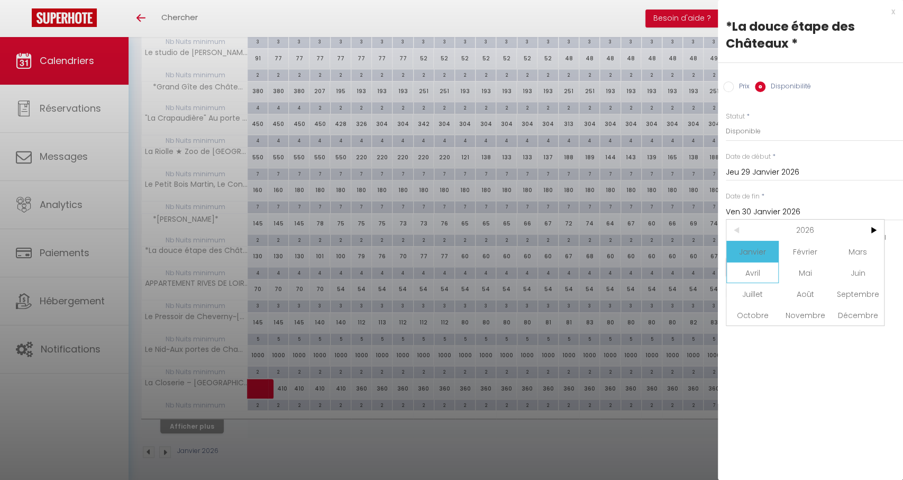
click at [763, 273] on span "Avril" at bounding box center [752, 272] width 52 height 21
click at [811, 272] on span "1" at bounding box center [805, 272] width 23 height 21
type input "Mer 01 Avril 2026"
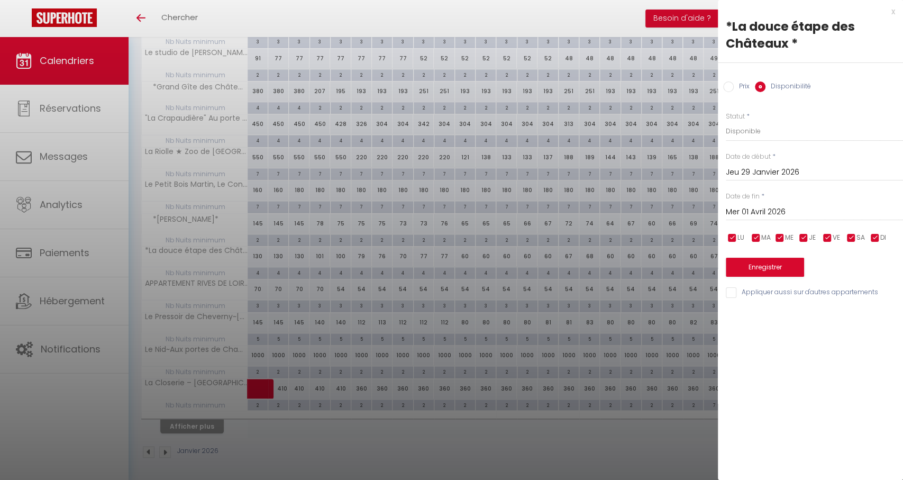
drag, startPoint x: 750, startPoint y: 266, endPoint x: 734, endPoint y: 272, distance: 17.3
click at [750, 266] on button "Enregistrer" at bounding box center [765, 267] width 78 height 19
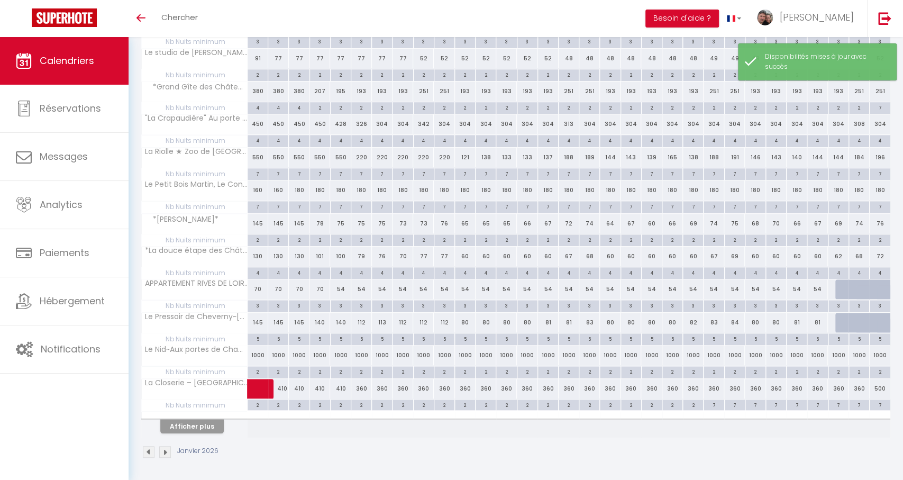
click at [839, 291] on div at bounding box center [845, 289] width 21 height 20
select select "1"
type input "Jeu 29 Janvier 2026"
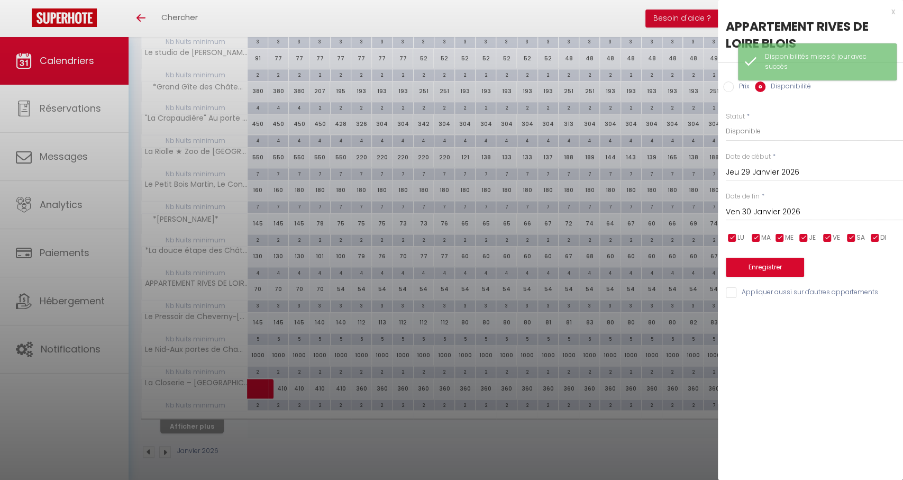
click at [745, 208] on input "Ven 30 Janvier 2026" at bounding box center [814, 212] width 177 height 14
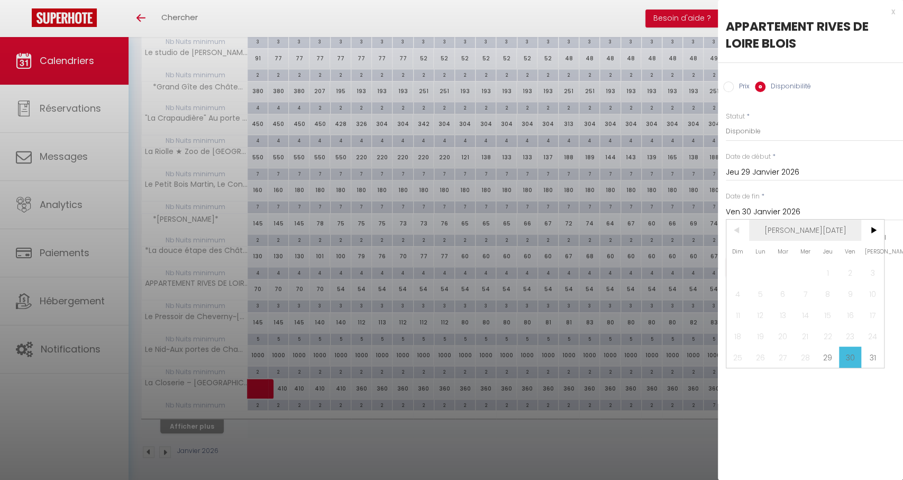
click at [792, 230] on span "Jan 2026" at bounding box center [805, 230] width 113 height 21
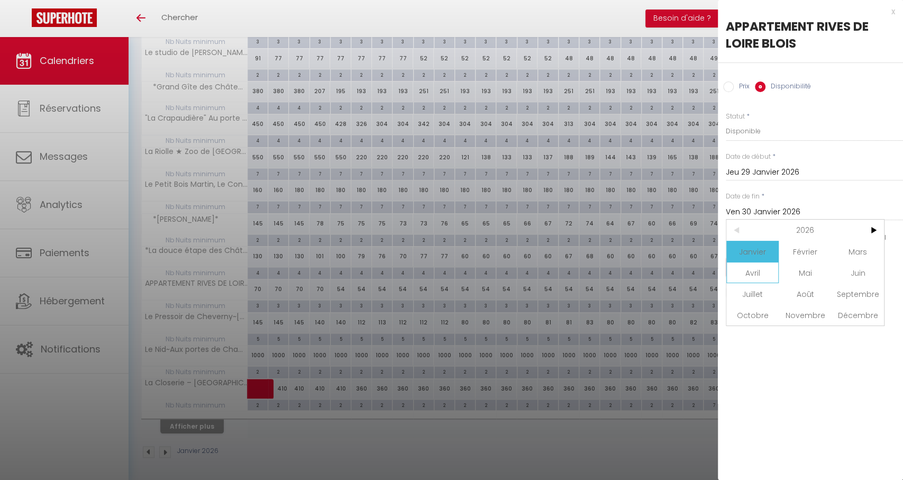
click at [756, 272] on span "Avril" at bounding box center [752, 272] width 52 height 21
click at [799, 272] on span "1" at bounding box center [805, 272] width 23 height 21
type input "Mer 01 Avril 2026"
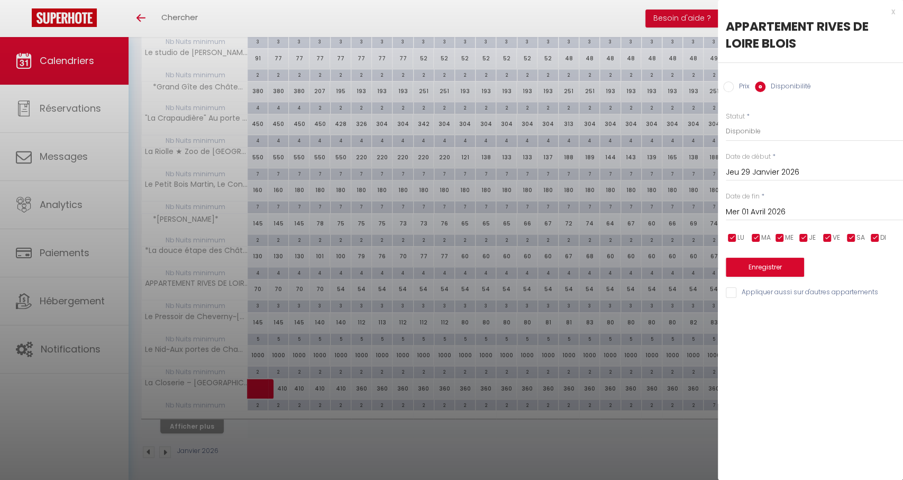
click at [767, 267] on button "Enregistrer" at bounding box center [765, 267] width 78 height 19
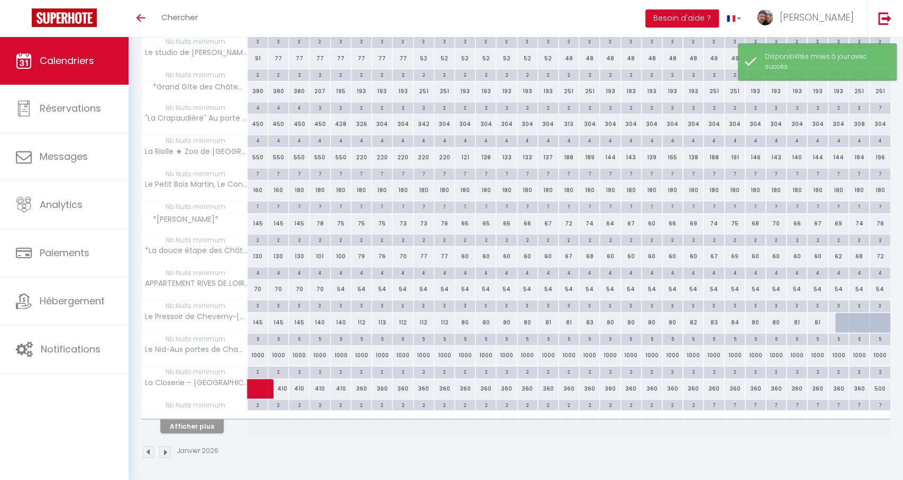
click at [842, 324] on div at bounding box center [845, 323] width 21 height 20
select select "1"
type input "Jeu 29 Janvier 2026"
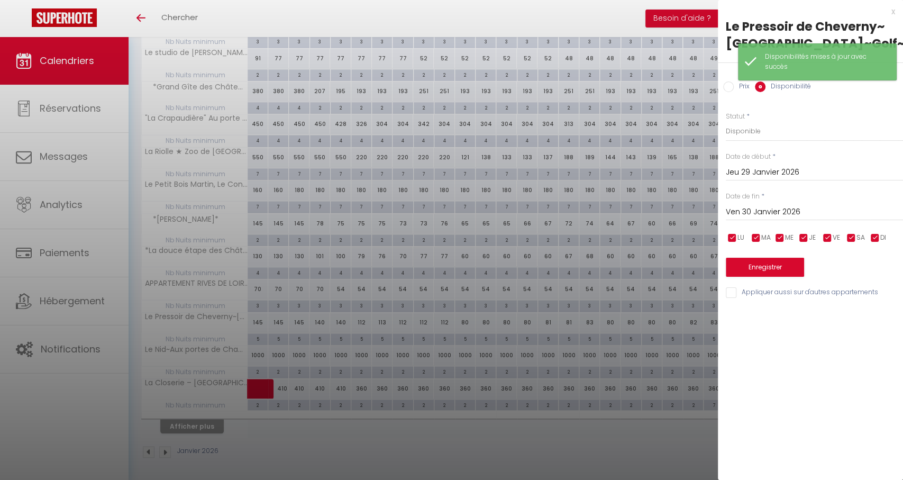
click at [735, 209] on input "Ven 30 Janvier 2026" at bounding box center [814, 212] width 177 height 14
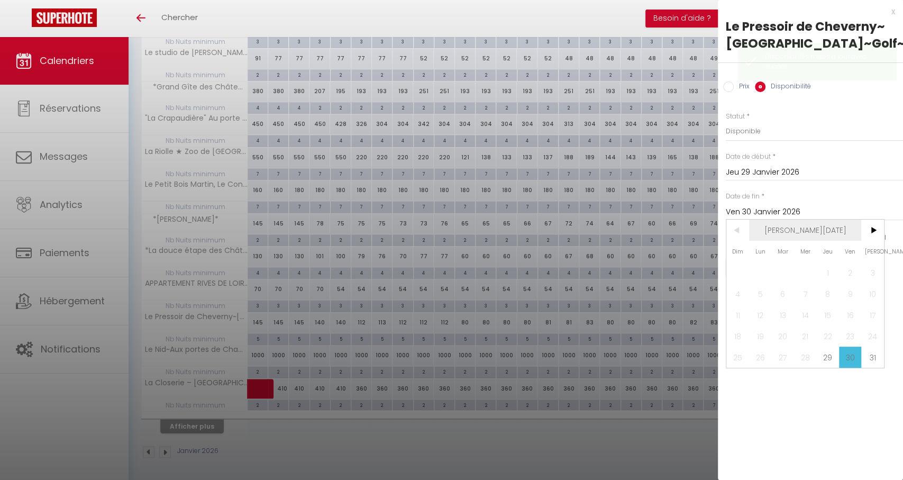
click at [823, 233] on span "Jan 2026" at bounding box center [805, 230] width 113 height 21
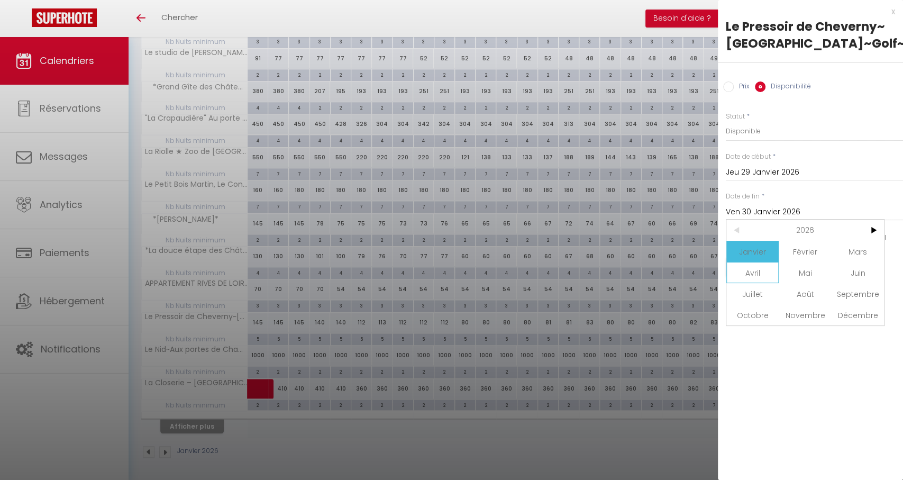
click at [755, 273] on span "Avril" at bounding box center [752, 272] width 52 height 21
click at [799, 270] on span "1" at bounding box center [805, 272] width 23 height 21
type input "Mer 01 Avril 2026"
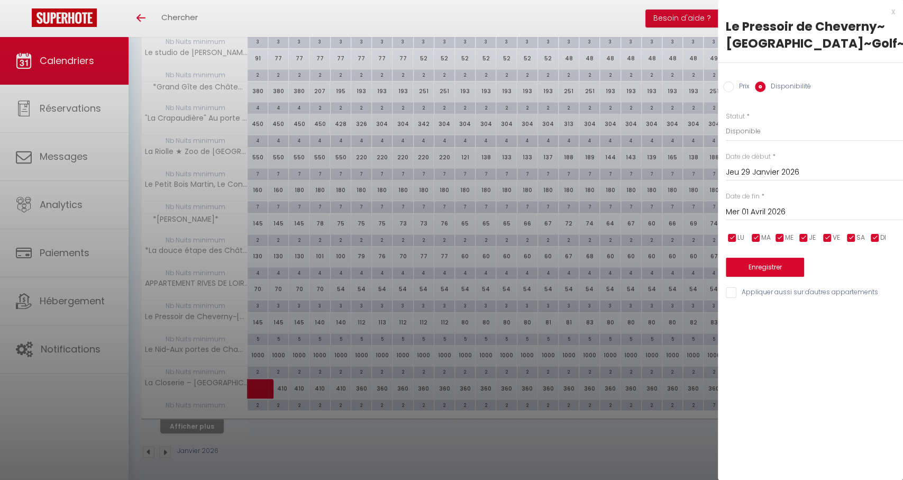
click at [740, 266] on button "Enregistrer" at bounding box center [765, 267] width 78 height 19
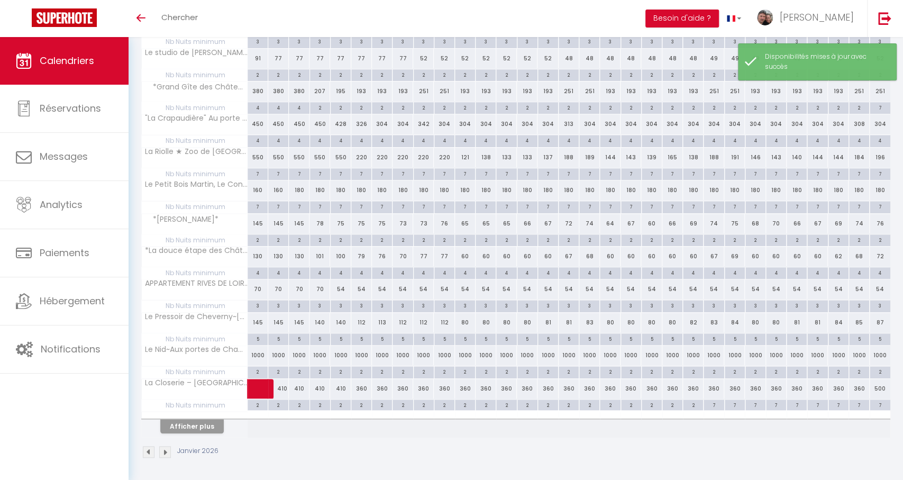
click at [187, 433] on th "Afficher plus" at bounding box center [195, 424] width 106 height 26
click at [191, 430] on button "Afficher plus" at bounding box center [191, 426] width 63 height 14
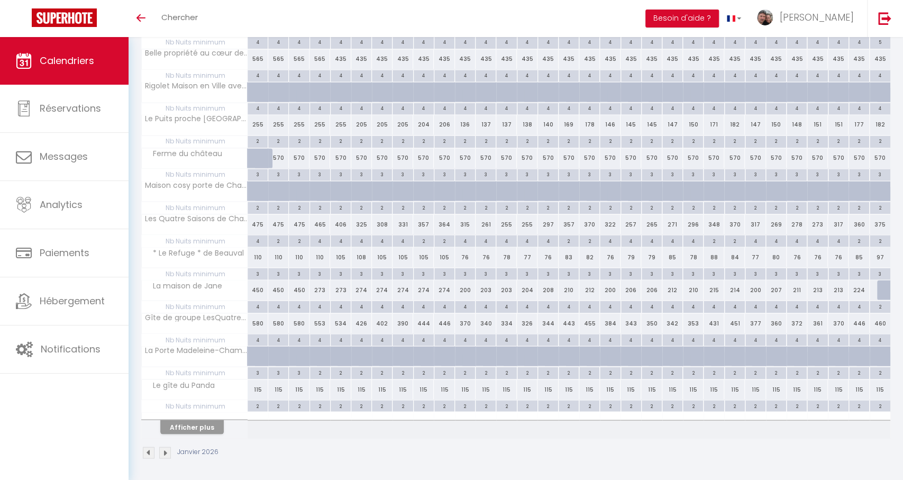
scroll to position [1173, 0]
click at [149, 450] on img at bounding box center [149, 453] width 12 height 12
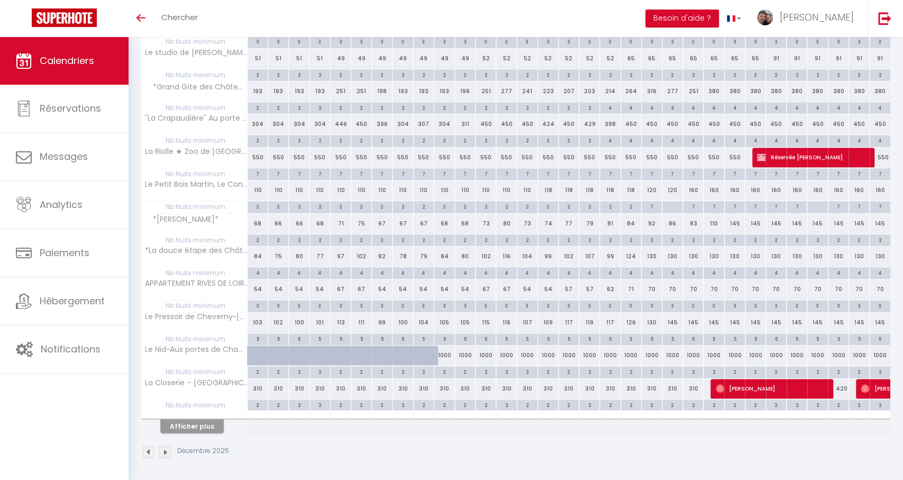
scroll to position [514, 0]
click at [224, 430] on div "Afficher plus" at bounding box center [191, 425] width 111 height 15
drag, startPoint x: 206, startPoint y: 425, endPoint x: 266, endPoint y: 381, distance: 74.5
click at [205, 426] on button "Afficher plus" at bounding box center [191, 426] width 63 height 14
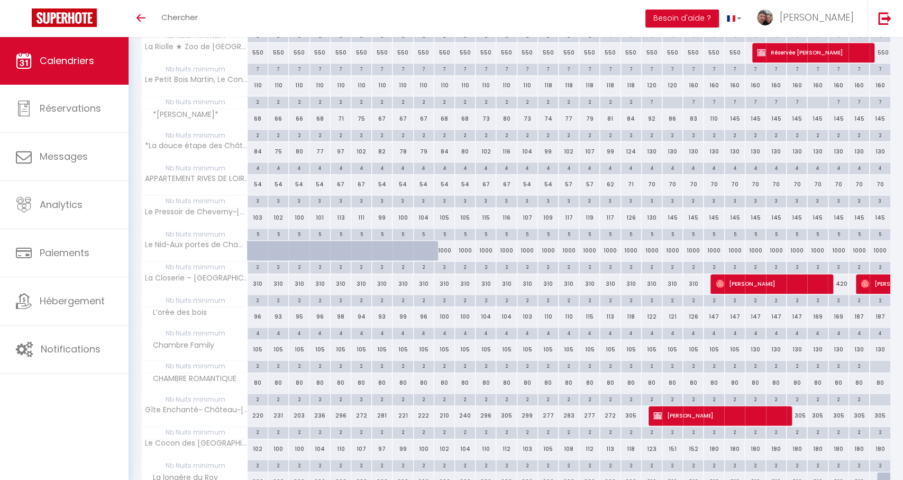
scroll to position [620, 0]
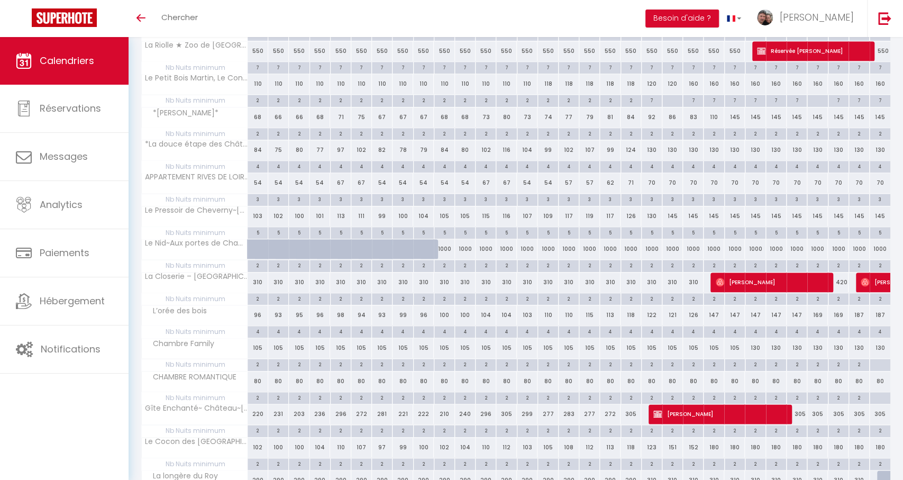
click at [878, 364] on div at bounding box center [879, 365] width 21 height 12
type input "Mer 31 Décembre 2025"
type input "Jeu 01 Janvier 2026"
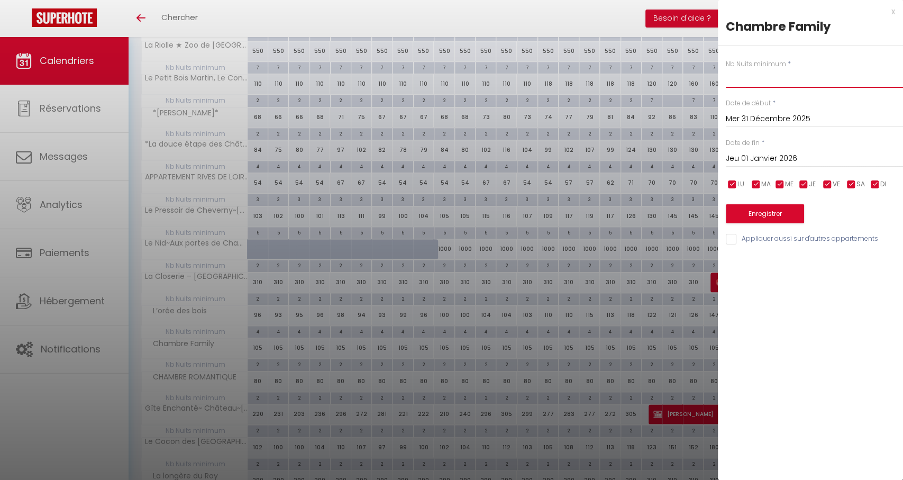
click at [767, 83] on input "text" at bounding box center [814, 78] width 177 height 19
type input "2"
click at [757, 161] on input "Jeu 01 Janvier 2026" at bounding box center [814, 159] width 177 height 14
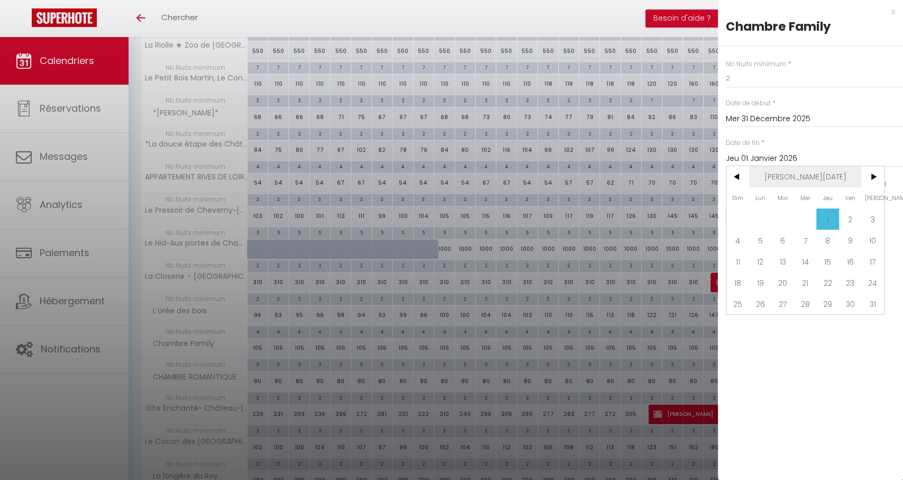
click at [816, 176] on span "Jan 2026" at bounding box center [805, 176] width 113 height 21
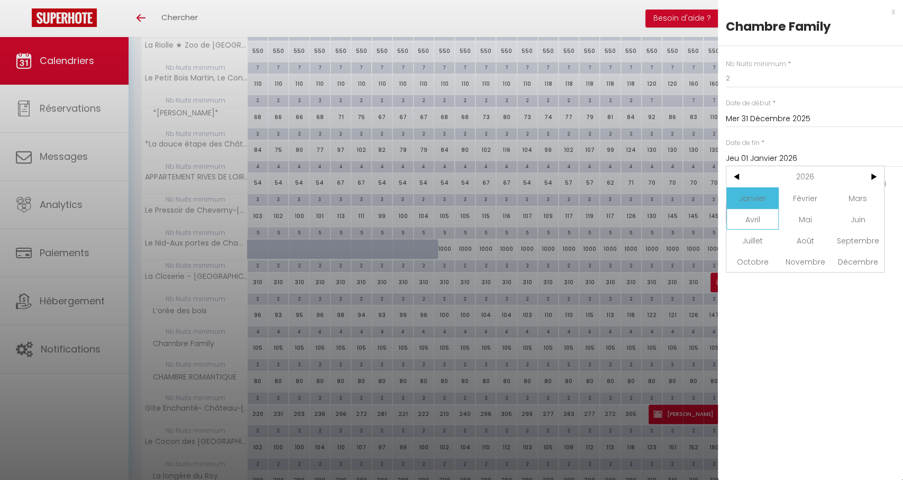
click at [756, 224] on span "Avril" at bounding box center [752, 218] width 52 height 21
click at [815, 222] on span "1" at bounding box center [805, 218] width 23 height 21
type input "Mer 01 Avril 2026"
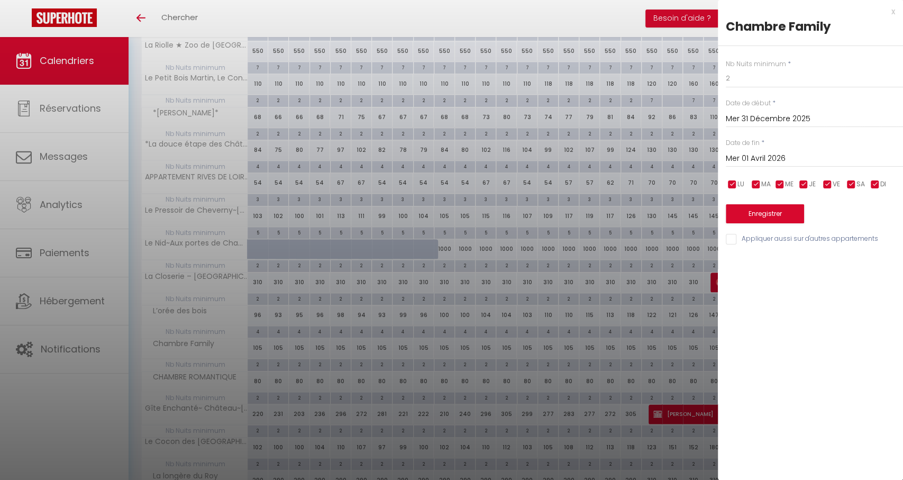
click at [753, 211] on button "Enregistrer" at bounding box center [765, 213] width 78 height 19
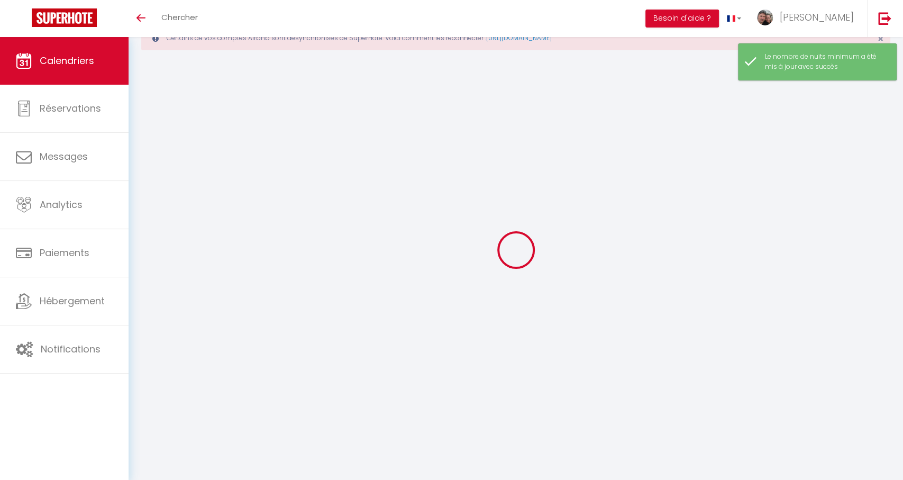
scroll to position [37, 0]
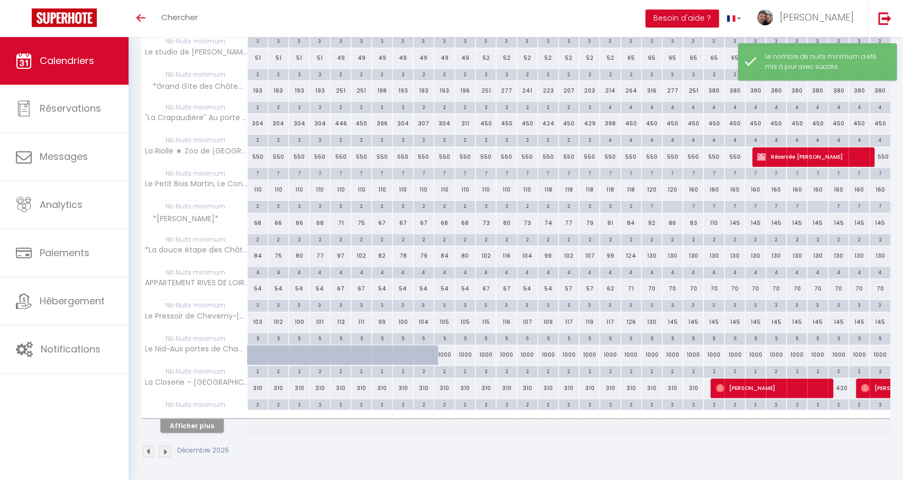
drag, startPoint x: 198, startPoint y: 409, endPoint x: 189, endPoint y: 417, distance: 12.0
click at [194, 413] on div at bounding box center [195, 414] width 106 height 7
click at [188, 421] on button "Afficher plus" at bounding box center [191, 426] width 63 height 14
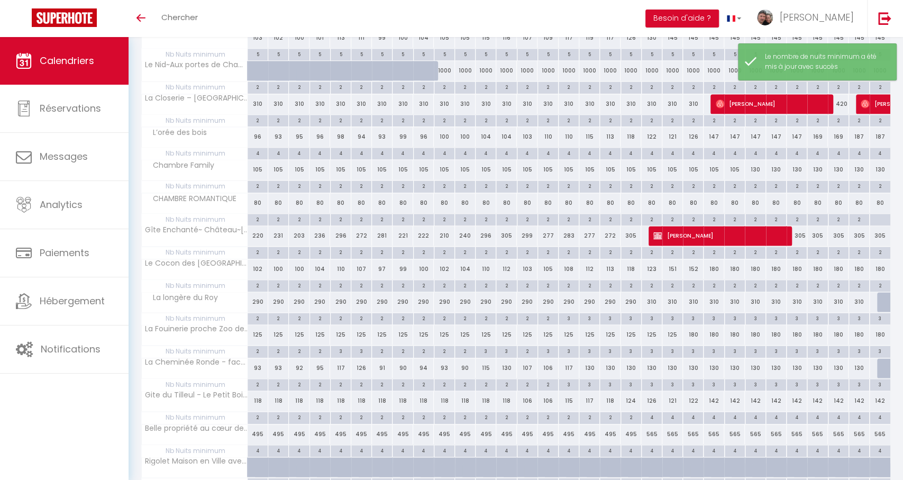
scroll to position [787, 0]
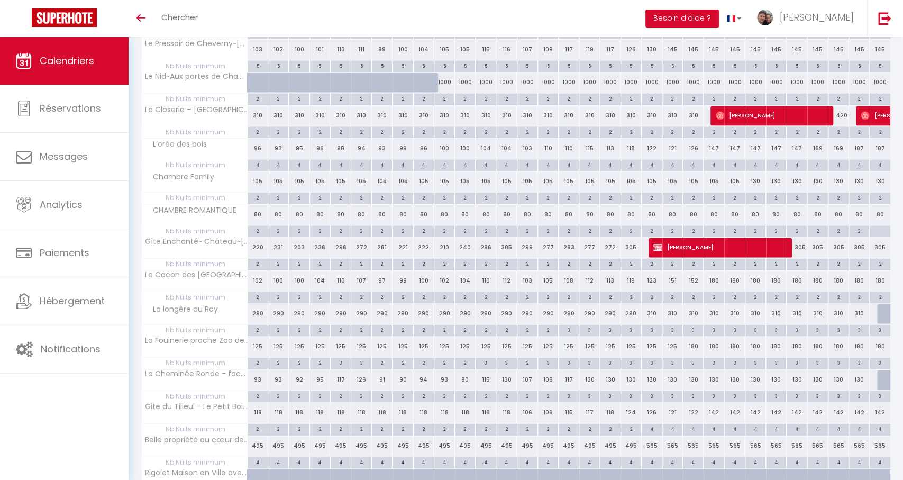
click at [881, 230] on div at bounding box center [879, 231] width 21 height 12
type input "Mer 31 Décembre 2025"
type input "Jeu 01 Janvier 2026"
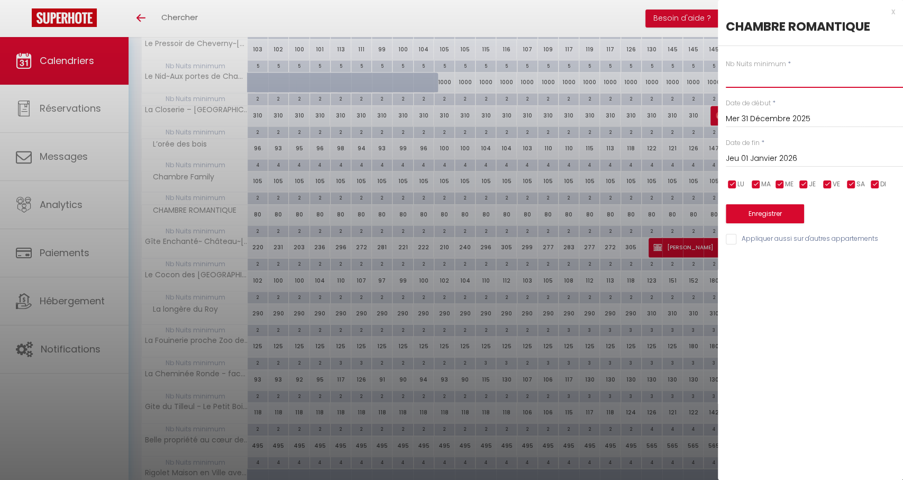
click at [750, 83] on input "text" at bounding box center [814, 78] width 177 height 19
type input "2"
click at [762, 167] on div "Nb Nuits minimum * 2 Date de début * Mer 31 Décembre 2025 < Déc 2025 > Dim Lun …" at bounding box center [810, 146] width 185 height 200
click at [767, 161] on input "Jeu 01 Janvier 2026" at bounding box center [814, 159] width 177 height 14
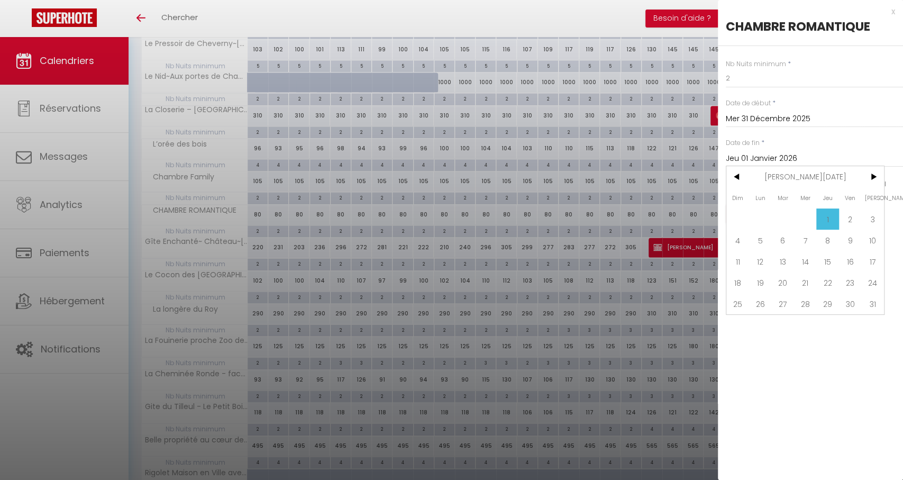
scroll to position [786, 0]
click at [816, 182] on span "Jan 2026" at bounding box center [805, 176] width 113 height 21
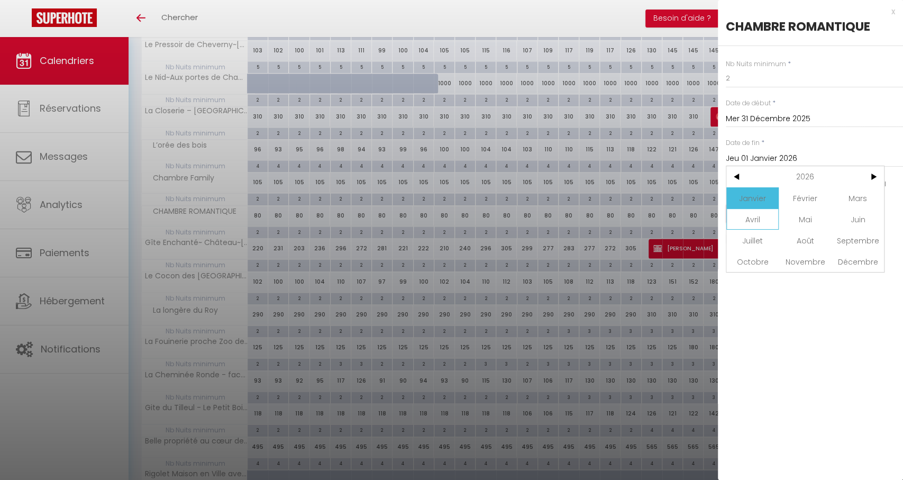
click at [769, 221] on span "Avril" at bounding box center [752, 218] width 52 height 21
click at [798, 215] on span "1" at bounding box center [805, 218] width 23 height 21
type input "Mer 01 Avril 2026"
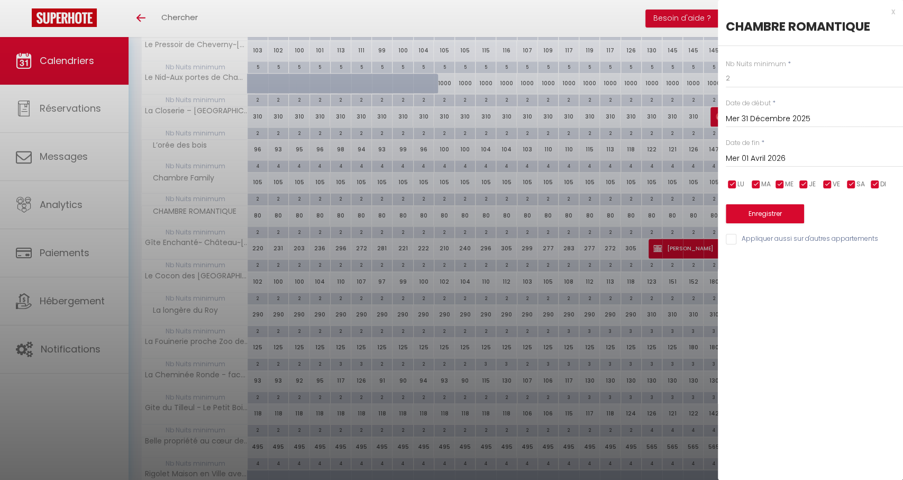
click at [762, 214] on button "Enregistrer" at bounding box center [765, 213] width 78 height 19
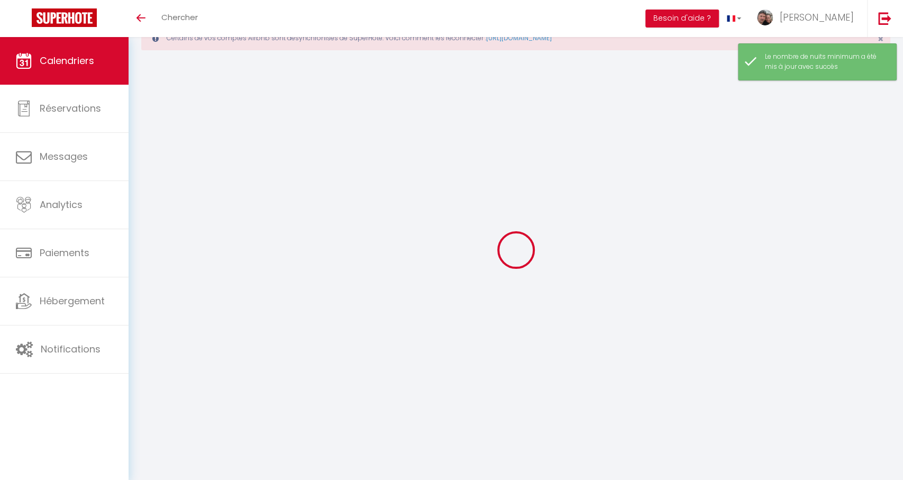
scroll to position [37, 0]
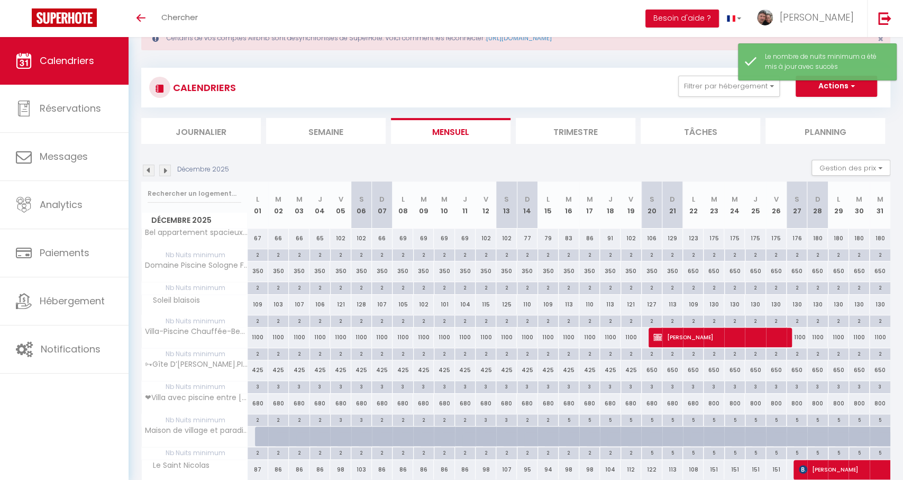
click at [169, 173] on img at bounding box center [165, 171] width 12 height 12
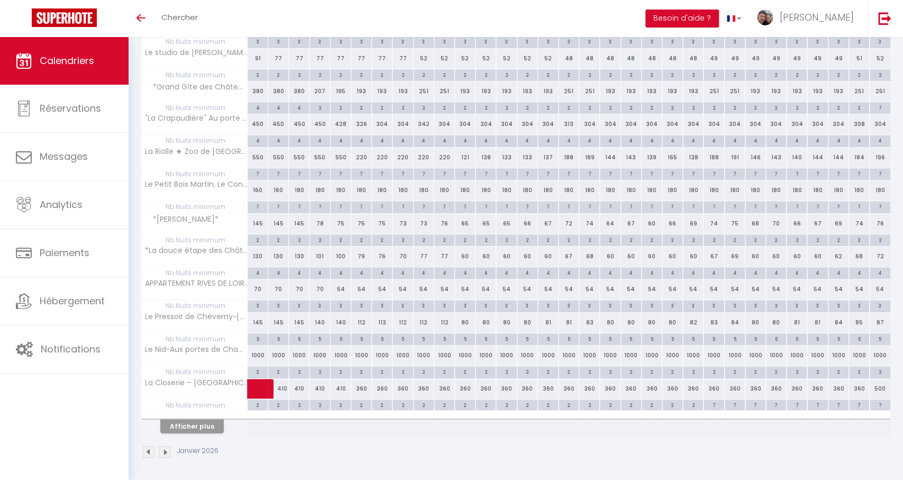
scroll to position [514, 0]
click at [171, 423] on button "Afficher plus" at bounding box center [191, 426] width 63 height 14
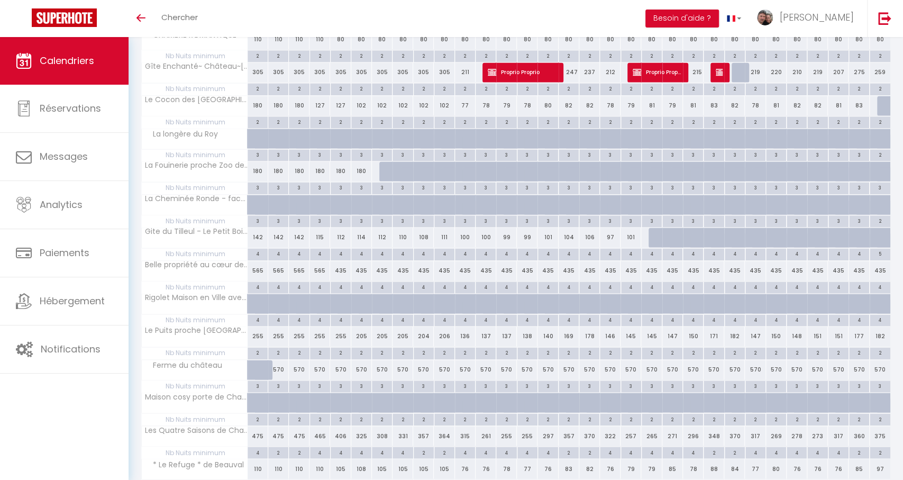
scroll to position [952, 0]
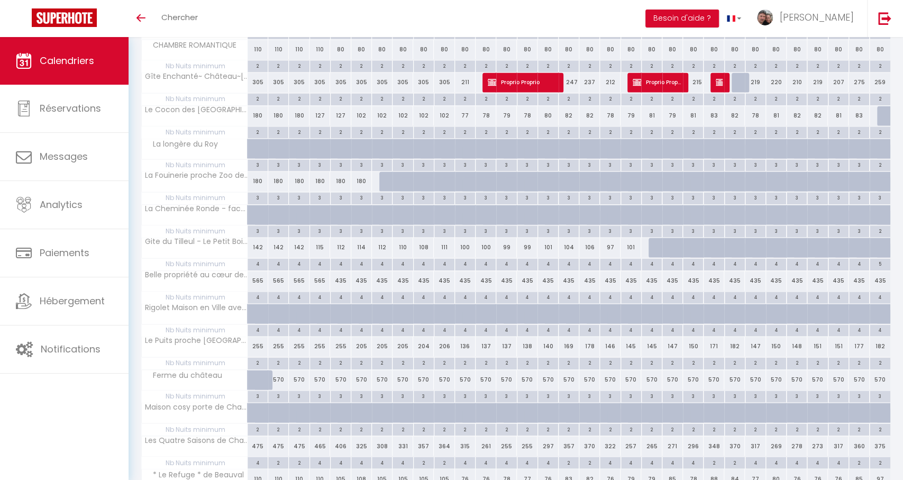
click at [386, 179] on div at bounding box center [389, 181] width 21 height 20
select select "1"
type input "Mer 07 Janvier 2026"
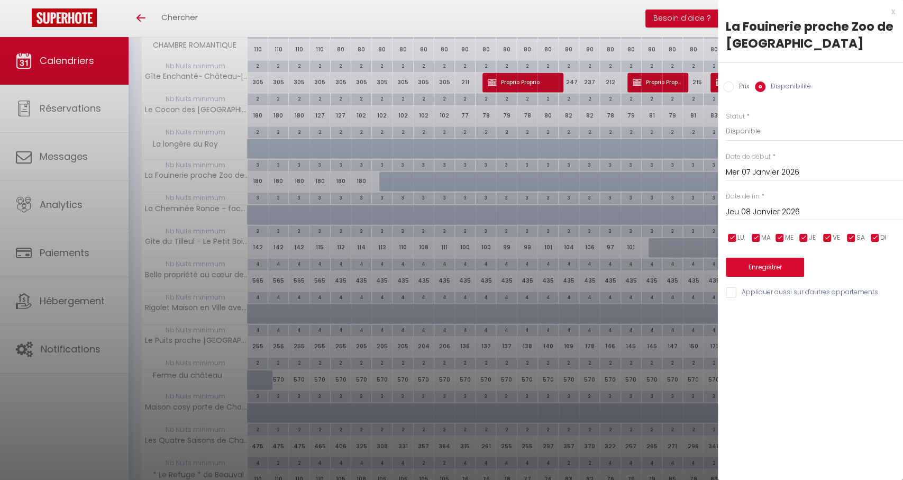
click at [762, 210] on input "Jeu 08 Janvier 2026" at bounding box center [814, 212] width 177 height 14
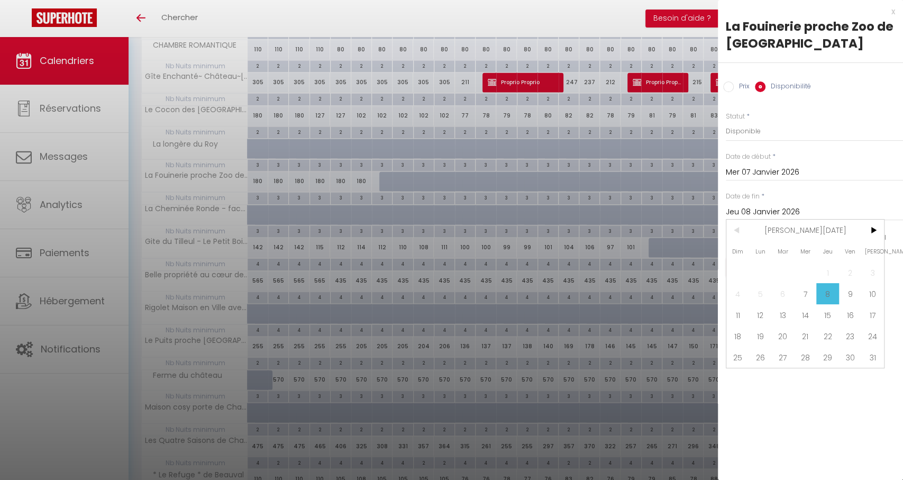
drag, startPoint x: 807, startPoint y: 235, endPoint x: 798, endPoint y: 233, distance: 9.2
click at [807, 235] on span "Jan 2026" at bounding box center [805, 230] width 113 height 21
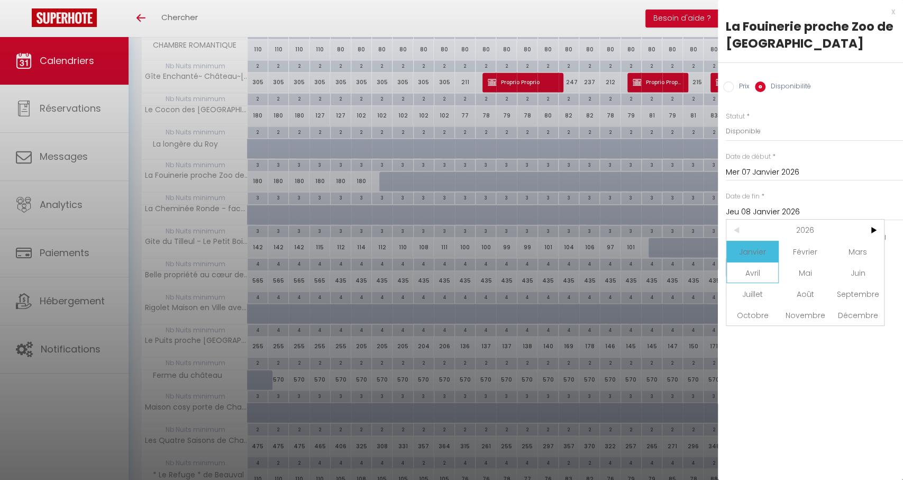
click at [753, 269] on span "Avril" at bounding box center [752, 272] width 52 height 21
click at [811, 269] on span "1" at bounding box center [805, 272] width 23 height 21
type input "Mer 01 Avril 2026"
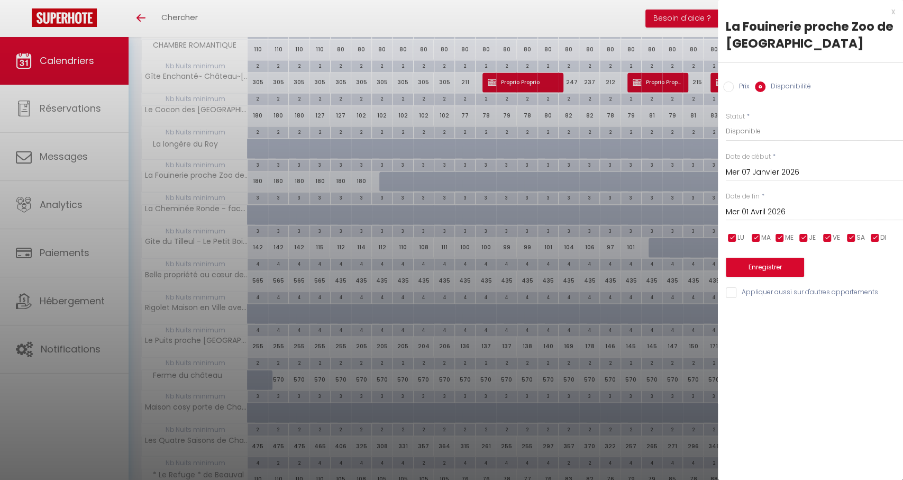
click at [752, 275] on button "Enregistrer" at bounding box center [765, 267] width 78 height 19
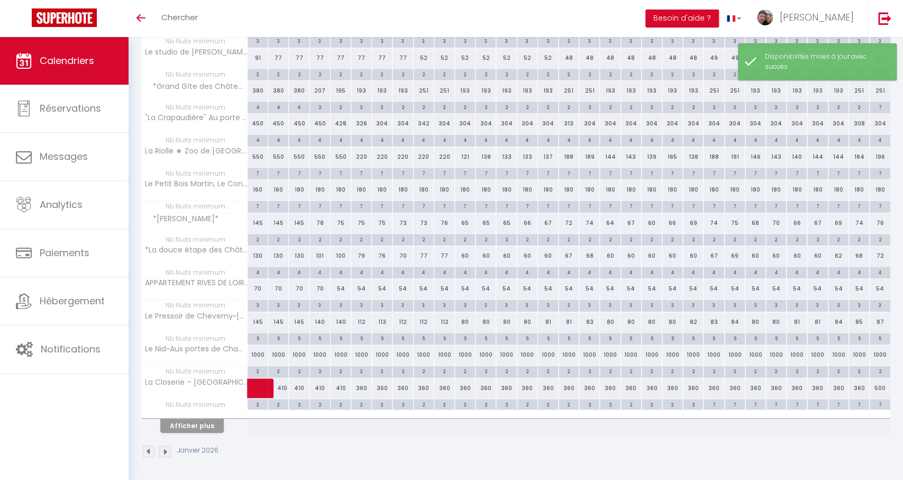
scroll to position [514, 0]
click at [188, 421] on button "Afficher plus" at bounding box center [191, 426] width 63 height 14
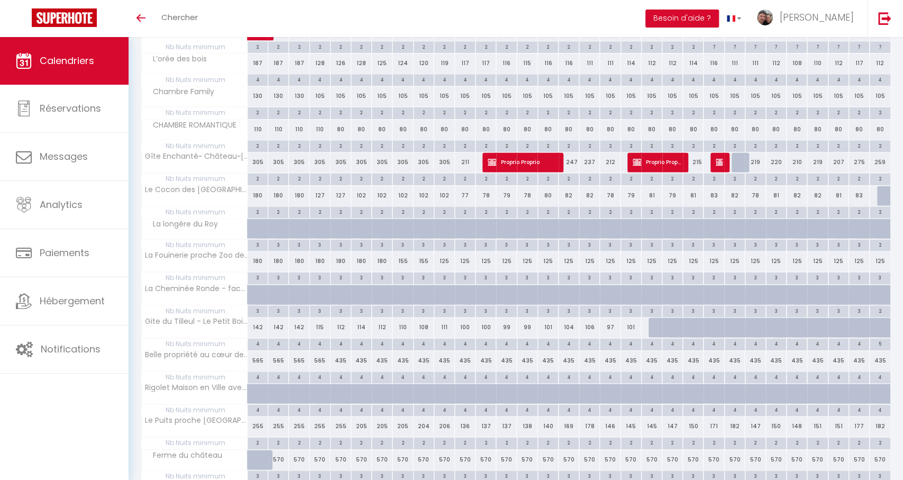
scroll to position [872, 0]
click at [250, 290] on div at bounding box center [258, 295] width 21 height 20
select select "1"
type input "Jeu 01 Janvier 2026"
type input "Ven 02 Janvier 2026"
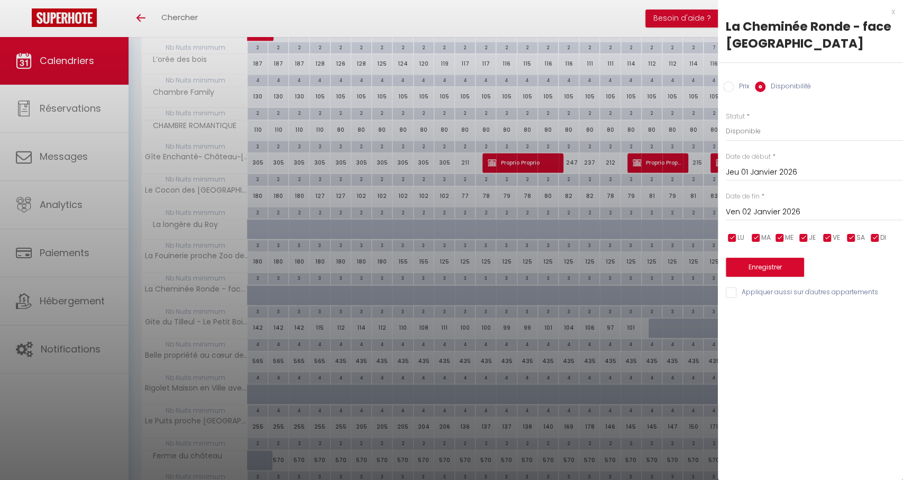
click at [751, 170] on input "Jeu 01 Janvier 2026" at bounding box center [814, 173] width 177 height 14
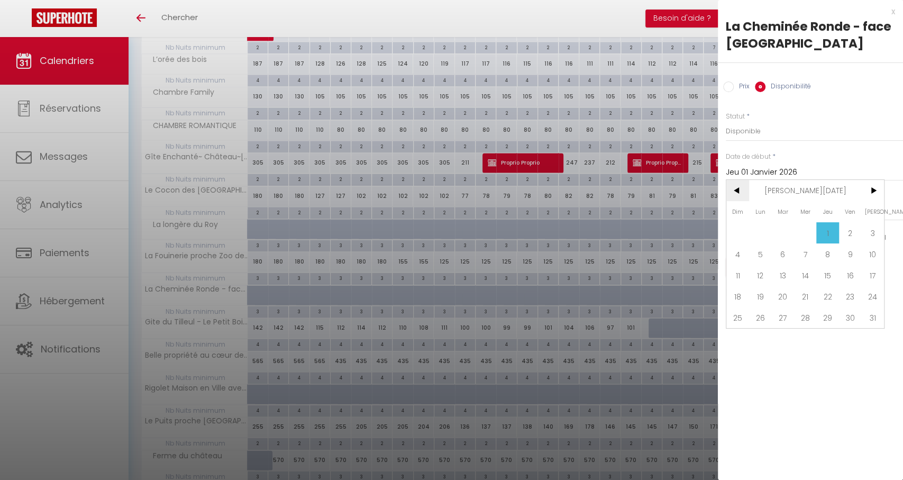
click at [739, 195] on span "<" at bounding box center [737, 190] width 23 height 21
click at [763, 236] on span "1" at bounding box center [760, 232] width 23 height 21
type input "Lun 01 Décembre 2025"
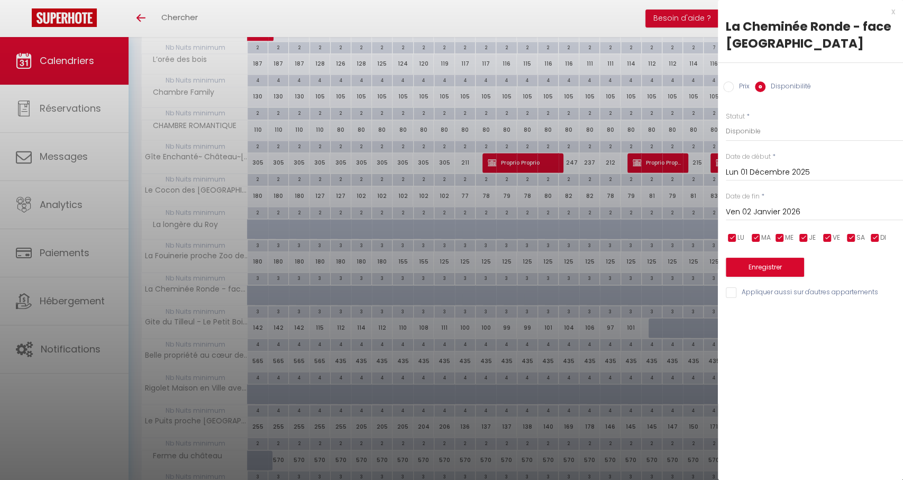
click at [772, 216] on input "Ven 02 Janvier 2026" at bounding box center [814, 212] width 177 height 14
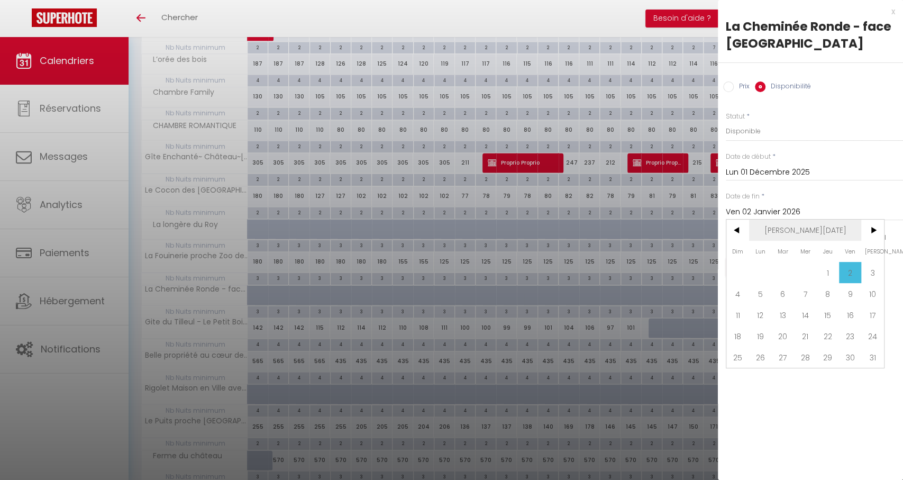
click at [826, 236] on span "Jan 2026" at bounding box center [805, 230] width 113 height 21
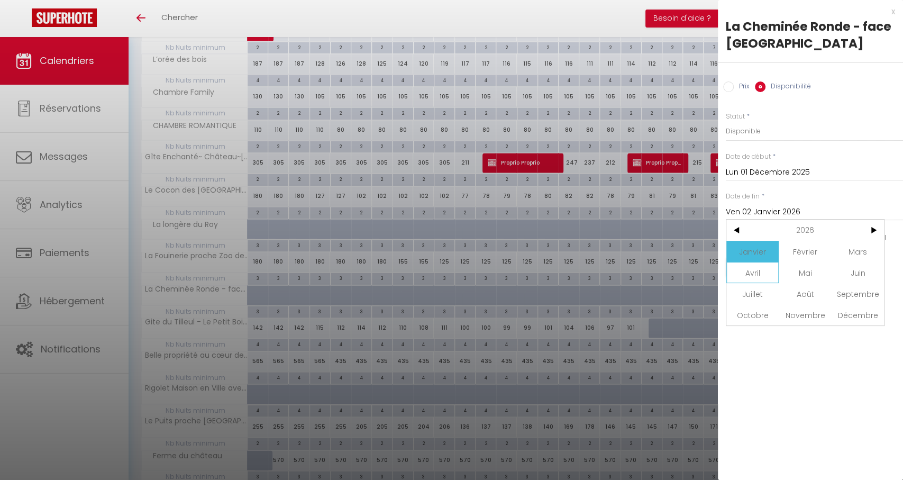
click at [753, 275] on span "Avril" at bounding box center [752, 272] width 52 height 21
click at [798, 270] on span "1" at bounding box center [805, 272] width 23 height 21
type input "Mer 01 Avril 2026"
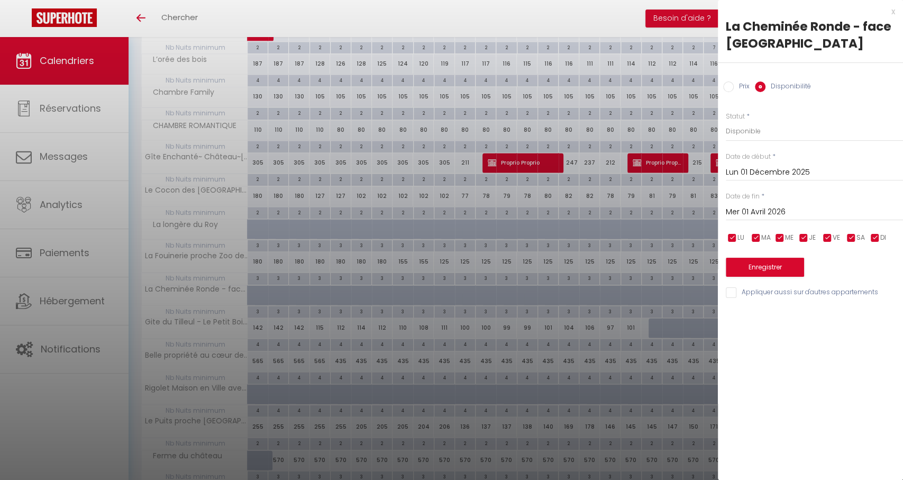
click at [762, 268] on button "Enregistrer" at bounding box center [765, 267] width 78 height 19
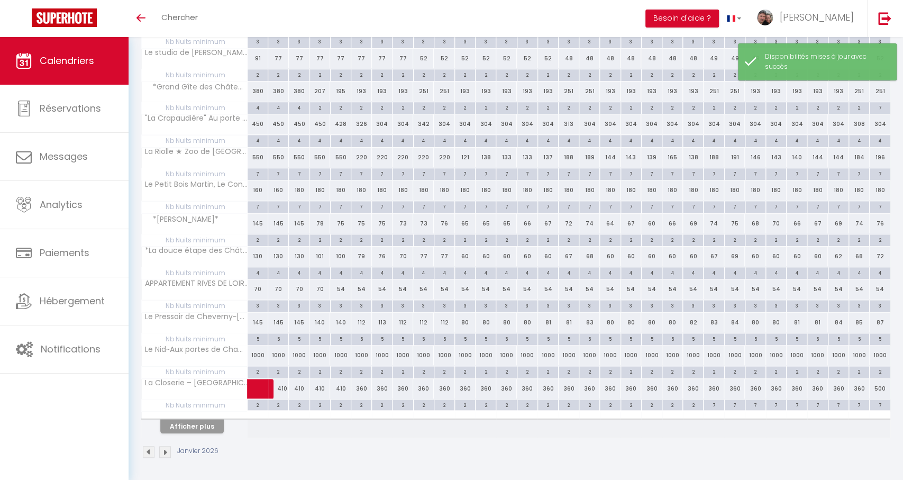
scroll to position [514, 0]
click at [181, 425] on button "Afficher plus" at bounding box center [191, 426] width 63 height 14
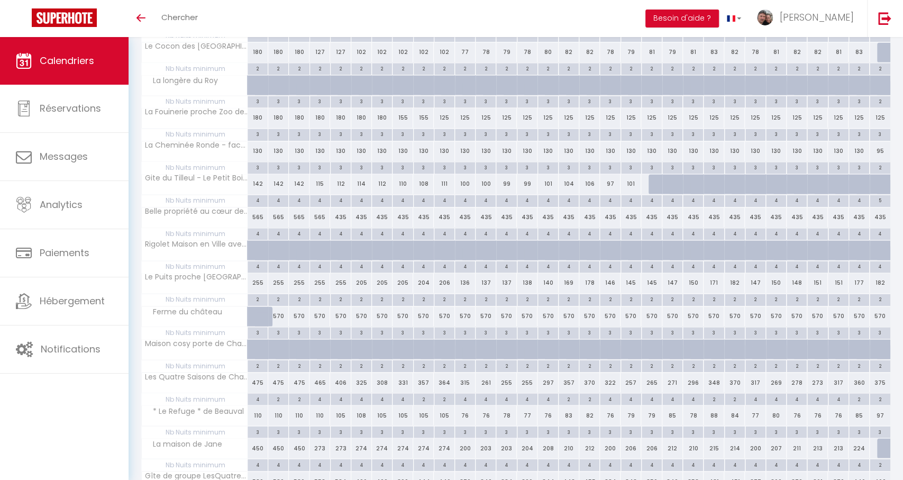
scroll to position [1012, 0]
click at [654, 191] on div at bounding box center [658, 187] width 21 height 20
select select "1"
type input "Mar 20 Janvier 2026"
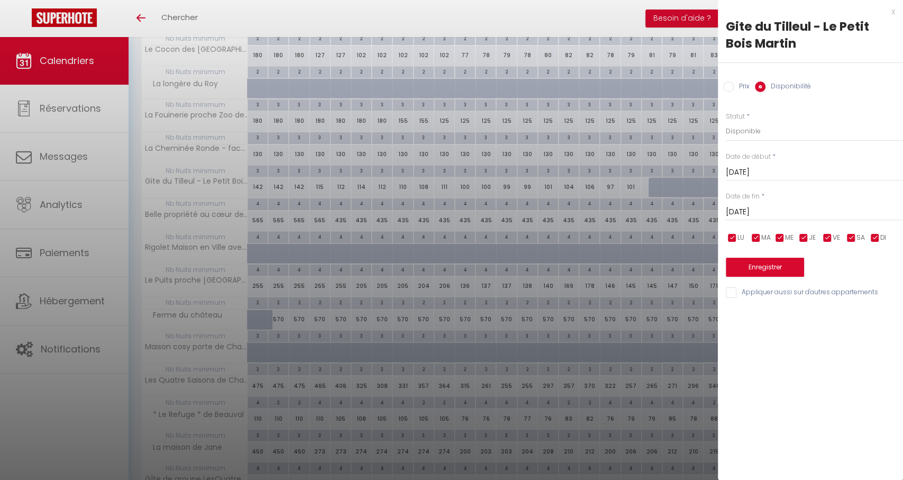
click at [751, 209] on input "Mer 21 Janvier 2026" at bounding box center [814, 212] width 177 height 14
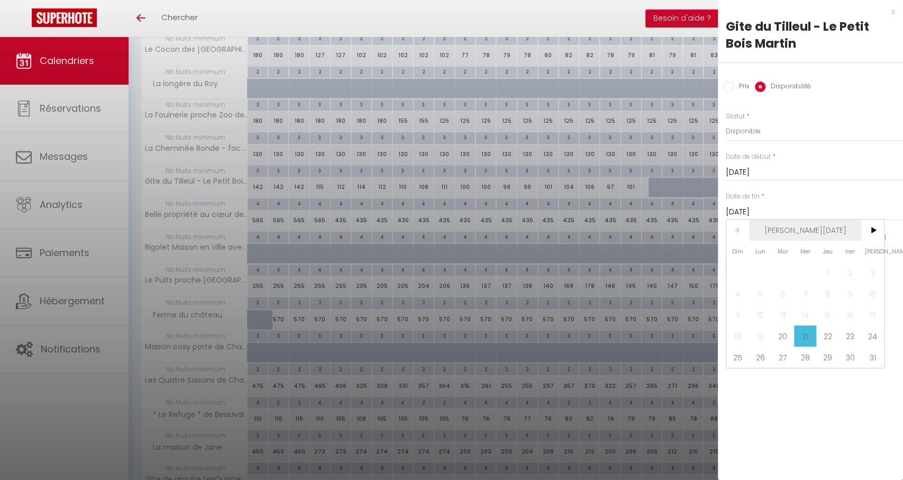
click at [826, 227] on span "Jan 2026" at bounding box center [805, 230] width 113 height 21
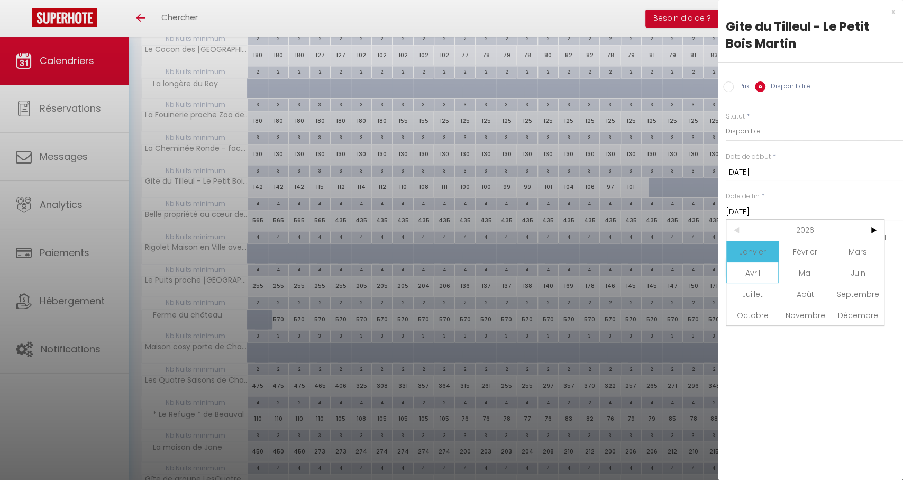
click at [750, 275] on span "Avril" at bounding box center [752, 272] width 52 height 21
click at [796, 272] on span "1" at bounding box center [805, 272] width 23 height 21
type input "Mer 01 Avril 2026"
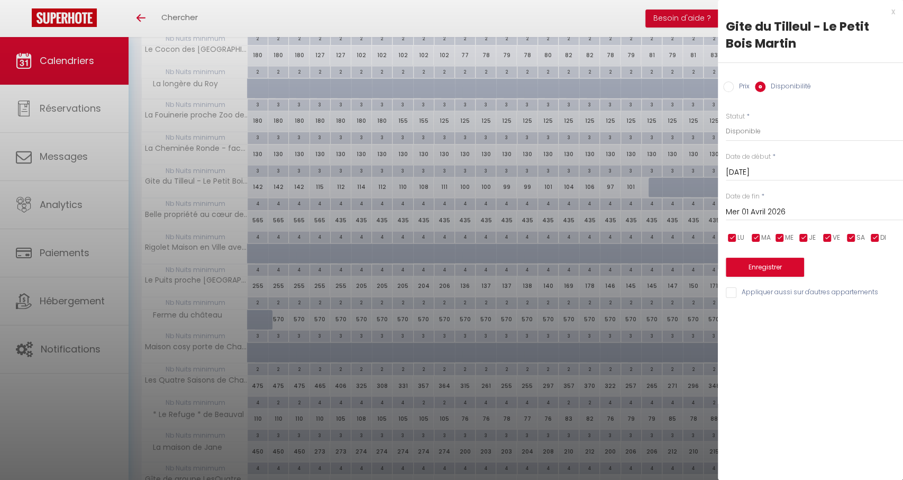
click at [739, 266] on button "Enregistrer" at bounding box center [765, 267] width 78 height 19
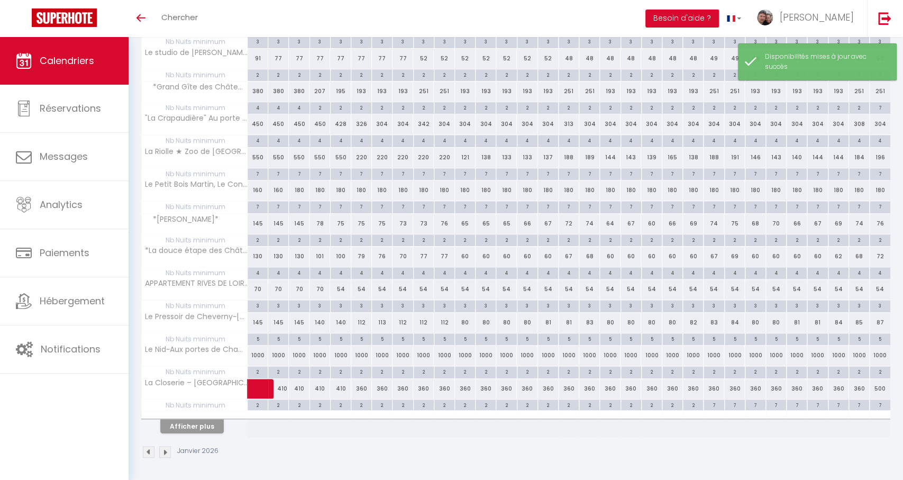
scroll to position [514, 0]
click at [201, 419] on button "Afficher plus" at bounding box center [191, 426] width 63 height 14
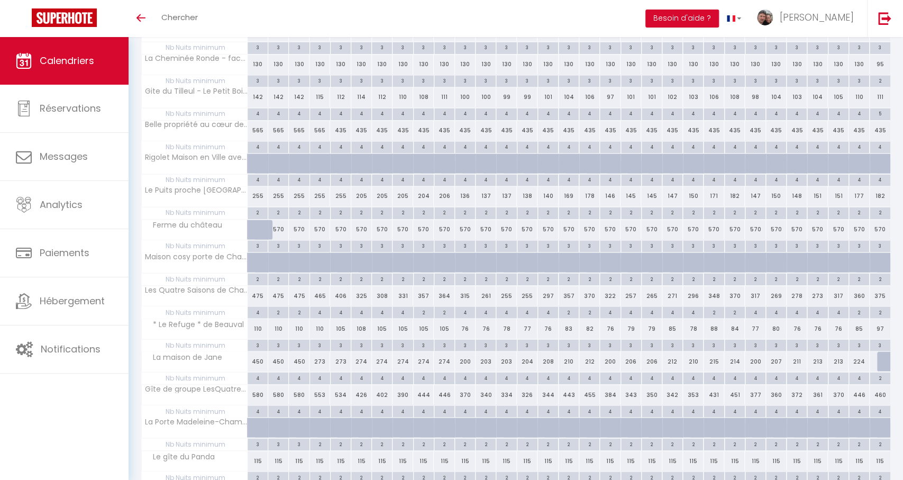
scroll to position [1102, 0]
click at [260, 230] on div at bounding box center [265, 236] width 21 height 20
select select "1"
type input "Jeu 01 Janvier 2026"
type input "Ven 02 Janvier 2026"
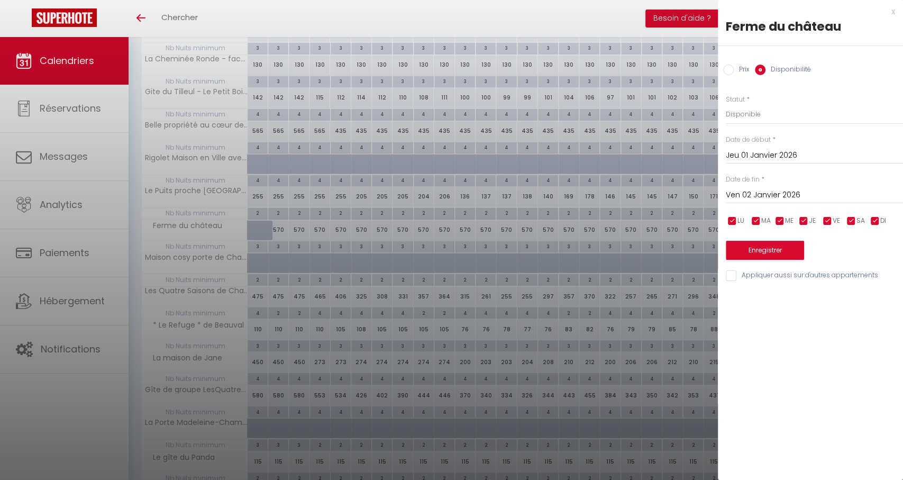
click at [735, 197] on input "Ven 02 Janvier 2026" at bounding box center [814, 195] width 177 height 14
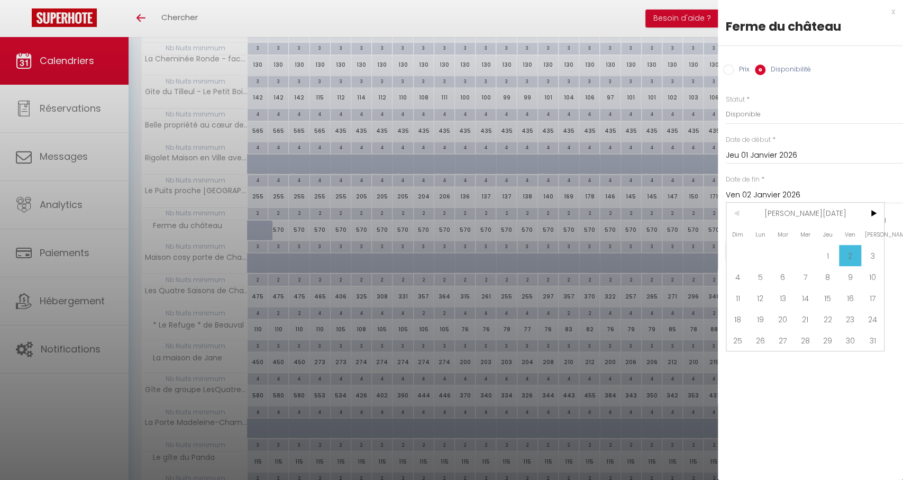
click at [739, 214] on span "<" at bounding box center [737, 213] width 23 height 21
click at [734, 212] on span "<" at bounding box center [737, 213] width 23 height 21
click at [759, 221] on span "Jan 2026" at bounding box center [805, 213] width 113 height 21
click at [762, 154] on input "Jeu 01 Janvier 2026" at bounding box center [814, 156] width 177 height 14
click at [735, 176] on span "<" at bounding box center [737, 173] width 23 height 21
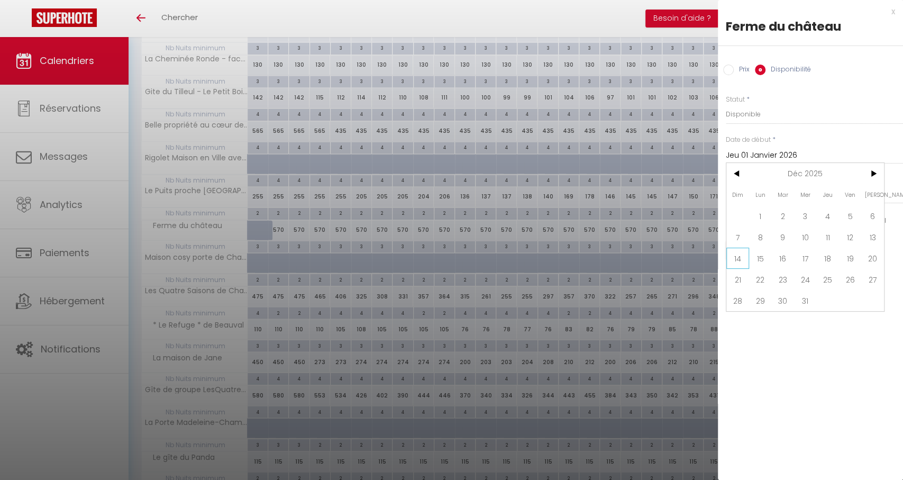
click at [748, 259] on span "14" at bounding box center [737, 258] width 23 height 21
type input "Dim 14 Décembre 2025"
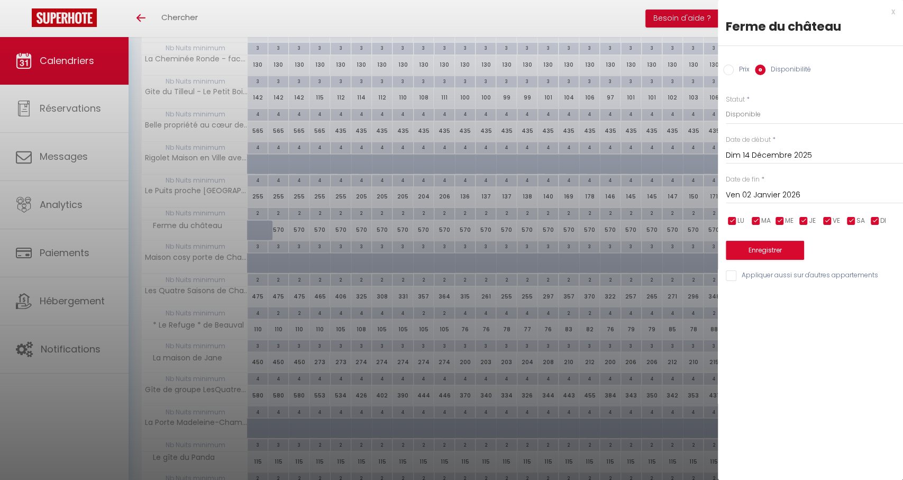
click at [782, 202] on input "Ven 02 Janvier 2026" at bounding box center [814, 195] width 177 height 14
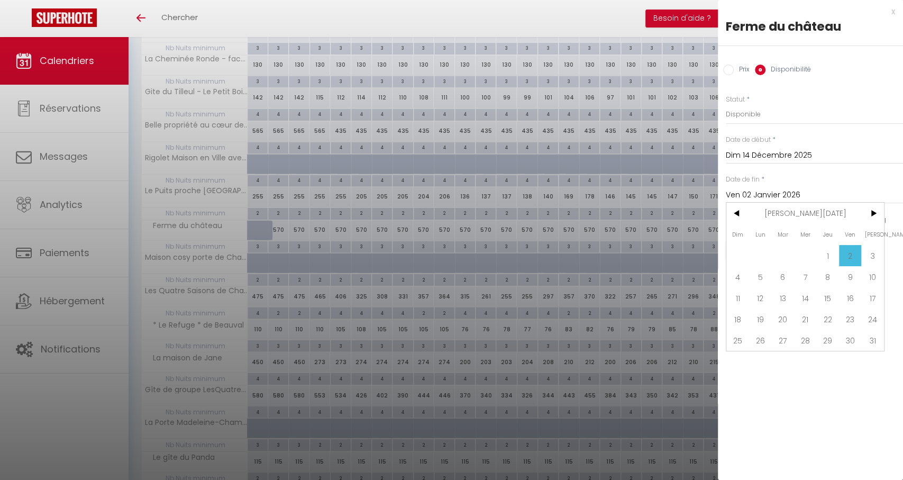
drag, startPoint x: 842, startPoint y: 278, endPoint x: 846, endPoint y: 258, distance: 21.1
click at [842, 278] on span "9" at bounding box center [850, 276] width 23 height 21
type input "Ven 09 Janvier 2026"
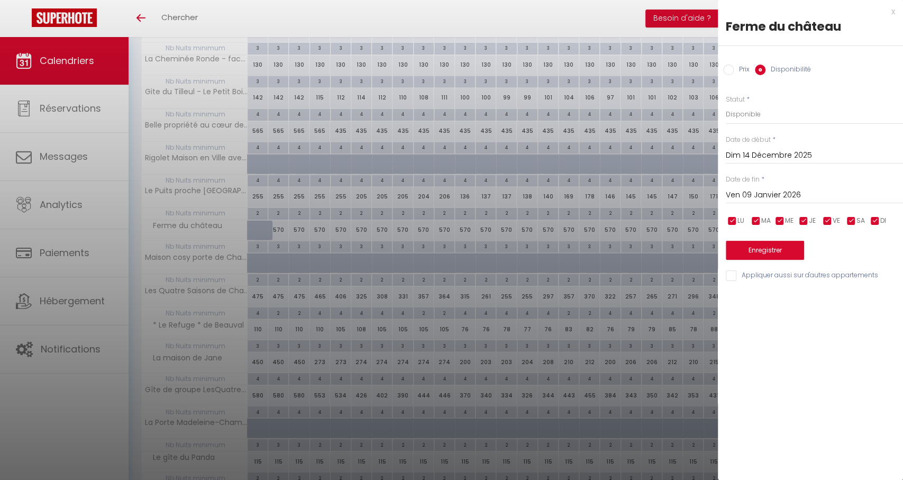
click at [748, 243] on button "Enregistrer" at bounding box center [765, 250] width 78 height 19
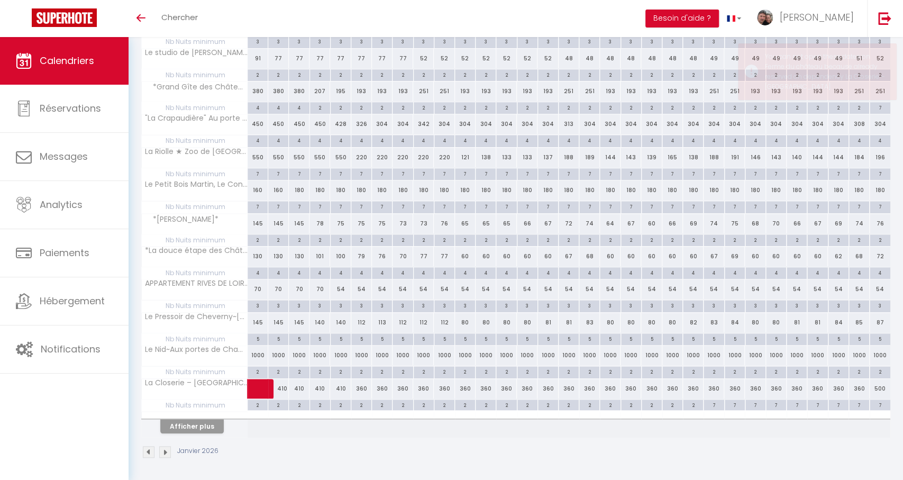
scroll to position [514, 0]
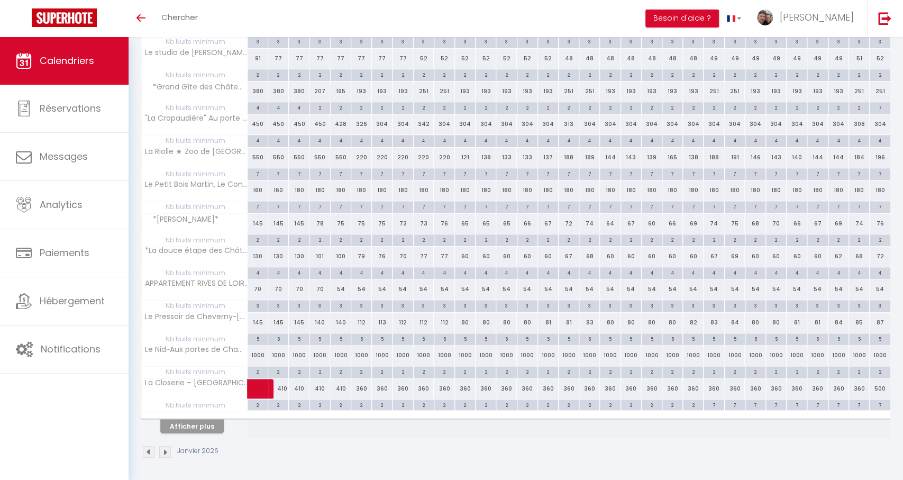
click at [203, 421] on button "Afficher plus" at bounding box center [191, 426] width 63 height 14
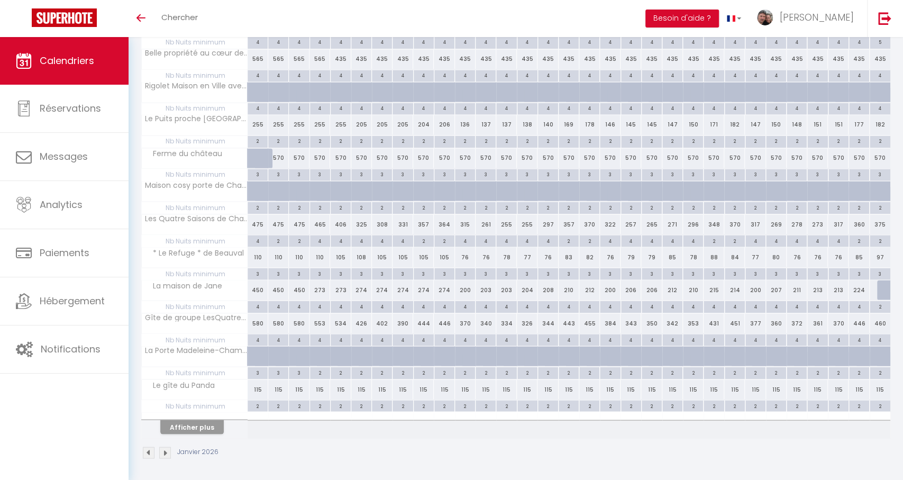
scroll to position [1173, 0]
click at [881, 283] on div at bounding box center [887, 290] width 21 height 20
type input "Sam 31 Janvier 2026"
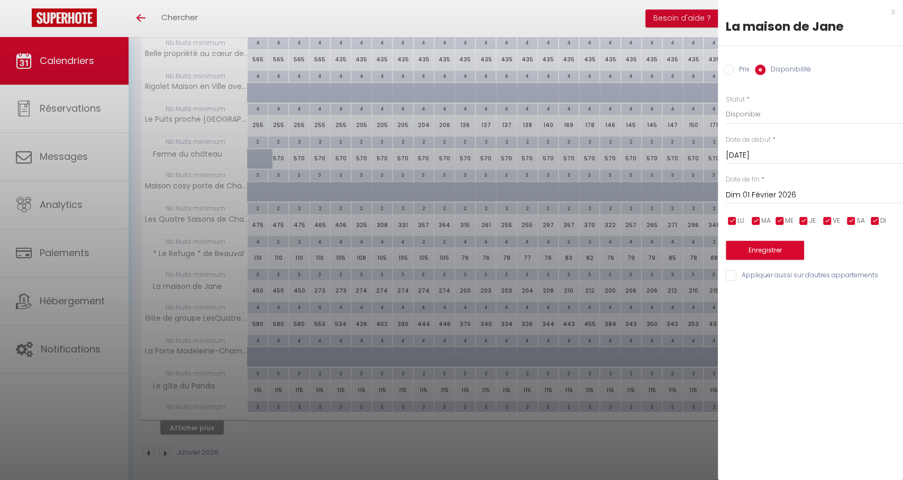
click at [749, 186] on div "Dim 01 Février 2026 < Fév 2026 > Dim Lun Mar Mer Jeu Ven Sam 1 2 3 4 5 6 7 8 9 …" at bounding box center [814, 194] width 177 height 19
drag, startPoint x: 748, startPoint y: 194, endPoint x: 779, endPoint y: 200, distance: 31.8
click at [748, 194] on input "Dim 01 Février 2026" at bounding box center [814, 195] width 177 height 14
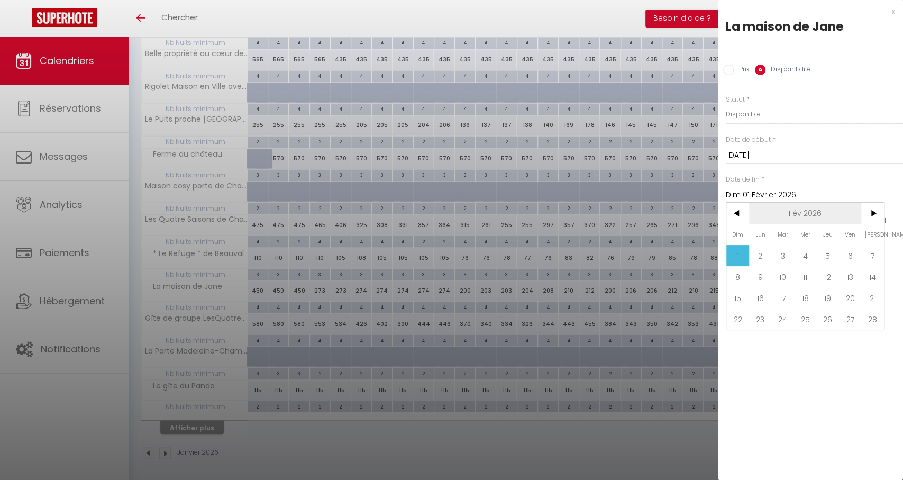
click at [804, 215] on span "Fév 2026" at bounding box center [805, 213] width 113 height 21
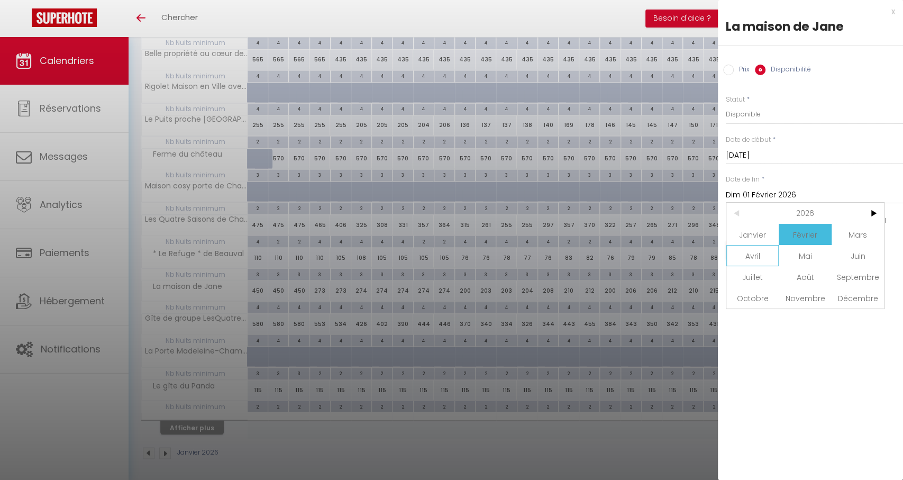
click at [763, 257] on span "Avril" at bounding box center [752, 255] width 52 height 21
click at [807, 253] on span "1" at bounding box center [805, 255] width 23 height 21
type input "Mer 01 Avril 2026"
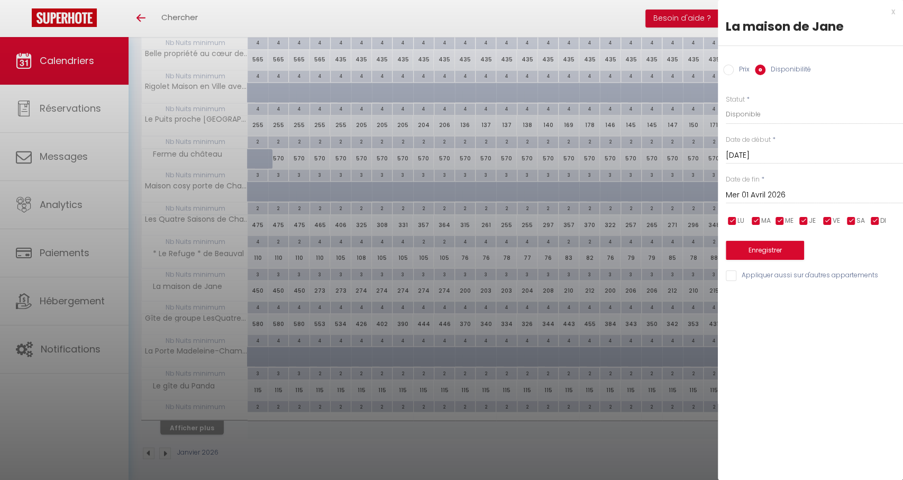
drag, startPoint x: 748, startPoint y: 252, endPoint x: 706, endPoint y: 257, distance: 42.1
click at [748, 252] on button "Enregistrer" at bounding box center [765, 250] width 78 height 19
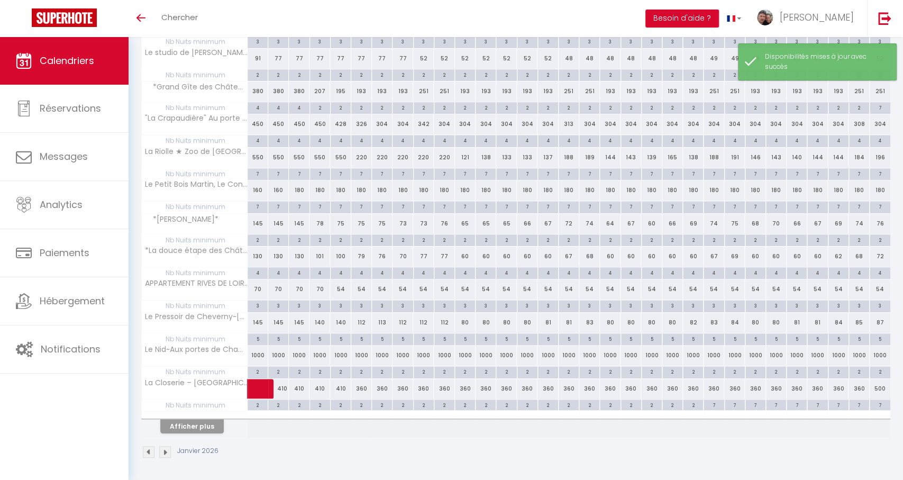
scroll to position [514, 0]
click at [184, 418] on th "Afficher plus" at bounding box center [195, 424] width 106 height 26
click at [184, 419] on button "Afficher plus" at bounding box center [191, 426] width 63 height 14
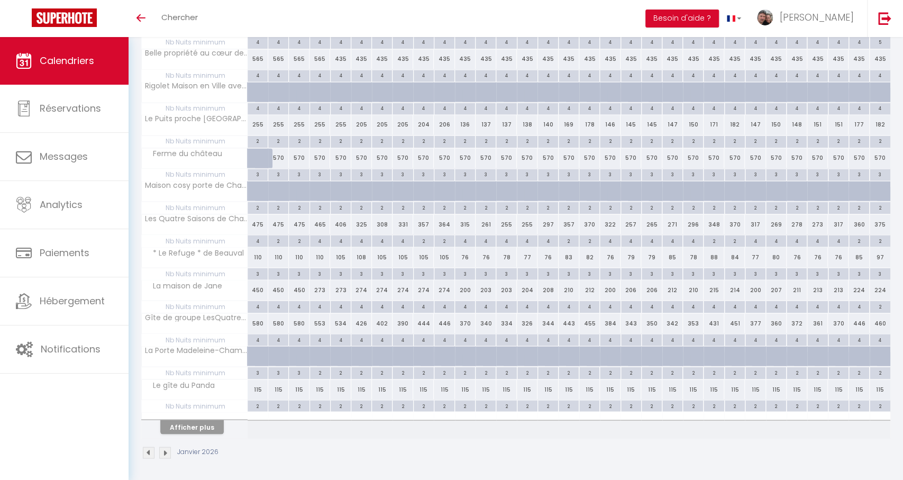
scroll to position [1173, 0]
drag, startPoint x: 396, startPoint y: 477, endPoint x: 386, endPoint y: 468, distance: 13.5
click at [179, 428] on button "Afficher plus" at bounding box center [191, 427] width 63 height 14
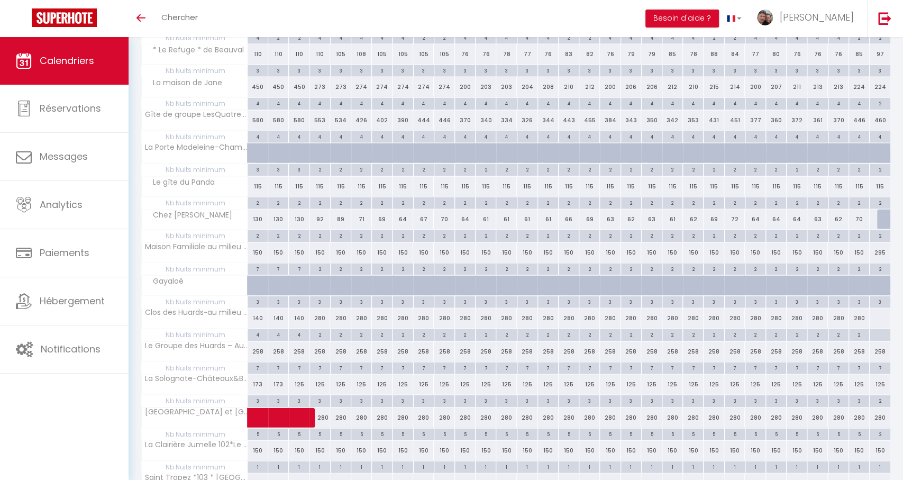
scroll to position [1505, 0]
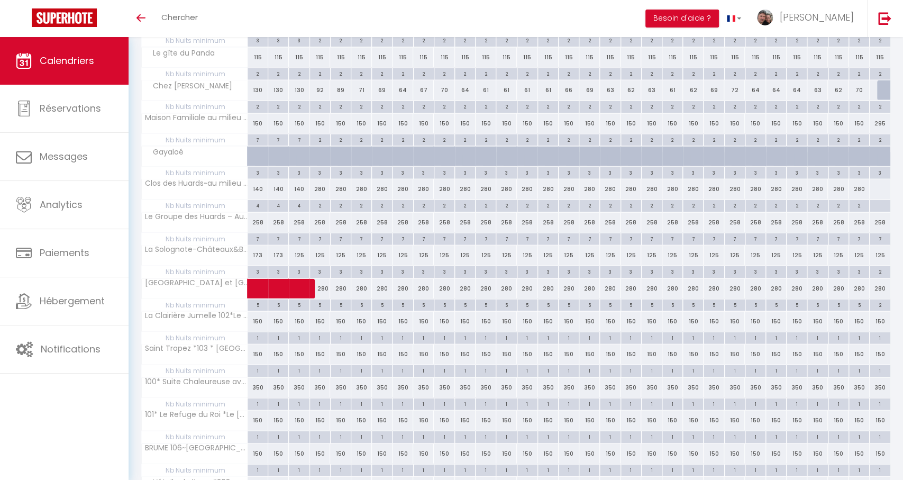
click at [885, 87] on div at bounding box center [887, 90] width 21 height 20
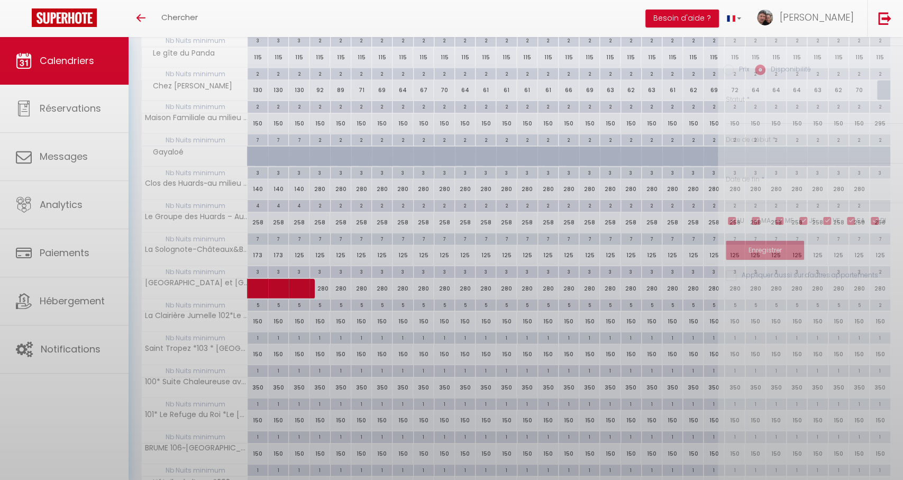
select select "1"
type input "Sam 31 Janvier 2026"
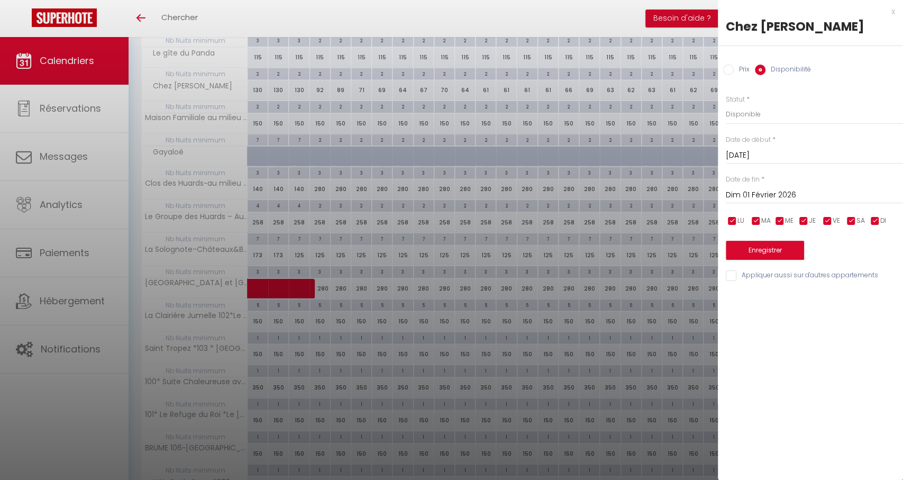
click at [763, 191] on input "Dim 01 Février 2026" at bounding box center [814, 195] width 177 height 14
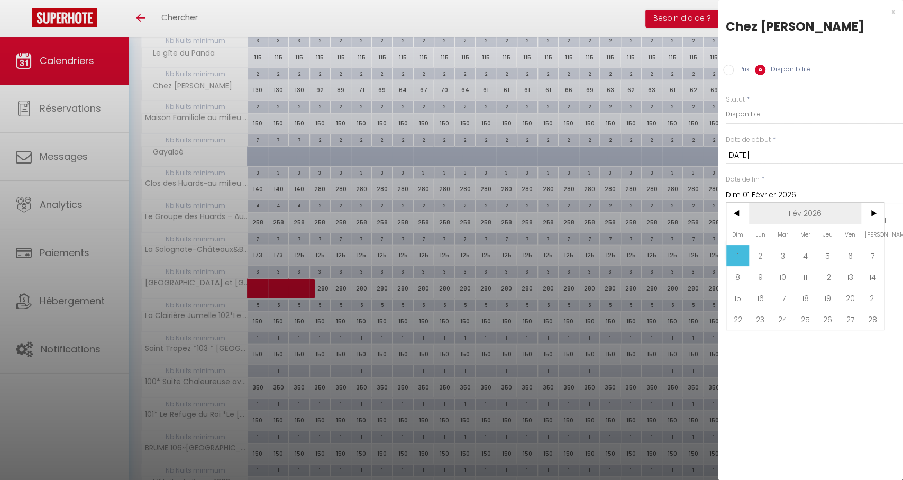
click at [842, 212] on span "Fév 2026" at bounding box center [805, 213] width 113 height 21
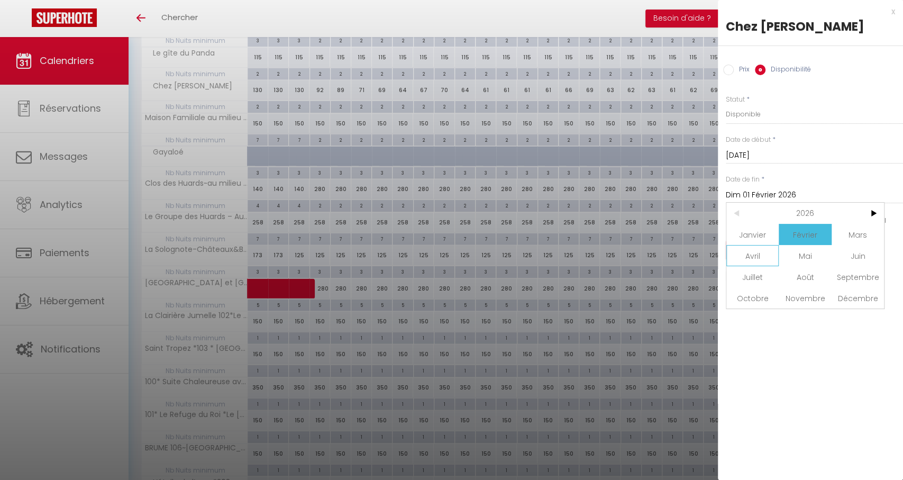
click at [760, 261] on span "Avril" at bounding box center [752, 255] width 52 height 21
click at [790, 251] on span at bounding box center [782, 255] width 23 height 21
click at [802, 253] on span "1" at bounding box center [805, 255] width 23 height 21
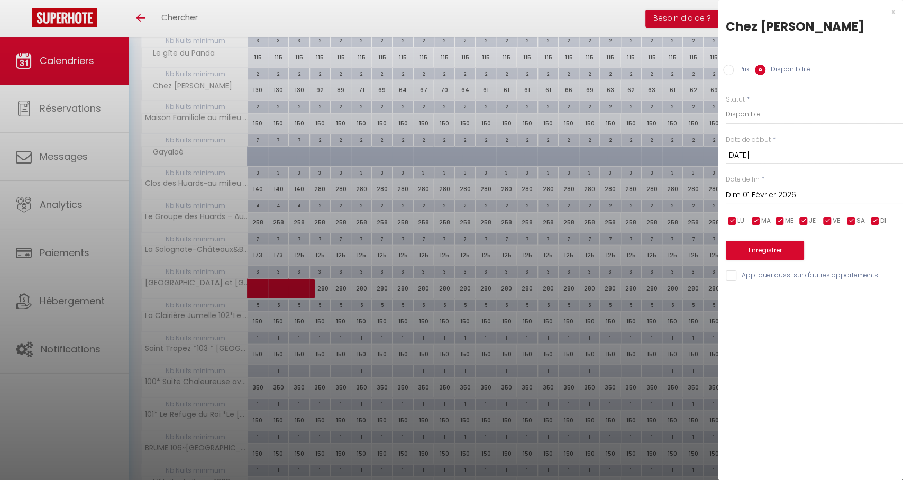
type input "Mer 01 Avril 2026"
click at [759, 252] on button "Enregistrer" at bounding box center [765, 250] width 78 height 19
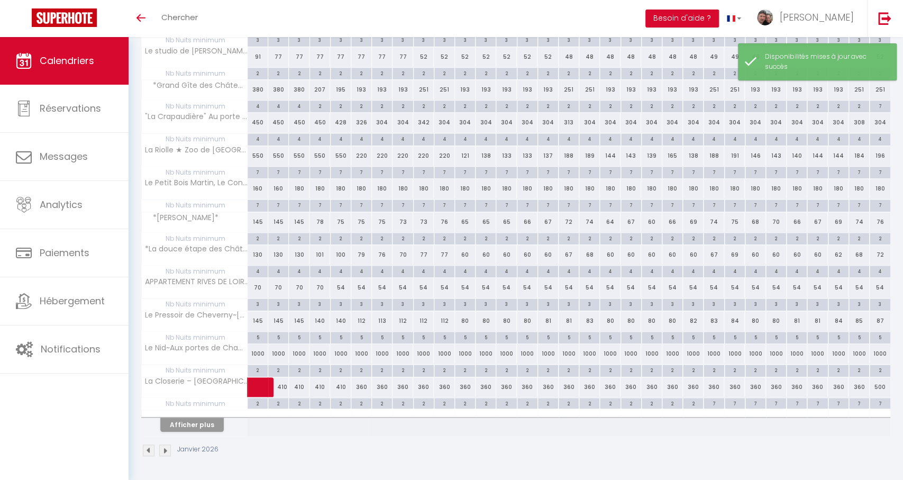
scroll to position [514, 0]
click at [200, 423] on button "Afficher plus" at bounding box center [191, 426] width 63 height 14
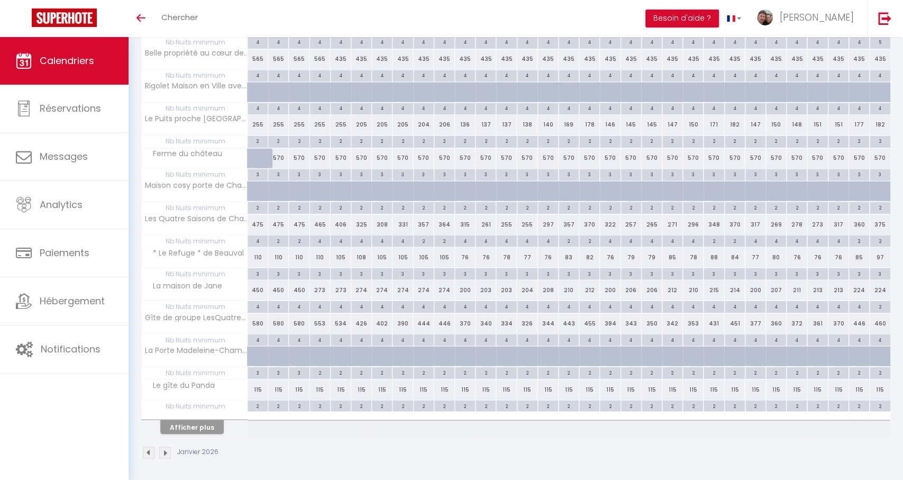
scroll to position [1173, 0]
click at [206, 425] on button "Afficher plus" at bounding box center [191, 427] width 63 height 14
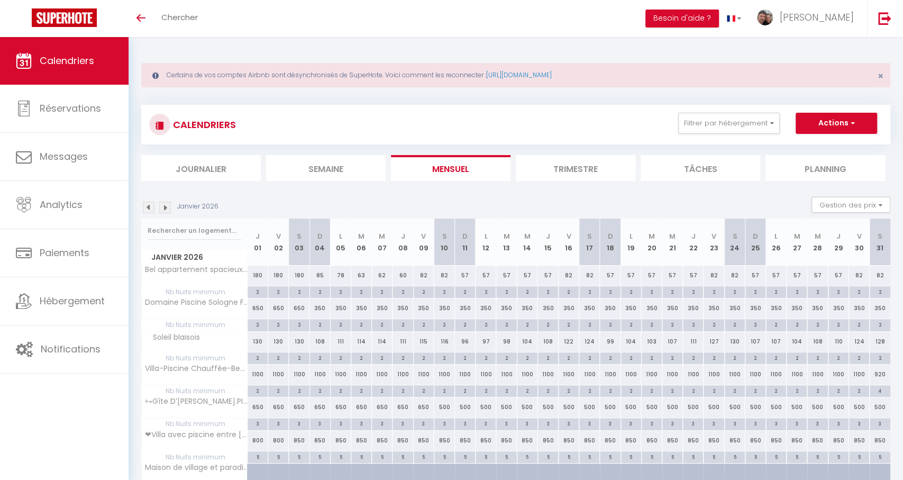
scroll to position [0, 0]
click at [828, 202] on button "Gestion des prix" at bounding box center [850, 205] width 79 height 16
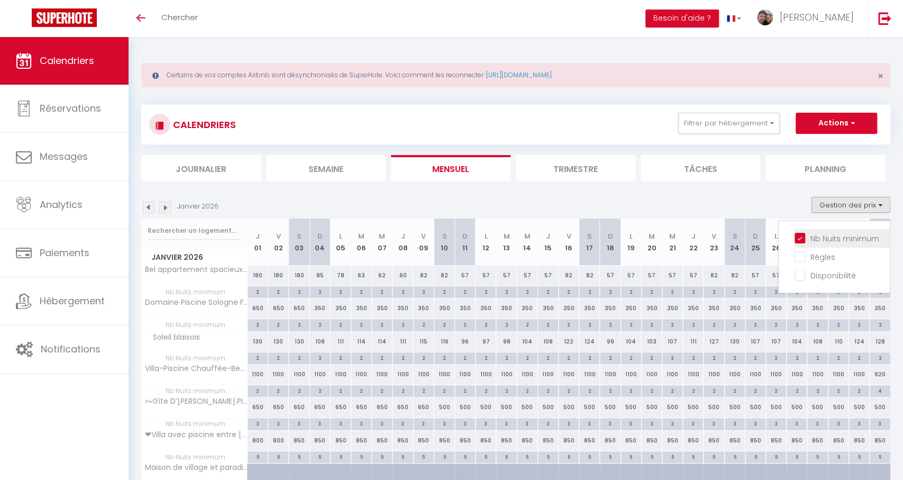
click at [819, 233] on input "Nb Nuits minimum" at bounding box center [841, 237] width 95 height 11
checkbox input "false"
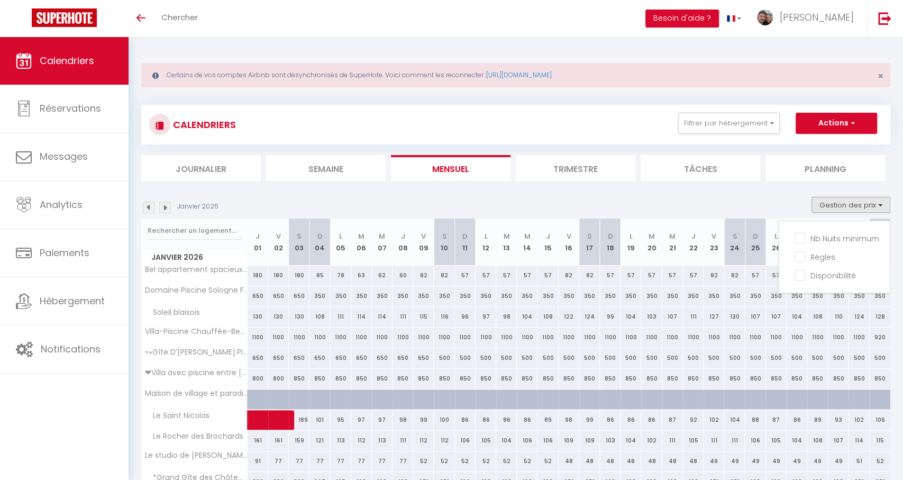
click at [470, 199] on div "Janvier 2026 Gestion des prix Nb Nuits minimum Règles Disponibilité" at bounding box center [515, 208] width 749 height 22
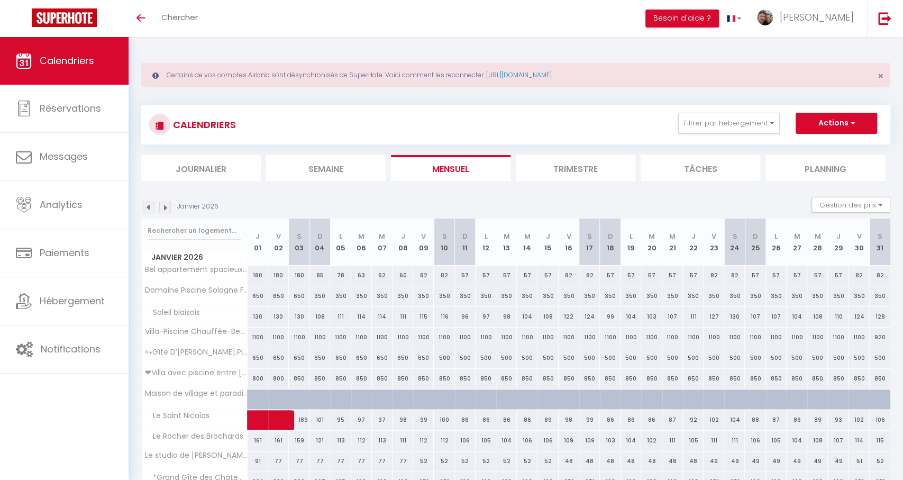
click at [152, 209] on img at bounding box center [149, 208] width 12 height 12
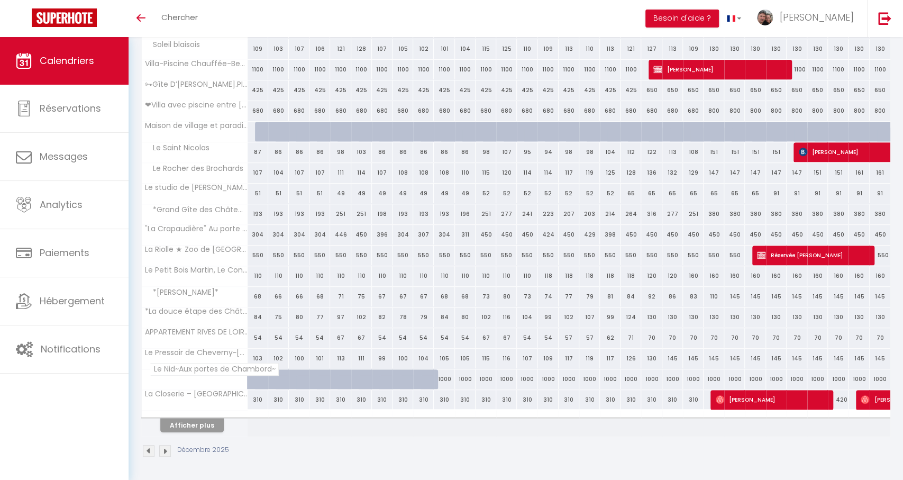
scroll to position [267, 0]
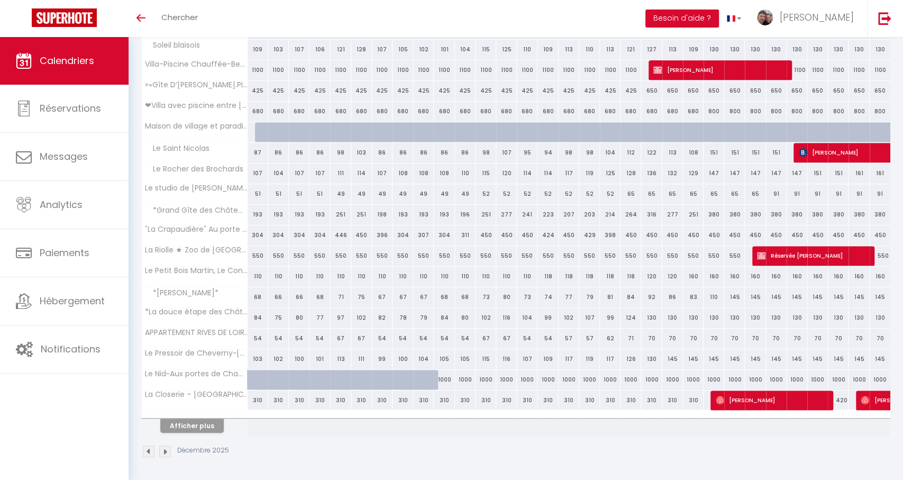
click at [203, 427] on button "Afficher plus" at bounding box center [191, 425] width 63 height 14
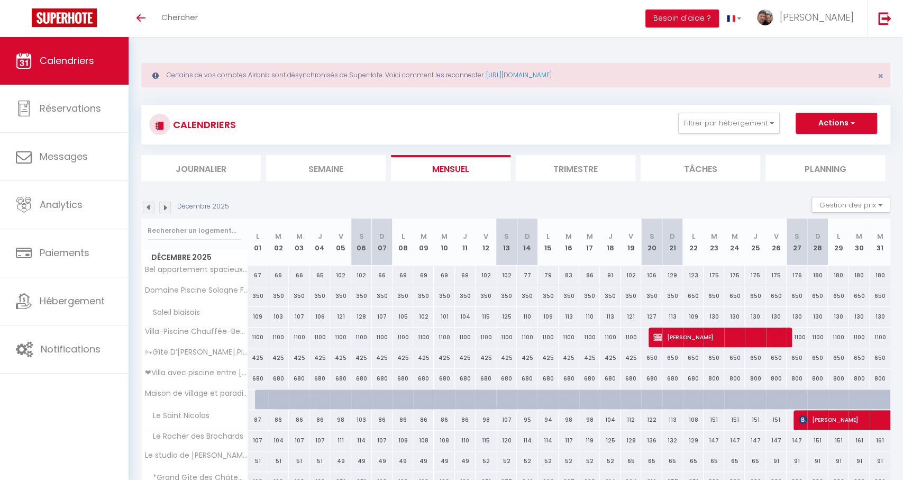
scroll to position [0, 0]
click at [858, 201] on button "Gestion des prix" at bounding box center [850, 205] width 79 height 16
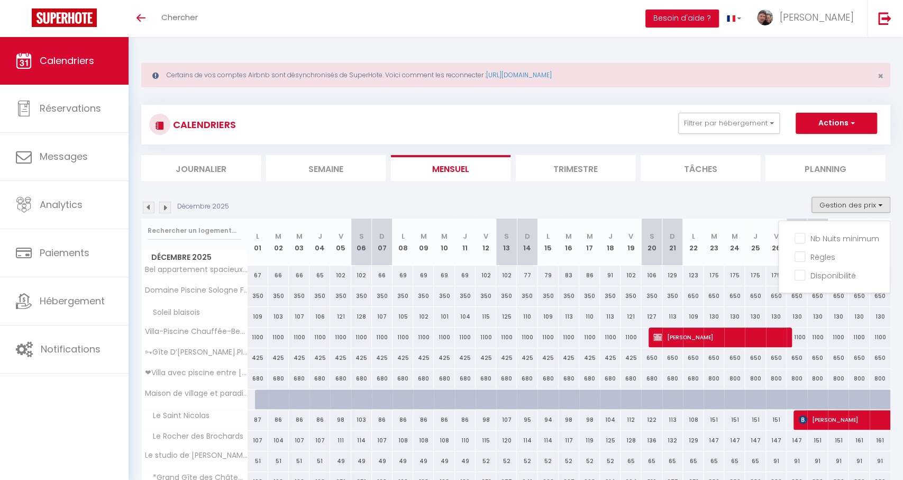
click at [167, 208] on img at bounding box center [165, 208] width 12 height 12
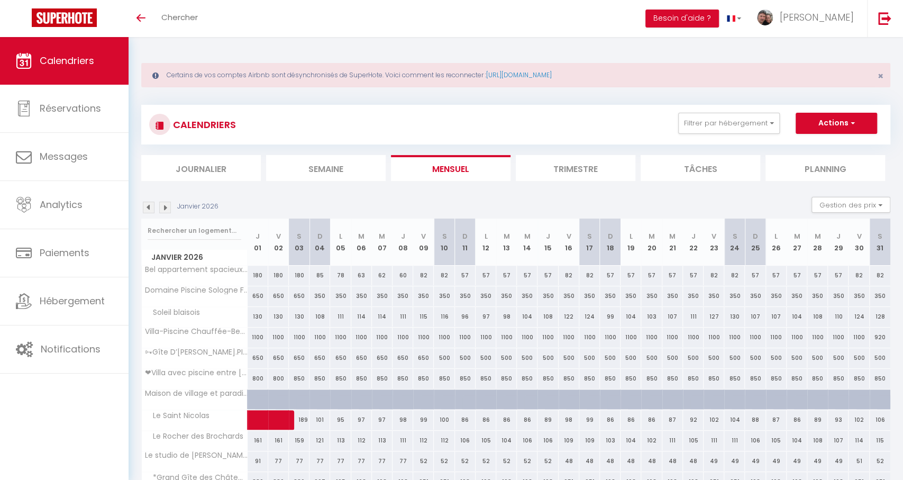
click at [167, 207] on img at bounding box center [165, 208] width 12 height 12
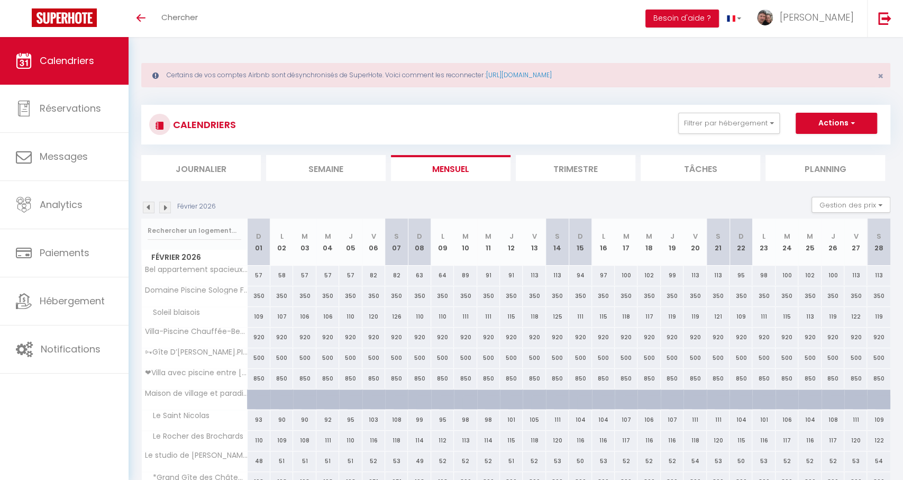
click at [167, 207] on img at bounding box center [165, 208] width 12 height 12
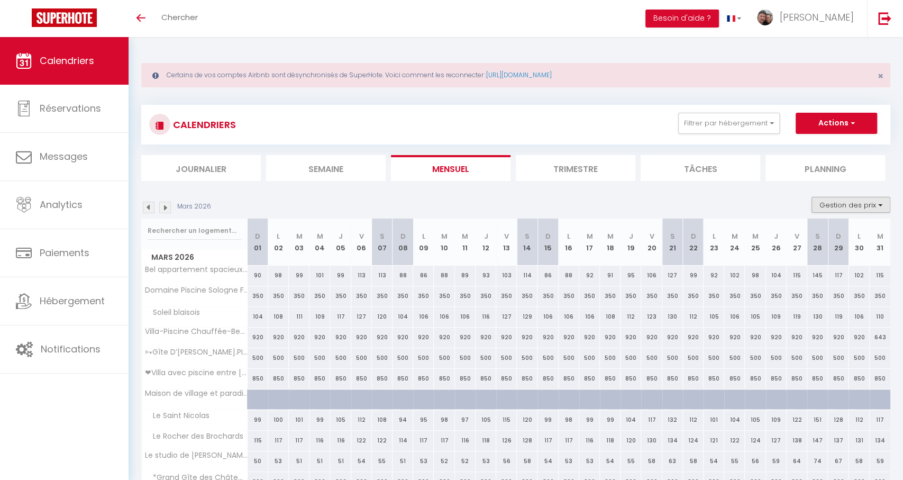
click at [836, 204] on button "Gestion des prix" at bounding box center [850, 205] width 79 height 16
click at [833, 233] on li "Nb Nuits minimum" at bounding box center [841, 238] width 95 height 19
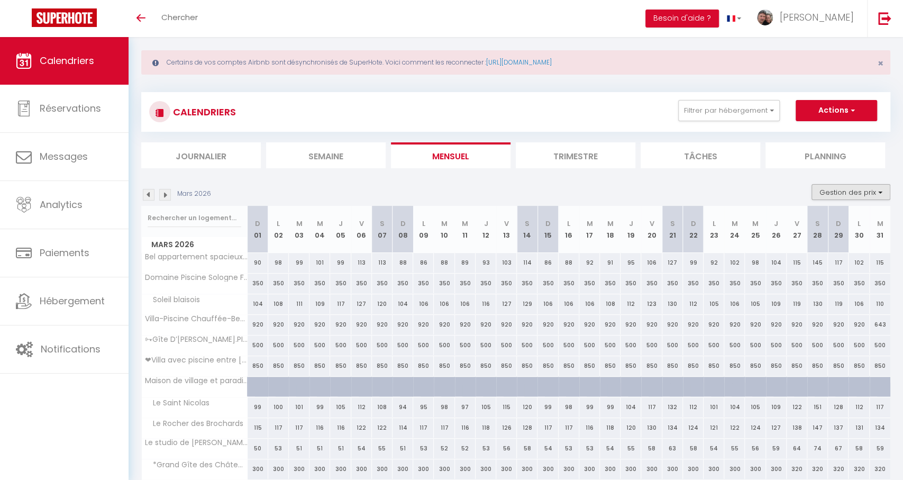
drag, startPoint x: 848, startPoint y: 190, endPoint x: 841, endPoint y: 194, distance: 8.3
click at [848, 191] on button "Gestion des prix" at bounding box center [850, 192] width 79 height 16
drag, startPoint x: 811, startPoint y: 226, endPoint x: 805, endPoint y: 226, distance: 6.3
click at [811, 227] on input "Nb Nuits minimum" at bounding box center [841, 225] width 95 height 11
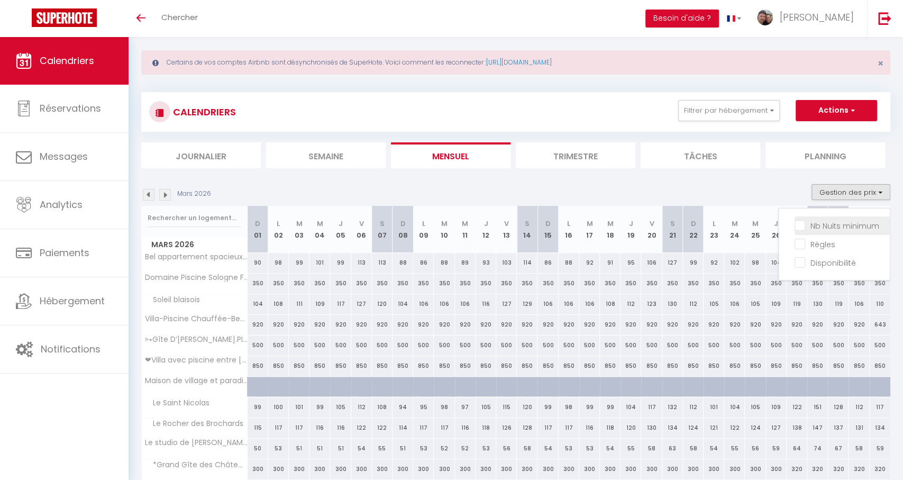
checkbox input "true"
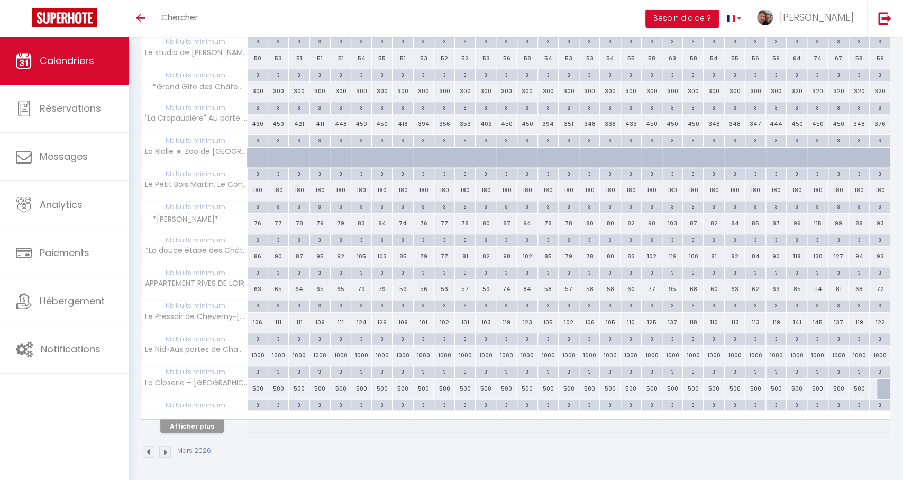
scroll to position [514, 0]
click at [216, 426] on button "Afficher plus" at bounding box center [191, 426] width 63 height 14
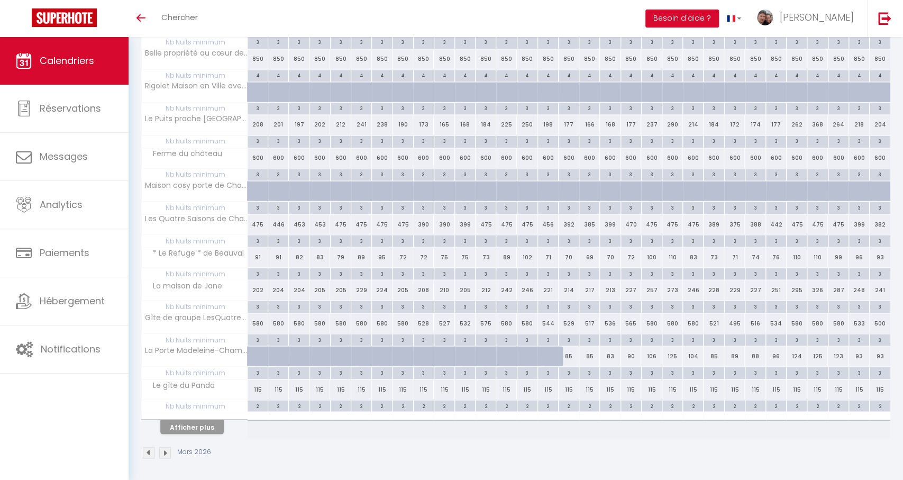
scroll to position [1173, 0]
drag, startPoint x: 212, startPoint y: 422, endPoint x: 530, endPoint y: 365, distance: 322.8
click at [212, 422] on button "Afficher plus" at bounding box center [191, 427] width 63 height 14
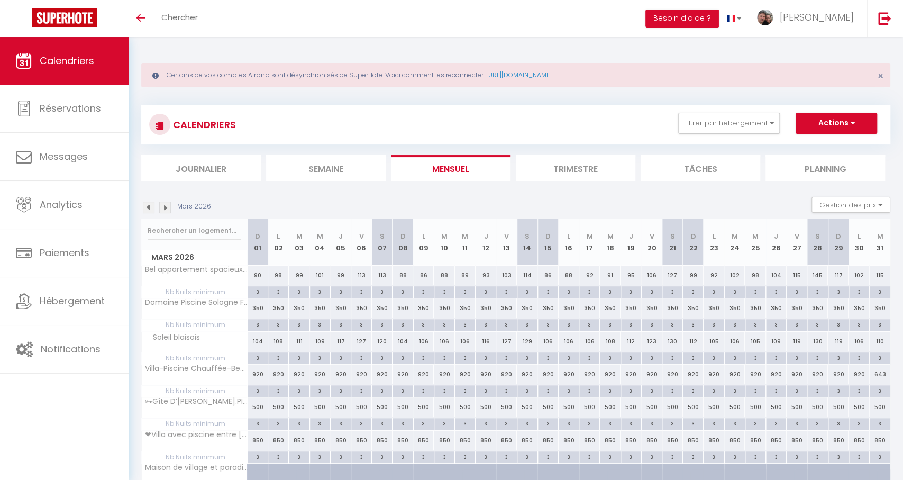
scroll to position [0, 0]
click at [148, 208] on img at bounding box center [149, 208] width 12 height 12
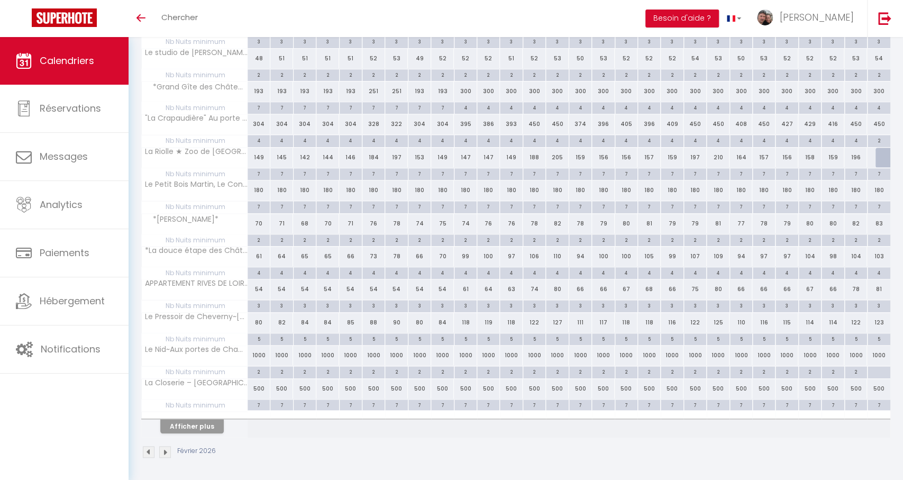
scroll to position [514, 0]
click at [201, 428] on button "Afficher plus" at bounding box center [191, 426] width 63 height 14
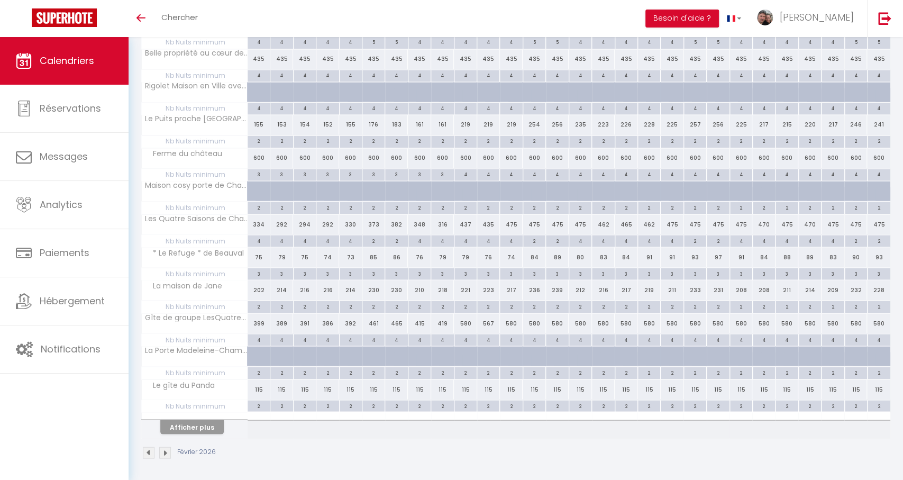
scroll to position [1173, 0]
click at [189, 427] on button "Afficher plus" at bounding box center [191, 427] width 63 height 14
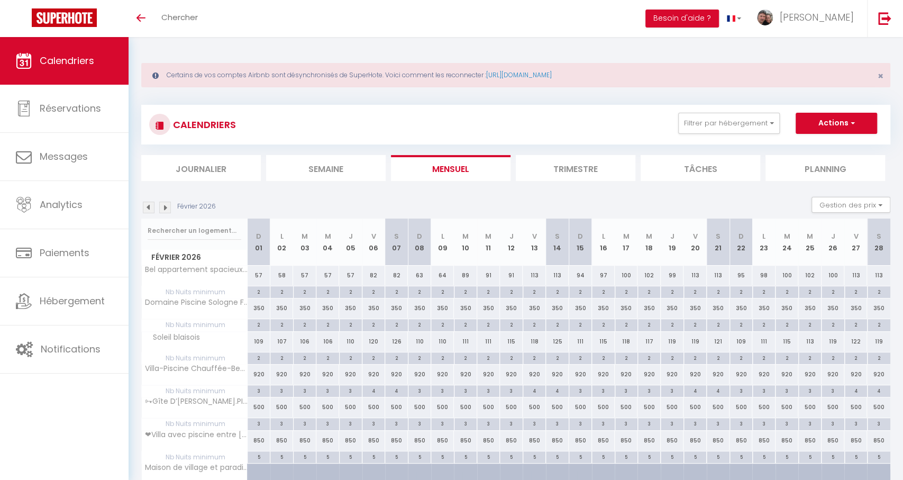
scroll to position [0, 0]
click at [149, 209] on img at bounding box center [149, 208] width 12 height 12
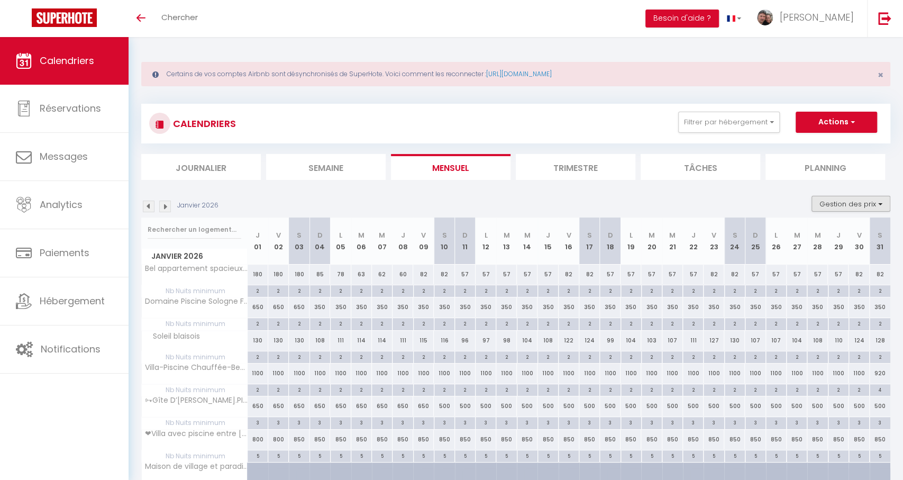
click at [826, 205] on button "Gestion des prix" at bounding box center [850, 204] width 79 height 16
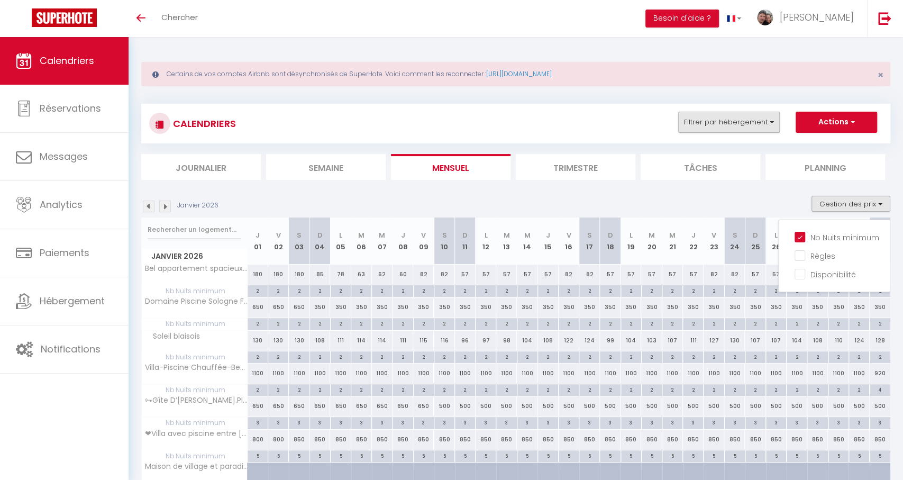
click at [758, 122] on button "Filtrer par hébergement" at bounding box center [729, 122] width 102 height 21
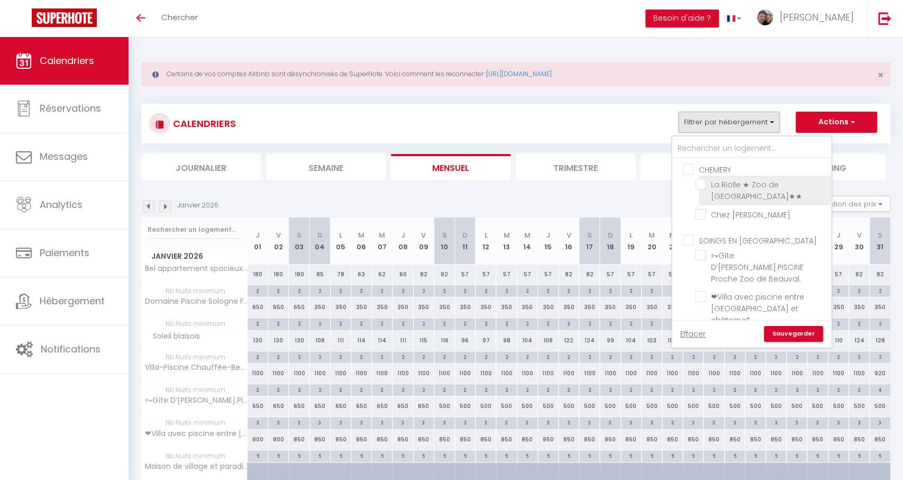
click at [711, 181] on input "La Riolle ★ Zoo de [GEOGRAPHIC_DATA]★★" at bounding box center [761, 184] width 132 height 11
checkbox input "true"
checkbox input "false"
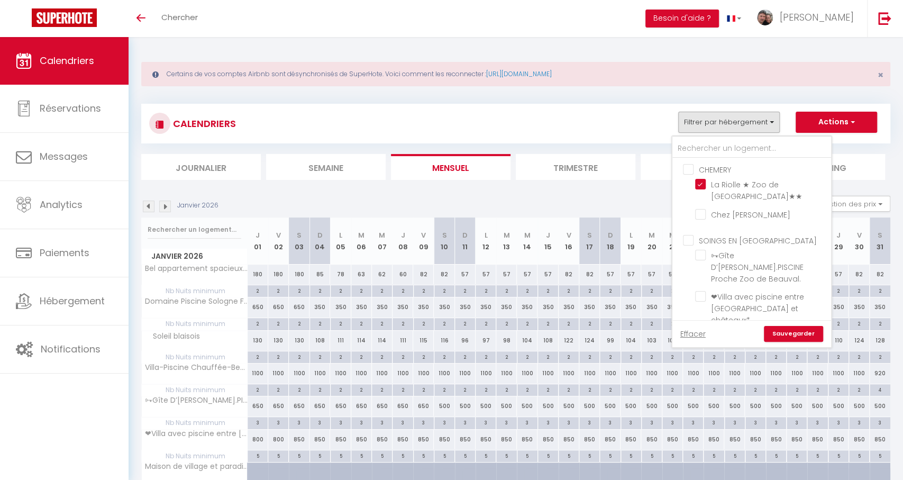
checkbox input "false"
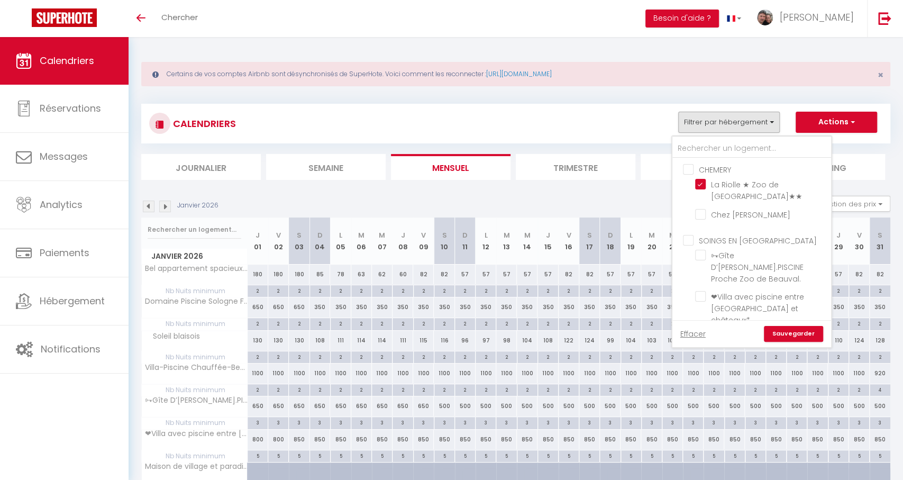
checkbox input "false"
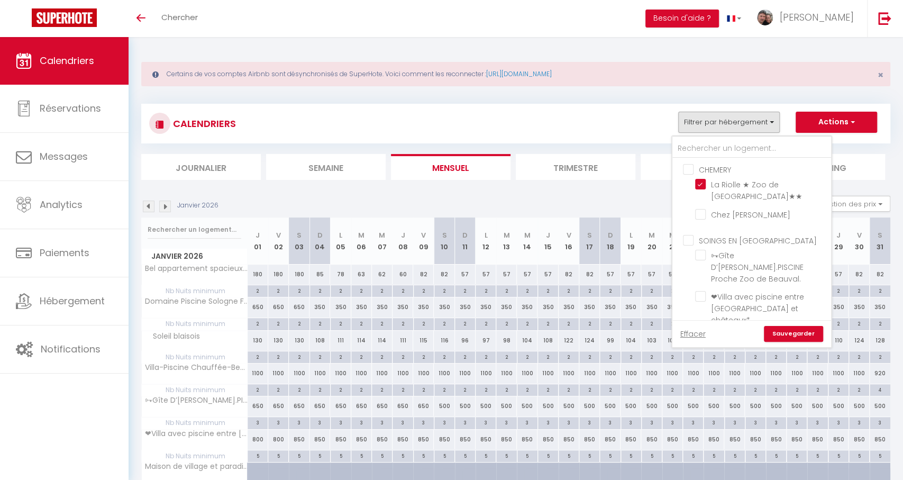
checkbox input "false"
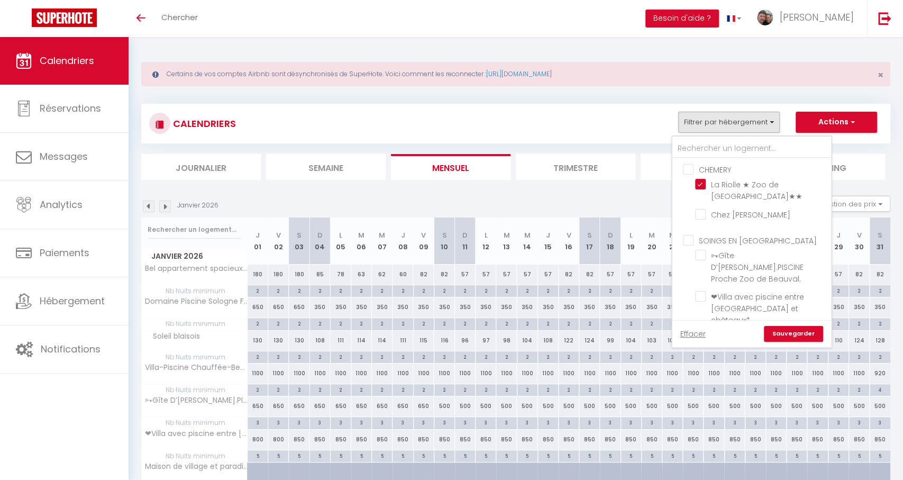
checkbox input "false"
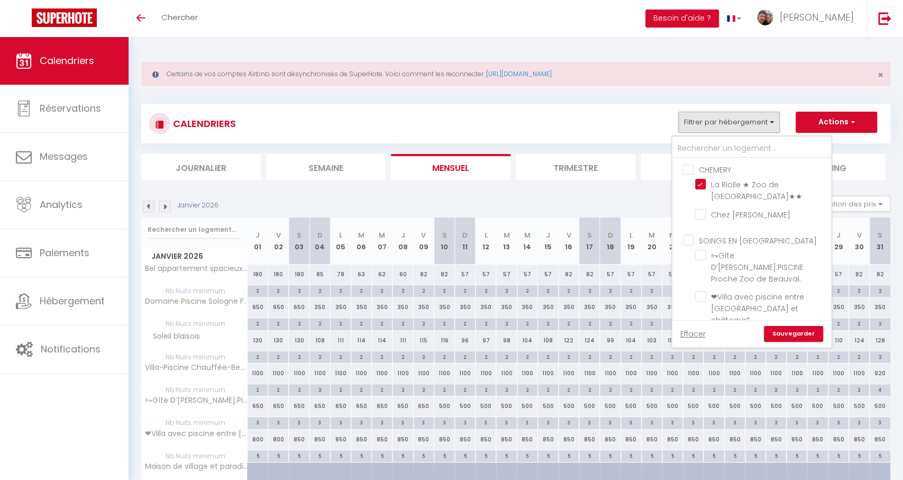
checkbox input "false"
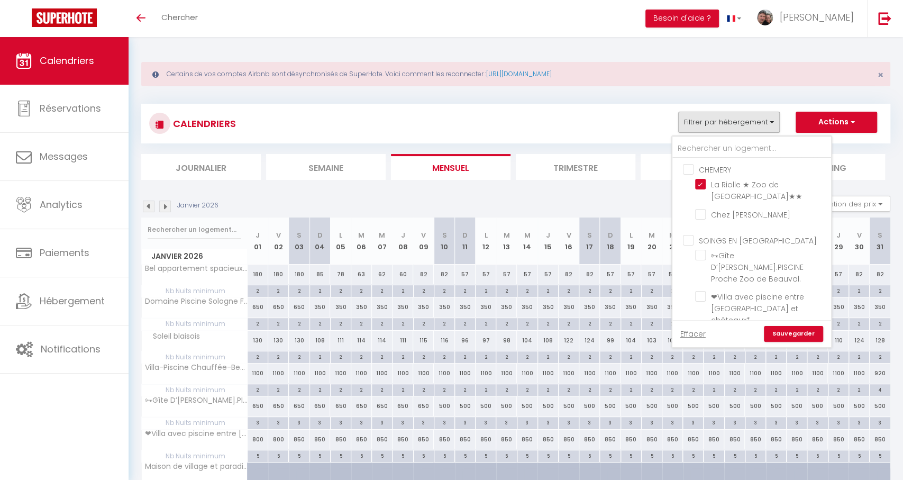
checkbox input "false"
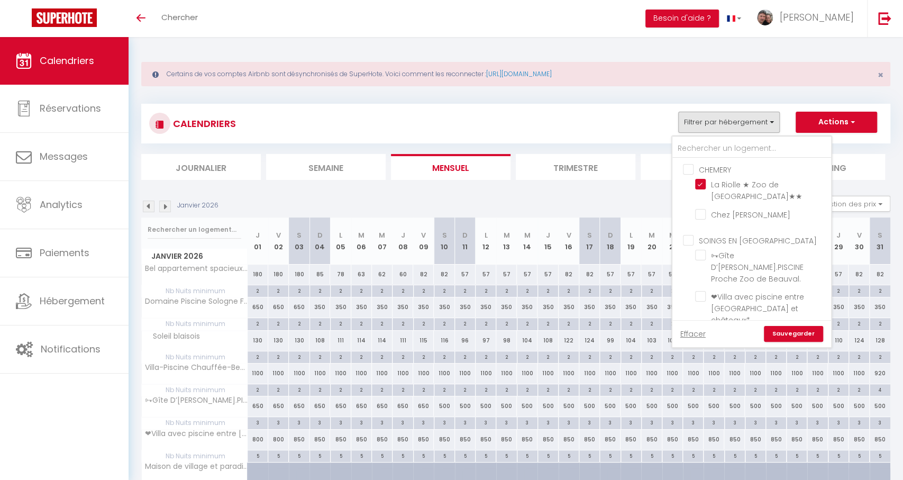
checkbox input "false"
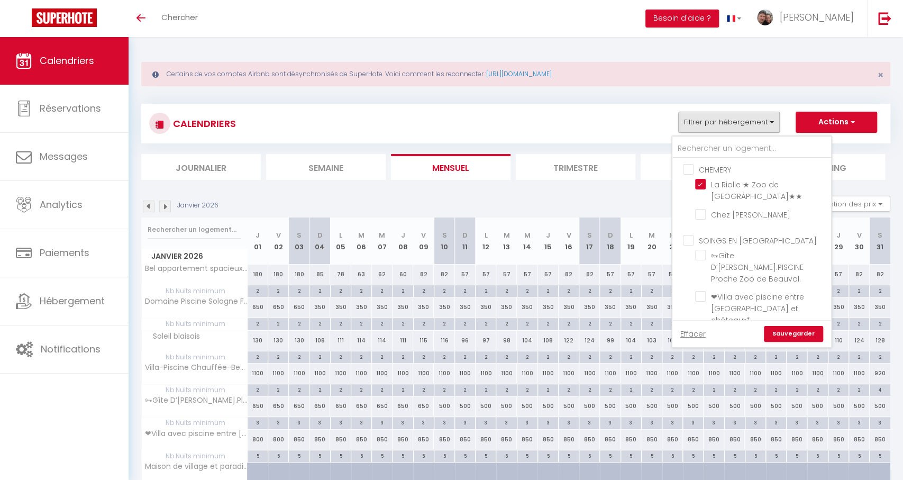
checkbox input "false"
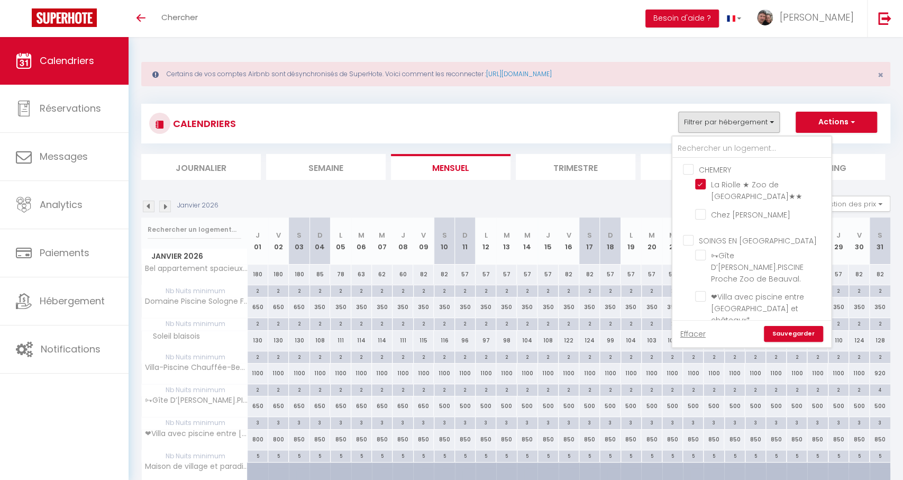
checkbox input "false"
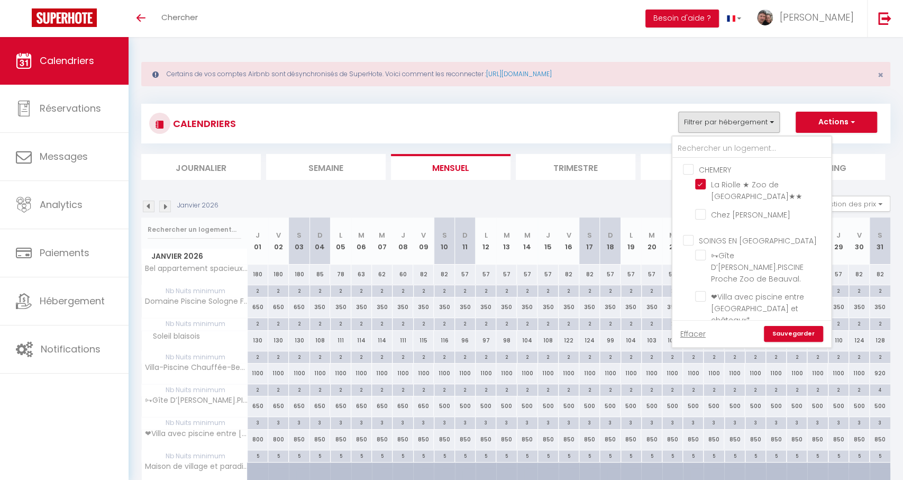
checkbox input "false"
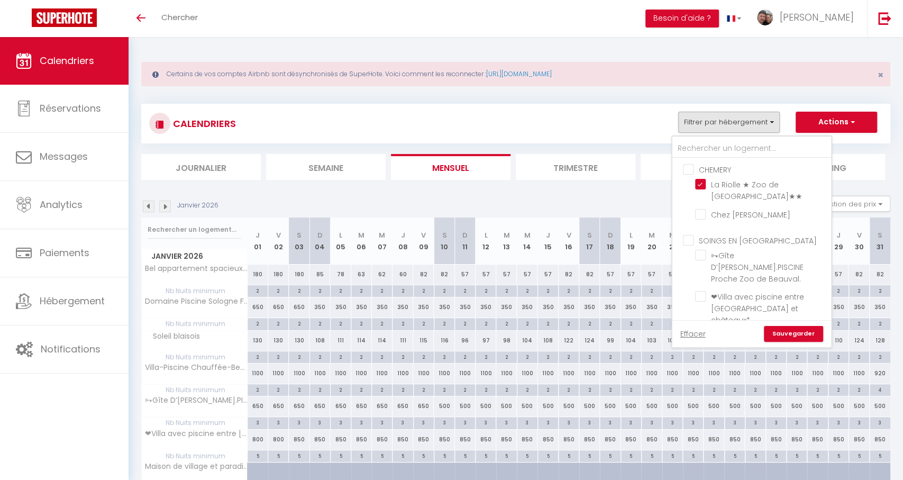
checkbox input "false"
click at [792, 333] on link "Sauvegarder" at bounding box center [793, 334] width 59 height 16
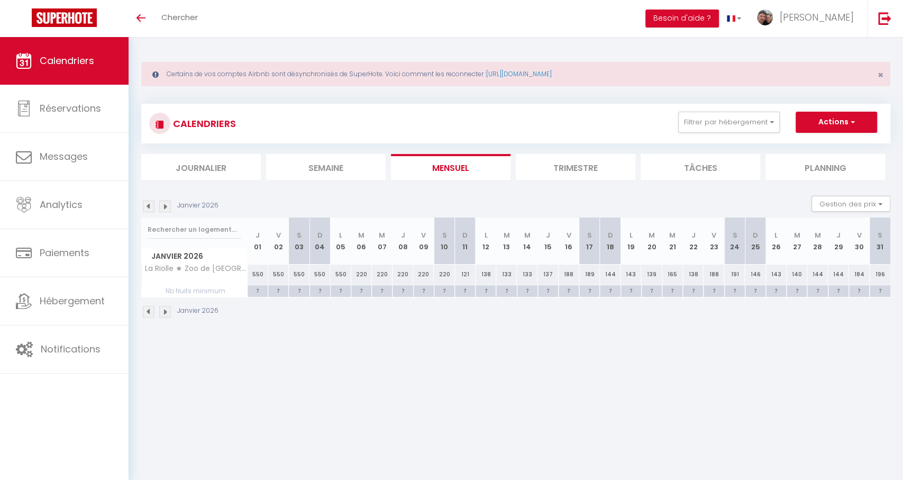
click at [556, 161] on li "Trimestre" at bounding box center [576, 167] width 120 height 26
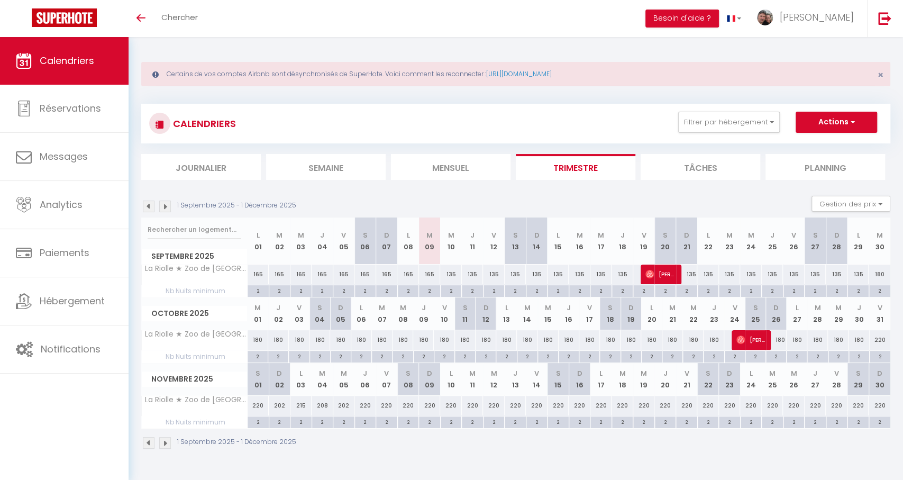
click at [166, 207] on img at bounding box center [165, 206] width 12 height 12
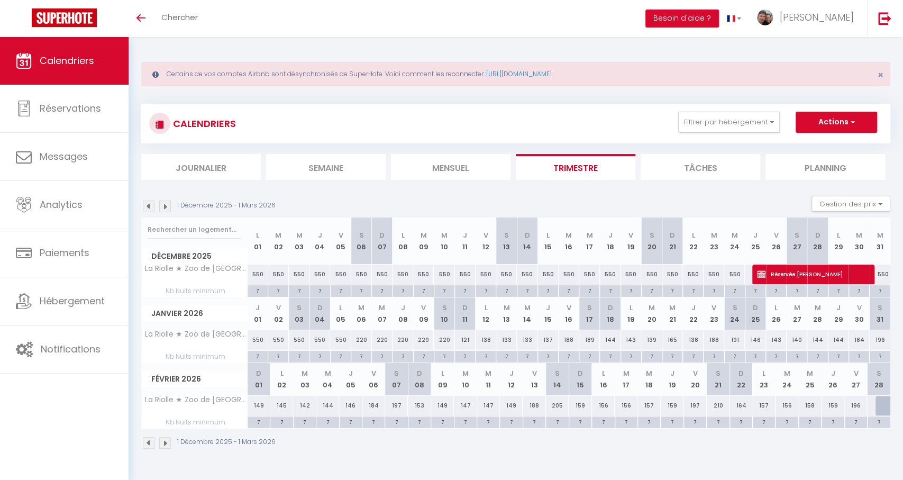
click at [146, 208] on img at bounding box center [149, 206] width 12 height 12
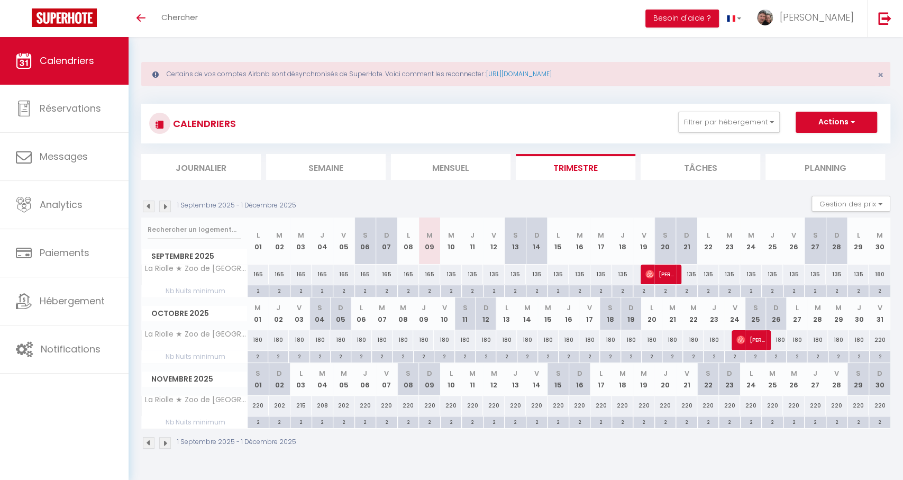
click at [163, 208] on img at bounding box center [165, 206] width 12 height 12
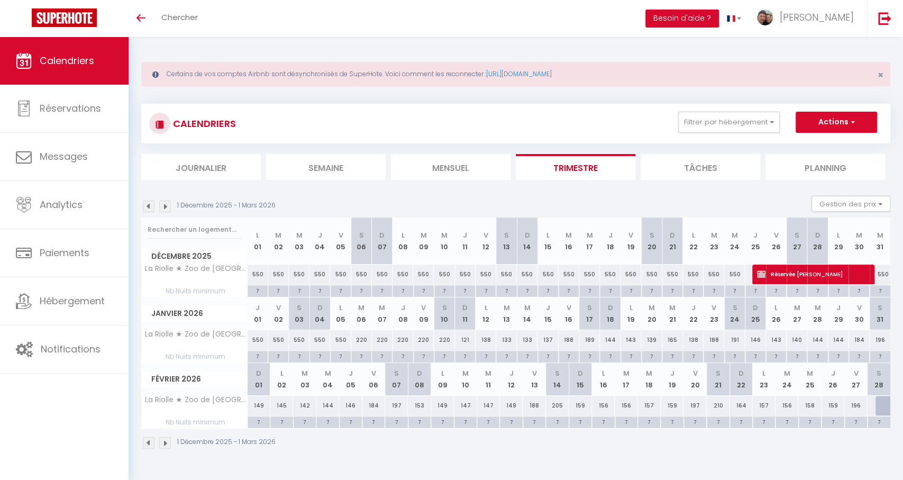
click at [261, 290] on div "7" at bounding box center [258, 290] width 20 height 10
type input "7"
type input "Lun 01 Décembre 2025"
type input "Mar 02 Décembre 2025"
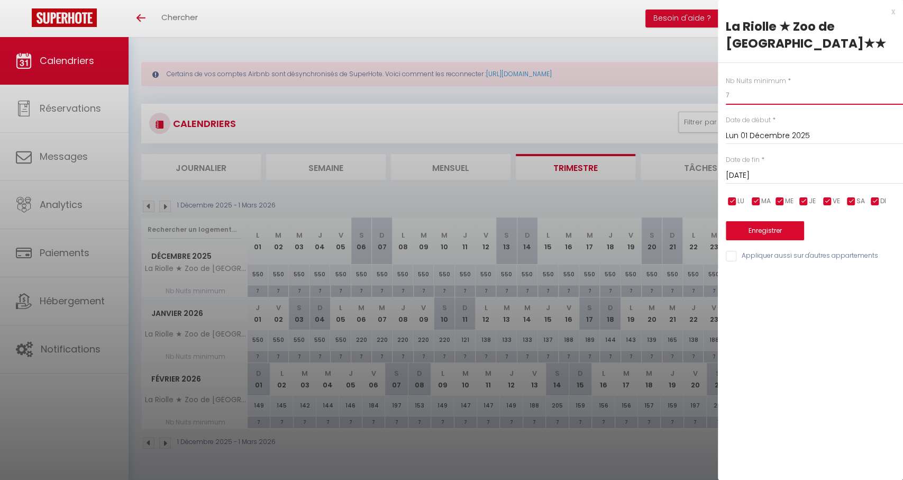
drag, startPoint x: 744, startPoint y: 94, endPoint x: 676, endPoint y: 102, distance: 68.2
click at [703, 98] on body "🟢 Des questions ou besoin d'assistance pour la migration AirBnB? Connectez-vous…" at bounding box center [451, 276] width 903 height 480
type input "2"
click at [761, 173] on input "[DATE]" at bounding box center [814, 176] width 177 height 14
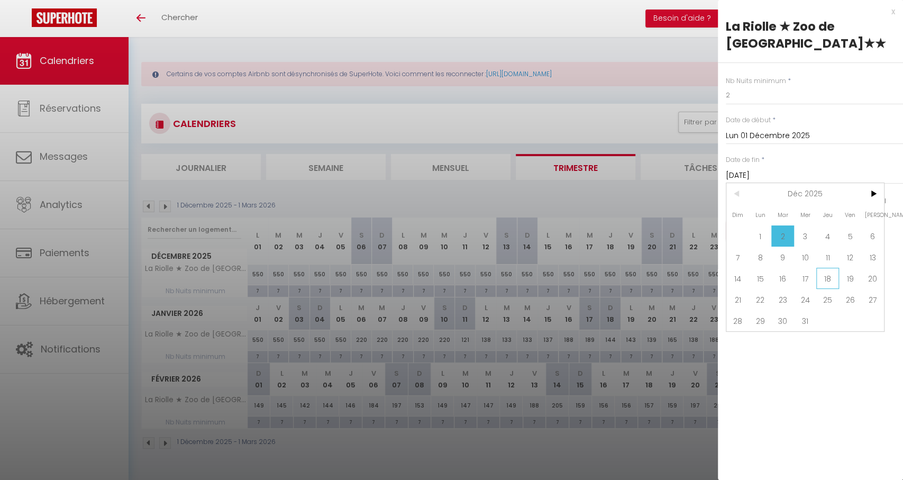
click at [830, 279] on span "18" at bounding box center [827, 278] width 23 height 21
type input "Jeu 18 Décembre 2025"
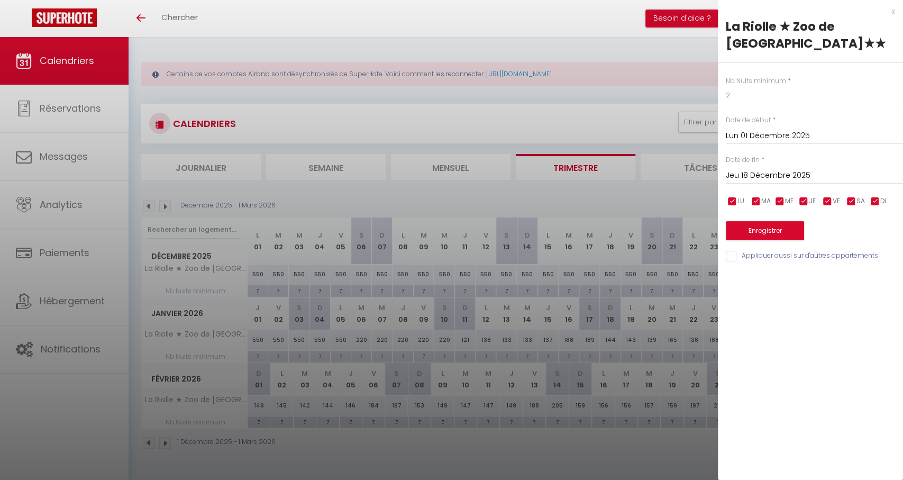
click at [793, 228] on button "Enregistrer" at bounding box center [765, 230] width 78 height 19
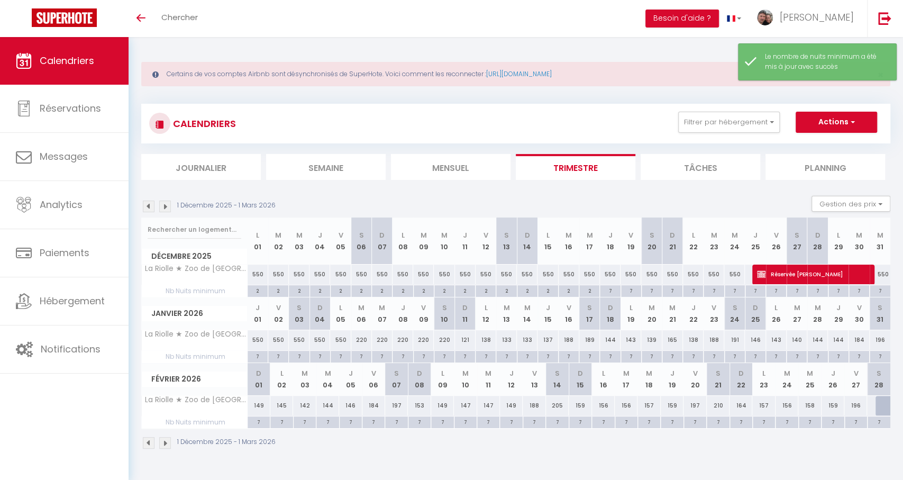
click at [611, 289] on div "7" at bounding box center [610, 290] width 20 height 10
type input "7"
type input "Jeu 18 Décembre 2025"
type input "Ven 19 Décembre 2025"
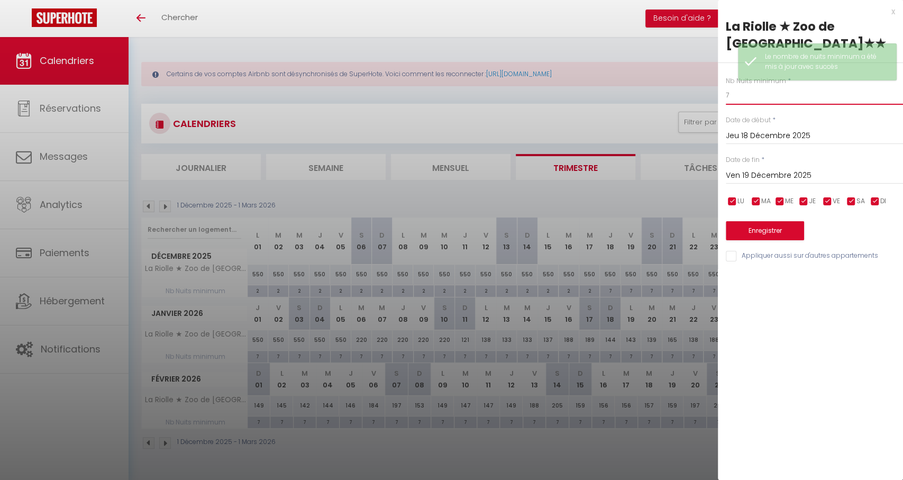
drag, startPoint x: 723, startPoint y: 89, endPoint x: 704, endPoint y: 90, distance: 18.5
click at [705, 89] on body "🟢 Des questions ou besoin d'assistance pour la migration AirBnB? Connectez-vous…" at bounding box center [451, 276] width 903 height 480
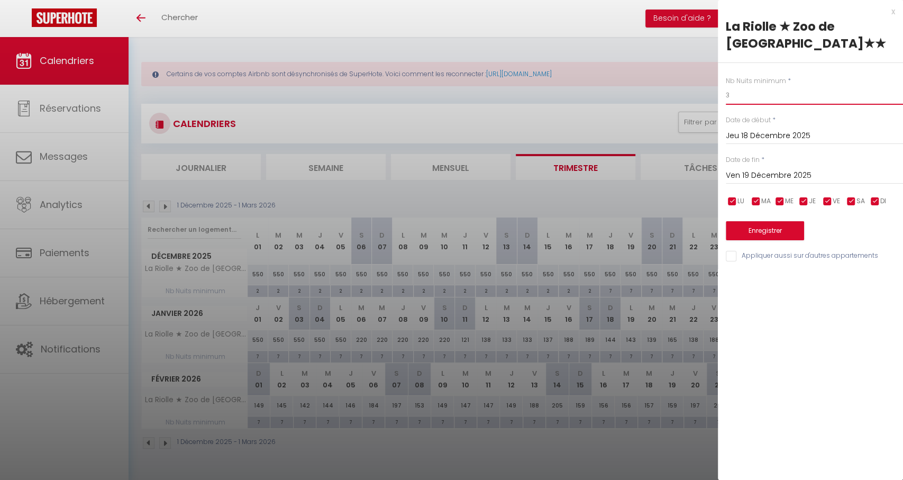
type input "3"
click at [742, 176] on input "Ven 19 Décembre 2025" at bounding box center [814, 176] width 177 height 14
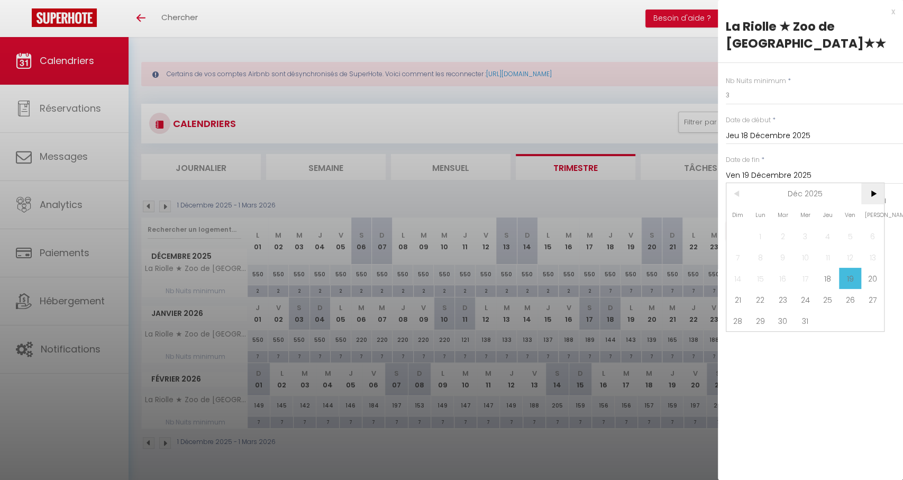
click at [868, 188] on span ">" at bounding box center [872, 193] width 23 height 21
click at [744, 261] on span "4" at bounding box center [737, 256] width 23 height 21
type input "Dim 04 Janvier 2026"
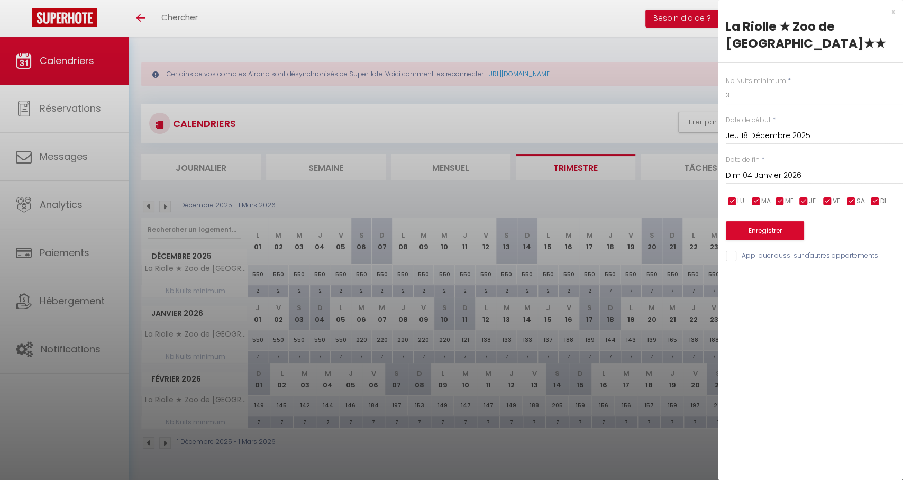
click at [753, 224] on button "Enregistrer" at bounding box center [765, 230] width 78 height 19
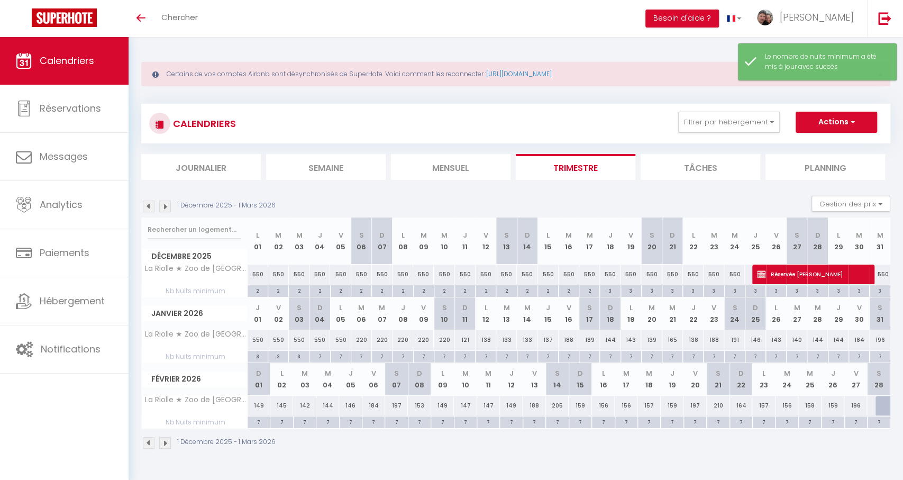
click at [149, 208] on img at bounding box center [149, 206] width 12 height 12
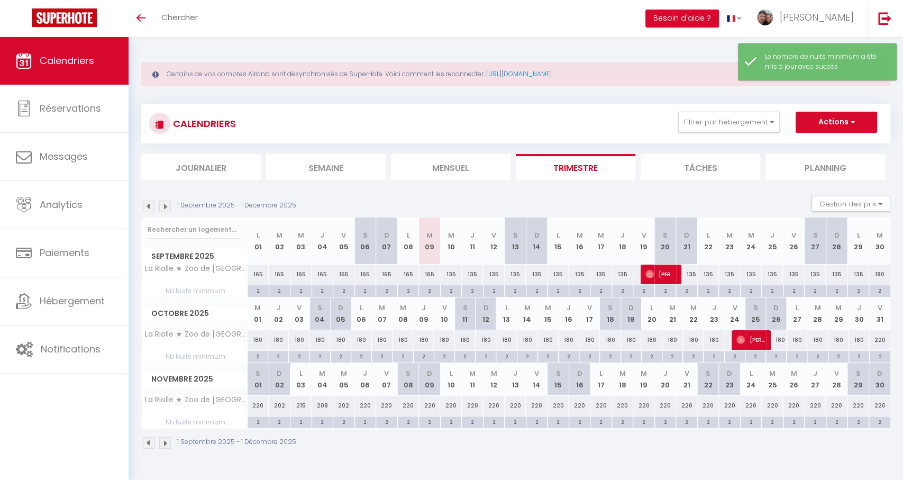
click at [163, 207] on img at bounding box center [165, 206] width 12 height 12
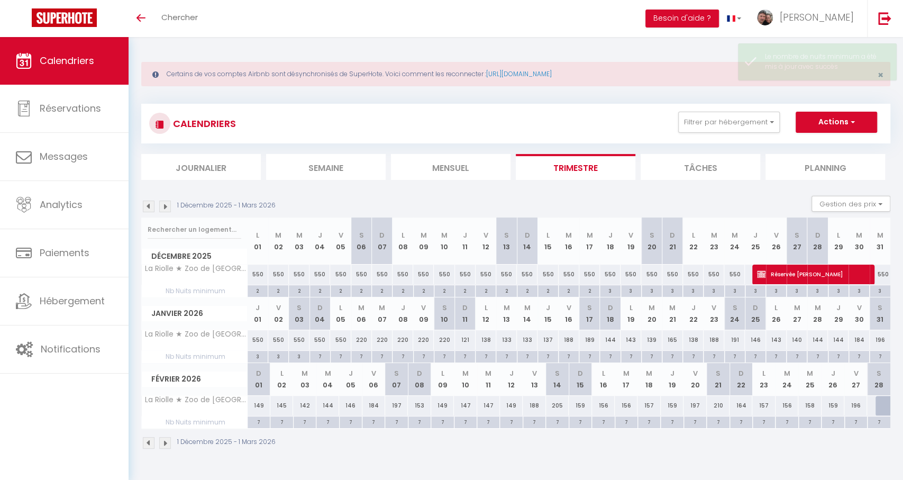
click at [254, 278] on div "550" at bounding box center [258, 274] width 21 height 20
type input "550"
select select "1"
type input "Lun 01 Décembre 2025"
type input "[DATE]"
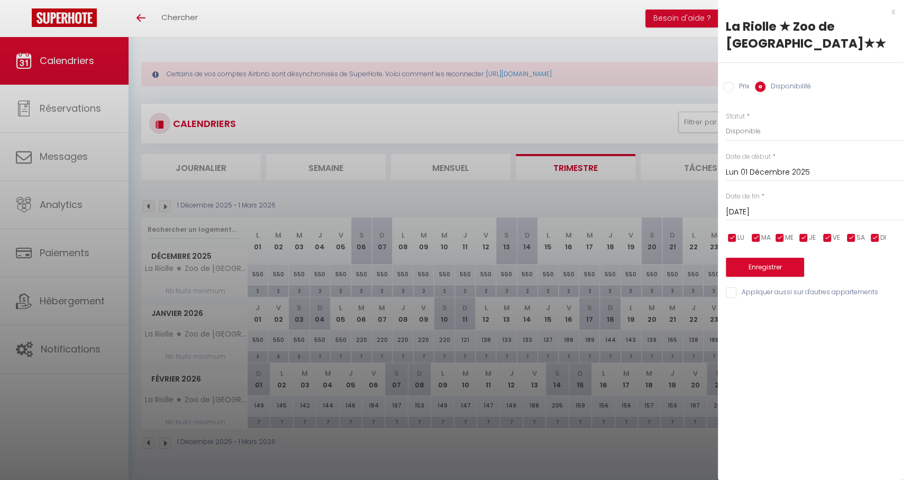
click at [737, 84] on label "Prix" at bounding box center [742, 87] width 16 height 12
click at [734, 84] on input "Prix" at bounding box center [728, 86] width 11 height 11
radio input "true"
radio input "false"
drag, startPoint x: 743, startPoint y: 127, endPoint x: 718, endPoint y: 130, distance: 25.5
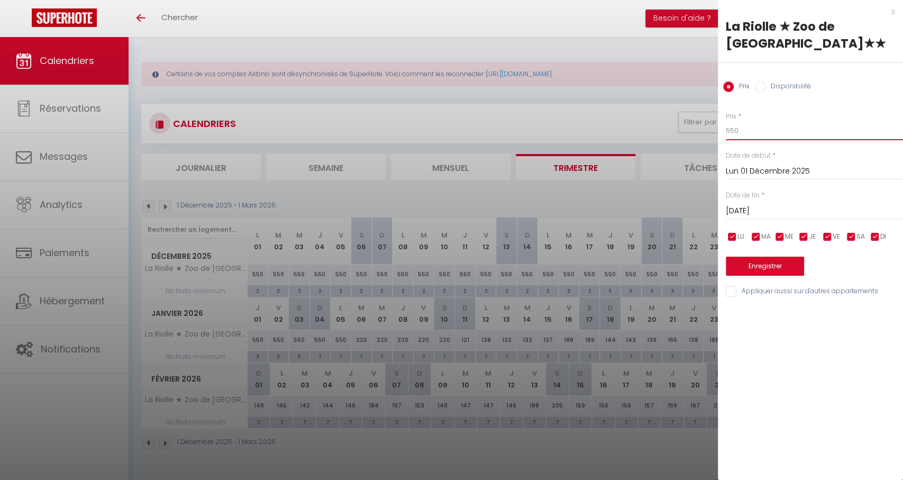
click at [718, 130] on div "Prix * 550 Statut * Disponible Indisponible Date de début * [DATE] < [DATE] > D…" at bounding box center [810, 198] width 185 height 200
type input "180"
click at [760, 212] on input "[DATE]" at bounding box center [814, 211] width 177 height 14
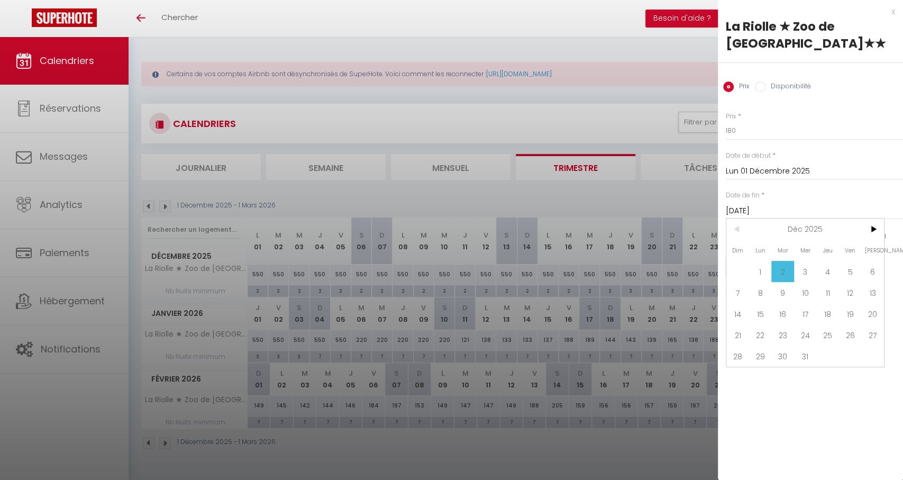
click at [842, 319] on span "19" at bounding box center [850, 313] width 23 height 21
type input "Ven 19 Décembre 2025"
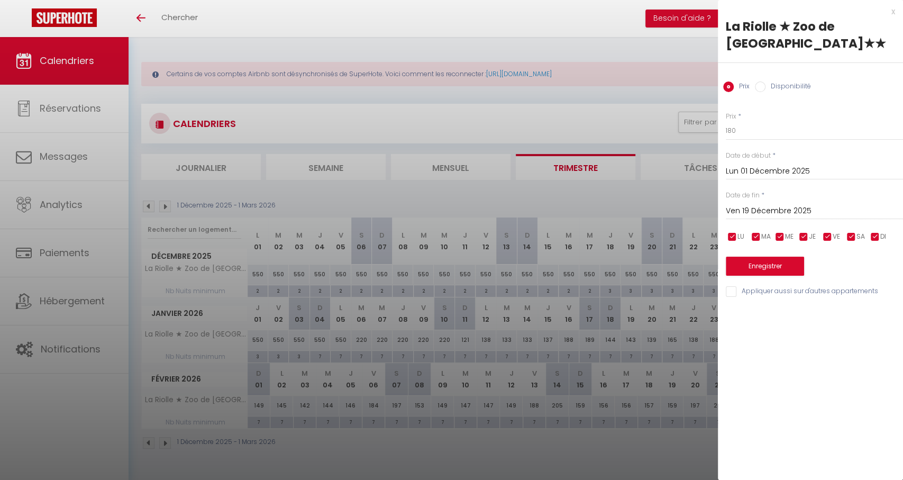
click at [773, 273] on button "Enregistrer" at bounding box center [765, 266] width 78 height 19
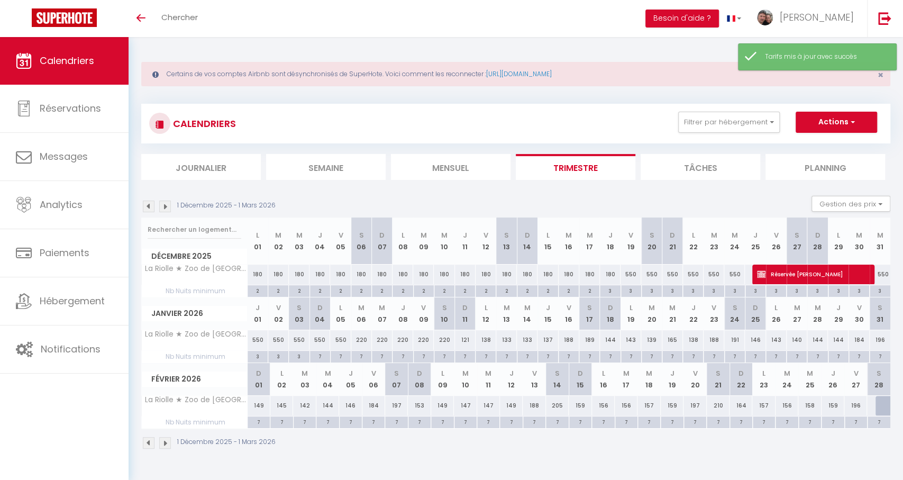
click at [633, 275] on div "550" at bounding box center [630, 274] width 21 height 20
type input "550"
type input "Ven 19 Décembre 2025"
type input "[DATE]"
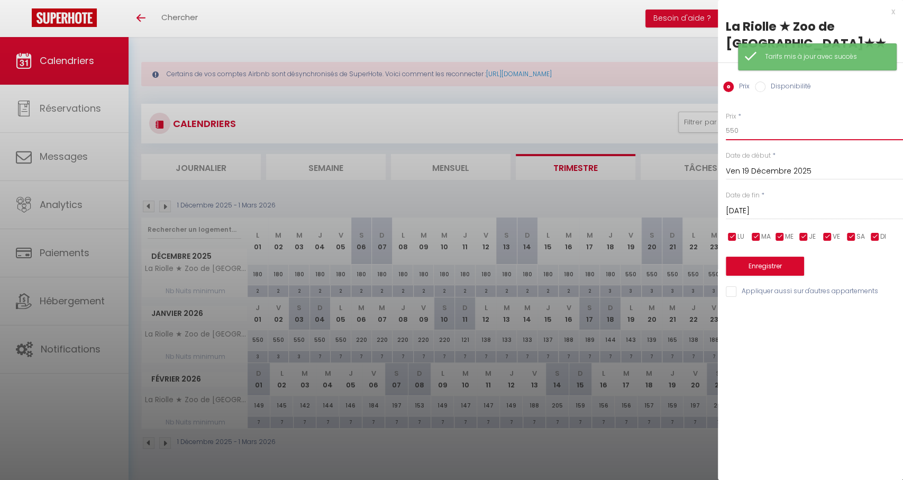
drag, startPoint x: 737, startPoint y: 132, endPoint x: 704, endPoint y: 130, distance: 32.9
click at [705, 130] on body "🟢 Des questions ou besoin d'assistance pour la migration AirBnB? Connectez-vous…" at bounding box center [451, 276] width 903 height 480
type input "220"
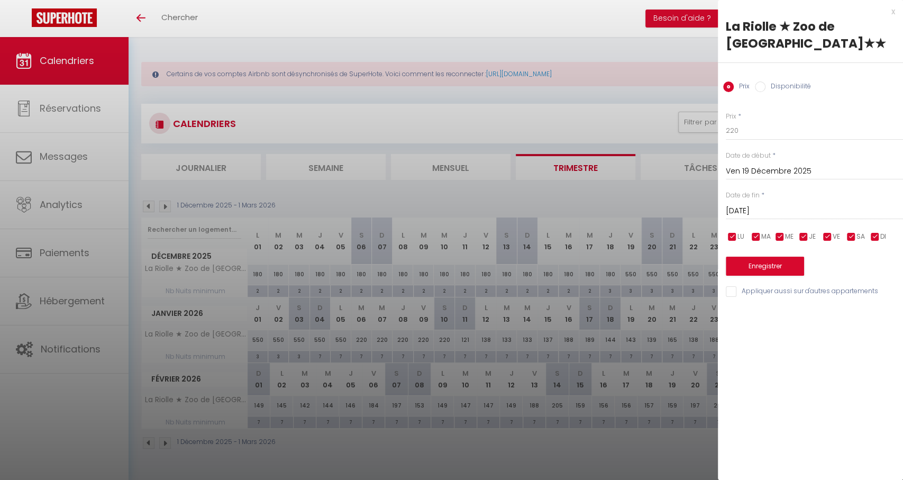
click at [742, 211] on input "[DATE]" at bounding box center [814, 211] width 177 height 14
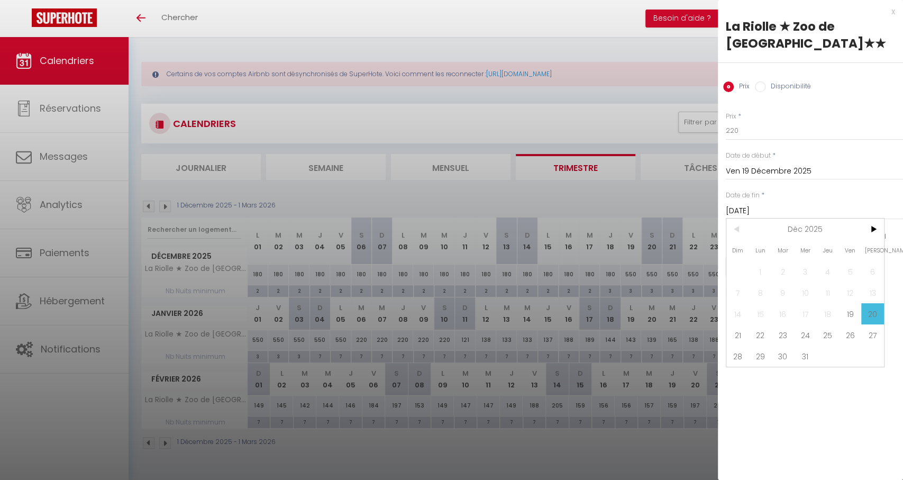
drag, startPoint x: 872, startPoint y: 232, endPoint x: 810, endPoint y: 257, distance: 66.2
click at [872, 232] on span ">" at bounding box center [872, 228] width 23 height 21
click at [742, 294] on span "4" at bounding box center [737, 292] width 23 height 21
type input "Dim 04 Janvier 2026"
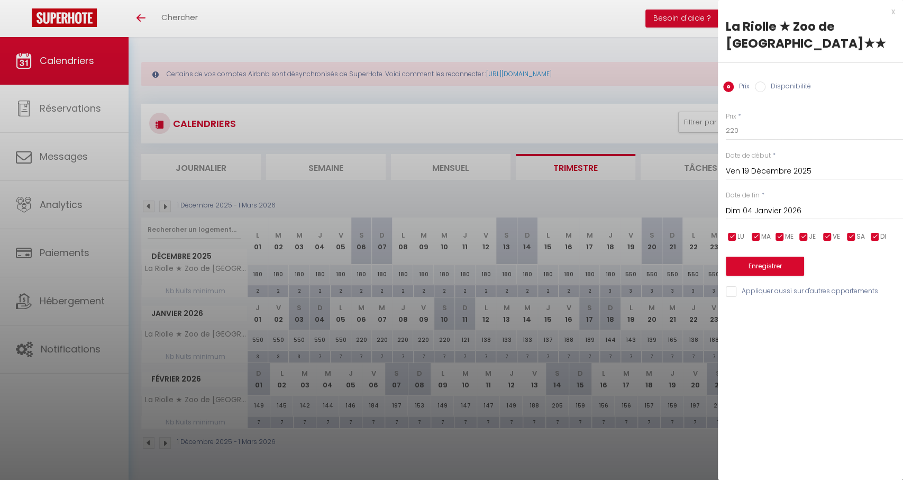
drag, startPoint x: 760, startPoint y: 278, endPoint x: 764, endPoint y: 268, distance: 10.6
click at [761, 277] on div "Prix * 220 Statut * Disponible Indisponible Date de début * [DATE] < [DATE] > D…" at bounding box center [810, 198] width 185 height 200
click at [764, 268] on button "Enregistrer" at bounding box center [765, 266] width 78 height 19
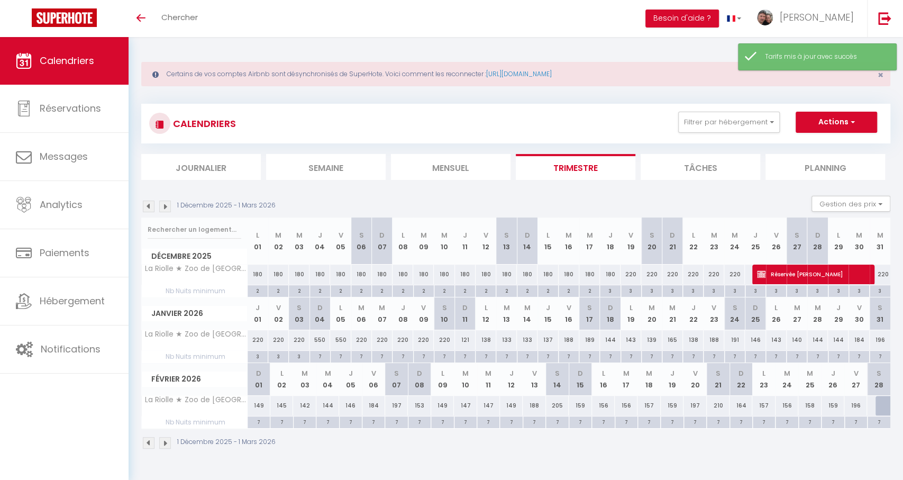
click at [320, 355] on div "7" at bounding box center [320, 356] width 20 height 10
type input "7"
type input "Dim 04 Janvier 2026"
type input "Lun 05 Janvier 2026"
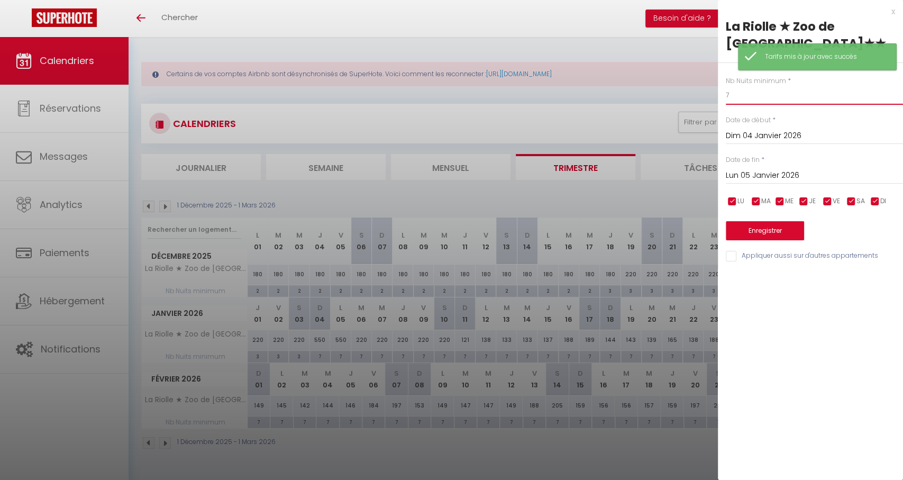
drag, startPoint x: 730, startPoint y: 97, endPoint x: 724, endPoint y: 96, distance: 6.9
click at [725, 96] on div "Nb Nuits minimum * 7 Date de début * [DATE] < [PERSON_NAME][DATE] > Dim Lun Mar…" at bounding box center [810, 163] width 185 height 200
type input "2"
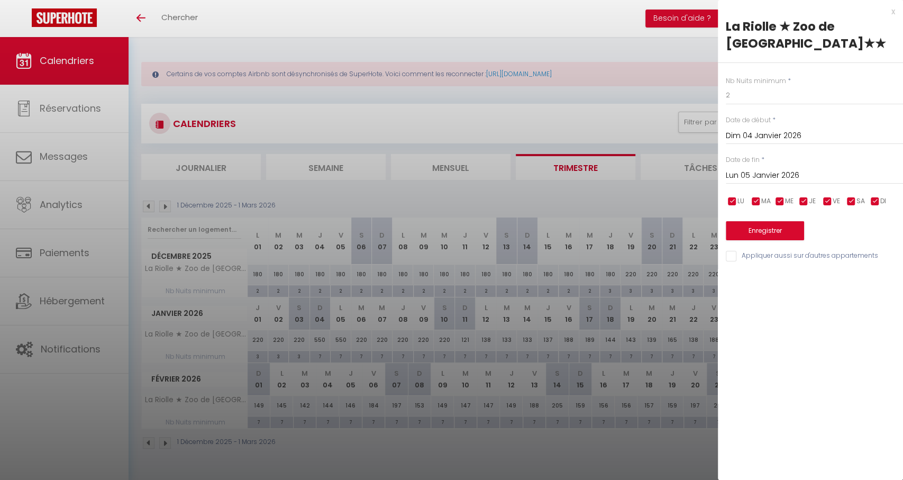
click at [774, 176] on input "Lun 05 Janvier 2026" at bounding box center [814, 176] width 177 height 14
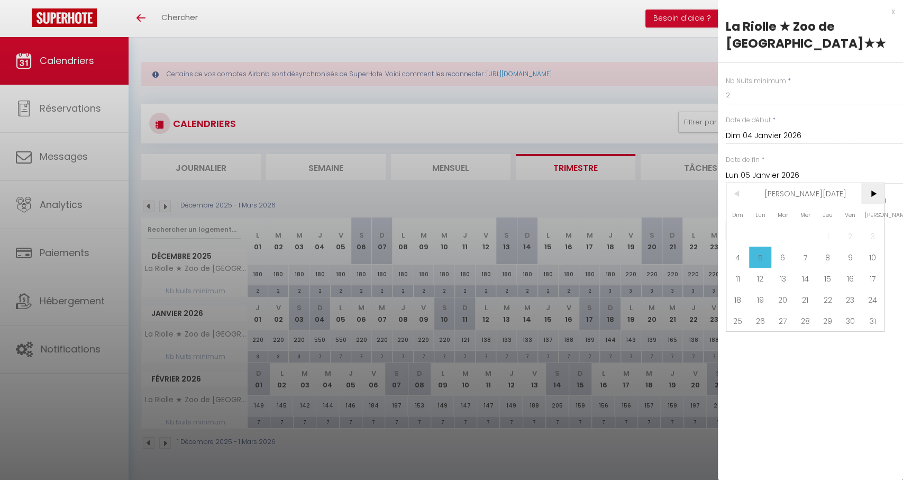
click at [867, 193] on span ">" at bounding box center [872, 193] width 23 height 21
click at [847, 235] on span "6" at bounding box center [850, 235] width 23 height 21
type input "Ven 06 Février 2026"
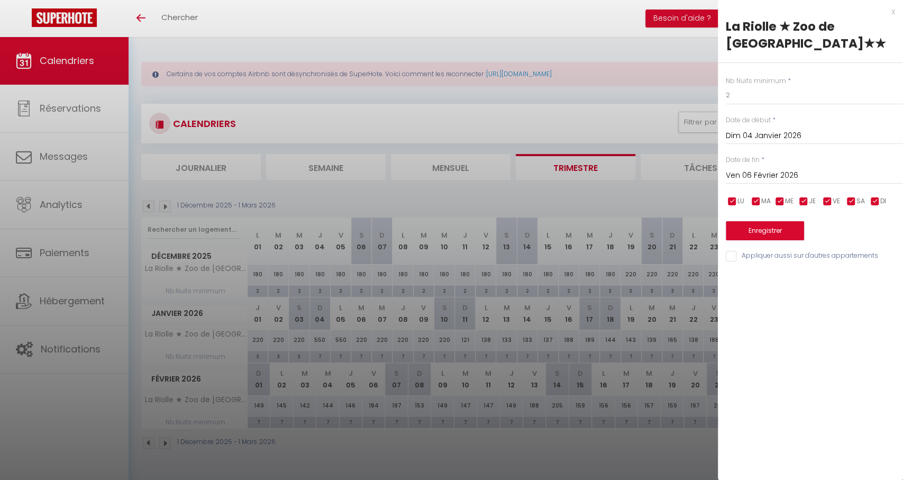
click at [752, 228] on button "Enregistrer" at bounding box center [765, 230] width 78 height 19
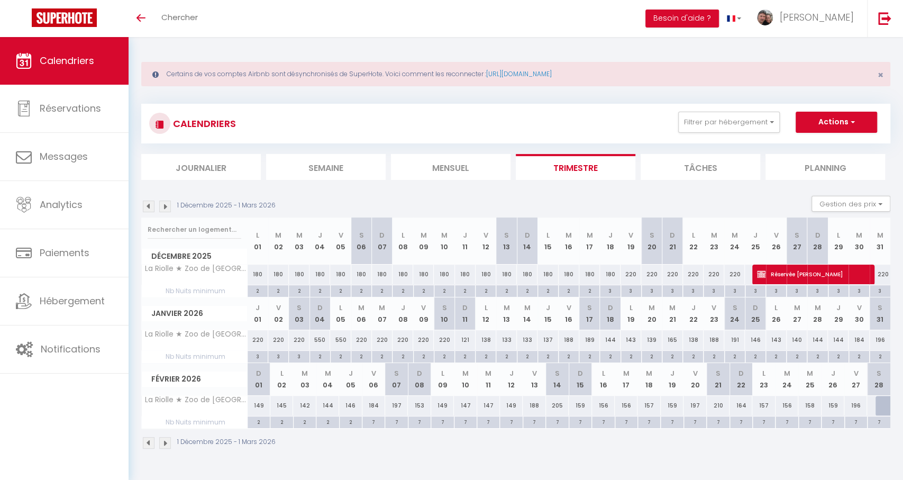
click at [322, 339] on div "550" at bounding box center [319, 340] width 21 height 20
type input "550"
type input "Dim 04 Janvier 2026"
type input "Lun 05 Janvier 2026"
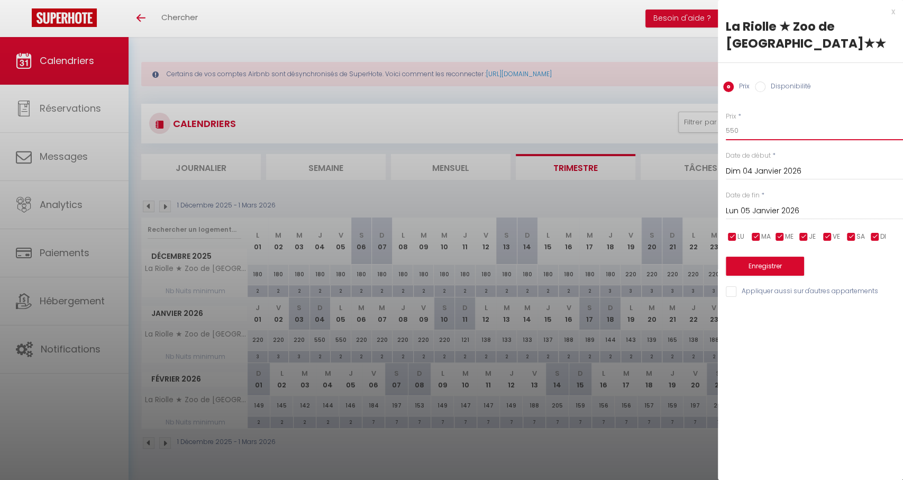
drag, startPoint x: 750, startPoint y: 131, endPoint x: 703, endPoint y: 130, distance: 46.5
click at [703, 130] on body "🟢 Des questions ou besoin d'assistance pour la migration AirBnB? Connectez-vous…" at bounding box center [451, 276] width 903 height 480
type input "155"
click at [763, 201] on div "[DATE] < [PERSON_NAME][DATE] > Dim Lun Mar Mer Jeu Ven Sam 1 2 3 4 5 6 7 8 9 10…" at bounding box center [814, 209] width 177 height 19
click at [766, 206] on input "Lun 05 Janvier 2026" at bounding box center [814, 211] width 177 height 14
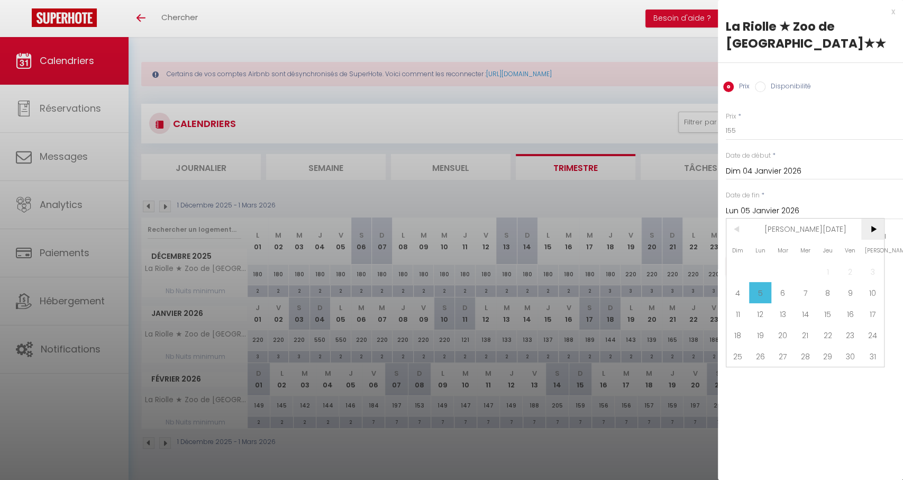
click at [873, 234] on span ">" at bounding box center [872, 228] width 23 height 21
click at [842, 268] on span "6" at bounding box center [850, 271] width 23 height 21
type input "Ven 06 Février 2026"
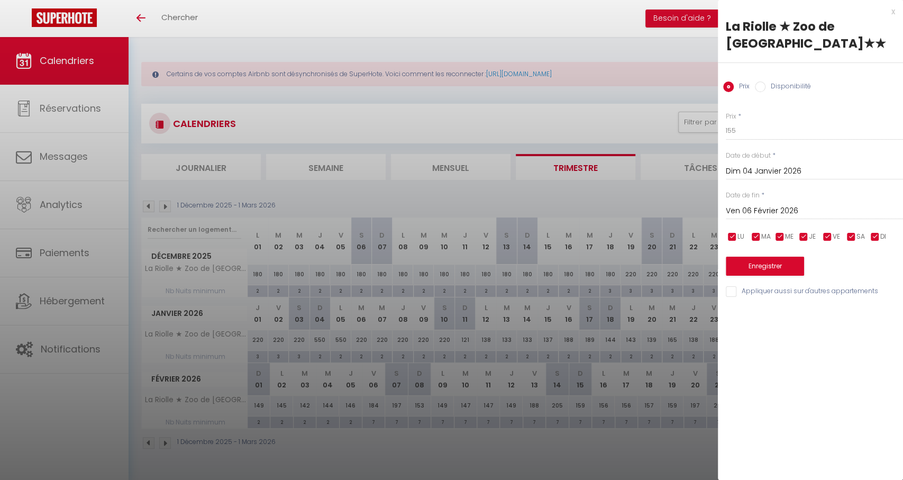
click at [737, 269] on button "Enregistrer" at bounding box center [765, 266] width 78 height 19
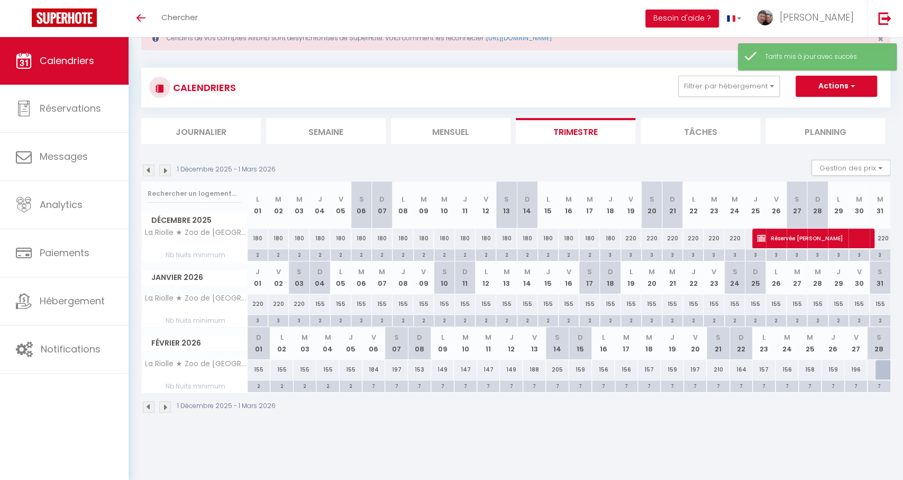
scroll to position [37, 0]
click at [377, 385] on div "7" at bounding box center [373, 385] width 22 height 10
type input "7"
type input "Ven 06 Février 2026"
type input "[DATE]"
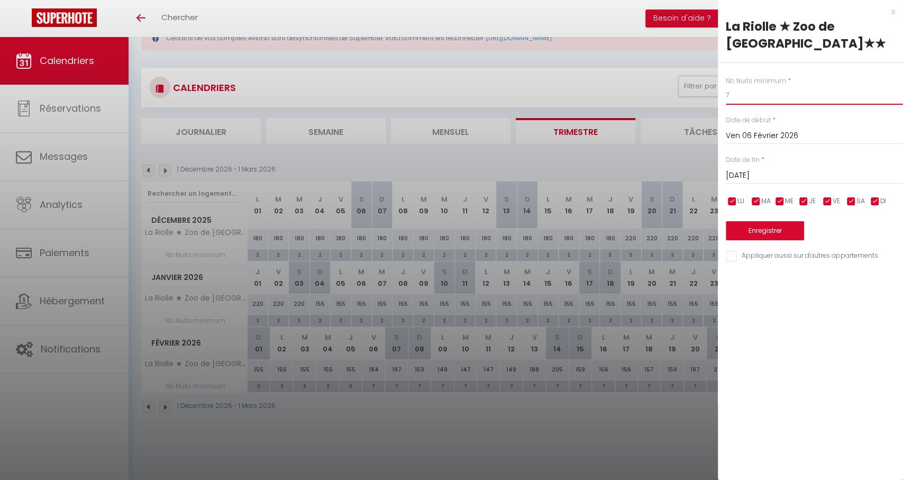
drag, startPoint x: 727, startPoint y: 93, endPoint x: 702, endPoint y: 94, distance: 24.4
click at [703, 94] on body "🟢 Des questions ou besoin d'assistance pour la migration AirBnB? Connectez-vous…" at bounding box center [451, 240] width 903 height 480
type input "3"
click at [770, 179] on input "[DATE]" at bounding box center [814, 176] width 177 height 14
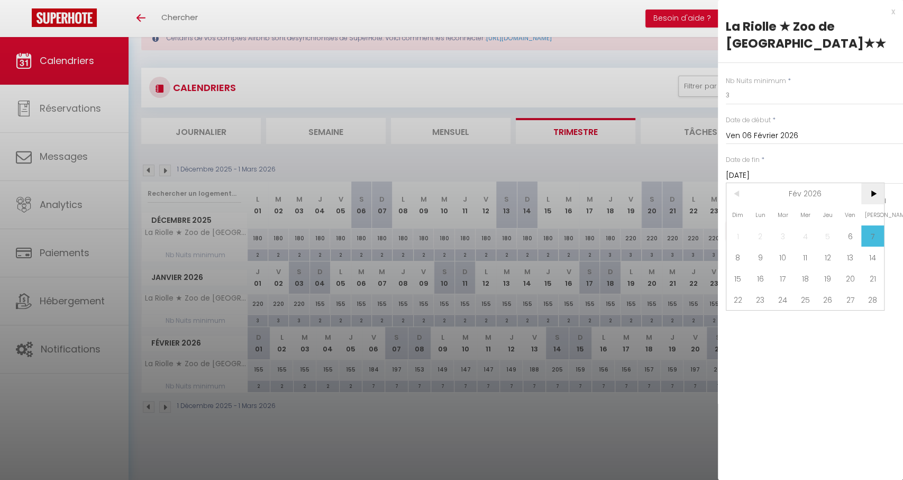
click at [874, 199] on span ">" at bounding box center [872, 193] width 23 height 21
drag, startPoint x: 749, startPoint y: 262, endPoint x: 739, endPoint y: 262, distance: 9.5
click at [739, 262] on div "Dim Lun Mar Mer Jeu Ven Sam 1 2 3 4 5 6 7 8 9 10 11 12 13 14 15 16 17 18 19 20 …" at bounding box center [805, 257] width 158 height 148
click at [738, 261] on span "8" at bounding box center [737, 256] width 23 height 21
type input "Dim 08 Mars 2026"
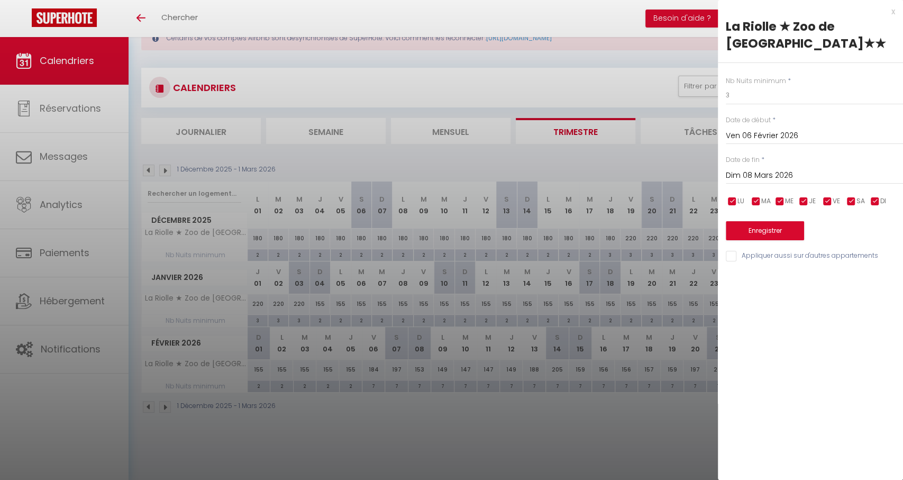
click at [754, 228] on button "Enregistrer" at bounding box center [765, 230] width 78 height 19
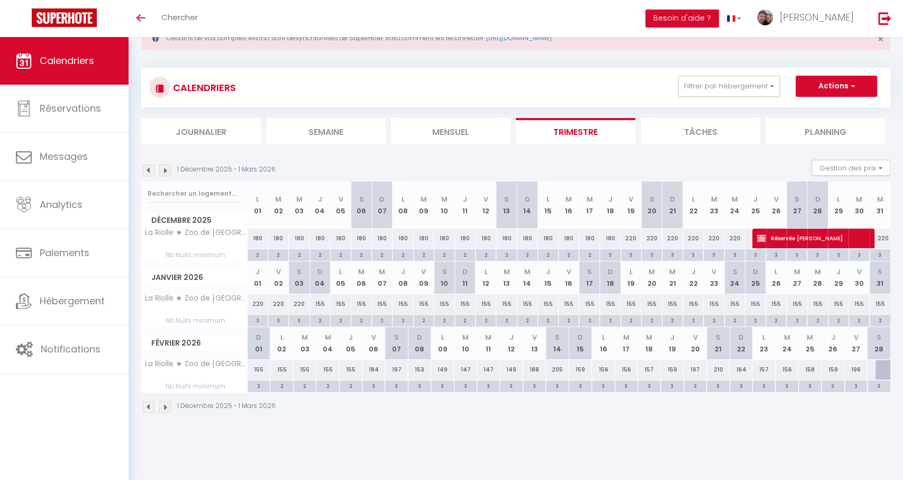
click at [166, 409] on img at bounding box center [165, 407] width 12 height 12
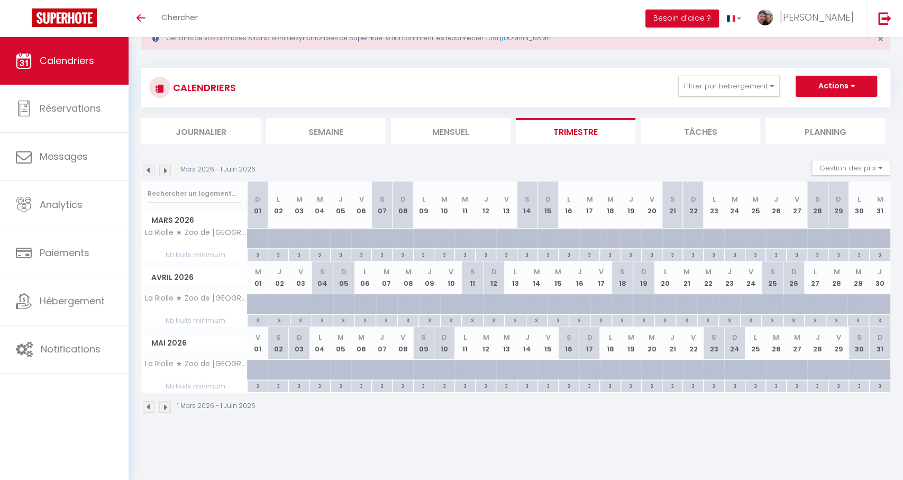
click at [144, 405] on img at bounding box center [149, 407] width 12 height 12
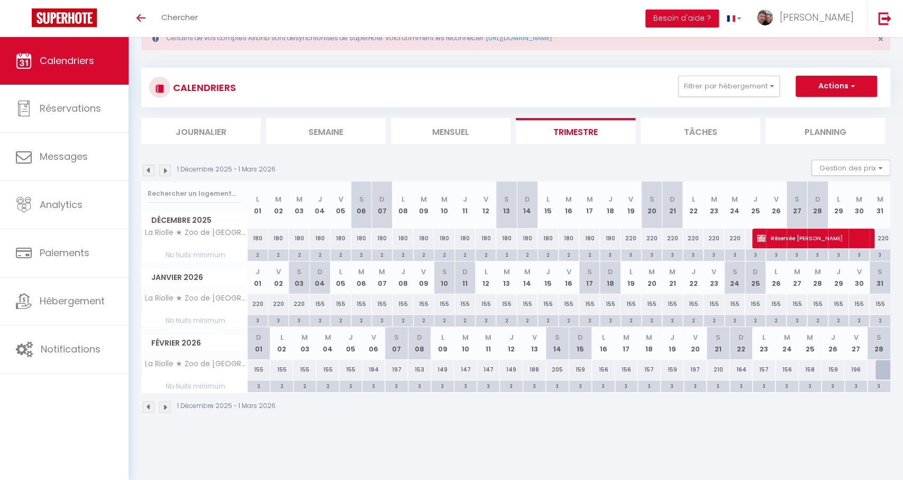
click at [880, 370] on div at bounding box center [886, 370] width 23 height 20
type input "212"
type input "[DATE]"
type input "Dim 01 Mars 2026"
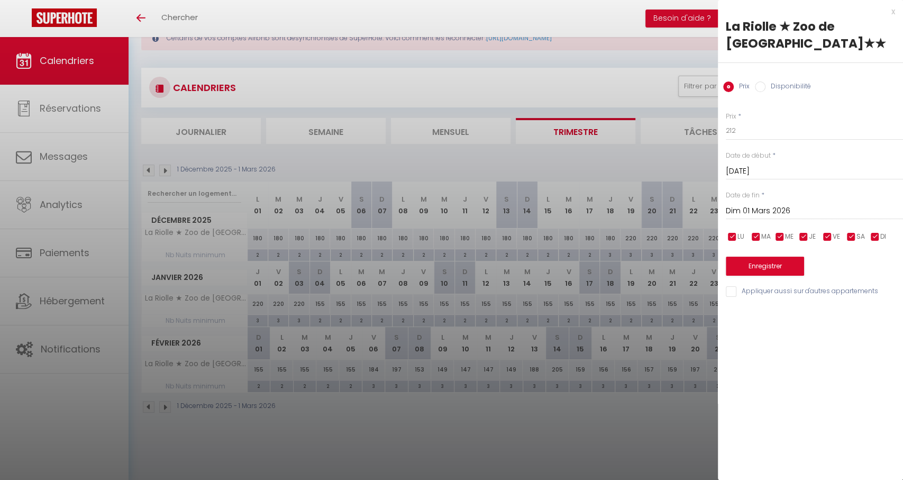
drag, startPoint x: 804, startPoint y: 86, endPoint x: 785, endPoint y: 124, distance: 42.6
click at [804, 86] on label "Disponibilité" at bounding box center [787, 87] width 45 height 12
click at [765, 86] on input "Disponibilité" at bounding box center [760, 86] width 11 height 11
radio input "true"
radio input "false"
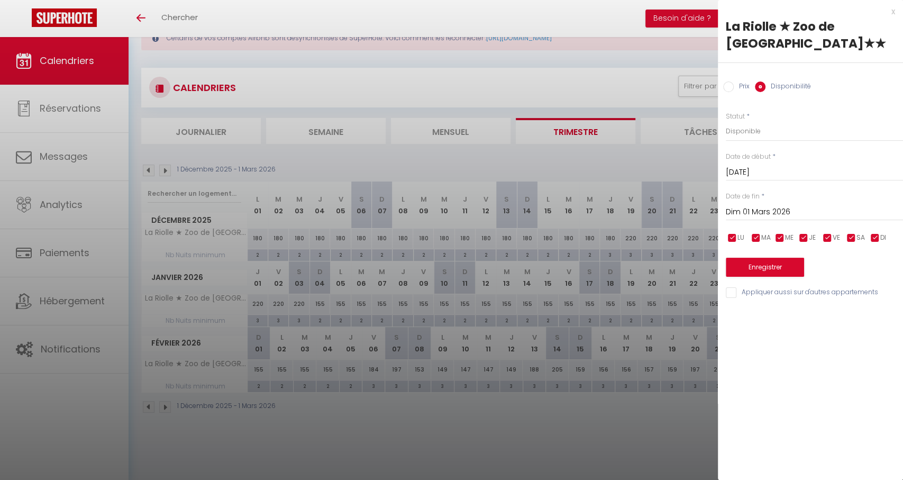
click at [738, 217] on input "Dim 01 Mars 2026" at bounding box center [814, 212] width 177 height 14
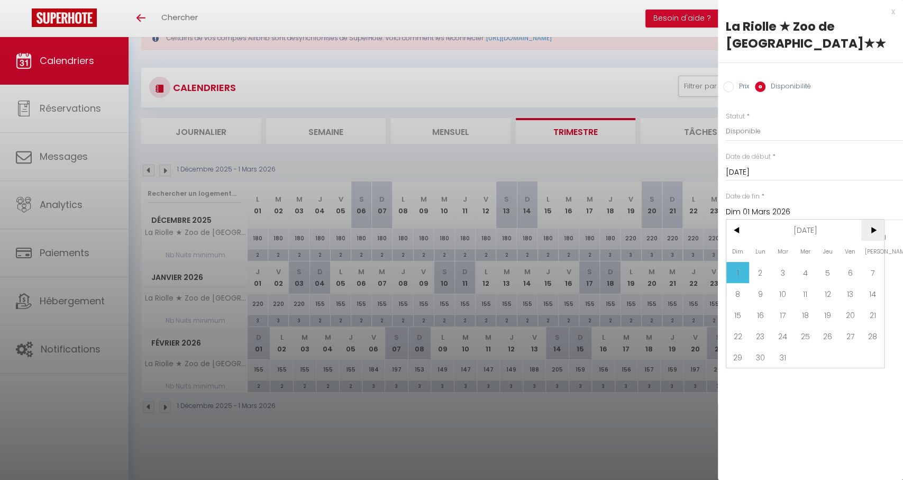
click at [878, 236] on span ">" at bounding box center [872, 230] width 23 height 21
click at [819, 276] on span "2" at bounding box center [827, 272] width 23 height 21
type input "Jeu 02 Avril 2026"
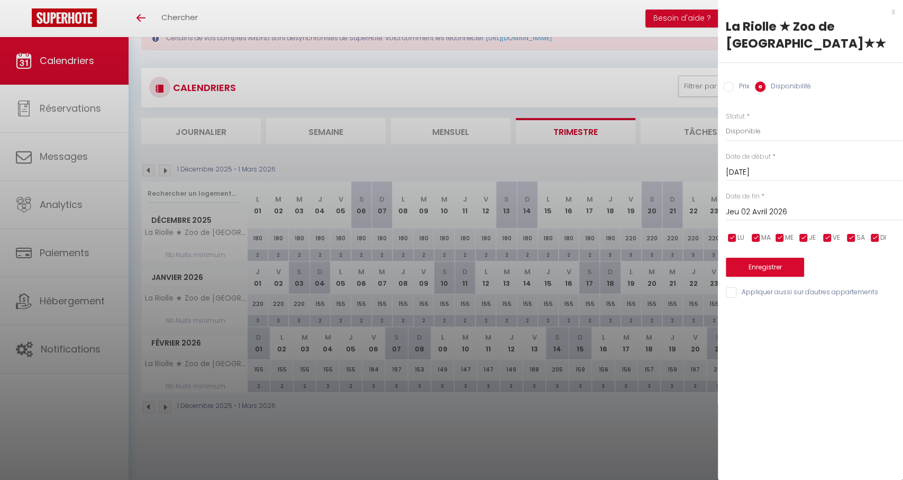
click at [758, 255] on div "Enregistrer" at bounding box center [814, 260] width 177 height 32
click at [755, 259] on button "Enregistrer" at bounding box center [765, 267] width 78 height 19
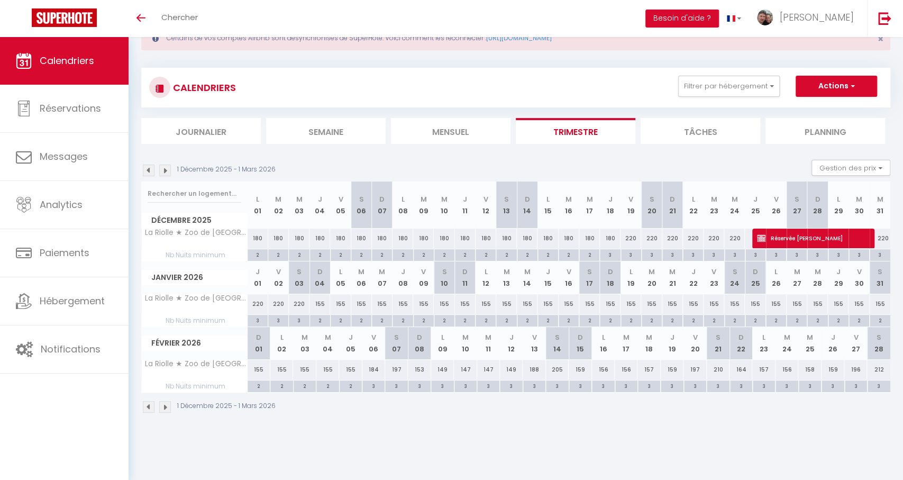
click at [163, 409] on img at bounding box center [165, 407] width 12 height 12
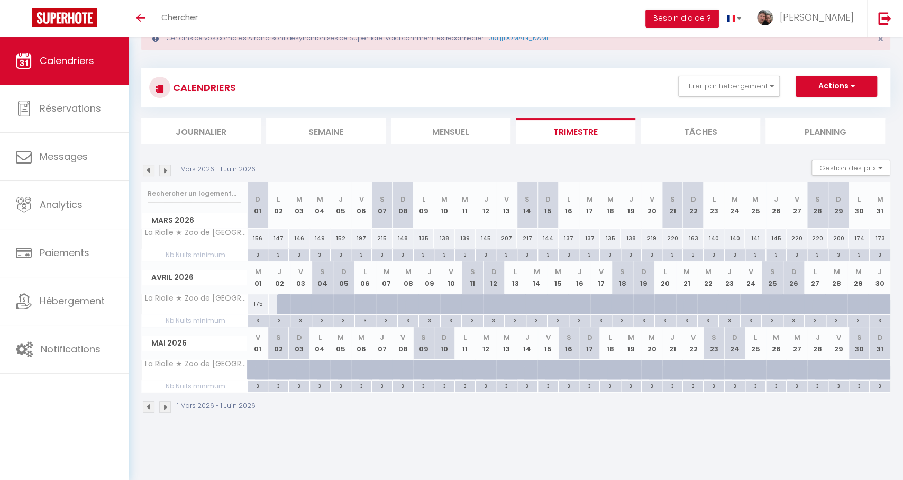
click at [404, 253] on div "3" at bounding box center [402, 254] width 20 height 10
type input "3"
type input "Dim 08 Mars 2026"
type input "Lun 09 Mars 2026"
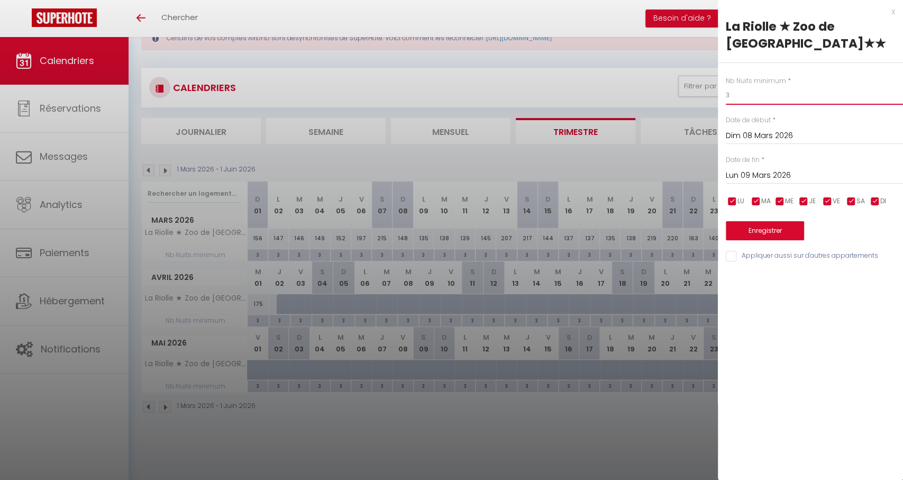
drag, startPoint x: 732, startPoint y: 92, endPoint x: 725, endPoint y: 94, distance: 7.1
click at [726, 93] on input "3" at bounding box center [814, 95] width 177 height 19
drag, startPoint x: 726, startPoint y: 94, endPoint x: 737, endPoint y: 94, distance: 11.6
click at [737, 94] on input "3" at bounding box center [814, 95] width 177 height 19
type input "2"
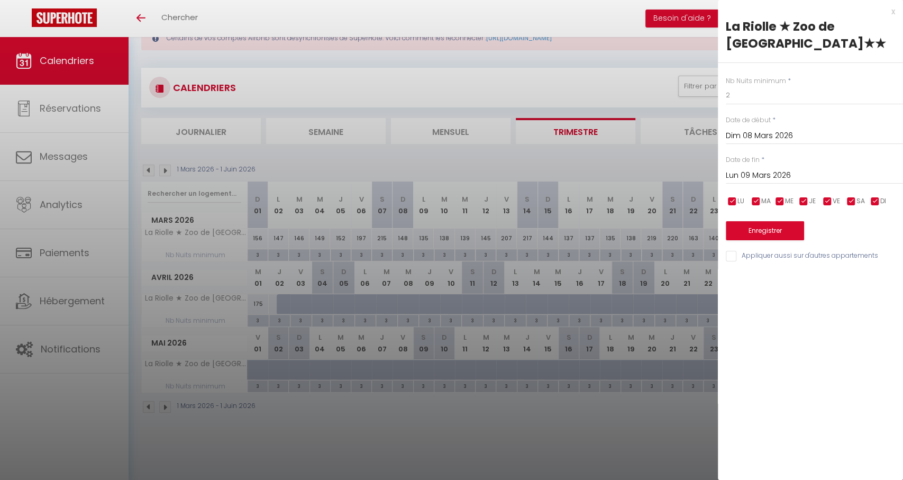
click at [748, 176] on input "Lun 09 Mars 2026" at bounding box center [814, 176] width 177 height 14
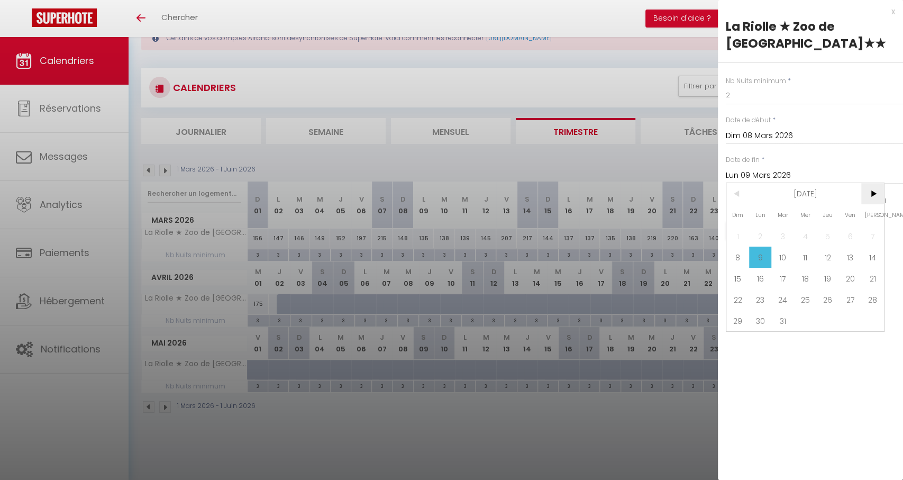
click at [869, 195] on span ">" at bounding box center [872, 193] width 23 height 21
drag, startPoint x: 845, startPoint y: 237, endPoint x: 821, endPoint y: 208, distance: 37.6
click at [845, 237] on span "3" at bounding box center [850, 235] width 23 height 21
type input "Ven 03 Avril 2026"
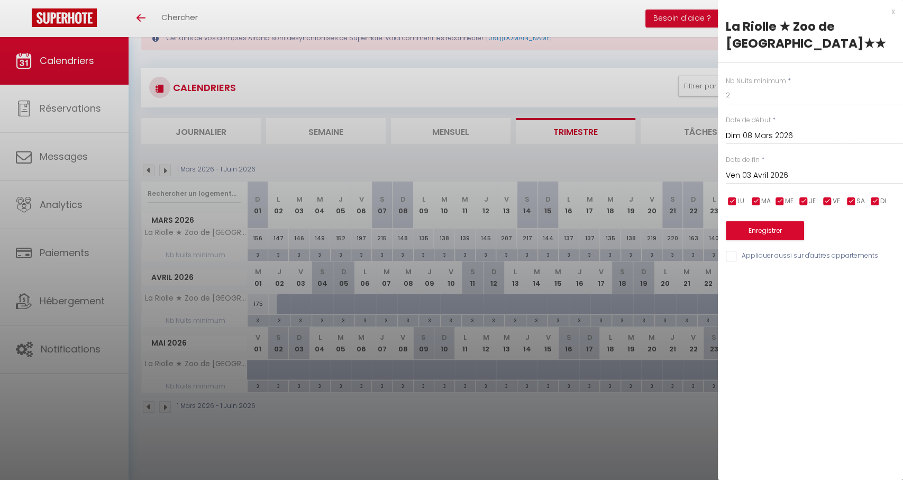
click at [756, 235] on button "Enregistrer" at bounding box center [765, 230] width 78 height 19
